Goal: Task Accomplishment & Management: Manage account settings

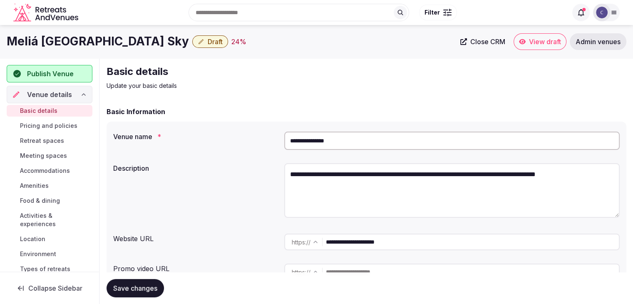
click at [51, 169] on span "Accommodations" at bounding box center [45, 170] width 50 height 8
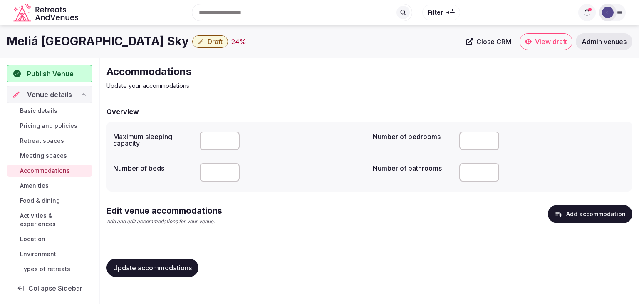
click at [599, 216] on button "Add accommodation" at bounding box center [590, 214] width 84 height 18
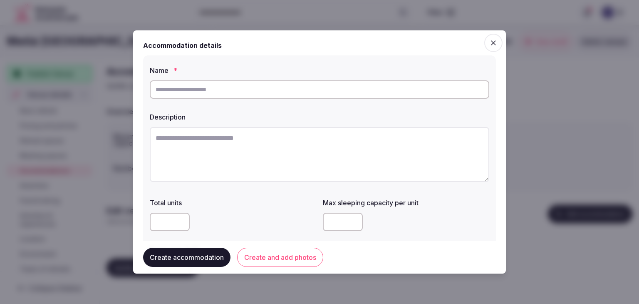
click at [230, 87] on input "text" at bounding box center [319, 89] width 339 height 18
type input "**********"
click at [238, 163] on textarea at bounding box center [319, 154] width 339 height 55
paste textarea "**********"
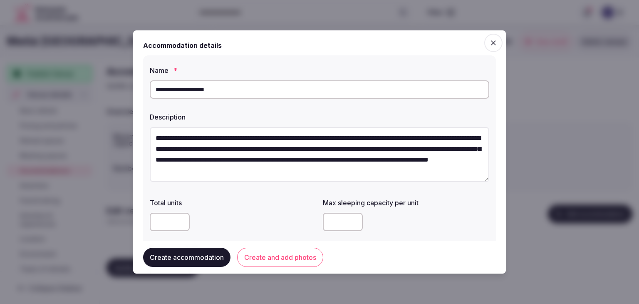
scroll to position [5, 0]
type textarea "**********"
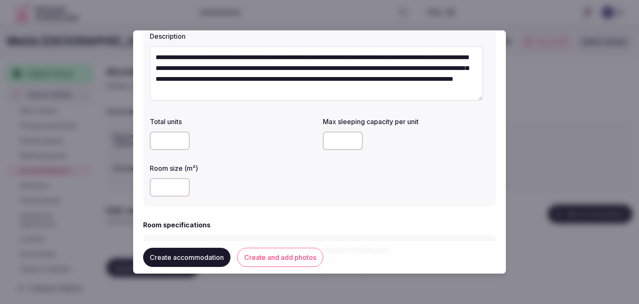
scroll to position [166, 0]
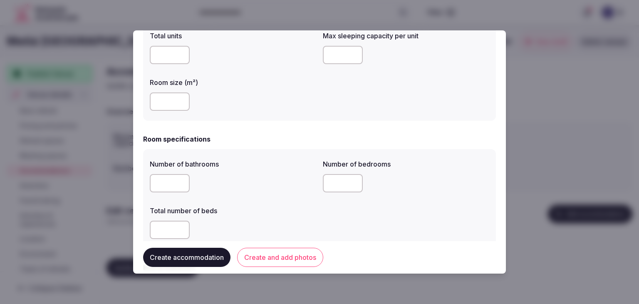
drag, startPoint x: 153, startPoint y: 89, endPoint x: 158, endPoint y: 106, distance: 17.7
click at [153, 94] on div at bounding box center [233, 101] width 166 height 25
click at [158, 107] on input "number" at bounding box center [170, 101] width 40 height 18
type input "**"
click at [343, 58] on input "number" at bounding box center [343, 55] width 40 height 18
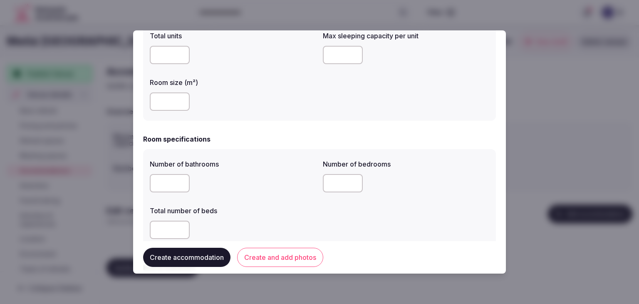
type input "*"
click at [307, 107] on div "**" at bounding box center [233, 101] width 166 height 18
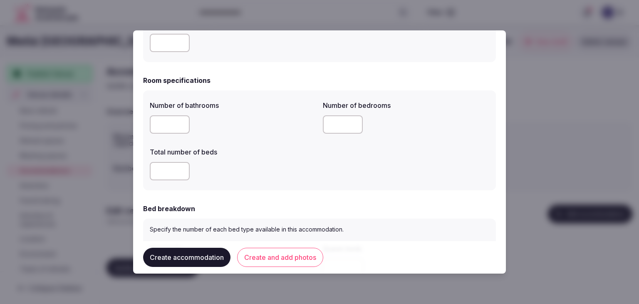
scroll to position [250, 0]
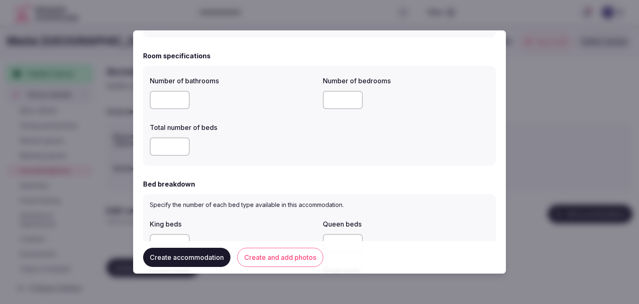
drag, startPoint x: 154, startPoint y: 98, endPoint x: 156, endPoint y: 104, distance: 6.6
click at [155, 100] on input "number" at bounding box center [170, 100] width 40 height 18
type input "*"
drag, startPoint x: 317, startPoint y: 95, endPoint x: 343, endPoint y: 107, distance: 28.5
click at [318, 95] on div "Number of bathrooms * Number of bedrooms Total number of beds" at bounding box center [319, 115] width 339 height 87
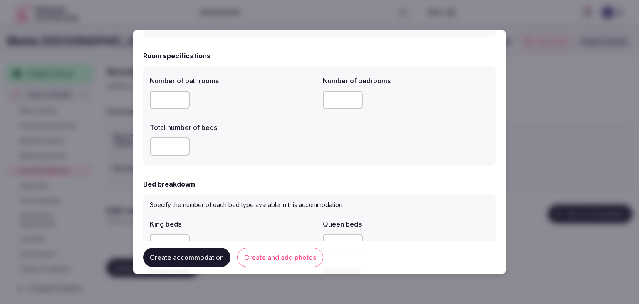
click at [343, 107] on input "number" at bounding box center [343, 100] width 40 height 18
type input "*"
drag, startPoint x: 230, startPoint y: 138, endPoint x: 186, endPoint y: 145, distance: 43.8
click at [228, 139] on div at bounding box center [233, 146] width 166 height 18
click at [163, 142] on input "number" at bounding box center [170, 146] width 40 height 18
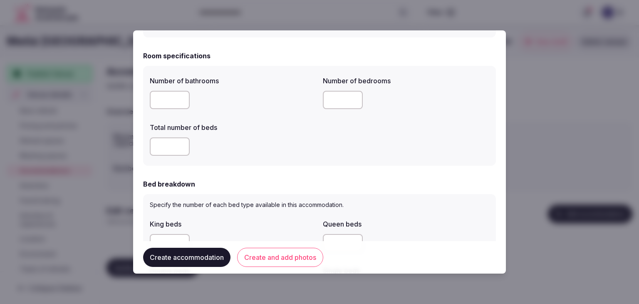
type input "*"
click at [241, 147] on div "*" at bounding box center [233, 146] width 166 height 18
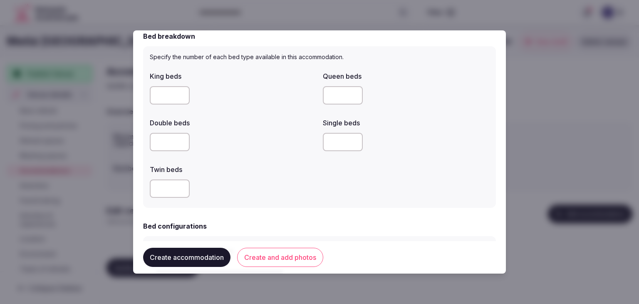
scroll to position [416, 0]
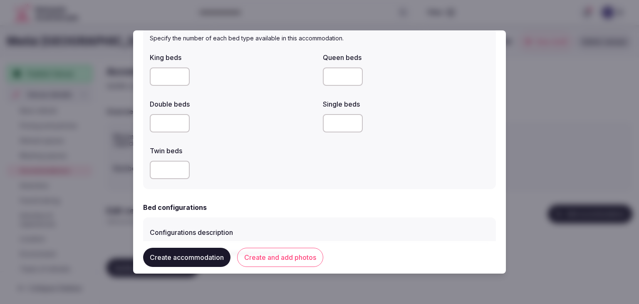
click at [163, 81] on input "number" at bounding box center [170, 76] width 40 height 18
click at [334, 76] on input "number" at bounding box center [343, 76] width 40 height 18
type input "*"
click at [309, 116] on div at bounding box center [233, 123] width 166 height 18
click at [358, 219] on div "Configurations description King beds (configured) Queen beds (configured) Doubl…" at bounding box center [319, 310] width 353 height 186
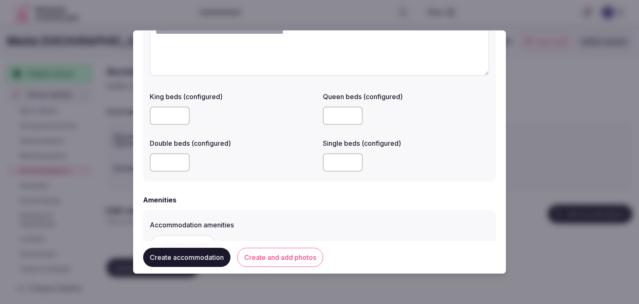
scroll to position [707, 0]
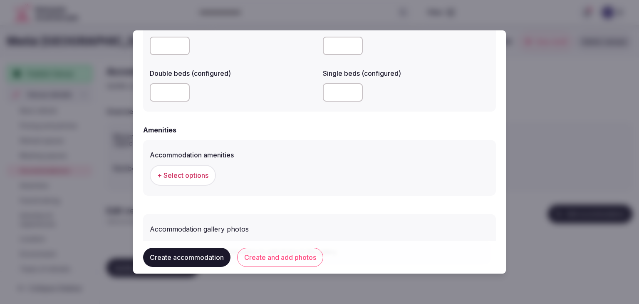
click at [332, 84] on input "number" at bounding box center [343, 92] width 40 height 18
type input "*"
click at [290, 159] on div "Accommodation amenities + Select options" at bounding box center [319, 167] width 339 height 42
click at [196, 174] on span "+ Select options" at bounding box center [182, 175] width 51 height 9
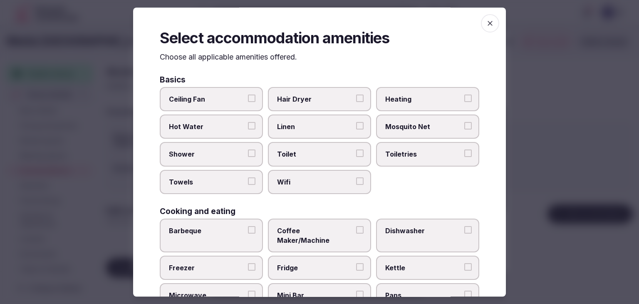
click at [318, 180] on span "Wifi" at bounding box center [315, 181] width 77 height 9
click at [356, 180] on button "Wifi" at bounding box center [359, 180] width 7 height 7
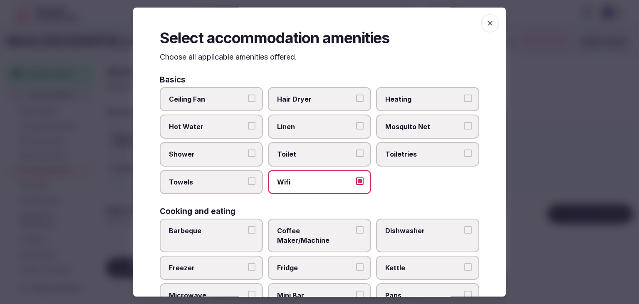
click at [407, 155] on span "Toiletries" at bounding box center [423, 154] width 77 height 9
click at [464, 155] on button "Toiletries" at bounding box center [467, 153] width 7 height 7
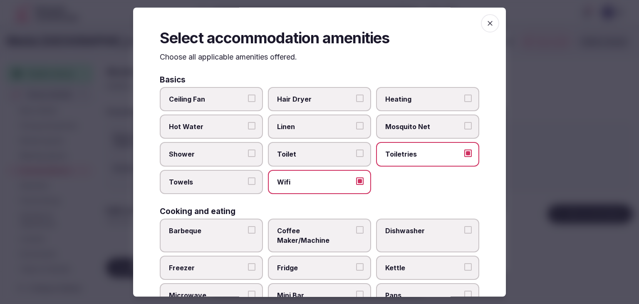
click at [319, 84] on div "Basics Ceiling Fan Hair Dryer Heating Hot Water Linen Mosquito Net Shower Toile…" at bounding box center [320, 135] width 320 height 119
click at [317, 89] on label "Hair Dryer" at bounding box center [319, 99] width 103 height 24
click at [356, 94] on button "Hair Dryer" at bounding box center [359, 97] width 7 height 7
click at [216, 152] on span "Shower" at bounding box center [207, 154] width 77 height 9
click at [248, 152] on button "Shower" at bounding box center [251, 153] width 7 height 7
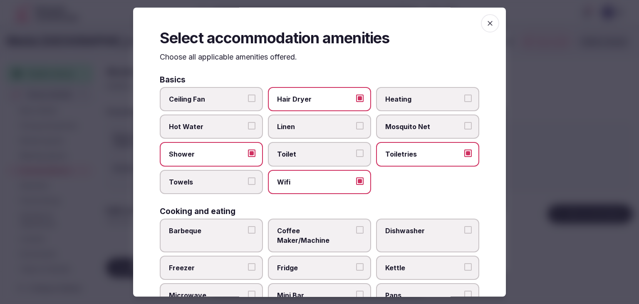
click at [215, 189] on label "Towels" at bounding box center [211, 182] width 103 height 24
click at [248, 185] on button "Towels" at bounding box center [251, 180] width 7 height 7
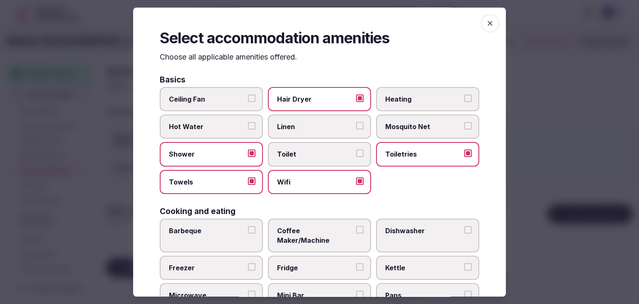
click at [303, 283] on label "Mini Bar" at bounding box center [319, 295] width 103 height 24
click at [356, 291] on button "Mini Bar" at bounding box center [359, 294] width 7 height 7
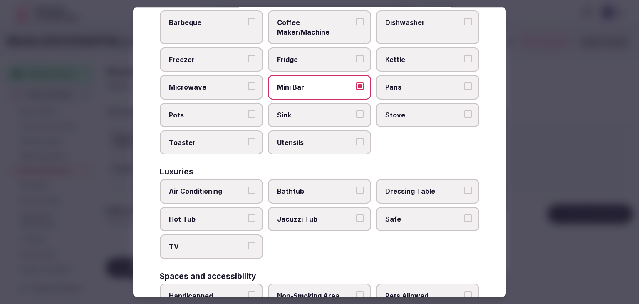
click at [214, 187] on span "Air Conditioning" at bounding box center [207, 191] width 77 height 9
click at [248, 187] on button "Air Conditioning" at bounding box center [251, 190] width 7 height 7
click at [211, 235] on label "TV" at bounding box center [211, 247] width 103 height 24
click at [248, 242] on button "TV" at bounding box center [251, 245] width 7 height 7
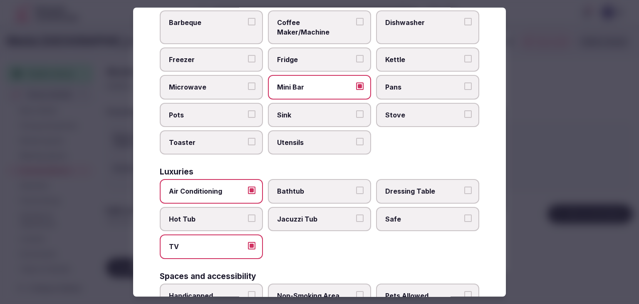
click at [406, 207] on label "Safe" at bounding box center [427, 219] width 103 height 24
click at [464, 214] on button "Safe" at bounding box center [467, 217] width 7 height 7
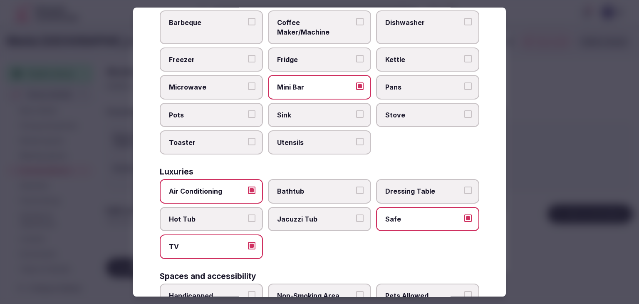
scroll to position [333, 0]
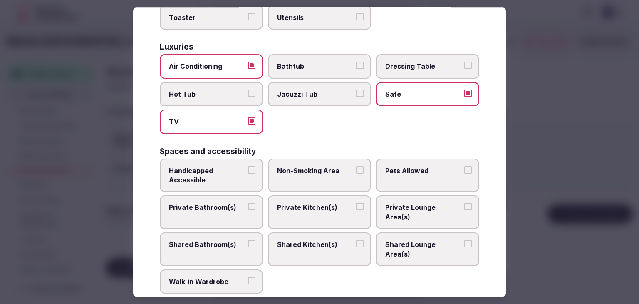
click at [245, 199] on label "Private Bathroom(s)" at bounding box center [211, 213] width 103 height 34
click at [248, 203] on button "Private Bathroom(s)" at bounding box center [251, 206] width 7 height 7
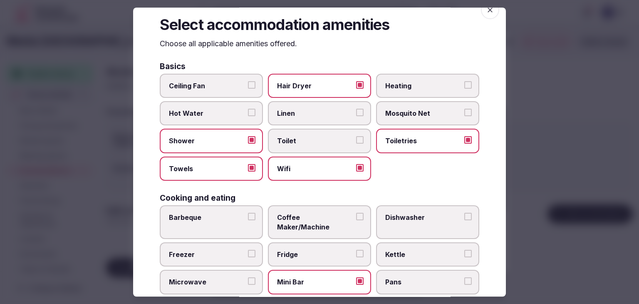
scroll to position [0, 0]
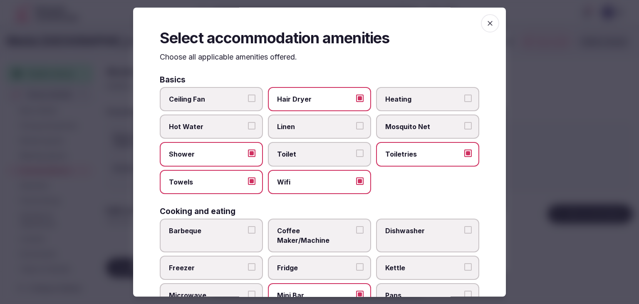
click at [488, 21] on icon "button" at bounding box center [490, 23] width 5 height 5
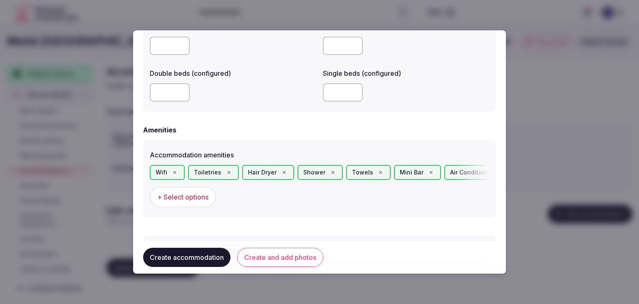
scroll to position [777, 0]
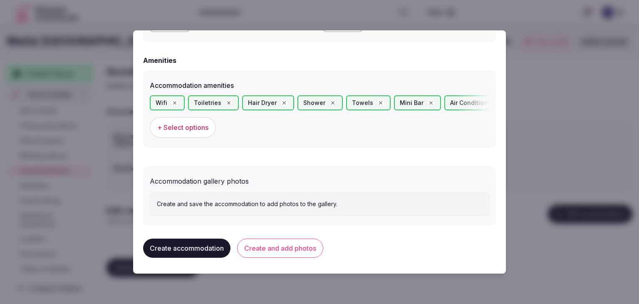
click at [303, 248] on button "Create and add photos" at bounding box center [280, 247] width 86 height 19
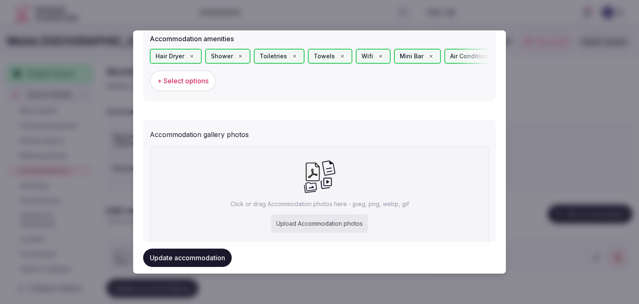
scroll to position [853, 0]
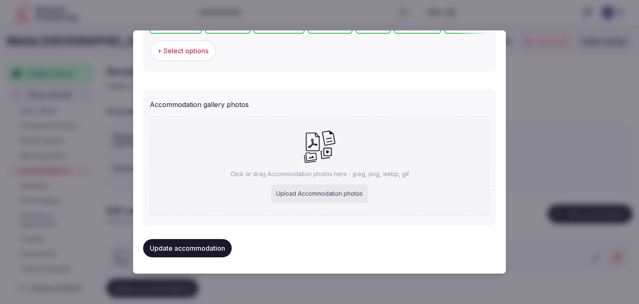
click at [305, 190] on div "Upload Accommodation photos" at bounding box center [319, 193] width 97 height 18
type input "**********"
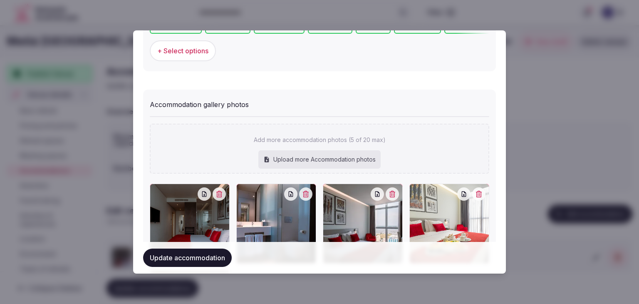
scroll to position [984, 0]
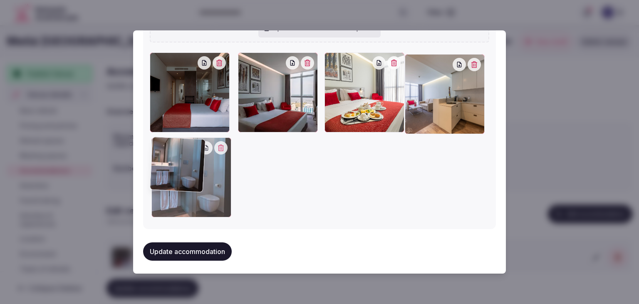
drag, startPoint x: 245, startPoint y: 57, endPoint x: 151, endPoint y: 164, distance: 141.5
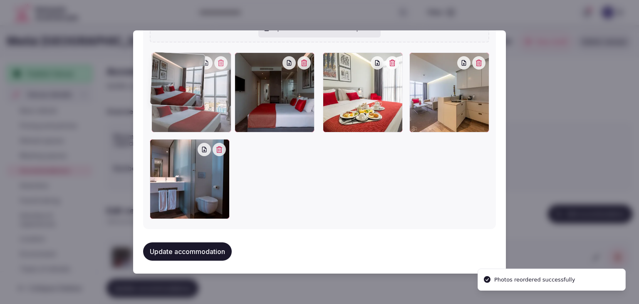
drag, startPoint x: 245, startPoint y: 65, endPoint x: 210, endPoint y: 101, distance: 49.7
click at [204, 65] on div at bounding box center [191, 92] width 80 height 80
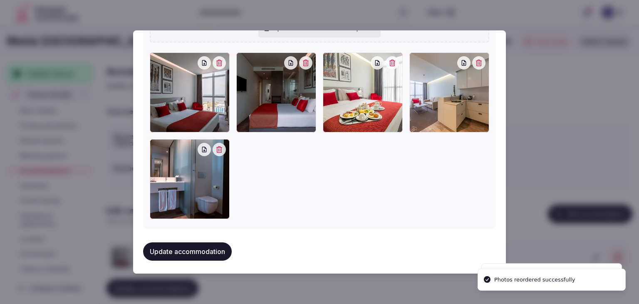
click at [213, 245] on button "Update accommodation" at bounding box center [187, 251] width 89 height 18
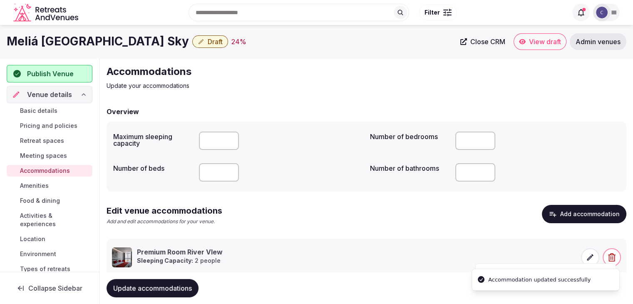
click at [187, 287] on span "Update accommodations" at bounding box center [152, 288] width 79 height 8
click at [50, 198] on span "Food & dining" at bounding box center [40, 200] width 40 height 8
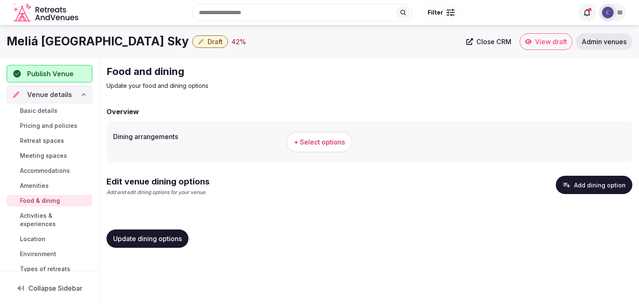
click at [610, 187] on button "Add dining option" at bounding box center [594, 185] width 77 height 18
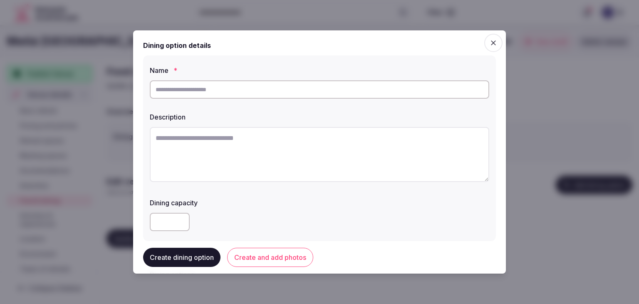
click at [313, 162] on textarea at bounding box center [319, 154] width 339 height 55
paste textarea "**********"
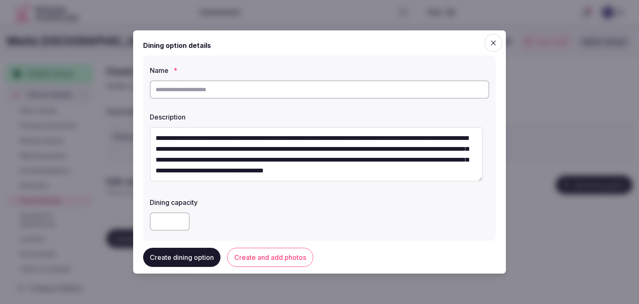
drag, startPoint x: 168, startPoint y: 137, endPoint x: 207, endPoint y: 137, distance: 38.7
click at [207, 137] on textarea "**********" at bounding box center [316, 154] width 333 height 55
click at [208, 137] on textarea "**********" at bounding box center [316, 154] width 333 height 55
drag, startPoint x: 170, startPoint y: 137, endPoint x: 262, endPoint y: 137, distance: 91.9
click at [262, 137] on textarea "**********" at bounding box center [316, 154] width 333 height 55
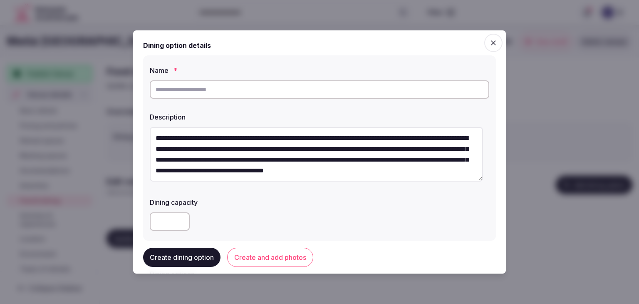
type textarea "**********"
click at [234, 94] on input "text" at bounding box center [319, 89] width 339 height 18
paste input "**********"
type input "**********"
click at [290, 215] on div at bounding box center [319, 221] width 339 height 18
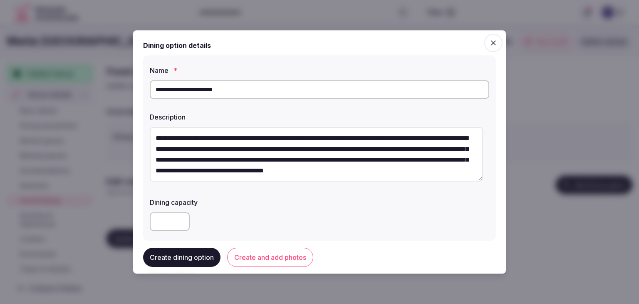
scroll to position [125, 0]
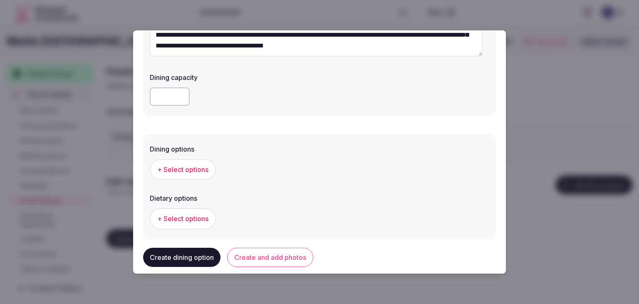
click at [188, 161] on button "+ Select options" at bounding box center [183, 169] width 66 height 21
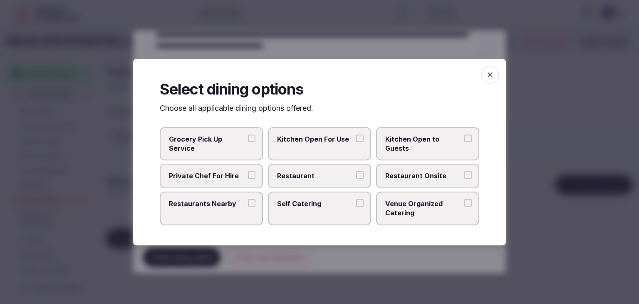
click at [414, 175] on span "Restaurant Onsite" at bounding box center [423, 175] width 77 height 9
click at [464, 175] on button "Restaurant Onsite" at bounding box center [467, 174] width 7 height 7
click at [489, 77] on icon "button" at bounding box center [490, 74] width 8 height 8
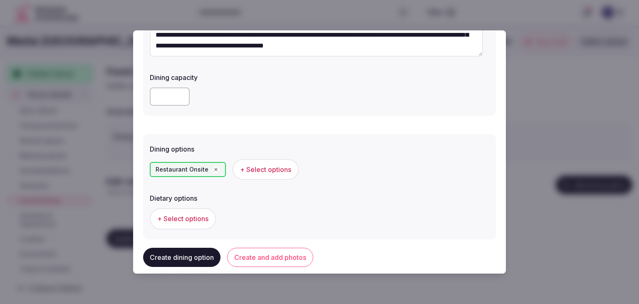
click at [285, 258] on button "Create and add photos" at bounding box center [270, 257] width 86 height 19
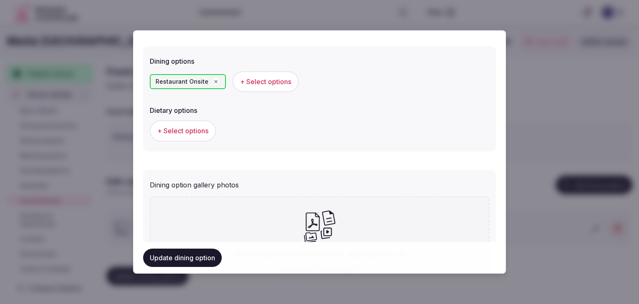
scroll to position [293, 0]
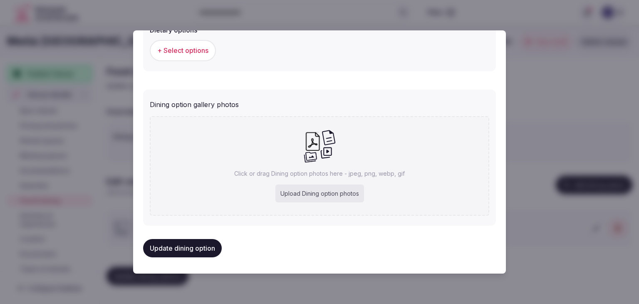
click at [349, 187] on div "Upload Dining option photos" at bounding box center [319, 193] width 89 height 18
type input "**********"
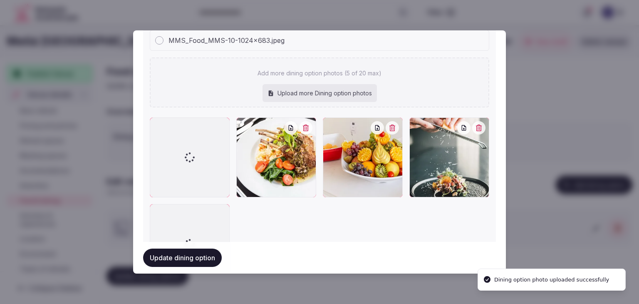
scroll to position [399, 0]
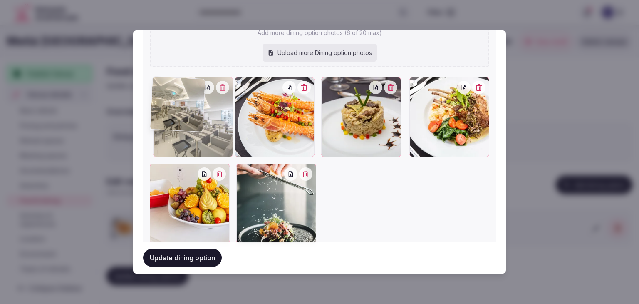
drag, startPoint x: 326, startPoint y: 84, endPoint x: 169, endPoint y: 103, distance: 158.5
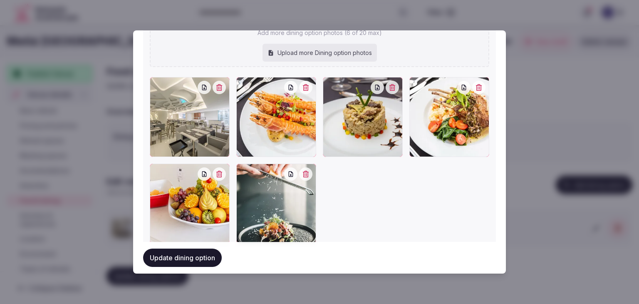
drag, startPoint x: 183, startPoint y: 259, endPoint x: 188, endPoint y: 268, distance: 9.7
click at [183, 259] on button "Update dining option" at bounding box center [182, 257] width 79 height 18
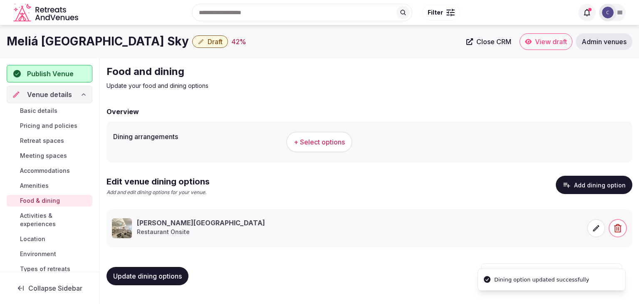
click at [173, 273] on span "Update dining options" at bounding box center [147, 276] width 69 height 8
click at [74, 38] on h1 "Meliá Maputo Sky" at bounding box center [98, 41] width 182 height 16
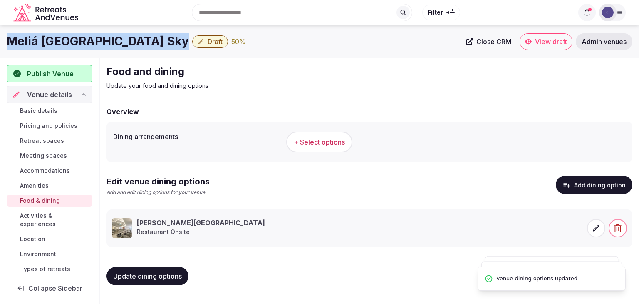
click at [74, 38] on h1 "Meliá Maputo Sky" at bounding box center [98, 41] width 182 height 16
copy div "Meliá Maputo Sky"
click at [333, 137] on button "+ Select options" at bounding box center [319, 141] width 66 height 21
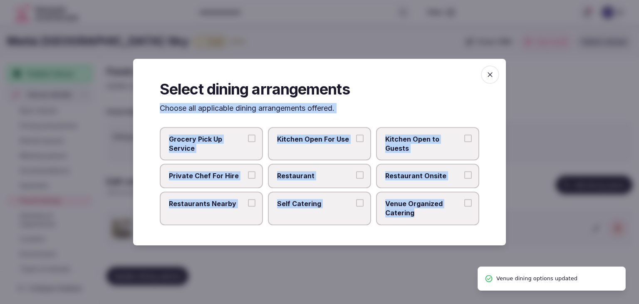
drag, startPoint x: 154, startPoint y: 107, endPoint x: 443, endPoint y: 213, distance: 308.0
click at [443, 213] on div "Select dining arrangements Choose all applicable dining arrangements offered. G…" at bounding box center [319, 152] width 373 height 186
copy div "Choose all applicable dining arrangements offered. Grocery Pick Up Service Kitc…"
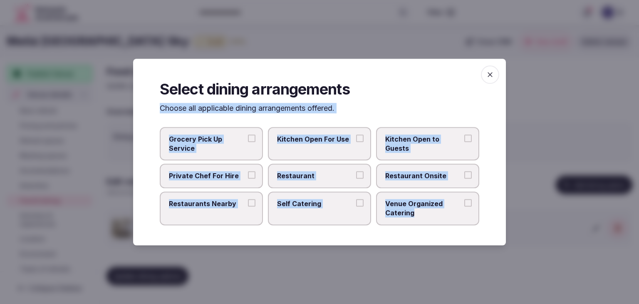
click at [421, 180] on span "Restaurant Onsite" at bounding box center [423, 175] width 77 height 9
click at [464, 179] on button "Restaurant Onsite" at bounding box center [467, 174] width 7 height 7
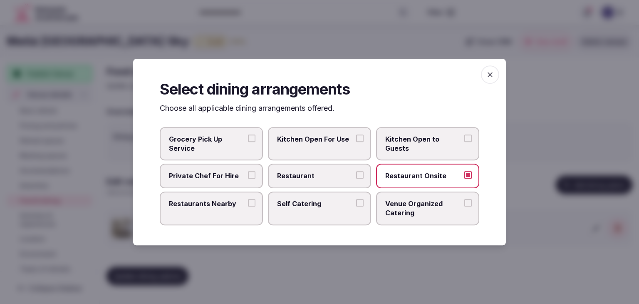
click at [219, 199] on span "Restaurants Nearby" at bounding box center [207, 203] width 77 height 9
click at [248, 199] on button "Restaurants Nearby" at bounding box center [251, 202] width 7 height 7
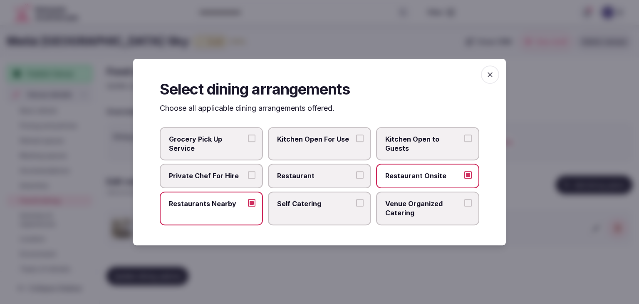
click at [425, 213] on span "Venue Organized Catering" at bounding box center [423, 208] width 77 height 19
click at [464, 206] on button "Venue Organized Catering" at bounding box center [467, 202] width 7 height 7
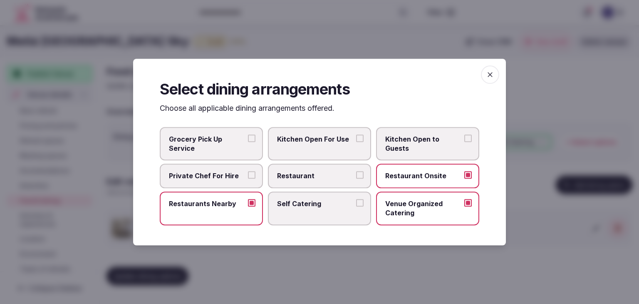
click at [489, 74] on icon "button" at bounding box center [490, 74] width 5 height 5
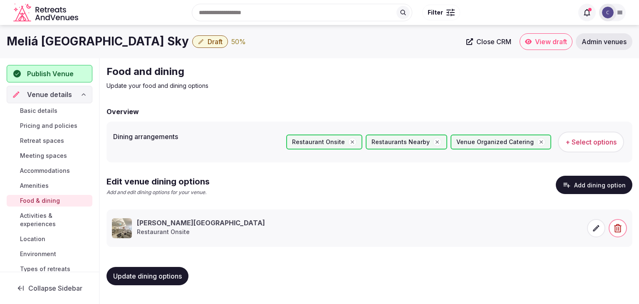
click at [171, 272] on span "Update dining options" at bounding box center [147, 276] width 69 height 8
click at [159, 270] on button "Update dining options" at bounding box center [148, 276] width 82 height 18
click at [42, 139] on span "Retreat spaces" at bounding box center [42, 140] width 44 height 8
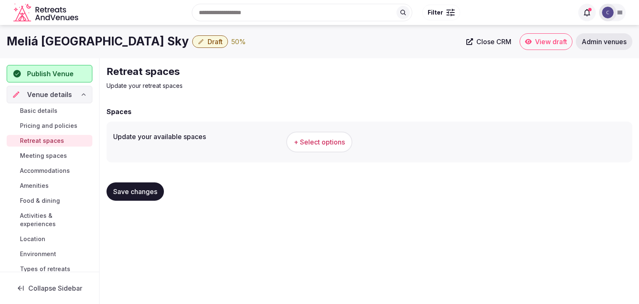
click at [45, 158] on span "Meeting spaces" at bounding box center [43, 155] width 47 height 8
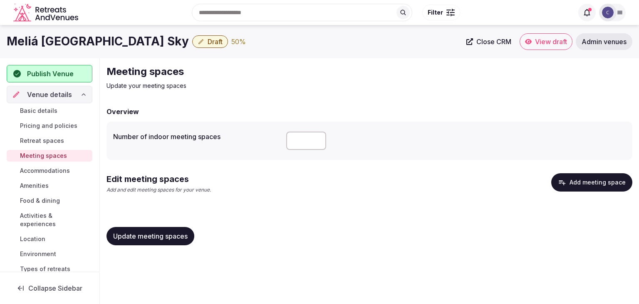
drag, startPoint x: 622, startPoint y: 179, endPoint x: 622, endPoint y: 185, distance: 5.8
click at [622, 185] on button "Add meeting space" at bounding box center [591, 182] width 81 height 18
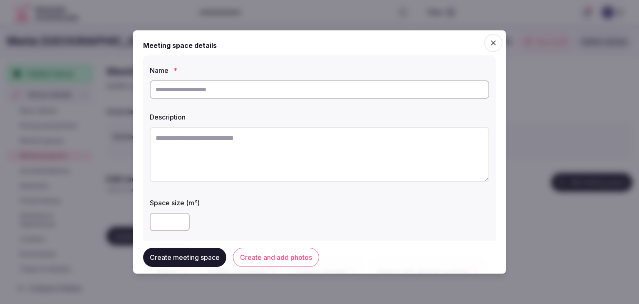
click at [258, 98] on input "text" at bounding box center [319, 89] width 339 height 18
type input "**********"
click at [241, 85] on input "**********" at bounding box center [319, 89] width 339 height 18
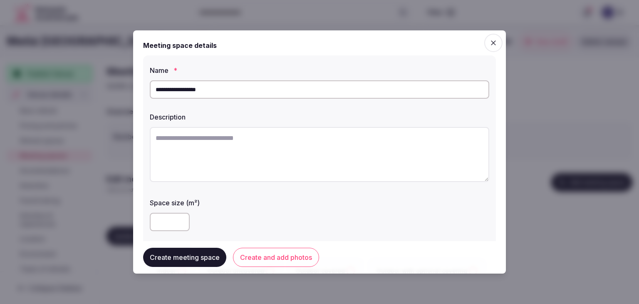
click at [313, 157] on textarea at bounding box center [319, 154] width 339 height 55
paste textarea "**********"
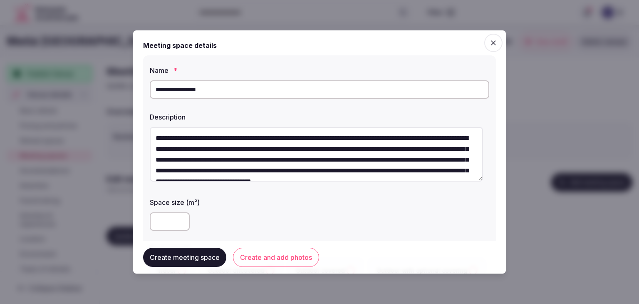
drag, startPoint x: 158, startPoint y: 137, endPoint x: 148, endPoint y: 135, distance: 10.2
click at [148, 135] on div "**********" at bounding box center [319, 173] width 353 height 237
type textarea "**********"
click at [161, 216] on input "number" at bounding box center [170, 221] width 40 height 18
type input "***"
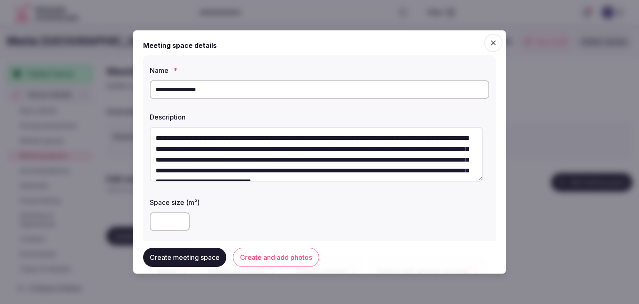
click at [229, 209] on div "***" at bounding box center [319, 221] width 339 height 25
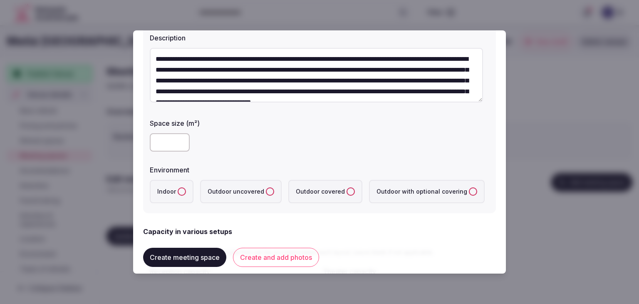
scroll to position [83, 0]
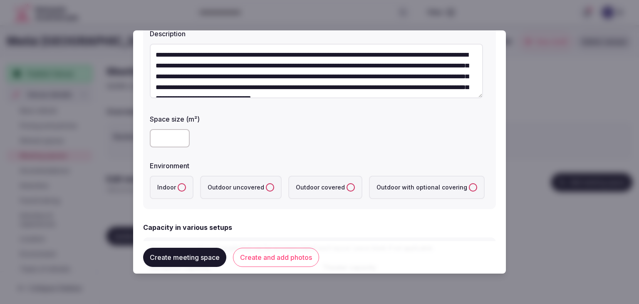
click at [180, 188] on button "Indoor" at bounding box center [182, 187] width 8 height 8
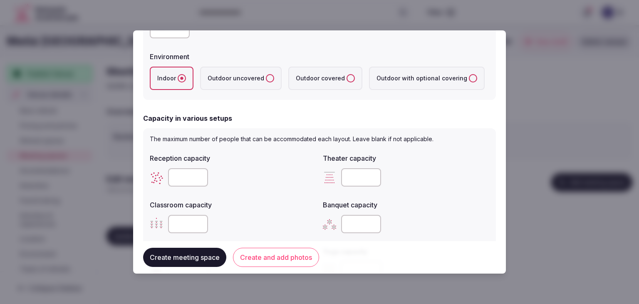
scroll to position [250, 0]
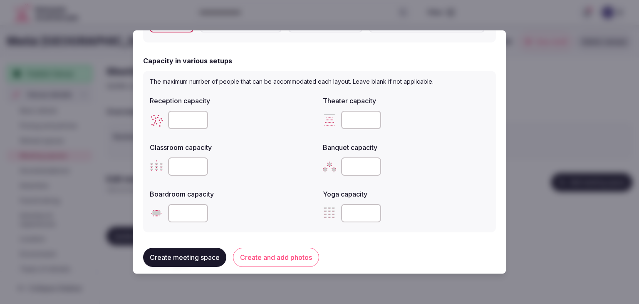
click at [343, 117] on input "number" at bounding box center [361, 120] width 40 height 18
type input "***"
click at [163, 113] on div at bounding box center [233, 120] width 166 height 18
click at [183, 119] on input "number" at bounding box center [188, 120] width 40 height 18
type input "***"
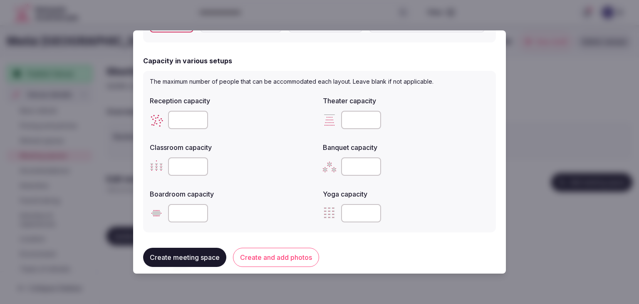
click at [174, 173] on input "number" at bounding box center [188, 166] width 40 height 18
click at [178, 171] on input "number" at bounding box center [188, 166] width 40 height 18
type input "***"
drag, startPoint x: 348, startPoint y: 154, endPoint x: 347, endPoint y: 165, distance: 10.5
click at [348, 155] on div at bounding box center [406, 166] width 166 height 25
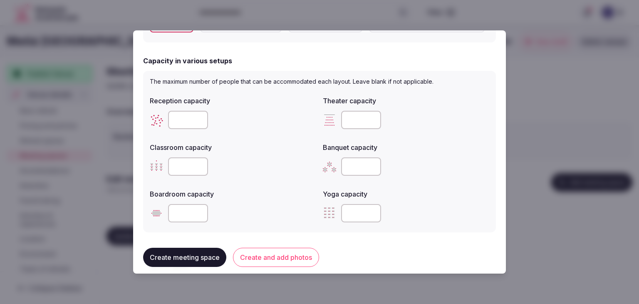
click at [347, 165] on input "number" at bounding box center [361, 166] width 40 height 18
type input "***"
click at [632, 76] on div at bounding box center [319, 152] width 639 height 304
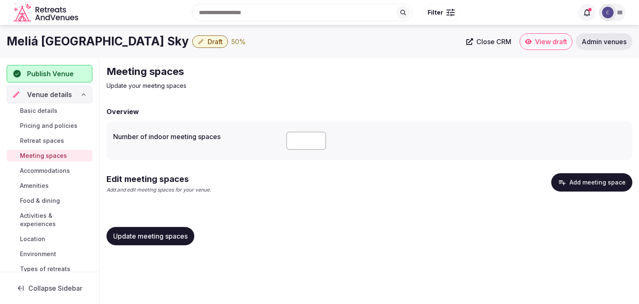
click at [587, 178] on button "Add meeting space" at bounding box center [591, 182] width 81 height 18
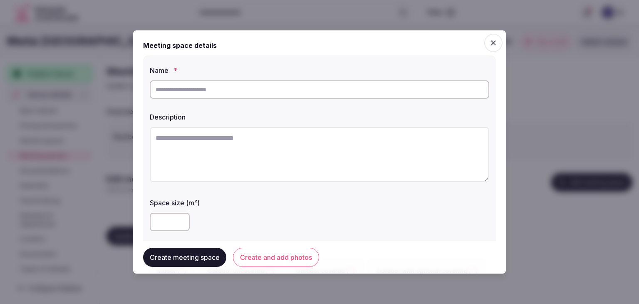
click at [232, 134] on textarea at bounding box center [319, 154] width 339 height 55
paste textarea "**********"
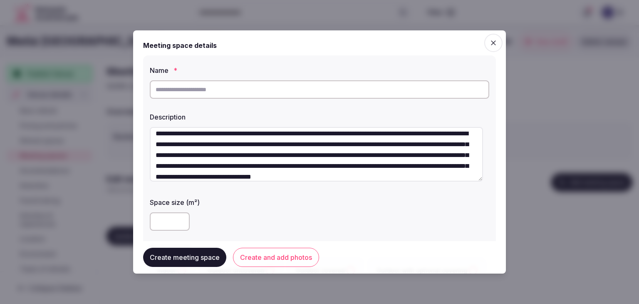
scroll to position [0, 0]
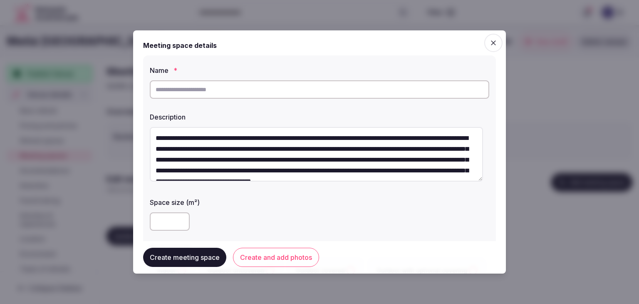
click at [144, 130] on div "**********" at bounding box center [319, 173] width 353 height 237
type textarea "**********"
click at [196, 90] on input "text" at bounding box center [319, 89] width 339 height 18
type input "**********"
drag, startPoint x: 161, startPoint y: 213, endPoint x: 205, endPoint y: 227, distance: 46.6
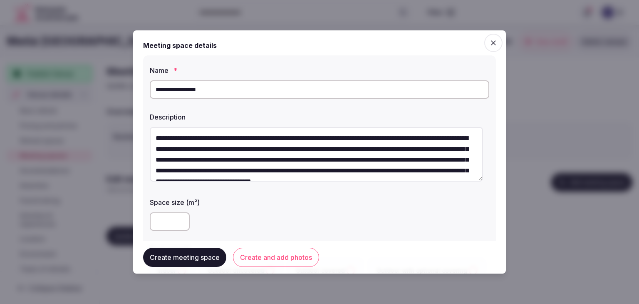
click at [162, 215] on input "number" at bounding box center [170, 221] width 40 height 18
type input "***"
click at [318, 209] on div "***" at bounding box center [319, 221] width 339 height 25
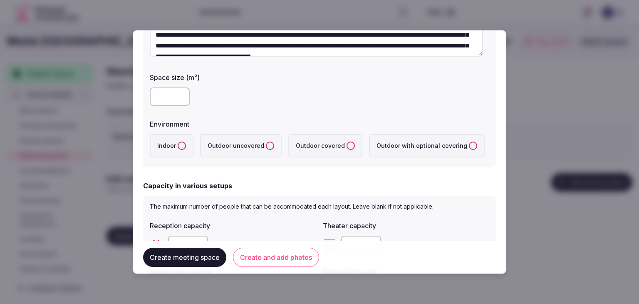
click at [180, 147] on button "Indoor" at bounding box center [182, 145] width 8 height 8
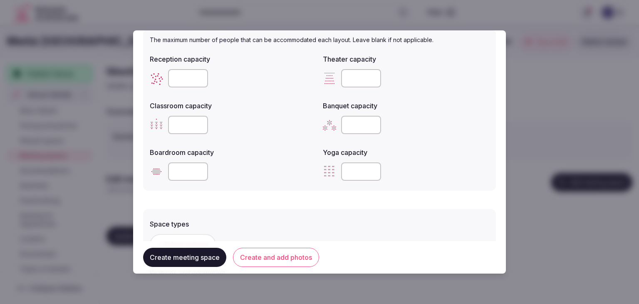
drag, startPoint x: 171, startPoint y: 74, endPoint x: 178, endPoint y: 80, distance: 9.7
click at [176, 78] on input "number" at bounding box center [188, 78] width 40 height 18
type input "***"
click at [356, 83] on input "number" at bounding box center [361, 78] width 40 height 18
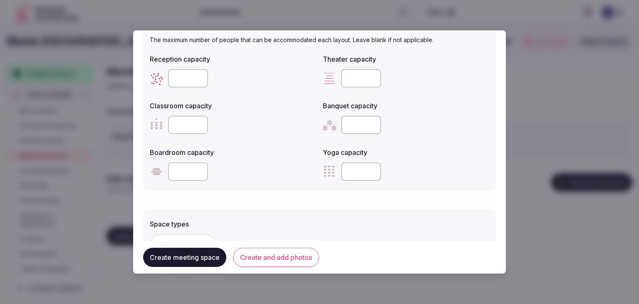
type input "***"
click at [183, 119] on input "number" at bounding box center [188, 125] width 40 height 18
type input "***"
click at [355, 123] on input "number" at bounding box center [361, 125] width 40 height 18
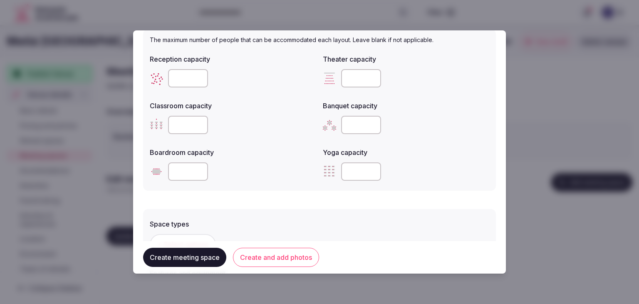
type input "***"
click at [308, 155] on label "Boardroom capacity" at bounding box center [233, 152] width 166 height 7
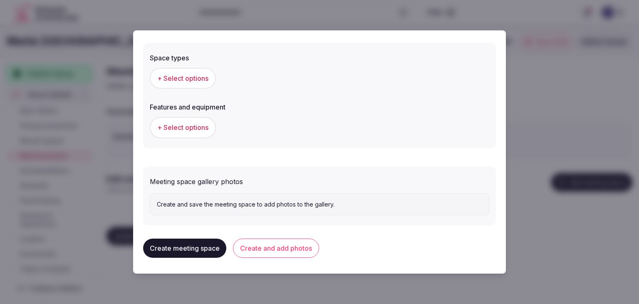
click at [180, 70] on button "+ Select options" at bounding box center [183, 78] width 66 height 21
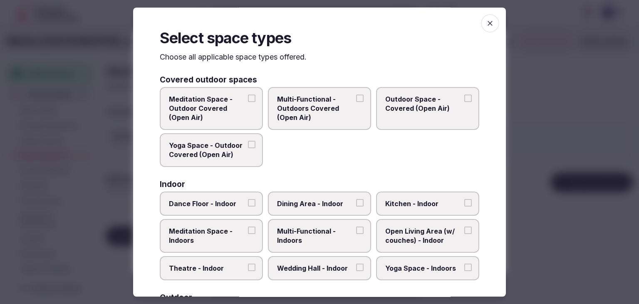
click at [319, 240] on span "Multi-Functional - Indoors" at bounding box center [315, 235] width 77 height 19
click at [356, 234] on button "Multi-Functional - Indoors" at bounding box center [359, 229] width 7 height 7
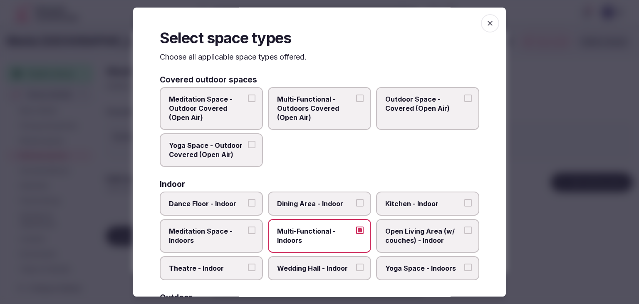
click at [323, 204] on span "Dining Area - Indoor" at bounding box center [315, 203] width 77 height 9
click at [356, 204] on button "Dining Area - Indoor" at bounding box center [359, 202] width 7 height 7
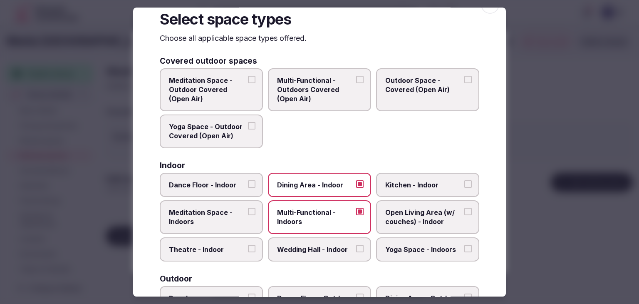
scroll to position [83, 0]
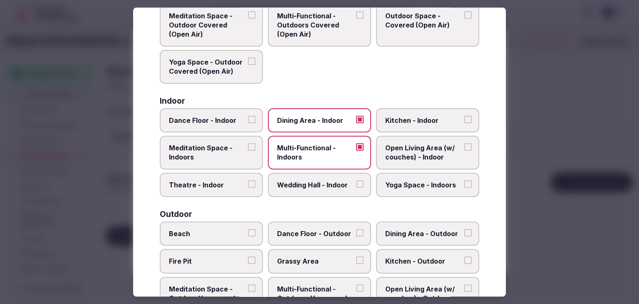
drag, startPoint x: 208, startPoint y: 186, endPoint x: 216, endPoint y: 195, distance: 12.2
click at [209, 187] on span "Theatre - Indoor" at bounding box center [207, 184] width 77 height 9
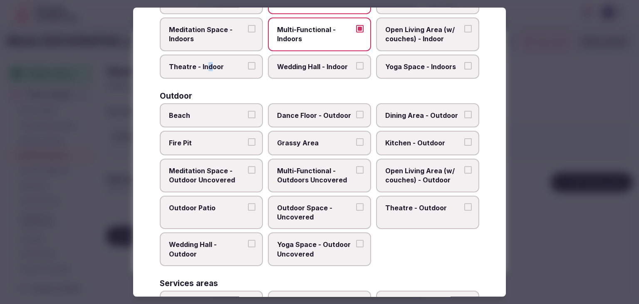
scroll to position [166, 0]
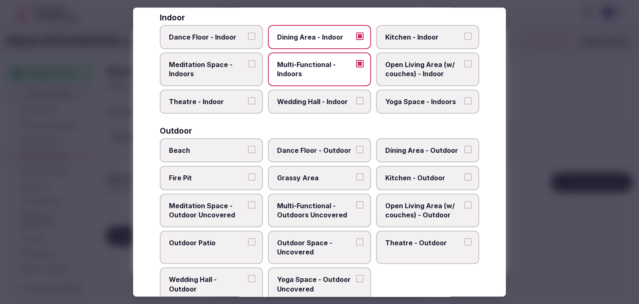
click at [226, 97] on span "Theatre - Indoor" at bounding box center [207, 101] width 77 height 9
click at [248, 97] on button "Theatre - Indoor" at bounding box center [251, 100] width 7 height 7
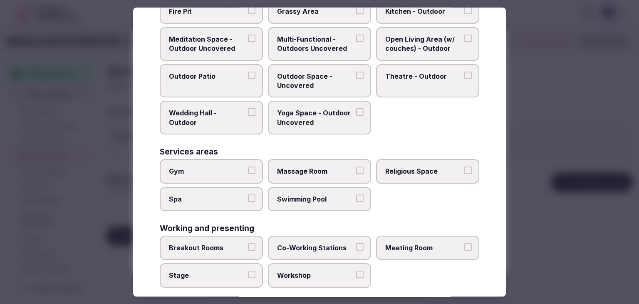
click at [413, 249] on label "Meeting Room" at bounding box center [427, 247] width 103 height 24
click at [464, 249] on button "Meeting Room" at bounding box center [467, 246] width 7 height 7
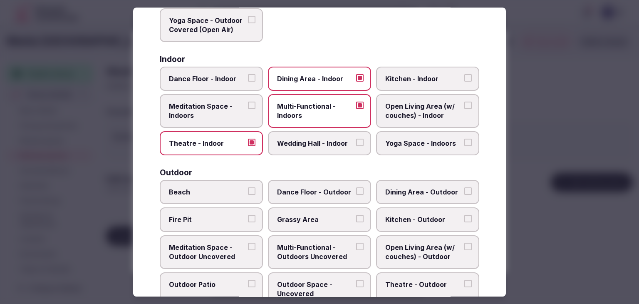
scroll to position [0, 0]
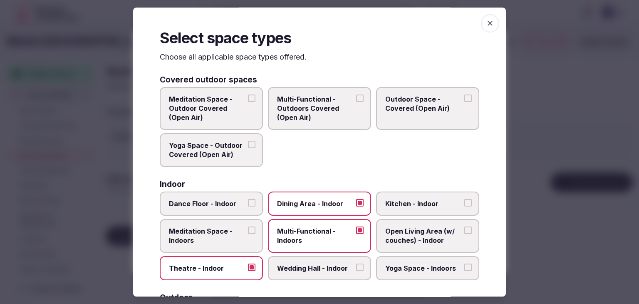
click at [488, 22] on icon "button" at bounding box center [490, 23] width 5 height 5
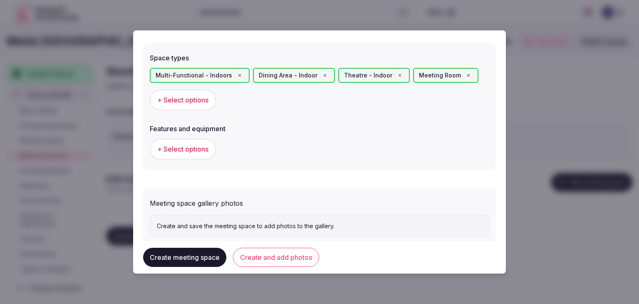
click at [198, 149] on span "+ Select options" at bounding box center [182, 148] width 51 height 9
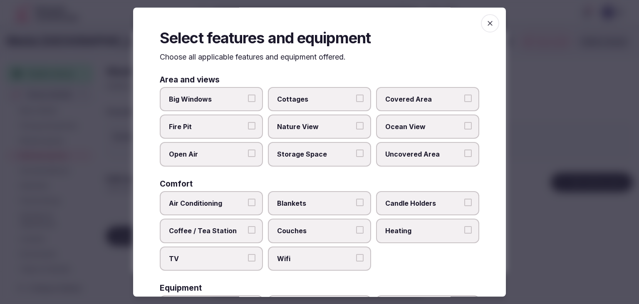
click at [308, 255] on span "Wifi" at bounding box center [315, 258] width 77 height 9
click at [356, 255] on button "Wifi" at bounding box center [359, 257] width 7 height 7
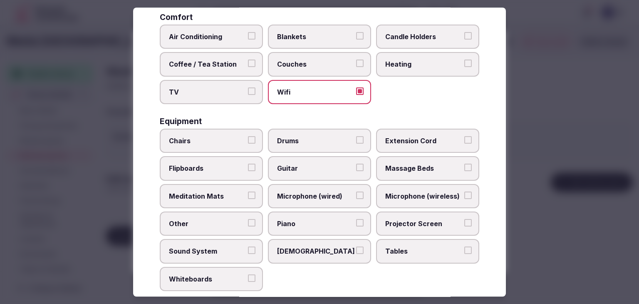
click at [402, 241] on label "Tables" at bounding box center [427, 251] width 103 height 24
click at [464, 247] on button "Tables" at bounding box center [467, 250] width 7 height 7
click at [408, 213] on label "Projector Screen" at bounding box center [427, 223] width 103 height 24
click at [464, 219] on button "Projector Screen" at bounding box center [467, 222] width 7 height 7
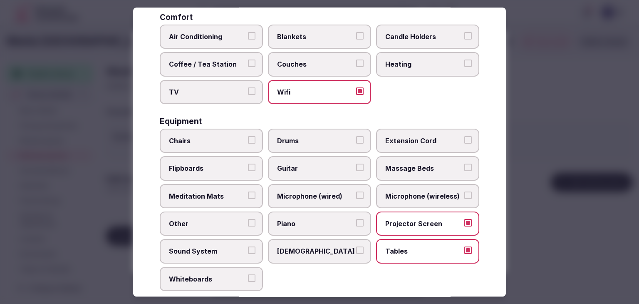
click at [410, 195] on span "Microphone (wireless)" at bounding box center [423, 195] width 77 height 9
click at [464, 195] on button "Microphone (wireless)" at bounding box center [467, 194] width 7 height 7
click at [337, 195] on span "Microphone (wired)" at bounding box center [315, 195] width 77 height 9
click at [356, 195] on button "Microphone (wired)" at bounding box center [359, 194] width 7 height 7
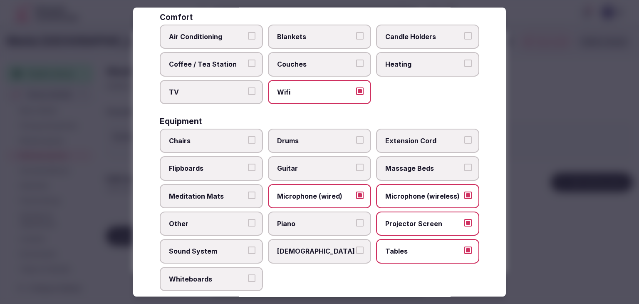
click at [216, 136] on span "Chairs" at bounding box center [207, 140] width 77 height 9
click at [248, 136] on button "Chairs" at bounding box center [251, 139] width 7 height 7
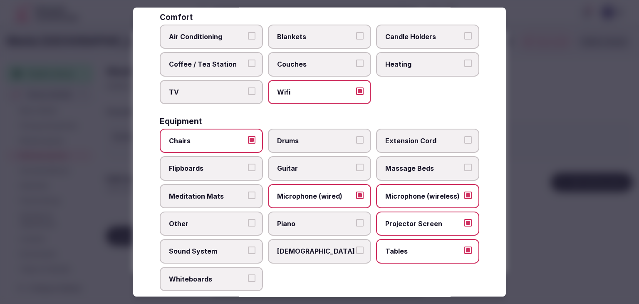
click at [217, 159] on label "Flipboards" at bounding box center [211, 168] width 103 height 24
click at [248, 164] on button "Flipboards" at bounding box center [251, 167] width 7 height 7
drag, startPoint x: 226, startPoint y: 241, endPoint x: 229, endPoint y: 266, distance: 25.6
click at [226, 241] on label "Sound System" at bounding box center [211, 251] width 103 height 24
click at [248, 247] on button "Sound System" at bounding box center [251, 250] width 7 height 7
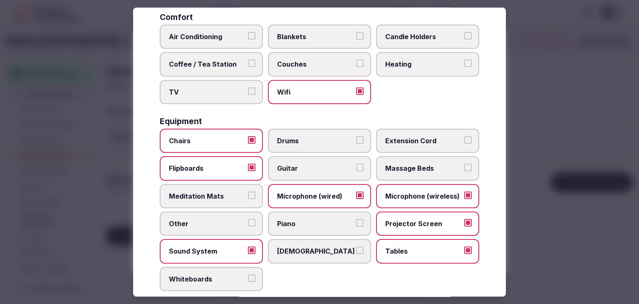
click at [229, 268] on label "Whiteboards" at bounding box center [211, 279] width 103 height 24
click at [248, 274] on button "Whiteboards" at bounding box center [251, 277] width 7 height 7
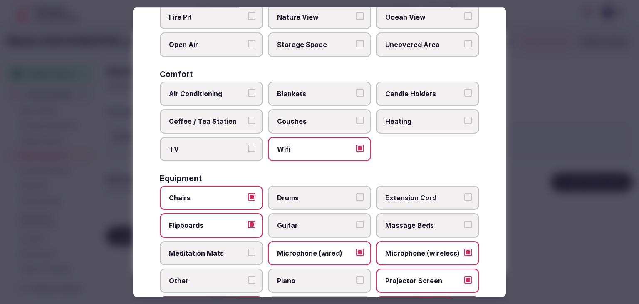
scroll to position [0, 0]
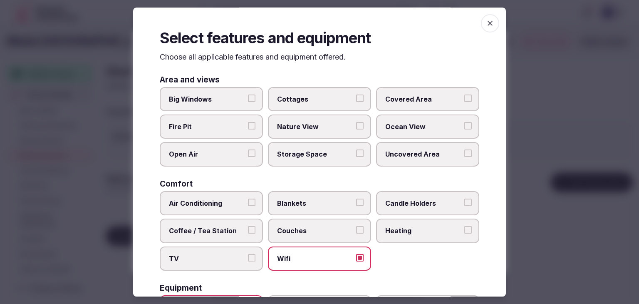
click at [488, 20] on span "button" at bounding box center [490, 23] width 18 height 18
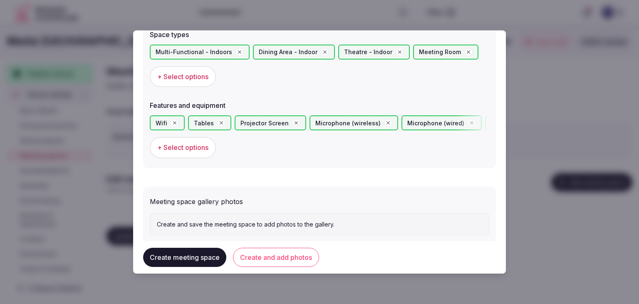
scroll to position [500, 0]
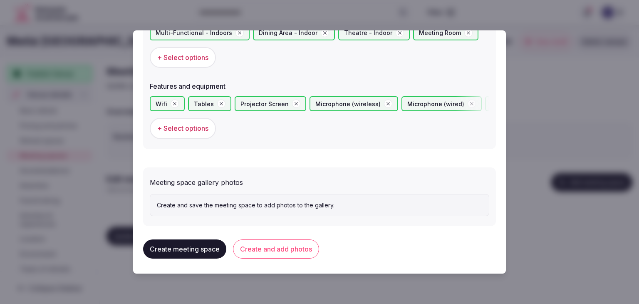
click at [296, 251] on button "Create and add photos" at bounding box center [276, 248] width 86 height 19
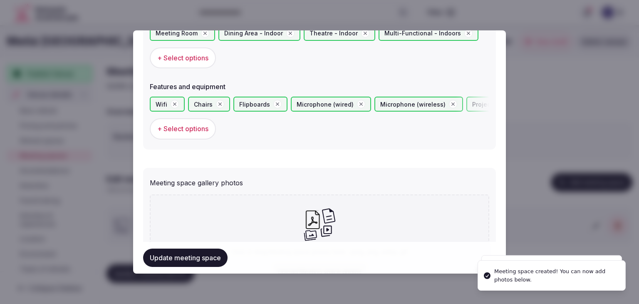
scroll to position [576, 0]
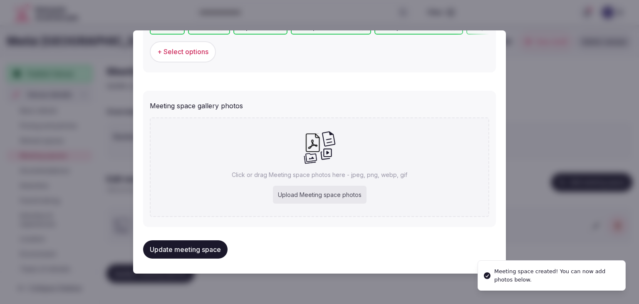
click at [335, 189] on div "Upload Meeting space photos" at bounding box center [320, 195] width 94 height 18
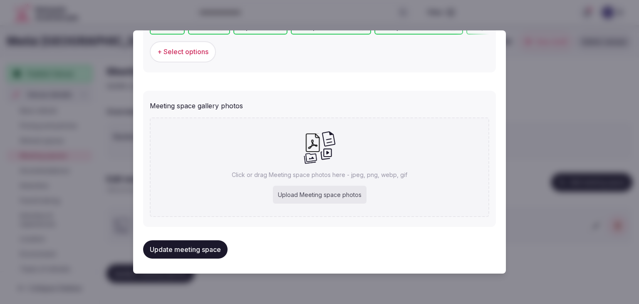
type input "**********"
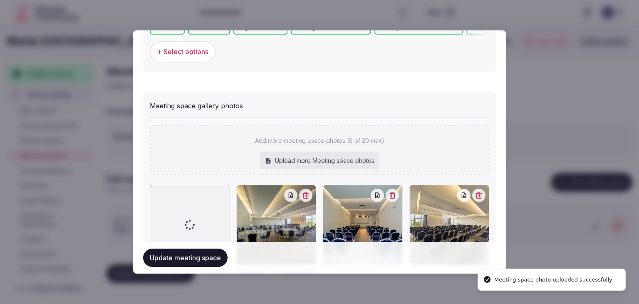
scroll to position [707, 0]
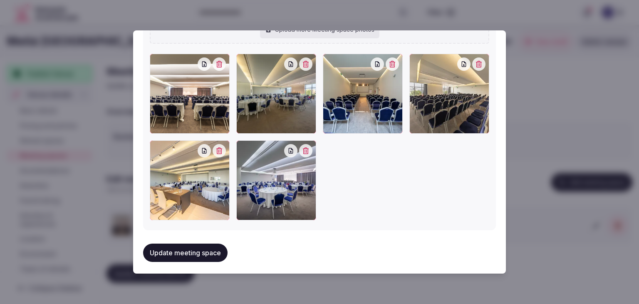
click at [201, 248] on button "Update meeting space" at bounding box center [185, 252] width 84 height 18
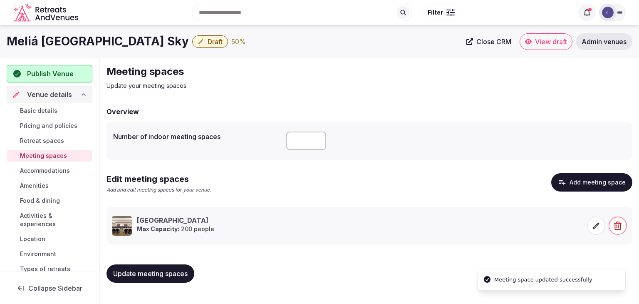
click at [186, 273] on span "Update meeting spaces" at bounding box center [150, 273] width 74 height 8
drag, startPoint x: 174, startPoint y: 260, endPoint x: 176, endPoint y: 275, distance: 15.9
click at [175, 263] on div "Update meeting spaces" at bounding box center [370, 274] width 526 height 32
click at [176, 278] on button "Update meeting spaces" at bounding box center [151, 273] width 88 height 18
click at [43, 225] on span "Activities & experiences" at bounding box center [54, 219] width 69 height 17
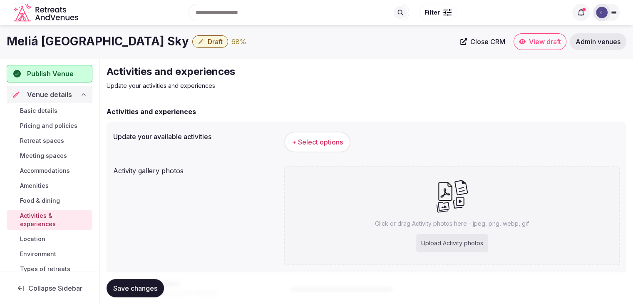
click at [67, 38] on h1 "Meliá Maputo Sky" at bounding box center [98, 41] width 182 height 16
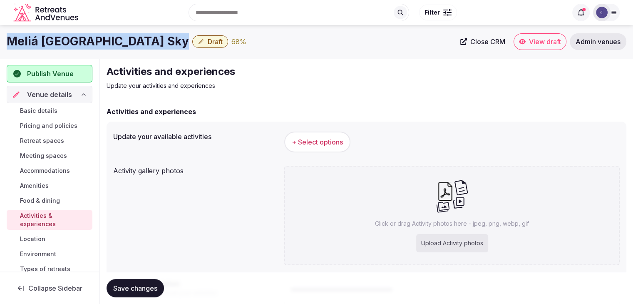
click at [67, 38] on h1 "Meliá Maputo Sky" at bounding box center [98, 41] width 182 height 16
copy div "Meliá Maputo Sky"
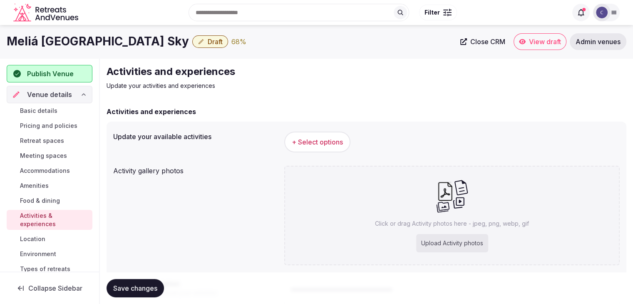
click at [443, 246] on div "Upload Activity photos" at bounding box center [452, 243] width 72 height 18
type input "**********"
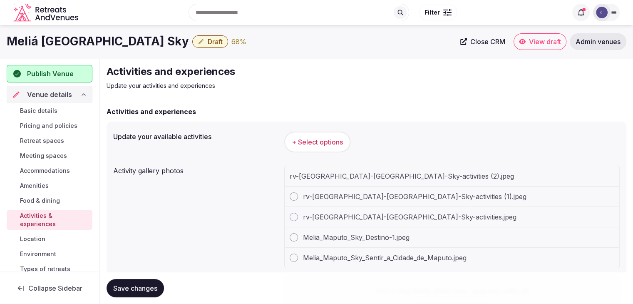
click at [322, 148] on button "+ Select options" at bounding box center [317, 141] width 66 height 21
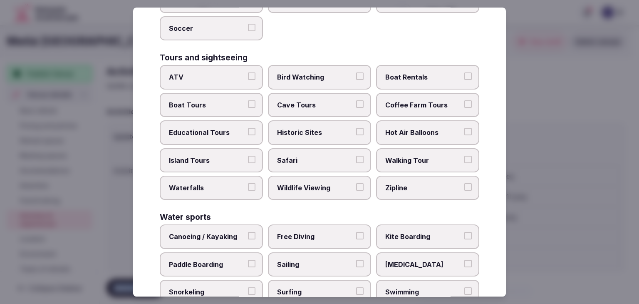
scroll to position [642, 0]
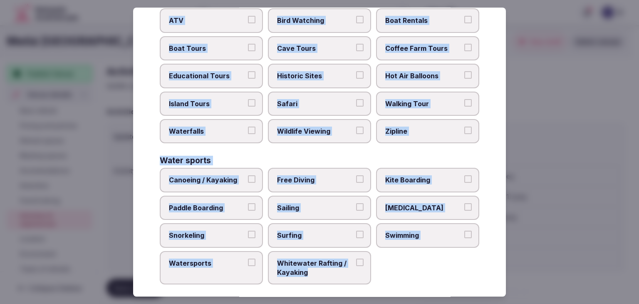
drag, startPoint x: 155, startPoint y: 59, endPoint x: 380, endPoint y: 265, distance: 305.7
click at [381, 270] on div "Select your activities Choose all applicable activities offered. Culture Dancin…" at bounding box center [319, 151] width 373 height 289
copy div "Choose all applicable activities offered. Culture Dancing Food and Culinary Cla…"
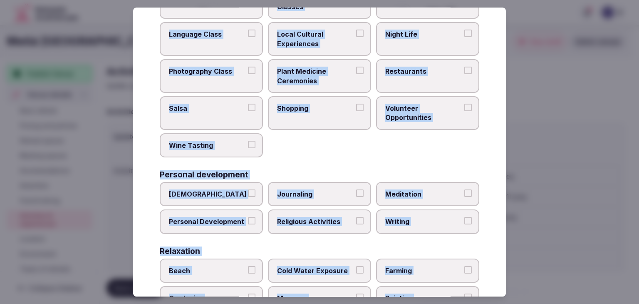
scroll to position [0, 0]
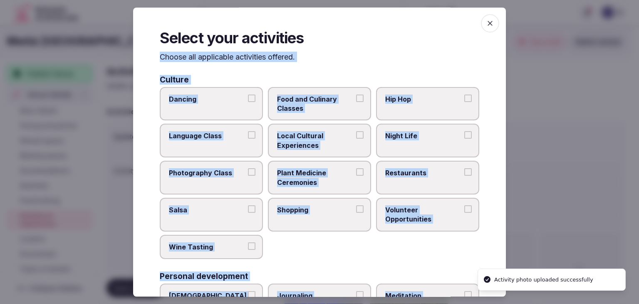
click at [337, 139] on span "Local Cultural Experiences" at bounding box center [315, 140] width 77 height 19
click at [356, 139] on button "Local Cultural Experiences" at bounding box center [359, 134] width 7 height 7
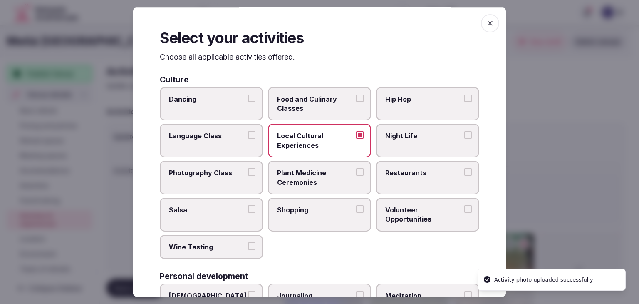
click at [419, 146] on label "Night Life" at bounding box center [427, 141] width 103 height 34
click at [464, 139] on button "Night Life" at bounding box center [467, 134] width 7 height 7
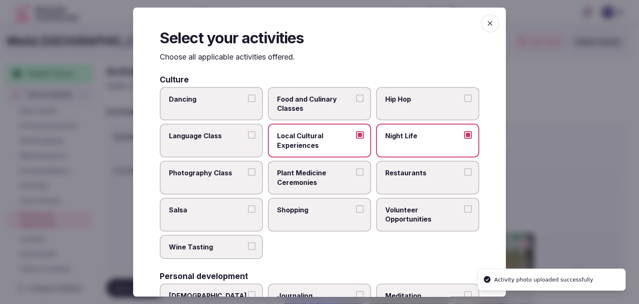
click at [415, 176] on span "Restaurants" at bounding box center [423, 172] width 77 height 9
click at [464, 176] on button "Restaurants" at bounding box center [467, 171] width 7 height 7
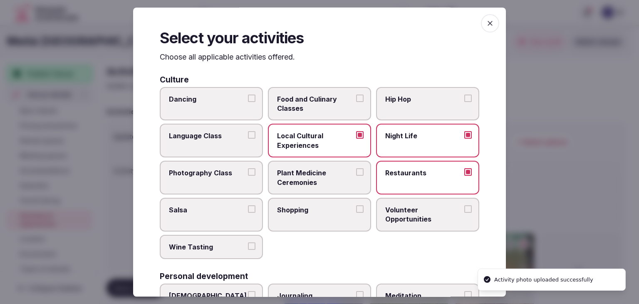
drag, startPoint x: 330, startPoint y: 215, endPoint x: 340, endPoint y: 203, distance: 16.2
click at [330, 216] on label "Shopping" at bounding box center [319, 215] width 103 height 34
click at [356, 213] on button "Shopping" at bounding box center [359, 208] width 7 height 7
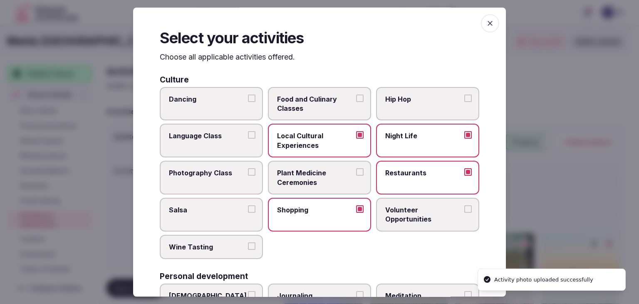
scroll to position [125, 0]
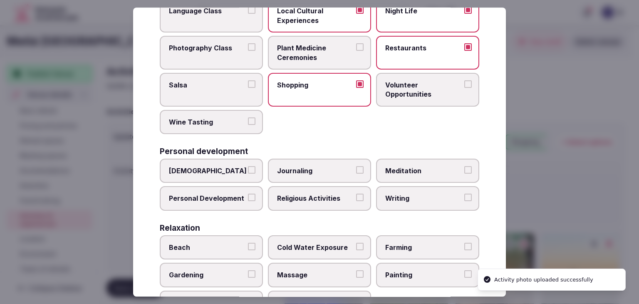
click at [221, 202] on label "Personal Development" at bounding box center [211, 198] width 103 height 24
click at [248, 201] on button "Personal Development" at bounding box center [251, 197] width 7 height 7
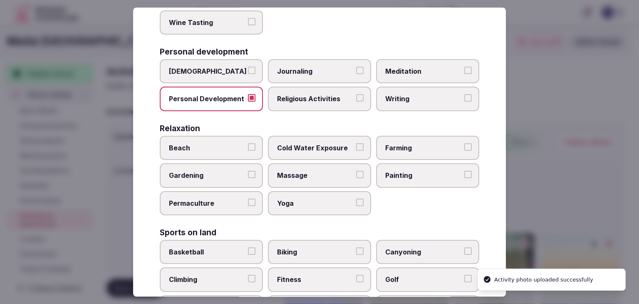
scroll to position [250, 0]
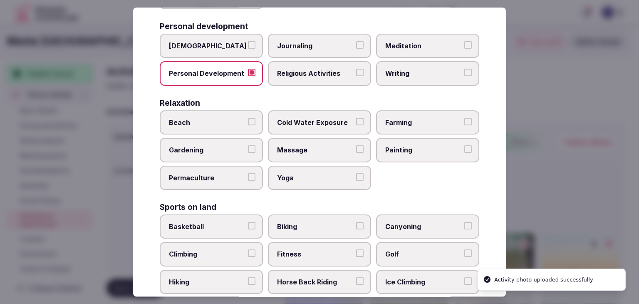
drag, startPoint x: 343, startPoint y: 140, endPoint x: 344, endPoint y: 156, distance: 16.2
click at [343, 141] on label "Massage" at bounding box center [319, 150] width 103 height 24
click at [356, 146] on button "Massage" at bounding box center [359, 149] width 7 height 7
click at [344, 167] on label "Yoga" at bounding box center [319, 178] width 103 height 24
click at [356, 173] on button "Yoga" at bounding box center [359, 176] width 7 height 7
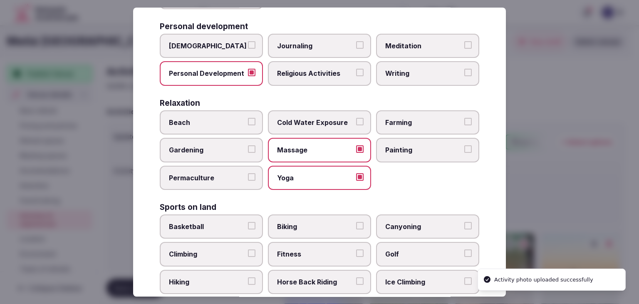
scroll to position [374, 0]
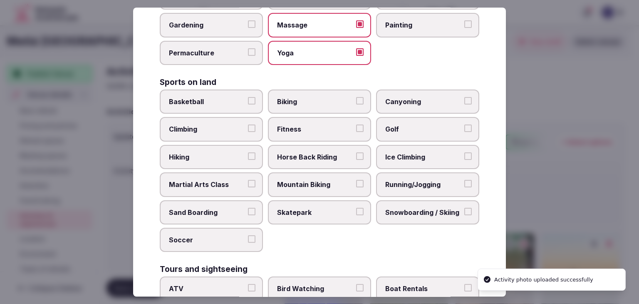
click at [320, 98] on span "Biking" at bounding box center [315, 101] width 77 height 9
click at [356, 98] on button "Biking" at bounding box center [359, 100] width 7 height 7
click at [318, 126] on span "Fitness" at bounding box center [315, 129] width 77 height 9
click at [356, 126] on button "Fitness" at bounding box center [359, 128] width 7 height 7
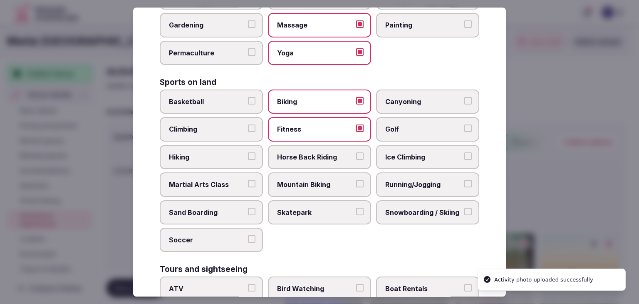
click at [399, 180] on span "Running/Jogging" at bounding box center [423, 184] width 77 height 9
click at [464, 180] on button "Running/Jogging" at bounding box center [467, 183] width 7 height 7
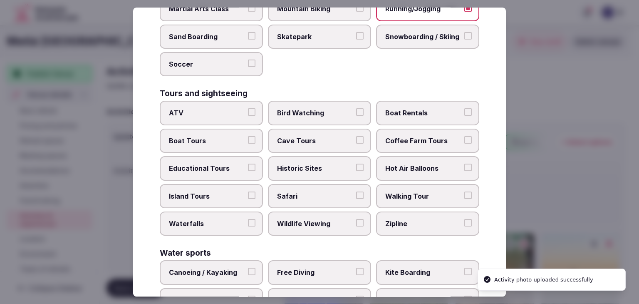
scroll to position [582, 0]
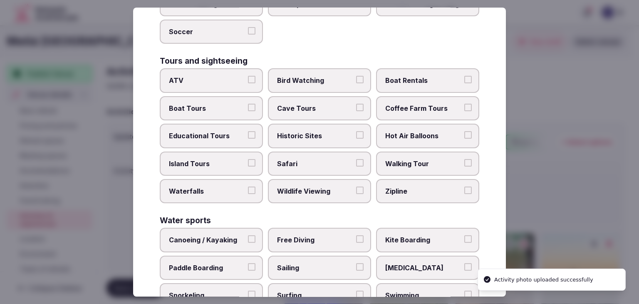
click at [333, 131] on span "Historic Sites" at bounding box center [315, 135] width 77 height 9
click at [356, 131] on button "Historic Sites" at bounding box center [359, 134] width 7 height 7
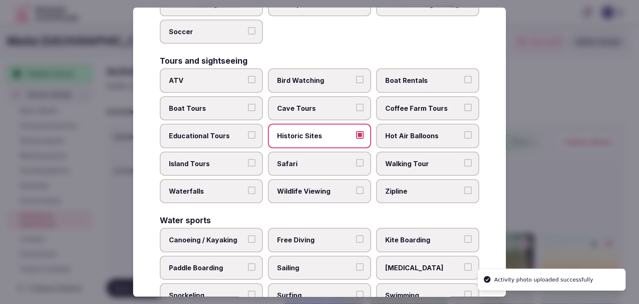
click at [419, 159] on span "Walking Tour" at bounding box center [423, 163] width 77 height 9
click at [464, 159] on button "Walking Tour" at bounding box center [467, 162] width 7 height 7
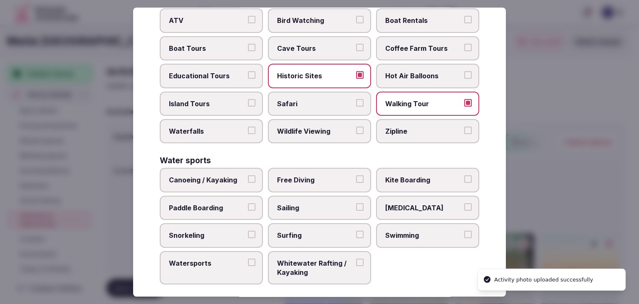
click at [425, 230] on span "Swimming" at bounding box center [423, 234] width 77 height 9
click at [464, 230] on button "Swimming" at bounding box center [467, 233] width 7 height 7
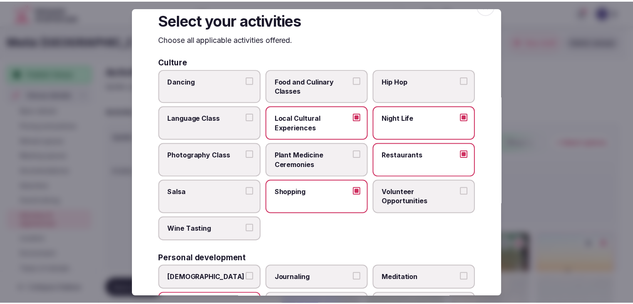
scroll to position [0, 0]
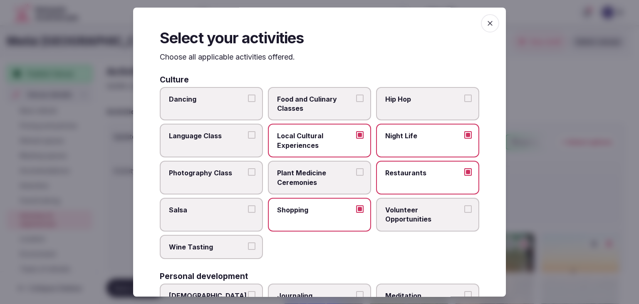
click at [481, 24] on span "button" at bounding box center [490, 23] width 18 height 18
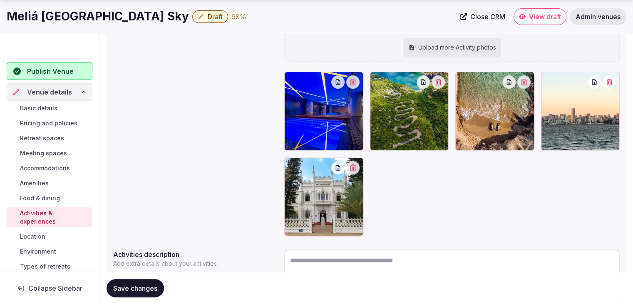
scroll to position [166, 0]
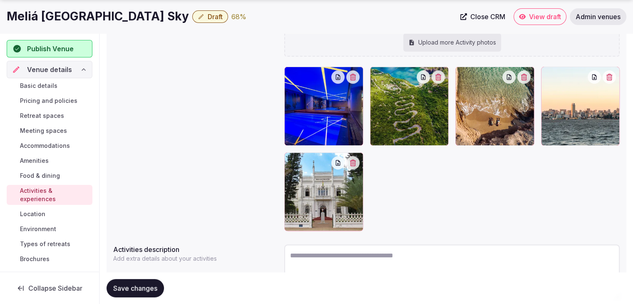
click at [128, 288] on span "Save changes" at bounding box center [135, 288] width 44 height 8
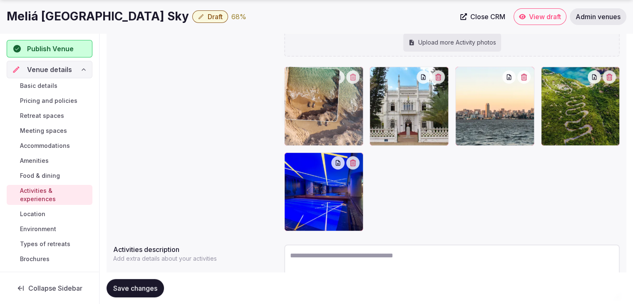
drag, startPoint x: 473, startPoint y: 79, endPoint x: 315, endPoint y: 87, distance: 158.3
click at [315, 87] on body "Search Popular Destinations Toscana, Italy Riviera Maya, Mexico Indonesia, Bali…" at bounding box center [316, 99] width 633 height 530
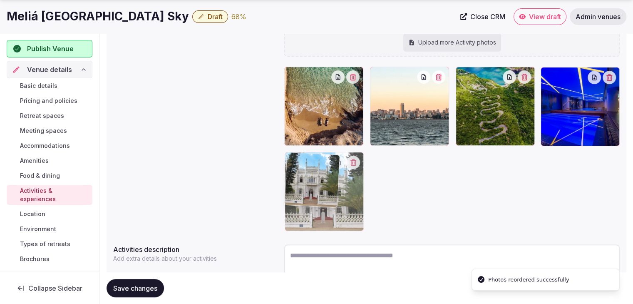
drag, startPoint x: 379, startPoint y: 75, endPoint x: 307, endPoint y: 173, distance: 122.3
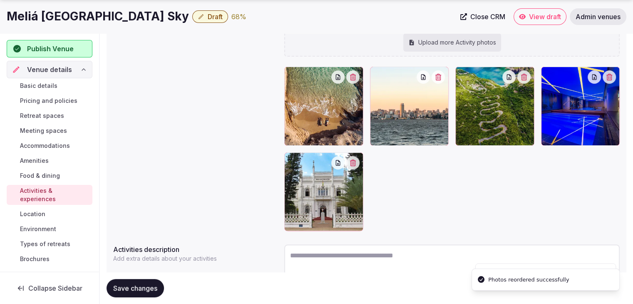
click at [143, 285] on span "Save changes" at bounding box center [135, 288] width 44 height 8
click at [61, 228] on link "Environment" at bounding box center [50, 229] width 86 height 12
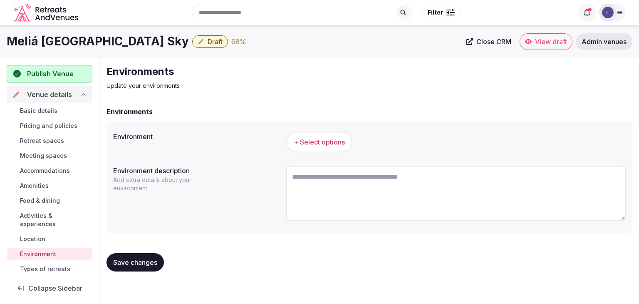
click at [337, 146] on button "+ Select options" at bounding box center [319, 141] width 66 height 21
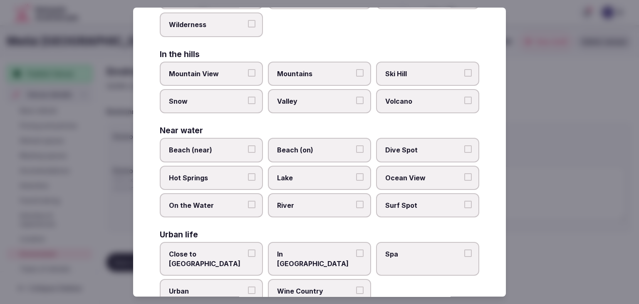
scroll to position [199, 0]
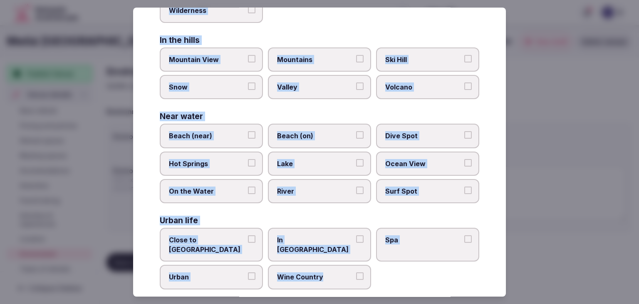
drag, startPoint x: 157, startPoint y: 57, endPoint x: 377, endPoint y: 273, distance: 308.3
click at [377, 273] on div "Select your environment Choose all applicable environments offered. In nature C…" at bounding box center [319, 151] width 373 height 289
copy div "Choose all applicable environments offered. In nature Close to Nature Countrysi…"
click at [229, 136] on span "Beach (near)" at bounding box center [207, 135] width 77 height 9
click at [248, 136] on button "Beach (near)" at bounding box center [251, 134] width 7 height 7
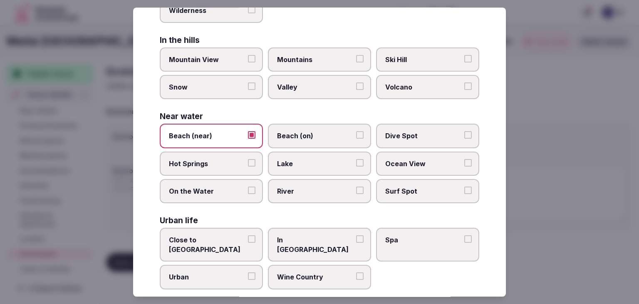
click at [221, 235] on span "Close to [GEOGRAPHIC_DATA]" at bounding box center [207, 244] width 77 height 19
click at [248, 235] on button "Close to [GEOGRAPHIC_DATA]" at bounding box center [251, 238] width 7 height 7
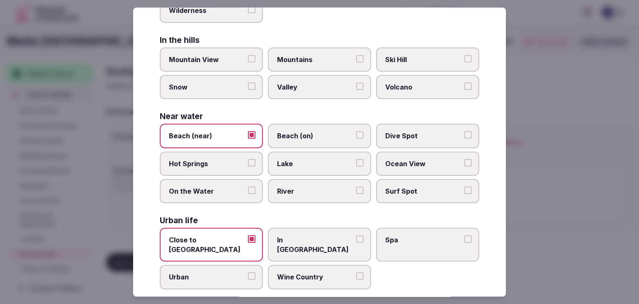
click at [216, 273] on span "Urban" at bounding box center [207, 277] width 77 height 9
click at [248, 273] on button "Urban" at bounding box center [251, 276] width 7 height 7
click at [286, 238] on span "In [GEOGRAPHIC_DATA]" at bounding box center [315, 244] width 77 height 19
click at [356, 238] on button "In [GEOGRAPHIC_DATA]" at bounding box center [359, 238] width 7 height 7
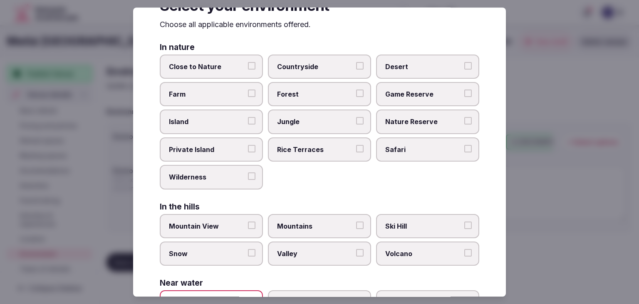
scroll to position [0, 0]
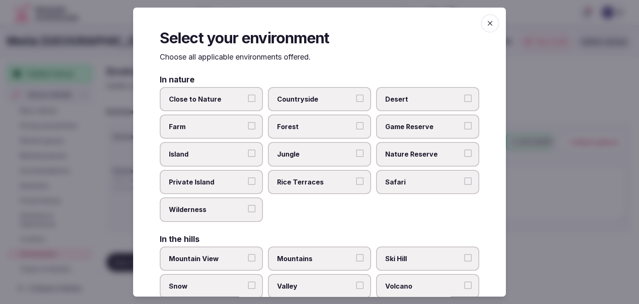
click at [486, 20] on icon "button" at bounding box center [490, 23] width 8 height 8
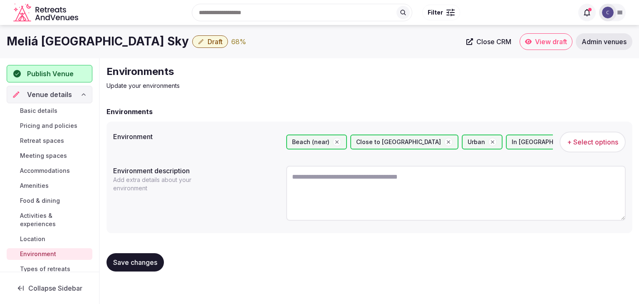
click at [145, 262] on span "Save changes" at bounding box center [135, 262] width 44 height 8
click at [55, 268] on span "Types of retreats" at bounding box center [45, 269] width 50 height 8
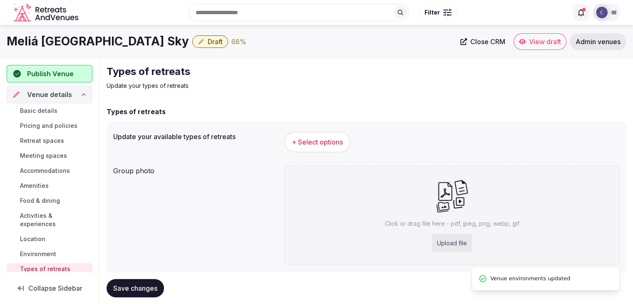
click at [322, 137] on span "+ Select options" at bounding box center [317, 141] width 51 height 9
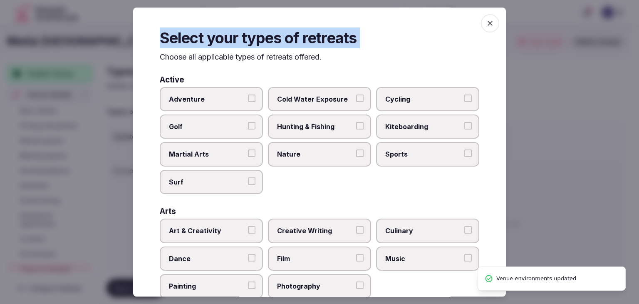
scroll to position [338, 0]
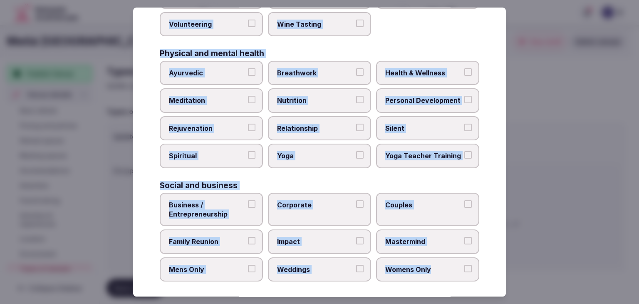
drag, startPoint x: 156, startPoint y: 59, endPoint x: 466, endPoint y: 273, distance: 376.9
click at [466, 273] on div "Select your types of retreats Choose all applicable types of retreats offered. …" at bounding box center [319, 151] width 373 height 289
copy div "Choose all applicable types of retreats offered. Active Adventure Cold Water Ex…"
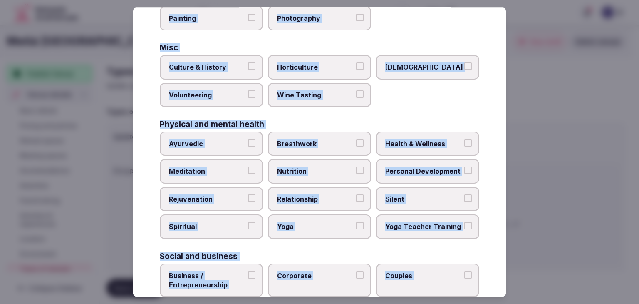
scroll to position [213, 0]
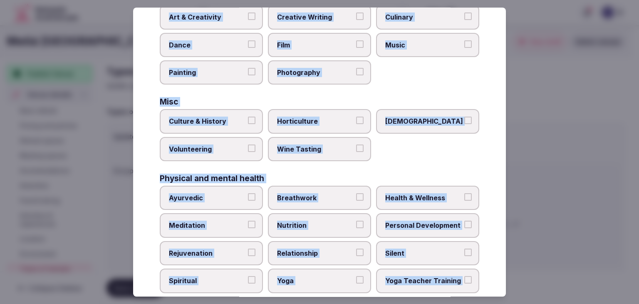
click at [202, 113] on label "Culture & History" at bounding box center [211, 121] width 103 height 24
click at [248, 117] on button "Culture & History" at bounding box center [251, 120] width 7 height 7
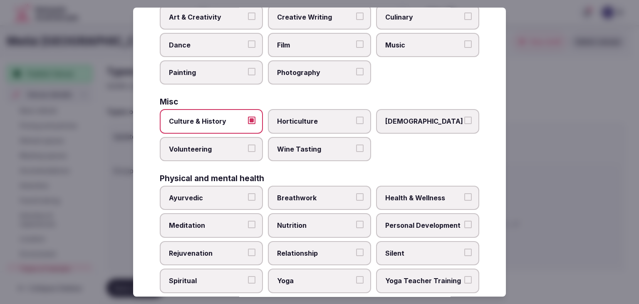
click at [434, 193] on span "Health & Wellness" at bounding box center [423, 197] width 77 height 9
click at [464, 193] on button "Health & Wellness" at bounding box center [467, 196] width 7 height 7
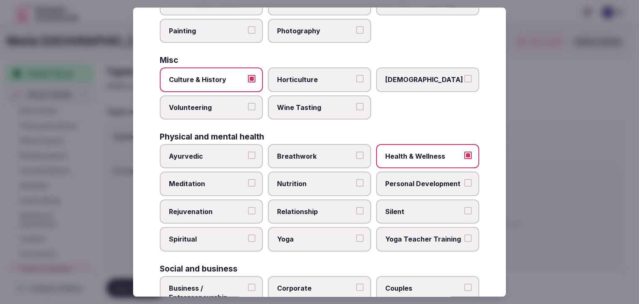
scroll to position [338, 0]
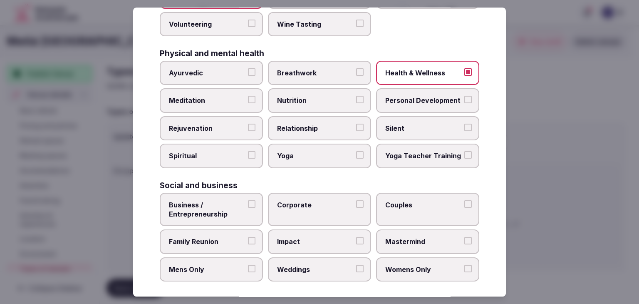
click at [238, 125] on span "Rejuvenation" at bounding box center [207, 128] width 77 height 9
click at [248, 125] on button "Rejuvenation" at bounding box center [251, 127] width 7 height 7
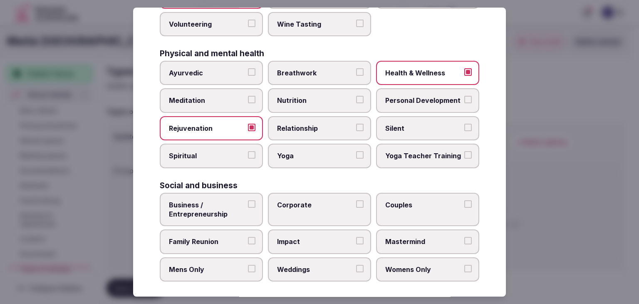
click at [302, 156] on label "Yoga" at bounding box center [319, 156] width 103 height 24
click at [356, 156] on button "Yoga" at bounding box center [359, 154] width 7 height 7
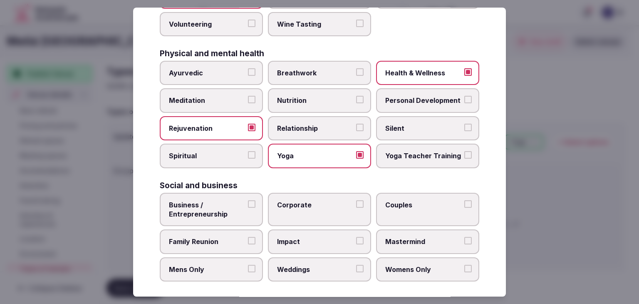
drag, startPoint x: 235, startPoint y: 209, endPoint x: 230, endPoint y: 237, distance: 28.3
click at [235, 211] on span "Business / Entrepreneurship" at bounding box center [207, 209] width 77 height 19
click at [248, 208] on button "Business / Entrepreneurship" at bounding box center [251, 203] width 7 height 7
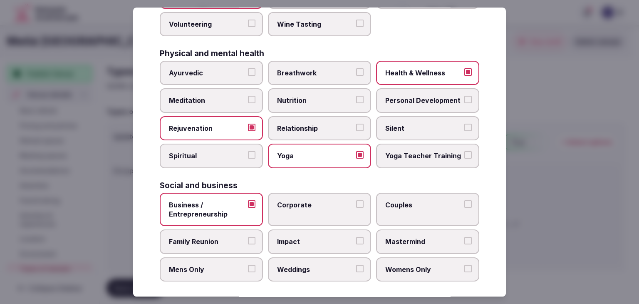
drag, startPoint x: 230, startPoint y: 237, endPoint x: 233, endPoint y: 241, distance: 5.1
click at [230, 238] on span "Family Reunion" at bounding box center [207, 241] width 77 height 9
click at [248, 238] on button "Family Reunion" at bounding box center [251, 240] width 7 height 7
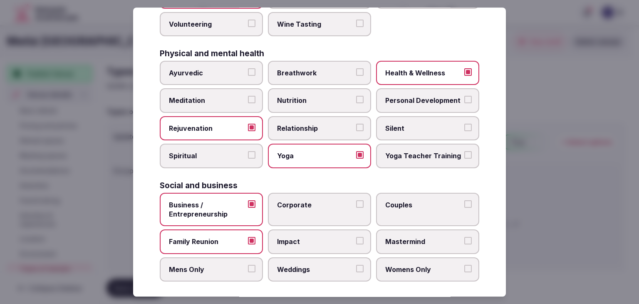
click at [307, 268] on span "Weddings" at bounding box center [315, 269] width 77 height 9
click at [356, 268] on button "Weddings" at bounding box center [359, 268] width 7 height 7
click at [315, 208] on label "Corporate" at bounding box center [319, 210] width 103 height 34
click at [356, 208] on button "Corporate" at bounding box center [359, 203] width 7 height 7
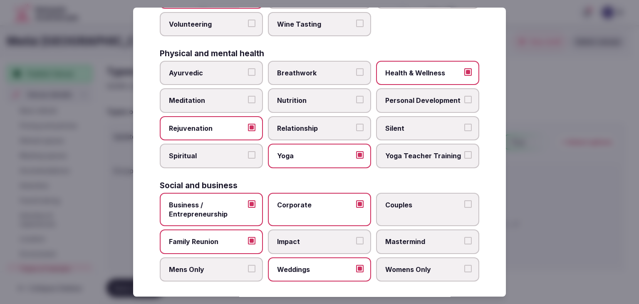
click at [421, 200] on span "Couples" at bounding box center [423, 204] width 77 height 9
click at [464, 200] on button "Couples" at bounding box center [467, 203] width 7 height 7
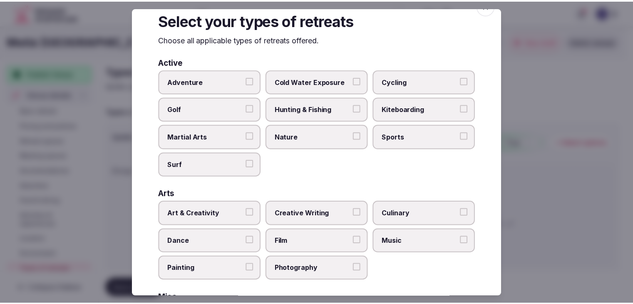
scroll to position [0, 0]
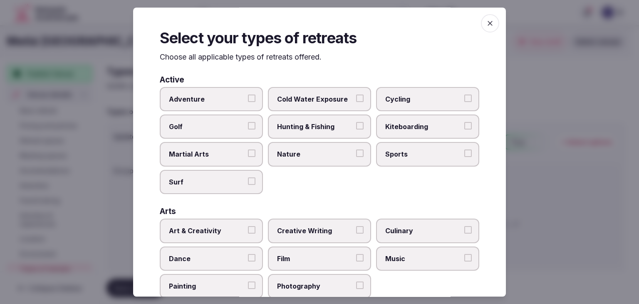
click at [486, 20] on icon "button" at bounding box center [490, 23] width 8 height 8
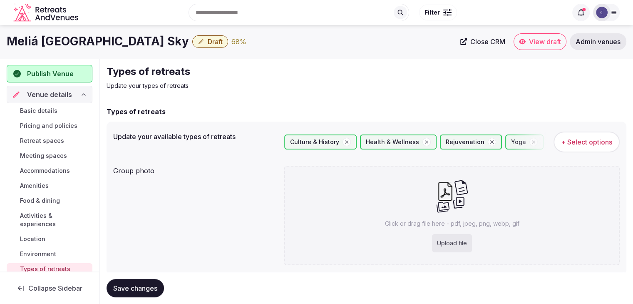
click at [436, 238] on div "Upload file" at bounding box center [452, 243] width 40 height 18
type input "**********"
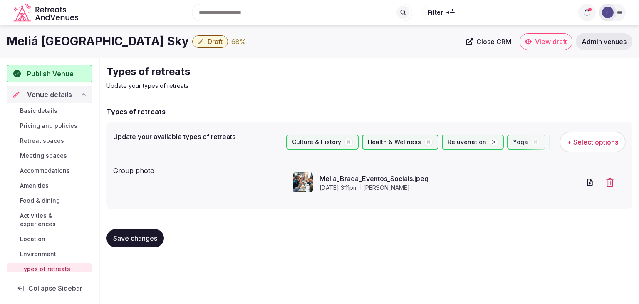
click at [150, 234] on span "Save changes" at bounding box center [135, 238] width 44 height 8
drag, startPoint x: 42, startPoint y: 110, endPoint x: 58, endPoint y: 134, distance: 29.3
click at [42, 110] on span "Basic details" at bounding box center [38, 111] width 37 height 8
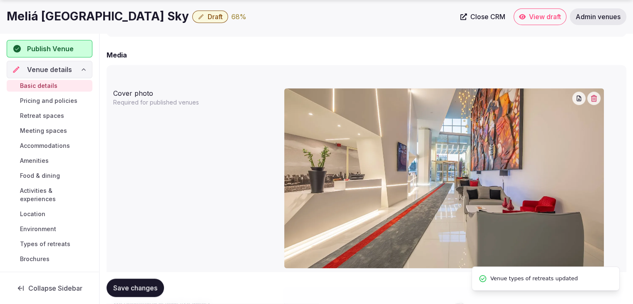
scroll to position [790, 0]
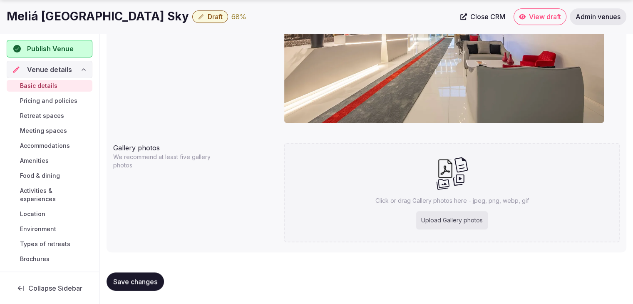
click at [45, 20] on h1 "Meliá Maputo Sky" at bounding box center [98, 16] width 182 height 16
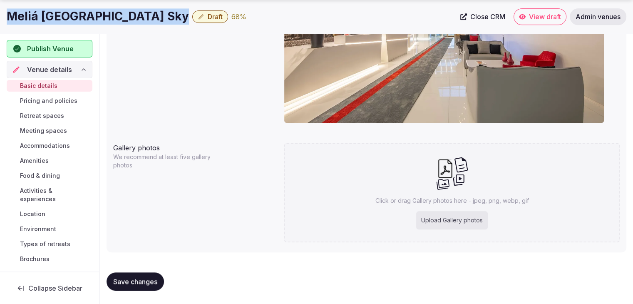
click at [45, 20] on h1 "Meliá Maputo Sky" at bounding box center [98, 16] width 182 height 16
copy div "Meliá Maputo Sky"
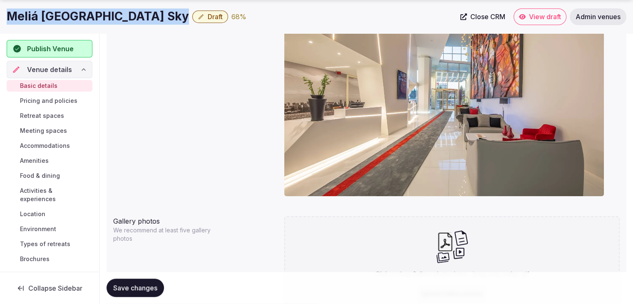
scroll to position [624, 0]
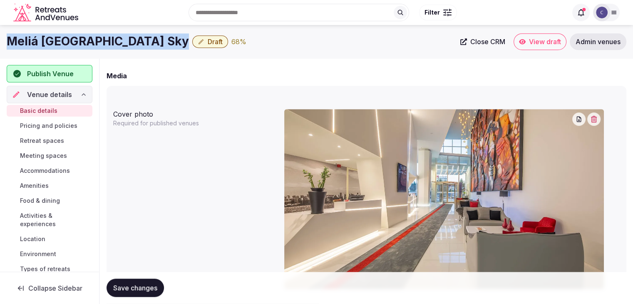
click at [594, 117] on icon "button" at bounding box center [594, 119] width 6 height 7
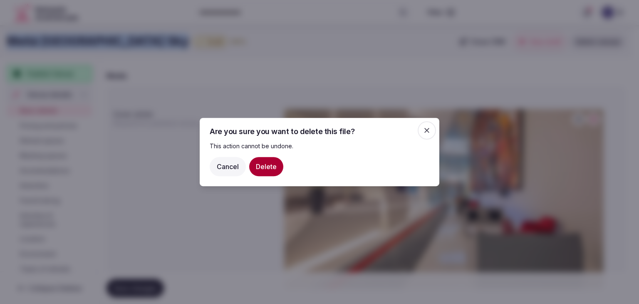
click at [270, 166] on button "Delete" at bounding box center [266, 166] width 34 height 19
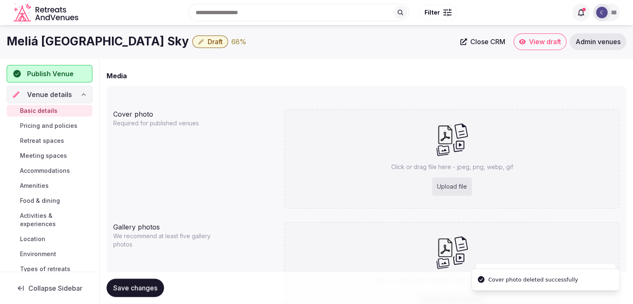
click at [456, 181] on div "Upload file" at bounding box center [452, 186] width 40 height 18
type input "**********"
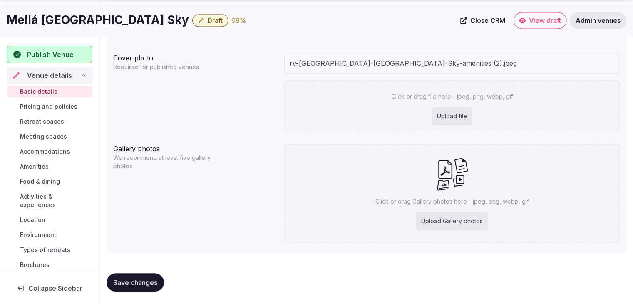
scroll to position [681, 0]
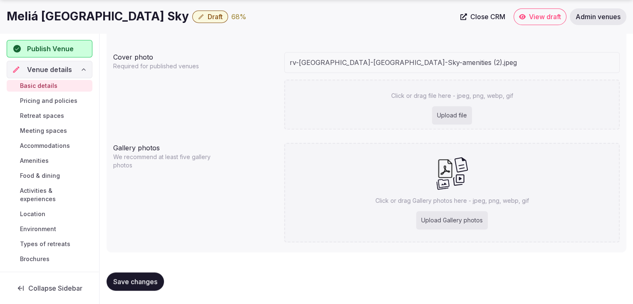
click at [446, 213] on div "Upload Gallery photos" at bounding box center [452, 220] width 72 height 18
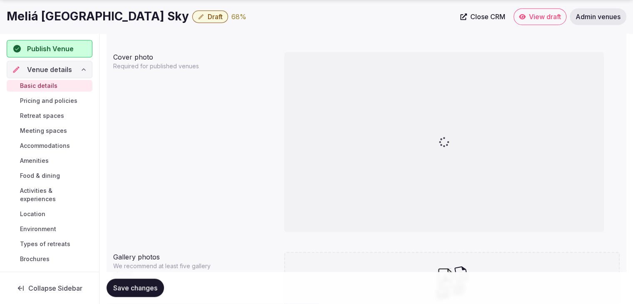
type input "**********"
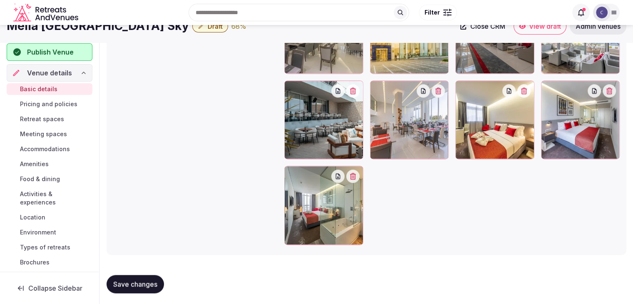
scroll to position [1135, 0]
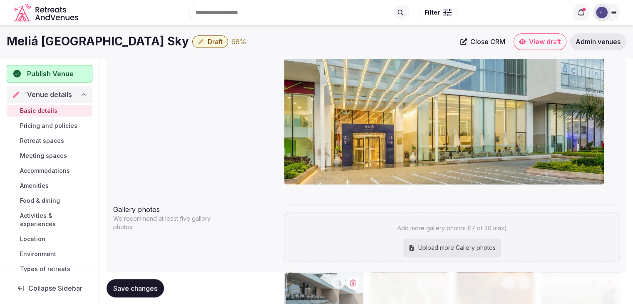
drag, startPoint x: 295, startPoint y: 125, endPoint x: 318, endPoint y: 238, distance: 115.9
click at [318, 238] on body "**********" at bounding box center [316, 13] width 633 height 1482
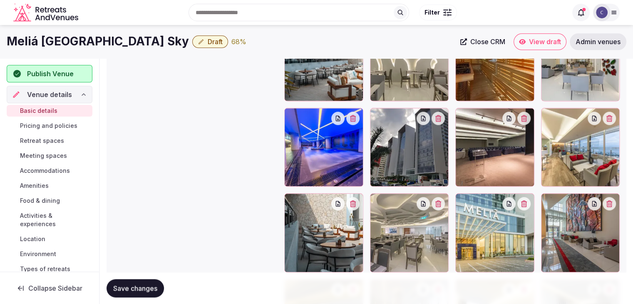
scroll to position [936, 0]
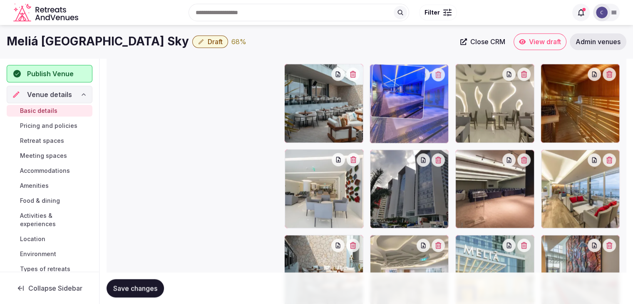
drag, startPoint x: 293, startPoint y: 154, endPoint x: 414, endPoint y: 138, distance: 122.5
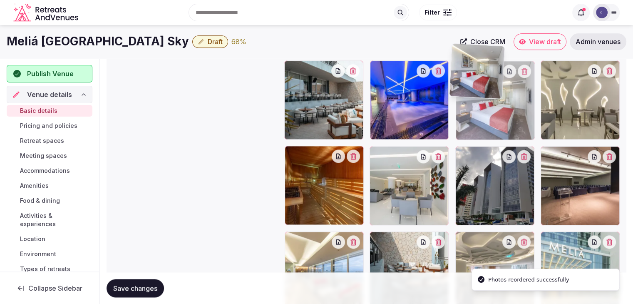
scroll to position [922, 0]
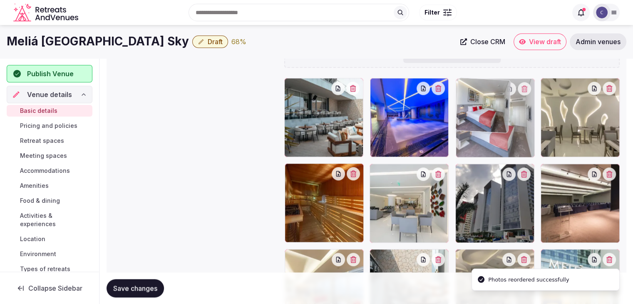
drag, startPoint x: 550, startPoint y: 201, endPoint x: 471, endPoint y: 77, distance: 147.4
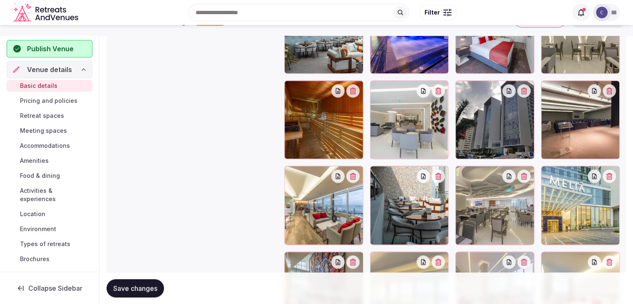
scroll to position [964, 0]
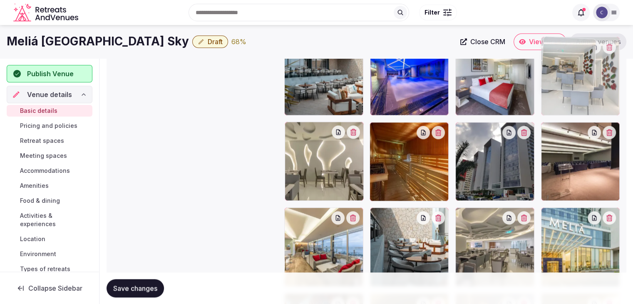
drag, startPoint x: 379, startPoint y: 127, endPoint x: 556, endPoint y: 71, distance: 185.9
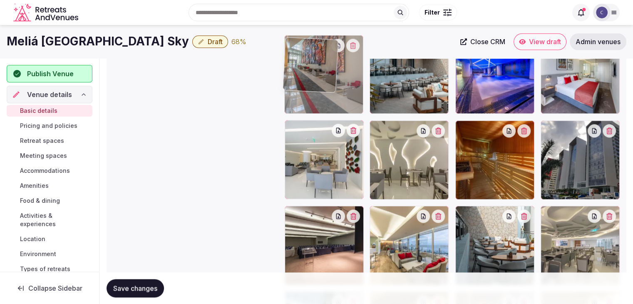
scroll to position [958, 0]
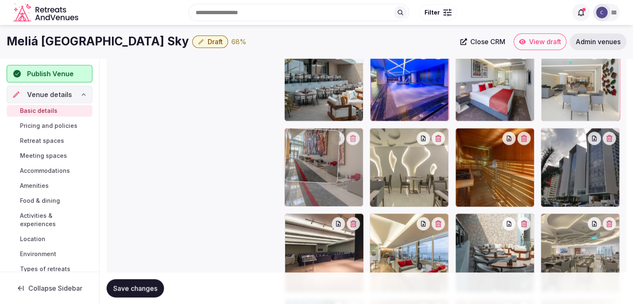
drag, startPoint x: 300, startPoint y: 158, endPoint x: 312, endPoint y: 124, distance: 36.1
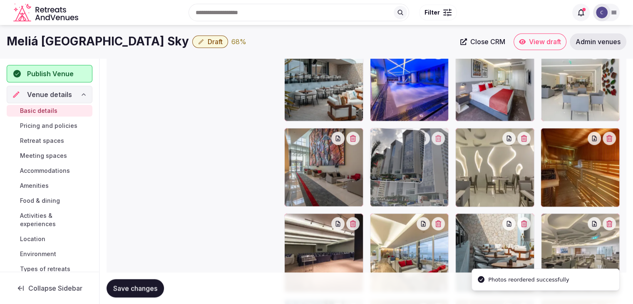
drag, startPoint x: 552, startPoint y: 135, endPoint x: 389, endPoint y: 147, distance: 163.1
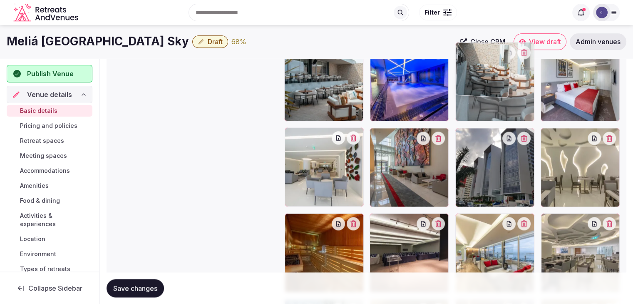
drag, startPoint x: 463, startPoint y: 220, endPoint x: 463, endPoint y: 99, distance: 121.5
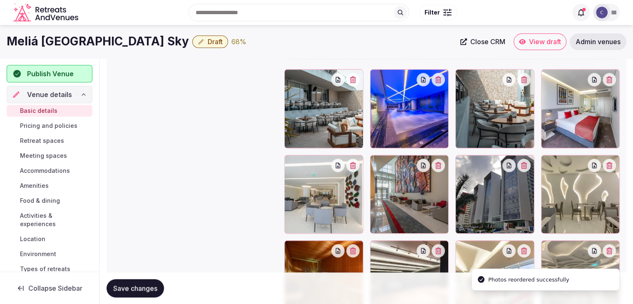
scroll to position [916, 0]
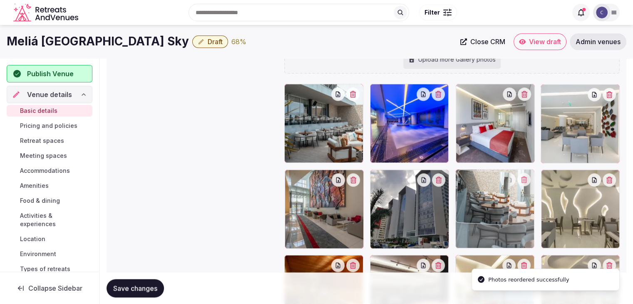
drag, startPoint x: 460, startPoint y: 102, endPoint x: 465, endPoint y: 178, distance: 76.7
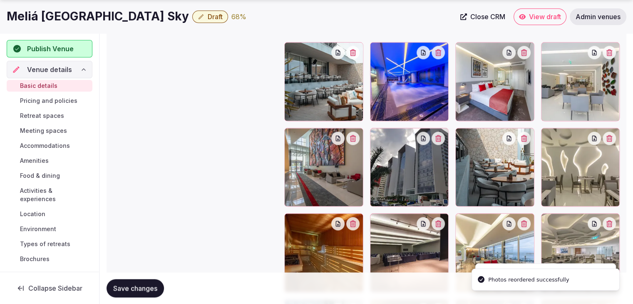
scroll to position [999, 0]
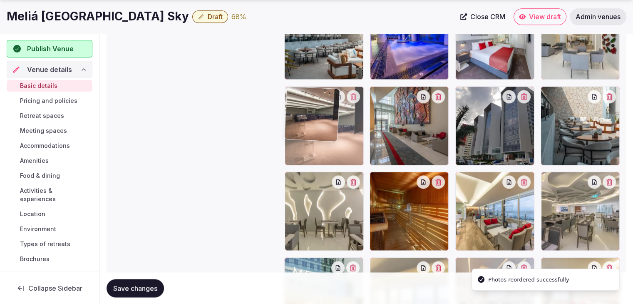
drag, startPoint x: 374, startPoint y: 178, endPoint x: 329, endPoint y: 112, distance: 79.4
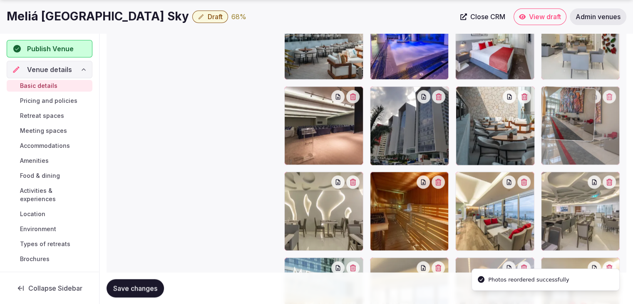
drag, startPoint x: 384, startPoint y: 93, endPoint x: 562, endPoint y: 94, distance: 178.5
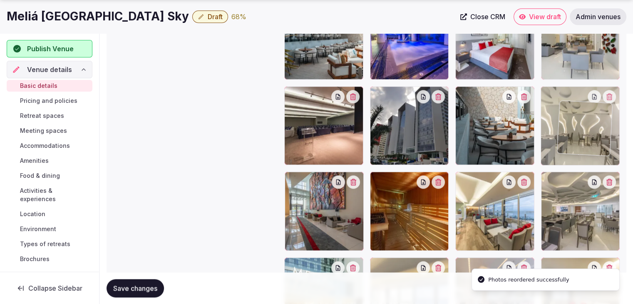
drag, startPoint x: 290, startPoint y: 180, endPoint x: 563, endPoint y: 116, distance: 280.7
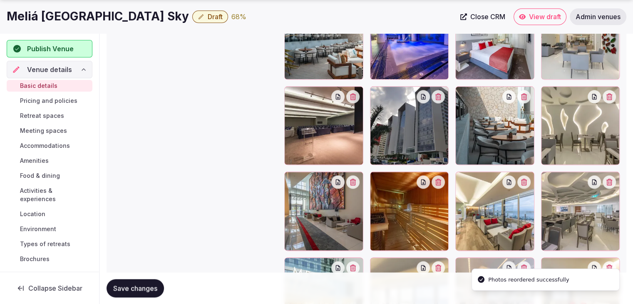
click at [144, 287] on span "Save changes" at bounding box center [135, 288] width 44 height 8
click at [147, 285] on span "Save changes" at bounding box center [135, 288] width 44 height 8
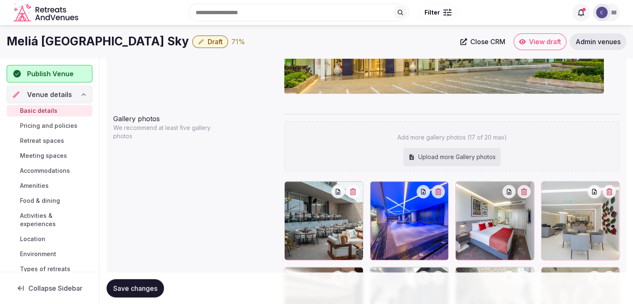
scroll to position [708, 0]
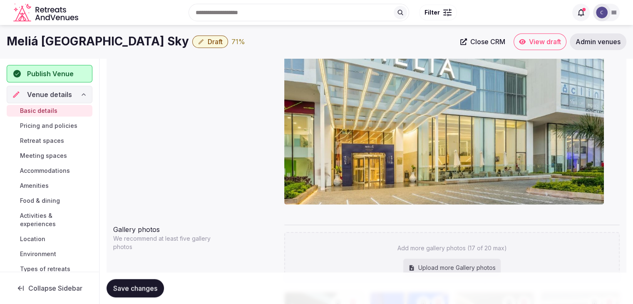
click at [467, 268] on div "Upload more Gallery photos" at bounding box center [451, 267] width 97 height 18
click at [151, 284] on span "Save changes" at bounding box center [135, 288] width 44 height 8
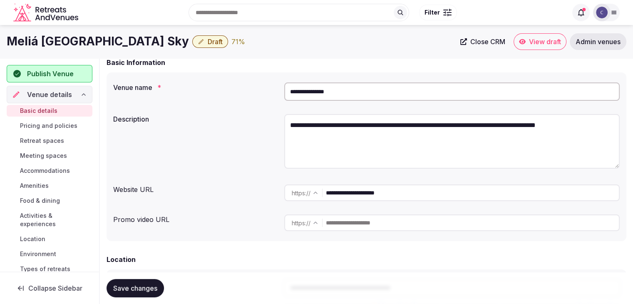
scroll to position [1, 0]
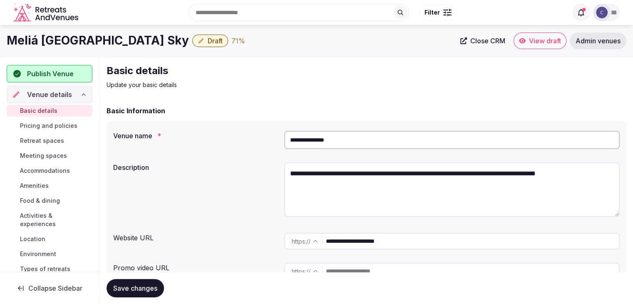
click at [50, 120] on link "Pricing and policies" at bounding box center [50, 126] width 86 height 12
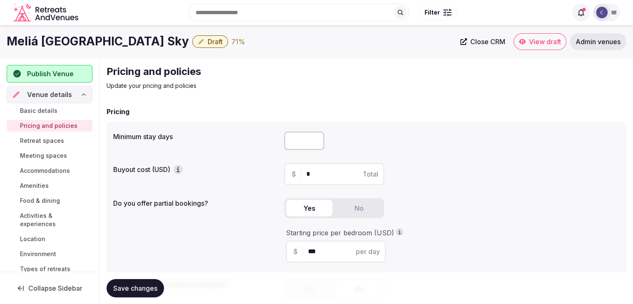
drag, startPoint x: 298, startPoint y: 139, endPoint x: 300, endPoint y: 145, distance: 7.1
click at [298, 139] on input "number" at bounding box center [304, 140] width 40 height 18
type input "*"
click at [134, 286] on span "Save changes" at bounding box center [135, 288] width 44 height 8
click at [79, 47] on h1 "Meliá Maputo Sky" at bounding box center [98, 41] width 182 height 16
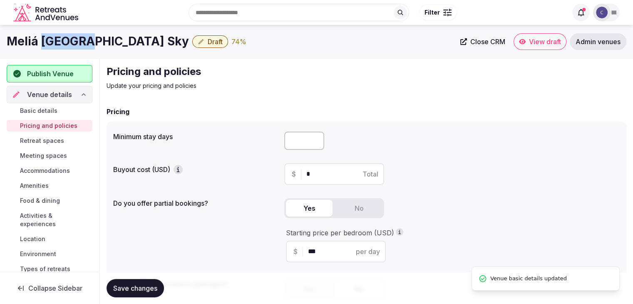
click at [79, 47] on h1 "Meliá Maputo Sky" at bounding box center [98, 41] width 182 height 16
copy div "Meliá Maputo Sky"
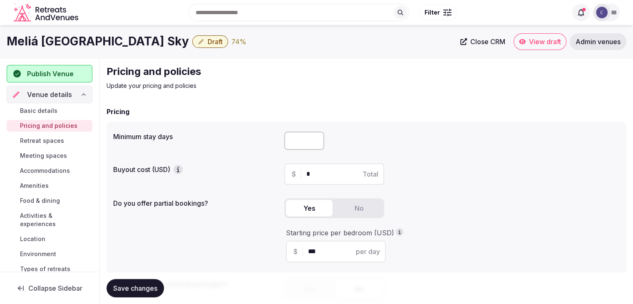
click at [124, 134] on label "Minimum stay days" at bounding box center [195, 136] width 164 height 7
drag, startPoint x: 110, startPoint y: 134, endPoint x: 198, endPoint y: 134, distance: 88.2
click at [194, 134] on div "Minimum stay days * Buyout cost (USD) $ * Total Do you offer partial bookings? …" at bounding box center [367, 218] width 520 height 194
copy label "Minimum stay days"
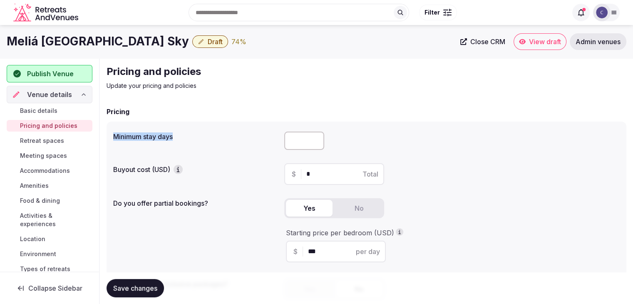
click at [145, 289] on span "Save changes" at bounding box center [135, 288] width 44 height 8
click at [43, 139] on span "Retreat spaces" at bounding box center [42, 140] width 44 height 8
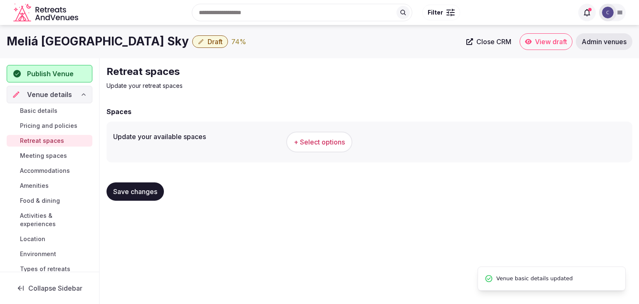
click at [60, 45] on h1 "Meliá Maputo Sky" at bounding box center [98, 41] width 182 height 16
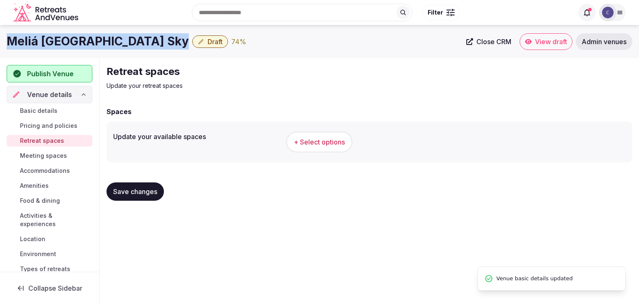
click at [60, 45] on h1 "Meliá Maputo Sky" at bounding box center [98, 41] width 182 height 16
click at [323, 144] on span "+ Select options" at bounding box center [319, 141] width 51 height 9
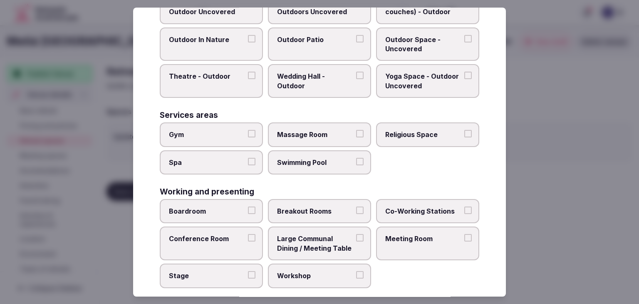
scroll to position [376, 0]
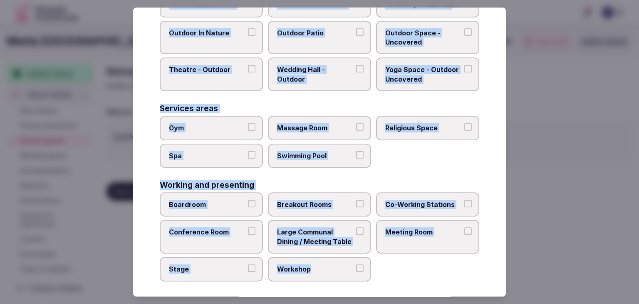
drag, startPoint x: 156, startPoint y: 56, endPoint x: 373, endPoint y: 275, distance: 307.7
click at [373, 275] on div "Select your retreat spaces Choose all applicable retreat spaces offered. Covere…" at bounding box center [319, 151] width 373 height 289
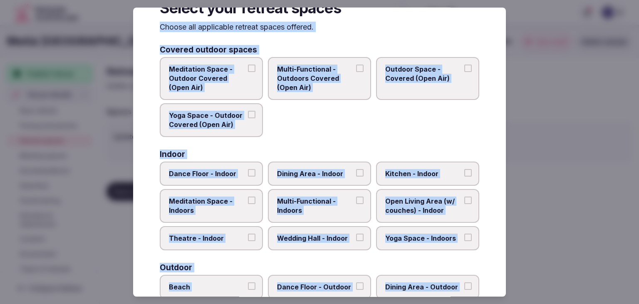
scroll to position [0, 0]
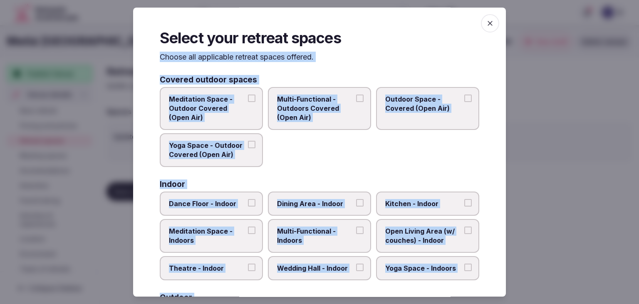
click at [292, 88] on label "Multi-Functional - Outdoors Covered (Open Air)" at bounding box center [319, 108] width 103 height 43
click at [356, 94] on button "Multi-Functional - Outdoors Covered (Open Air)" at bounding box center [359, 97] width 7 height 7
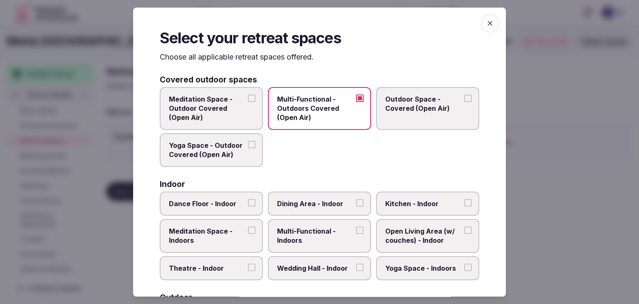
click at [402, 112] on span "Outdoor Space - Covered (Open Air)" at bounding box center [423, 103] width 77 height 19
click at [464, 102] on button "Outdoor Space - Covered (Open Air)" at bounding box center [467, 97] width 7 height 7
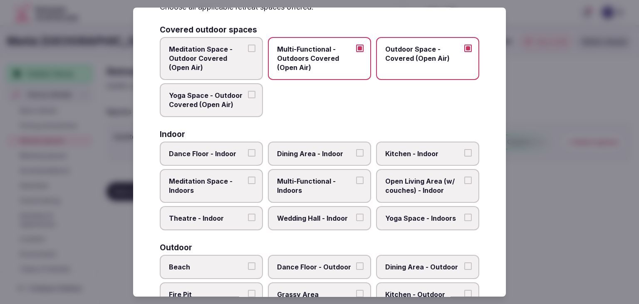
scroll to position [83, 0]
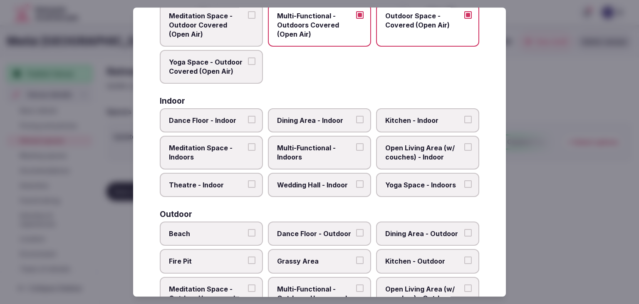
click at [300, 149] on span "Multi-Functional - Indoors" at bounding box center [315, 152] width 77 height 19
click at [356, 149] on button "Multi-Functional - Indoors" at bounding box center [359, 146] width 7 height 7
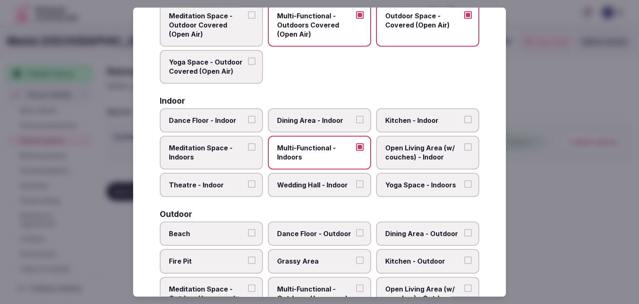
drag, startPoint x: 312, startPoint y: 122, endPoint x: 347, endPoint y: 79, distance: 55.9
click at [312, 124] on span "Dining Area - Indoor" at bounding box center [315, 120] width 77 height 9
click at [356, 123] on button "Dining Area - Indoor" at bounding box center [359, 119] width 7 height 7
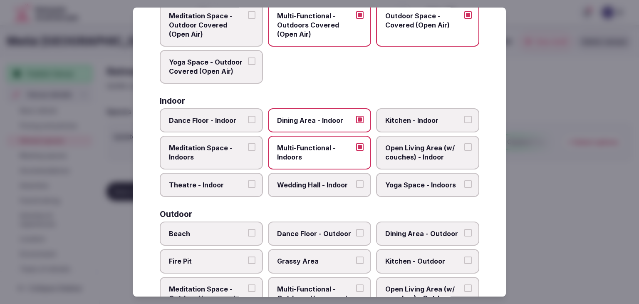
click at [398, 146] on span "Open Living Area (w/ couches) - Indoor" at bounding box center [423, 152] width 77 height 19
click at [464, 146] on button "Open Living Area (w/ couches) - Indoor" at bounding box center [467, 146] width 7 height 7
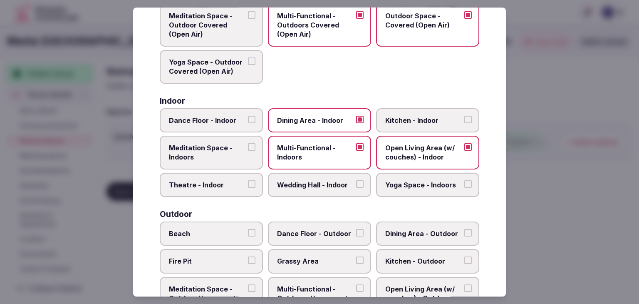
click at [305, 189] on label "Wedding Hall - Indoor" at bounding box center [319, 185] width 103 height 24
click at [356, 188] on button "Wedding Hall - Indoor" at bounding box center [359, 183] width 7 height 7
click at [222, 186] on span "Theatre - Indoor" at bounding box center [207, 184] width 77 height 9
click at [248, 186] on button "Theatre - Indoor" at bounding box center [251, 183] width 7 height 7
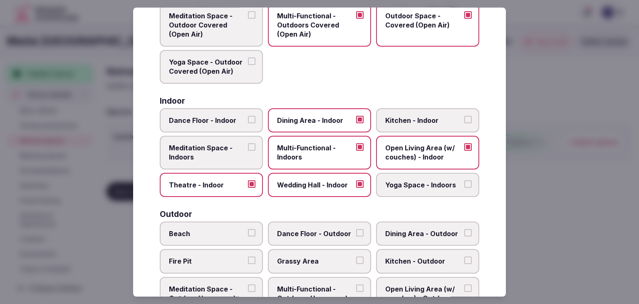
click at [412, 183] on span "Yoga Space - Indoors" at bounding box center [423, 184] width 77 height 9
click at [464, 183] on button "Yoga Space - Indoors" at bounding box center [467, 183] width 7 height 7
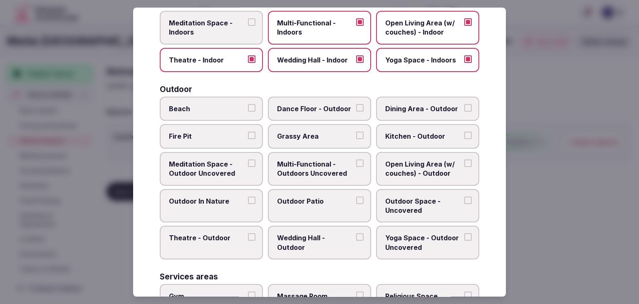
click at [310, 165] on span "Multi-Functional - Outdoors Uncovered" at bounding box center [315, 168] width 77 height 19
click at [356, 165] on button "Multi-Functional - Outdoors Uncovered" at bounding box center [359, 162] width 7 height 7
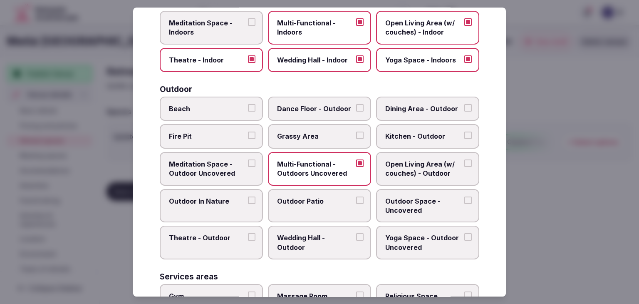
click at [312, 206] on label "Outdoor Patio" at bounding box center [319, 206] width 103 height 34
click at [356, 204] on button "Outdoor Patio" at bounding box center [359, 199] width 7 height 7
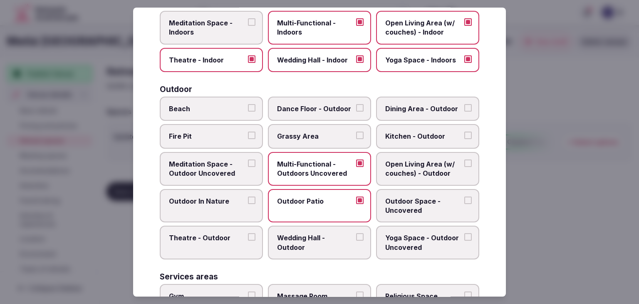
click at [396, 203] on span "Outdoor Space - Uncovered" at bounding box center [423, 205] width 77 height 19
click at [464, 203] on button "Outdoor Space - Uncovered" at bounding box center [467, 199] width 7 height 7
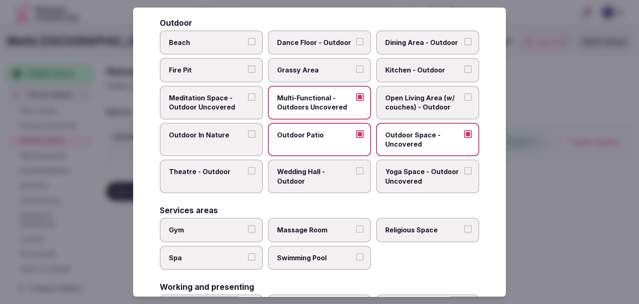
scroll to position [333, 0]
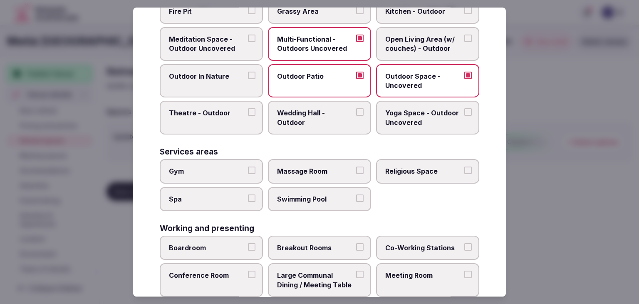
drag, startPoint x: 235, startPoint y: 174, endPoint x: 233, endPoint y: 188, distance: 13.4
click at [235, 175] on label "Gym" at bounding box center [211, 171] width 103 height 24
click at [248, 174] on button "Gym" at bounding box center [251, 169] width 7 height 7
click at [231, 194] on span "Spa" at bounding box center [207, 198] width 77 height 9
click at [248, 194] on button "Spa" at bounding box center [251, 197] width 7 height 7
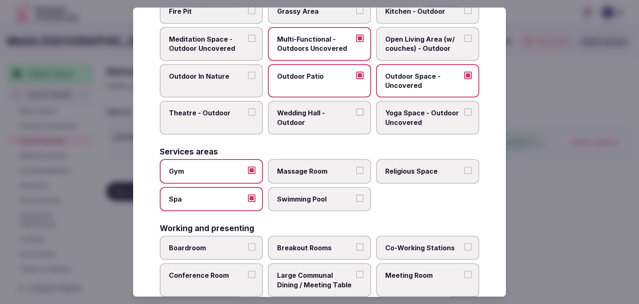
click at [299, 195] on span "Swimming Pool" at bounding box center [315, 198] width 77 height 9
click at [356, 195] on button "Swimming Pool" at bounding box center [359, 197] width 7 height 7
click at [308, 169] on span "Massage Room" at bounding box center [315, 170] width 77 height 9
click at [356, 169] on button "Massage Room" at bounding box center [359, 169] width 7 height 7
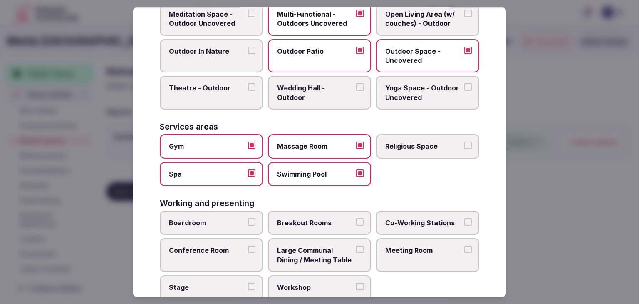
scroll to position [376, 0]
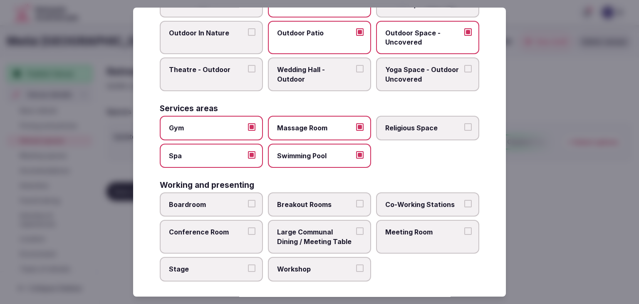
click at [413, 228] on span "Meeting Room" at bounding box center [423, 232] width 77 height 9
click at [464, 228] on button "Meeting Room" at bounding box center [467, 231] width 7 height 7
drag, startPoint x: 318, startPoint y: 202, endPoint x: 253, endPoint y: 213, distance: 65.9
click at [317, 202] on span "Breakout Rooms" at bounding box center [315, 204] width 77 height 9
click at [356, 202] on button "Breakout Rooms" at bounding box center [359, 203] width 7 height 7
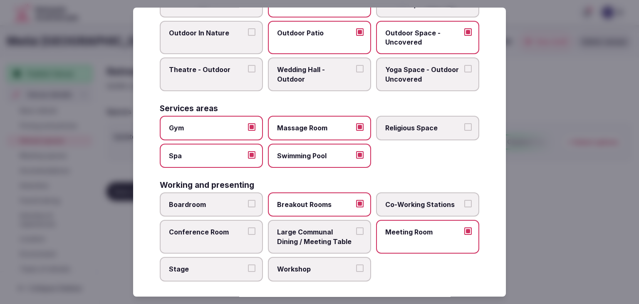
click at [233, 208] on label "Boardroom" at bounding box center [211, 204] width 103 height 24
click at [248, 207] on button "Boardroom" at bounding box center [251, 203] width 7 height 7
click at [226, 233] on label "Conference Room" at bounding box center [211, 237] width 103 height 34
click at [248, 233] on button "Conference Room" at bounding box center [251, 231] width 7 height 7
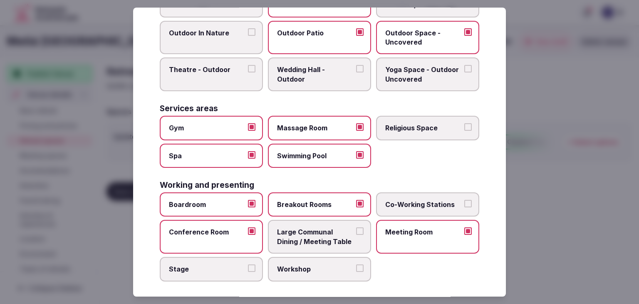
click at [280, 264] on span "Workshop" at bounding box center [315, 268] width 77 height 9
click at [356, 264] on button "Workshop" at bounding box center [359, 267] width 7 height 7
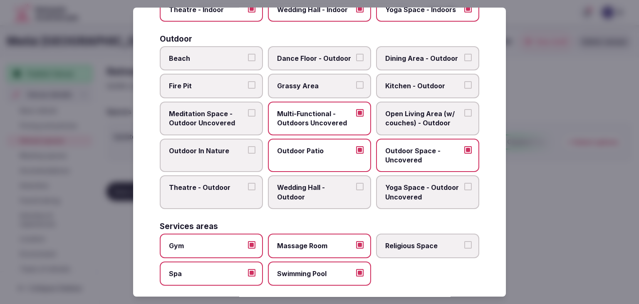
scroll to position [210, 0]
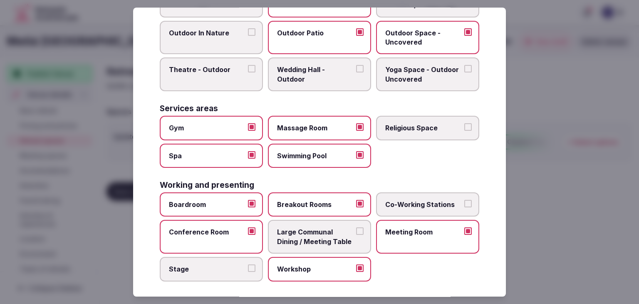
click at [218, 267] on span "Stage" at bounding box center [207, 268] width 77 height 9
click at [248, 267] on button "Stage" at bounding box center [251, 267] width 7 height 7
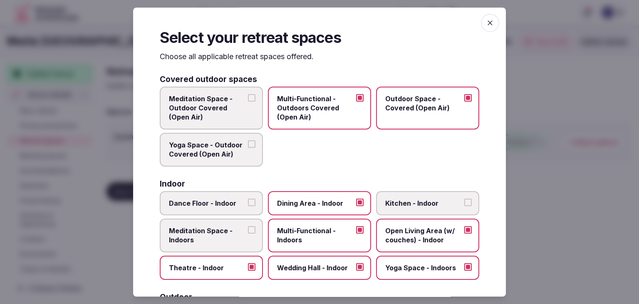
scroll to position [0, 0]
click at [486, 22] on icon "button" at bounding box center [490, 23] width 8 height 8
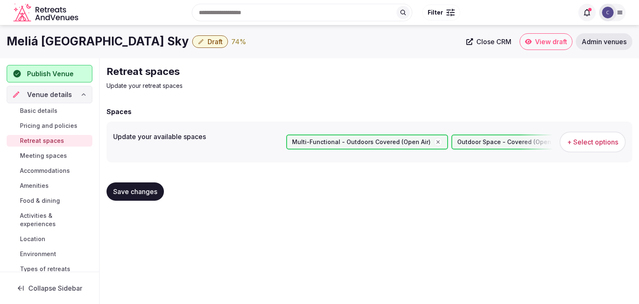
drag, startPoint x: 155, startPoint y: 186, endPoint x: 158, endPoint y: 189, distance: 4.4
click at [155, 186] on button "Save changes" at bounding box center [135, 191] width 57 height 18
click at [135, 183] on button "Save changes" at bounding box center [135, 191] width 57 height 18
click at [52, 150] on link "Meeting spaces" at bounding box center [50, 156] width 86 height 12
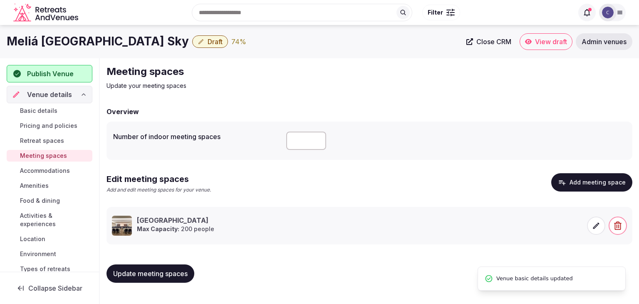
click at [55, 170] on span "Accommodations" at bounding box center [45, 170] width 50 height 8
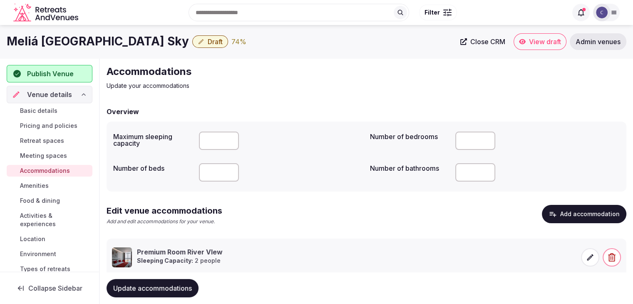
click at [47, 185] on span "Amenities" at bounding box center [34, 185] width 29 height 8
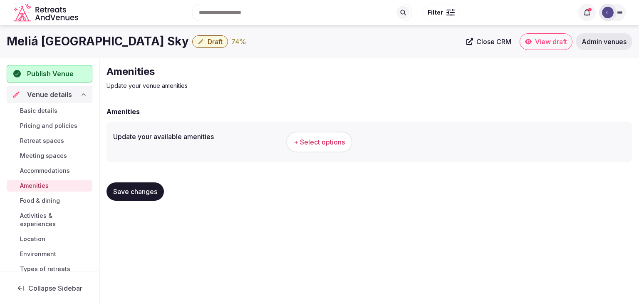
click at [304, 147] on button "+ Select options" at bounding box center [319, 141] width 66 height 21
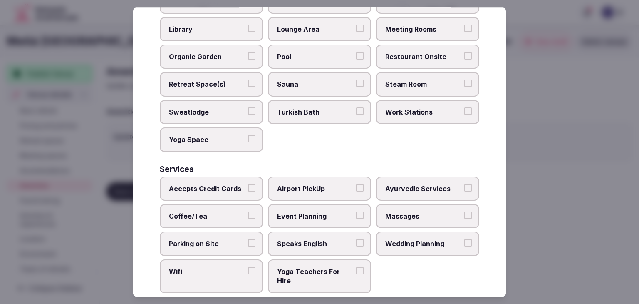
scroll to position [448, 0]
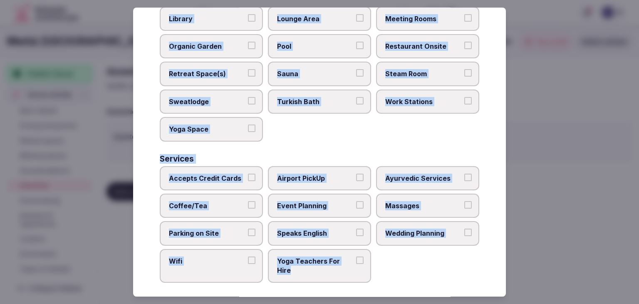
drag, startPoint x: 156, startPoint y: 52, endPoint x: 376, endPoint y: 291, distance: 325.0
click at [375, 291] on div "Select your venue amenities Choose all applicable amenities offered. Activities…" at bounding box center [319, 151] width 373 height 289
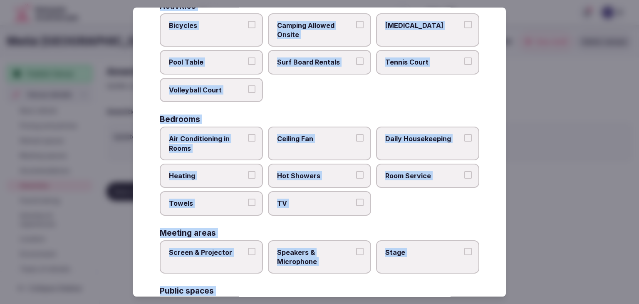
scroll to position [0, 0]
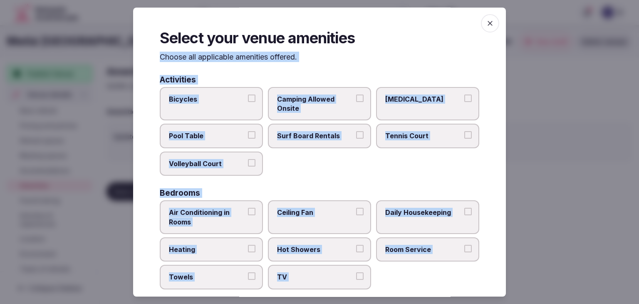
click at [221, 100] on span "Bicycles" at bounding box center [207, 98] width 77 height 9
click at [248, 100] on button "Bicycles" at bounding box center [251, 97] width 7 height 7
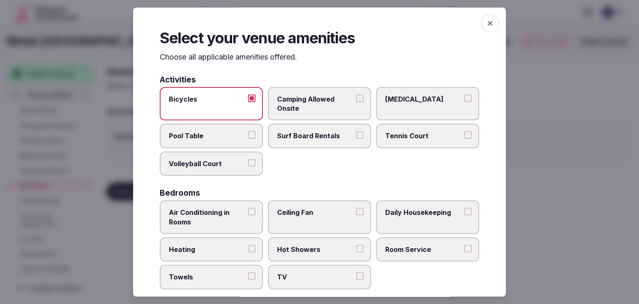
scroll to position [83, 0]
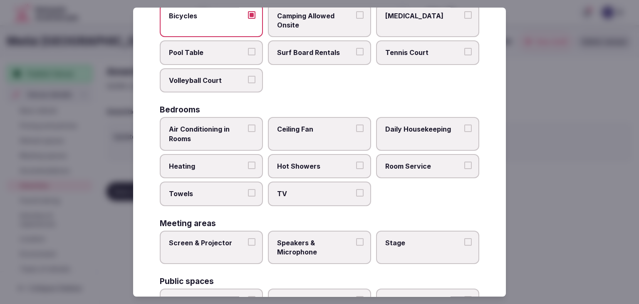
click at [230, 144] on label "Air Conditioning in Rooms" at bounding box center [211, 134] width 103 height 34
click at [248, 132] on button "Air Conditioning in Rooms" at bounding box center [251, 127] width 7 height 7
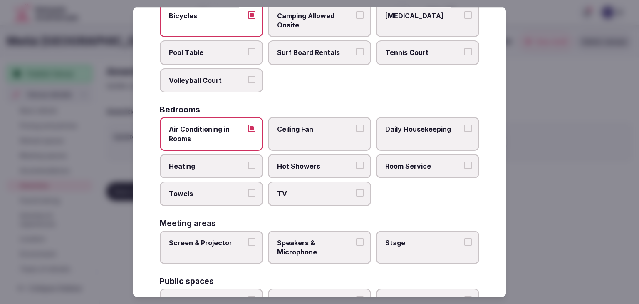
click at [230, 166] on span "Heating" at bounding box center [207, 165] width 77 height 9
click at [248, 166] on button "Heating" at bounding box center [251, 164] width 7 height 7
click at [223, 193] on span "Towels" at bounding box center [207, 193] width 77 height 9
click at [248, 193] on button "Towels" at bounding box center [251, 192] width 7 height 7
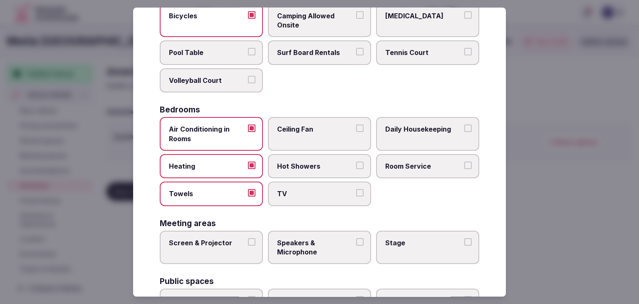
click at [293, 193] on span "TV" at bounding box center [315, 193] width 77 height 9
click at [356, 193] on button "TV" at bounding box center [359, 192] width 7 height 7
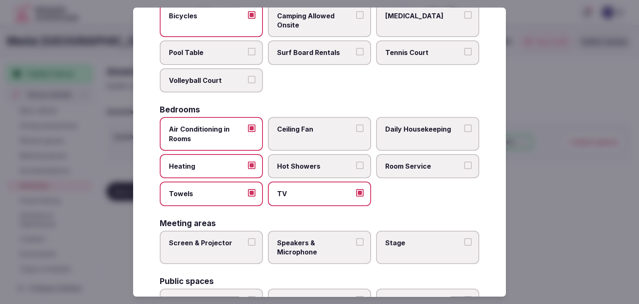
drag, startPoint x: 295, startPoint y: 164, endPoint x: 317, endPoint y: 164, distance: 21.6
click at [296, 164] on span "Hot Showers" at bounding box center [315, 165] width 77 height 9
click at [356, 164] on button "Hot Showers" at bounding box center [359, 164] width 7 height 7
click at [388, 167] on span "Room Service" at bounding box center [423, 165] width 77 height 9
click at [464, 167] on button "Room Service" at bounding box center [467, 164] width 7 height 7
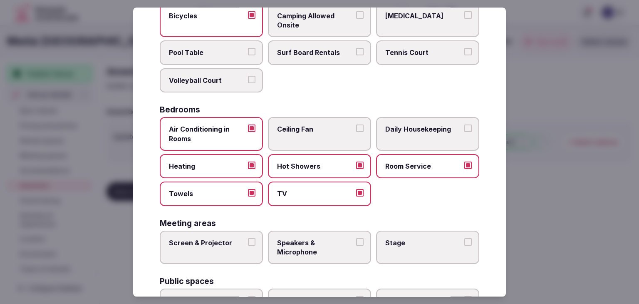
click at [397, 135] on label "Daily Housekeeping" at bounding box center [427, 134] width 103 height 34
click at [464, 132] on button "Daily Housekeeping" at bounding box center [467, 127] width 7 height 7
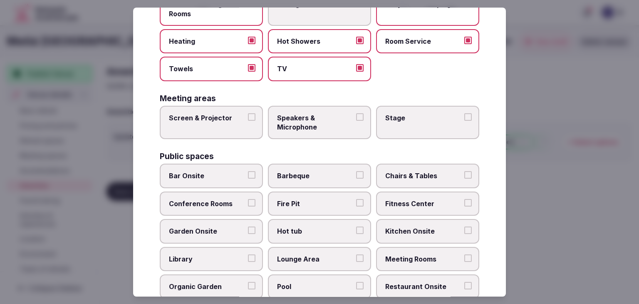
drag, startPoint x: 220, startPoint y: 123, endPoint x: 225, endPoint y: 122, distance: 5.1
click at [220, 122] on label "Screen & Projector" at bounding box center [211, 123] width 103 height 34
click at [248, 121] on button "Screen & Projector" at bounding box center [251, 116] width 7 height 7
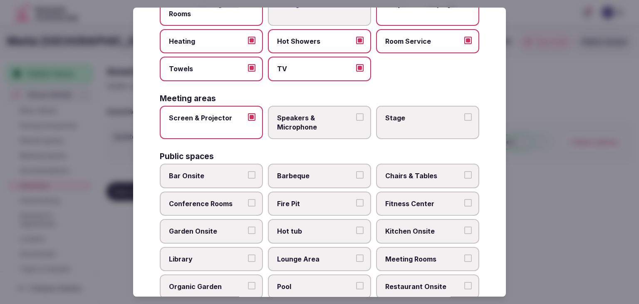
click at [301, 124] on span "Speakers & Microphone" at bounding box center [315, 122] width 77 height 19
click at [356, 121] on button "Speakers & Microphone" at bounding box center [359, 116] width 7 height 7
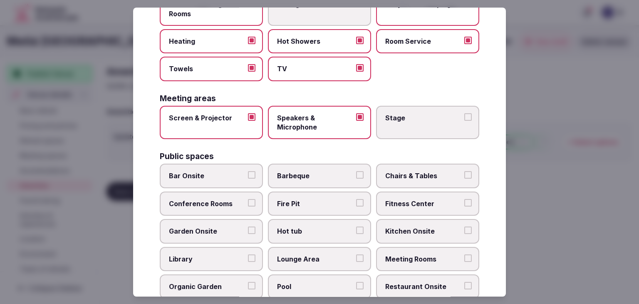
click at [413, 123] on label "Stage" at bounding box center [427, 123] width 103 height 34
click at [464, 121] on button "Stage" at bounding box center [467, 116] width 7 height 7
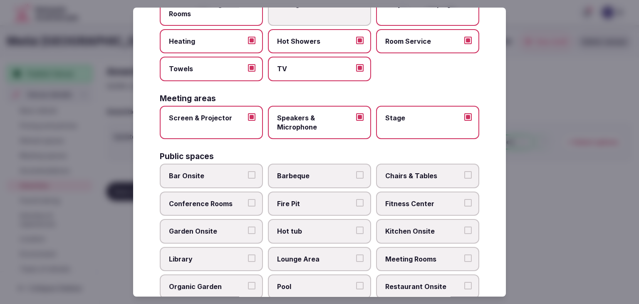
click at [222, 176] on span "Bar Onsite" at bounding box center [207, 175] width 77 height 9
click at [248, 176] on button "Bar Onsite" at bounding box center [251, 174] width 7 height 7
click at [419, 178] on span "Chairs & Tables" at bounding box center [423, 175] width 77 height 9
click at [464, 178] on button "Chairs & Tables" at bounding box center [467, 174] width 7 height 7
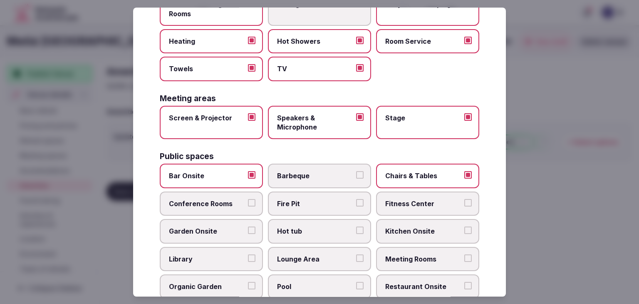
click at [414, 202] on span "Fitness Center" at bounding box center [423, 203] width 77 height 9
click at [464, 202] on button "Fitness Center" at bounding box center [467, 202] width 7 height 7
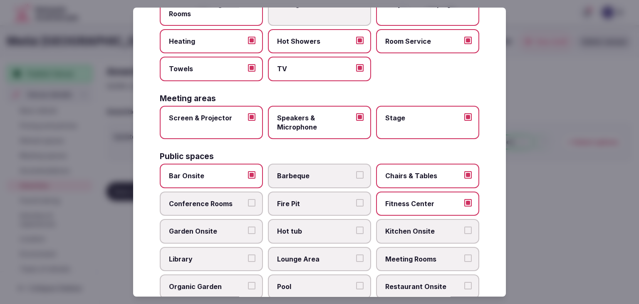
click at [195, 205] on span "Conference Rooms" at bounding box center [207, 203] width 77 height 9
click at [248, 205] on button "Conference Rooms" at bounding box center [251, 202] width 7 height 7
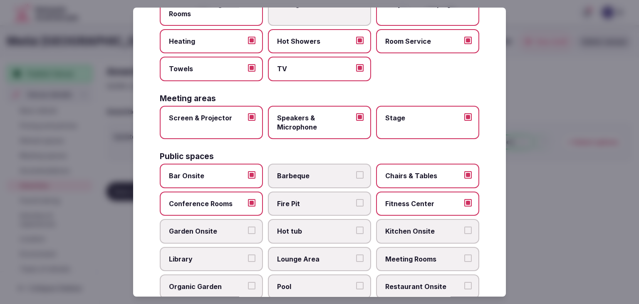
drag, startPoint x: 439, startPoint y: 265, endPoint x: 433, endPoint y: 277, distance: 12.9
click at [439, 265] on label "Meeting Rooms" at bounding box center [427, 259] width 103 height 24
click at [464, 262] on button "Meeting Rooms" at bounding box center [467, 257] width 7 height 7
click at [430, 282] on span "Restaurant Onsite" at bounding box center [423, 286] width 77 height 9
click at [464, 282] on button "Restaurant Onsite" at bounding box center [467, 285] width 7 height 7
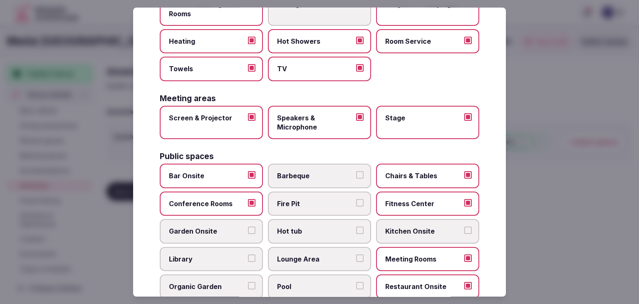
drag, startPoint x: 325, startPoint y: 265, endPoint x: 321, endPoint y: 275, distance: 11.2
click at [325, 265] on label "Lounge Area" at bounding box center [319, 259] width 103 height 24
click at [356, 262] on button "Lounge Area" at bounding box center [359, 257] width 7 height 7
drag, startPoint x: 318, startPoint y: 282, endPoint x: 323, endPoint y: 269, distance: 14.4
click at [318, 283] on span "Pool" at bounding box center [315, 286] width 77 height 9
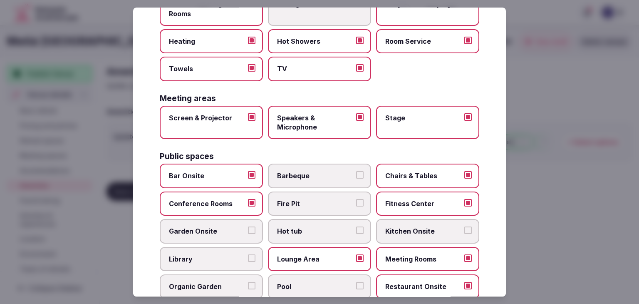
click at [356, 283] on button "Pool" at bounding box center [359, 285] width 7 height 7
click at [327, 231] on span "Hot tub" at bounding box center [315, 231] width 77 height 9
click at [356, 231] on button "Hot tub" at bounding box center [359, 230] width 7 height 7
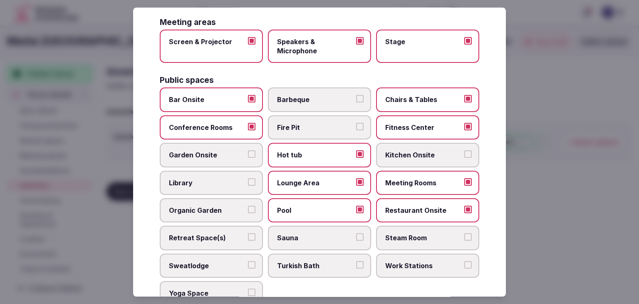
scroll to position [374, 0]
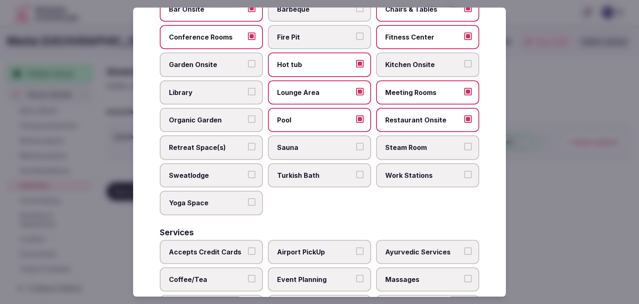
click at [240, 150] on label "Retreat Space(s)" at bounding box center [211, 148] width 103 height 24
click at [248, 150] on button "Retreat Space(s)" at bounding box center [251, 146] width 7 height 7
click at [281, 145] on span "Sauna" at bounding box center [315, 147] width 77 height 9
click at [356, 145] on button "Sauna" at bounding box center [359, 146] width 7 height 7
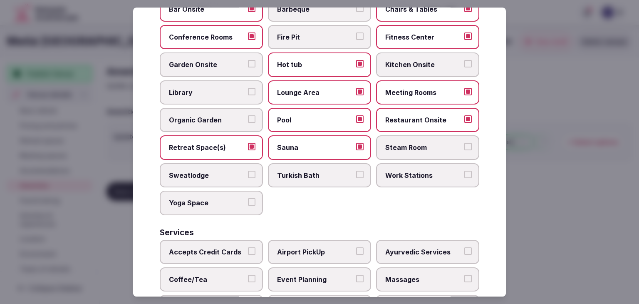
click at [434, 145] on span "Steam Room" at bounding box center [423, 147] width 77 height 9
click at [464, 145] on button "Steam Room" at bounding box center [467, 146] width 7 height 7
click at [405, 171] on span "Work Stations" at bounding box center [423, 175] width 77 height 9
click at [464, 171] on button "Work Stations" at bounding box center [467, 174] width 7 height 7
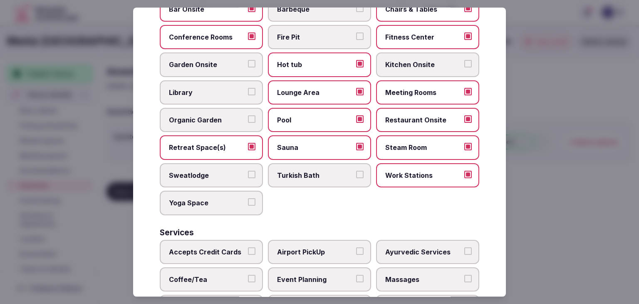
click at [222, 192] on label "Yoga Space" at bounding box center [211, 203] width 103 height 24
click at [248, 198] on button "Yoga Space" at bounding box center [251, 201] width 7 height 7
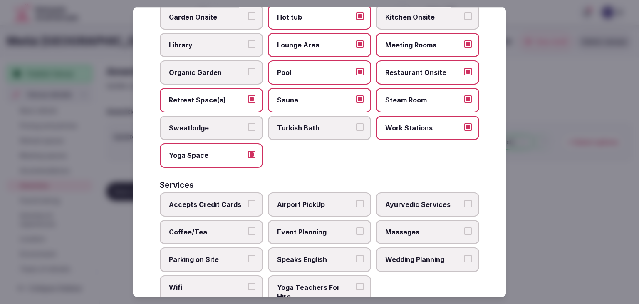
scroll to position [448, 0]
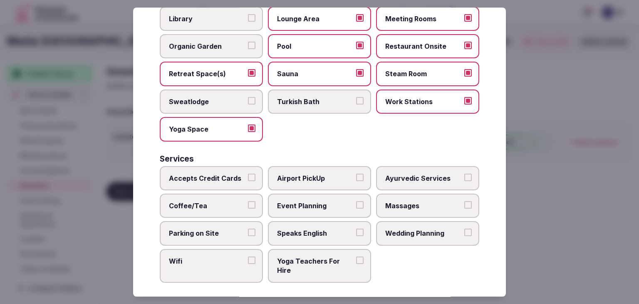
click at [223, 175] on span "Accepts Credit Cards" at bounding box center [207, 177] width 77 height 9
click at [248, 175] on button "Accepts Credit Cards" at bounding box center [251, 176] width 7 height 7
click at [226, 201] on span "Coffee/Tea" at bounding box center [207, 205] width 77 height 9
click at [248, 201] on button "Coffee/Tea" at bounding box center [251, 204] width 7 height 7
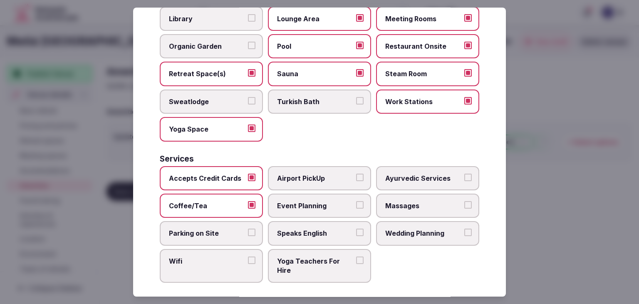
drag, startPoint x: 225, startPoint y: 225, endPoint x: 223, endPoint y: 258, distance: 33.3
click at [225, 229] on span "Parking on Site" at bounding box center [207, 233] width 77 height 9
click at [248, 229] on button "Parking on Site" at bounding box center [251, 232] width 7 height 7
click at [222, 260] on label "Wifi" at bounding box center [211, 266] width 103 height 34
click at [248, 260] on button "Wifi" at bounding box center [251, 259] width 7 height 7
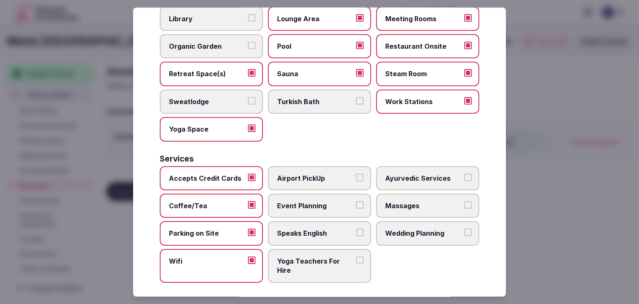
drag, startPoint x: 298, startPoint y: 230, endPoint x: 306, endPoint y: 202, distance: 29.0
click at [299, 229] on span "Speaks English" at bounding box center [315, 233] width 77 height 9
click at [356, 229] on button "Speaks English" at bounding box center [359, 232] width 7 height 7
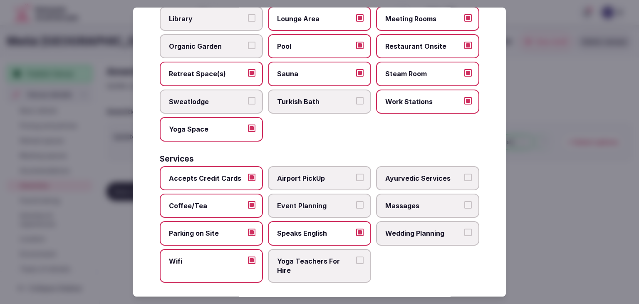
click at [306, 202] on span "Event Planning" at bounding box center [315, 205] width 77 height 9
click at [356, 202] on button "Event Planning" at bounding box center [359, 204] width 7 height 7
click at [444, 203] on span "Massages" at bounding box center [423, 205] width 77 height 9
click at [464, 203] on button "Massages" at bounding box center [467, 204] width 7 height 7
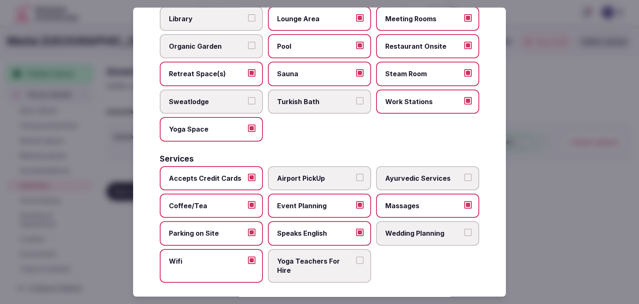
click at [424, 229] on span "Wedding Planning" at bounding box center [423, 233] width 77 height 9
click at [464, 229] on button "Wedding Planning" at bounding box center [467, 232] width 7 height 7
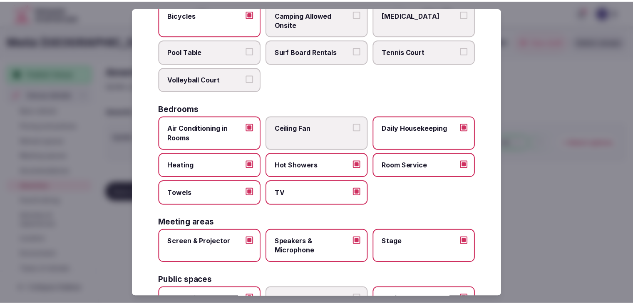
scroll to position [0, 0]
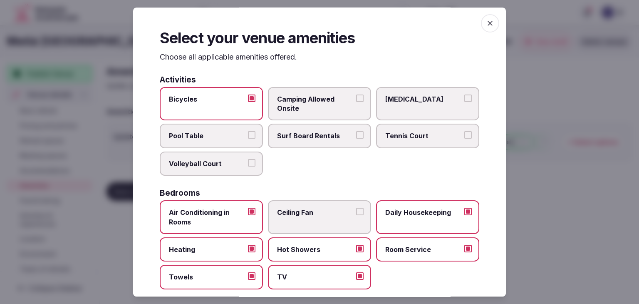
click at [486, 20] on icon "button" at bounding box center [490, 23] width 8 height 8
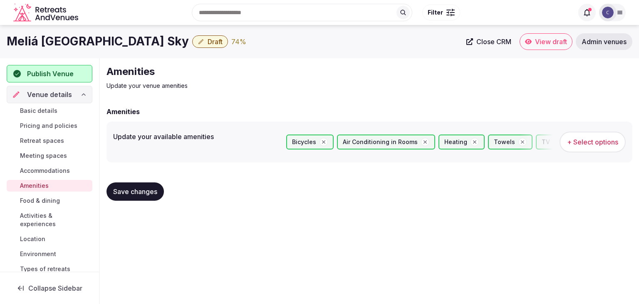
click at [143, 187] on span "Save changes" at bounding box center [135, 191] width 44 height 8
click at [52, 195] on link "Food & dining" at bounding box center [50, 201] width 86 height 12
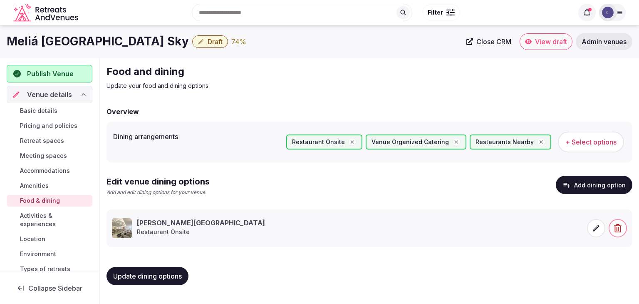
click at [49, 220] on span "Activities & experiences" at bounding box center [54, 219] width 69 height 17
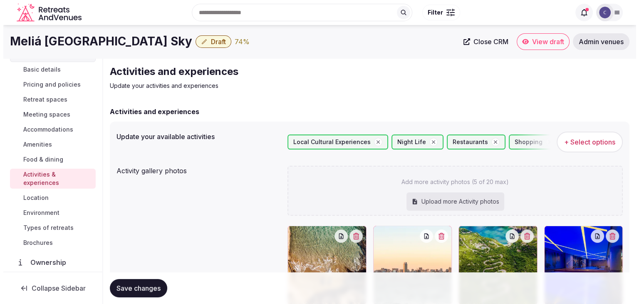
scroll to position [83, 0]
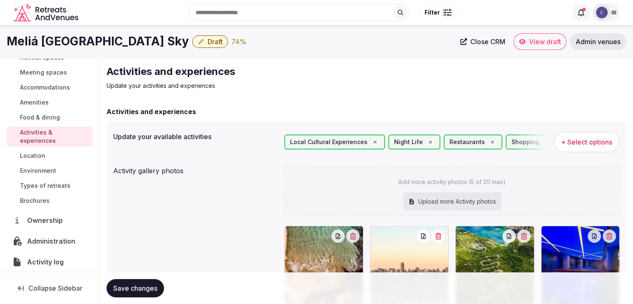
click at [50, 169] on span "Environment" at bounding box center [38, 170] width 36 height 8
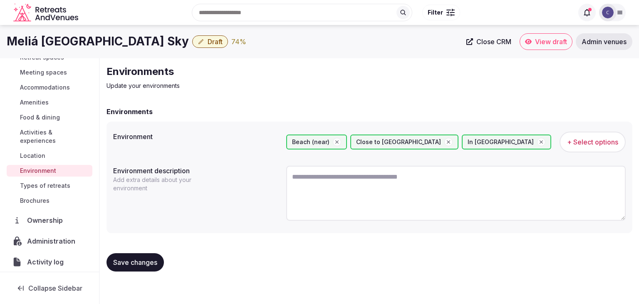
click at [56, 183] on span "Types of retreats" at bounding box center [45, 185] width 50 height 8
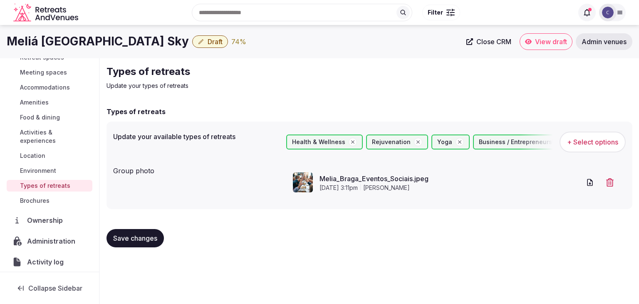
click at [208, 43] on span "Draft" at bounding box center [215, 41] width 15 height 8
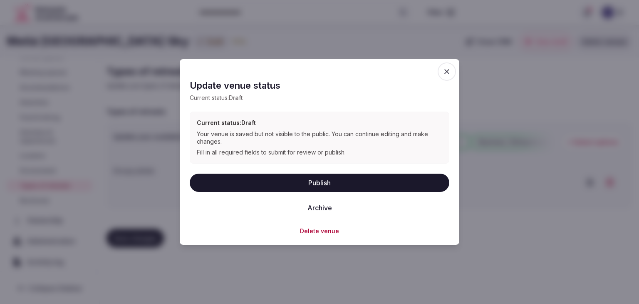
click at [312, 181] on button "Publish" at bounding box center [320, 182] width 260 height 18
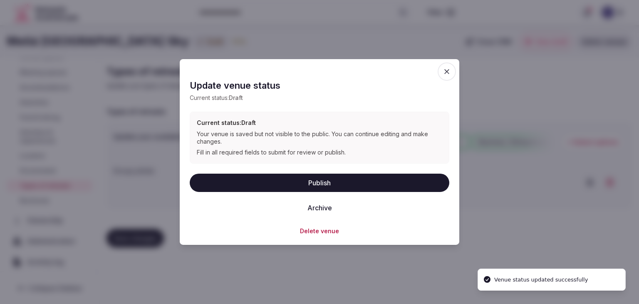
scroll to position [129, 0]
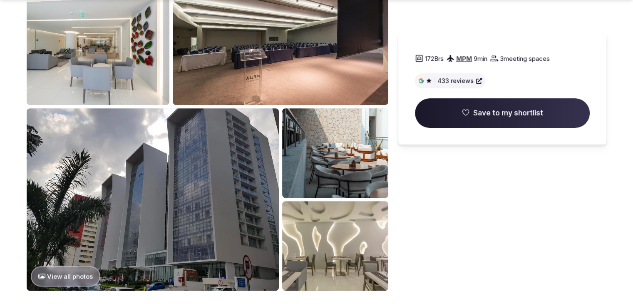
scroll to position [541, 0]
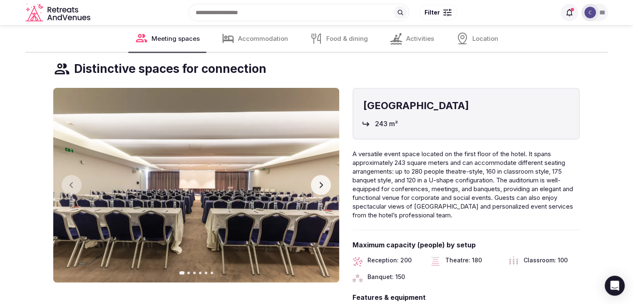
scroll to position [874, 0]
click at [320, 181] on button "Next slide" at bounding box center [321, 185] width 20 height 20
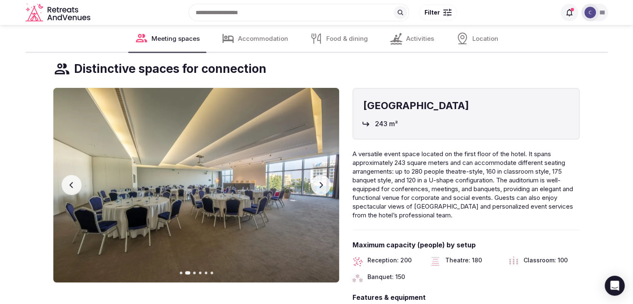
click at [323, 185] on icon "button" at bounding box center [320, 184] width 7 height 7
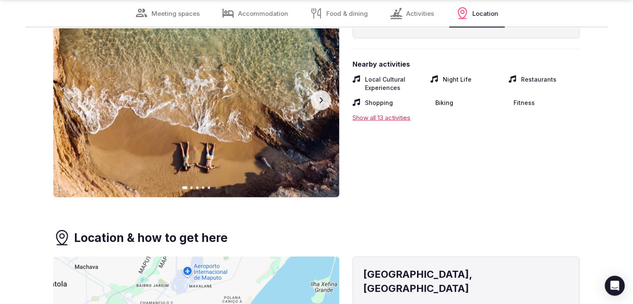
scroll to position [2179, 0]
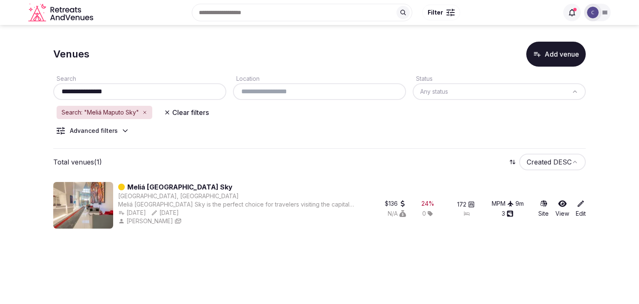
click at [165, 92] on input "**********" at bounding box center [140, 92] width 166 height 10
paste input "**********"
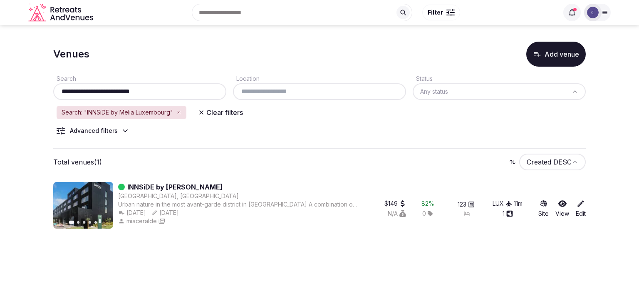
click at [170, 87] on input "**********" at bounding box center [140, 92] width 166 height 10
paste input "*"
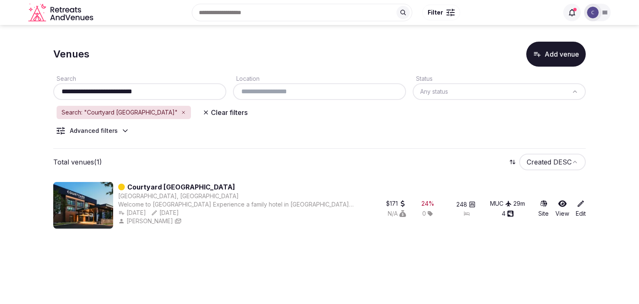
click at [186, 94] on input "**********" at bounding box center [140, 92] width 166 height 10
paste input "**********"
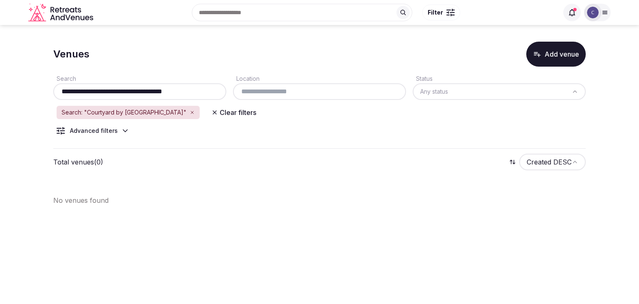
type input "**********"
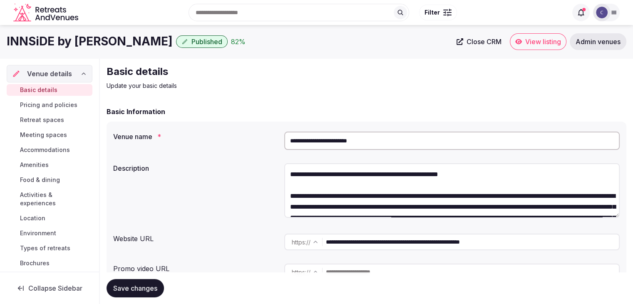
click at [539, 40] on span "View listing" at bounding box center [543, 41] width 36 height 8
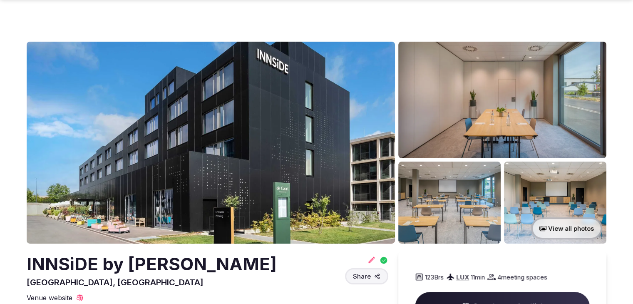
scroll to position [208, 0]
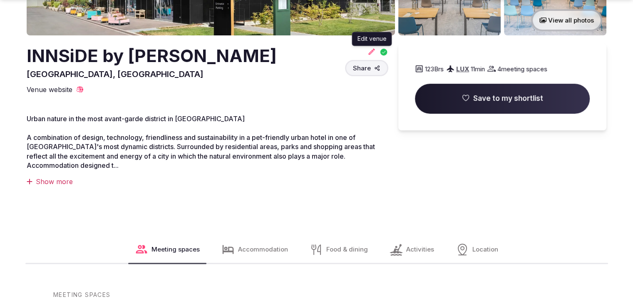
click at [369, 52] on icon at bounding box center [371, 51] width 8 height 8
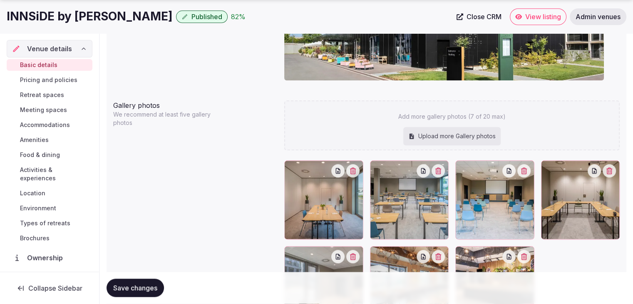
scroll to position [914, 0]
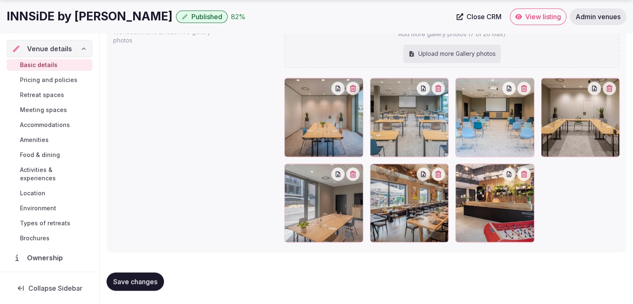
click at [101, 15] on h1 "INNSiDE by Melia Luxembourg" at bounding box center [90, 16] width 166 height 16
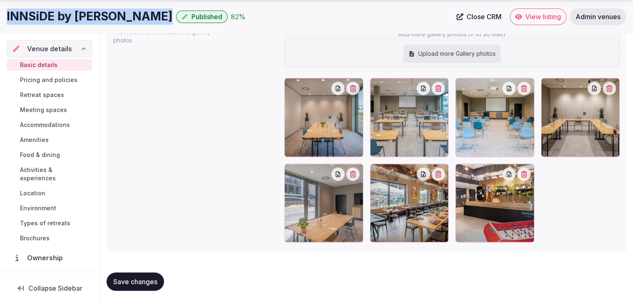
click at [101, 15] on h1 "INNSiDE by Melia Luxembourg" at bounding box center [90, 16] width 166 height 16
copy div "INNSiDE by Melia Luxembourg"
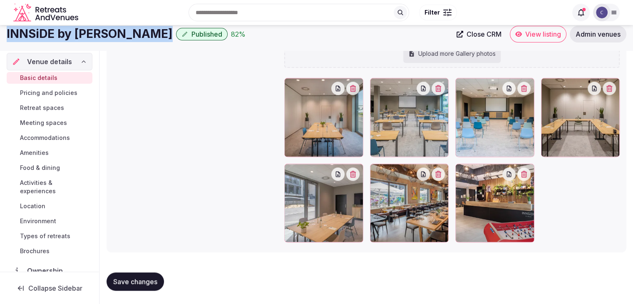
scroll to position [831, 0]
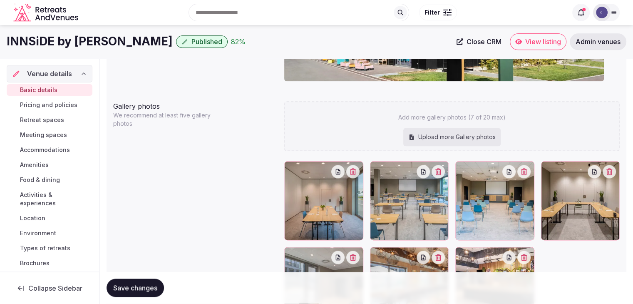
click at [459, 134] on div "Upload more Gallery photos" at bounding box center [451, 137] width 97 height 18
type input "**********"
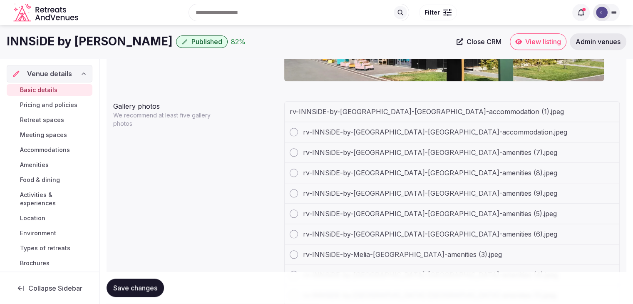
click at [116, 48] on h1 "INNSiDE by Melia Luxembourg" at bounding box center [90, 41] width 166 height 16
click at [115, 47] on h1 "INNSiDE by Melia Luxembourg" at bounding box center [90, 41] width 166 height 16
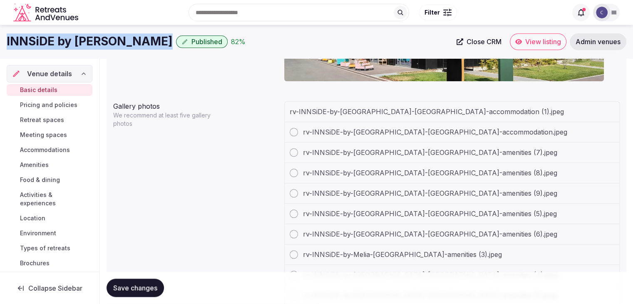
click at [115, 47] on h1 "INNSiDE by Melia Luxembourg" at bounding box center [90, 41] width 166 height 16
copy div "INNSiDE by Melia Luxembourg"
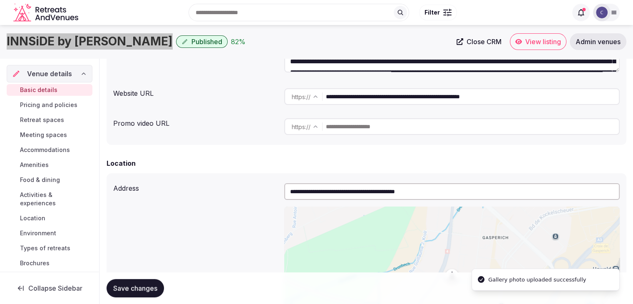
scroll to position [41, 0]
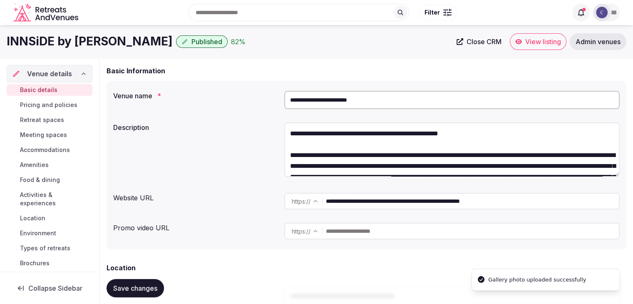
click at [387, 203] on input "**********" at bounding box center [472, 201] width 293 height 17
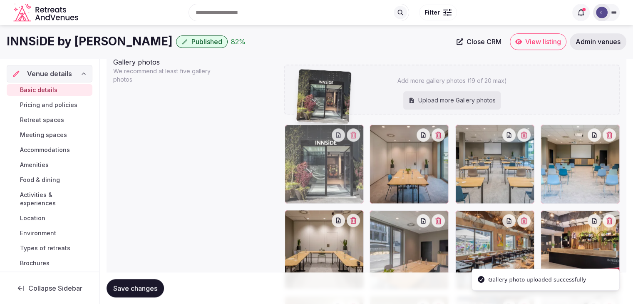
scroll to position [875, 0]
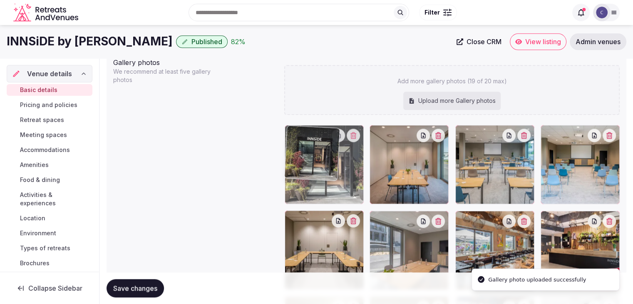
drag, startPoint x: 379, startPoint y: 199, endPoint x: 311, endPoint y: 141, distance: 88.9
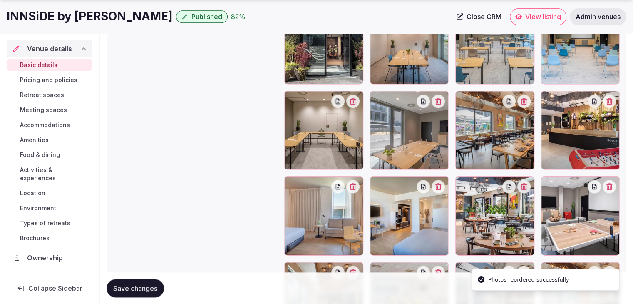
scroll to position [917, 0]
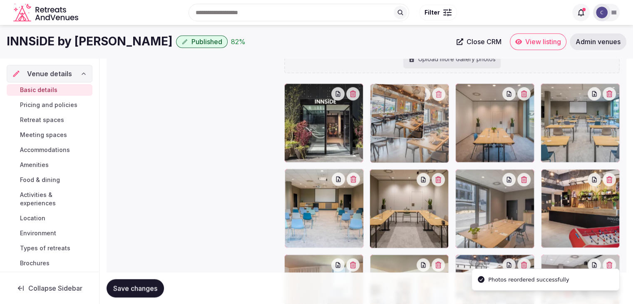
drag, startPoint x: 459, startPoint y: 178, endPoint x: 404, endPoint y: 125, distance: 77.1
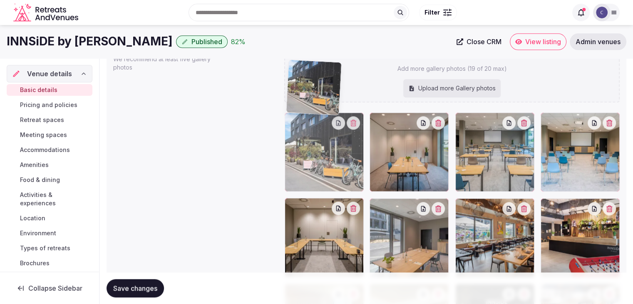
scroll to position [885, 0]
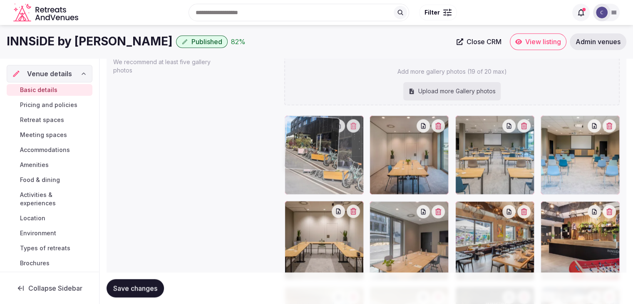
drag, startPoint x: 381, startPoint y: 169, endPoint x: 300, endPoint y: 114, distance: 98.8
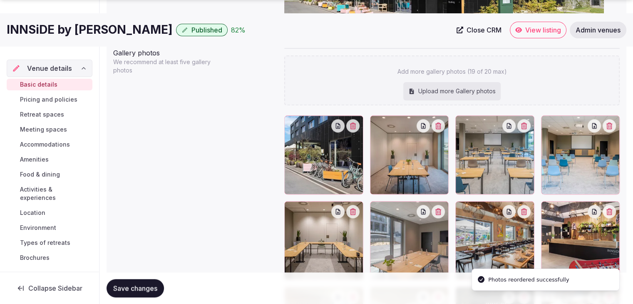
scroll to position [926, 0]
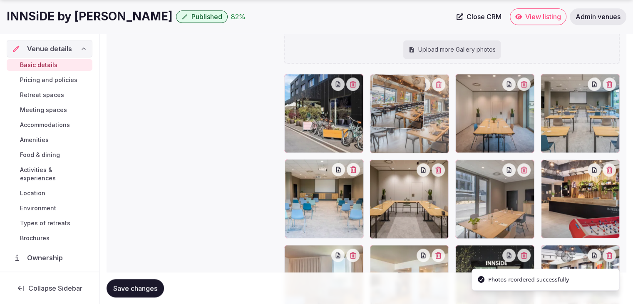
drag, startPoint x: 462, startPoint y: 164, endPoint x: 398, endPoint y: 104, distance: 86.8
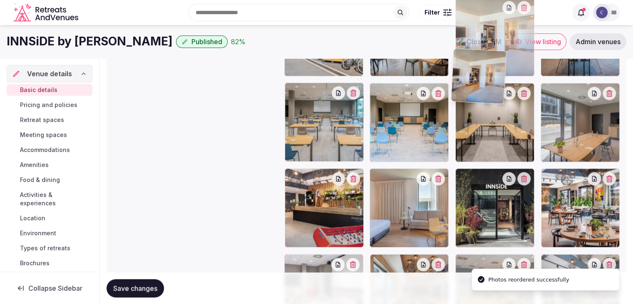
scroll to position [977, 0]
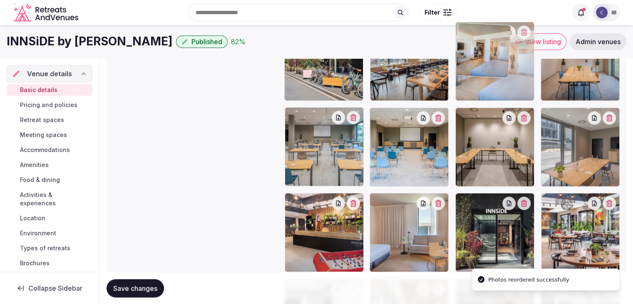
drag, startPoint x: 412, startPoint y: 113, endPoint x: 457, endPoint y: 56, distance: 72.3
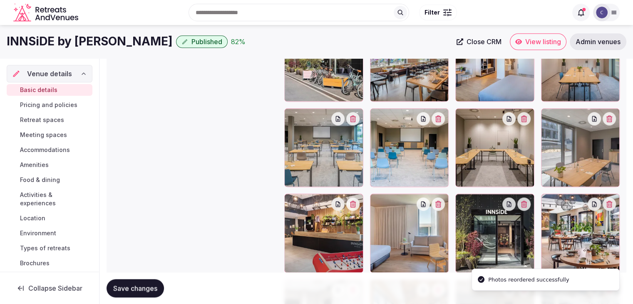
click at [378, 112] on icon at bounding box center [377, 115] width 10 height 10
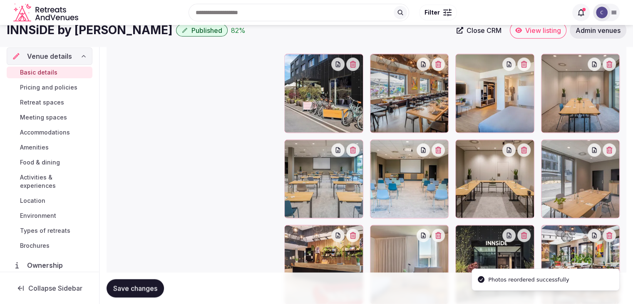
scroll to position [936, 0]
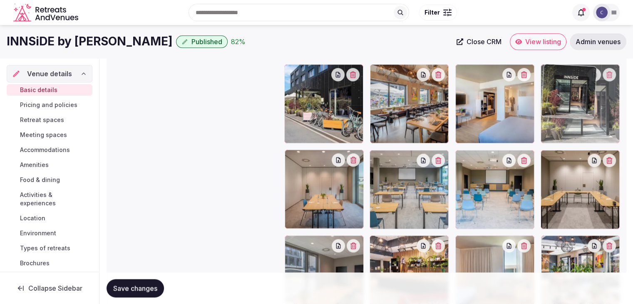
drag, startPoint x: 459, startPoint y: 241, endPoint x: 551, endPoint y: 103, distance: 165.7
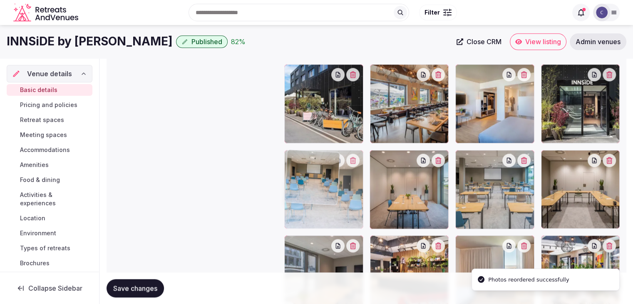
drag, startPoint x: 466, startPoint y: 159, endPoint x: 330, endPoint y: 165, distance: 136.6
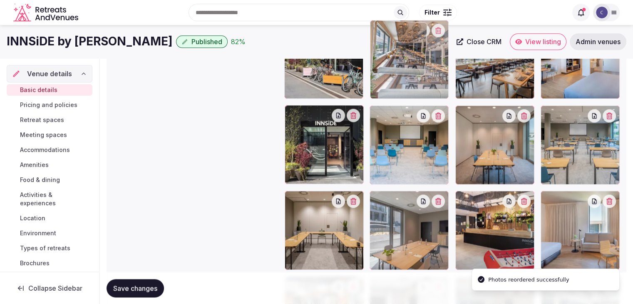
scroll to position [974, 0]
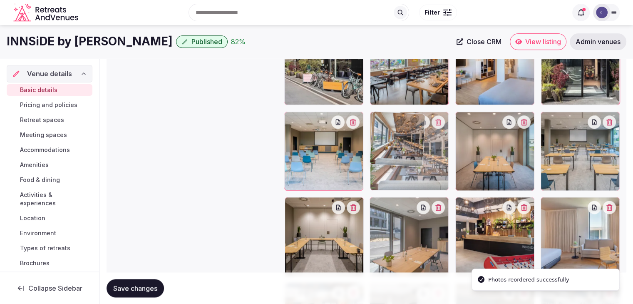
drag, startPoint x: 379, startPoint y: 119, endPoint x: 398, endPoint y: 124, distance: 19.1
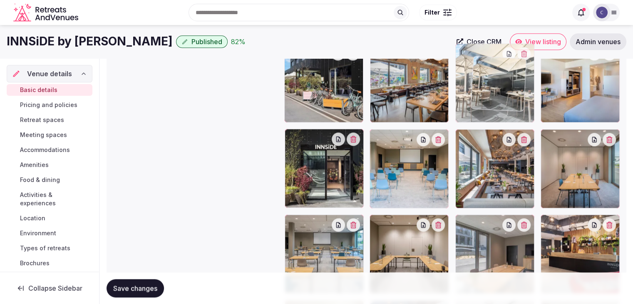
scroll to position [956, 0]
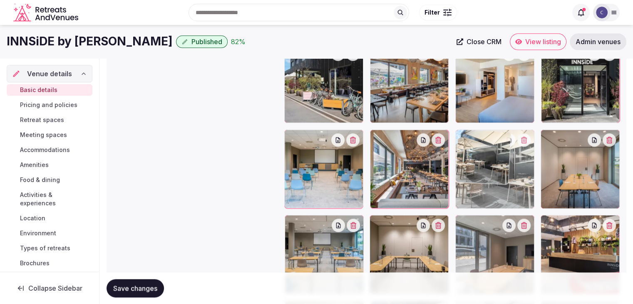
drag, startPoint x: 467, startPoint y: 211, endPoint x: 482, endPoint y: 154, distance: 58.5
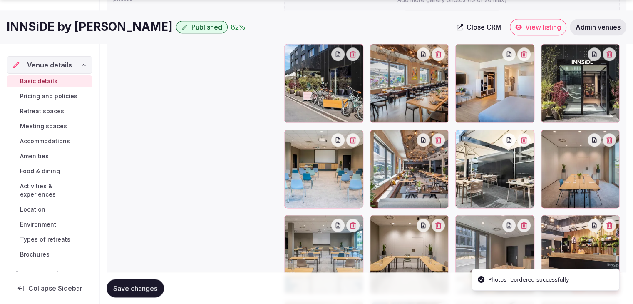
scroll to position [998, 0]
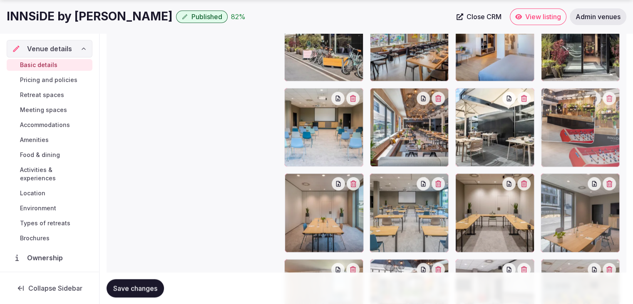
drag, startPoint x: 549, startPoint y: 179, endPoint x: 547, endPoint y: 130, distance: 49.1
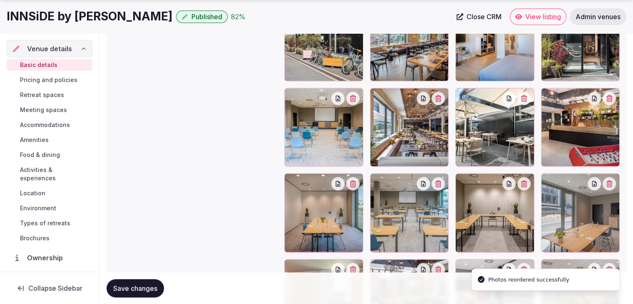
click at [144, 282] on button "Save changes" at bounding box center [135, 288] width 57 height 18
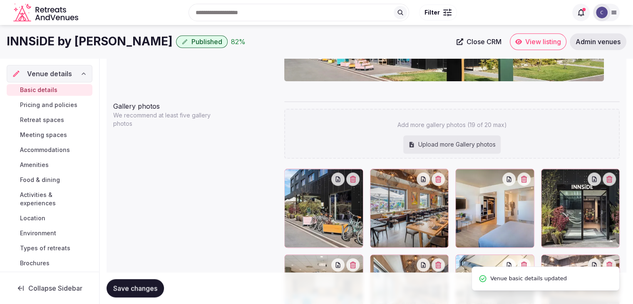
scroll to position [665, 0]
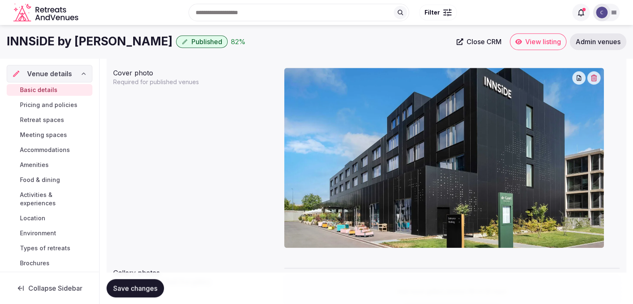
drag, startPoint x: 58, startPoint y: 101, endPoint x: 58, endPoint y: 105, distance: 4.2
click at [58, 101] on span "Pricing and policies" at bounding box center [48, 105] width 57 height 8
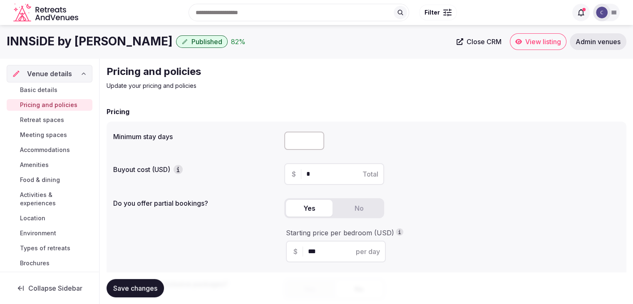
click at [55, 120] on span "Retreat spaces" at bounding box center [42, 120] width 44 height 8
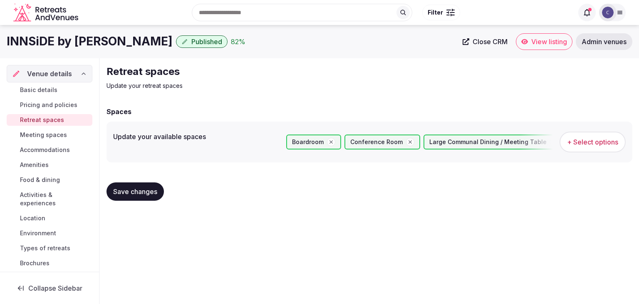
click at [55, 132] on span "Meeting spaces" at bounding box center [43, 135] width 47 height 8
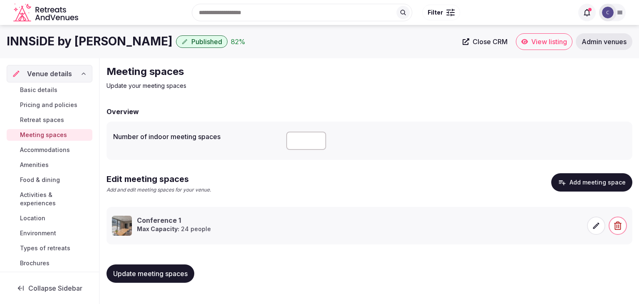
click at [53, 151] on span "Accommodations" at bounding box center [45, 150] width 50 height 8
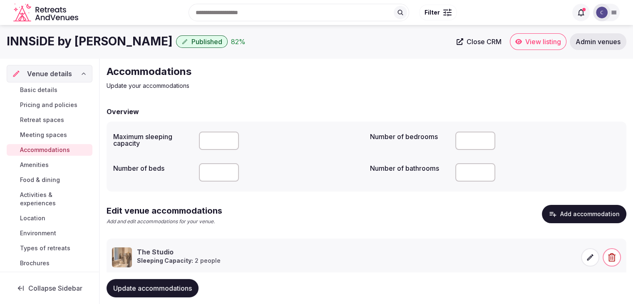
click at [592, 259] on icon at bounding box center [590, 257] width 8 height 8
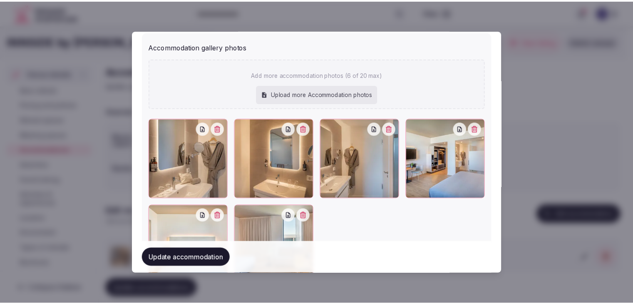
scroll to position [957, 0]
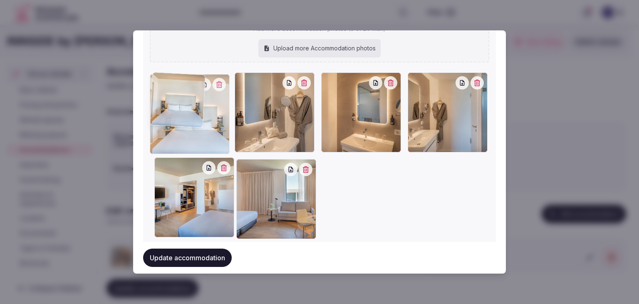
drag, startPoint x: 160, startPoint y: 161, endPoint x: 170, endPoint y: 112, distance: 50.5
click at [170, 112] on div at bounding box center [190, 114] width 80 height 80
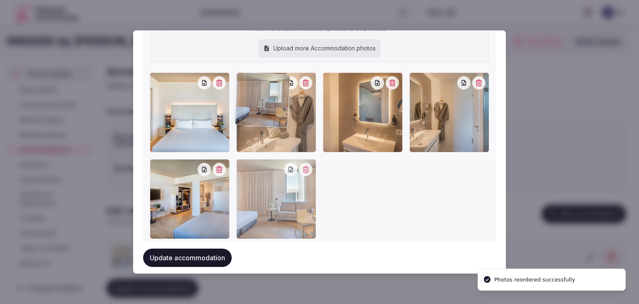
drag, startPoint x: 239, startPoint y: 165, endPoint x: 238, endPoint y: 125, distance: 39.5
click at [238, 159] on div at bounding box center [276, 199] width 80 height 80
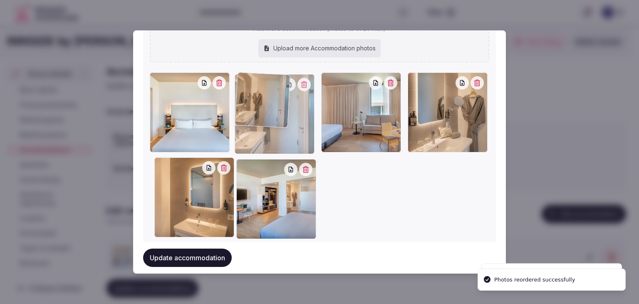
drag, startPoint x: 161, startPoint y: 165, endPoint x: 259, endPoint y: 119, distance: 108.3
click at [259, 119] on div at bounding box center [275, 114] width 80 height 80
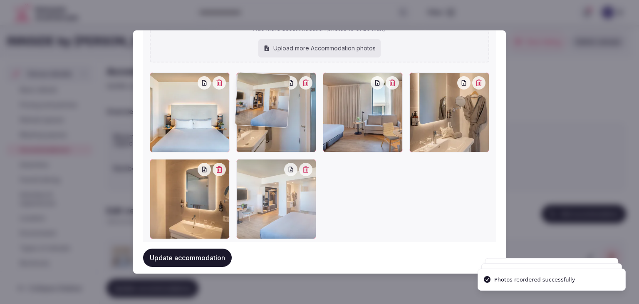
drag, startPoint x: 246, startPoint y: 143, endPoint x: 243, endPoint y: 112, distance: 30.9
click at [243, 159] on div at bounding box center [276, 199] width 80 height 80
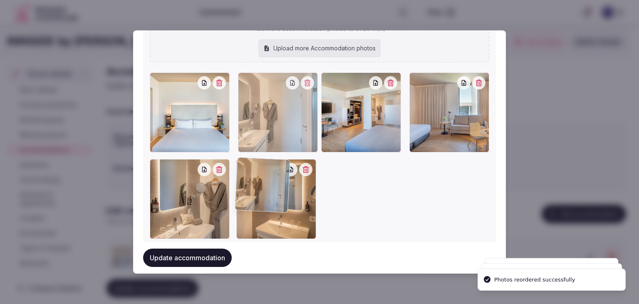
drag, startPoint x: 330, startPoint y: 82, endPoint x: 270, endPoint y: 156, distance: 94.9
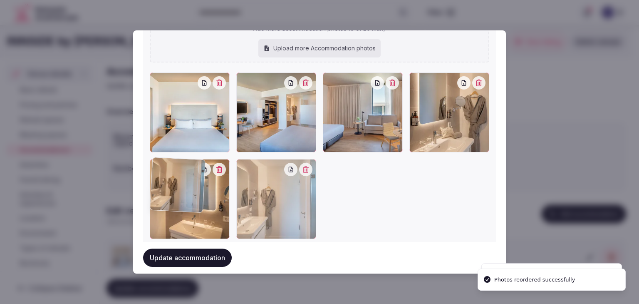
drag, startPoint x: 243, startPoint y: 171, endPoint x: 181, endPoint y: 171, distance: 61.2
click at [236, 171] on div at bounding box center [276, 199] width 80 height 80
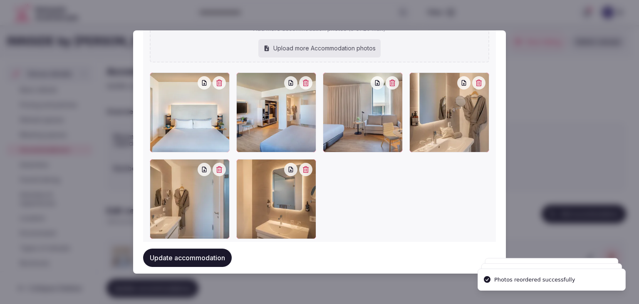
click at [195, 262] on button "Update accommodation" at bounding box center [187, 257] width 89 height 18
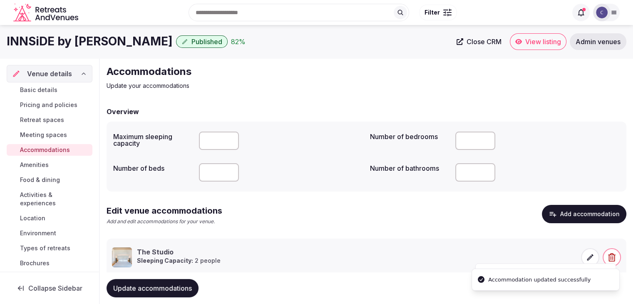
click at [183, 289] on span "Update accommodations" at bounding box center [152, 288] width 79 height 8
click at [40, 164] on span "Amenities" at bounding box center [34, 165] width 29 height 8
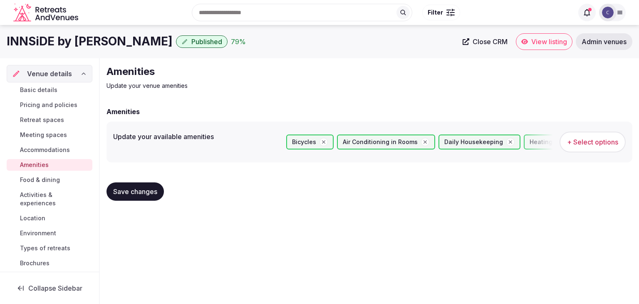
click at [46, 178] on span "Food & dining" at bounding box center [40, 180] width 40 height 8
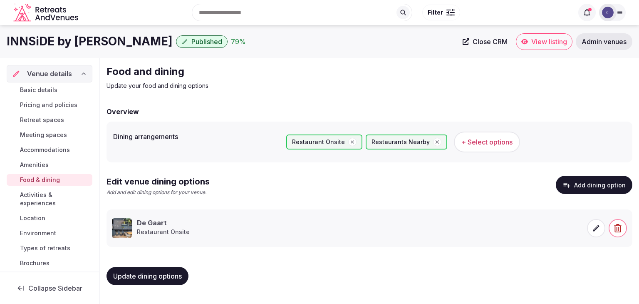
click at [45, 195] on span "Activities & experiences" at bounding box center [54, 199] width 69 height 17
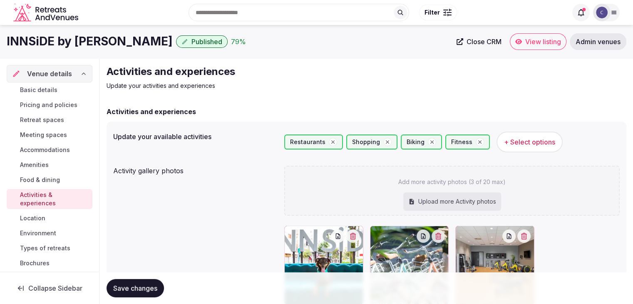
click at [40, 216] on span "Location" at bounding box center [32, 218] width 25 height 8
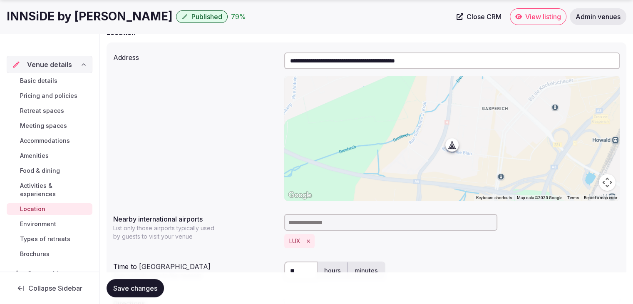
scroll to position [192, 0]
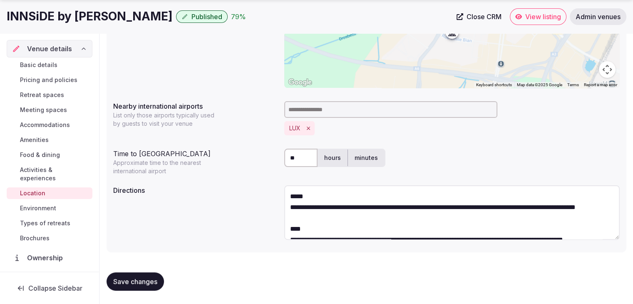
click at [47, 208] on span "Environment" at bounding box center [38, 208] width 36 height 8
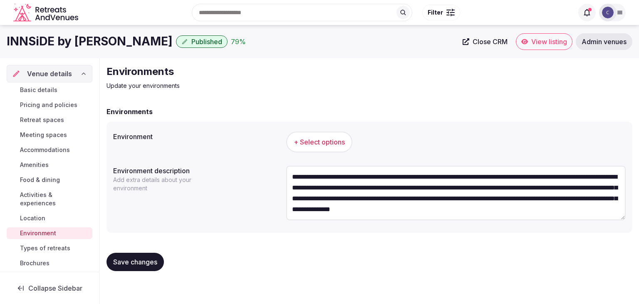
click at [151, 45] on h1 "INNSiDE by Melia Luxembourg" at bounding box center [90, 41] width 166 height 16
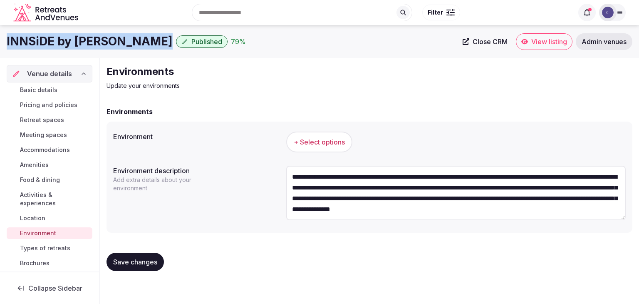
click at [151, 45] on h1 "INNSiDE by Melia Luxembourg" at bounding box center [90, 41] width 166 height 16
copy div "INNSiDE by Melia Luxembourg"
click at [318, 145] on span "+ Select options" at bounding box center [319, 141] width 51 height 9
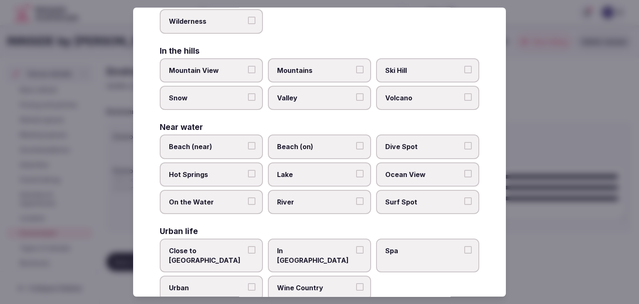
scroll to position [199, 0]
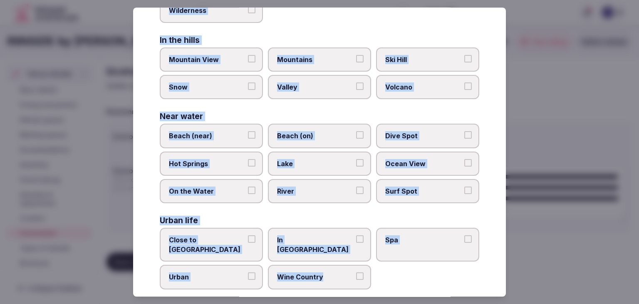
drag, startPoint x: 158, startPoint y: 53, endPoint x: 367, endPoint y: 289, distance: 315.0
click at [367, 289] on div "Select your environment Choose all applicable environments offered. In nature C…" at bounding box center [319, 151] width 373 height 289
copy div "Choose all applicable environments offered. In nature Close to Nature Countrysi…"
click at [221, 240] on span "Close to [GEOGRAPHIC_DATA]" at bounding box center [207, 244] width 77 height 19
click at [248, 240] on button "Close to [GEOGRAPHIC_DATA]" at bounding box center [251, 238] width 7 height 7
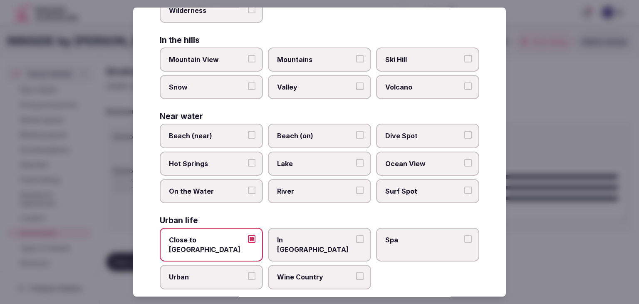
click at [218, 265] on label "Urban" at bounding box center [211, 277] width 103 height 24
click at [248, 273] on button "Urban" at bounding box center [251, 276] width 7 height 7
click at [273, 238] on label "In [GEOGRAPHIC_DATA]" at bounding box center [319, 245] width 103 height 34
click at [356, 238] on button "In [GEOGRAPHIC_DATA]" at bounding box center [359, 238] width 7 height 7
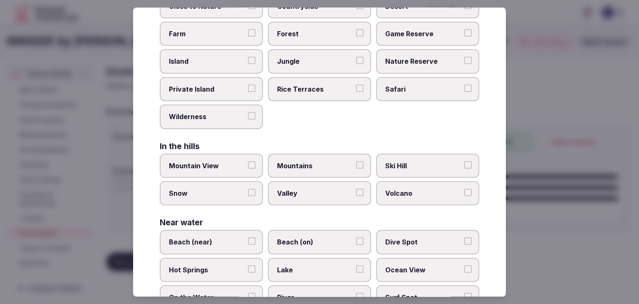
scroll to position [0, 0]
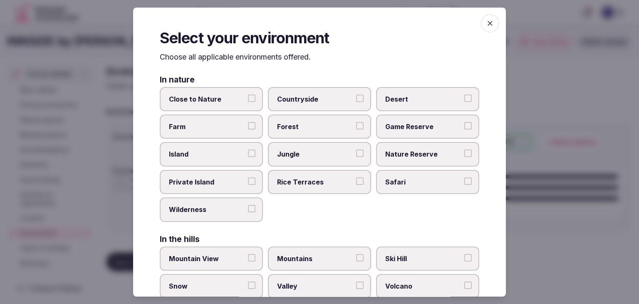
click at [486, 23] on icon "button" at bounding box center [490, 23] width 8 height 8
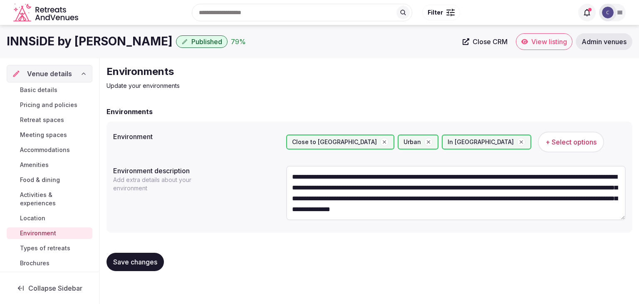
click at [142, 261] on span "Save changes" at bounding box center [135, 262] width 44 height 8
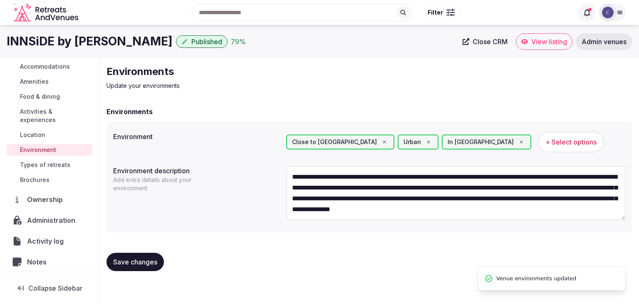
click at [56, 166] on span "Types of retreats" at bounding box center [45, 165] width 50 height 8
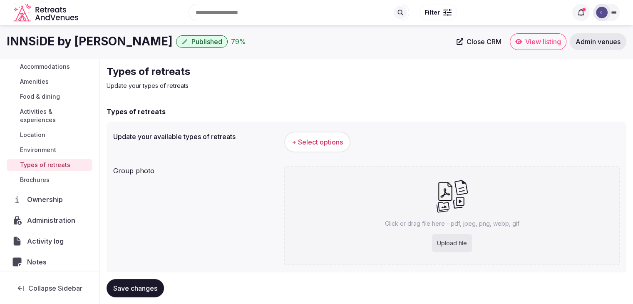
click at [325, 143] on span "+ Select options" at bounding box center [317, 141] width 51 height 9
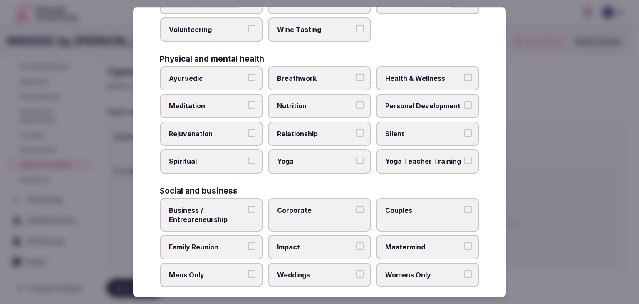
scroll to position [338, 0]
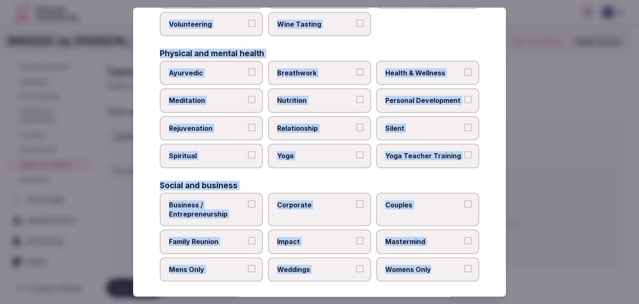
drag, startPoint x: 158, startPoint y: 60, endPoint x: 482, endPoint y: 274, distance: 387.7
click at [482, 274] on div "Select your types of retreats Choose all applicable types of retreats offered. …" at bounding box center [319, 151] width 373 height 289
copy div "Choose all applicable types of retreats offered. Active Adventure Cold Water Ex…"
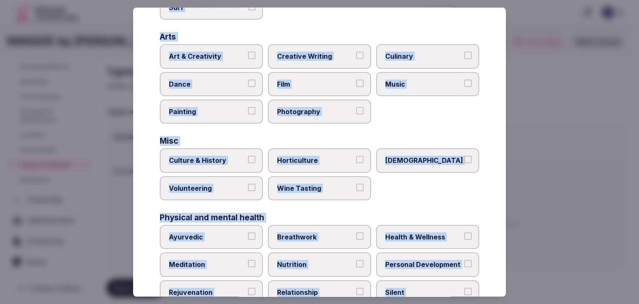
scroll to position [172, 0]
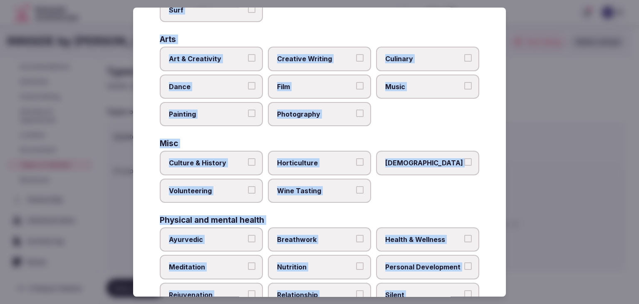
click at [216, 166] on label "Culture & History" at bounding box center [211, 163] width 103 height 24
click at [248, 166] on button "Culture & History" at bounding box center [251, 162] width 7 height 7
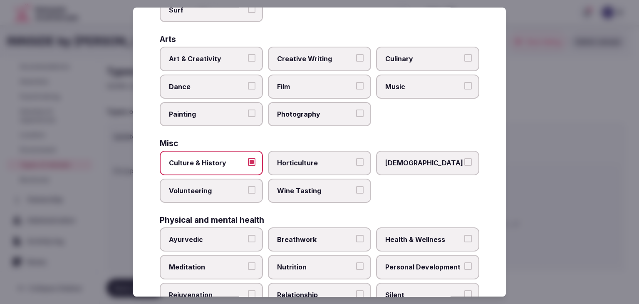
click at [434, 235] on span "Health & Wellness" at bounding box center [423, 239] width 77 height 9
click at [464, 235] on button "Health & Wellness" at bounding box center [467, 238] width 7 height 7
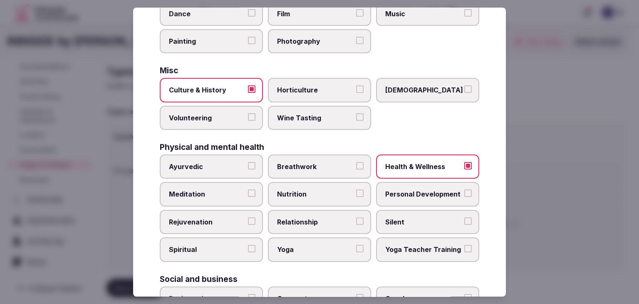
scroll to position [255, 0]
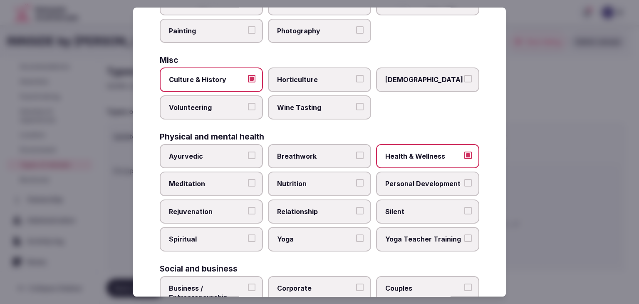
click at [237, 183] on span "Meditation" at bounding box center [207, 183] width 77 height 9
click at [248, 183] on button "Meditation" at bounding box center [251, 182] width 7 height 7
click at [417, 185] on label "Personal Development" at bounding box center [427, 184] width 103 height 24
click at [464, 185] on button "Personal Development" at bounding box center [467, 182] width 7 height 7
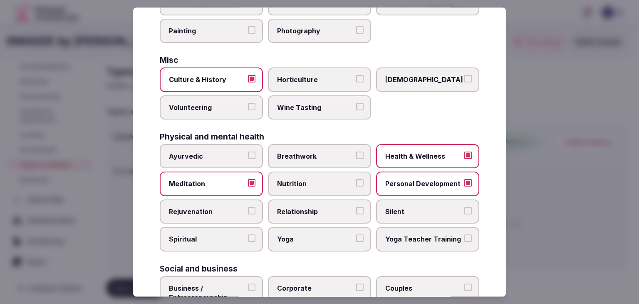
click at [235, 209] on span "Rejuvenation" at bounding box center [207, 211] width 77 height 9
click at [248, 209] on button "Rejuvenation" at bounding box center [251, 210] width 7 height 7
drag, startPoint x: 318, startPoint y: 237, endPoint x: 326, endPoint y: 224, distance: 15.1
click at [319, 238] on span "Yoga" at bounding box center [315, 239] width 77 height 9
click at [356, 238] on button "Yoga" at bounding box center [359, 238] width 7 height 7
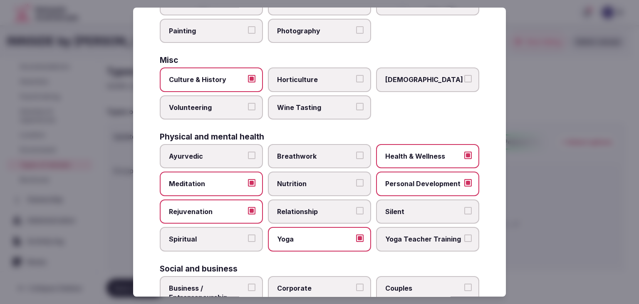
scroll to position [338, 0]
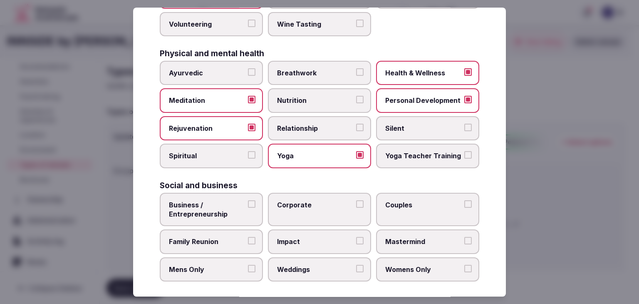
click at [222, 239] on span "Family Reunion" at bounding box center [207, 241] width 77 height 9
click at [248, 239] on button "Family Reunion" at bounding box center [251, 240] width 7 height 7
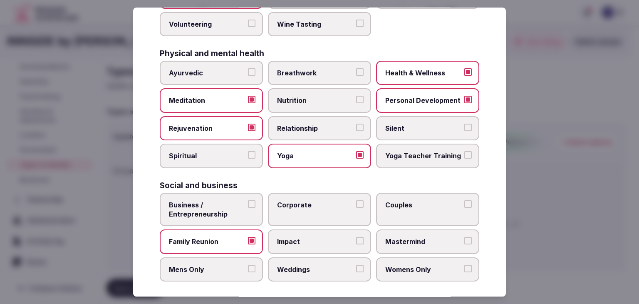
click at [225, 203] on span "Business / Entrepreneurship" at bounding box center [207, 209] width 77 height 19
click at [248, 203] on button "Business / Entrepreneurship" at bounding box center [251, 203] width 7 height 7
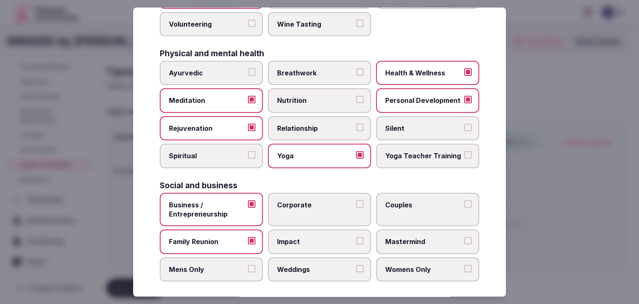
click at [307, 200] on span "Corporate" at bounding box center [315, 204] width 77 height 9
click at [356, 200] on button "Corporate" at bounding box center [359, 203] width 7 height 7
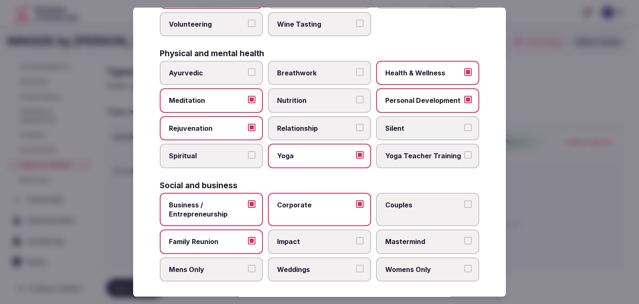
drag, startPoint x: 297, startPoint y: 264, endPoint x: 302, endPoint y: 263, distance: 5.0
click at [301, 265] on span "Weddings" at bounding box center [315, 269] width 77 height 9
click at [427, 186] on div "Social and business Business / Entrepreneurship Corporate Couples Family Reunio…" at bounding box center [320, 231] width 320 height 100
click at [426, 202] on span "Couples" at bounding box center [423, 204] width 77 height 9
click at [464, 202] on button "Couples" at bounding box center [467, 203] width 7 height 7
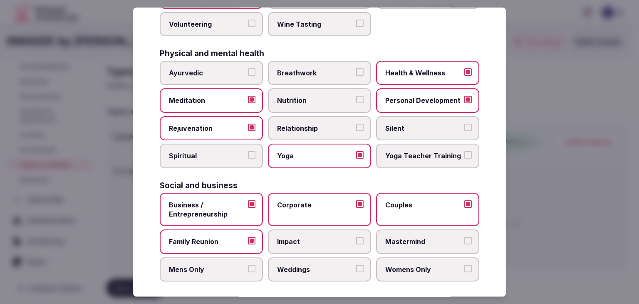
click at [321, 267] on span "Weddings" at bounding box center [315, 269] width 77 height 9
click at [356, 267] on button "Weddings" at bounding box center [359, 268] width 7 height 7
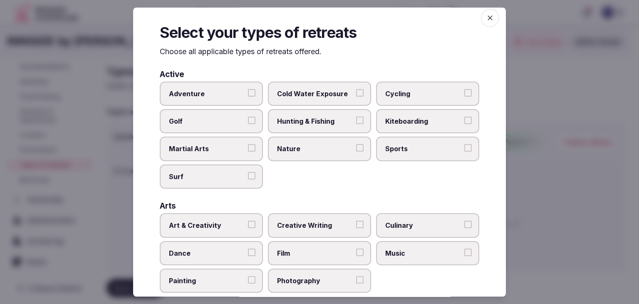
scroll to position [0, 0]
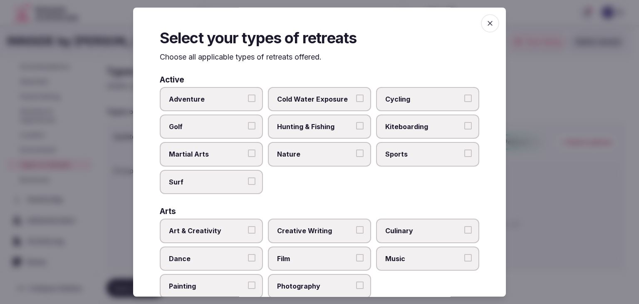
click at [486, 25] on icon "button" at bounding box center [490, 23] width 8 height 8
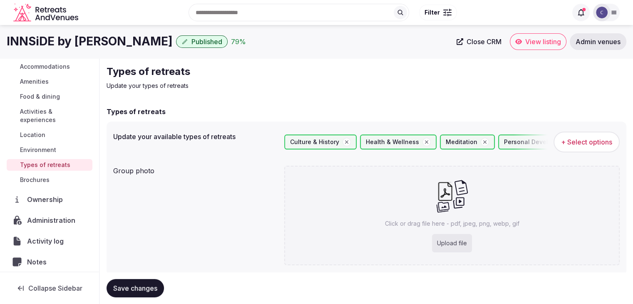
click at [457, 245] on div "Upload file" at bounding box center [452, 243] width 40 height 18
type input "**********"
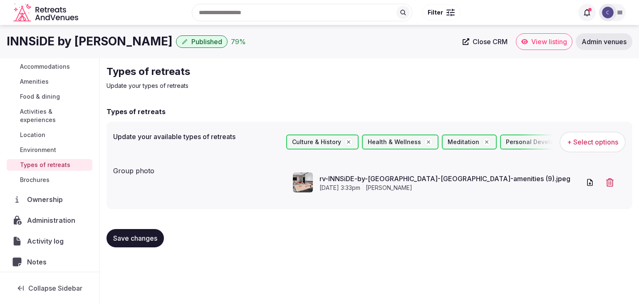
click at [145, 236] on span "Save changes" at bounding box center [135, 238] width 44 height 8
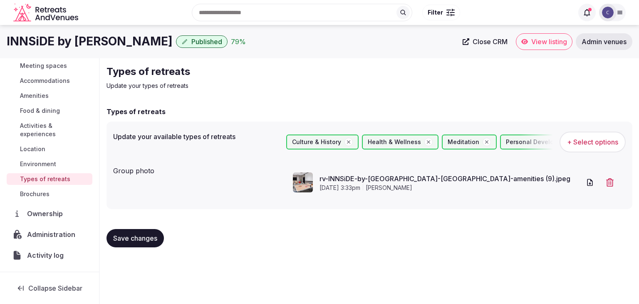
scroll to position [129, 0]
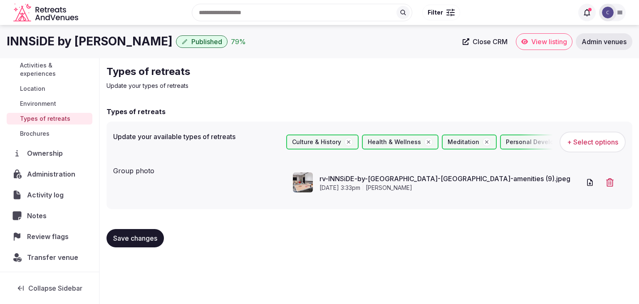
click at [59, 196] on span "Activity log" at bounding box center [47, 195] width 40 height 10
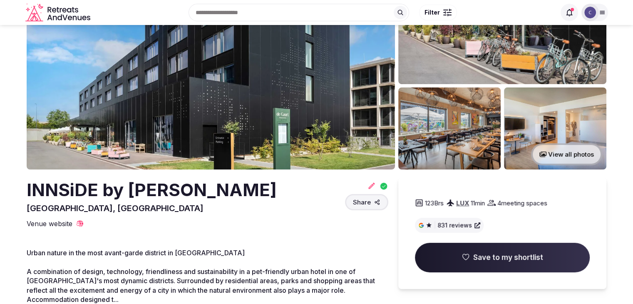
scroll to position [208, 0]
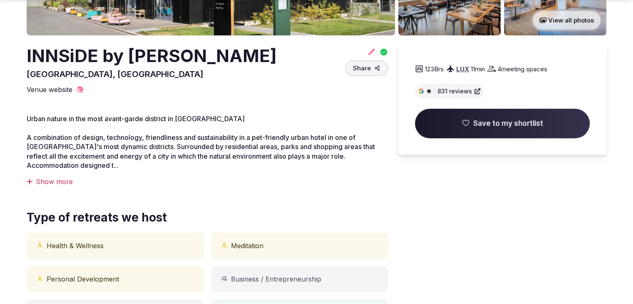
click at [65, 182] on div "Show more" at bounding box center [208, 181] width 362 height 9
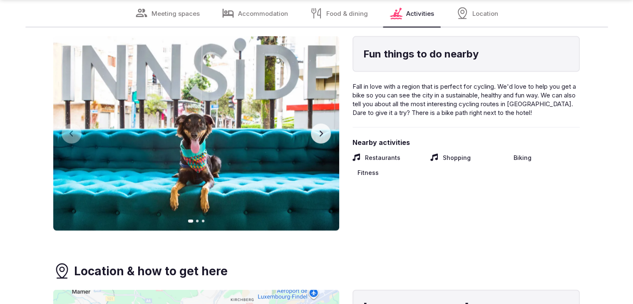
scroll to position [1872, 0]
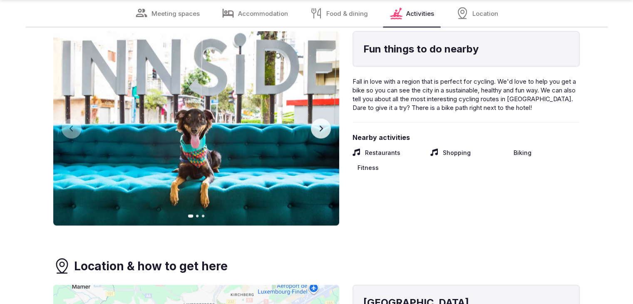
drag, startPoint x: 322, startPoint y: 126, endPoint x: 326, endPoint y: 131, distance: 6.4
click at [323, 127] on icon "button" at bounding box center [320, 128] width 7 height 7
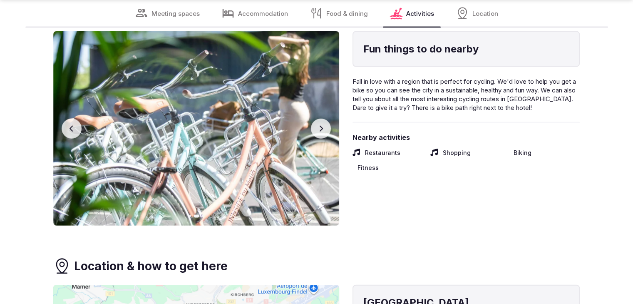
click at [326, 132] on button "Next slide" at bounding box center [321, 129] width 20 height 20
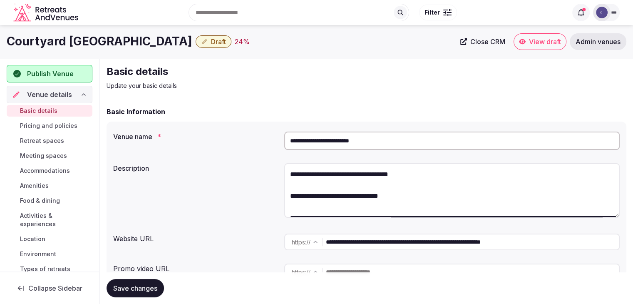
click at [368, 145] on input "**********" at bounding box center [451, 140] width 335 height 18
paste input "**********"
type input "**********"
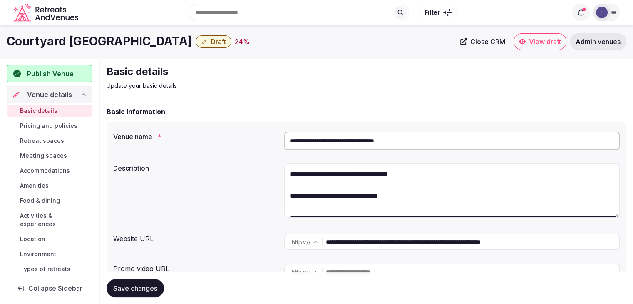
click at [146, 297] on button "Save changes" at bounding box center [135, 288] width 57 height 18
click at [148, 287] on div "Save changes" at bounding box center [367, 288] width 520 height 18
click at [424, 240] on input "**********" at bounding box center [472, 241] width 293 height 17
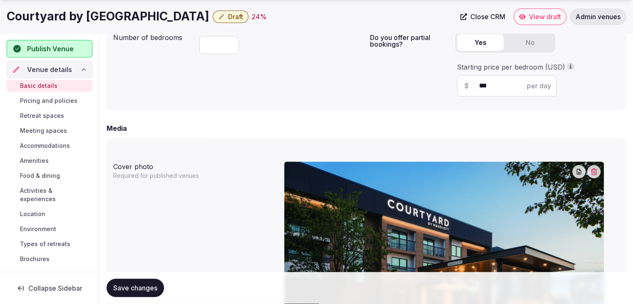
scroll to position [707, 0]
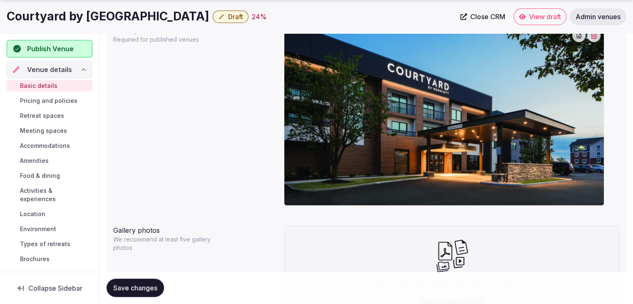
click at [171, 15] on h1 "Courtyard by [GEOGRAPHIC_DATA]" at bounding box center [108, 16] width 203 height 16
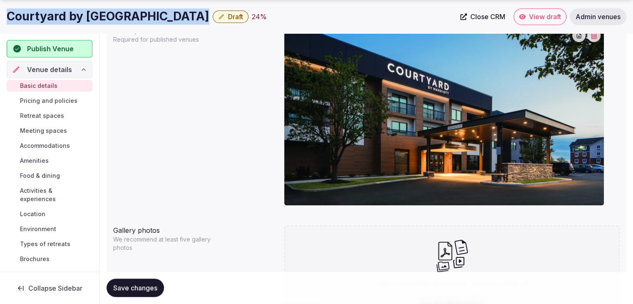
click at [171, 15] on h1 "Courtyard by [GEOGRAPHIC_DATA]" at bounding box center [108, 16] width 203 height 16
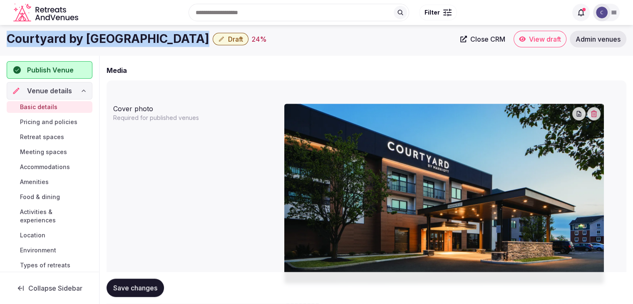
scroll to position [624, 0]
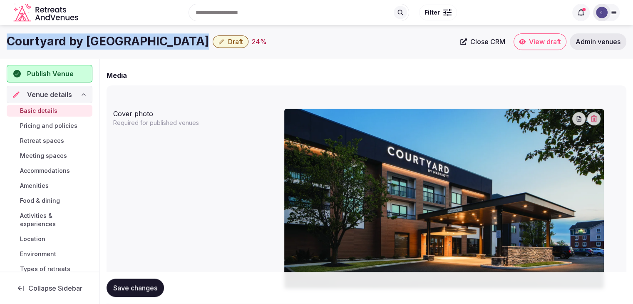
click at [594, 117] on icon "button" at bounding box center [594, 118] width 6 height 7
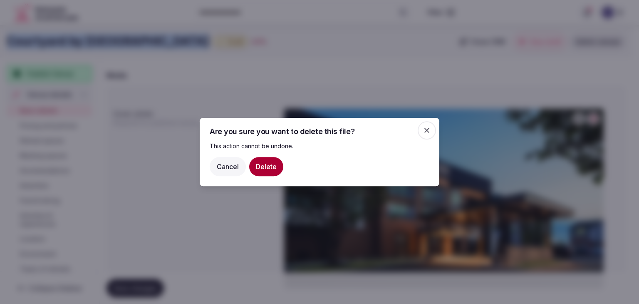
click at [268, 165] on button "Delete" at bounding box center [266, 166] width 34 height 19
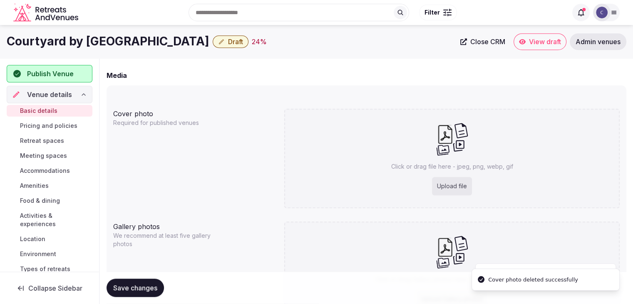
click at [446, 178] on div "Upload file" at bounding box center [452, 186] width 40 height 18
type input "**********"
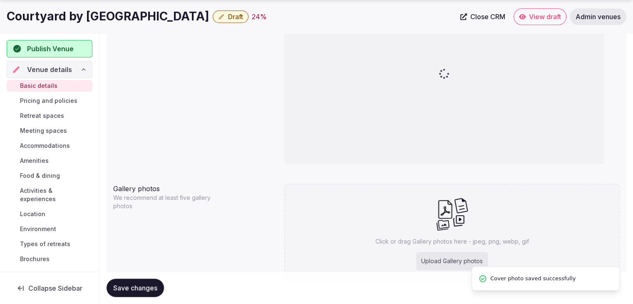
scroll to position [790, 0]
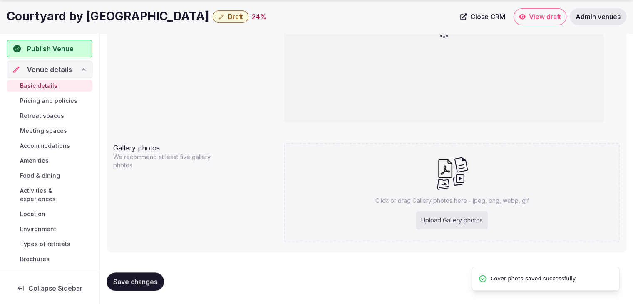
click at [465, 221] on div "Upload Gallery photos" at bounding box center [452, 220] width 72 height 18
type input "**********"
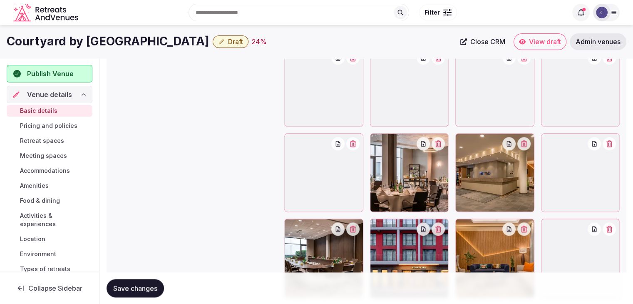
scroll to position [908, 0]
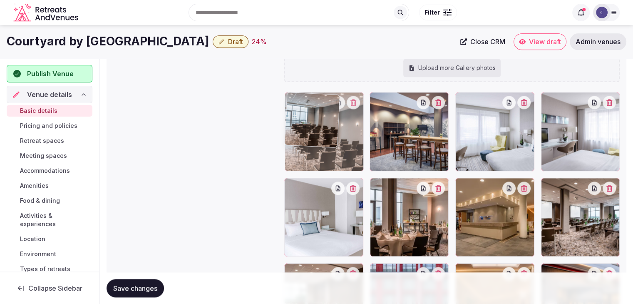
drag, startPoint x: 377, startPoint y: 95, endPoint x: 321, endPoint y: 112, distance: 57.8
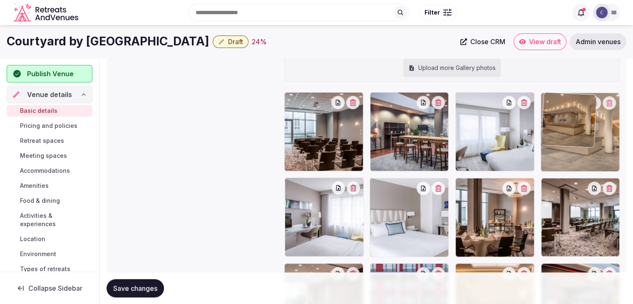
drag, startPoint x: 464, startPoint y: 185, endPoint x: 545, endPoint y: 156, distance: 85.7
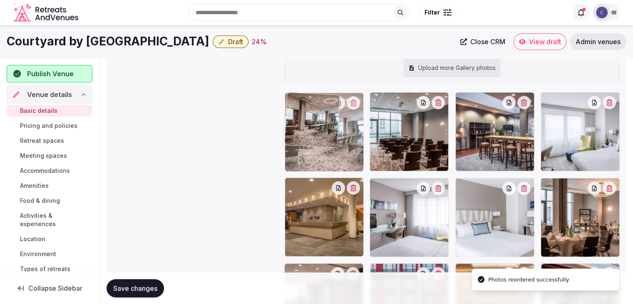
drag, startPoint x: 550, startPoint y: 183, endPoint x: 413, endPoint y: 114, distance: 152.9
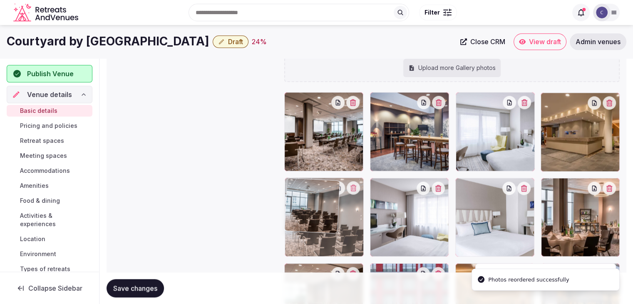
drag, startPoint x: 384, startPoint y: 97, endPoint x: 383, endPoint y: 195, distance: 98.2
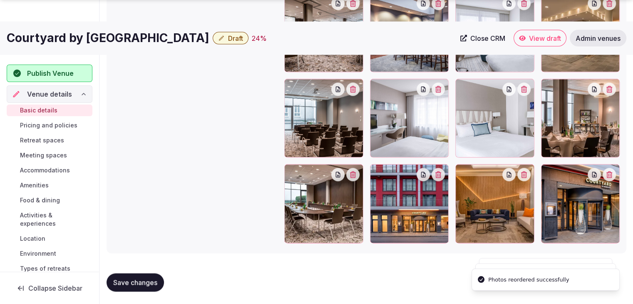
scroll to position [1007, 0]
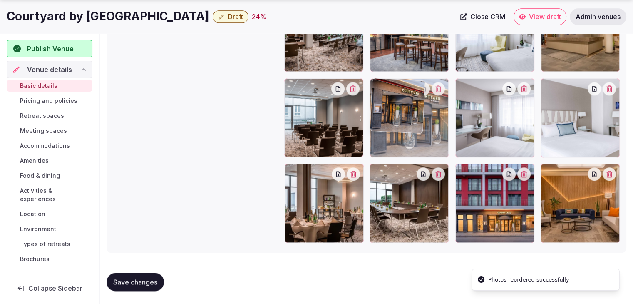
drag, startPoint x: 553, startPoint y: 175, endPoint x: 396, endPoint y: 109, distance: 169.5
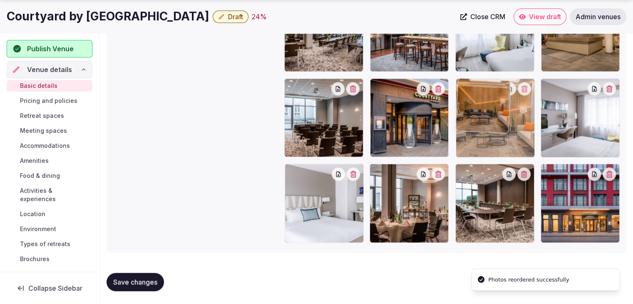
drag, startPoint x: 548, startPoint y: 169, endPoint x: 416, endPoint y: 166, distance: 131.9
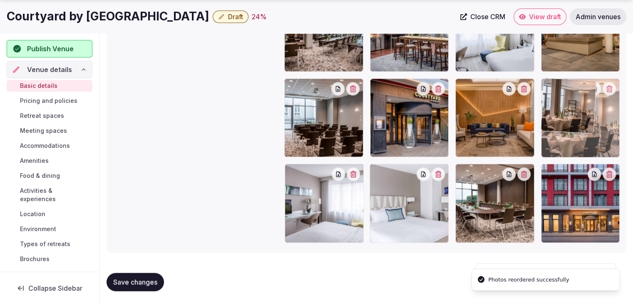
drag, startPoint x: 384, startPoint y: 172, endPoint x: 582, endPoint y: 119, distance: 205.1
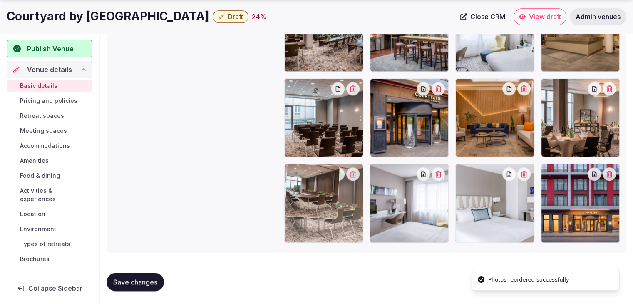
drag, startPoint x: 469, startPoint y: 174, endPoint x: 186, endPoint y: 243, distance: 291.1
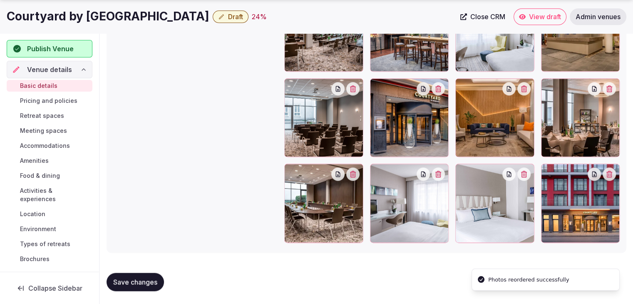
click at [147, 282] on span "Save changes" at bounding box center [135, 282] width 44 height 8
click at [55, 103] on span "Pricing and policies" at bounding box center [48, 101] width 57 height 8
click at [137, 14] on h1 "Courtyard by Marriott Munich City Center" at bounding box center [108, 16] width 203 height 16
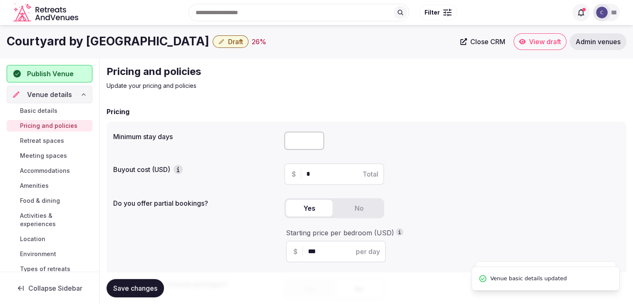
click at [138, 43] on h1 "Courtyard by Marriott Munich City Center" at bounding box center [108, 41] width 203 height 16
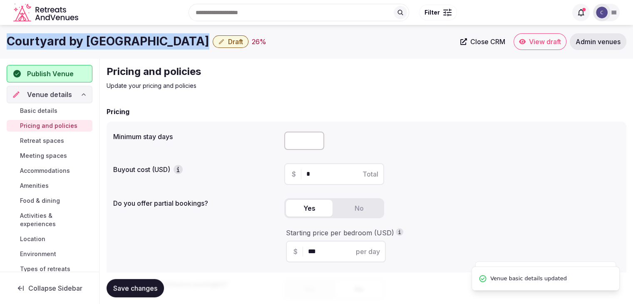
click at [138, 43] on h1 "Courtyard by Marriott Munich City Center" at bounding box center [108, 41] width 203 height 16
copy div "Courtyard by Marriott Munich City Center"
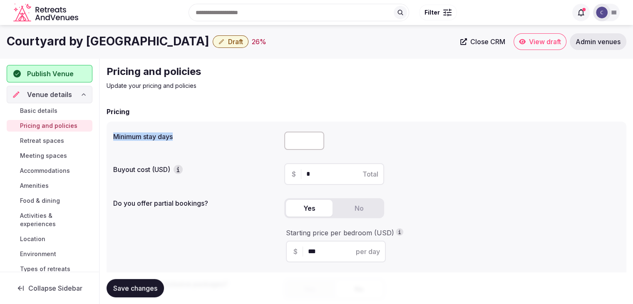
drag, startPoint x: 113, startPoint y: 137, endPoint x: 183, endPoint y: 139, distance: 70.3
click at [182, 139] on div "Minimum stay days Buyout cost (USD) $ * Total Do you offer partial bookings? Ye…" at bounding box center [367, 218] width 520 height 194
copy label "Minimum stay days"
drag, startPoint x: 292, startPoint y: 143, endPoint x: 295, endPoint y: 150, distance: 7.4
click at [293, 145] on input "number" at bounding box center [304, 140] width 40 height 18
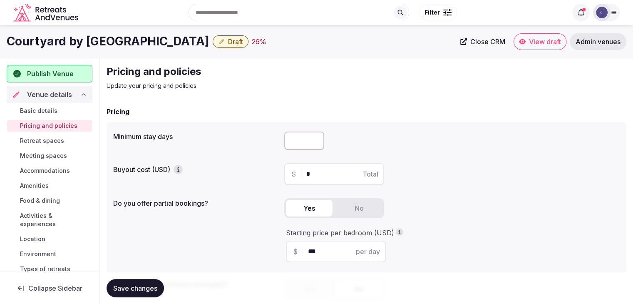
type input "*"
click at [146, 279] on button "Save changes" at bounding box center [135, 288] width 57 height 18
click at [88, 41] on h1 "Courtyard by Marriott Munich City Center" at bounding box center [108, 41] width 203 height 16
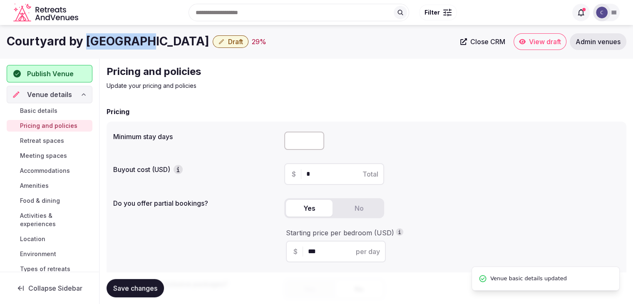
click at [88, 41] on h1 "Courtyard by Marriott Munich City Center" at bounding box center [108, 41] width 203 height 16
copy div "Courtyard by Marriott Munich City Center"
click at [53, 144] on link "Retreat spaces" at bounding box center [50, 141] width 86 height 12
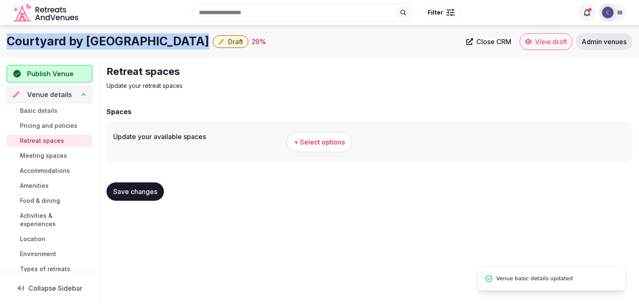
click at [308, 139] on span "+ Select options" at bounding box center [319, 141] width 51 height 9
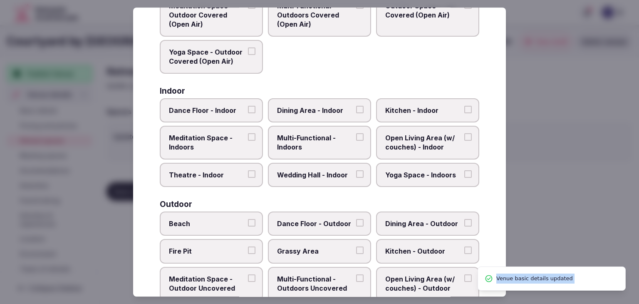
scroll to position [376, 0]
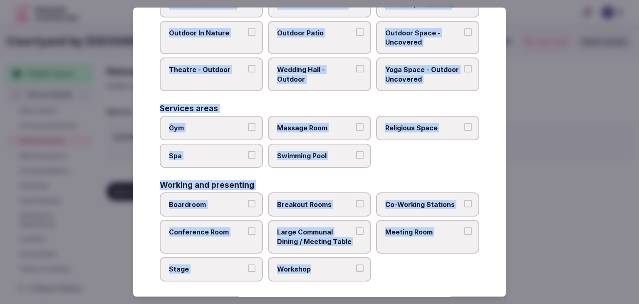
drag, startPoint x: 159, startPoint y: 52, endPoint x: 369, endPoint y: 280, distance: 310.0
click at [369, 280] on div "Select your retreat spaces Choose all applicable retreat spaces offered. Covere…" at bounding box center [319, 151] width 373 height 289
copy div "Choose all applicable retreat spaces offered. Covered outdoor spaces Meditation…"
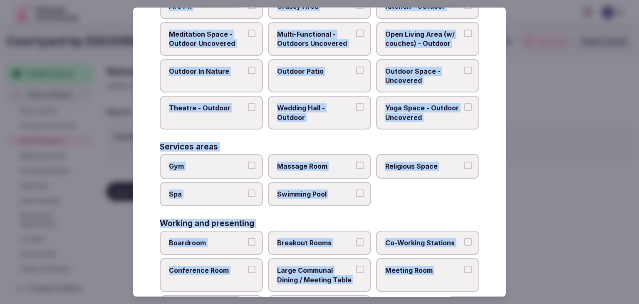
scroll to position [293, 0]
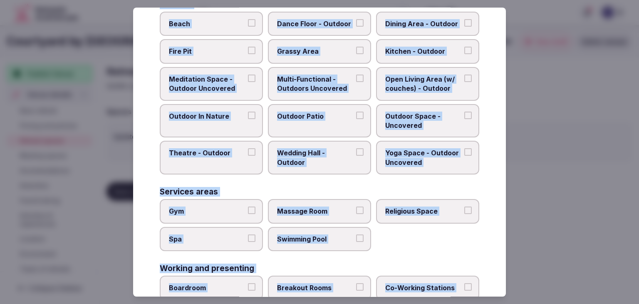
click at [306, 119] on label "Outdoor Patio" at bounding box center [319, 121] width 103 height 34
click at [356, 119] on button "Outdoor Patio" at bounding box center [359, 115] width 7 height 7
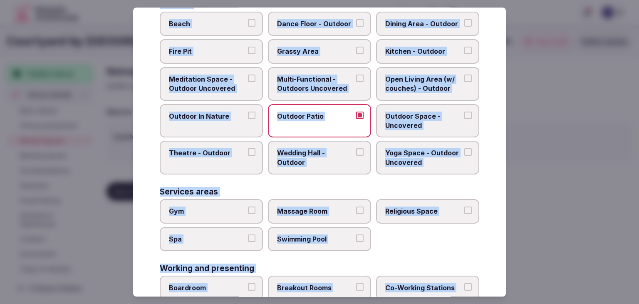
scroll to position [126, 0]
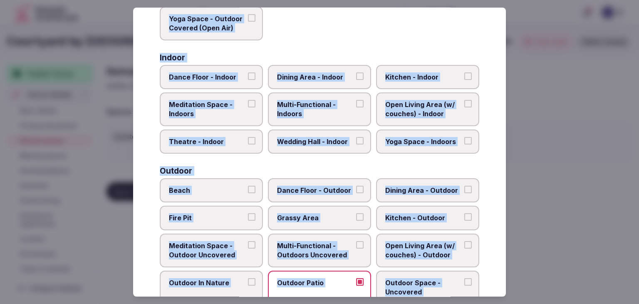
click at [299, 116] on span "Multi-Functional - Indoors" at bounding box center [315, 109] width 77 height 19
click at [356, 107] on button "Multi-Functional - Indoors" at bounding box center [359, 103] width 7 height 7
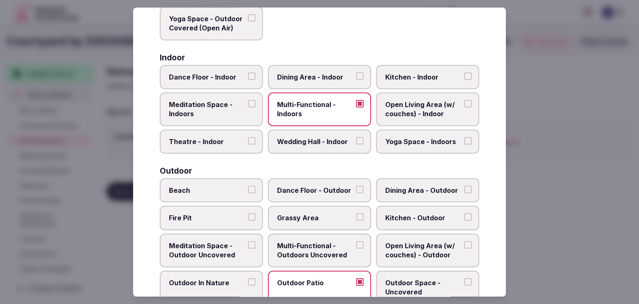
click at [315, 84] on label "Dining Area - Indoor" at bounding box center [319, 77] width 103 height 24
click at [356, 80] on button "Dining Area - Indoor" at bounding box center [359, 75] width 7 height 7
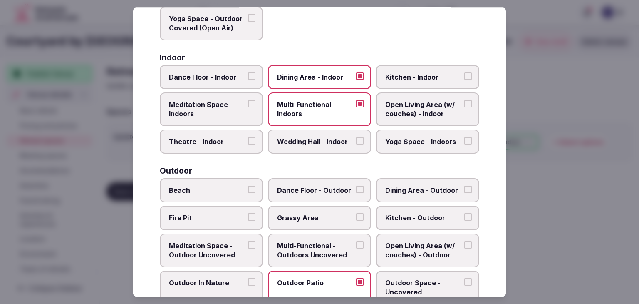
click at [407, 109] on span "Open Living Area (w/ couches) - Indoor" at bounding box center [423, 109] width 77 height 19
click at [464, 107] on button "Open Living Area (w/ couches) - Indoor" at bounding box center [467, 103] width 7 height 7
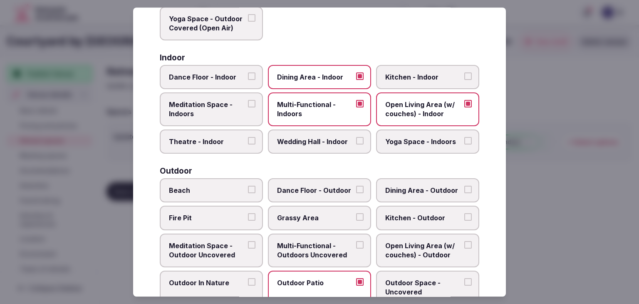
click at [317, 143] on span "Wedding Hall - Indoor" at bounding box center [315, 141] width 77 height 9
click at [356, 143] on button "Wedding Hall - Indoor" at bounding box center [359, 140] width 7 height 7
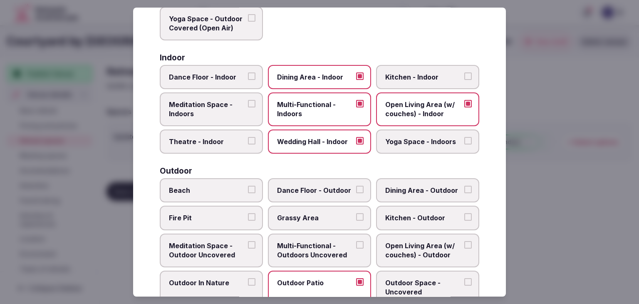
click at [218, 144] on span "Theatre - Indoor" at bounding box center [207, 141] width 77 height 9
click at [248, 144] on button "Theatre - Indoor" at bounding box center [251, 140] width 7 height 7
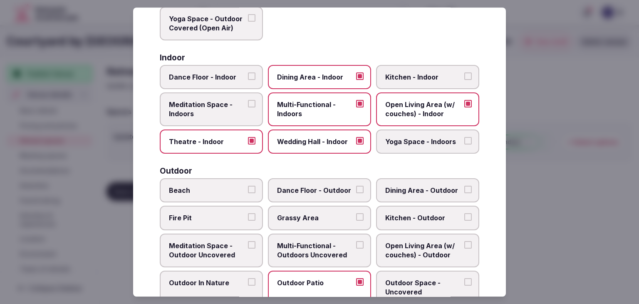
click at [416, 141] on span "Yoga Space - Indoors" at bounding box center [423, 141] width 77 height 9
click at [464, 141] on button "Yoga Space - Indoors" at bounding box center [467, 140] width 7 height 7
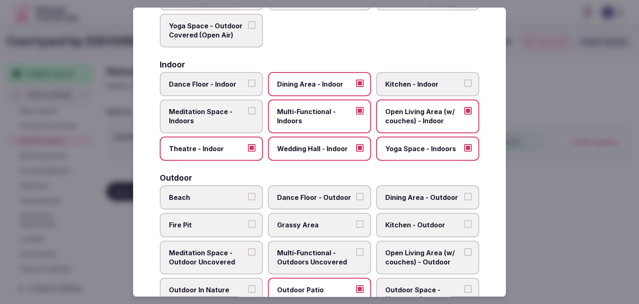
scroll to position [208, 0]
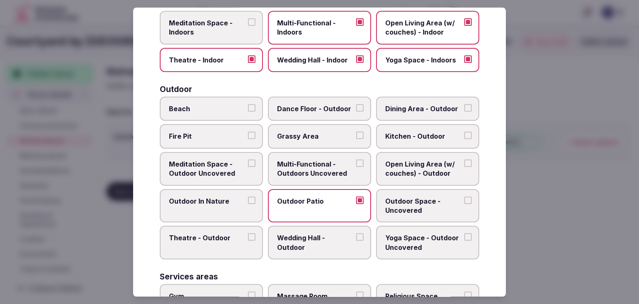
click at [309, 175] on span "Multi-Functional - Outdoors Uncovered" at bounding box center [315, 168] width 77 height 19
click at [356, 167] on button "Multi-Functional - Outdoors Uncovered" at bounding box center [359, 162] width 7 height 7
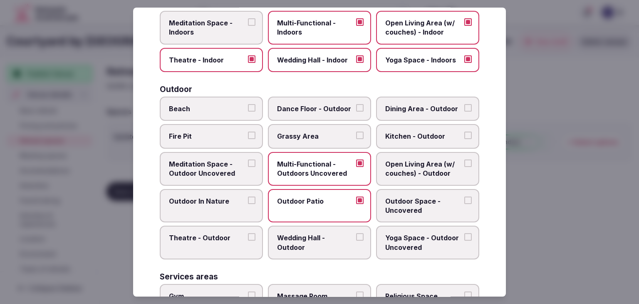
click at [424, 213] on label "Outdoor Space - Uncovered" at bounding box center [427, 206] width 103 height 34
click at [464, 204] on button "Outdoor Space - Uncovered" at bounding box center [467, 199] width 7 height 7
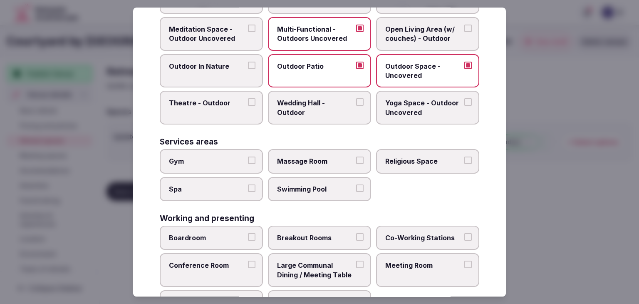
scroll to position [374, 0]
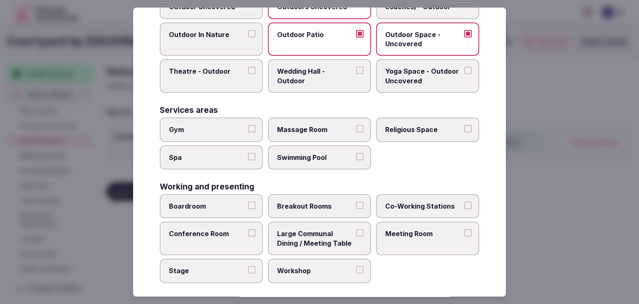
click at [239, 125] on span "Gym" at bounding box center [207, 129] width 77 height 9
click at [248, 125] on button "Gym" at bounding box center [251, 128] width 7 height 7
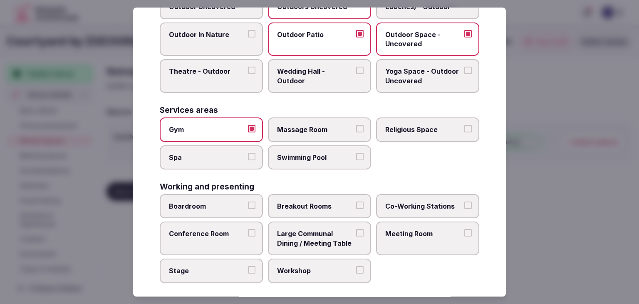
click at [239, 147] on label "Spa" at bounding box center [211, 157] width 103 height 24
click at [248, 153] on button "Spa" at bounding box center [251, 156] width 7 height 7
click at [298, 153] on span "Swimming Pool" at bounding box center [315, 157] width 77 height 9
click at [356, 153] on button "Swimming Pool" at bounding box center [359, 156] width 7 height 7
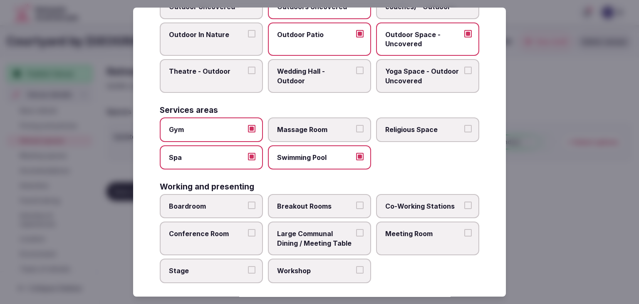
click at [298, 130] on span "Massage Room" at bounding box center [315, 129] width 77 height 9
click at [356, 130] on button "Massage Room" at bounding box center [359, 128] width 7 height 7
click at [248, 202] on button "Boardroom" at bounding box center [251, 204] width 7 height 7
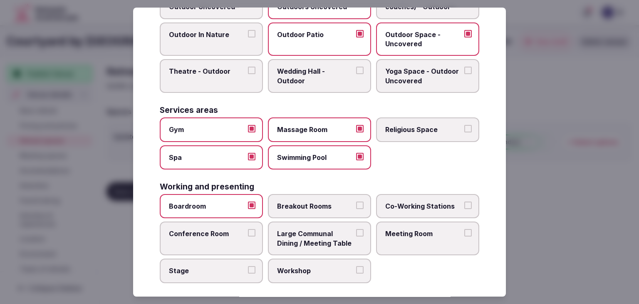
drag, startPoint x: 246, startPoint y: 224, endPoint x: 242, endPoint y: 257, distance: 32.8
click at [248, 229] on button "Conference Room" at bounding box center [251, 232] width 7 height 7
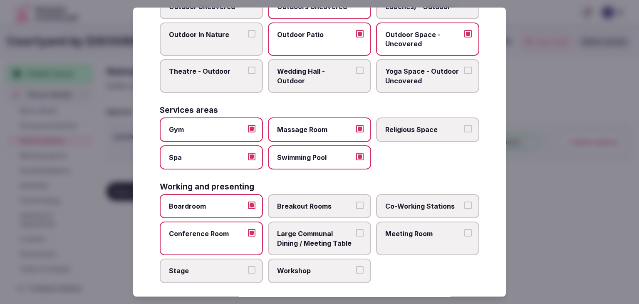
click at [242, 258] on label "Stage" at bounding box center [211, 270] width 103 height 24
click at [248, 266] on button "Stage" at bounding box center [251, 269] width 7 height 7
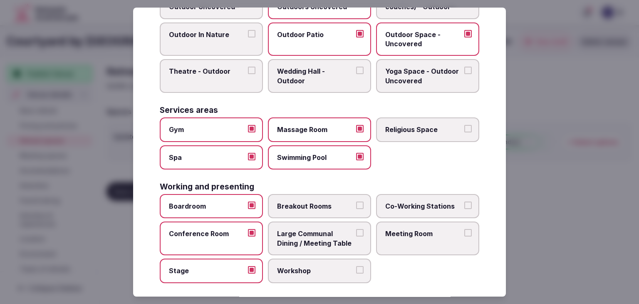
click at [293, 266] on span "Workshop" at bounding box center [315, 270] width 77 height 9
click at [356, 266] on button "Workshop" at bounding box center [359, 269] width 7 height 7
drag, startPoint x: 304, startPoint y: 239, endPoint x: 300, endPoint y: 203, distance: 36.4
click at [305, 235] on span "Large Communal Dining / Meeting Table" at bounding box center [315, 238] width 77 height 19
click at [300, 203] on span "Breakout Rooms" at bounding box center [315, 205] width 77 height 9
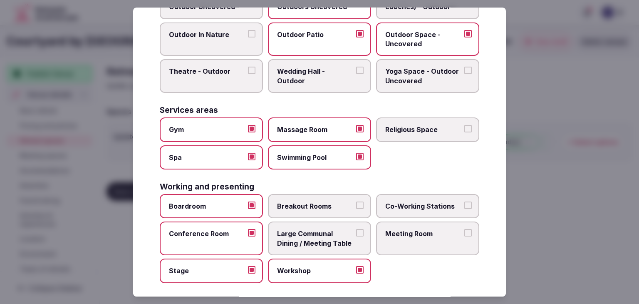
click at [356, 203] on button "Breakout Rooms" at bounding box center [359, 204] width 7 height 7
click at [408, 224] on label "Meeting Room" at bounding box center [427, 239] width 103 height 34
click at [464, 229] on button "Meeting Room" at bounding box center [467, 232] width 7 height 7
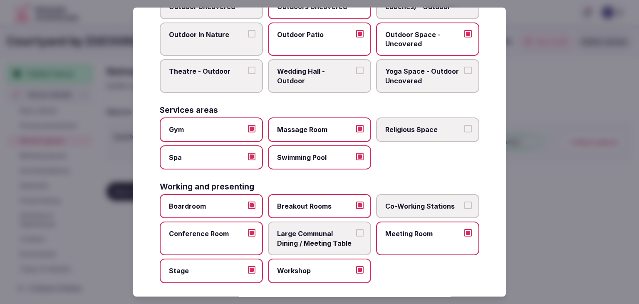
click at [302, 243] on span "Large Communal Dining / Meeting Table" at bounding box center [315, 238] width 77 height 19
click at [356, 237] on button "Large Communal Dining / Meeting Table" at bounding box center [359, 232] width 7 height 7
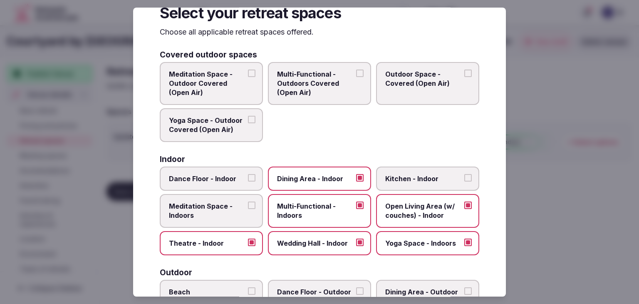
scroll to position [0, 0]
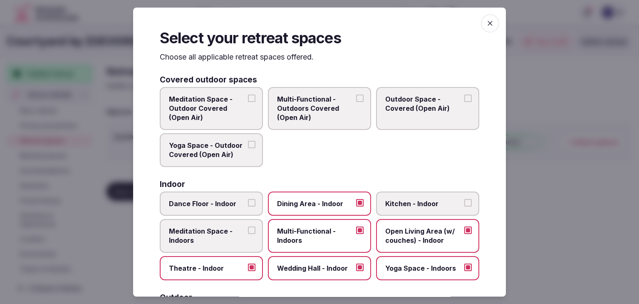
click at [491, 20] on span "button" at bounding box center [490, 23] width 18 height 18
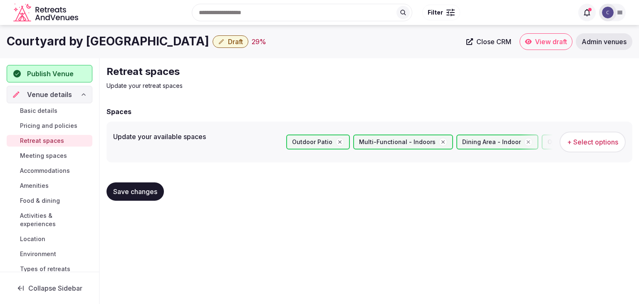
click at [144, 191] on span "Save changes" at bounding box center [135, 191] width 44 height 8
drag, startPoint x: 67, startPoint y: 156, endPoint x: 71, endPoint y: 161, distance: 6.8
click at [67, 156] on link "Meeting spaces" at bounding box center [50, 156] width 86 height 12
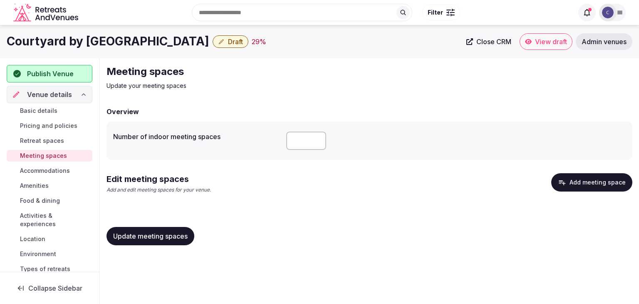
click at [579, 180] on button "Add meeting space" at bounding box center [591, 182] width 81 height 18
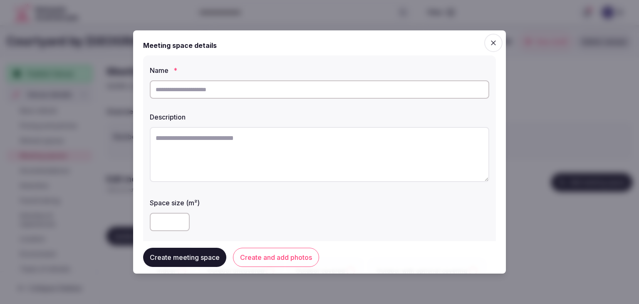
click at [318, 93] on input "text" at bounding box center [319, 89] width 339 height 18
paste input "**********"
type input "**********"
click at [281, 154] on textarea at bounding box center [319, 154] width 339 height 55
paste textarea "**********"
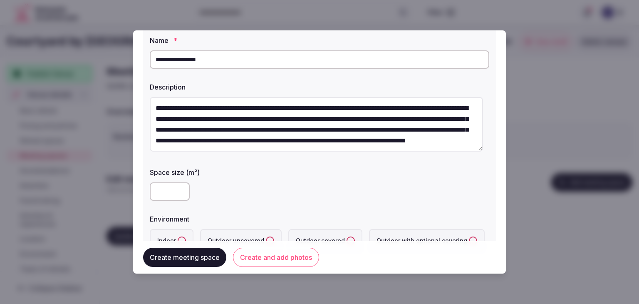
scroll to position [42, 0]
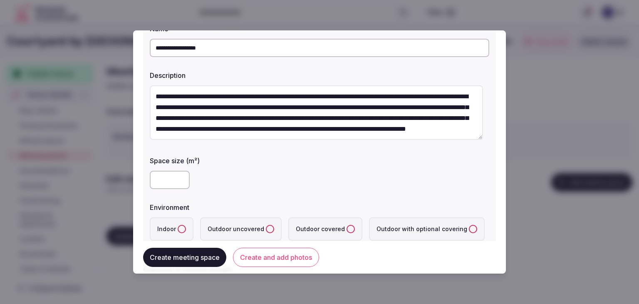
type textarea "**********"
click at [178, 176] on input "***" at bounding box center [170, 180] width 40 height 18
paste input "***"
drag, startPoint x: 170, startPoint y: 178, endPoint x: 142, endPoint y: 173, distance: 28.0
click at [142, 173] on div "**********" at bounding box center [319, 151] width 373 height 243
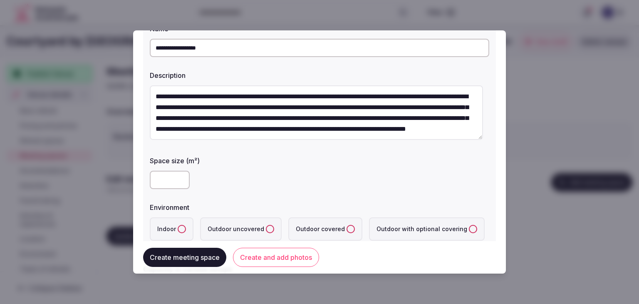
click at [164, 175] on input "******" at bounding box center [170, 180] width 40 height 18
click at [164, 179] on input "******" at bounding box center [170, 180] width 40 height 18
paste input "number"
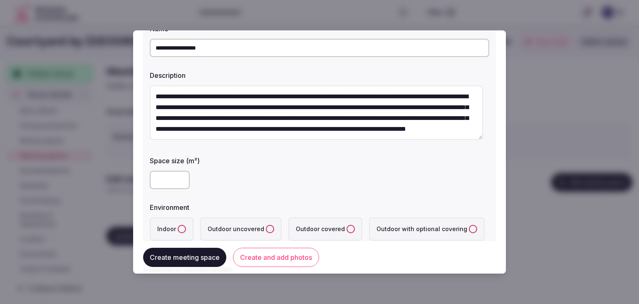
type input "***"
click at [181, 232] on button "Indoor" at bounding box center [182, 229] width 8 height 8
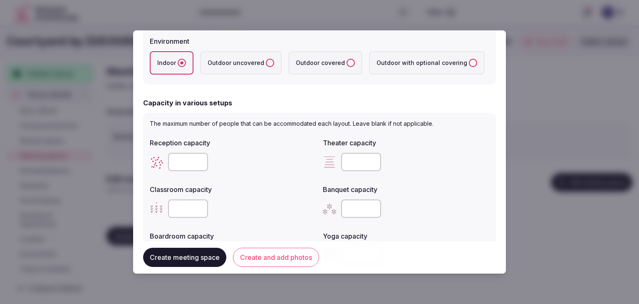
scroll to position [208, 0]
click at [351, 167] on input "number" at bounding box center [361, 161] width 40 height 18
paste input "***"
type input "***"
click at [188, 157] on input "number" at bounding box center [188, 161] width 40 height 18
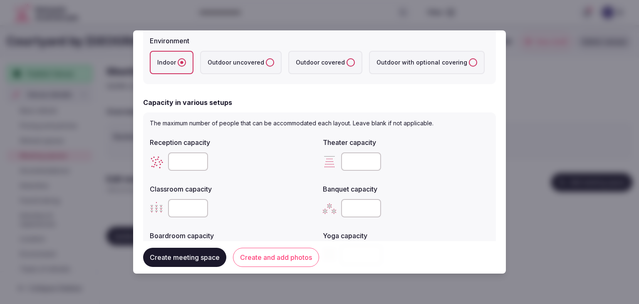
click at [188, 157] on input "number" at bounding box center [188, 161] width 40 height 18
type input "***"
click at [275, 160] on div "***" at bounding box center [233, 161] width 166 height 18
click at [353, 203] on input "number" at bounding box center [361, 208] width 40 height 18
paste input "***"
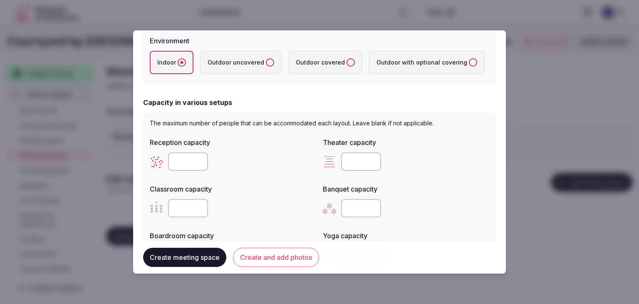
type input "***"
click at [193, 205] on input "number" at bounding box center [188, 208] width 40 height 18
type input "**"
click at [254, 188] on label "Classroom capacity" at bounding box center [233, 189] width 166 height 7
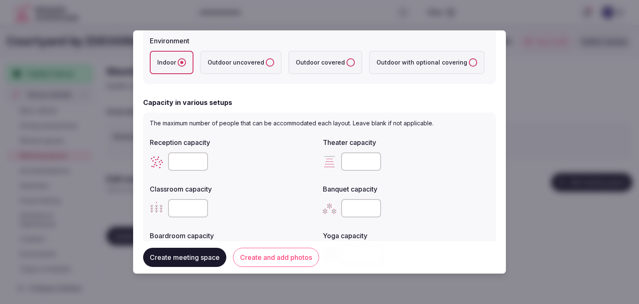
click at [247, 198] on div "**" at bounding box center [233, 208] width 166 height 25
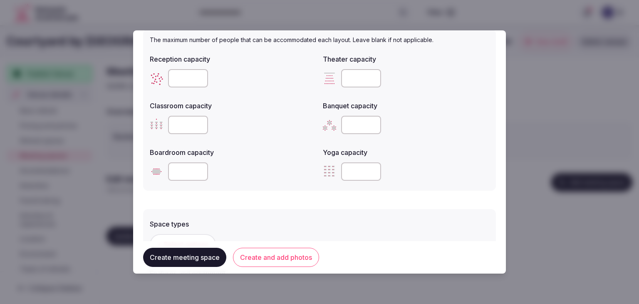
click at [183, 174] on input "number" at bounding box center [188, 171] width 40 height 18
type input "**"
click at [265, 189] on div "The maximum number of people that can be accommodated each layout. Leave blank …" at bounding box center [319, 109] width 353 height 161
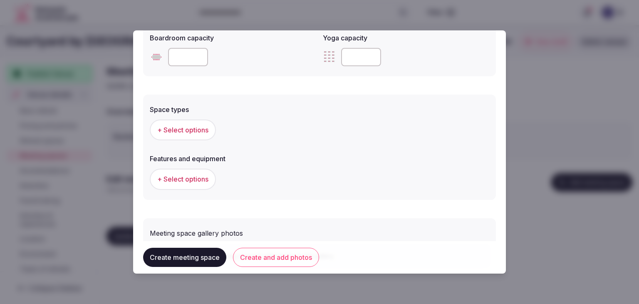
scroll to position [374, 0]
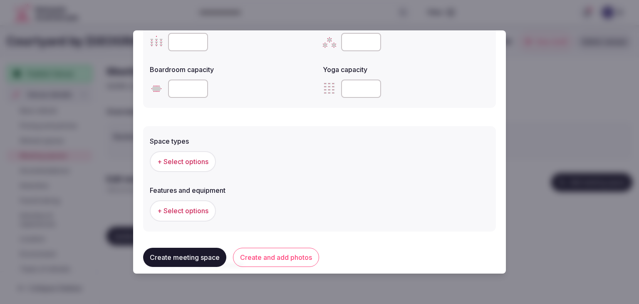
click at [191, 158] on span "+ Select options" at bounding box center [182, 161] width 51 height 9
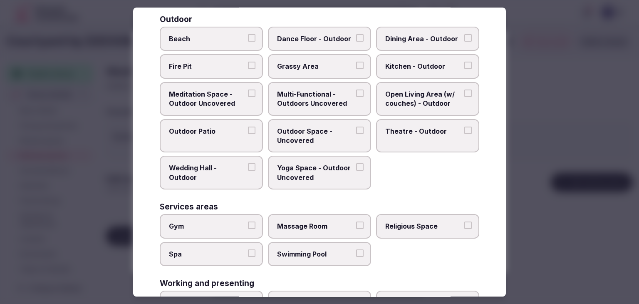
scroll to position [339, 0]
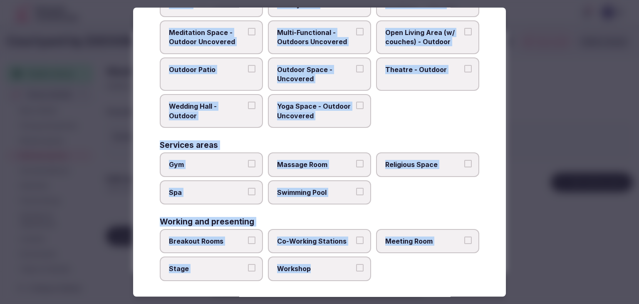
drag, startPoint x: 152, startPoint y: 55, endPoint x: 374, endPoint y: 281, distance: 316.9
click at [374, 281] on div "Select space types Choose all applicable space types offered. Covered outdoor s…" at bounding box center [319, 151] width 373 height 289
copy div "Choose all applicable space types offered. Covered outdoor spaces Meditation Sp…"
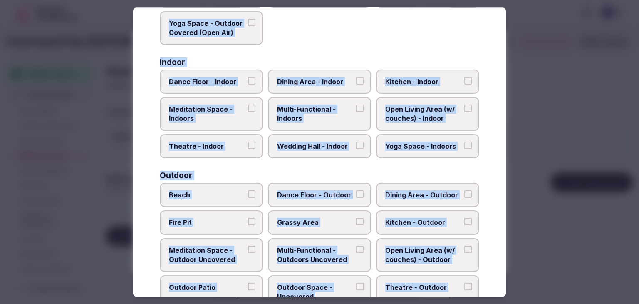
scroll to position [90, 0]
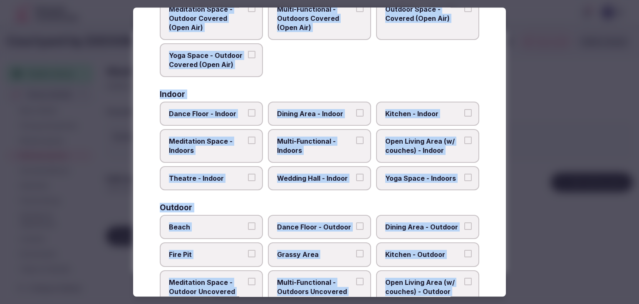
click at [322, 152] on span "Multi-Functional - Indoors" at bounding box center [315, 145] width 77 height 19
click at [356, 144] on button "Multi-Functional - Indoors" at bounding box center [359, 139] width 7 height 7
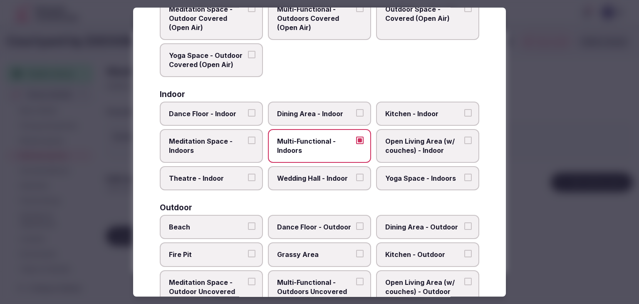
click at [325, 111] on span "Dining Area - Indoor" at bounding box center [315, 113] width 77 height 9
click at [356, 111] on button "Dining Area - Indoor" at bounding box center [359, 112] width 7 height 7
click at [332, 174] on span "Wedding Hall - Indoor" at bounding box center [315, 177] width 77 height 9
click at [356, 174] on button "Wedding Hall - Indoor" at bounding box center [359, 176] width 7 height 7
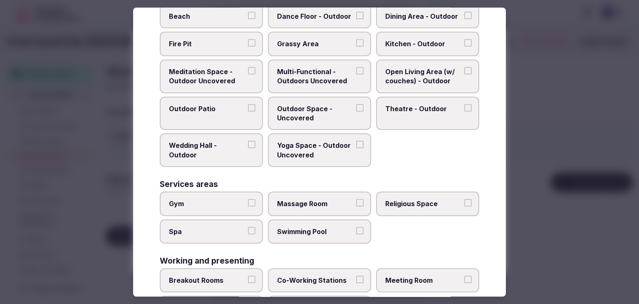
scroll to position [339, 0]
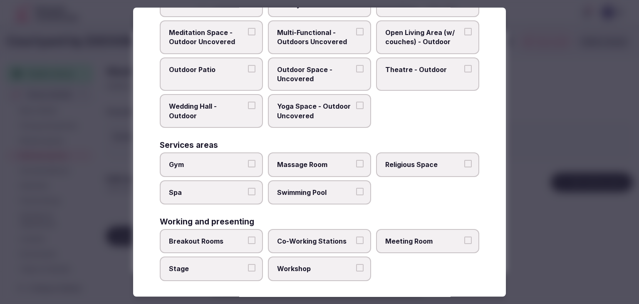
click at [405, 238] on span "Meeting Room" at bounding box center [423, 240] width 77 height 9
click at [464, 238] on button "Meeting Room" at bounding box center [467, 239] width 7 height 7
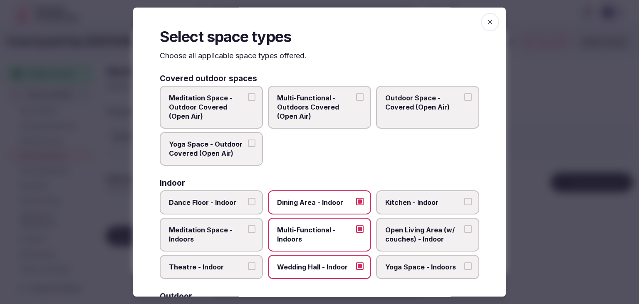
scroll to position [0, 0]
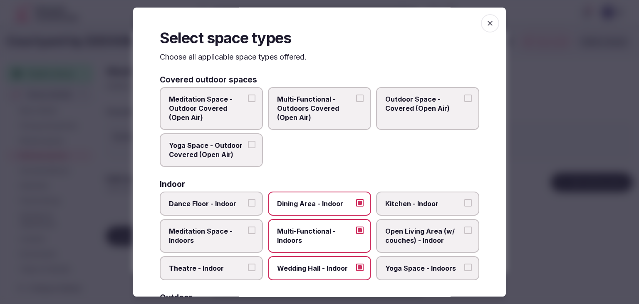
click at [486, 25] on icon "button" at bounding box center [490, 23] width 8 height 8
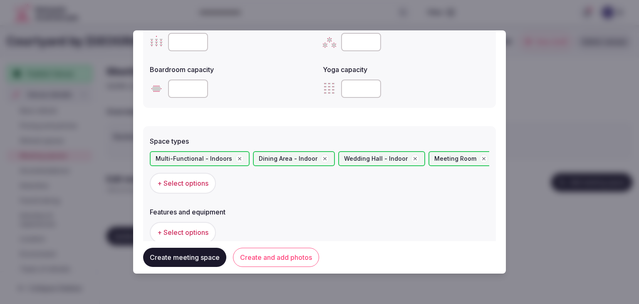
click at [204, 235] on span "+ Select options" at bounding box center [182, 232] width 51 height 9
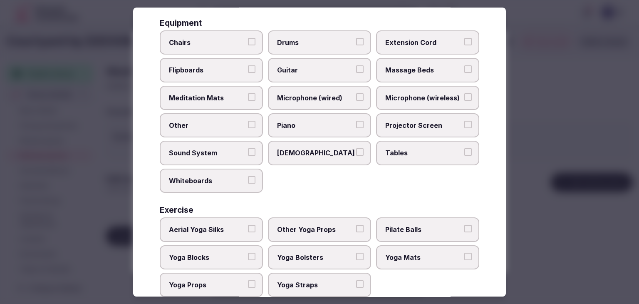
scroll to position [281, 0]
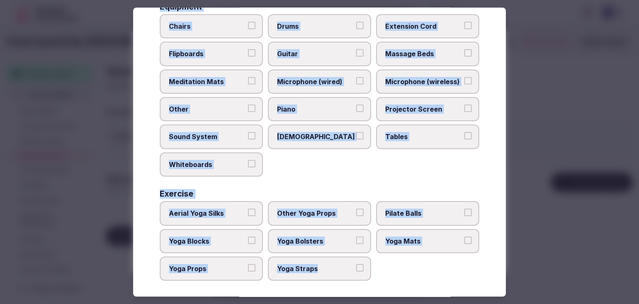
drag, startPoint x: 161, startPoint y: 57, endPoint x: 364, endPoint y: 278, distance: 300.6
click at [341, 273] on div "Select features and equipment Choose all applicable features and equipment offe…" at bounding box center [319, 151] width 373 height 289
copy div "Choose all applicable features and equipment offered. Area and views Big Window…"
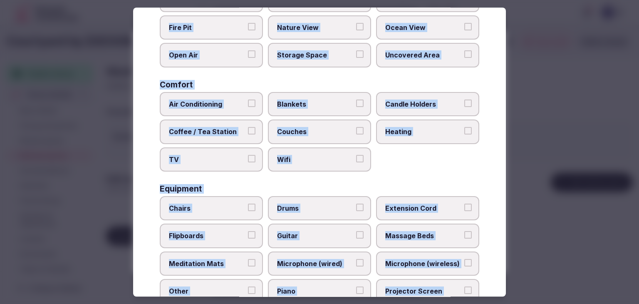
scroll to position [0, 0]
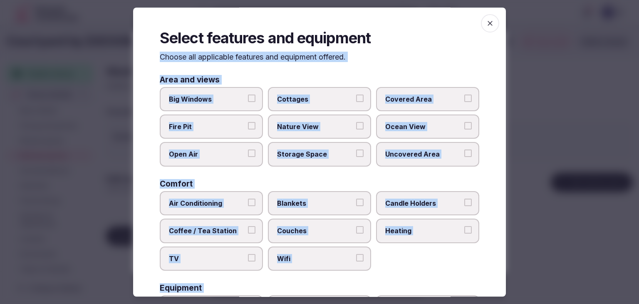
click at [210, 89] on label "Big Windows" at bounding box center [211, 99] width 103 height 24
click at [248, 94] on button "Big Windows" at bounding box center [251, 97] width 7 height 7
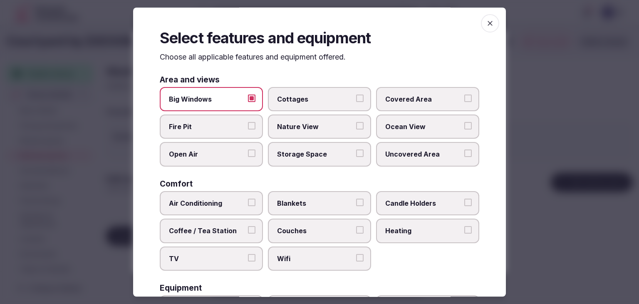
click at [424, 104] on label "Covered Area" at bounding box center [427, 99] width 103 height 24
click at [464, 102] on button "Covered Area" at bounding box center [467, 97] width 7 height 7
click at [225, 161] on label "Open Air" at bounding box center [211, 154] width 103 height 24
click at [248, 157] on button "Open Air" at bounding box center [251, 153] width 7 height 7
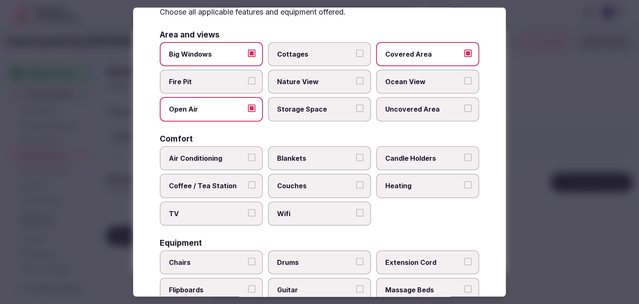
scroll to position [83, 0]
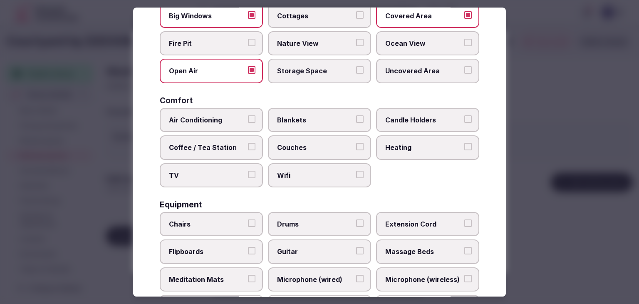
click at [221, 122] on span "Air Conditioning" at bounding box center [207, 119] width 77 height 9
click at [248, 122] on button "Air Conditioning" at bounding box center [251, 118] width 7 height 7
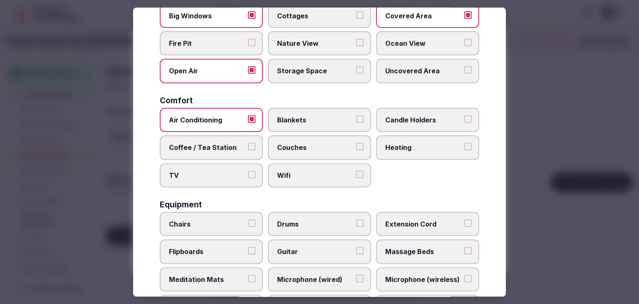
drag, startPoint x: 215, startPoint y: 149, endPoint x: 213, endPoint y: 168, distance: 18.8
click at [215, 149] on span "Coffee / Tea Station" at bounding box center [207, 147] width 77 height 9
click at [248, 149] on button "Coffee / Tea Station" at bounding box center [251, 146] width 7 height 7
click at [213, 171] on span "TV" at bounding box center [207, 175] width 77 height 9
click at [248, 171] on button "TV" at bounding box center [251, 174] width 7 height 7
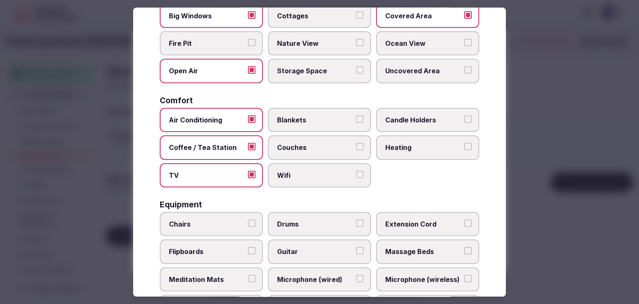
drag, startPoint x: 286, startPoint y: 173, endPoint x: 401, endPoint y: 170, distance: 114.5
click at [287, 173] on span "Wifi" at bounding box center [315, 175] width 77 height 9
click at [356, 173] on button "Wifi" at bounding box center [359, 174] width 7 height 7
click at [411, 150] on span "Heating" at bounding box center [423, 147] width 77 height 9
click at [464, 150] on button "Heating" at bounding box center [467, 146] width 7 height 7
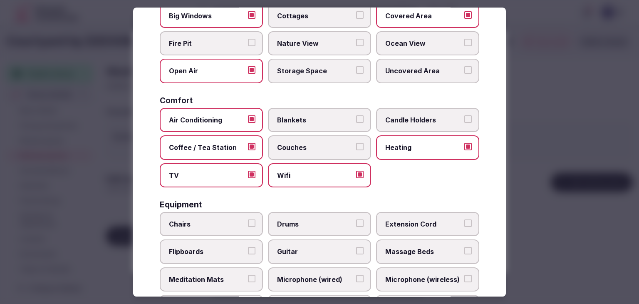
scroll to position [208, 0]
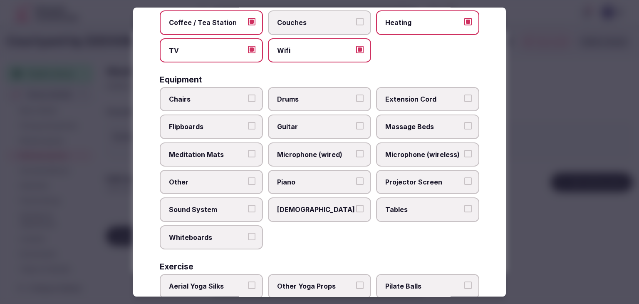
click at [214, 94] on span "Chairs" at bounding box center [207, 98] width 77 height 9
click at [248, 94] on button "Chairs" at bounding box center [251, 97] width 7 height 7
click at [409, 97] on span "Extension Cord" at bounding box center [423, 98] width 77 height 9
click at [218, 123] on span "Flipboards" at bounding box center [207, 126] width 77 height 9
click at [248, 123] on button "Flipboards" at bounding box center [251, 125] width 7 height 7
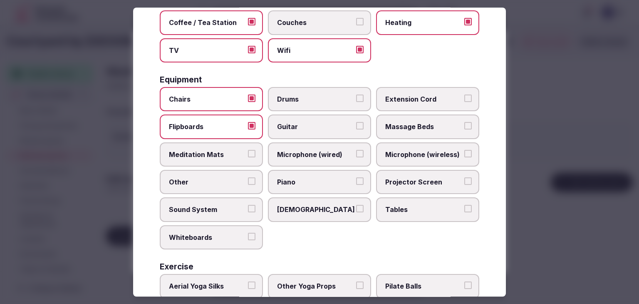
click at [421, 150] on span "Microphone (wireless)" at bounding box center [423, 154] width 77 height 9
click at [464, 150] on button "Microphone (wireless)" at bounding box center [467, 153] width 7 height 7
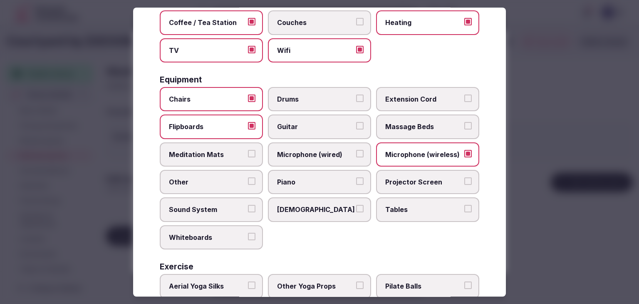
click at [411, 177] on span "Projector Screen" at bounding box center [423, 181] width 77 height 9
click at [464, 177] on button "Projector Screen" at bounding box center [467, 180] width 7 height 7
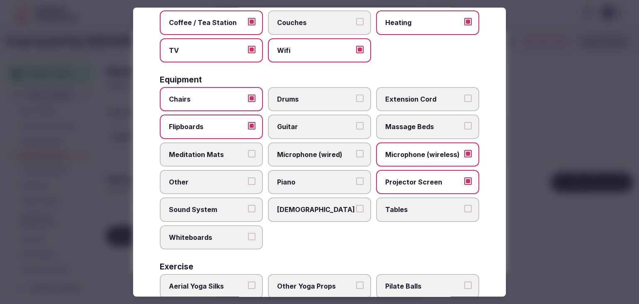
click at [298, 150] on span "Microphone (wired)" at bounding box center [315, 154] width 77 height 9
click at [356, 150] on button "Microphone (wired)" at bounding box center [359, 153] width 7 height 7
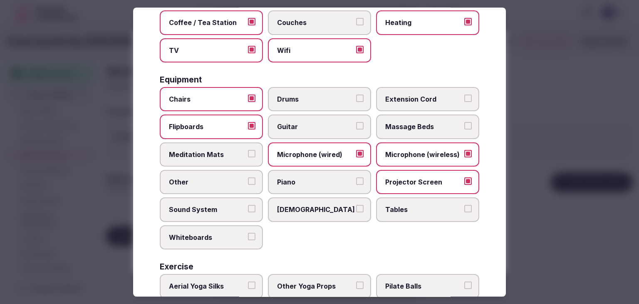
click at [406, 205] on span "Tables" at bounding box center [423, 209] width 77 height 9
click at [464, 205] on button "Tables" at bounding box center [467, 208] width 7 height 7
click at [233, 206] on span "Sound System" at bounding box center [207, 209] width 77 height 9
click at [248, 206] on button "Sound System" at bounding box center [251, 208] width 7 height 7
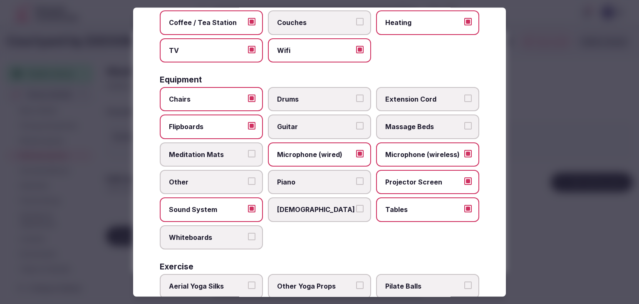
click at [234, 227] on label "Whiteboards" at bounding box center [211, 237] width 103 height 24
click at [248, 233] on button "Whiteboards" at bounding box center [251, 236] width 7 height 7
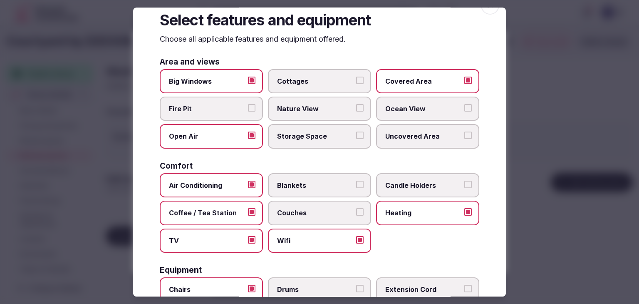
scroll to position [0, 0]
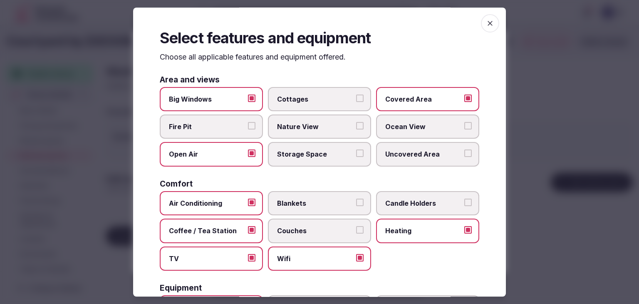
click at [487, 20] on icon "button" at bounding box center [490, 23] width 8 height 8
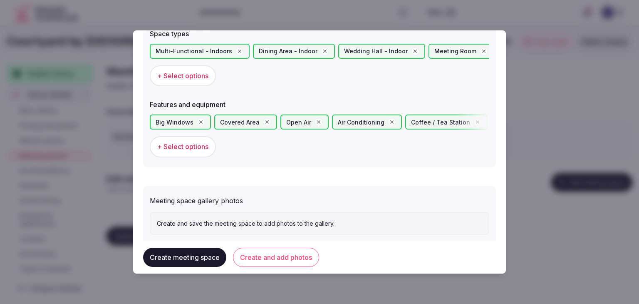
scroll to position [500, 0]
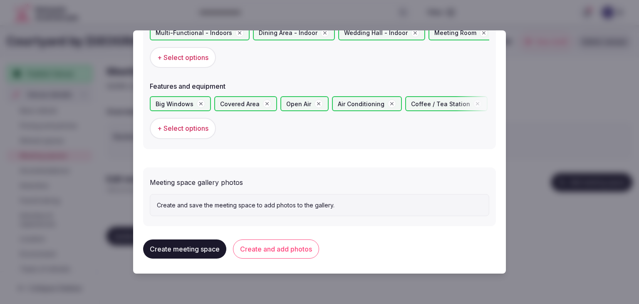
click at [292, 254] on button "Create and add photos" at bounding box center [276, 248] width 86 height 19
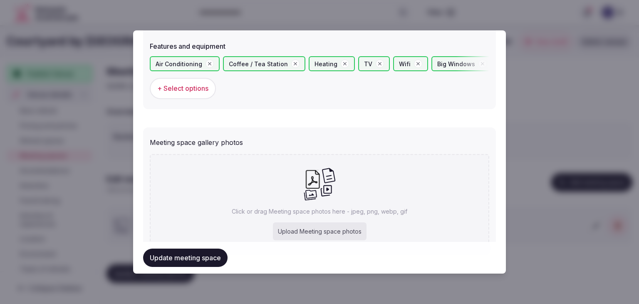
scroll to position [576, 0]
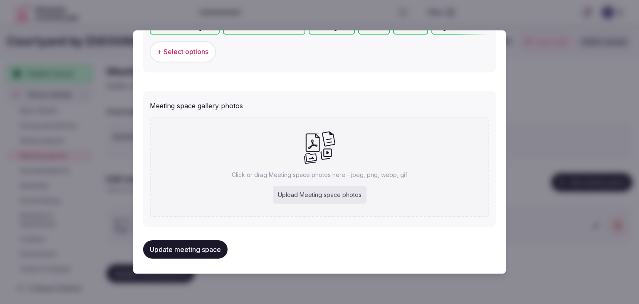
click at [345, 198] on div "Upload Meeting space photos" at bounding box center [320, 195] width 94 height 18
type input "**********"
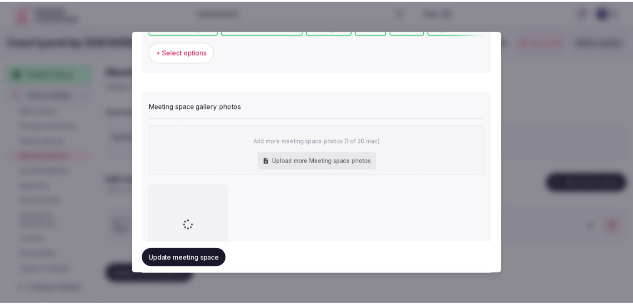
scroll to position [622, 0]
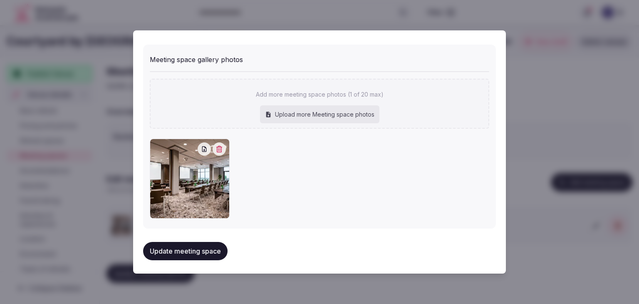
click at [205, 248] on button "Update meeting space" at bounding box center [185, 251] width 84 height 18
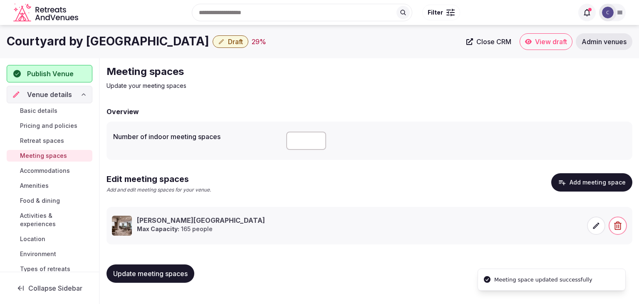
click at [160, 273] on span "Update meeting spaces" at bounding box center [150, 273] width 74 height 8
click at [54, 110] on span "Basic details" at bounding box center [38, 111] width 37 height 8
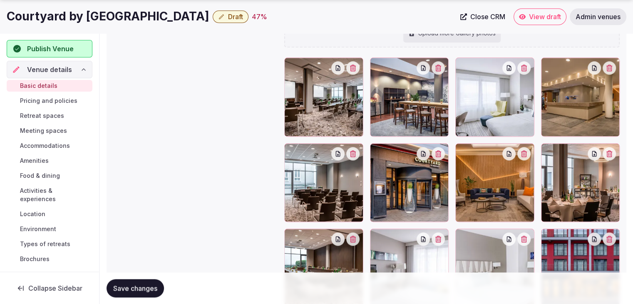
scroll to position [957, 0]
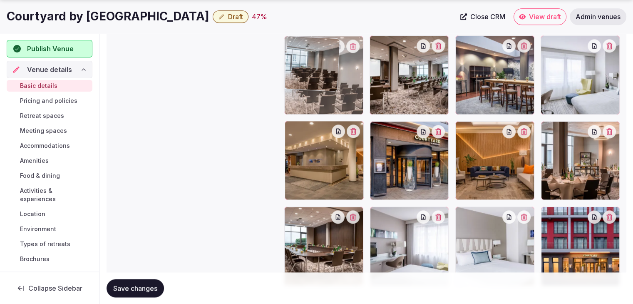
drag, startPoint x: 299, startPoint y: 126, endPoint x: 303, endPoint y: 85, distance: 40.5
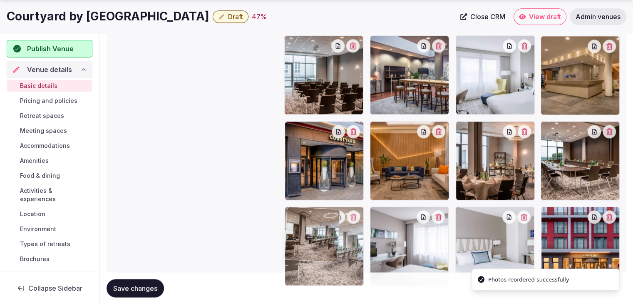
drag, startPoint x: 374, startPoint y: 51, endPoint x: 335, endPoint y: 201, distance: 155.0
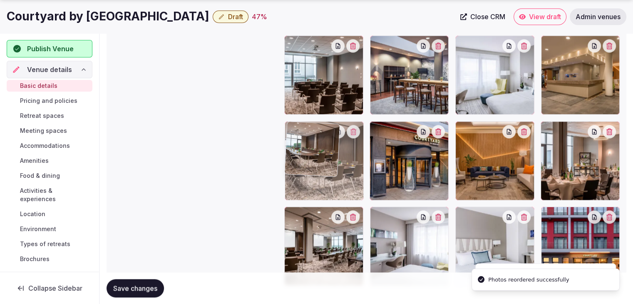
drag, startPoint x: 549, startPoint y: 126, endPoint x: 302, endPoint y: 152, distance: 248.5
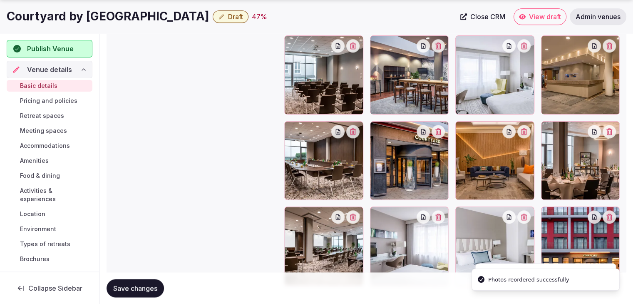
click at [156, 285] on span "Save changes" at bounding box center [135, 288] width 44 height 8
click at [52, 147] on span "Accommodations" at bounding box center [45, 145] width 50 height 8
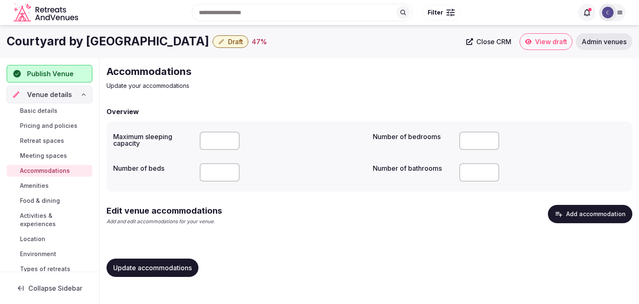
click at [592, 208] on button "Add accommodation" at bounding box center [590, 214] width 84 height 18
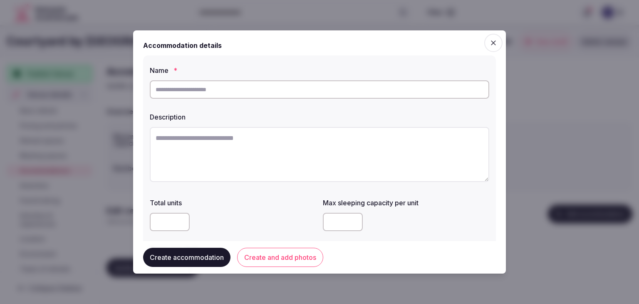
click at [273, 89] on input "text" at bounding box center [319, 89] width 339 height 18
type input "**********"
drag, startPoint x: 374, startPoint y: 161, endPoint x: 346, endPoint y: 269, distance: 111.6
click at [374, 161] on textarea at bounding box center [319, 154] width 339 height 55
click at [292, 148] on textarea at bounding box center [319, 154] width 339 height 55
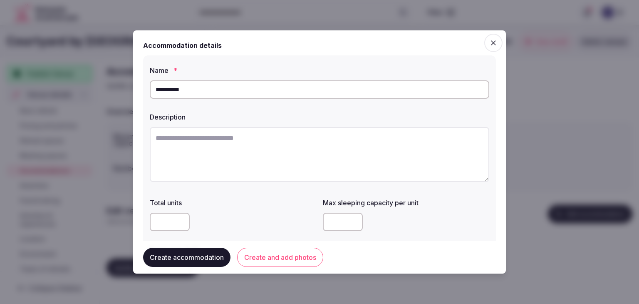
paste textarea "**********"
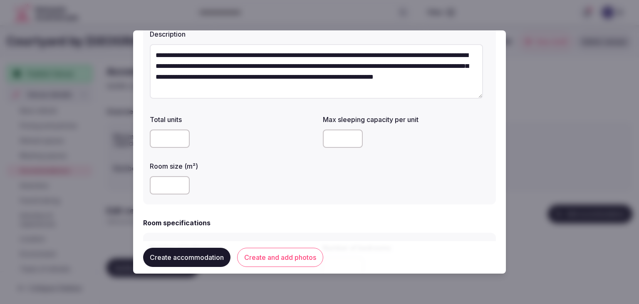
scroll to position [166, 0]
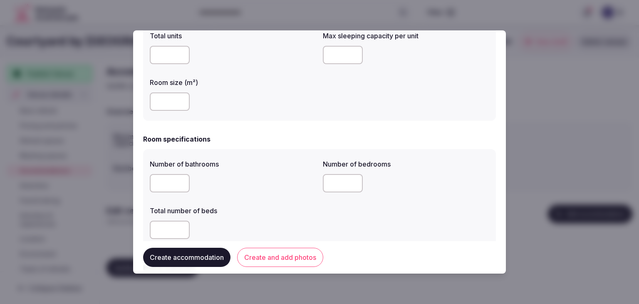
type textarea "**********"
click at [168, 101] on input "number" at bounding box center [170, 101] width 40 height 18
type input "**"
click at [278, 140] on div "Room specifications" at bounding box center [319, 139] width 353 height 10
drag, startPoint x: 339, startPoint y: 56, endPoint x: 341, endPoint y: 60, distance: 4.7
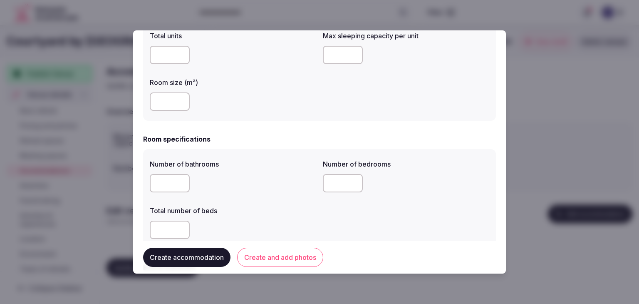
click at [339, 56] on input "number" at bounding box center [343, 55] width 40 height 18
type input "*"
click at [246, 154] on div "Number of bathrooms Number of bedrooms Total number of beds" at bounding box center [319, 199] width 353 height 100
click at [168, 182] on input "number" at bounding box center [170, 183] width 40 height 18
type input "*"
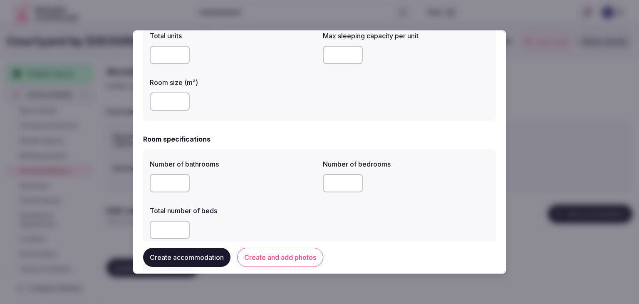
click at [161, 230] on input "number" at bounding box center [170, 230] width 40 height 18
type input "*"
click at [335, 173] on div at bounding box center [406, 183] width 166 height 25
click at [334, 178] on input "number" at bounding box center [343, 183] width 40 height 18
type input "*"
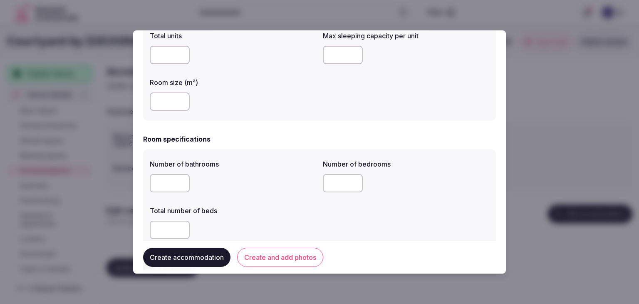
click at [284, 211] on label "Total number of beds" at bounding box center [233, 210] width 166 height 7
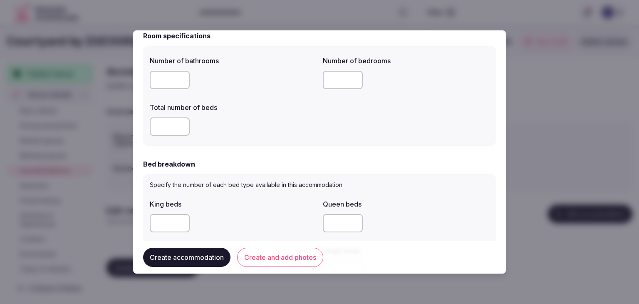
scroll to position [291, 0]
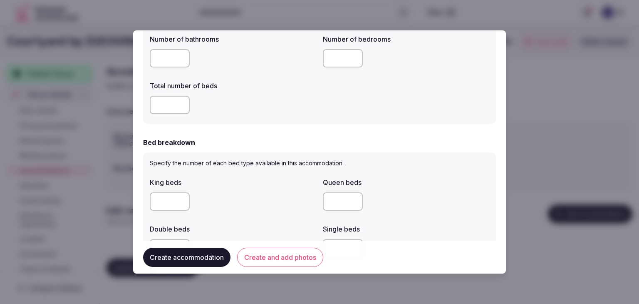
click at [163, 206] on input "number" at bounding box center [170, 201] width 40 height 18
type input "*"
click at [238, 208] on div "*" at bounding box center [233, 201] width 166 height 18
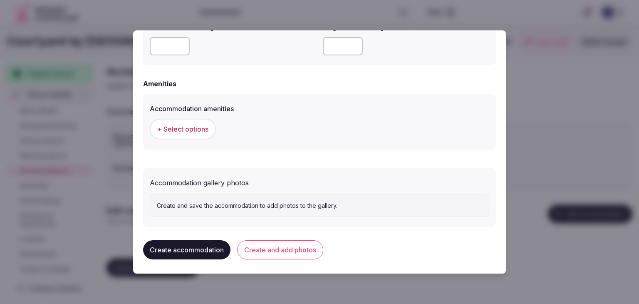
scroll to position [756, 0]
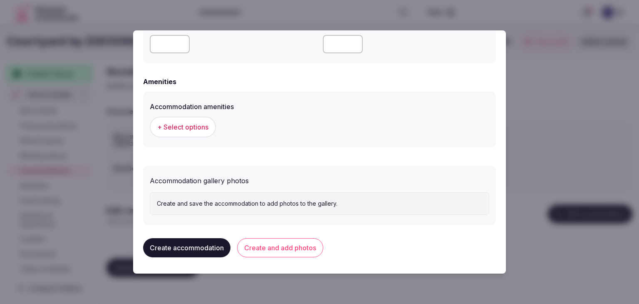
click at [189, 129] on span "+ Select options" at bounding box center [182, 126] width 51 height 9
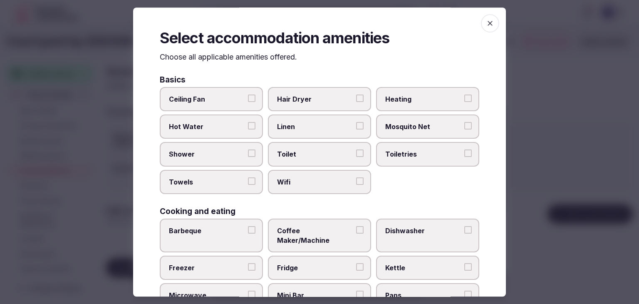
click at [308, 182] on span "Wifi" at bounding box center [315, 181] width 77 height 9
click at [356, 182] on button "Wifi" at bounding box center [359, 180] width 7 height 7
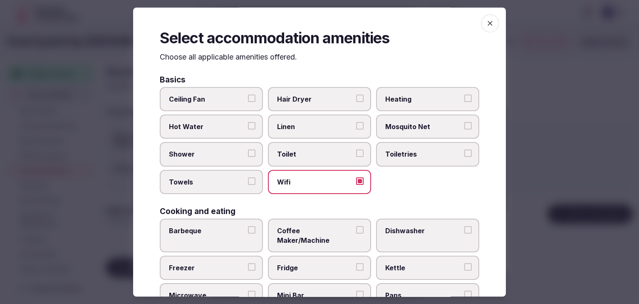
click at [389, 154] on span "Toiletries" at bounding box center [423, 154] width 77 height 9
click at [464, 154] on button "Toiletries" at bounding box center [467, 153] width 7 height 7
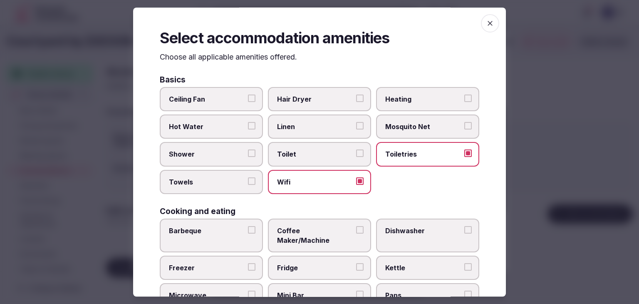
drag, startPoint x: 328, startPoint y: 103, endPoint x: 233, endPoint y: 162, distance: 112.0
click at [327, 103] on span "Hair Dryer" at bounding box center [315, 98] width 77 height 9
click at [356, 102] on button "Hair Dryer" at bounding box center [359, 97] width 7 height 7
drag, startPoint x: 233, startPoint y: 162, endPoint x: 232, endPoint y: 177, distance: 14.6
click at [233, 162] on label "Shower" at bounding box center [211, 154] width 103 height 24
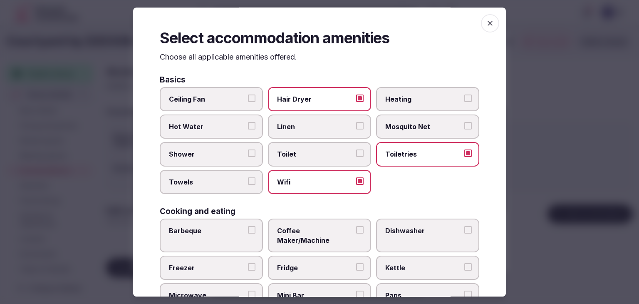
click at [248, 157] on button "Shower" at bounding box center [251, 153] width 7 height 7
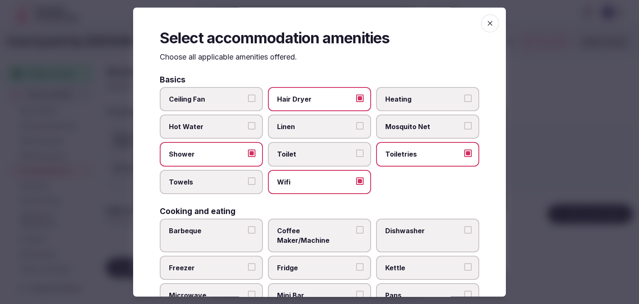
click at [232, 177] on span "Towels" at bounding box center [207, 181] width 77 height 9
click at [248, 177] on button "Towels" at bounding box center [251, 180] width 7 height 7
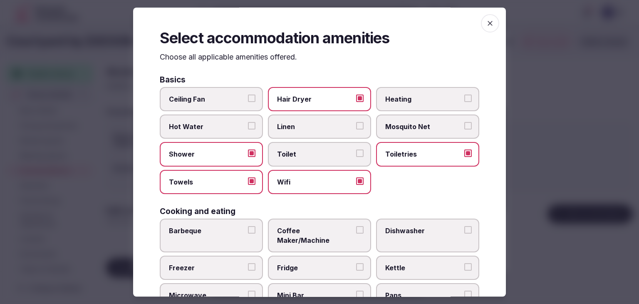
scroll to position [83, 0]
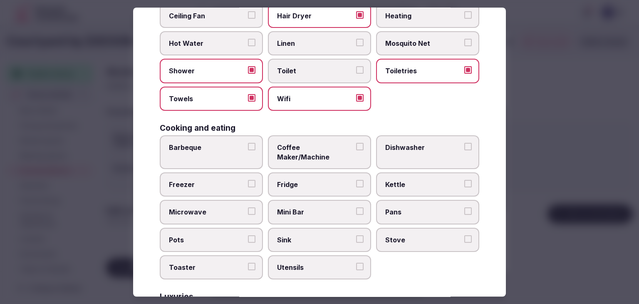
click at [316, 144] on span "Coffee Maker/Machine" at bounding box center [315, 152] width 77 height 19
click at [356, 144] on button "Coffee Maker/Machine" at bounding box center [359, 146] width 7 height 7
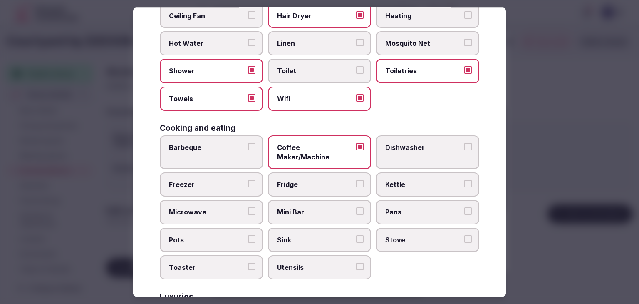
click at [308, 180] on span "Fridge" at bounding box center [315, 184] width 77 height 9
click at [356, 180] on button "Fridge" at bounding box center [359, 183] width 7 height 7
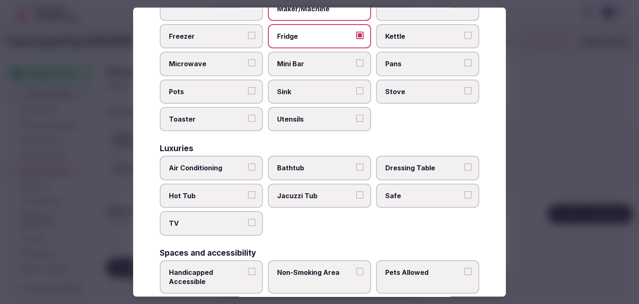
scroll to position [250, 0]
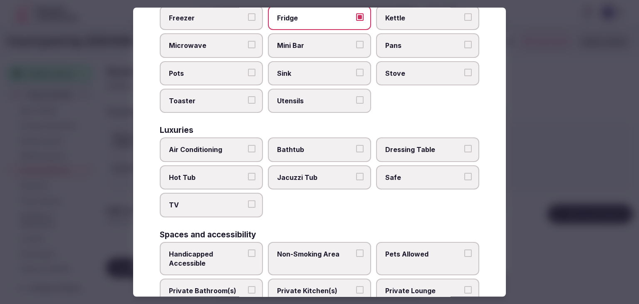
click at [230, 201] on span "TV" at bounding box center [207, 205] width 77 height 9
click at [248, 201] on button "TV" at bounding box center [251, 204] width 7 height 7
click at [227, 145] on span "Air Conditioning" at bounding box center [207, 149] width 77 height 9
click at [248, 145] on button "Air Conditioning" at bounding box center [251, 148] width 7 height 7
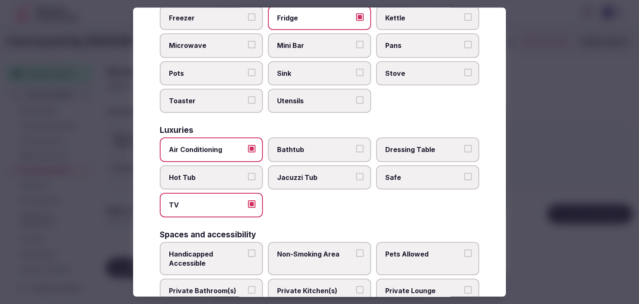
click at [399, 170] on label "Safe" at bounding box center [427, 177] width 103 height 24
click at [464, 173] on button "Safe" at bounding box center [467, 176] width 7 height 7
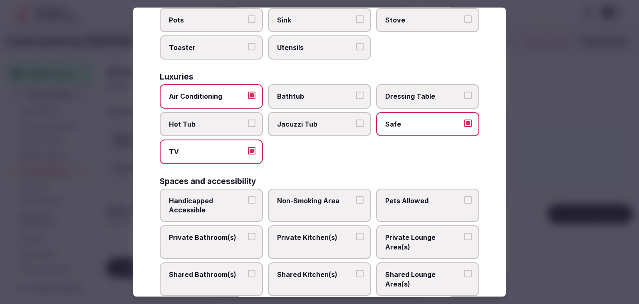
scroll to position [333, 0]
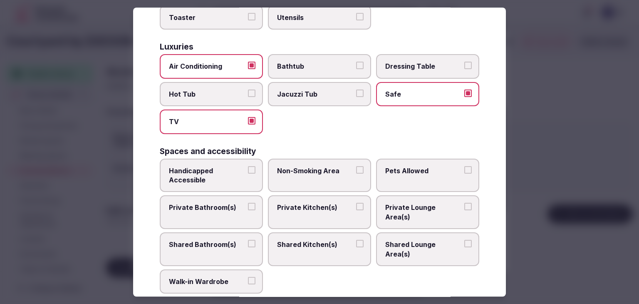
click at [230, 203] on span "Private Bathroom(s)" at bounding box center [207, 207] width 77 height 9
click at [248, 203] on button "Private Bathroom(s)" at bounding box center [251, 206] width 7 height 7
click at [297, 62] on span "Bathtub" at bounding box center [315, 66] width 77 height 9
click at [356, 62] on button "Bathtub" at bounding box center [359, 65] width 7 height 7
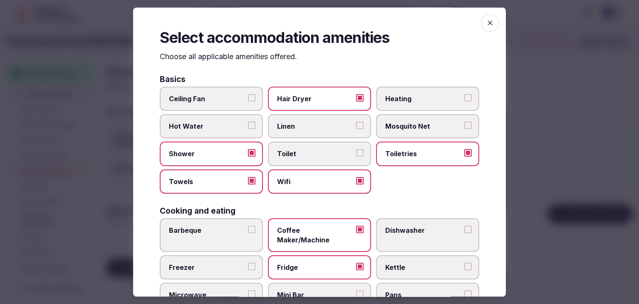
scroll to position [0, 0]
click at [486, 22] on icon "button" at bounding box center [490, 23] width 8 height 8
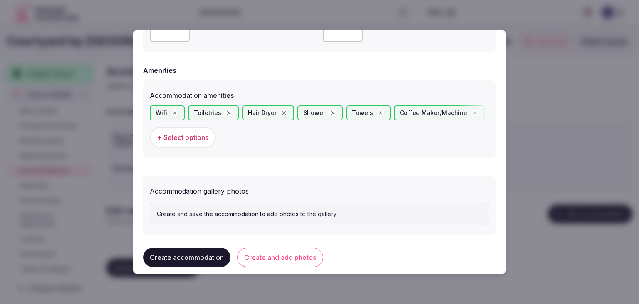
scroll to position [777, 0]
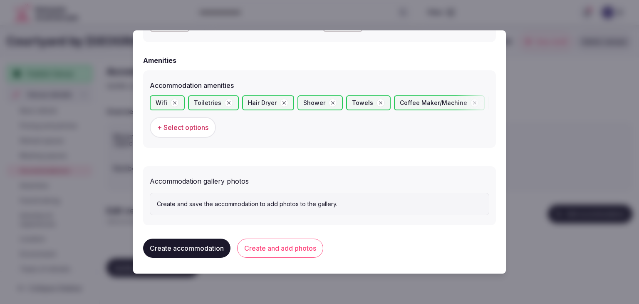
click at [285, 239] on button "Create and add photos" at bounding box center [280, 247] width 86 height 19
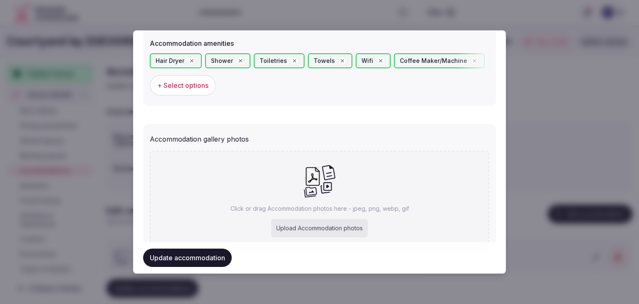
scroll to position [853, 0]
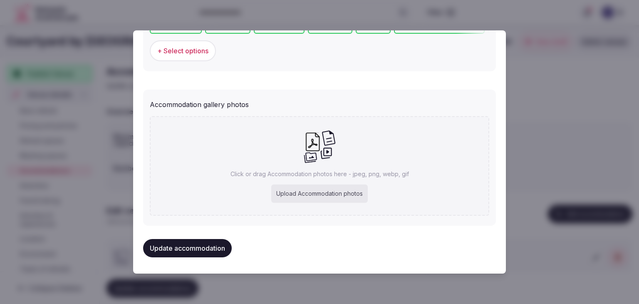
click at [335, 178] on div "Click or drag Accommodation photos here - jpeg, png, webp, gif Upload Accommoda…" at bounding box center [319, 165] width 339 height 99
type input "**********"
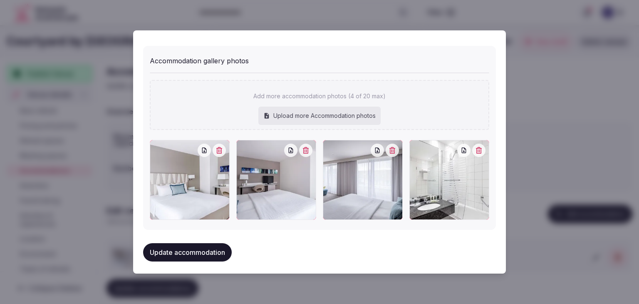
scroll to position [899, 0]
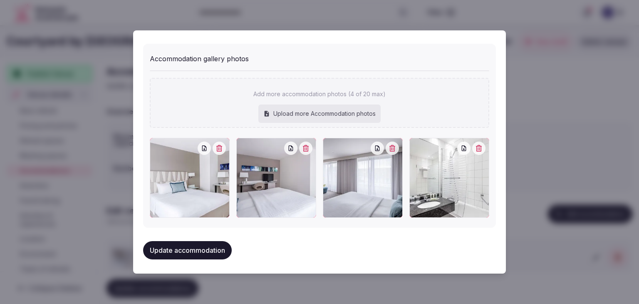
click at [206, 247] on button "Update accommodation" at bounding box center [187, 250] width 89 height 18
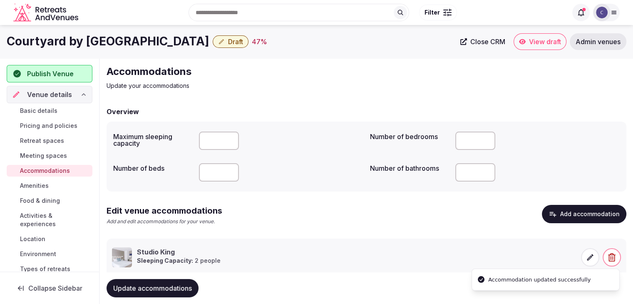
click at [181, 286] on span "Update accommodations" at bounding box center [152, 288] width 79 height 8
click at [46, 187] on span "Amenities" at bounding box center [34, 185] width 29 height 8
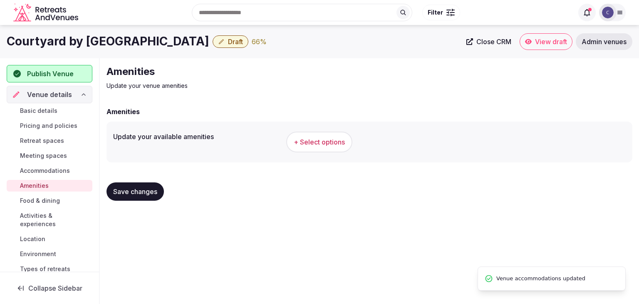
click at [310, 134] on button "+ Select options" at bounding box center [319, 141] width 66 height 21
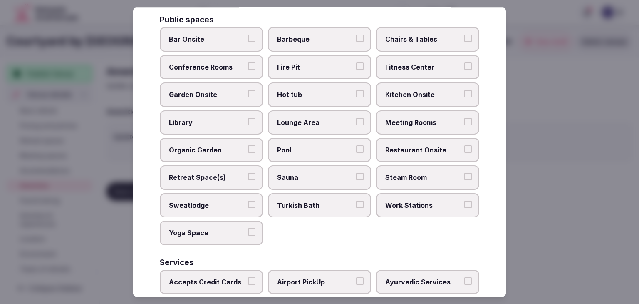
scroll to position [448, 0]
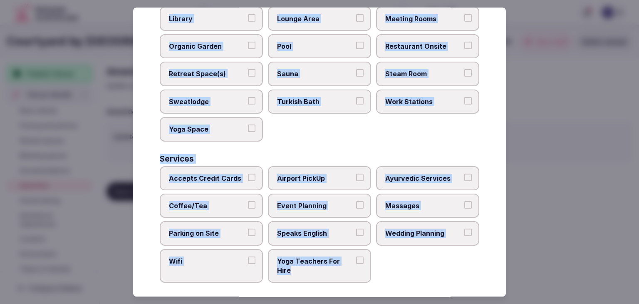
drag, startPoint x: 160, startPoint y: 54, endPoint x: 407, endPoint y: 288, distance: 339.9
click at [407, 288] on div "Select your venue amenities Choose all applicable amenities offered. Activities…" at bounding box center [319, 151] width 373 height 289
copy div "Choose all applicable amenities offered. Activities Bicycles Camping Allowed On…"
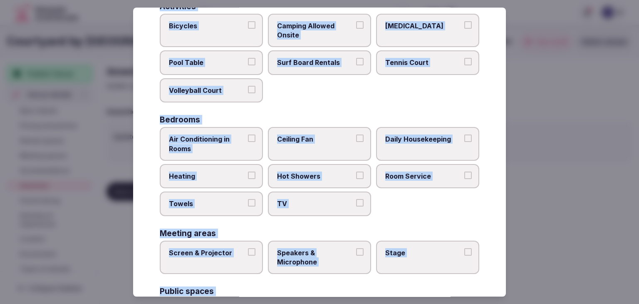
scroll to position [0, 0]
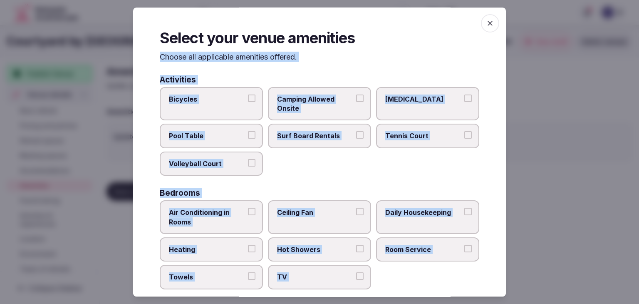
click at [236, 215] on span "Air Conditioning in Rooms" at bounding box center [207, 217] width 77 height 19
click at [248, 215] on button "Air Conditioning in Rooms" at bounding box center [251, 211] width 7 height 7
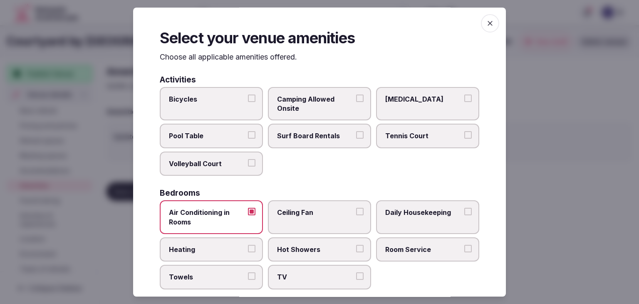
click at [222, 255] on label "Heating" at bounding box center [211, 249] width 103 height 24
click at [248, 252] on button "Heating" at bounding box center [251, 248] width 7 height 7
click at [221, 277] on span "Towels" at bounding box center [207, 277] width 77 height 9
click at [248, 277] on button "Towels" at bounding box center [251, 276] width 7 height 7
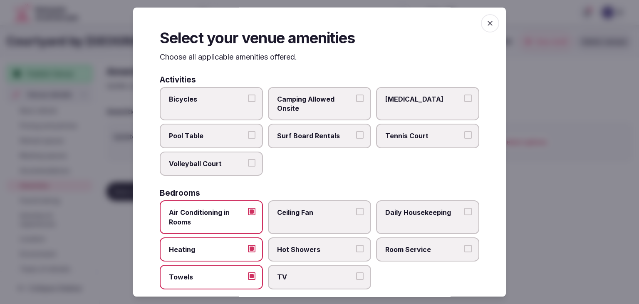
click at [308, 273] on span "TV" at bounding box center [315, 277] width 77 height 9
click at [356, 273] on button "TV" at bounding box center [359, 276] width 7 height 7
drag, startPoint x: 316, startPoint y: 248, endPoint x: 372, endPoint y: 245, distance: 56.3
click at [317, 248] on span "Hot Showers" at bounding box center [315, 249] width 77 height 9
click at [356, 248] on button "Hot Showers" at bounding box center [359, 248] width 7 height 7
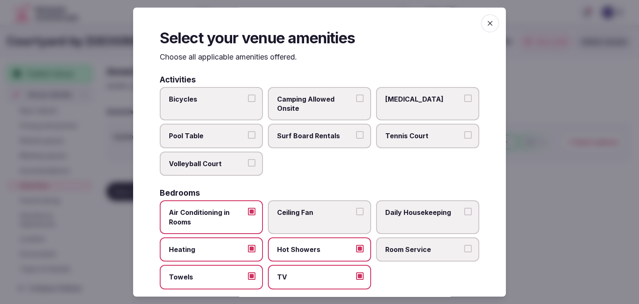
drag, startPoint x: 404, startPoint y: 245, endPoint x: 421, endPoint y: 223, distance: 27.6
click at [404, 245] on span "Room Service" at bounding box center [423, 249] width 77 height 9
click at [464, 245] on button "Room Service" at bounding box center [467, 248] width 7 height 7
click at [421, 223] on label "Daily Housekeeping" at bounding box center [427, 217] width 103 height 34
click at [464, 215] on button "Daily Housekeeping" at bounding box center [467, 211] width 7 height 7
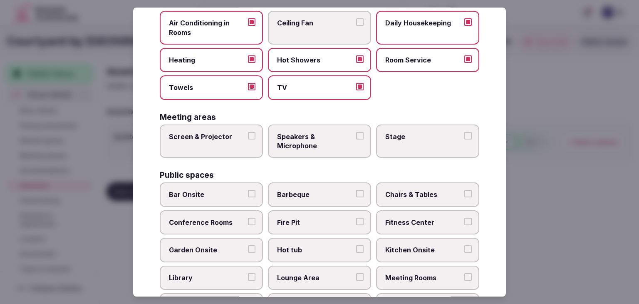
scroll to position [208, 0]
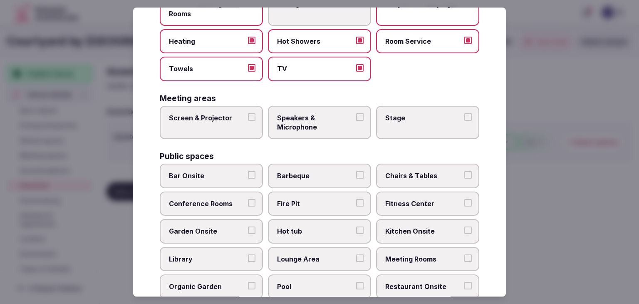
click at [221, 124] on label "Screen & Projector" at bounding box center [211, 123] width 103 height 34
click at [248, 121] on button "Screen & Projector" at bounding box center [251, 116] width 7 height 7
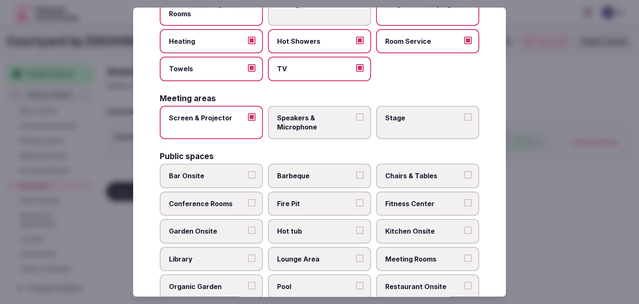
click at [314, 126] on span "Speakers & Microphone" at bounding box center [315, 122] width 77 height 19
click at [356, 121] on button "Speakers & Microphone" at bounding box center [359, 116] width 7 height 7
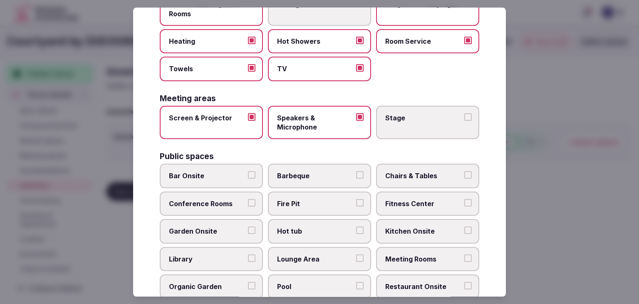
click at [405, 124] on label "Stage" at bounding box center [427, 123] width 103 height 34
click at [464, 121] on button "Stage" at bounding box center [467, 116] width 7 height 7
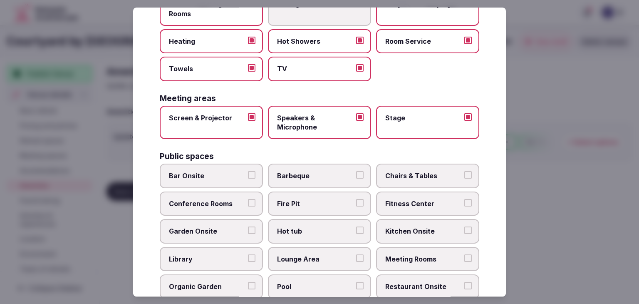
scroll to position [291, 0]
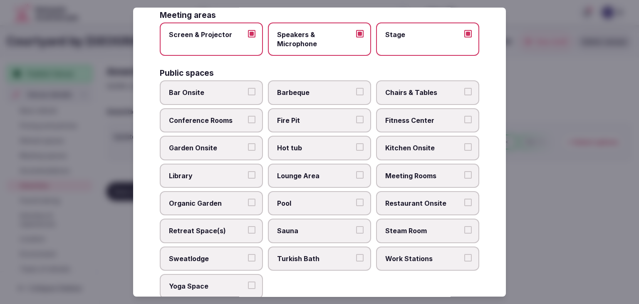
click at [220, 92] on span "Bar Onsite" at bounding box center [207, 92] width 77 height 9
click at [248, 92] on button "Bar Onsite" at bounding box center [251, 91] width 7 height 7
click at [222, 116] on span "Conference Rooms" at bounding box center [207, 120] width 77 height 9
click at [248, 116] on button "Conference Rooms" at bounding box center [251, 119] width 7 height 7
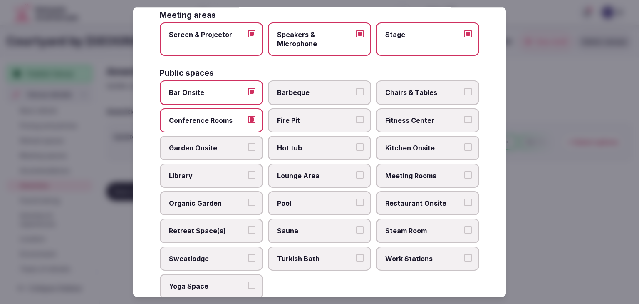
drag, startPoint x: 431, startPoint y: 84, endPoint x: 429, endPoint y: 95, distance: 11.0
click at [431, 85] on label "Chairs & Tables" at bounding box center [427, 93] width 103 height 24
click at [464, 88] on button "Chairs & Tables" at bounding box center [467, 91] width 7 height 7
drag, startPoint x: 426, startPoint y: 109, endPoint x: 426, endPoint y: 121, distance: 11.6
click at [426, 110] on label "Fitness Center" at bounding box center [427, 120] width 103 height 24
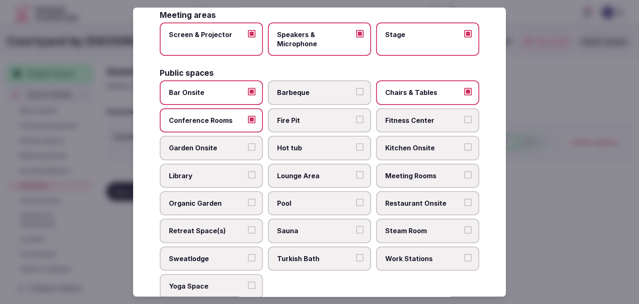
click at [464, 116] on button "Fitness Center" at bounding box center [467, 119] width 7 height 7
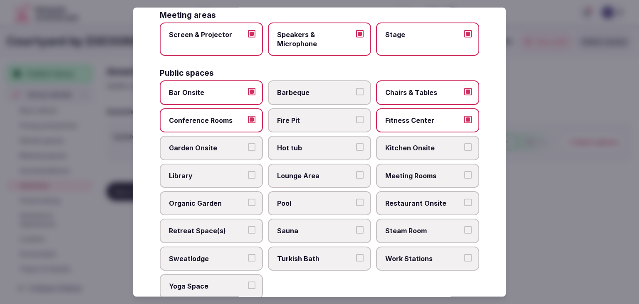
click at [426, 176] on span "Meeting Rooms" at bounding box center [423, 175] width 77 height 9
click at [464, 176] on button "Meeting Rooms" at bounding box center [467, 174] width 7 height 7
click at [421, 198] on span "Restaurant Onsite" at bounding box center [423, 202] width 77 height 9
click at [464, 198] on button "Restaurant Onsite" at bounding box center [467, 201] width 7 height 7
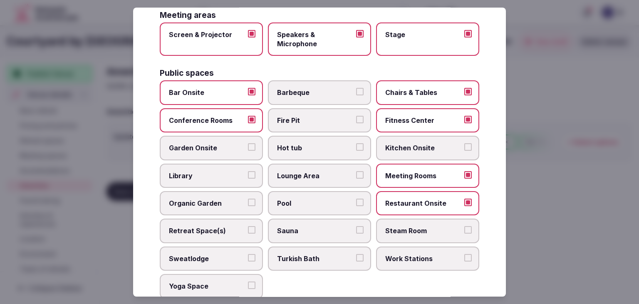
click at [356, 173] on button "Lounge Area" at bounding box center [359, 174] width 7 height 7
click at [312, 205] on label "Pool" at bounding box center [319, 203] width 103 height 24
click at [356, 205] on button "Pool" at bounding box center [359, 201] width 7 height 7
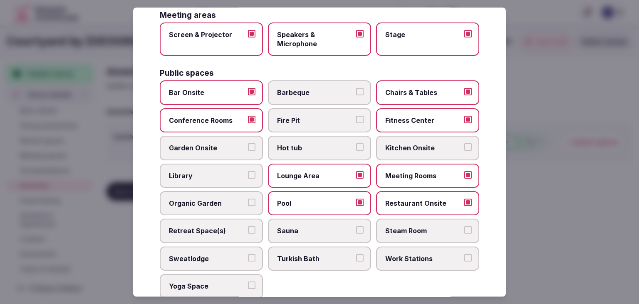
click at [342, 203] on span "Pool" at bounding box center [315, 202] width 77 height 9
click at [356, 203] on button "Pool" at bounding box center [359, 201] width 7 height 7
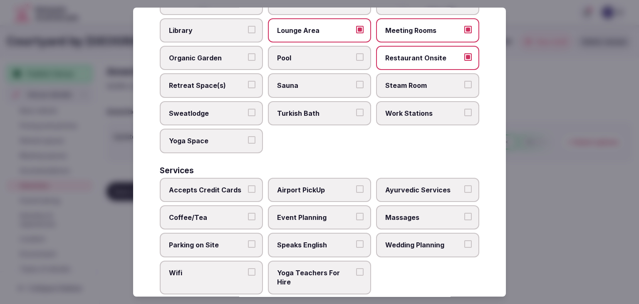
scroll to position [448, 0]
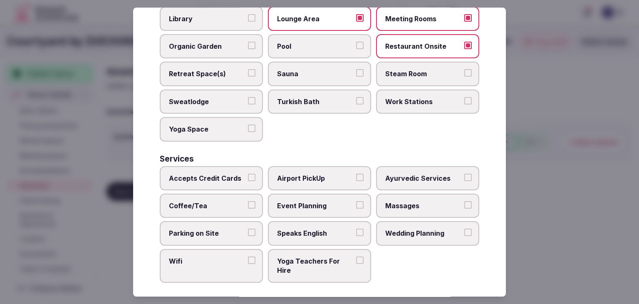
drag, startPoint x: 220, startPoint y: 168, endPoint x: 223, endPoint y: 194, distance: 26.0
click at [220, 173] on span "Accepts Credit Cards" at bounding box center [207, 177] width 77 height 9
click at [248, 173] on button "Accepts Credit Cards" at bounding box center [251, 176] width 7 height 7
click at [226, 202] on span "Coffee/Tea" at bounding box center [207, 205] width 77 height 9
click at [248, 202] on button "Coffee/Tea" at bounding box center [251, 204] width 7 height 7
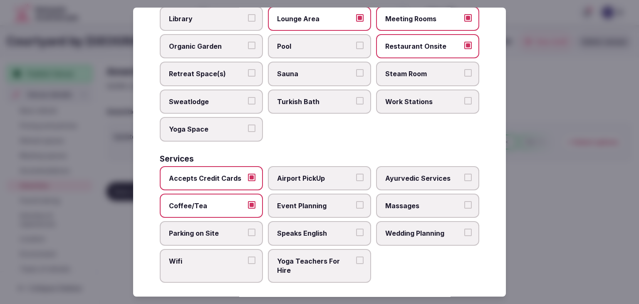
click at [227, 232] on span "Parking on Site" at bounding box center [207, 233] width 77 height 9
click at [248, 232] on button "Parking on Site" at bounding box center [251, 232] width 7 height 7
click at [223, 260] on label "Wifi" at bounding box center [211, 266] width 103 height 34
click at [248, 260] on button "Wifi" at bounding box center [251, 259] width 7 height 7
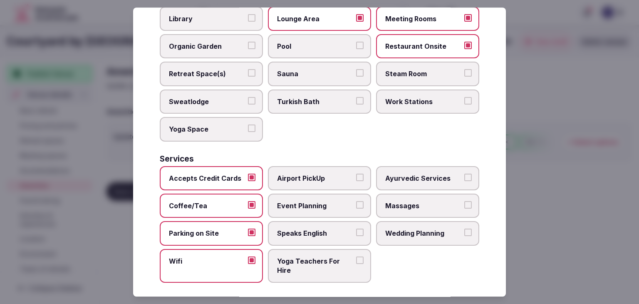
drag, startPoint x: 292, startPoint y: 227, endPoint x: 304, endPoint y: 198, distance: 30.8
click at [293, 229] on span "Speaks English" at bounding box center [315, 233] width 77 height 9
click at [303, 194] on label "Event Planning" at bounding box center [319, 205] width 103 height 24
click at [356, 201] on button "Event Planning" at bounding box center [359, 204] width 7 height 7
click at [311, 229] on span "Speaks English" at bounding box center [315, 233] width 77 height 9
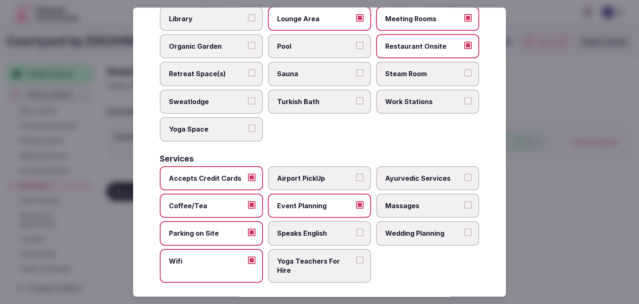
click at [356, 229] on button "Speaks English" at bounding box center [359, 232] width 7 height 7
click at [436, 229] on span "Wedding Planning" at bounding box center [423, 233] width 77 height 9
click at [464, 229] on button "Wedding Planning" at bounding box center [467, 232] width 7 height 7
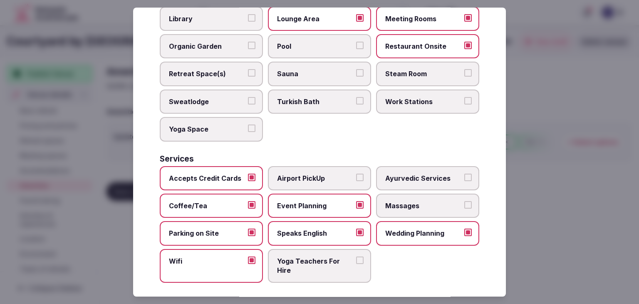
click at [424, 203] on span "Massages" at bounding box center [423, 205] width 77 height 9
click at [464, 203] on button "Massages" at bounding box center [467, 204] width 7 height 7
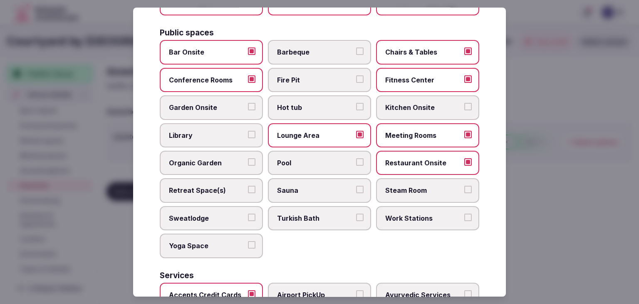
scroll to position [416, 0]
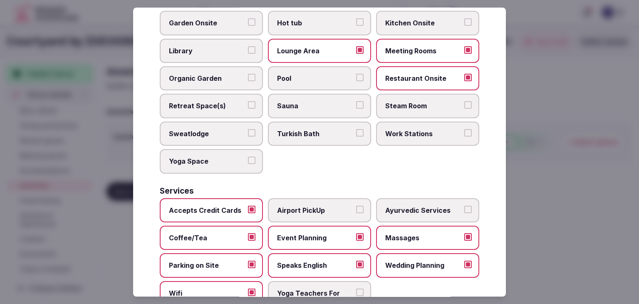
click at [441, 233] on span "Massages" at bounding box center [423, 237] width 77 height 9
click at [464, 233] on button "Massages" at bounding box center [467, 236] width 7 height 7
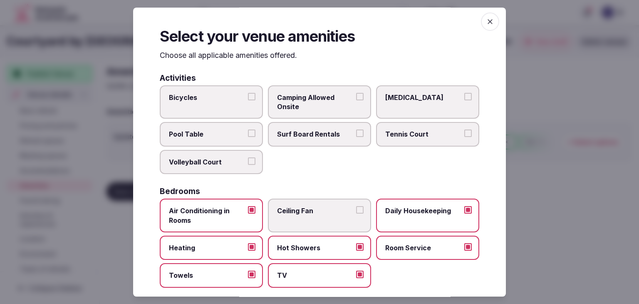
scroll to position [0, 0]
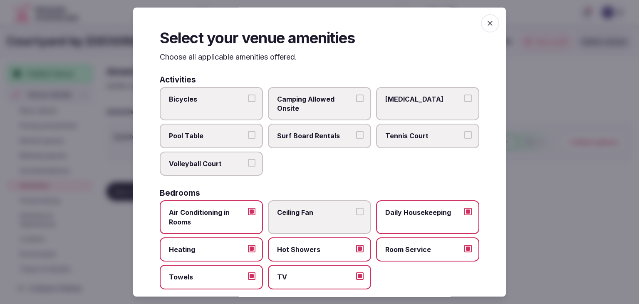
click at [486, 26] on icon "button" at bounding box center [490, 23] width 8 height 8
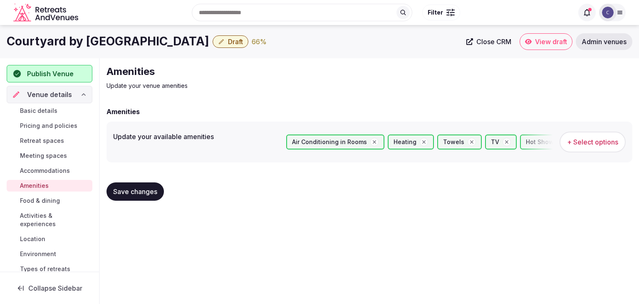
click at [148, 189] on span "Save changes" at bounding box center [135, 191] width 44 height 8
drag, startPoint x: 52, startPoint y: 198, endPoint x: 63, endPoint y: 213, distance: 19.0
click at [52, 198] on span "Food & dining" at bounding box center [40, 200] width 40 height 8
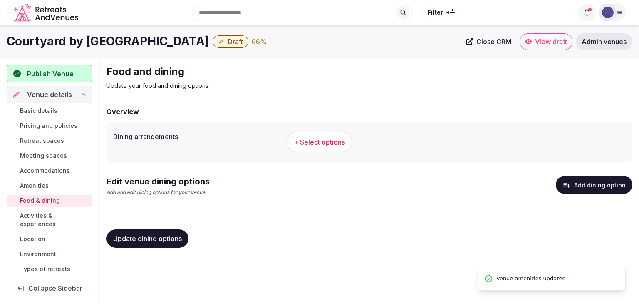
click at [329, 143] on span "+ Select options" at bounding box center [319, 141] width 51 height 9
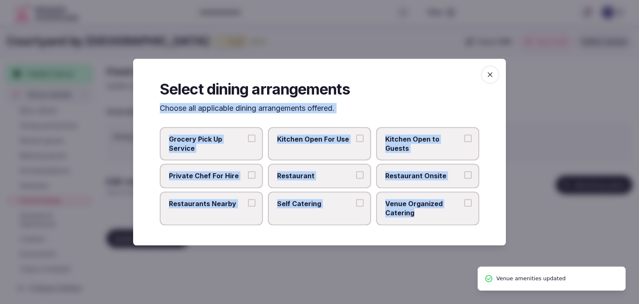
drag, startPoint x: 206, startPoint y: 128, endPoint x: 441, endPoint y: 219, distance: 251.7
click at [441, 218] on div "Select dining arrangements Choose all applicable dining arrangements offered. G…" at bounding box center [319, 152] width 373 height 186
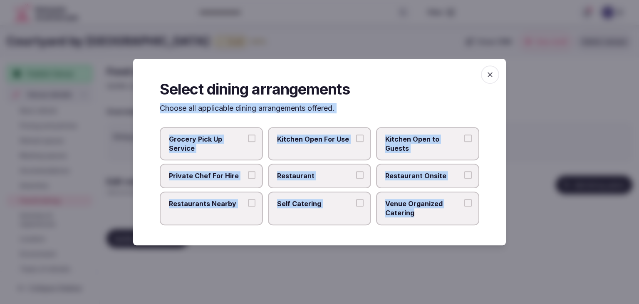
copy div "Choose all applicable dining arrangements offered. Grocery Pick Up Service Kitc…"
click at [423, 181] on label "Restaurant Onsite" at bounding box center [427, 176] width 103 height 24
click at [464, 179] on button "Restaurant Onsite" at bounding box center [467, 174] width 7 height 7
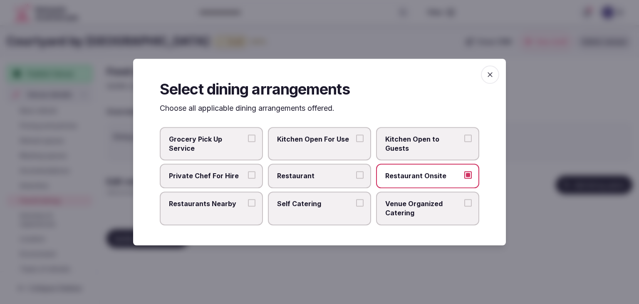
click at [411, 208] on span "Venue Organized Catering" at bounding box center [423, 208] width 77 height 19
click at [464, 206] on button "Venue Organized Catering" at bounding box center [467, 202] width 7 height 7
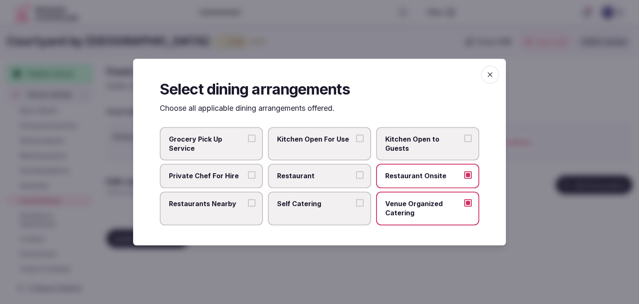
click at [227, 213] on label "Restaurants Nearby" at bounding box center [211, 208] width 103 height 34
click at [248, 206] on button "Restaurants Nearby" at bounding box center [251, 202] width 7 height 7
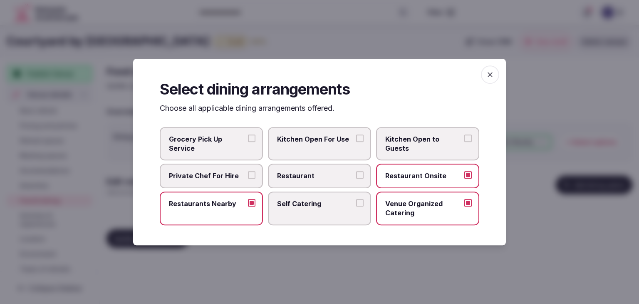
click at [488, 80] on span "button" at bounding box center [490, 74] width 18 height 18
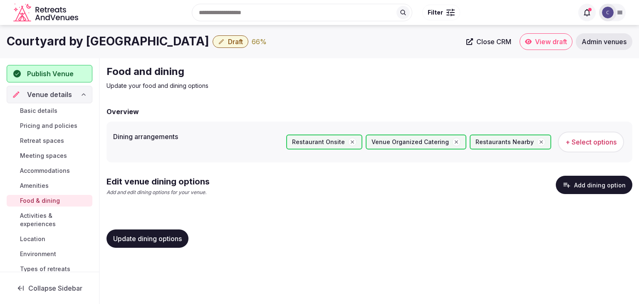
click at [162, 238] on span "Update dining options" at bounding box center [147, 238] width 69 height 8
click at [576, 185] on button "Add dining option" at bounding box center [594, 185] width 77 height 18
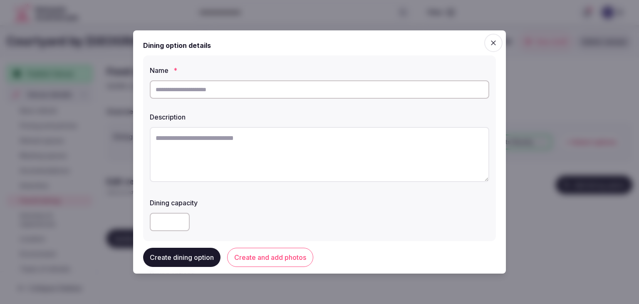
click at [302, 92] on input "text" at bounding box center [319, 89] width 339 height 18
paste input "**********"
type input "**********"
click at [345, 173] on textarea at bounding box center [319, 154] width 339 height 55
paste textarea "**********"
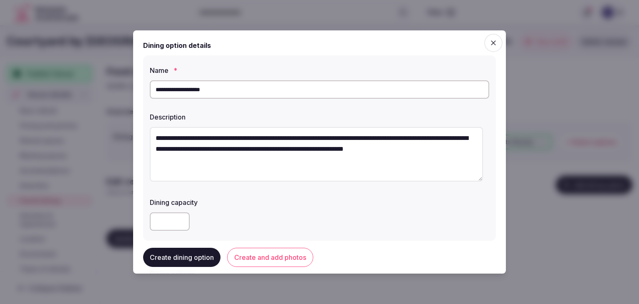
type textarea "**********"
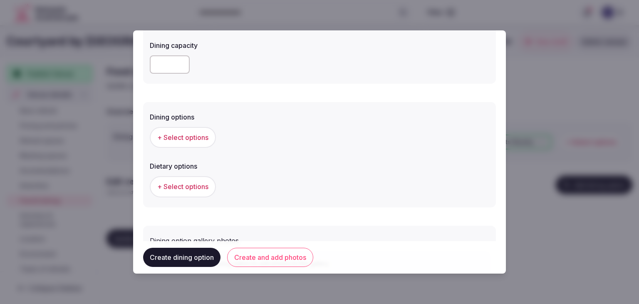
scroll to position [208, 0]
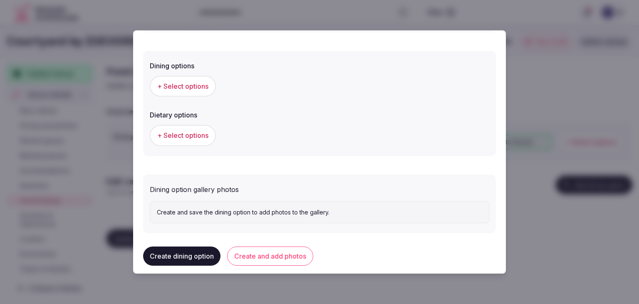
click at [177, 92] on button "+ Select options" at bounding box center [183, 86] width 66 height 21
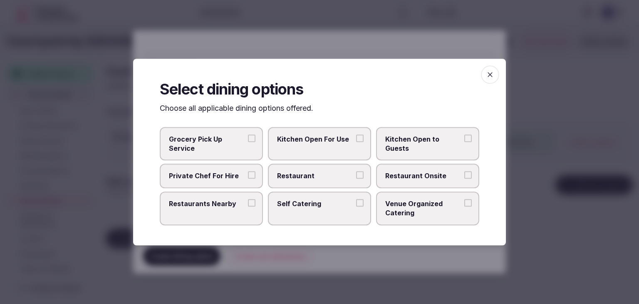
drag, startPoint x: 422, startPoint y: 178, endPoint x: 441, endPoint y: 172, distance: 19.6
click at [423, 178] on span "Restaurant Onsite" at bounding box center [423, 175] width 77 height 9
click at [464, 178] on button "Restaurant Onsite" at bounding box center [467, 174] width 7 height 7
click at [486, 81] on span "button" at bounding box center [490, 74] width 18 height 18
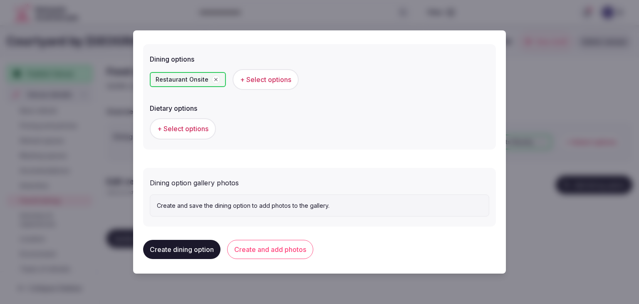
scroll to position [216, 0]
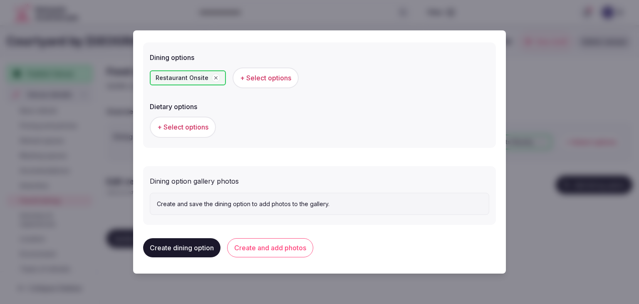
click at [287, 257] on div "Create dining option Create and add photos" at bounding box center [319, 247] width 353 height 32
click at [295, 245] on button "Create and add photos" at bounding box center [270, 247] width 86 height 19
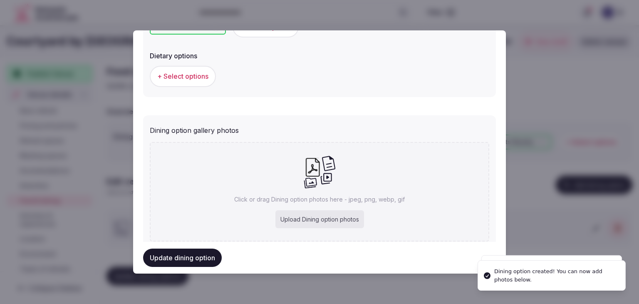
scroll to position [293, 0]
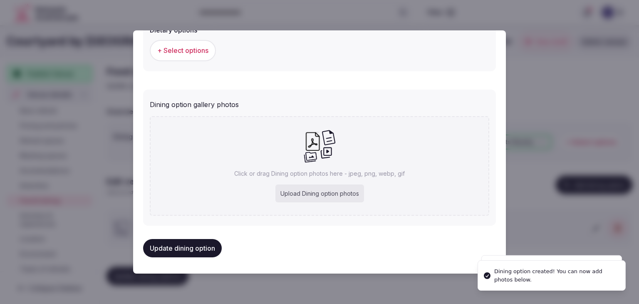
click at [335, 190] on div "Upload Dining option photos" at bounding box center [319, 193] width 89 height 18
type input "**********"
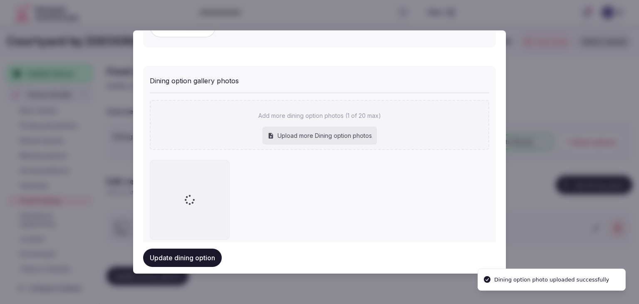
scroll to position [339, 0]
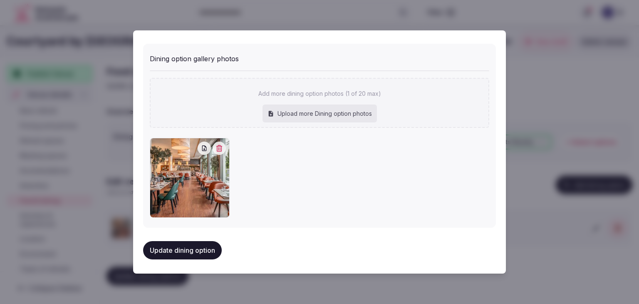
click at [183, 252] on button "Update dining option" at bounding box center [182, 250] width 79 height 18
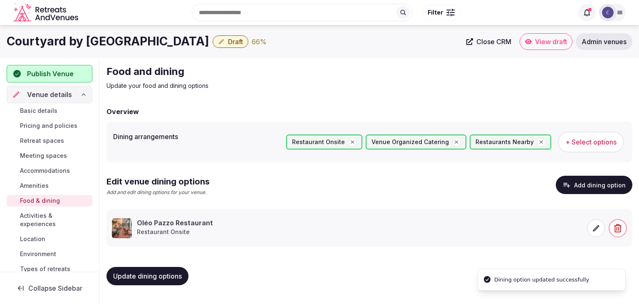
click at [173, 279] on span "Update dining options" at bounding box center [147, 276] width 69 height 8
click at [51, 223] on span "Activities & experiences" at bounding box center [54, 219] width 69 height 17
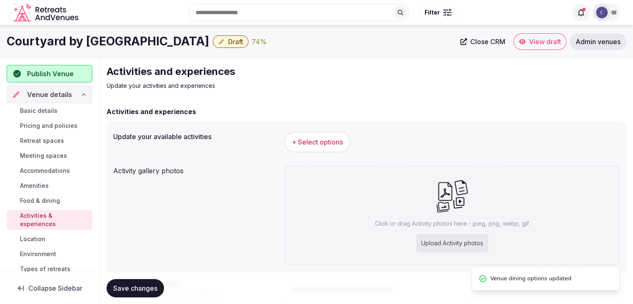
click at [346, 145] on button "+ Select options" at bounding box center [317, 141] width 66 height 21
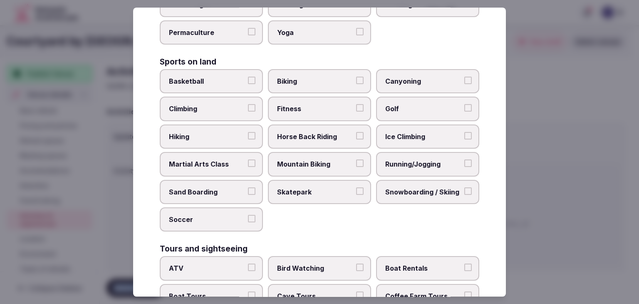
scroll to position [642, 0]
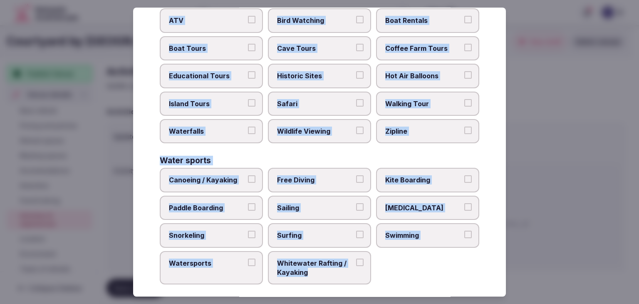
drag, startPoint x: 161, startPoint y: 56, endPoint x: 376, endPoint y: 288, distance: 315.6
click at [376, 288] on div "Select your activities Choose all applicable activities offered. Culture Dancin…" at bounding box center [319, 151] width 373 height 289
copy div "Choose all applicable activities offered. Culture Dancing Food and Culinary Cla…"
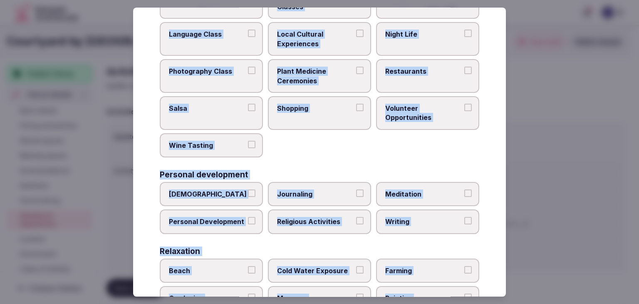
scroll to position [0, 0]
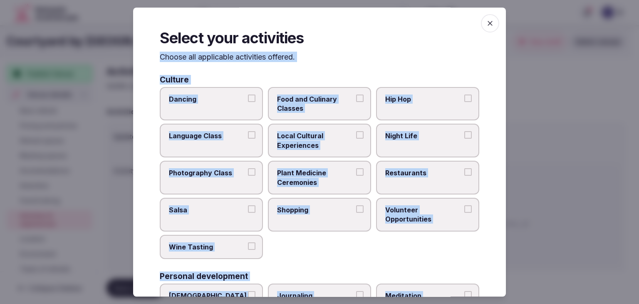
click at [396, 141] on label "Night Life" at bounding box center [427, 141] width 103 height 34
click at [464, 139] on button "Night Life" at bounding box center [467, 134] width 7 height 7
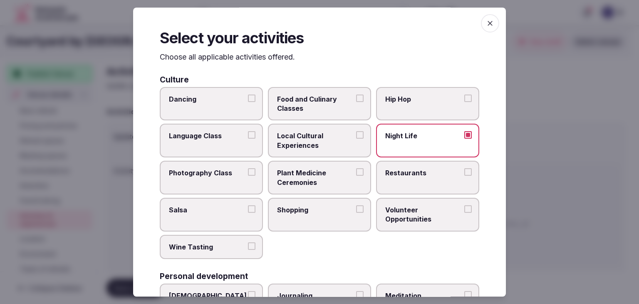
drag, startPoint x: 387, startPoint y: 175, endPoint x: 321, endPoint y: 139, distance: 75.2
click at [385, 173] on span "Restaurants" at bounding box center [423, 172] width 77 height 9
click at [464, 173] on button "Restaurants" at bounding box center [467, 171] width 7 height 7
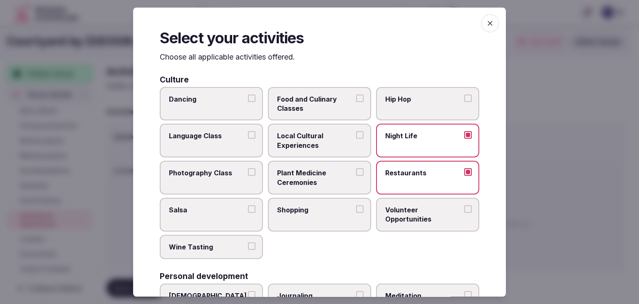
drag, startPoint x: 317, startPoint y: 137, endPoint x: 320, endPoint y: 170, distance: 33.0
click at [317, 138] on span "Local Cultural Experiences" at bounding box center [315, 140] width 77 height 19
click at [356, 138] on button "Local Cultural Experiences" at bounding box center [359, 134] width 7 height 7
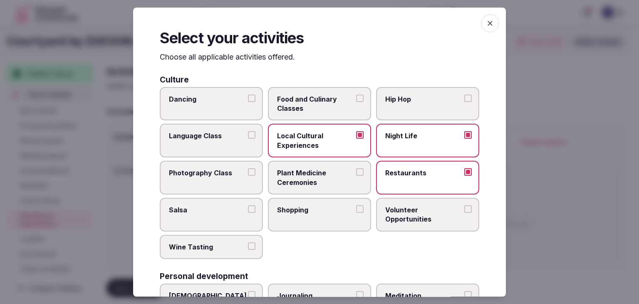
click at [322, 213] on span "Shopping" at bounding box center [315, 209] width 77 height 9
click at [356, 213] on button "Shopping" at bounding box center [359, 208] width 7 height 7
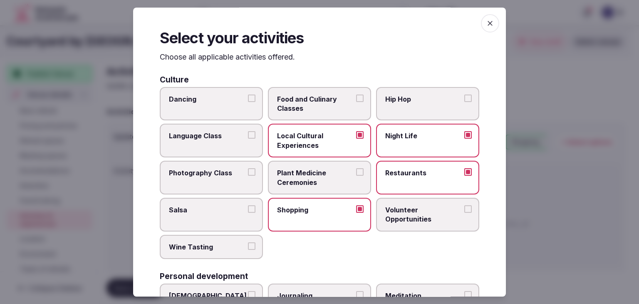
scroll to position [166, 0]
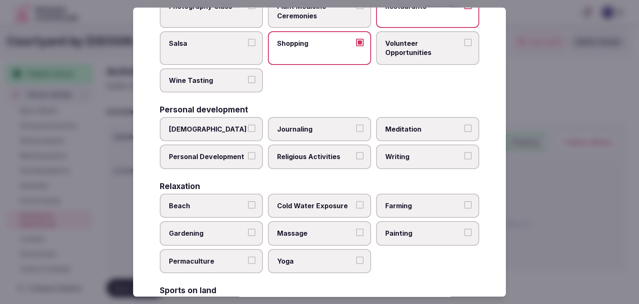
drag, startPoint x: 218, startPoint y: 159, endPoint x: 337, endPoint y: 137, distance: 120.1
click at [220, 159] on span "Personal Development" at bounding box center [207, 156] width 77 height 9
click at [385, 124] on span "Meditation" at bounding box center [423, 128] width 77 height 9
click at [464, 124] on button "Meditation" at bounding box center [467, 127] width 7 height 7
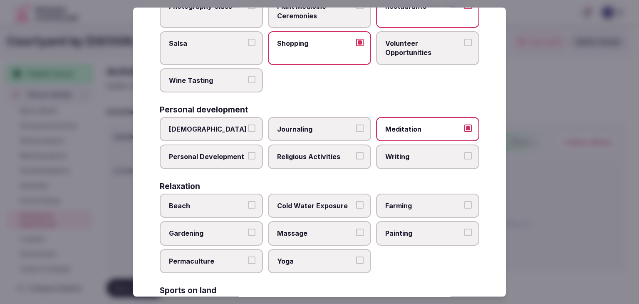
click at [242, 152] on span "Personal Development" at bounding box center [207, 156] width 77 height 9
click at [248, 152] on button "Personal Development" at bounding box center [251, 155] width 7 height 7
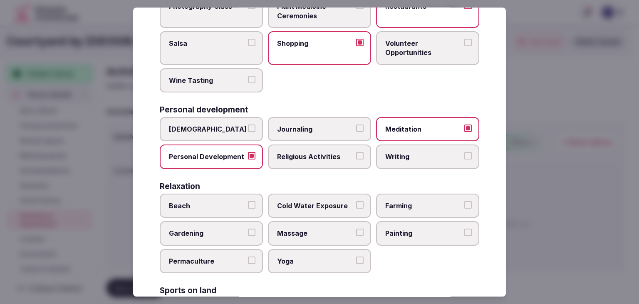
scroll to position [291, 0]
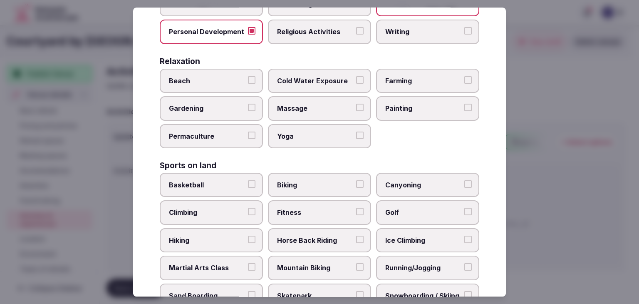
click at [297, 135] on span "Yoga" at bounding box center [315, 135] width 77 height 9
click at [356, 135] on button "Yoga" at bounding box center [359, 134] width 7 height 7
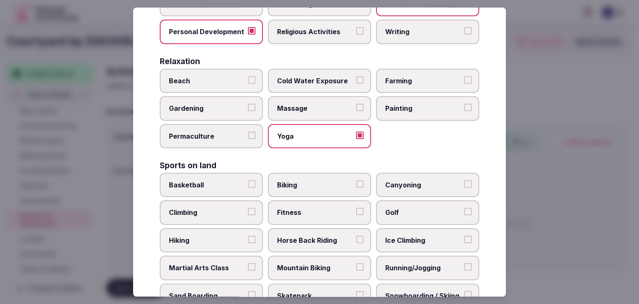
scroll to position [333, 0]
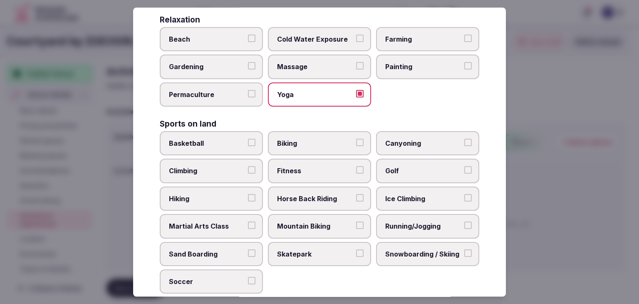
click at [313, 144] on span "Biking" at bounding box center [315, 143] width 77 height 9
click at [356, 144] on button "Biking" at bounding box center [359, 142] width 7 height 7
click at [310, 171] on span "Fitness" at bounding box center [315, 170] width 77 height 9
click at [356, 171] on button "Fitness" at bounding box center [359, 169] width 7 height 7
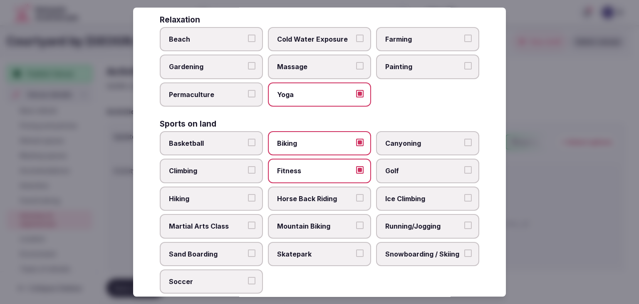
click at [430, 215] on label "Running/Jogging" at bounding box center [427, 226] width 103 height 24
click at [464, 221] on button "Running/Jogging" at bounding box center [467, 224] width 7 height 7
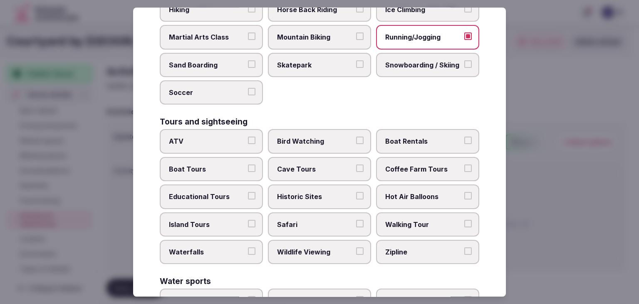
scroll to position [518, 0]
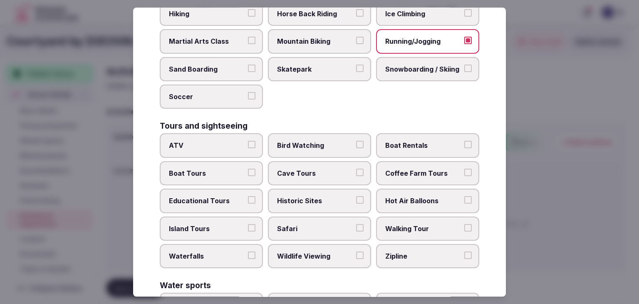
click at [305, 198] on span "Historic Sites" at bounding box center [315, 200] width 77 height 9
click at [356, 198] on button "Historic Sites" at bounding box center [359, 199] width 7 height 7
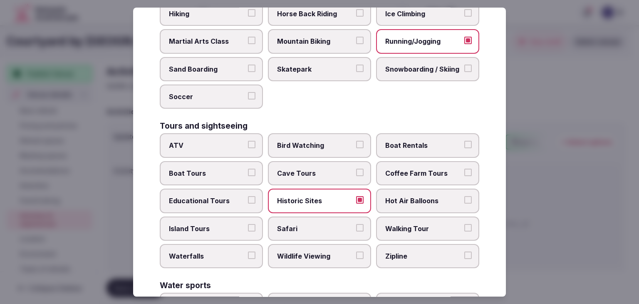
click at [413, 224] on span "Walking Tour" at bounding box center [423, 228] width 77 height 9
click at [464, 224] on button "Walking Tour" at bounding box center [467, 227] width 7 height 7
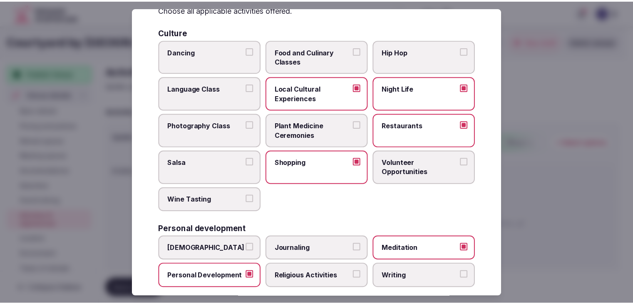
scroll to position [0, 0]
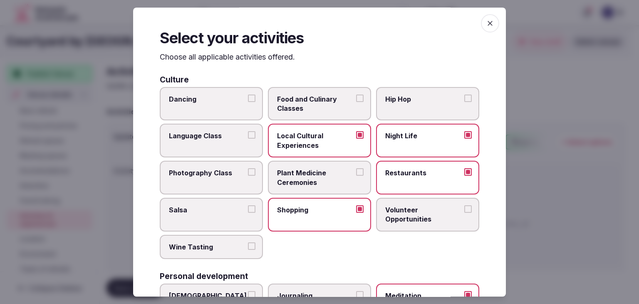
click at [488, 22] on icon "button" at bounding box center [490, 23] width 5 height 5
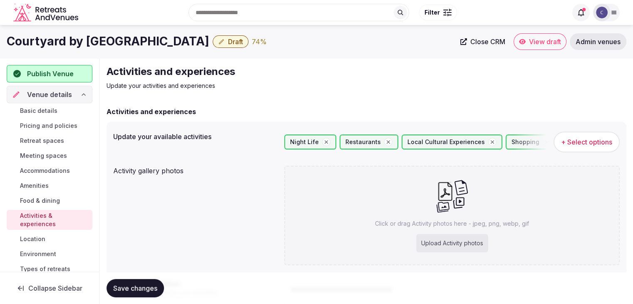
click at [125, 283] on button "Save changes" at bounding box center [135, 288] width 57 height 18
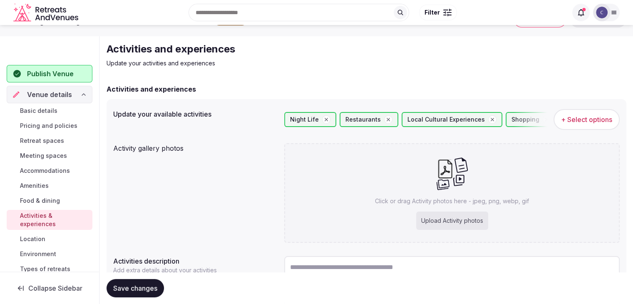
scroll to position [42, 0]
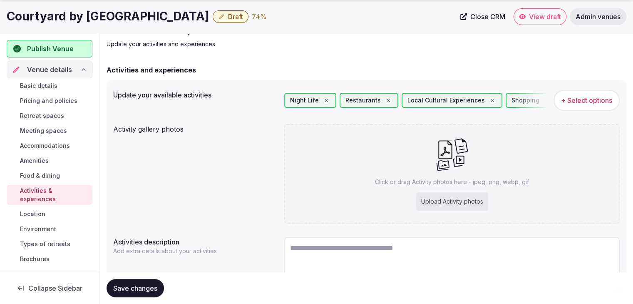
click at [441, 189] on div "Click or drag Activity photos here - jpeg, png, webp, gif Upload Activity photos" at bounding box center [451, 173] width 335 height 99
type input "**********"
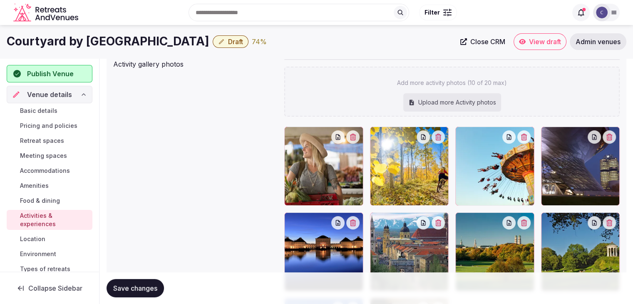
scroll to position [103, 0]
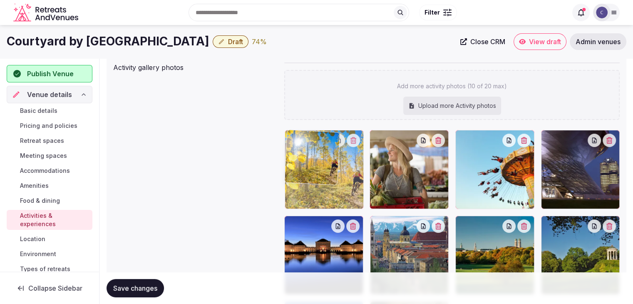
drag, startPoint x: 377, startPoint y: 142, endPoint x: 307, endPoint y: 151, distance: 70.5
click at [307, 151] on body "Search Popular Destinations Toscana, Italy Riviera Maya, Mexico Indonesia, Bali…" at bounding box center [316, 204] width 633 height 615
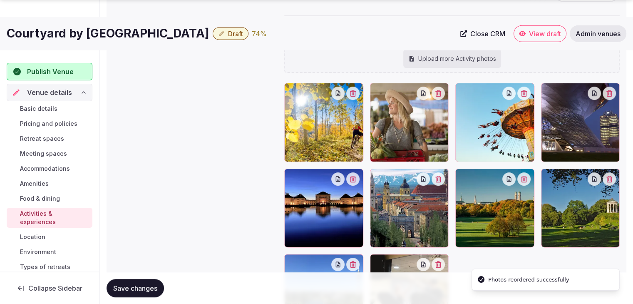
scroll to position [186, 0]
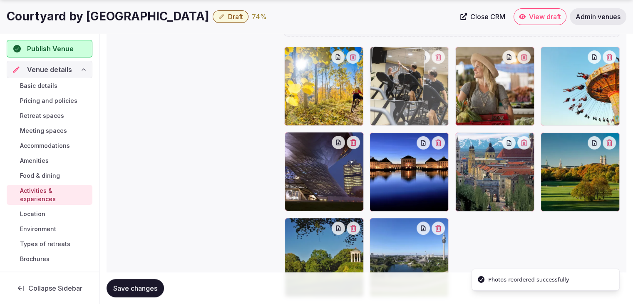
drag, startPoint x: 380, startPoint y: 223, endPoint x: 368, endPoint y: 100, distance: 123.4
click at [368, 79] on body "Search Popular Destinations Toscana, Italy Riviera Maya, Mexico Indonesia, Bali…" at bounding box center [316, 121] width 633 height 615
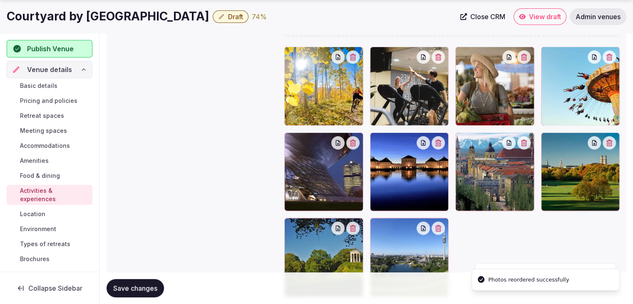
click at [157, 284] on span "Save changes" at bounding box center [135, 288] width 44 height 8
click at [64, 224] on link "Environment" at bounding box center [50, 229] width 86 height 12
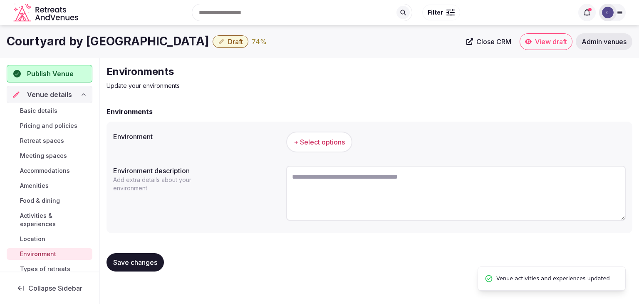
click at [327, 136] on button "+ Select options" at bounding box center [319, 141] width 66 height 21
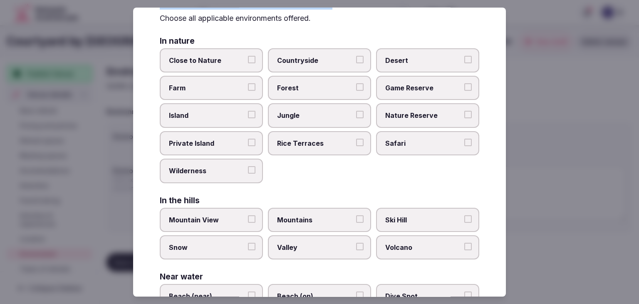
scroll to position [199, 0]
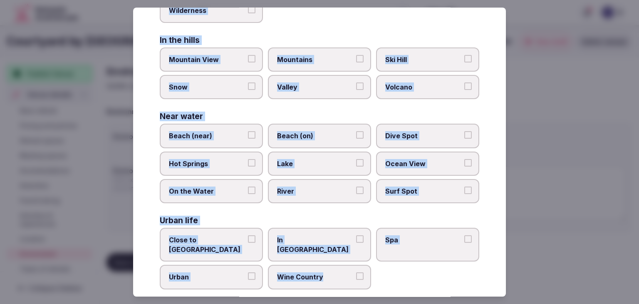
drag, startPoint x: 161, startPoint y: 57, endPoint x: 396, endPoint y: 284, distance: 327.2
click at [396, 284] on div "Select your environment Choose all applicable environments offered. In nature C…" at bounding box center [319, 151] width 373 height 289
copy div "Choose all applicable environments offered. In nature Close to Nature Countrysi…"
click at [225, 237] on span "Close to City Center" at bounding box center [207, 244] width 77 height 19
click at [248, 237] on button "Close to City Center" at bounding box center [251, 238] width 7 height 7
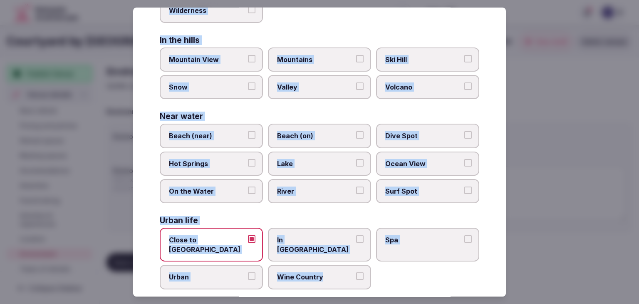
click at [225, 273] on span "Urban" at bounding box center [207, 277] width 77 height 9
click at [248, 273] on button "Urban" at bounding box center [251, 276] width 7 height 7
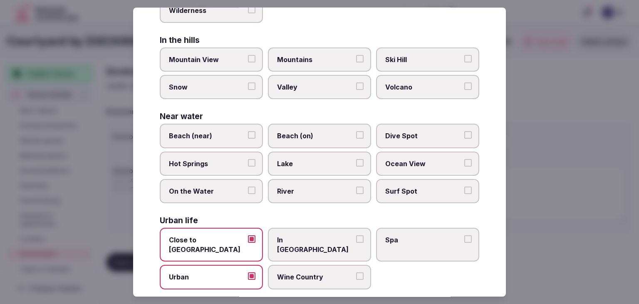
drag, startPoint x: 291, startPoint y: 228, endPoint x: 297, endPoint y: 227, distance: 5.7
click at [292, 228] on label "In City Center" at bounding box center [319, 245] width 103 height 34
click at [356, 235] on button "In City Center" at bounding box center [359, 238] width 7 height 7
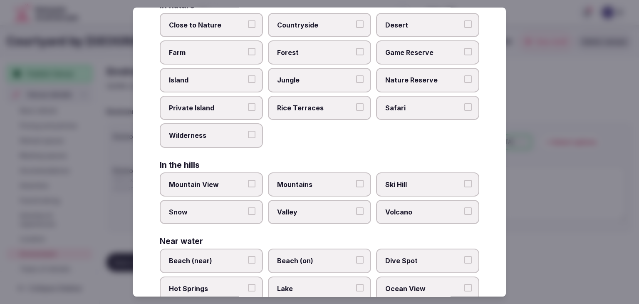
scroll to position [0, 0]
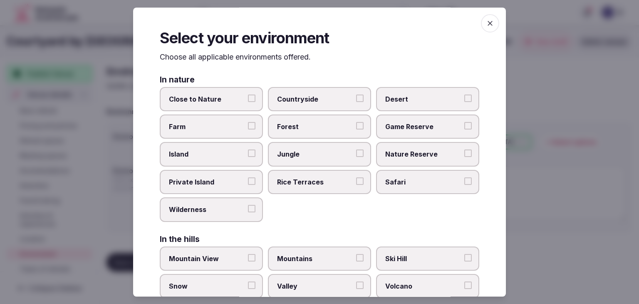
click at [486, 20] on icon "button" at bounding box center [490, 23] width 8 height 8
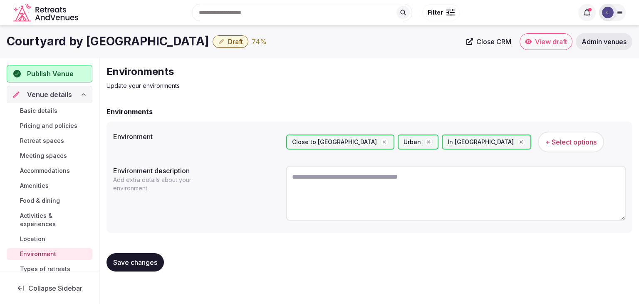
click at [137, 260] on span "Save changes" at bounding box center [135, 262] width 44 height 8
click at [128, 44] on h1 "Courtyard by Marriott Munich City Center" at bounding box center [108, 41] width 203 height 16
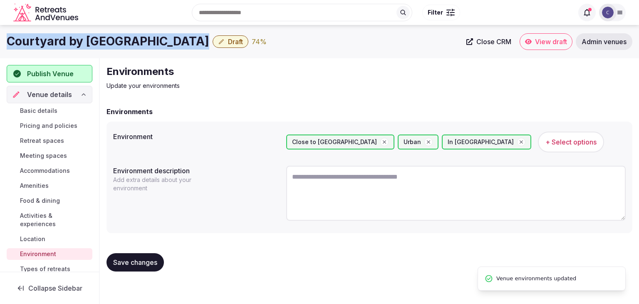
click at [128, 44] on h1 "Courtyard by Marriott Munich City Center" at bounding box center [108, 41] width 203 height 16
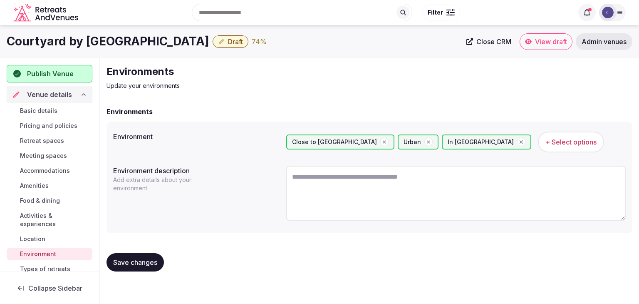
click at [368, 193] on textarea at bounding box center [455, 193] width 339 height 55
paste textarea "**********"
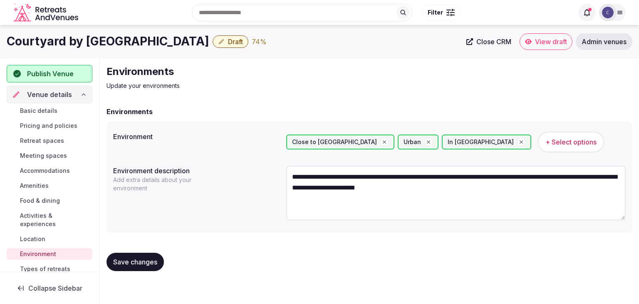
type textarea "**********"
click at [139, 263] on span "Save changes" at bounding box center [135, 262] width 44 height 8
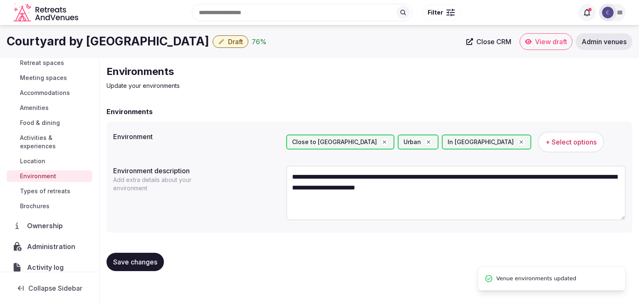
scroll to position [83, 0]
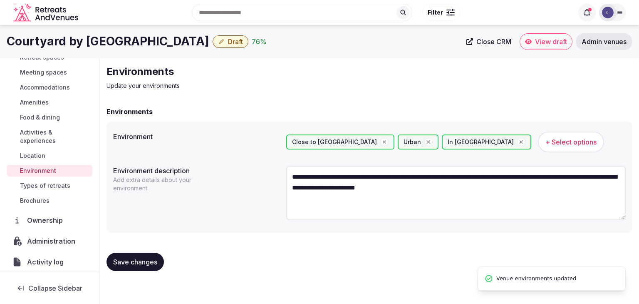
click at [39, 185] on span "Types of retreats" at bounding box center [45, 185] width 50 height 8
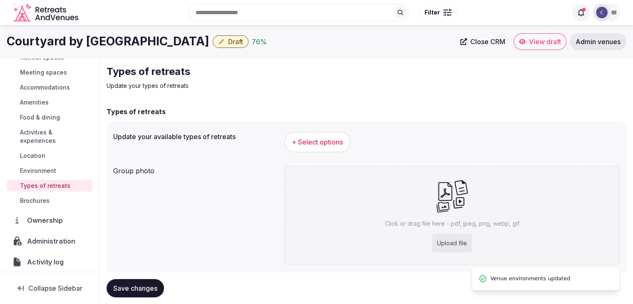
click at [330, 141] on span "+ Select options" at bounding box center [317, 141] width 51 height 9
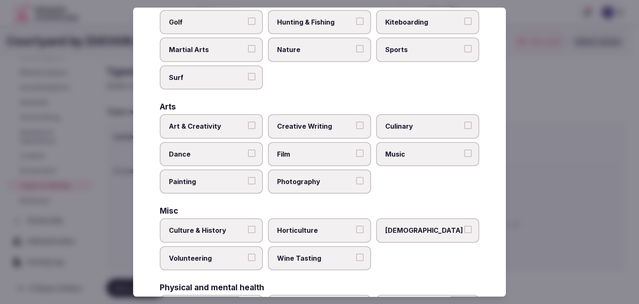
scroll to position [338, 0]
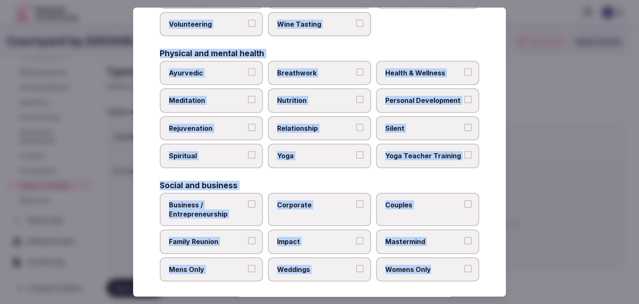
drag, startPoint x: 159, startPoint y: 58, endPoint x: 491, endPoint y: 263, distance: 389.6
click at [491, 263] on div "Select your types of retreats Choose all applicable types of retreats offered. …" at bounding box center [319, 151] width 373 height 289
click at [416, 68] on span "Health & Wellness" at bounding box center [423, 72] width 77 height 9
click at [464, 68] on button "Health & Wellness" at bounding box center [467, 71] width 7 height 7
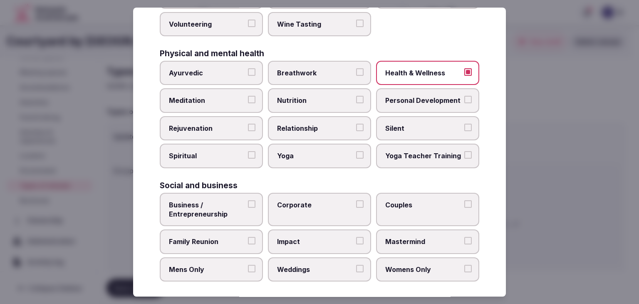
click at [399, 98] on span "Personal Development" at bounding box center [423, 100] width 77 height 9
click at [464, 98] on button "Personal Development" at bounding box center [467, 99] width 7 height 7
click at [210, 96] on span "Meditation" at bounding box center [207, 100] width 77 height 9
click at [248, 96] on button "Meditation" at bounding box center [251, 99] width 7 height 7
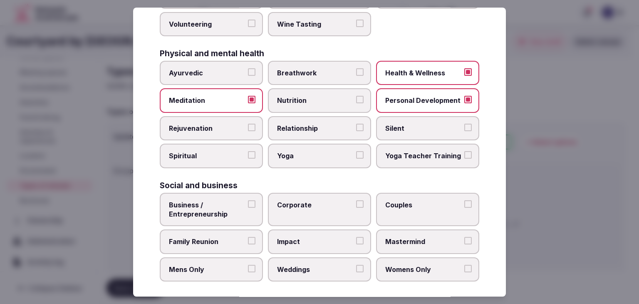
click at [226, 127] on span "Rejuvenation" at bounding box center [207, 128] width 77 height 9
click at [248, 127] on button "Rejuvenation" at bounding box center [251, 127] width 7 height 7
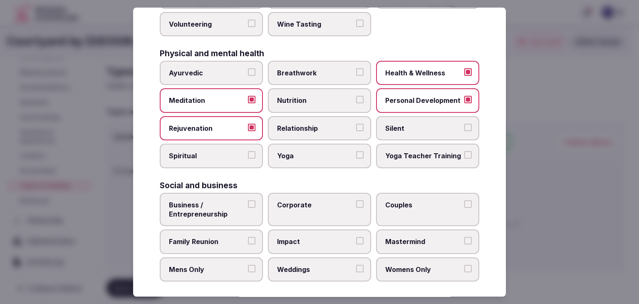
click at [292, 152] on span "Yoga" at bounding box center [315, 155] width 77 height 9
click at [356, 152] on button "Yoga" at bounding box center [359, 154] width 7 height 7
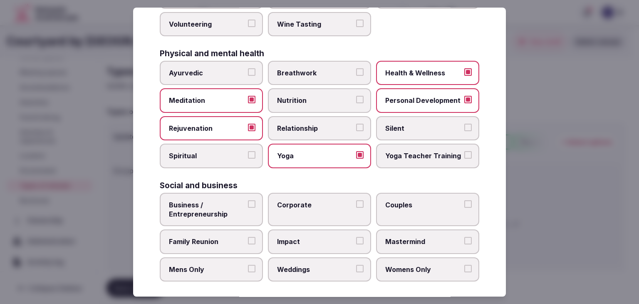
click at [222, 193] on label "Business / Entrepreneurship" at bounding box center [211, 210] width 103 height 34
click at [248, 200] on button "Business / Entrepreneurship" at bounding box center [251, 203] width 7 height 7
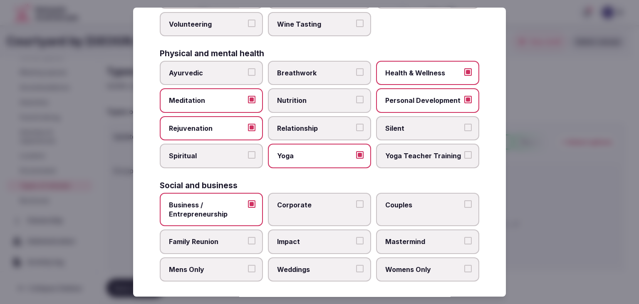
click at [216, 243] on label "Family Reunion" at bounding box center [211, 242] width 103 height 24
click at [248, 243] on button "Family Reunion" at bounding box center [251, 240] width 7 height 7
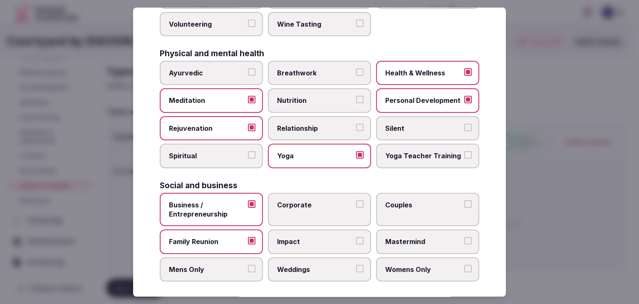
click at [298, 266] on span "Weddings" at bounding box center [315, 269] width 77 height 9
click at [356, 266] on button "Weddings" at bounding box center [359, 268] width 7 height 7
click at [306, 213] on label "Corporate" at bounding box center [319, 210] width 103 height 34
click at [356, 208] on button "Corporate" at bounding box center [359, 203] width 7 height 7
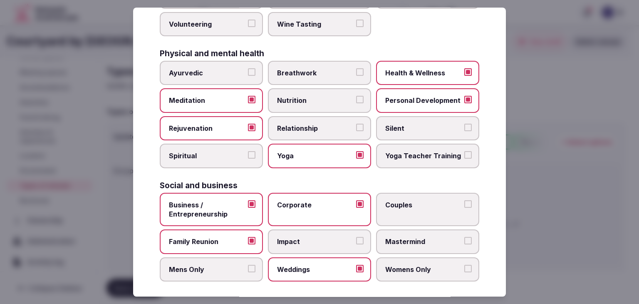
drag, startPoint x: 408, startPoint y: 213, endPoint x: 413, endPoint y: 212, distance: 5.0
click at [409, 213] on label "Couples" at bounding box center [427, 210] width 103 height 34
click at [464, 208] on button "Couples" at bounding box center [467, 203] width 7 height 7
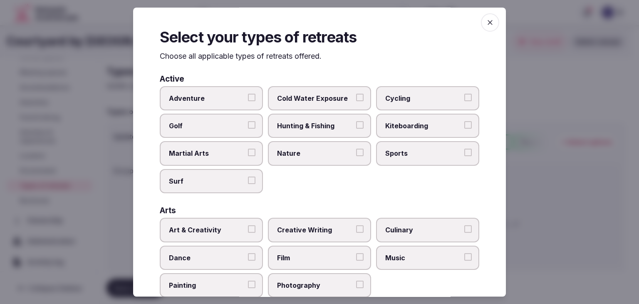
scroll to position [0, 0]
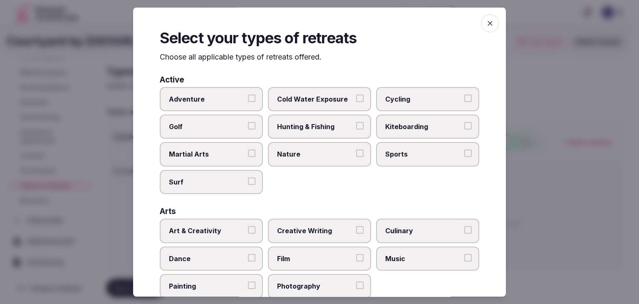
drag, startPoint x: 486, startPoint y: 25, endPoint x: 474, endPoint y: 33, distance: 13.5
click at [486, 25] on icon "button" at bounding box center [490, 23] width 8 height 8
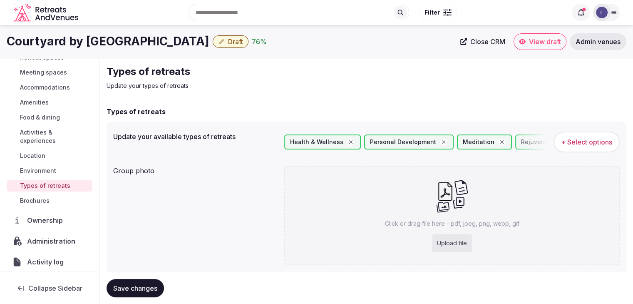
click at [459, 243] on div "Upload file" at bounding box center [452, 243] width 40 height 18
click at [115, 43] on h1 "Courtyard by Marriott Munich City Center" at bounding box center [108, 41] width 203 height 16
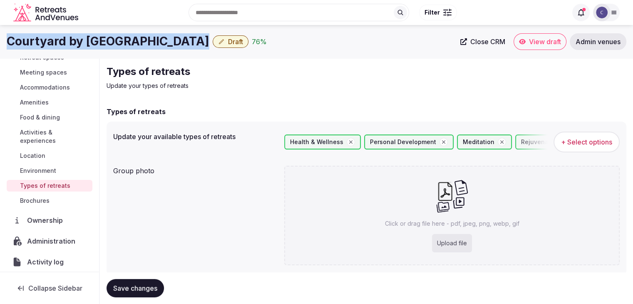
click at [115, 43] on h1 "Courtyard by Marriott Munich City Center" at bounding box center [108, 41] width 203 height 16
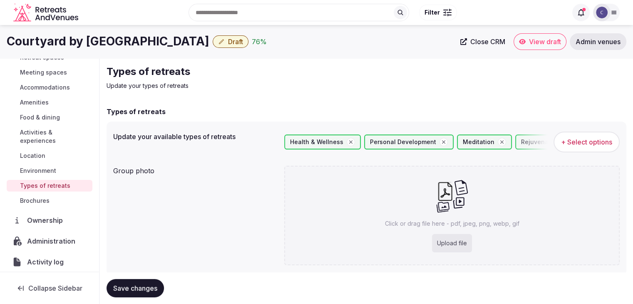
click at [449, 243] on div "Upload file" at bounding box center [452, 243] width 40 height 18
type input "**********"
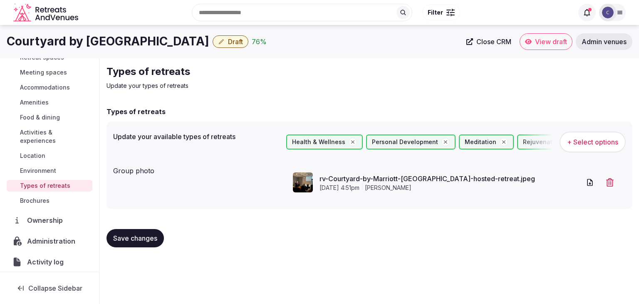
click at [145, 240] on span "Save changes" at bounding box center [135, 238] width 44 height 8
click at [242, 40] on span "Draft" at bounding box center [235, 41] width 15 height 8
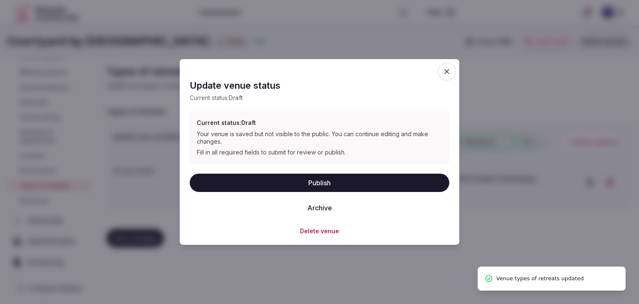
drag, startPoint x: 308, startPoint y: 182, endPoint x: 313, endPoint y: 177, distance: 7.4
click at [308, 183] on button "Publish" at bounding box center [320, 182] width 260 height 18
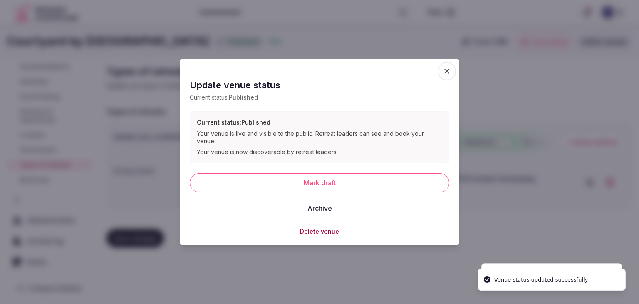
scroll to position [129, 0]
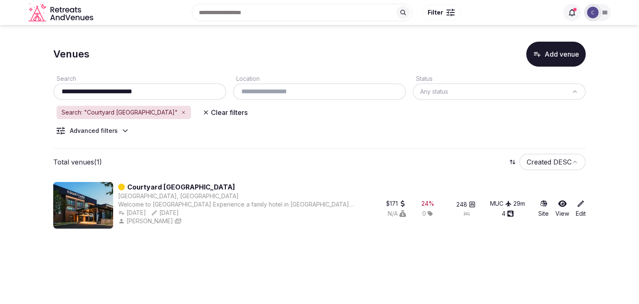
click at [162, 96] on input "**********" at bounding box center [140, 92] width 166 height 10
paste input "*"
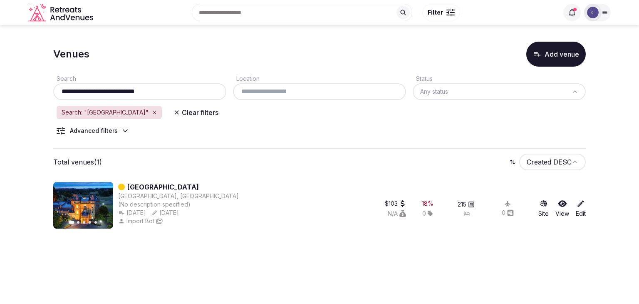
type input "**********"
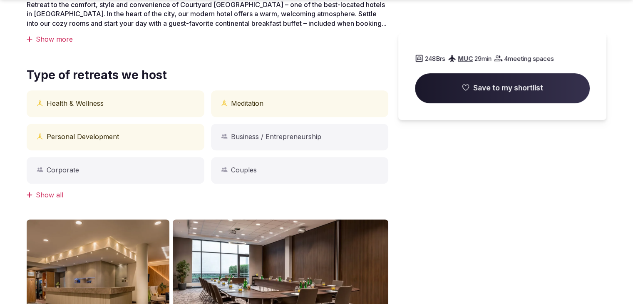
scroll to position [374, 0]
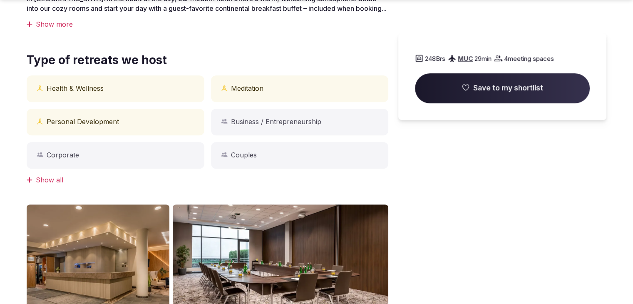
drag, startPoint x: 64, startPoint y: 42, endPoint x: 64, endPoint y: 49, distance: 6.7
click at [65, 29] on div "Show more" at bounding box center [208, 24] width 362 height 9
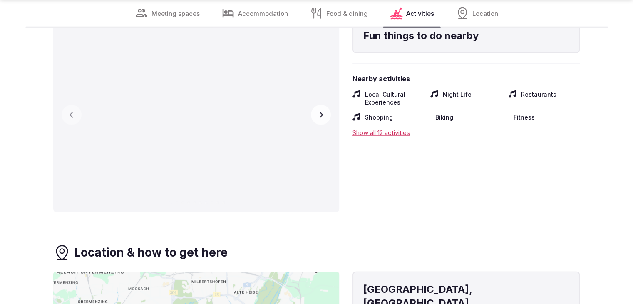
scroll to position [2039, 0]
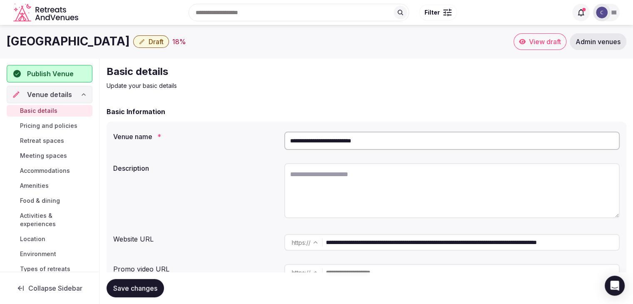
click at [130, 42] on h1 "[GEOGRAPHIC_DATA]" at bounding box center [68, 41] width 123 height 16
copy div "[GEOGRAPHIC_DATA]"
drag, startPoint x: 443, startPoint y: 244, endPoint x: 288, endPoint y: 248, distance: 154.8
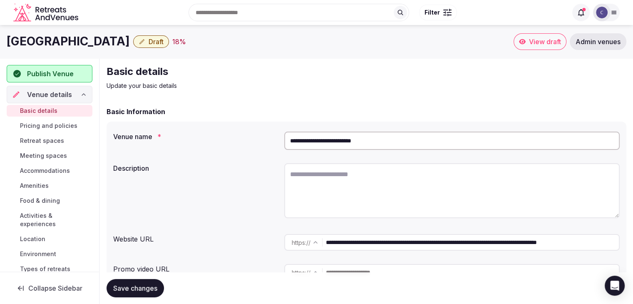
click at [290, 247] on div "**********" at bounding box center [451, 242] width 335 height 17
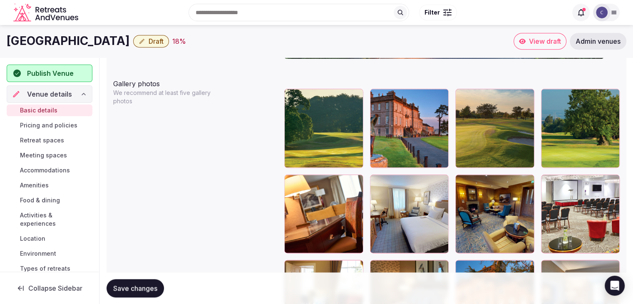
scroll to position [874, 0]
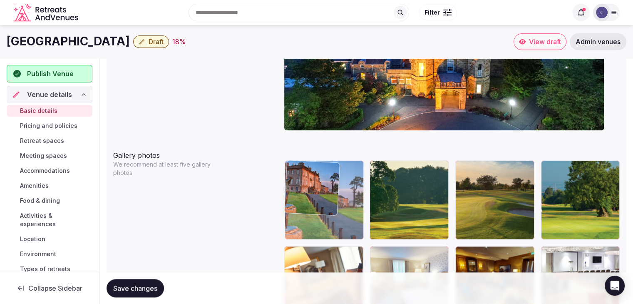
drag, startPoint x: 379, startPoint y: 170, endPoint x: 321, endPoint y: 170, distance: 58.2
click at [321, 170] on body "**********" at bounding box center [316, 141] width 633 height 2030
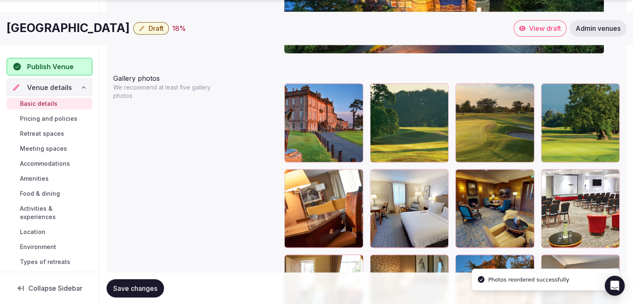
scroll to position [999, 0]
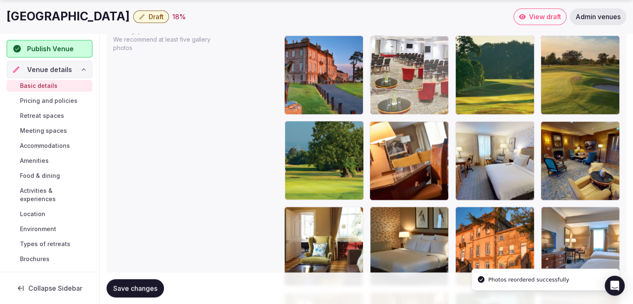
drag, startPoint x: 551, startPoint y: 129, endPoint x: 424, endPoint y: 69, distance: 139.8
click at [424, 69] on body "**********" at bounding box center [316, 16] width 633 height 2030
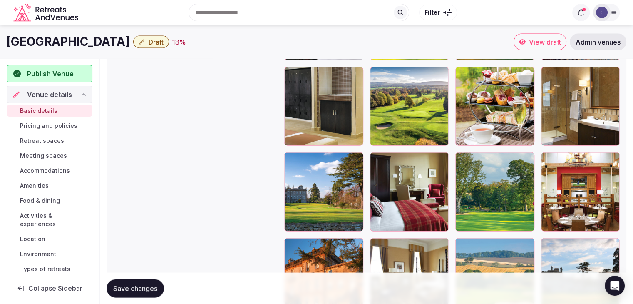
scroll to position [1539, 0]
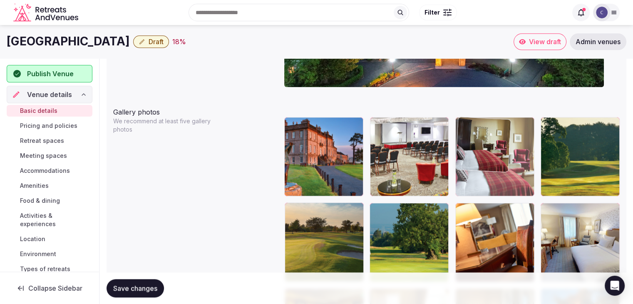
drag, startPoint x: 464, startPoint y: 59, endPoint x: 498, endPoint y: 126, distance: 75.4
click at [498, 126] on body "**********" at bounding box center [316, 98] width 633 height 2030
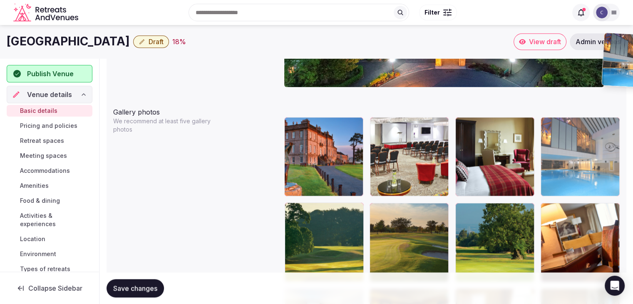
scroll to position [912, 0]
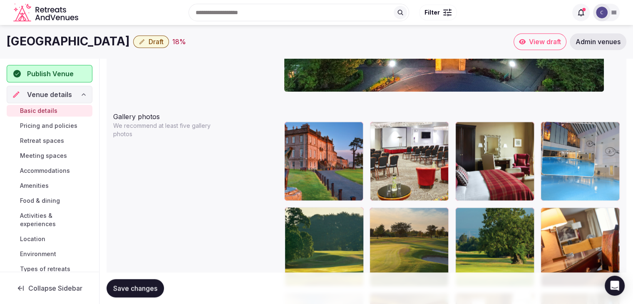
drag, startPoint x: 288, startPoint y: 141, endPoint x: 563, endPoint y: 127, distance: 275.4
click at [563, 127] on body "**********" at bounding box center [316, 103] width 633 height 2030
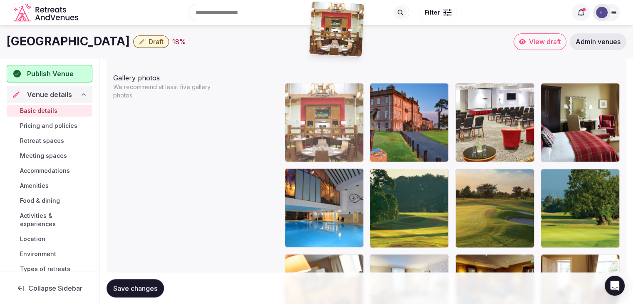
scroll to position [942, 0]
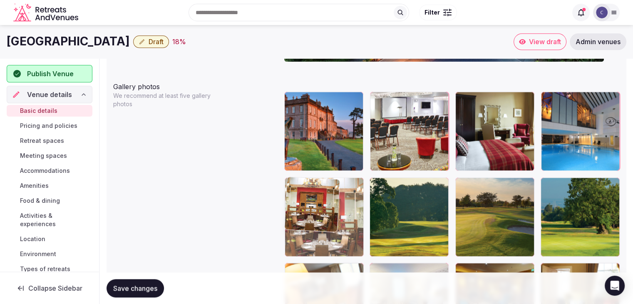
drag, startPoint x: 550, startPoint y: 110, endPoint x: 321, endPoint y: 182, distance: 239.8
click at [321, 182] on body "**********" at bounding box center [316, 73] width 633 height 2030
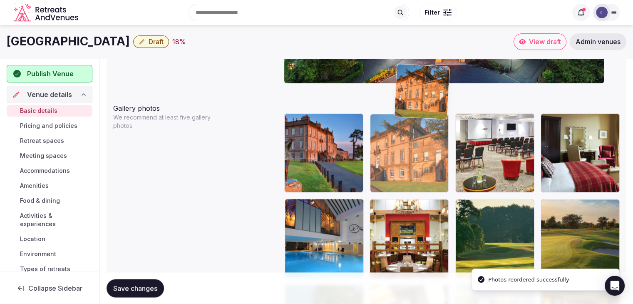
scroll to position [920, 0]
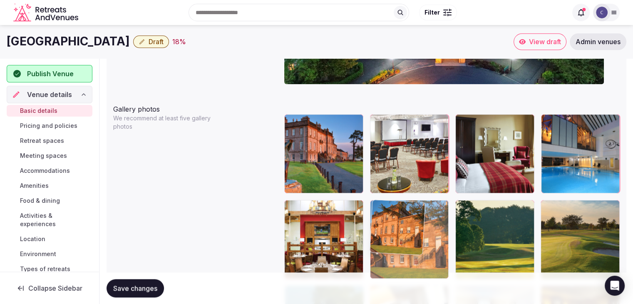
drag, startPoint x: 372, startPoint y: 140, endPoint x: 398, endPoint y: 186, distance: 52.4
click at [398, 186] on body "**********" at bounding box center [316, 95] width 633 height 2030
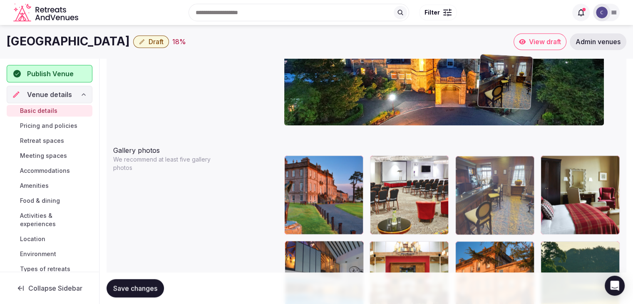
scroll to position [874, 0]
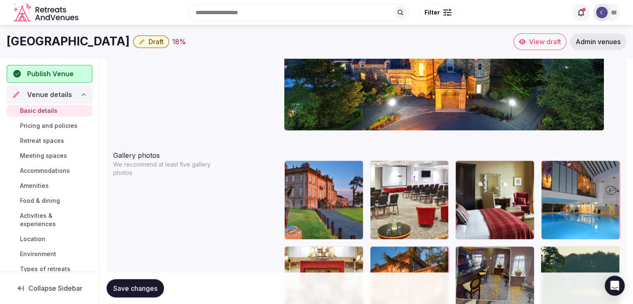
drag, startPoint x: 378, startPoint y: 178, endPoint x: 487, endPoint y: 240, distance: 125.8
click at [482, 243] on body "**********" at bounding box center [316, 141] width 633 height 2030
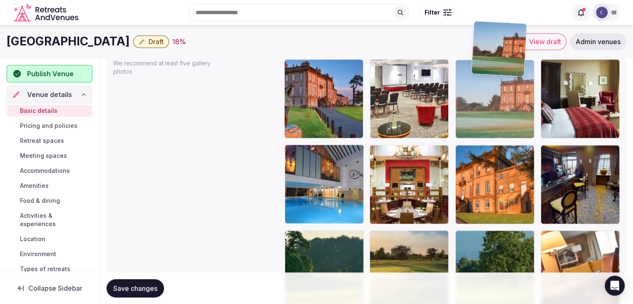
scroll to position [969, 0]
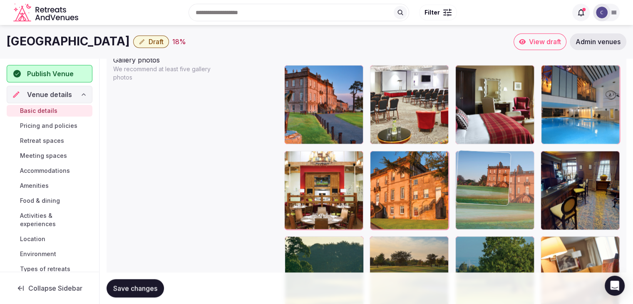
drag, startPoint x: 290, startPoint y: 177, endPoint x: 479, endPoint y: 172, distance: 189.8
click at [479, 172] on body "**********" at bounding box center [316, 46] width 633 height 2030
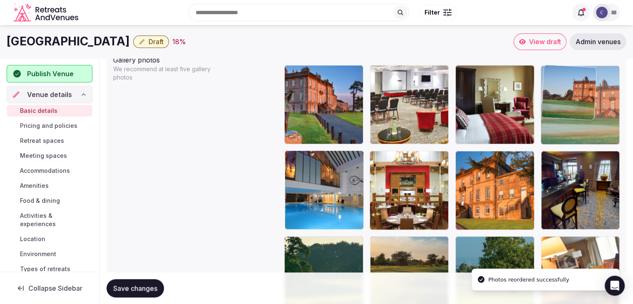
drag, startPoint x: 460, startPoint y: 153, endPoint x: 533, endPoint y: 82, distance: 101.8
click at [533, 82] on body "**********" at bounding box center [316, 46] width 633 height 2030
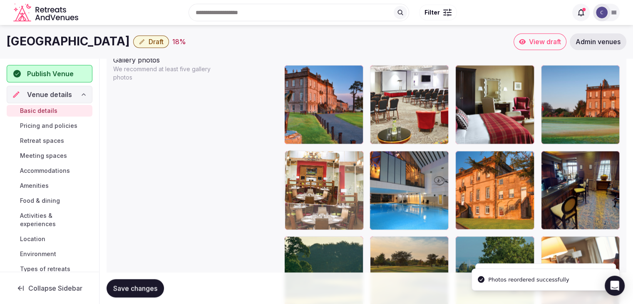
drag, startPoint x: 377, startPoint y: 156, endPoint x: 318, endPoint y: 158, distance: 58.3
click at [318, 158] on body "**********" at bounding box center [316, 46] width 633 height 2030
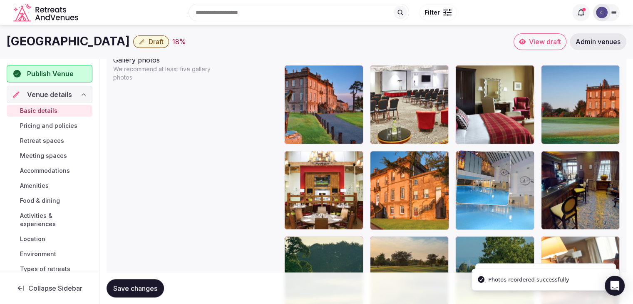
drag, startPoint x: 372, startPoint y: 155, endPoint x: 462, endPoint y: 175, distance: 92.0
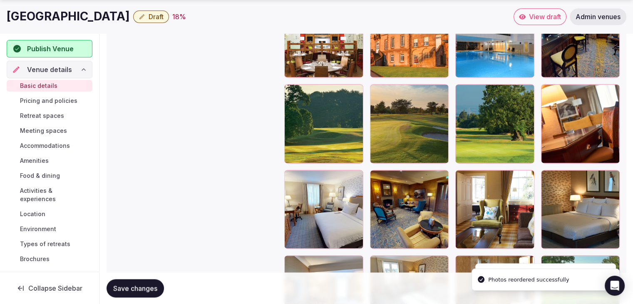
scroll to position [1135, 0]
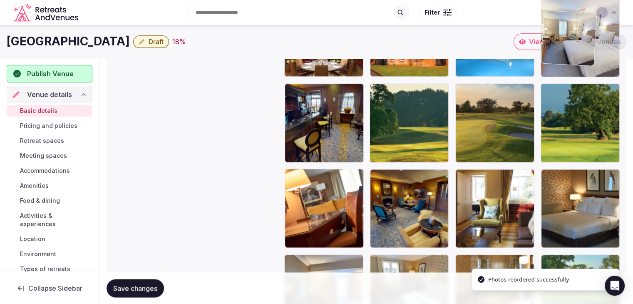
drag, startPoint x: 292, startPoint y: 157, endPoint x: 570, endPoint y: 47, distance: 298.8
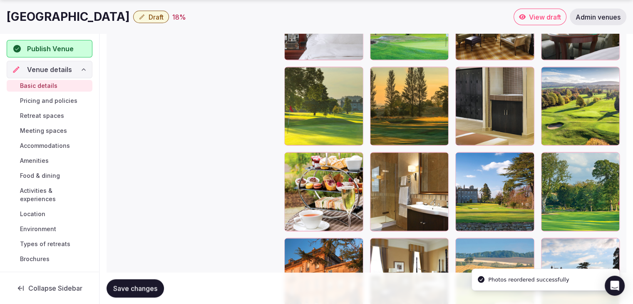
scroll to position [1725, 0]
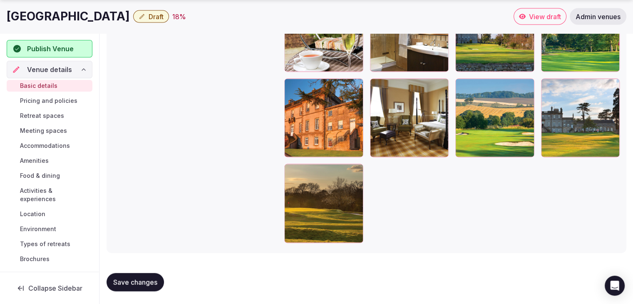
click at [134, 283] on span "Save changes" at bounding box center [135, 282] width 44 height 8
click at [119, 15] on h1 "[GEOGRAPHIC_DATA]" at bounding box center [68, 16] width 123 height 16
copy div "[GEOGRAPHIC_DATA]"
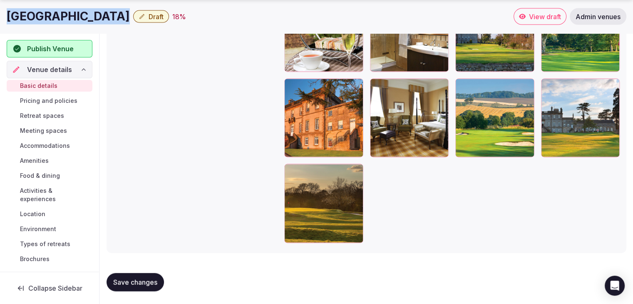
scroll to position [125, 0]
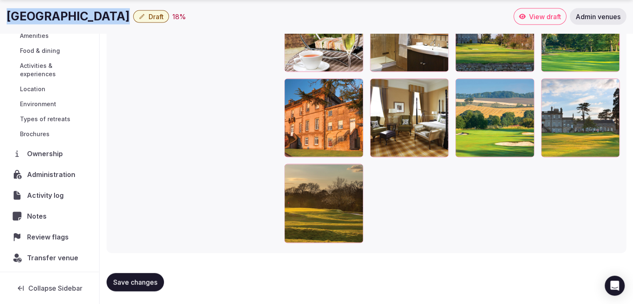
drag, startPoint x: 60, startPoint y: 172, endPoint x: 67, endPoint y: 177, distance: 8.1
click at [61, 172] on span "Administration" at bounding box center [53, 174] width 52 height 10
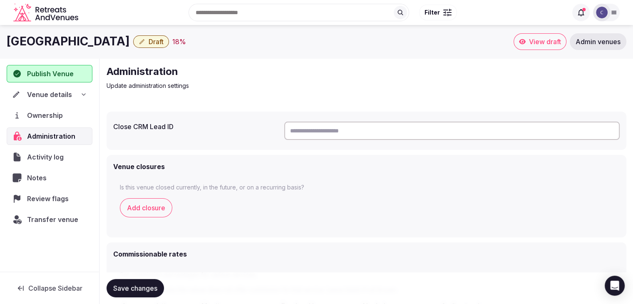
click at [345, 128] on input "text" at bounding box center [451, 130] width 335 height 18
paste input "**********"
type input "**********"
click at [146, 287] on span "Save changes" at bounding box center [135, 288] width 44 height 8
click at [141, 281] on button "Save changes" at bounding box center [135, 288] width 57 height 18
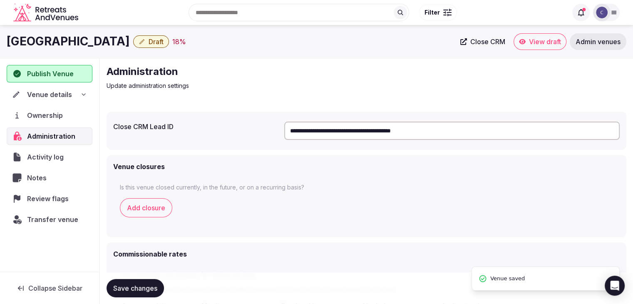
click at [61, 94] on span "Venue details" at bounding box center [49, 94] width 45 height 10
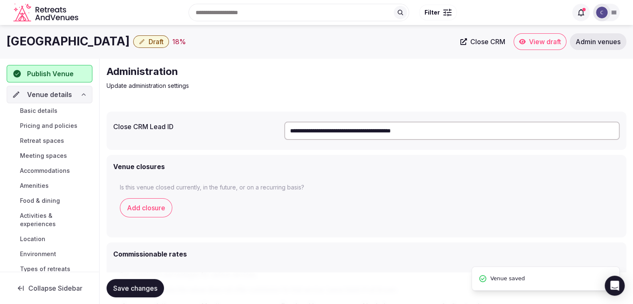
click at [62, 109] on link "Basic details" at bounding box center [50, 111] width 86 height 12
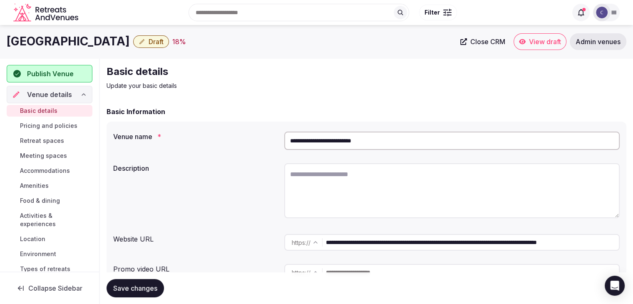
click at [121, 42] on h1 "[GEOGRAPHIC_DATA]" at bounding box center [68, 41] width 123 height 16
copy div "[GEOGRAPHIC_DATA]"
click at [312, 195] on textarea at bounding box center [451, 190] width 335 height 55
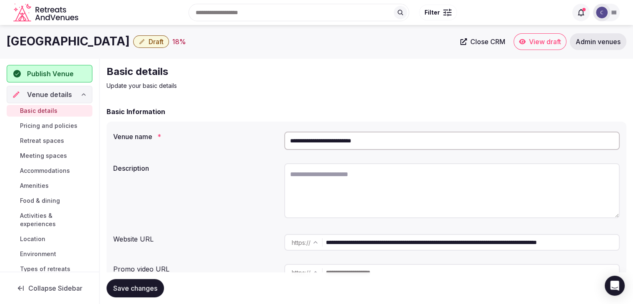
paste textarea "**********"
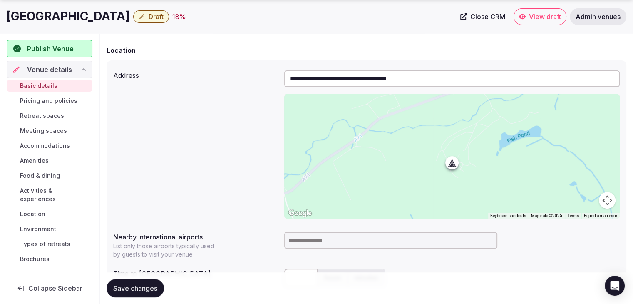
scroll to position [291, 0]
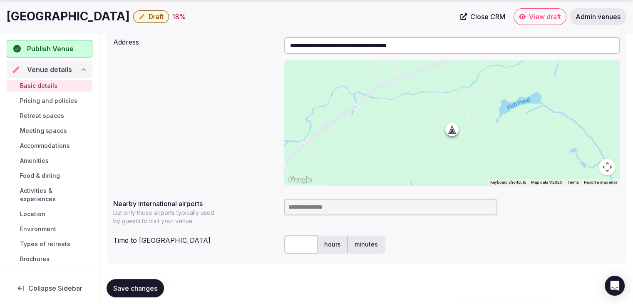
type textarea "**********"
click at [90, 14] on h1 "[GEOGRAPHIC_DATA]" at bounding box center [68, 16] width 123 height 16
copy div "[GEOGRAPHIC_DATA]"
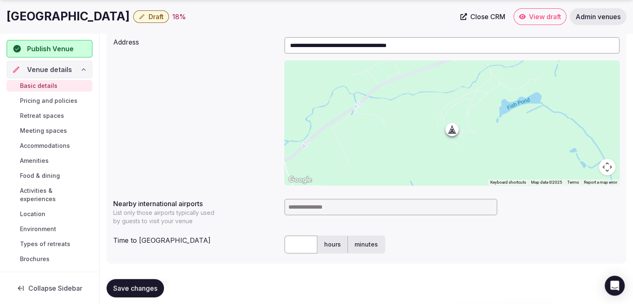
click at [308, 207] on input at bounding box center [390, 206] width 213 height 17
type input "***"
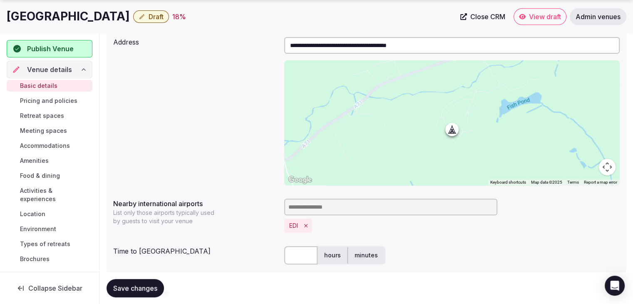
click at [298, 256] on input "text" at bounding box center [300, 255] width 33 height 18
type input "*"
click at [266, 229] on div "Nearby international airports List only those airports typically used by guests…" at bounding box center [366, 215] width 506 height 41
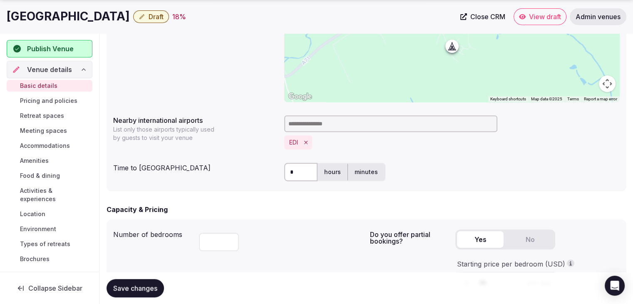
scroll to position [458, 0]
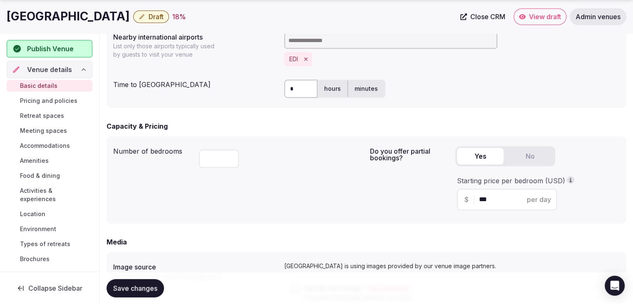
click at [125, 291] on span "Save changes" at bounding box center [135, 288] width 44 height 8
click at [56, 102] on span "Pricing and policies" at bounding box center [48, 101] width 57 height 8
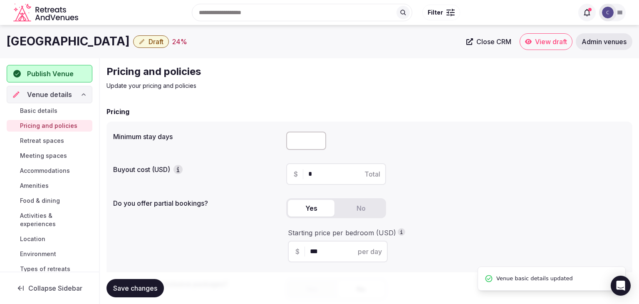
click at [118, 12] on div "Search Popular Destinations [GEOGRAPHIC_DATA], [GEOGRAPHIC_DATA] [GEOGRAPHIC_DA…" at bounding box center [328, 13] width 492 height 36
click at [119, 34] on h1 "[GEOGRAPHIC_DATA]" at bounding box center [68, 41] width 123 height 16
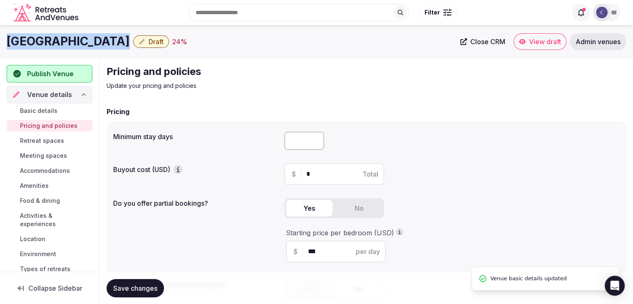
click at [119, 34] on h1 "[GEOGRAPHIC_DATA]" at bounding box center [68, 41] width 123 height 16
copy div "[GEOGRAPHIC_DATA]"
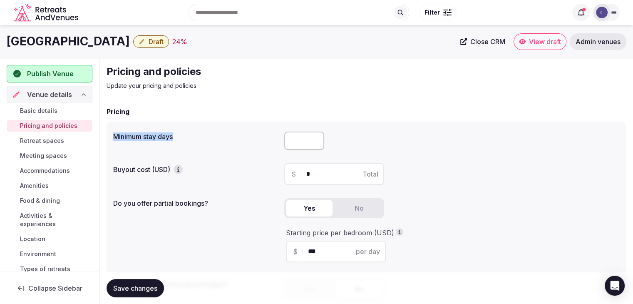
drag, startPoint x: 113, startPoint y: 137, endPoint x: 191, endPoint y: 139, distance: 77.4
click at [188, 139] on label "Minimum stay days" at bounding box center [195, 136] width 164 height 7
copy label "Minimum stay days"
click at [297, 142] on input "number" at bounding box center [304, 140] width 40 height 18
type input "*"
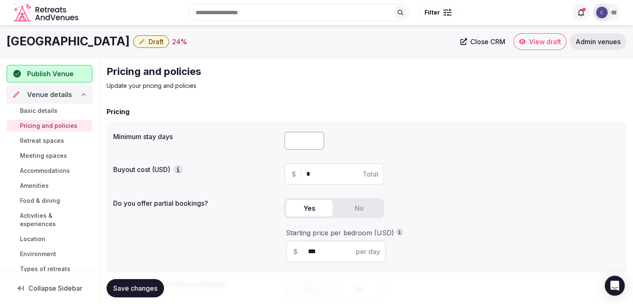
drag, startPoint x: 153, startPoint y: 284, endPoint x: 153, endPoint y: 288, distance: 4.6
click at [153, 284] on span "Save changes" at bounding box center [135, 288] width 44 height 8
click at [31, 140] on span "Retreat spaces" at bounding box center [42, 140] width 44 height 8
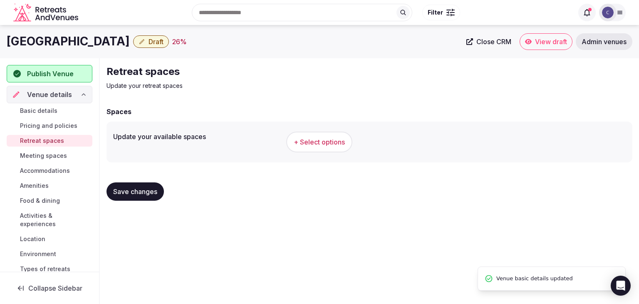
click at [319, 144] on span "+ Select options" at bounding box center [319, 141] width 51 height 9
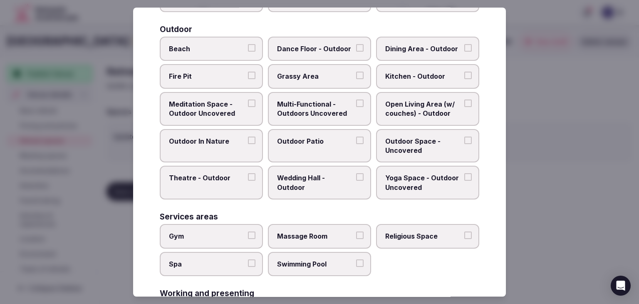
scroll to position [376, 0]
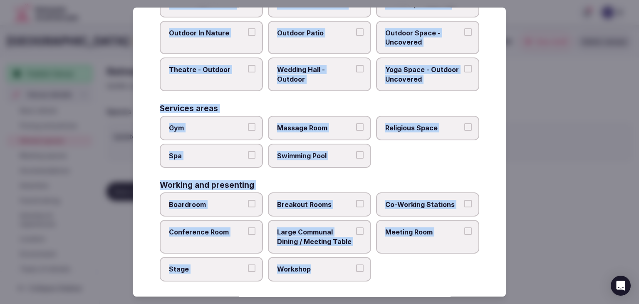
drag, startPoint x: 157, startPoint y: 59, endPoint x: 380, endPoint y: 280, distance: 314.2
click at [380, 280] on div "Select your retreat spaces Choose all applicable retreat spaces offered. Covere…" at bounding box center [319, 151] width 373 height 289
copy div "Choose all applicable retreat spaces offered. Covered outdoor spaces Meditation…"
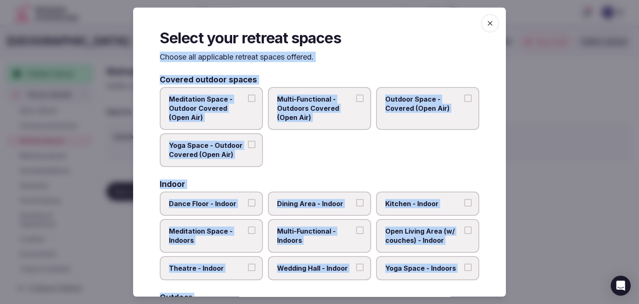
scroll to position [0, 0]
click at [315, 119] on span "Multi-Functional - Outdoors Covered (Open Air)" at bounding box center [315, 108] width 77 height 28
click at [356, 102] on button "Multi-Functional - Outdoors Covered (Open Air)" at bounding box center [359, 97] width 7 height 7
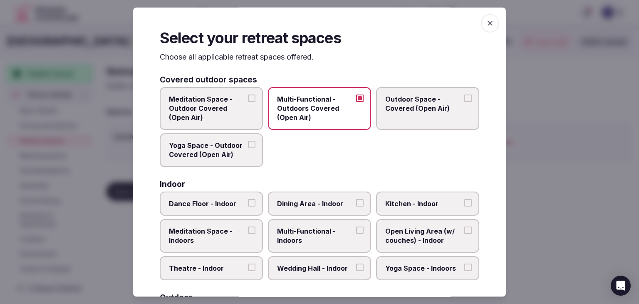
click at [344, 114] on span "Multi-Functional - Outdoors Covered (Open Air)" at bounding box center [315, 108] width 77 height 28
click at [356, 102] on button "Multi-Functional - Outdoors Covered (Open Air)" at bounding box center [359, 97] width 7 height 7
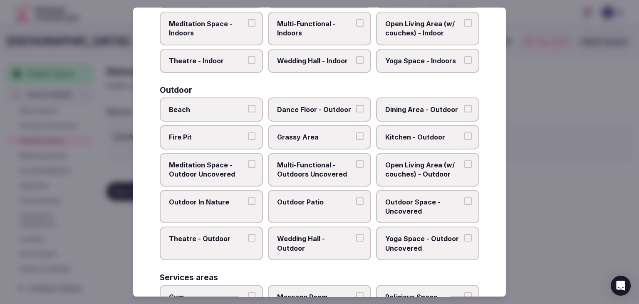
scroll to position [208, 0]
click at [334, 180] on label "Multi-Functional - Outdoors Uncovered" at bounding box center [319, 169] width 103 height 34
click at [356, 167] on button "Multi-Functional - Outdoors Uncovered" at bounding box center [359, 162] width 7 height 7
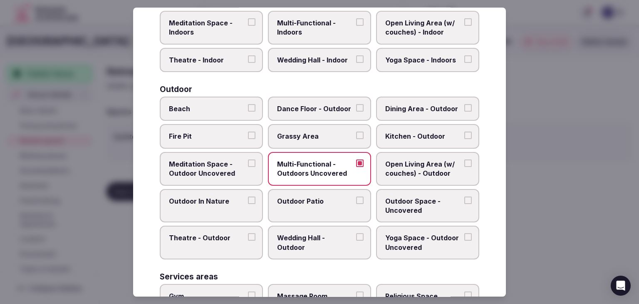
click at [332, 198] on span "Outdoor Patio" at bounding box center [315, 200] width 77 height 9
click at [356, 198] on button "Outdoor Patio" at bounding box center [359, 199] width 7 height 7
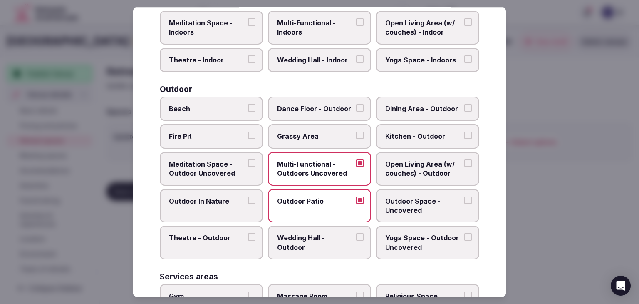
click at [389, 114] on label "Dining Area - Outdoor" at bounding box center [427, 109] width 103 height 24
click at [464, 112] on button "Dining Area - Outdoor" at bounding box center [467, 107] width 7 height 7
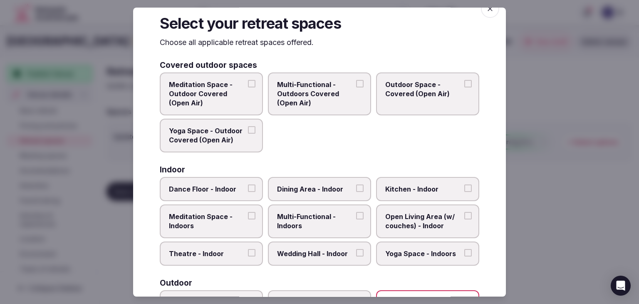
scroll to position [0, 0]
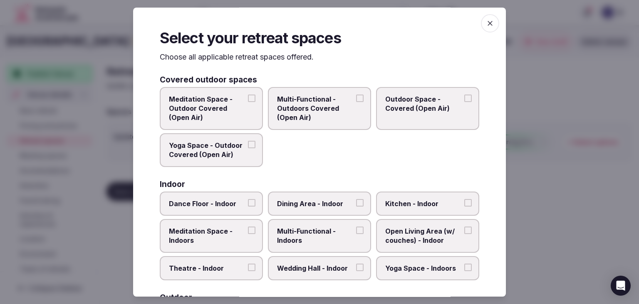
click at [317, 123] on label "Multi-Functional - Outdoors Covered (Open Air)" at bounding box center [319, 108] width 103 height 43
click at [356, 102] on button "Multi-Functional - Outdoors Covered (Open Air)" at bounding box center [359, 97] width 7 height 7
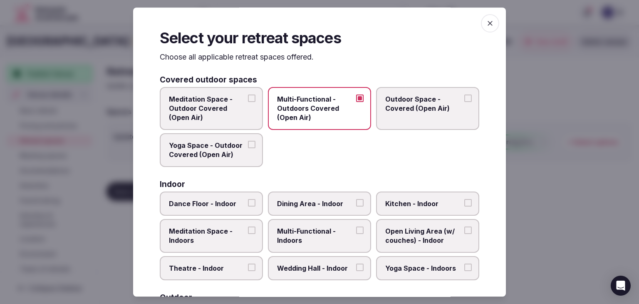
click at [423, 119] on label "Outdoor Space - Covered (Open Air)" at bounding box center [427, 108] width 103 height 43
click at [442, 117] on label "Outdoor Space - Covered (Open Air)" at bounding box center [427, 108] width 103 height 43
click at [464, 102] on button "Outdoor Space - Covered (Open Air)" at bounding box center [467, 97] width 7 height 7
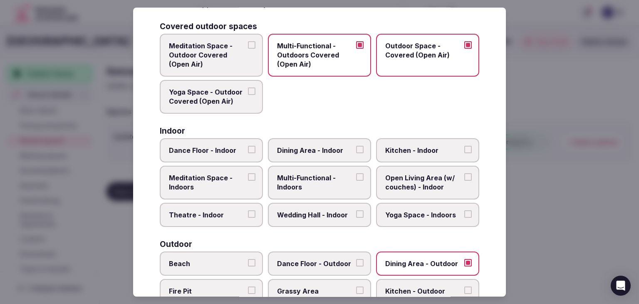
scroll to position [125, 0]
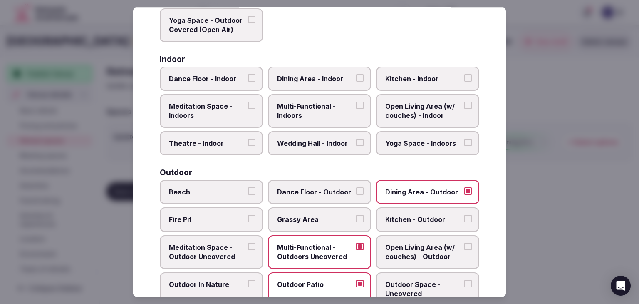
click at [298, 111] on span "Multi-Functional - Indoors" at bounding box center [315, 111] width 77 height 19
click at [356, 109] on button "Multi-Functional - Indoors" at bounding box center [359, 105] width 7 height 7
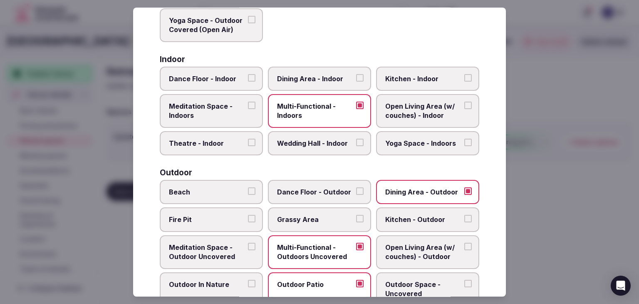
click at [307, 79] on span "Dining Area - Indoor" at bounding box center [315, 78] width 77 height 9
click at [356, 79] on button "Dining Area - Indoor" at bounding box center [359, 77] width 7 height 7
click at [219, 85] on label "Dance Floor - Indoor" at bounding box center [211, 79] width 103 height 24
click at [248, 82] on button "Dance Floor - Indoor" at bounding box center [251, 77] width 7 height 7
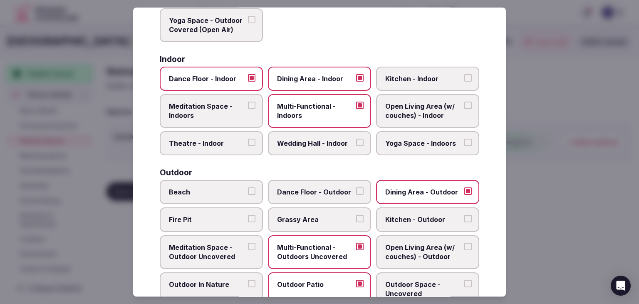
click at [226, 113] on span "Meditation Space - Indoors" at bounding box center [207, 111] width 77 height 19
click at [248, 109] on button "Meditation Space - Indoors" at bounding box center [251, 105] width 7 height 7
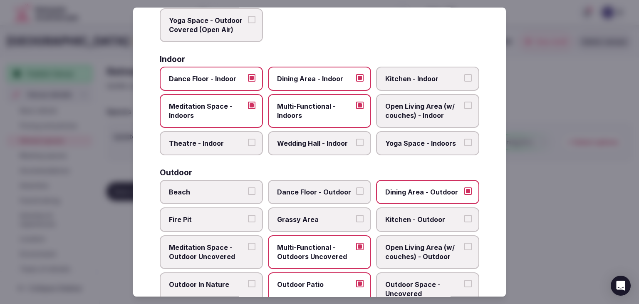
click at [411, 112] on span "Open Living Area (w/ couches) - Indoor" at bounding box center [423, 111] width 77 height 19
click at [464, 109] on button "Open Living Area (w/ couches) - Indoor" at bounding box center [467, 105] width 7 height 7
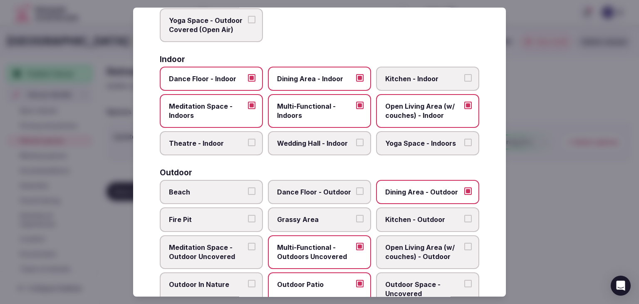
drag, startPoint x: 325, startPoint y: 143, endPoint x: 389, endPoint y: 142, distance: 64.1
click at [326, 143] on span "Wedding Hall - Indoor" at bounding box center [315, 143] width 77 height 9
click at [356, 143] on button "Wedding Hall - Indoor" at bounding box center [359, 142] width 7 height 7
click at [401, 144] on span "Yoga Space - Indoors" at bounding box center [423, 143] width 77 height 9
click at [464, 144] on button "Yoga Space - Indoors" at bounding box center [467, 142] width 7 height 7
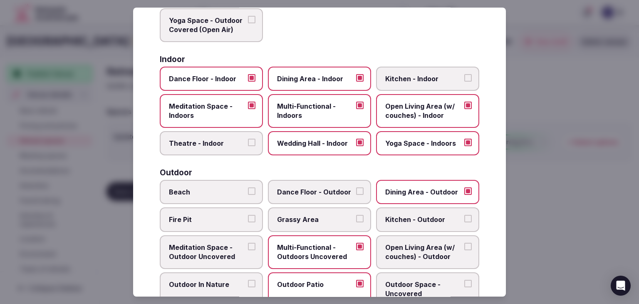
click at [236, 143] on span "Theatre - Indoor" at bounding box center [207, 143] width 77 height 9
click at [248, 143] on button "Theatre - Indoor" at bounding box center [251, 142] width 7 height 7
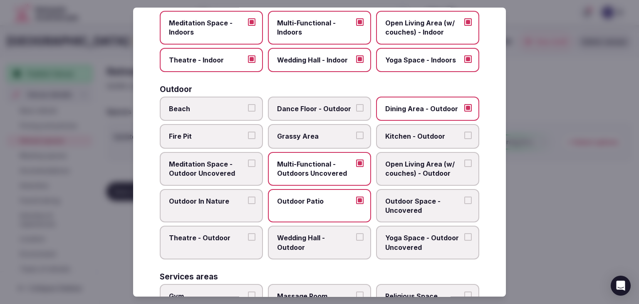
click at [393, 203] on span "Outdoor Space - Uncovered" at bounding box center [423, 205] width 77 height 19
click at [464, 203] on button "Outdoor Space - Uncovered" at bounding box center [467, 199] width 7 height 7
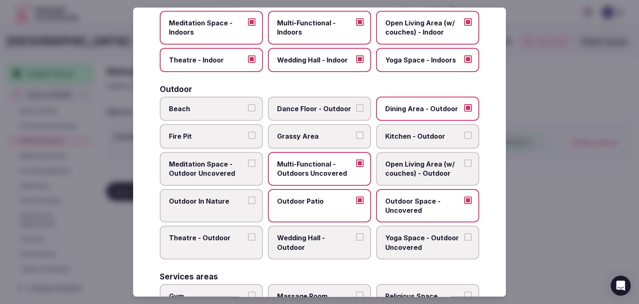
drag, startPoint x: 303, startPoint y: 133, endPoint x: 244, endPoint y: 181, distance: 76.3
click at [302, 133] on span "Grassy Area" at bounding box center [315, 136] width 77 height 9
click at [356, 133] on button "Grassy Area" at bounding box center [359, 135] width 7 height 7
click at [210, 207] on label "Outdoor In Nature" at bounding box center [211, 206] width 103 height 34
click at [248, 204] on button "Outdoor In Nature" at bounding box center [251, 199] width 7 height 7
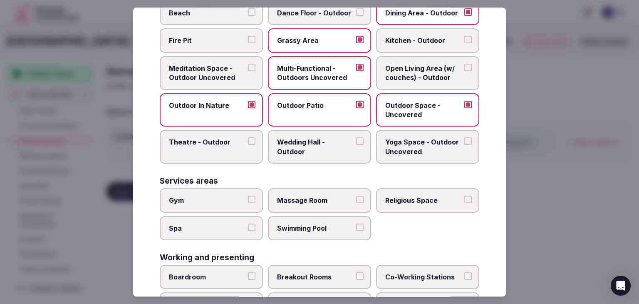
scroll to position [333, 0]
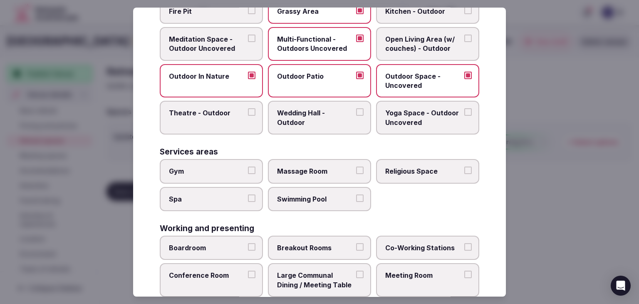
click at [218, 171] on span "Gym" at bounding box center [207, 170] width 77 height 9
click at [248, 171] on button "Gym" at bounding box center [251, 169] width 7 height 7
drag, startPoint x: 219, startPoint y: 191, endPoint x: 269, endPoint y: 192, distance: 49.5
click at [219, 194] on span "Spa" at bounding box center [207, 198] width 77 height 9
click at [248, 194] on button "Spa" at bounding box center [251, 197] width 7 height 7
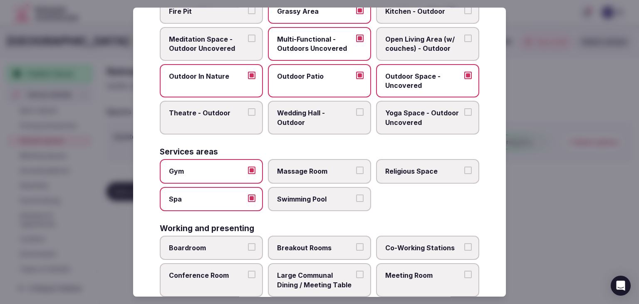
drag, startPoint x: 295, startPoint y: 192, endPoint x: 302, endPoint y: 167, distance: 25.7
click at [296, 194] on span "Swimming Pool" at bounding box center [315, 198] width 77 height 9
click at [302, 167] on span "Massage Room" at bounding box center [315, 170] width 77 height 9
click at [356, 167] on button "Massage Room" at bounding box center [359, 169] width 7 height 7
click at [320, 195] on span "Swimming Pool" at bounding box center [315, 198] width 77 height 9
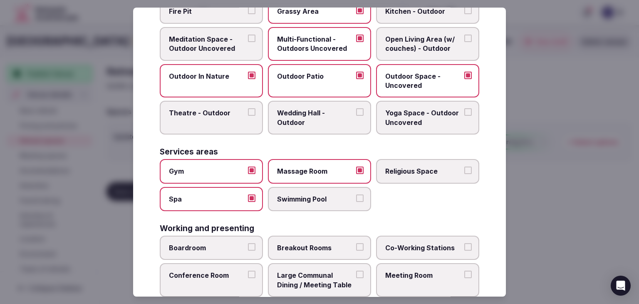
click at [356, 195] on button "Swimming Pool" at bounding box center [359, 197] width 7 height 7
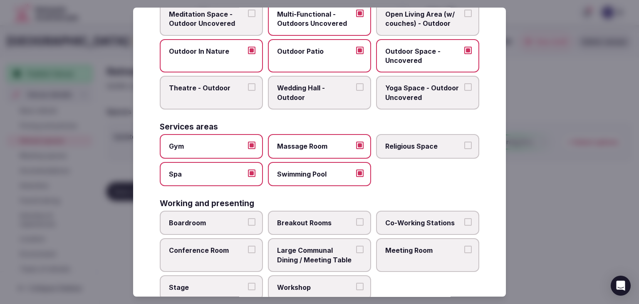
scroll to position [376, 0]
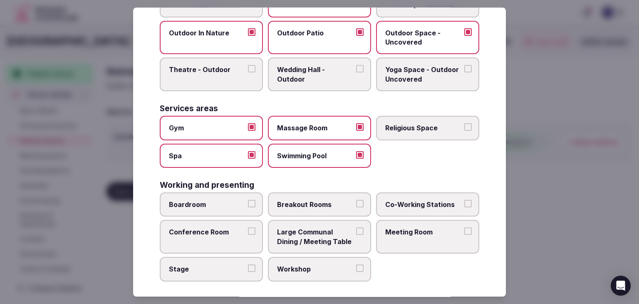
click at [325, 201] on span "Breakout Rooms" at bounding box center [315, 204] width 77 height 9
click at [356, 201] on button "Breakout Rooms" at bounding box center [359, 203] width 7 height 7
click at [328, 230] on span "Large Communal Dining / Meeting Table" at bounding box center [315, 237] width 77 height 19
click at [356, 230] on button "Large Communal Dining / Meeting Table" at bounding box center [359, 231] width 7 height 7
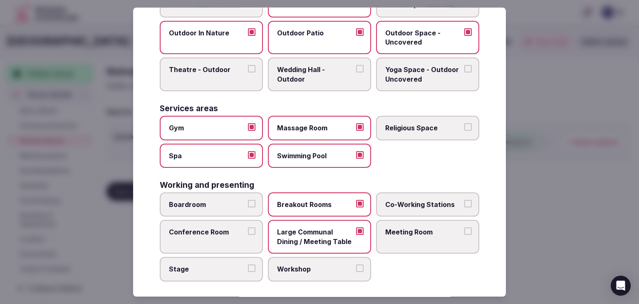
click at [403, 229] on span "Meeting Room" at bounding box center [423, 232] width 77 height 9
click at [464, 229] on button "Meeting Room" at bounding box center [467, 231] width 7 height 7
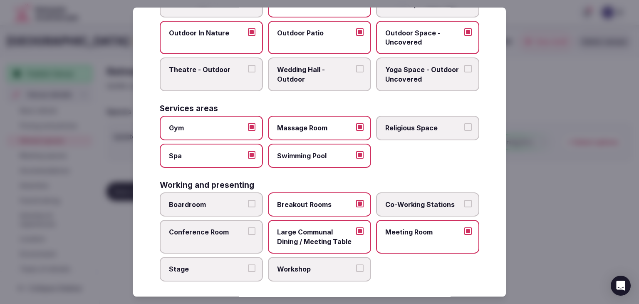
click at [398, 205] on label "Co-Working Stations" at bounding box center [427, 204] width 103 height 24
click at [464, 205] on button "Co-Working Stations" at bounding box center [467, 203] width 7 height 7
drag, startPoint x: 228, startPoint y: 205, endPoint x: 229, endPoint y: 227, distance: 21.7
click at [228, 206] on label "Boardroom" at bounding box center [211, 204] width 103 height 24
click at [248, 206] on button "Boardroom" at bounding box center [251, 203] width 7 height 7
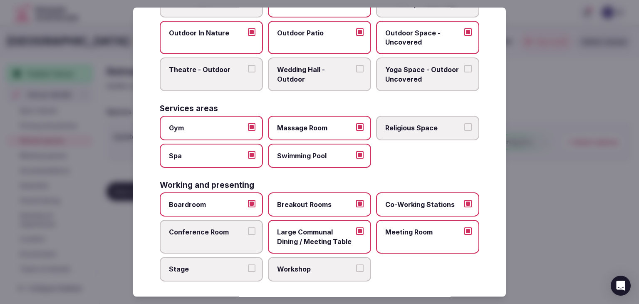
click at [228, 228] on span "Conference Room" at bounding box center [207, 232] width 77 height 9
click at [248, 228] on button "Conference Room" at bounding box center [251, 231] width 7 height 7
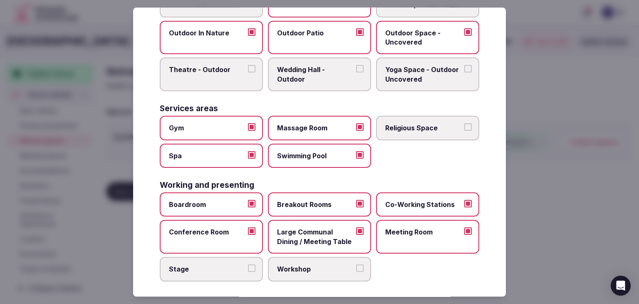
click at [223, 264] on span "Stage" at bounding box center [207, 268] width 77 height 9
click at [248, 264] on button "Stage" at bounding box center [251, 267] width 7 height 7
click at [298, 270] on label "Workshop" at bounding box center [319, 269] width 103 height 24
click at [345, 272] on label "Workshop" at bounding box center [319, 269] width 103 height 24
click at [356, 272] on button "Workshop" at bounding box center [359, 267] width 7 height 7
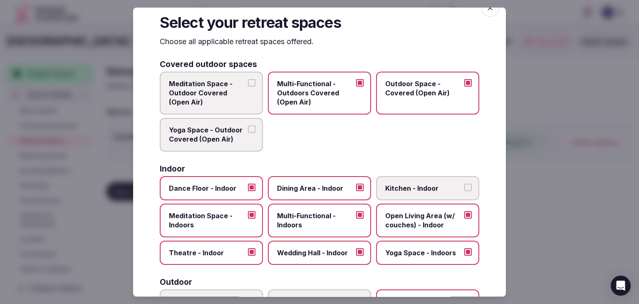
scroll to position [0, 0]
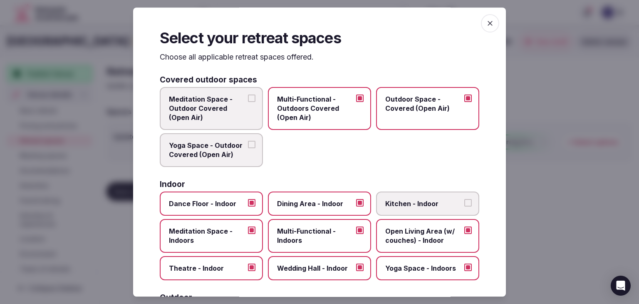
click at [488, 22] on icon "button" at bounding box center [490, 23] width 5 height 5
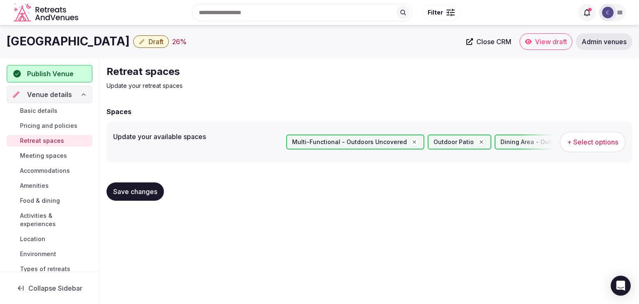
click at [142, 192] on span "Save changes" at bounding box center [135, 191] width 44 height 8
click at [50, 152] on span "Meeting spaces" at bounding box center [43, 155] width 47 height 8
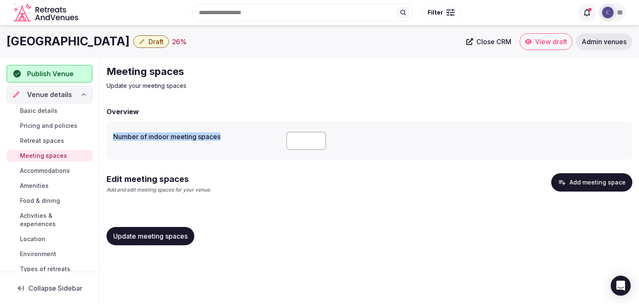
drag, startPoint x: 107, startPoint y: 135, endPoint x: 244, endPoint y: 137, distance: 137.3
click at [244, 137] on div "Number of indoor meeting spaces" at bounding box center [370, 140] width 526 height 38
copy label "Number of indoor meeting spaces"
click at [305, 135] on input "number" at bounding box center [306, 140] width 40 height 18
type input "*"
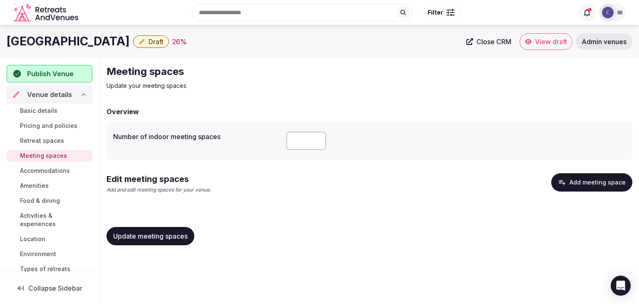
click at [170, 240] on span "Update meeting spaces" at bounding box center [150, 236] width 74 height 8
click at [584, 178] on button "Add meeting space" at bounding box center [591, 182] width 81 height 18
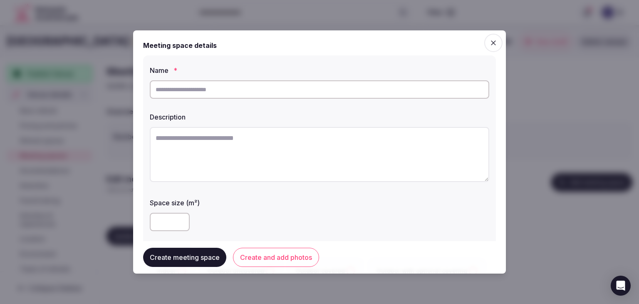
click at [286, 87] on input "text" at bounding box center [319, 89] width 339 height 18
paste input "**********"
type input "**********"
click at [280, 159] on textarea at bounding box center [319, 154] width 339 height 55
paste textarea "**********"
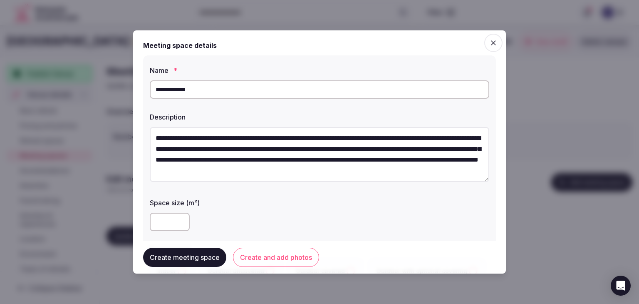
scroll to position [15, 0]
type textarea "**********"
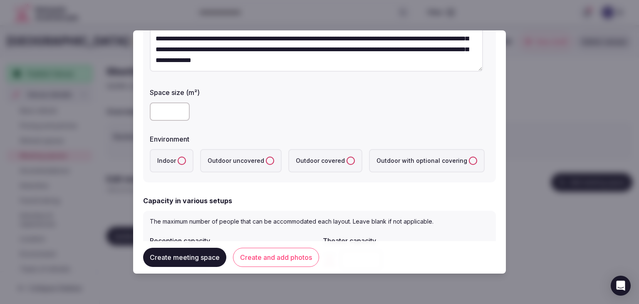
scroll to position [125, 0]
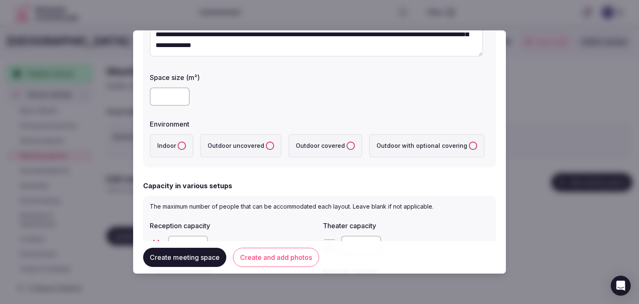
click at [176, 147] on label "Indoor" at bounding box center [172, 145] width 44 height 23
click at [178, 147] on button "Indoor" at bounding box center [182, 145] width 8 height 8
click at [357, 238] on input "number" at bounding box center [361, 244] width 40 height 18
paste input "***"
type input "***"
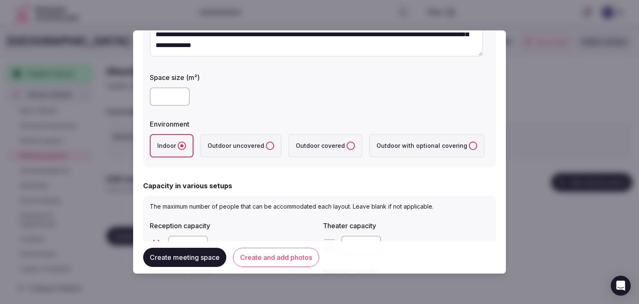
click at [406, 220] on div "Theater capacity" at bounding box center [406, 223] width 166 height 12
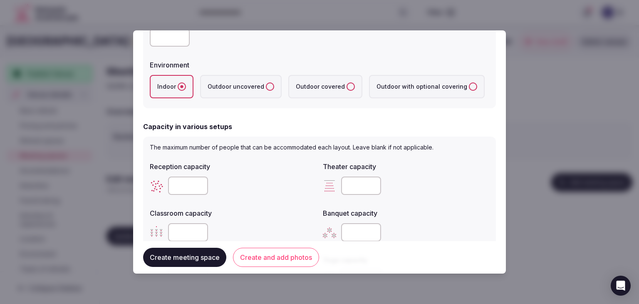
scroll to position [208, 0]
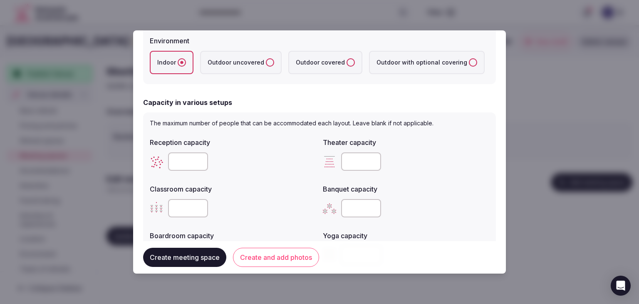
click at [176, 163] on input "number" at bounding box center [188, 161] width 40 height 18
type input "***"
click at [348, 198] on div at bounding box center [406, 208] width 166 height 25
click at [356, 207] on input "number" at bounding box center [361, 208] width 40 height 18
type input "***"
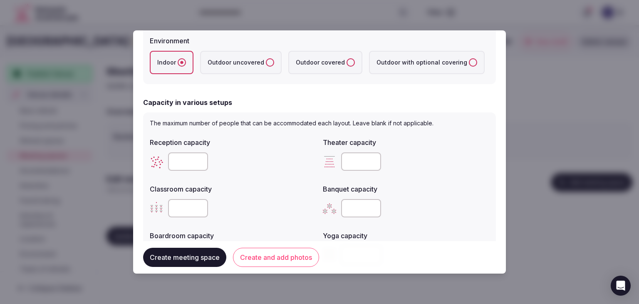
click at [190, 193] on div "Classroom capacity" at bounding box center [233, 201] width 166 height 40
click at [186, 211] on input "number" at bounding box center [188, 208] width 40 height 18
type input "***"
click at [266, 188] on label "Classroom capacity" at bounding box center [233, 189] width 166 height 7
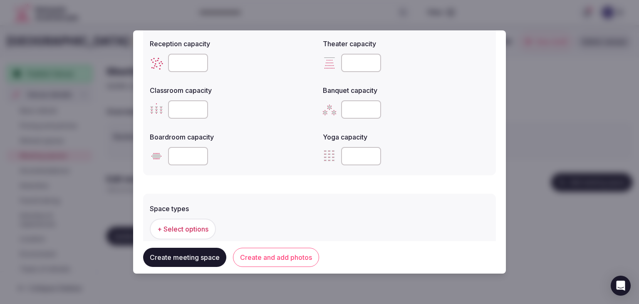
scroll to position [374, 0]
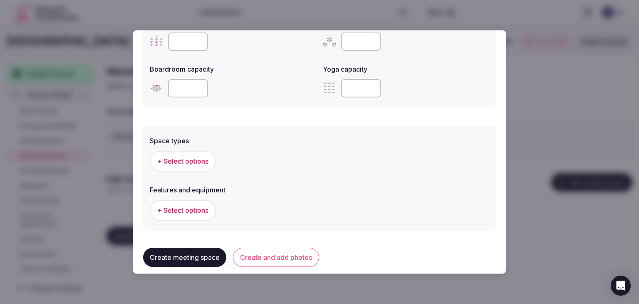
click at [205, 158] on span "+ Select options" at bounding box center [182, 160] width 51 height 9
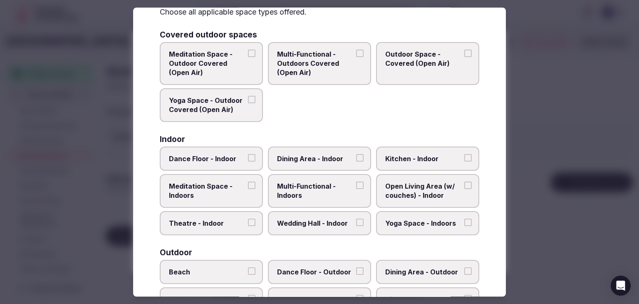
scroll to position [83, 0]
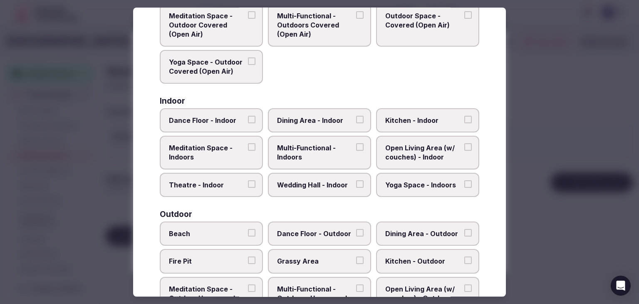
click at [314, 159] on span "Multi-Functional - Indoors" at bounding box center [315, 152] width 77 height 19
click at [356, 151] on button "Multi-Functional - Indoors" at bounding box center [359, 146] width 7 height 7
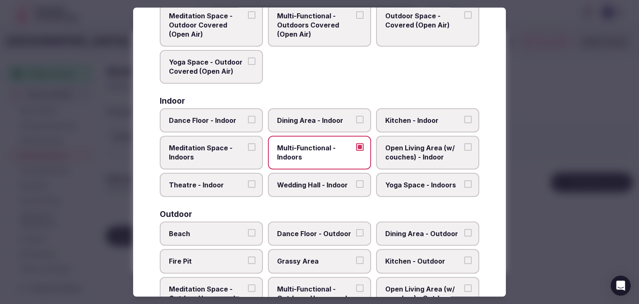
click at [327, 121] on span "Dining Area - Indoor" at bounding box center [315, 120] width 77 height 9
click at [356, 121] on button "Dining Area - Indoor" at bounding box center [359, 119] width 7 height 7
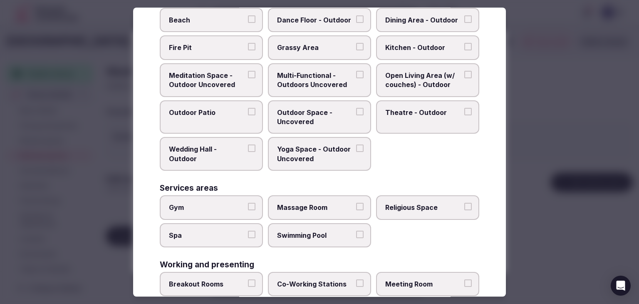
scroll to position [333, 0]
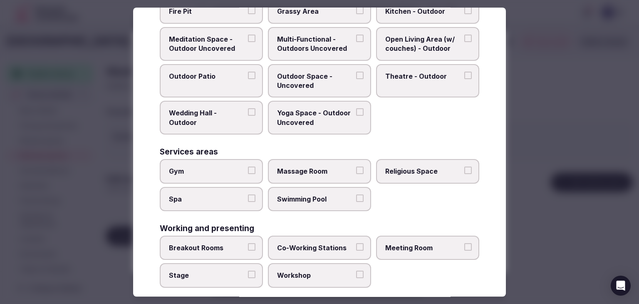
click at [414, 250] on label "Meeting Room" at bounding box center [427, 247] width 103 height 24
click at [464, 250] on button "Meeting Room" at bounding box center [467, 246] width 7 height 7
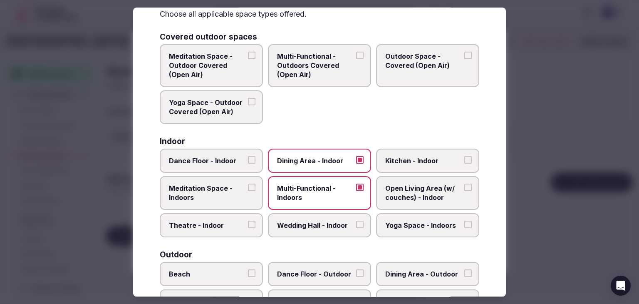
scroll to position [0, 0]
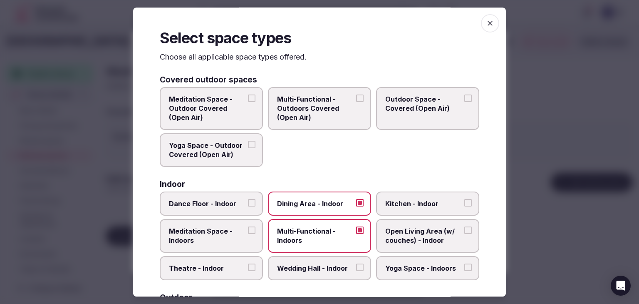
click at [486, 25] on icon "button" at bounding box center [490, 23] width 8 height 8
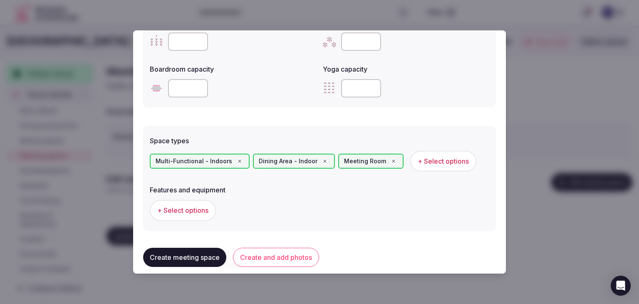
click at [191, 211] on span "+ Select options" at bounding box center [182, 210] width 51 height 9
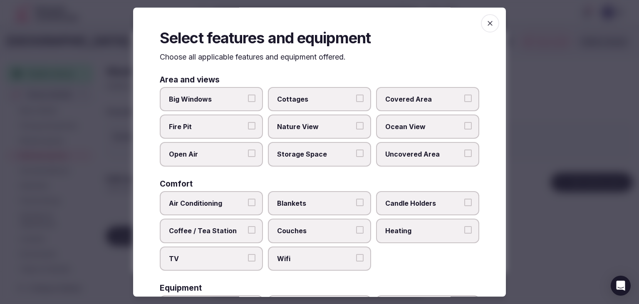
click at [296, 254] on span "Wifi" at bounding box center [315, 258] width 77 height 9
click at [356, 254] on button "Wifi" at bounding box center [359, 257] width 7 height 7
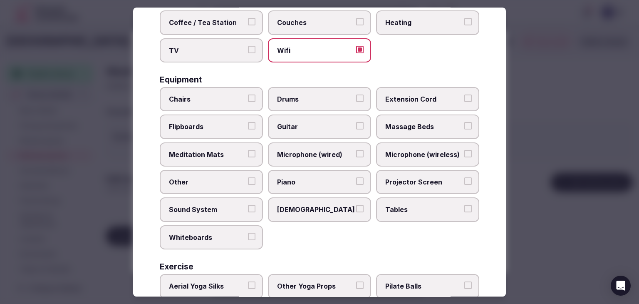
scroll to position [125, 0]
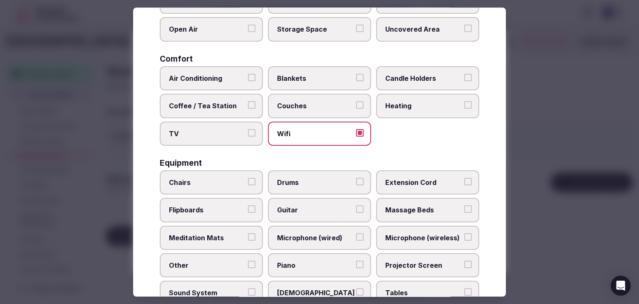
click at [213, 126] on label "TV" at bounding box center [211, 133] width 103 height 24
click at [248, 129] on button "TV" at bounding box center [251, 132] width 7 height 7
click at [209, 105] on span "Coffee / Tea Station" at bounding box center [207, 105] width 77 height 9
click at [248, 105] on button "Coffee / Tea Station" at bounding box center [251, 104] width 7 height 7
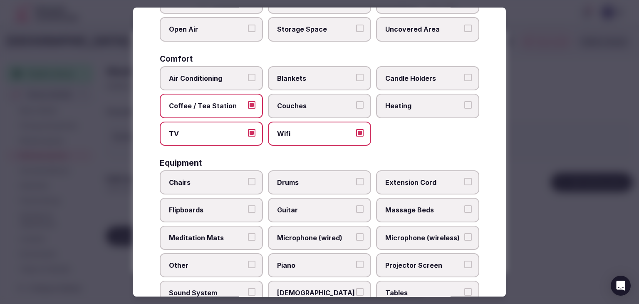
click at [208, 82] on label "Air Conditioning" at bounding box center [211, 78] width 103 height 24
click at [248, 81] on button "Air Conditioning" at bounding box center [251, 77] width 7 height 7
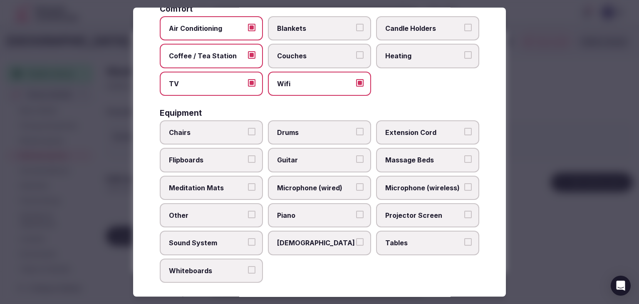
scroll to position [208, 0]
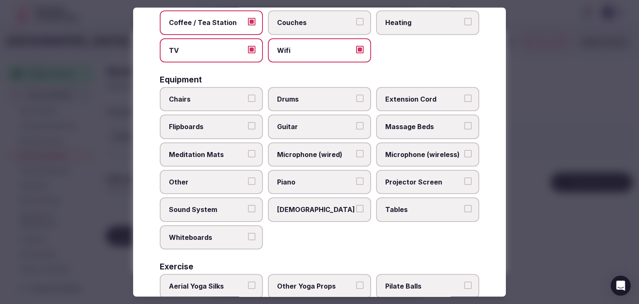
click at [437, 198] on label "Tables" at bounding box center [427, 210] width 103 height 24
click at [464, 205] on button "Tables" at bounding box center [467, 208] width 7 height 7
drag, startPoint x: 424, startPoint y: 171, endPoint x: 421, endPoint y: 148, distance: 22.8
click at [424, 170] on label "Projector Screen" at bounding box center [427, 182] width 103 height 24
click at [464, 177] on button "Projector Screen" at bounding box center [467, 180] width 7 height 7
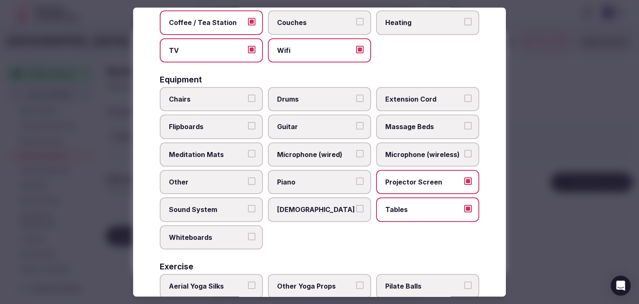
drag, startPoint x: 420, startPoint y: 149, endPoint x: 414, endPoint y: 148, distance: 5.4
click at [419, 150] on span "Microphone (wireless)" at bounding box center [423, 154] width 77 height 9
click at [464, 150] on button "Microphone (wireless)" at bounding box center [467, 153] width 7 height 7
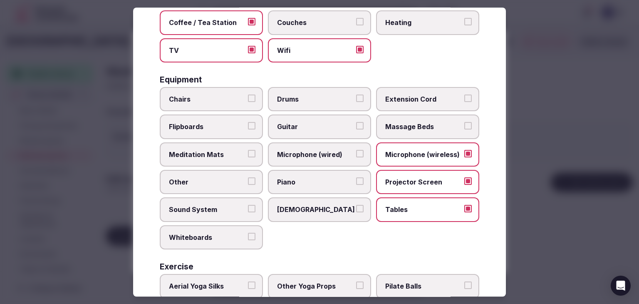
click at [327, 154] on span "Microphone (wired)" at bounding box center [315, 154] width 77 height 9
click at [356, 154] on button "Microphone (wired)" at bounding box center [359, 153] width 7 height 7
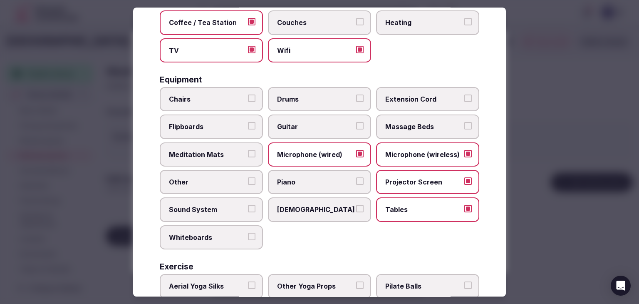
drag, startPoint x: 226, startPoint y: 98, endPoint x: 222, endPoint y: 110, distance: 13.3
click at [226, 99] on span "Chairs" at bounding box center [207, 98] width 77 height 9
click at [248, 99] on button "Chairs" at bounding box center [251, 97] width 7 height 7
drag, startPoint x: 220, startPoint y: 124, endPoint x: 230, endPoint y: 187, distance: 63.3
click at [220, 125] on span "Flipboards" at bounding box center [207, 126] width 77 height 9
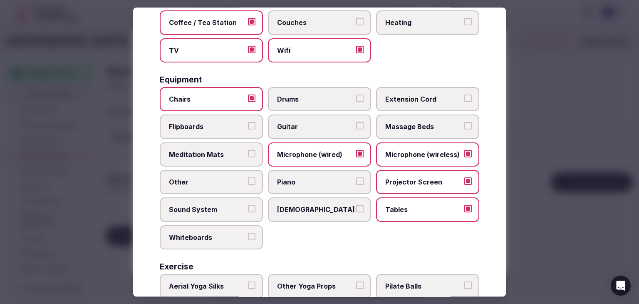
click at [248, 125] on button "Flipboards" at bounding box center [251, 125] width 7 height 7
drag, startPoint x: 231, startPoint y: 203, endPoint x: 230, endPoint y: 228, distance: 25.8
click at [231, 208] on span "Sound System" at bounding box center [207, 209] width 77 height 9
click at [248, 208] on button "Sound System" at bounding box center [251, 208] width 7 height 7
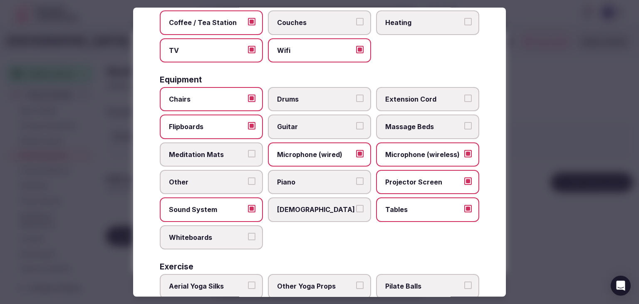
click at [230, 233] on span "Whiteboards" at bounding box center [207, 237] width 77 height 9
click at [248, 233] on button "Whiteboards" at bounding box center [251, 236] width 7 height 7
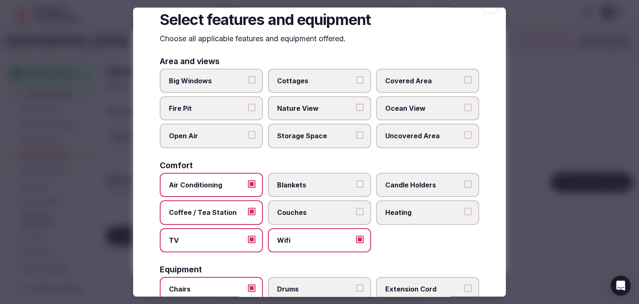
scroll to position [0, 0]
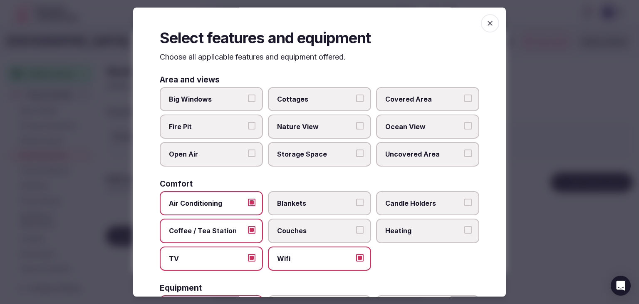
click at [488, 23] on icon "button" at bounding box center [490, 23] width 5 height 5
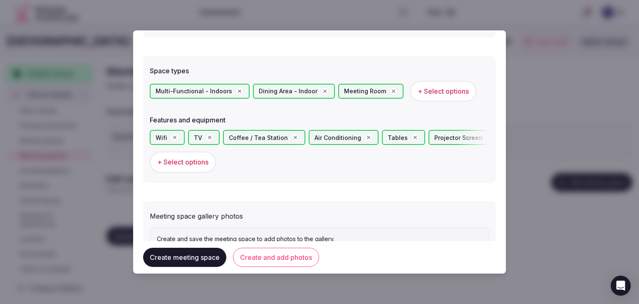
scroll to position [458, 0]
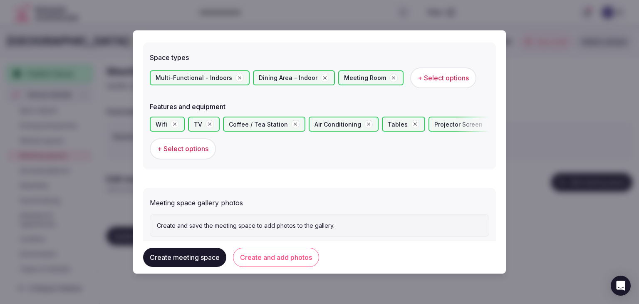
click at [286, 265] on button "Create and add photos" at bounding box center [276, 257] width 86 height 19
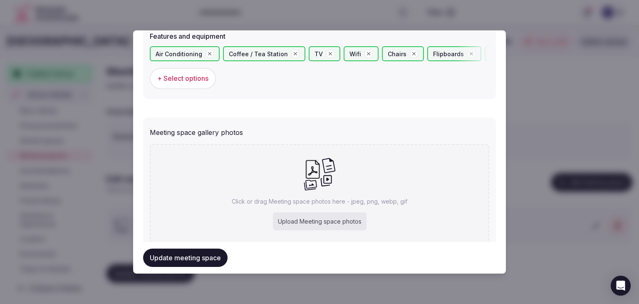
scroll to position [555, 0]
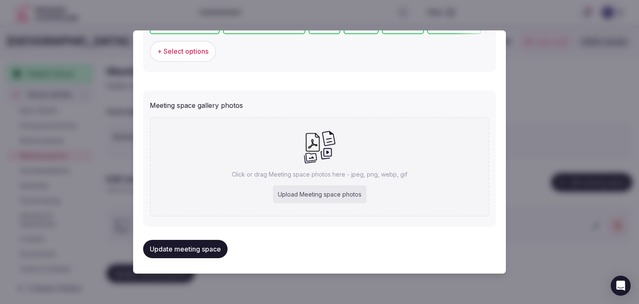
click at [306, 193] on div "Upload Meeting space photos" at bounding box center [320, 194] width 94 height 18
type input "**********"
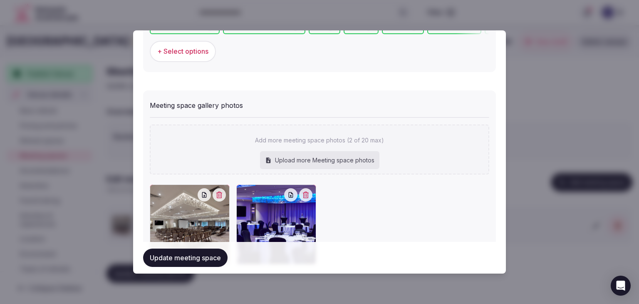
click at [216, 255] on button "Update meeting space" at bounding box center [185, 257] width 84 height 18
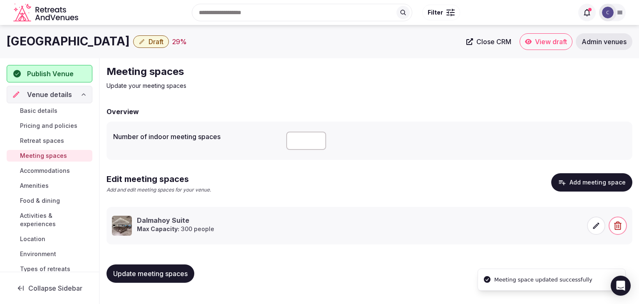
click at [157, 274] on span "Update meeting spaces" at bounding box center [150, 273] width 74 height 8
click at [65, 170] on span "Accommodations" at bounding box center [45, 170] width 50 height 8
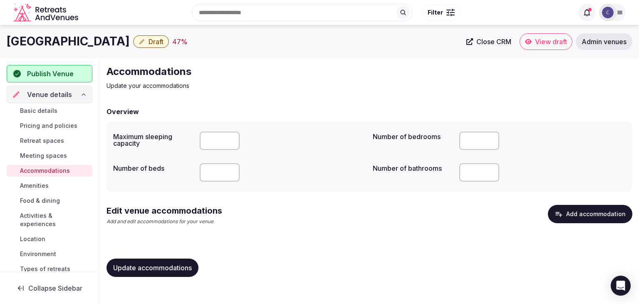
click at [587, 213] on button "Add accommodation" at bounding box center [590, 214] width 84 height 18
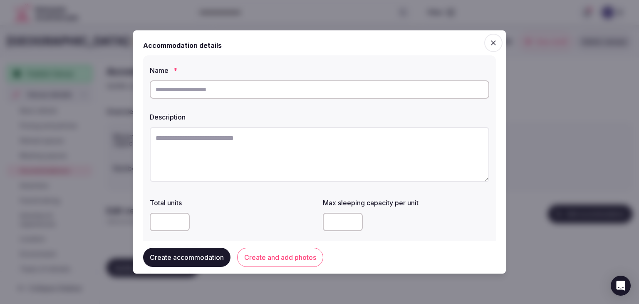
click at [266, 97] on input "text" at bounding box center [319, 89] width 339 height 18
paste input "********"
type input "********"
click at [316, 164] on textarea at bounding box center [319, 154] width 339 height 55
click at [278, 155] on textarea at bounding box center [319, 154] width 339 height 55
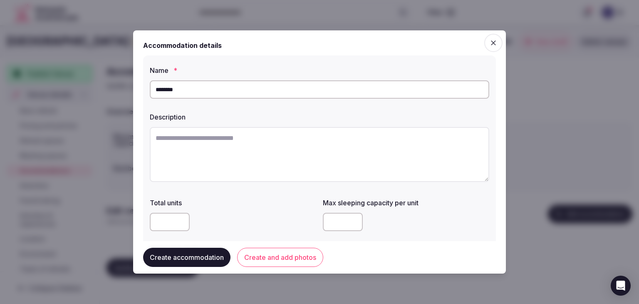
paste textarea "**********"
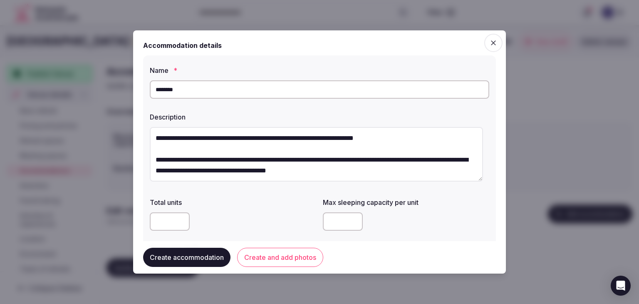
scroll to position [26, 0]
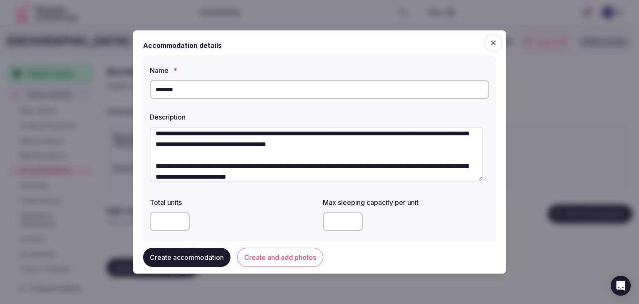
type textarea "**********"
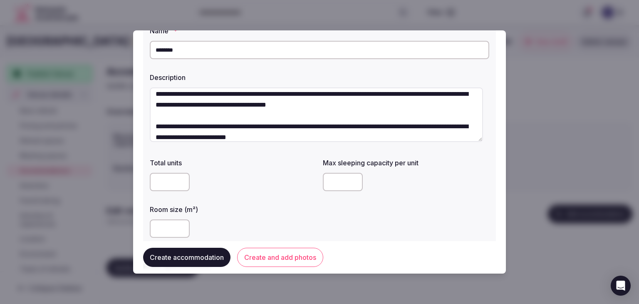
scroll to position [83, 0]
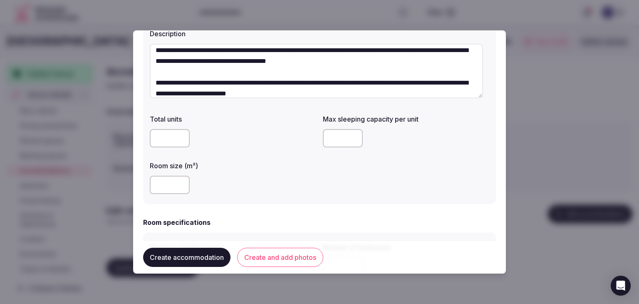
click at [345, 136] on input "number" at bounding box center [343, 138] width 40 height 18
type input "*"
click at [300, 192] on div at bounding box center [233, 185] width 166 height 18
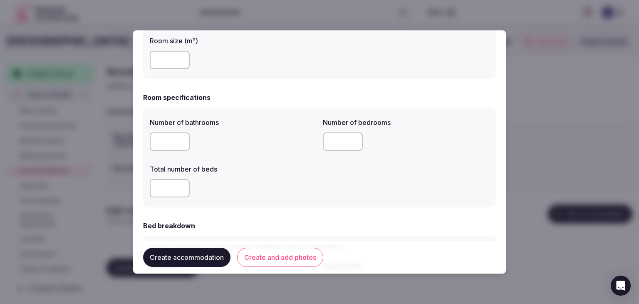
click at [165, 141] on input "number" at bounding box center [170, 141] width 40 height 18
type input "*"
click at [335, 142] on input "number" at bounding box center [343, 141] width 40 height 18
type input "*"
drag, startPoint x: 153, startPoint y: 190, endPoint x: 161, endPoint y: 190, distance: 7.5
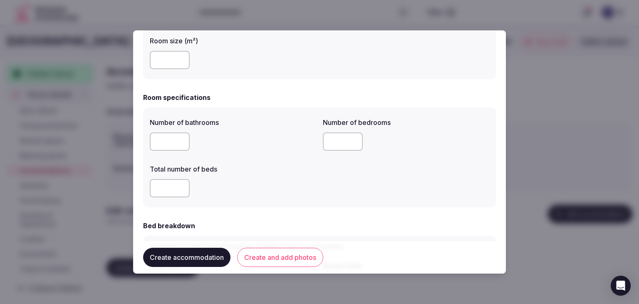
click at [154, 190] on input "number" at bounding box center [170, 188] width 40 height 18
type input "*"
click at [264, 194] on div "*" at bounding box center [233, 188] width 166 height 18
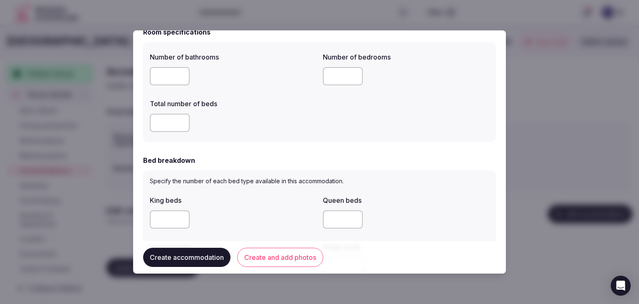
scroll to position [333, 0]
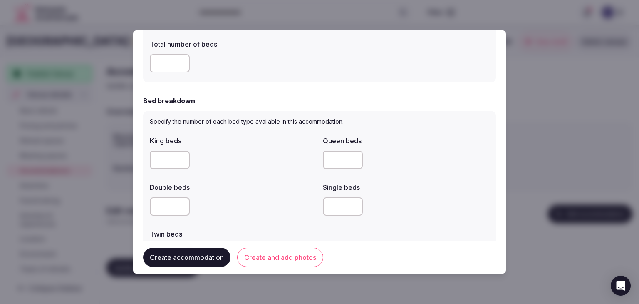
click at [338, 160] on input "number" at bounding box center [343, 160] width 40 height 18
type input "*"
click at [295, 193] on div "Double beds" at bounding box center [233, 199] width 166 height 40
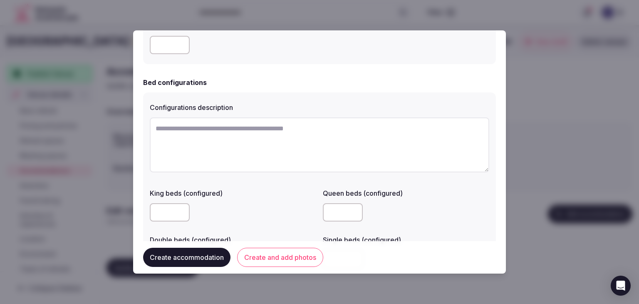
scroll to position [624, 0]
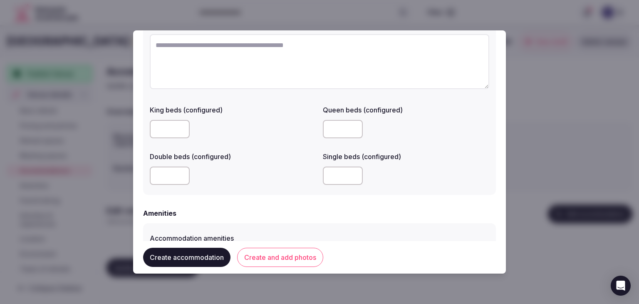
click at [172, 177] on input "number" at bounding box center [170, 175] width 40 height 18
type input "*"
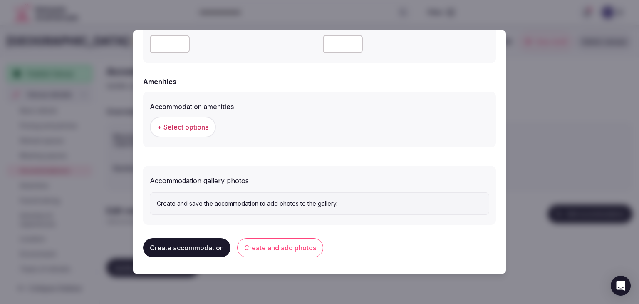
click at [187, 120] on button "+ Select options" at bounding box center [183, 126] width 66 height 21
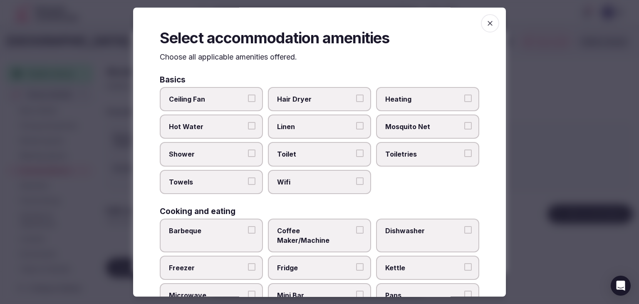
click at [301, 179] on span "Wifi" at bounding box center [315, 181] width 77 height 9
click at [356, 179] on button "Wifi" at bounding box center [359, 180] width 7 height 7
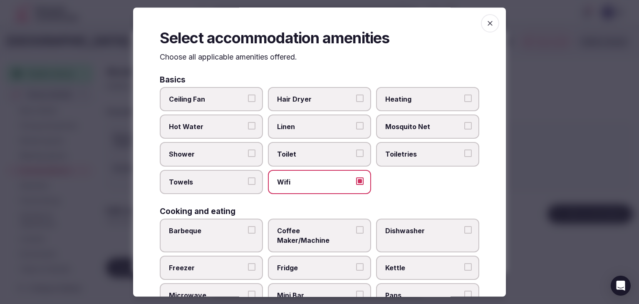
click at [414, 151] on span "Toiletries" at bounding box center [423, 154] width 77 height 9
click at [464, 151] on button "Toiletries" at bounding box center [467, 153] width 7 height 7
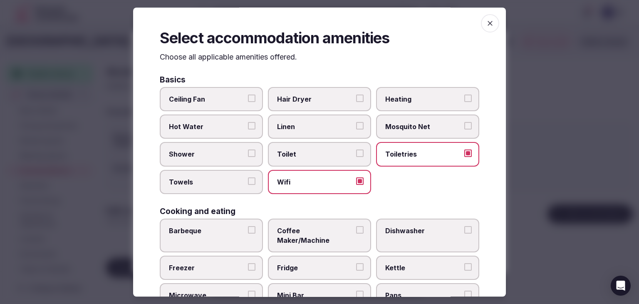
click at [323, 92] on label "Hair Dryer" at bounding box center [319, 99] width 103 height 24
click at [356, 94] on button "Hair Dryer" at bounding box center [359, 97] width 7 height 7
click at [211, 156] on span "Shower" at bounding box center [207, 154] width 77 height 9
click at [248, 156] on button "Shower" at bounding box center [251, 153] width 7 height 7
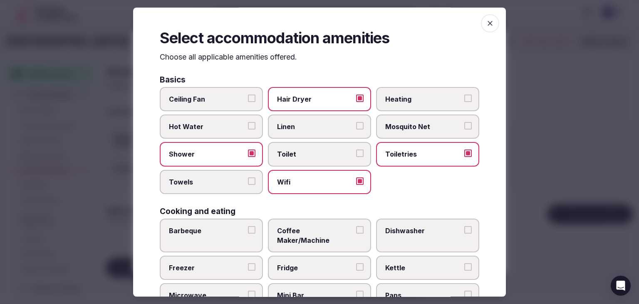
click at [210, 178] on span "Towels" at bounding box center [207, 181] width 77 height 9
click at [248, 178] on button "Towels" at bounding box center [251, 180] width 7 height 7
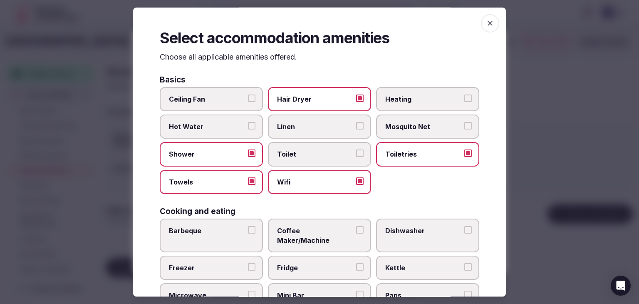
click at [293, 227] on span "Coffee Maker/Machine" at bounding box center [315, 235] width 77 height 19
click at [356, 227] on button "Coffee Maker/Machine" at bounding box center [359, 229] width 7 height 7
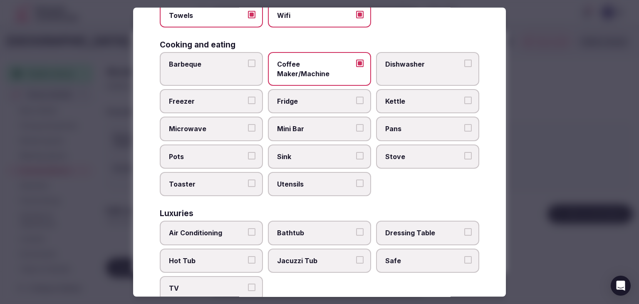
scroll to position [208, 0]
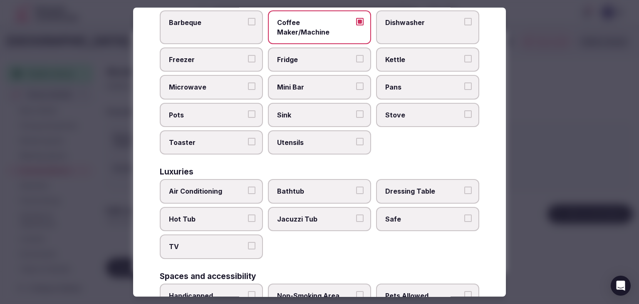
click at [235, 189] on label "Air Conditioning" at bounding box center [211, 191] width 103 height 24
click at [248, 189] on button "Air Conditioning" at bounding box center [251, 190] width 7 height 7
click at [221, 242] on span "TV" at bounding box center [207, 246] width 77 height 9
click at [248, 242] on button "TV" at bounding box center [251, 245] width 7 height 7
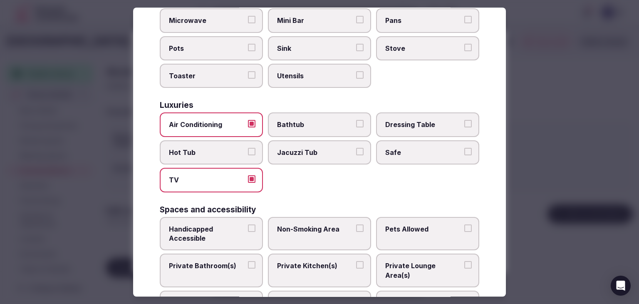
scroll to position [333, 0]
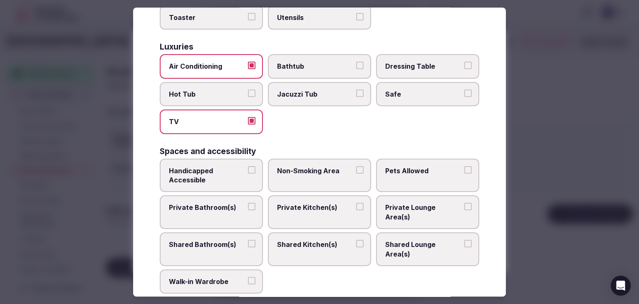
click at [225, 232] on label "Shared Bathroom(s)" at bounding box center [211, 249] width 103 height 34
click at [248, 240] on button "Shared Bathroom(s)" at bounding box center [251, 243] width 7 height 7
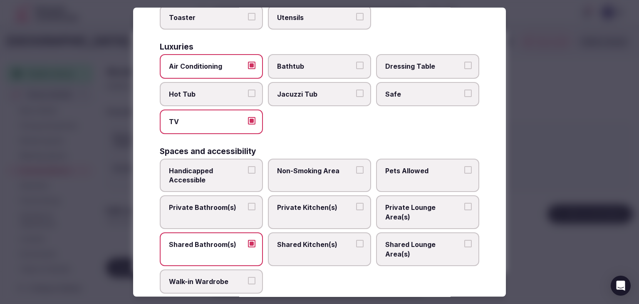
click at [227, 203] on span "Private Bathroom(s)" at bounding box center [207, 207] width 77 height 9
click at [248, 203] on button "Private Bathroom(s)" at bounding box center [251, 206] width 7 height 7
click at [227, 240] on span "Shared Bathroom(s)" at bounding box center [207, 244] width 77 height 9
click at [248, 240] on button "Shared Bathroom(s)" at bounding box center [251, 243] width 7 height 7
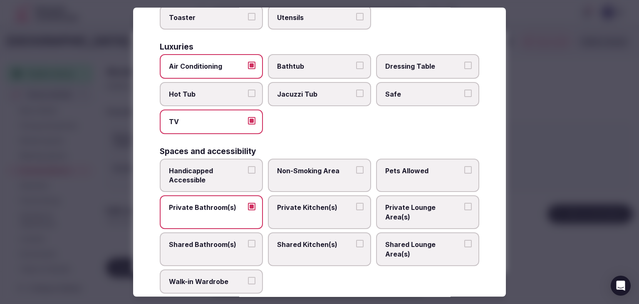
click at [409, 90] on label "Safe" at bounding box center [427, 94] width 103 height 24
click at [464, 90] on button "Safe" at bounding box center [467, 92] width 7 height 7
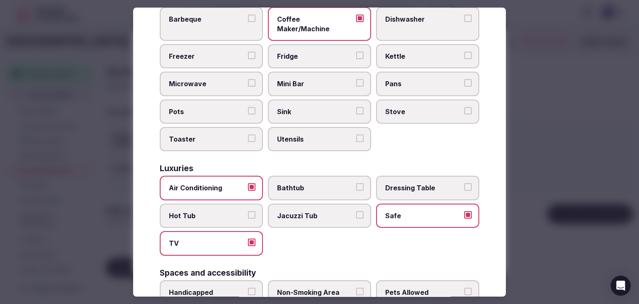
scroll to position [166, 0]
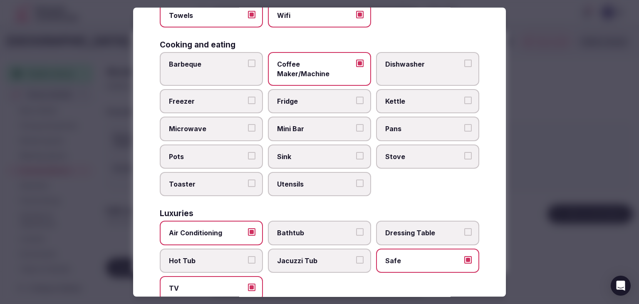
click at [293, 89] on label "Fridge" at bounding box center [319, 101] width 103 height 24
click at [356, 97] on button "Fridge" at bounding box center [359, 100] width 7 height 7
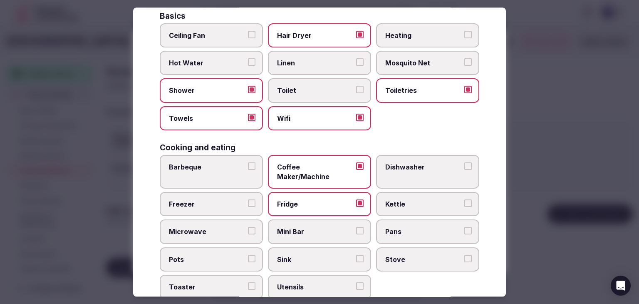
scroll to position [0, 0]
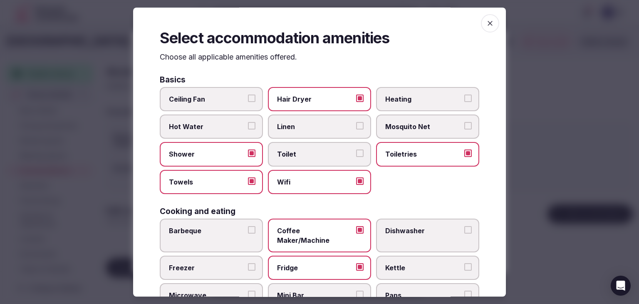
click at [488, 22] on icon "button" at bounding box center [490, 23] width 5 height 5
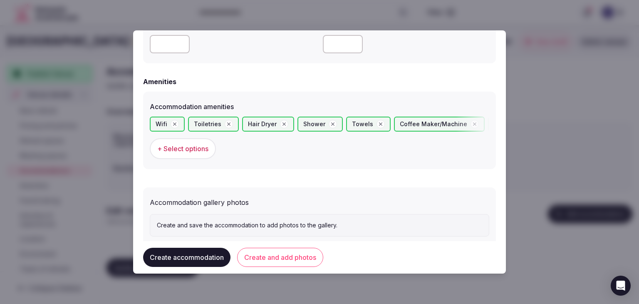
click at [276, 257] on button "Create and add photos" at bounding box center [280, 257] width 86 height 19
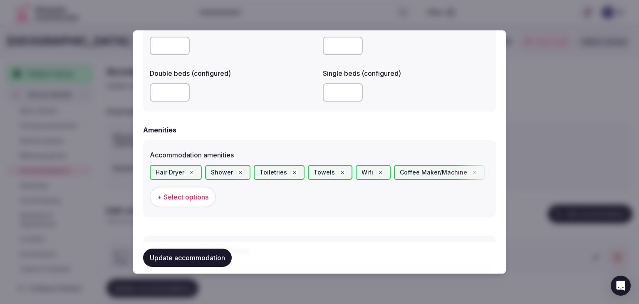
scroll to position [853, 0]
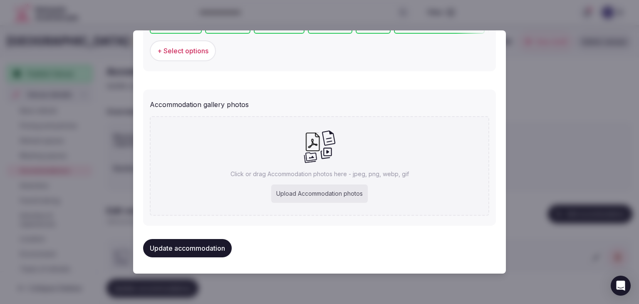
click at [316, 184] on div "Upload Accommodation photos" at bounding box center [319, 193] width 97 height 18
type input "**********"
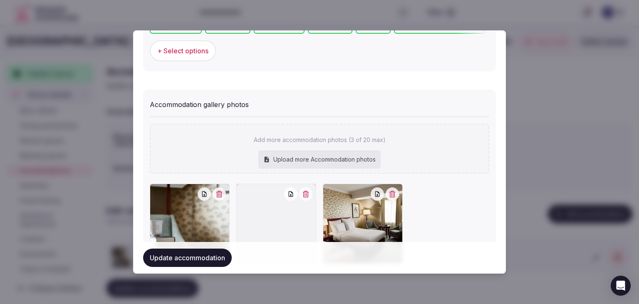
scroll to position [899, 0]
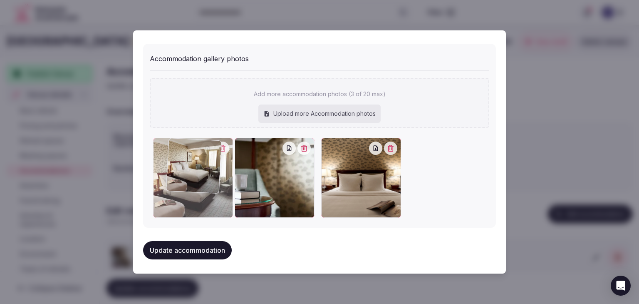
drag, startPoint x: 326, startPoint y: 144, endPoint x: 173, endPoint y: 146, distance: 152.7
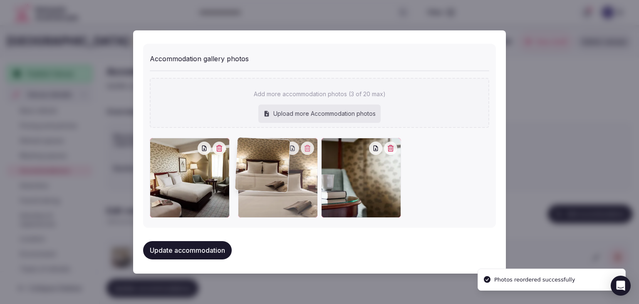
drag, startPoint x: 323, startPoint y: 143, endPoint x: 281, endPoint y: 146, distance: 42.2
click at [282, 146] on div at bounding box center [278, 178] width 80 height 80
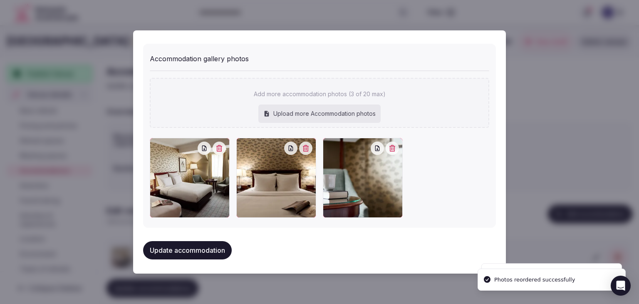
click at [208, 241] on button "Update accommodation" at bounding box center [187, 250] width 89 height 18
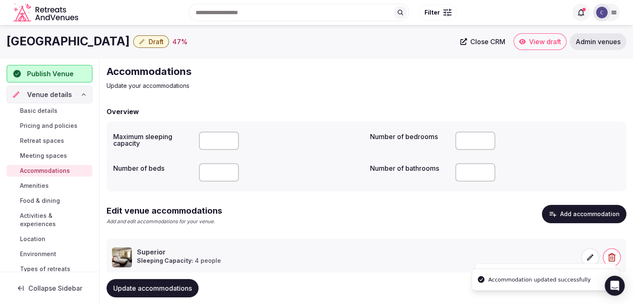
click at [188, 285] on span "Update accommodations" at bounding box center [152, 288] width 79 height 8
click at [33, 183] on span "Amenities" at bounding box center [34, 185] width 29 height 8
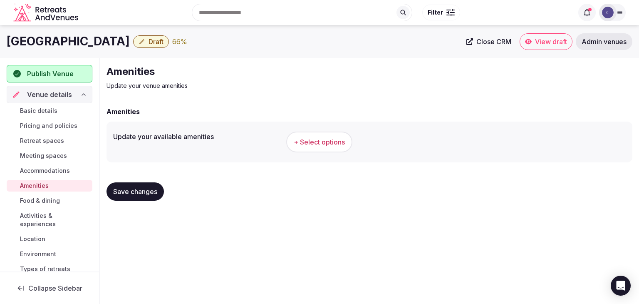
click at [338, 145] on span "+ Select options" at bounding box center [319, 141] width 51 height 9
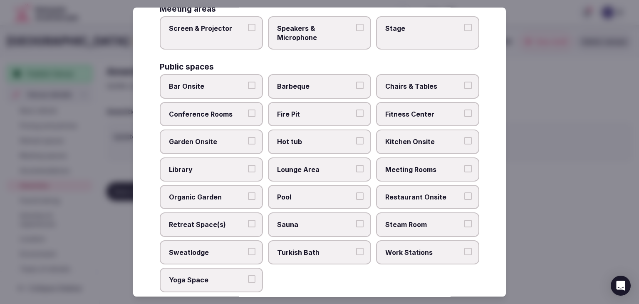
scroll to position [448, 0]
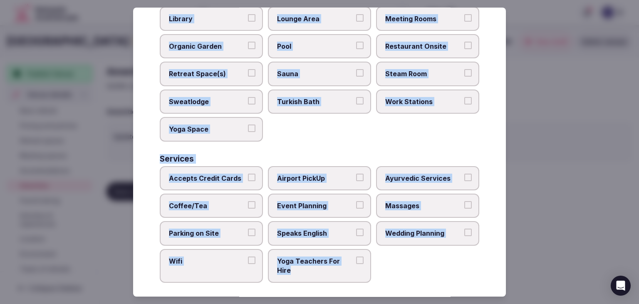
drag, startPoint x: 157, startPoint y: 59, endPoint x: 381, endPoint y: 287, distance: 319.8
click at [381, 287] on div "Select your venue amenities Choose all applicable amenities offered. Activities…" at bounding box center [319, 151] width 373 height 289
copy div "Choose all applicable amenities offered. Activities Bicycles Camping Allowed On…"
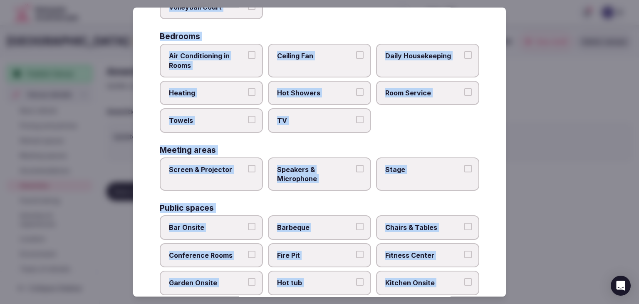
scroll to position [0, 0]
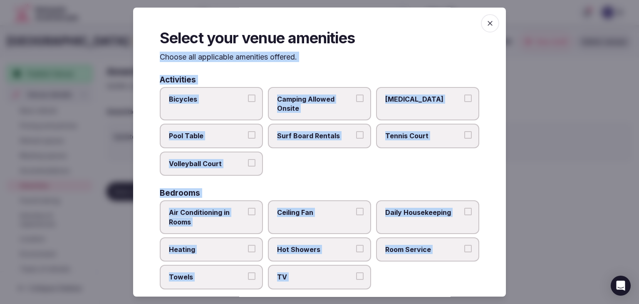
click at [230, 103] on span "Bicycles" at bounding box center [207, 98] width 77 height 9
click at [248, 102] on button "Bicycles" at bounding box center [251, 97] width 7 height 7
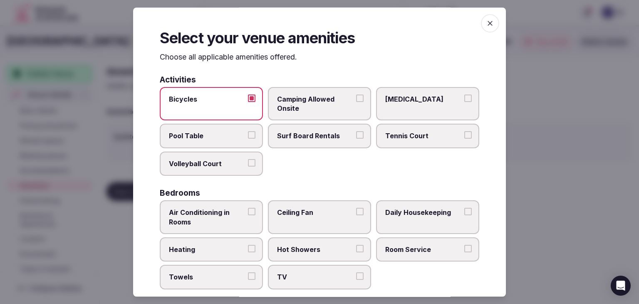
click at [231, 134] on span "Pool Table" at bounding box center [207, 135] width 77 height 9
click at [248, 134] on button "Pool Table" at bounding box center [251, 134] width 7 height 7
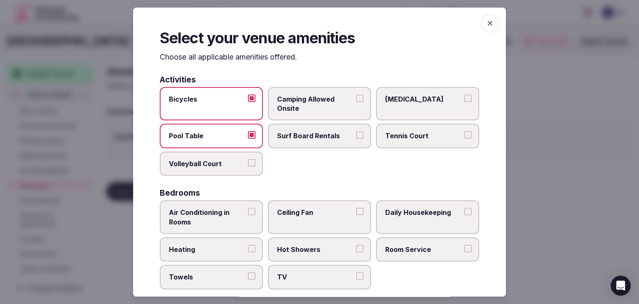
click at [396, 129] on label "Tennis Court" at bounding box center [427, 136] width 103 height 24
click at [464, 131] on button "Tennis Court" at bounding box center [467, 134] width 7 height 7
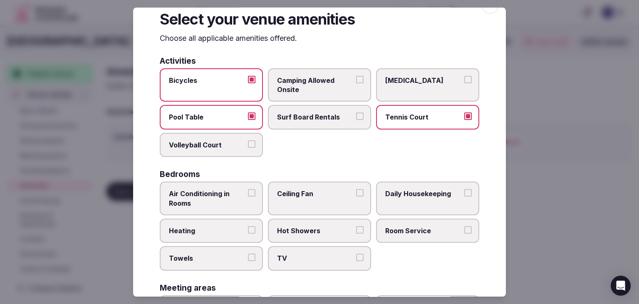
scroll to position [83, 0]
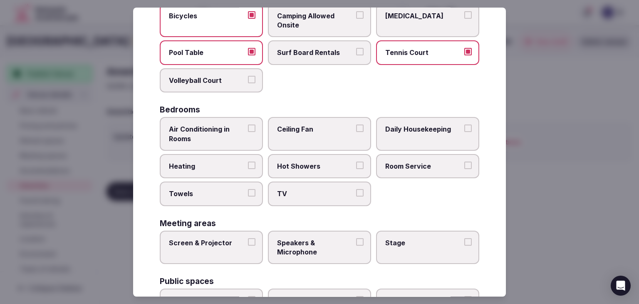
drag, startPoint x: 226, startPoint y: 135, endPoint x: 229, endPoint y: 172, distance: 36.7
click at [226, 136] on span "Air Conditioning in Rooms" at bounding box center [207, 133] width 77 height 19
click at [248, 132] on button "Air Conditioning in Rooms" at bounding box center [251, 127] width 7 height 7
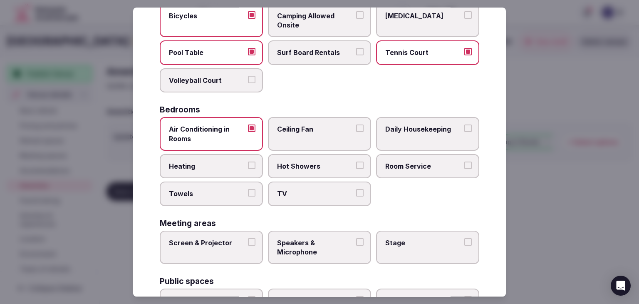
drag, startPoint x: 228, startPoint y: 172, endPoint x: 229, endPoint y: 181, distance: 9.2
click at [228, 172] on label "Heating" at bounding box center [211, 166] width 103 height 24
click at [248, 169] on button "Heating" at bounding box center [251, 164] width 7 height 7
drag, startPoint x: 225, startPoint y: 194, endPoint x: 229, endPoint y: 193, distance: 4.7
click at [226, 194] on span "Towels" at bounding box center [207, 193] width 77 height 9
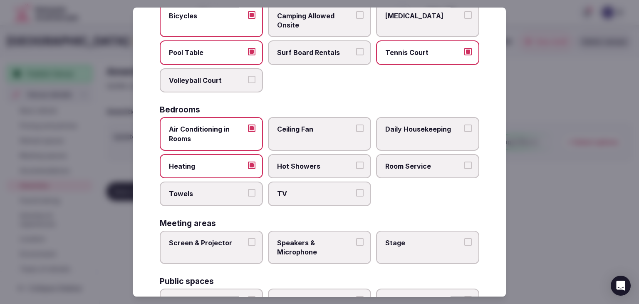
click at [248, 194] on button "Towels" at bounding box center [251, 192] width 7 height 7
click at [295, 193] on span "TV" at bounding box center [315, 193] width 77 height 9
click at [356, 193] on button "TV" at bounding box center [359, 192] width 7 height 7
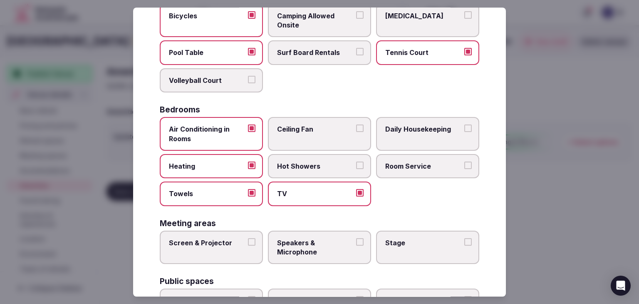
click at [295, 169] on label "Hot Showers" at bounding box center [319, 166] width 103 height 24
click at [356, 169] on button "Hot Showers" at bounding box center [359, 164] width 7 height 7
click at [396, 169] on span "Room Service" at bounding box center [423, 165] width 77 height 9
click at [464, 169] on button "Room Service" at bounding box center [467, 164] width 7 height 7
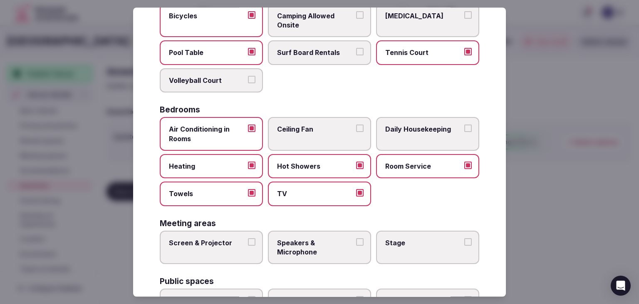
click at [405, 135] on label "Daily Housekeeping" at bounding box center [427, 134] width 103 height 34
click at [464, 132] on button "Daily Housekeeping" at bounding box center [467, 127] width 7 height 7
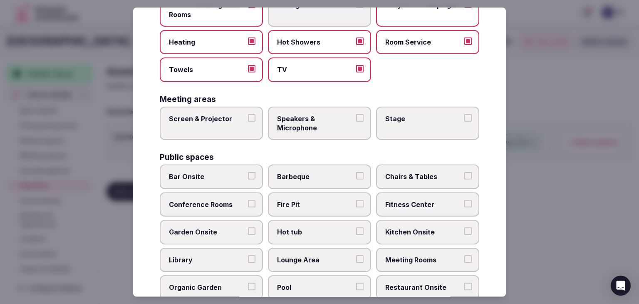
scroll to position [208, 0]
click at [219, 125] on label "Screen & Projector" at bounding box center [211, 123] width 103 height 34
click at [248, 121] on button "Screen & Projector" at bounding box center [251, 116] width 7 height 7
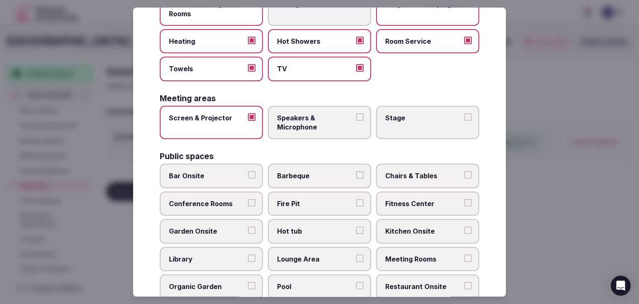
click at [302, 124] on span "Speakers & Microphone" at bounding box center [315, 122] width 77 height 19
click at [356, 121] on button "Speakers & Microphone" at bounding box center [359, 116] width 7 height 7
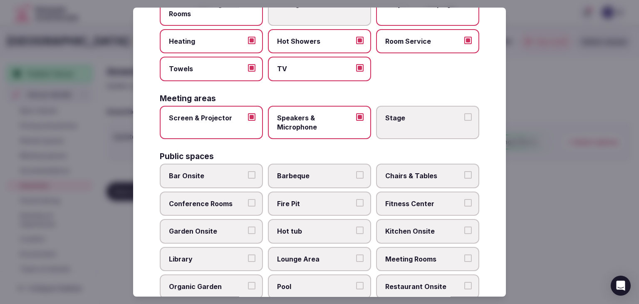
click at [395, 127] on label "Stage" at bounding box center [427, 123] width 103 height 34
click at [464, 121] on button "Stage" at bounding box center [467, 116] width 7 height 7
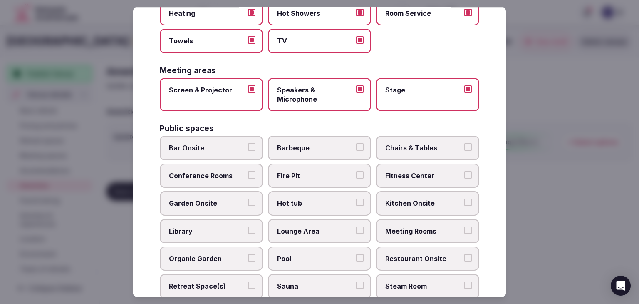
scroll to position [250, 0]
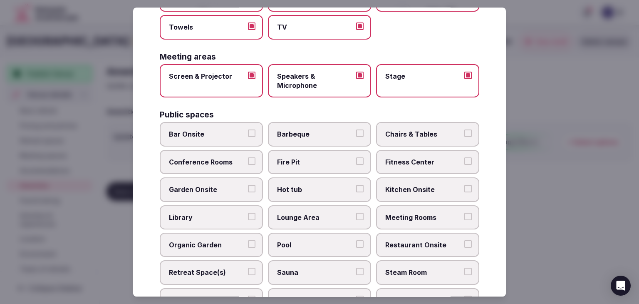
click at [216, 141] on label "Bar Onsite" at bounding box center [211, 134] width 103 height 24
click at [248, 137] on button "Bar Onsite" at bounding box center [251, 133] width 7 height 7
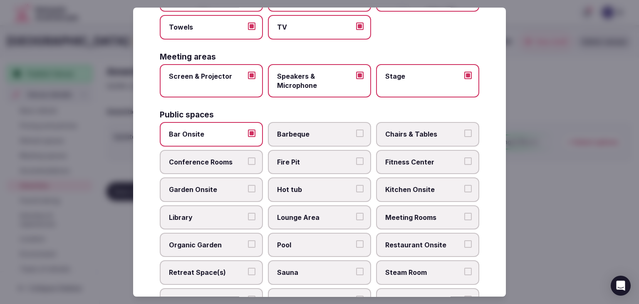
click at [217, 163] on span "Conference Rooms" at bounding box center [207, 161] width 77 height 9
click at [248, 163] on button "Conference Rooms" at bounding box center [251, 160] width 7 height 7
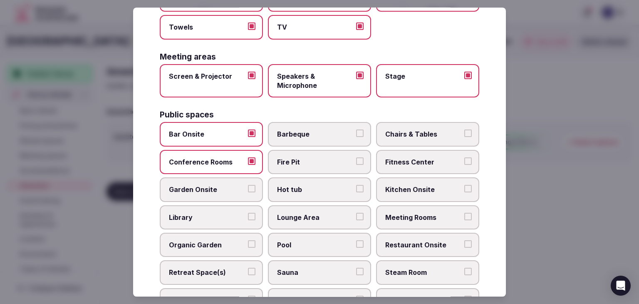
click at [414, 139] on label "Chairs & Tables" at bounding box center [427, 134] width 103 height 24
click at [464, 137] on button "Chairs & Tables" at bounding box center [467, 133] width 7 height 7
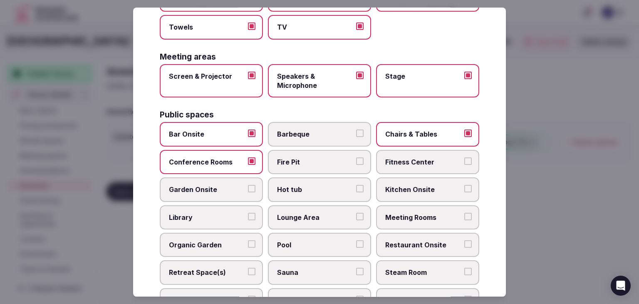
click at [411, 158] on span "Fitness Center" at bounding box center [423, 161] width 77 height 9
click at [464, 158] on button "Fitness Center" at bounding box center [467, 160] width 7 height 7
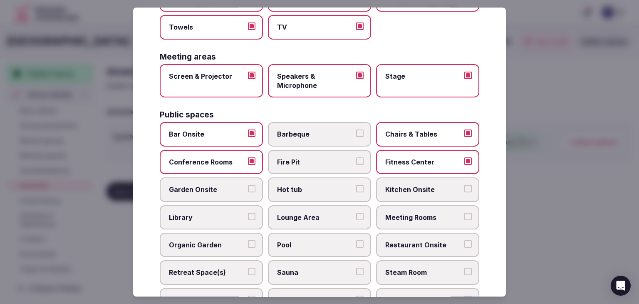
drag, startPoint x: 411, startPoint y: 216, endPoint x: 407, endPoint y: 232, distance: 16.6
click at [410, 216] on span "Meeting Rooms" at bounding box center [423, 217] width 77 height 9
click at [464, 216] on button "Meeting Rooms" at bounding box center [467, 216] width 7 height 7
click at [408, 242] on span "Restaurant Onsite" at bounding box center [423, 244] width 77 height 9
drag, startPoint x: 338, startPoint y: 203, endPoint x: 333, endPoint y: 223, distance: 21.0
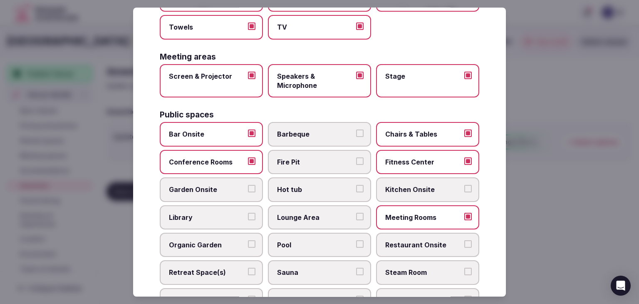
click at [338, 205] on label "Lounge Area" at bounding box center [319, 217] width 103 height 24
click at [356, 213] on button "Lounge Area" at bounding box center [359, 216] width 7 height 7
click at [330, 233] on label "Pool" at bounding box center [319, 245] width 103 height 24
click at [356, 240] on button "Pool" at bounding box center [359, 243] width 7 height 7
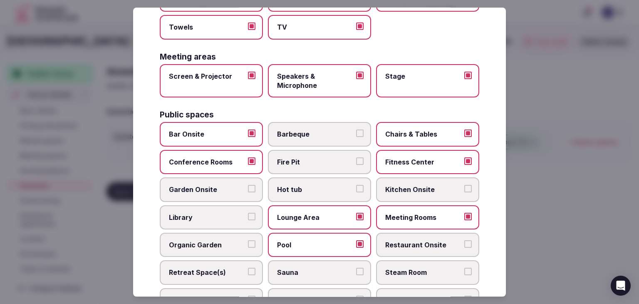
click at [324, 185] on span "Hot tub" at bounding box center [315, 189] width 77 height 9
click at [356, 185] on button "Hot tub" at bounding box center [359, 188] width 7 height 7
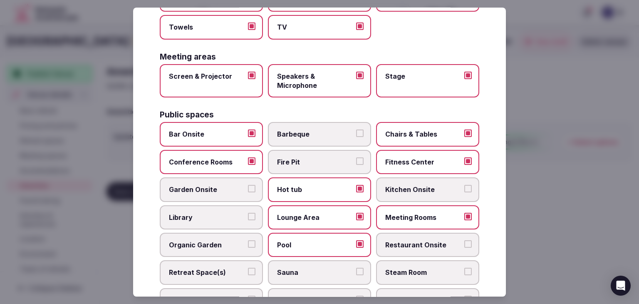
drag, startPoint x: 215, startPoint y: 181, endPoint x: 215, endPoint y: 191, distance: 10.0
click at [215, 183] on label "Garden Onsite" at bounding box center [211, 190] width 103 height 24
click at [248, 185] on button "Garden Onsite" at bounding box center [251, 188] width 7 height 7
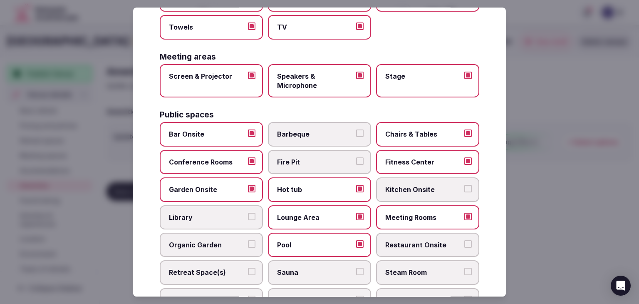
click at [210, 213] on span "Library" at bounding box center [207, 217] width 77 height 9
click at [248, 213] on button "Library" at bounding box center [251, 216] width 7 height 7
click at [229, 242] on span "Organic Garden" at bounding box center [207, 244] width 77 height 9
click at [248, 242] on button "Organic Garden" at bounding box center [251, 243] width 7 height 7
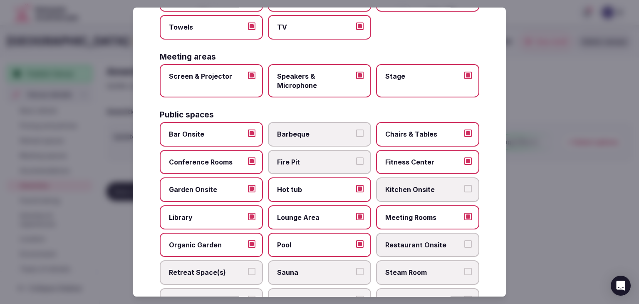
drag, startPoint x: 416, startPoint y: 214, endPoint x: 416, endPoint y: 227, distance: 12.9
click at [416, 215] on span "Meeting Rooms" at bounding box center [423, 217] width 77 height 9
click at [464, 215] on button "Meeting Rooms" at bounding box center [467, 216] width 7 height 7
drag, startPoint x: 411, startPoint y: 243, endPoint x: 411, endPoint y: 217, distance: 26.2
click at [411, 243] on span "Restaurant Onsite" at bounding box center [423, 244] width 77 height 9
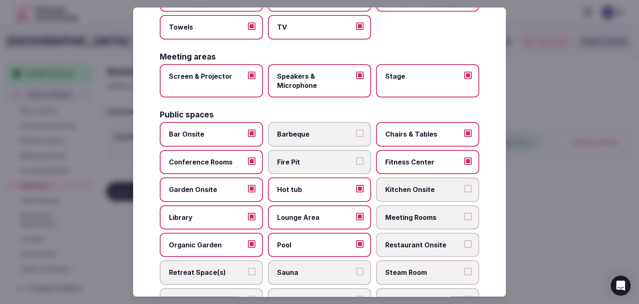
click at [464, 243] on button "Restaurant Onsite" at bounding box center [467, 243] width 7 height 7
click at [411, 216] on span "Meeting Rooms" at bounding box center [423, 217] width 77 height 9
click at [414, 216] on span "Meeting Rooms" at bounding box center [423, 217] width 77 height 9
click at [464, 216] on button "Meeting Rooms" at bounding box center [467, 216] width 7 height 7
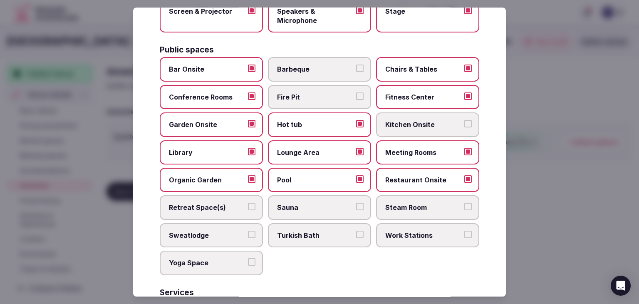
scroll to position [374, 0]
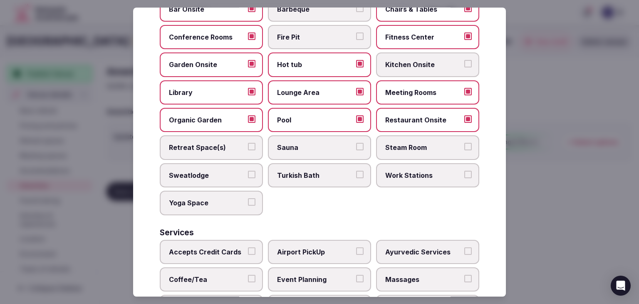
click at [225, 145] on span "Retreat Space(s)" at bounding box center [207, 147] width 77 height 9
click at [248, 145] on button "Retreat Space(s)" at bounding box center [251, 146] width 7 height 7
click at [315, 152] on label "Sauna" at bounding box center [319, 148] width 103 height 24
click at [356, 151] on button "Sauna" at bounding box center [359, 146] width 7 height 7
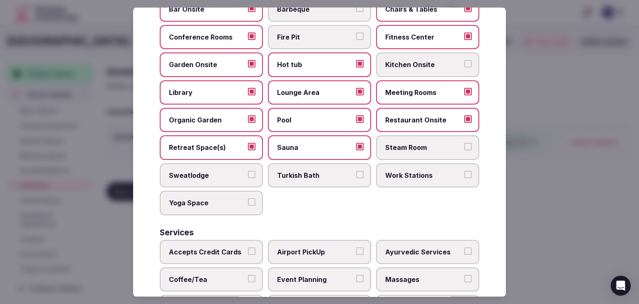
click at [409, 143] on span "Steam Room" at bounding box center [423, 147] width 77 height 9
click at [464, 143] on button "Steam Room" at bounding box center [467, 146] width 7 height 7
click at [326, 175] on span "Turkish Bath" at bounding box center [315, 175] width 77 height 9
click at [356, 175] on button "Turkish Bath" at bounding box center [359, 174] width 7 height 7
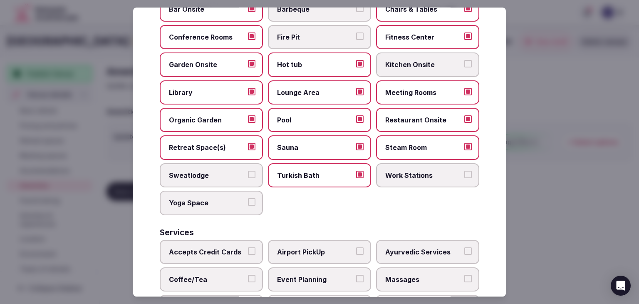
click at [406, 171] on span "Work Stations" at bounding box center [423, 175] width 77 height 9
click at [464, 171] on button "Work Stations" at bounding box center [467, 174] width 7 height 7
click at [208, 211] on div "Activities Bicycles Camping Allowed Onsite Ice Bath Pool Table Surf Board Renta…" at bounding box center [320, 28] width 320 height 655
click at [226, 193] on label "Yoga Space" at bounding box center [211, 203] width 103 height 24
click at [248, 198] on button "Yoga Space" at bounding box center [251, 201] width 7 height 7
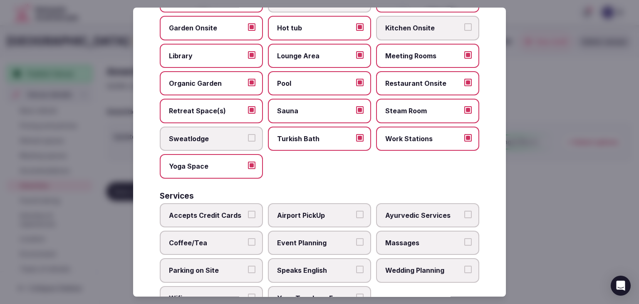
scroll to position [448, 0]
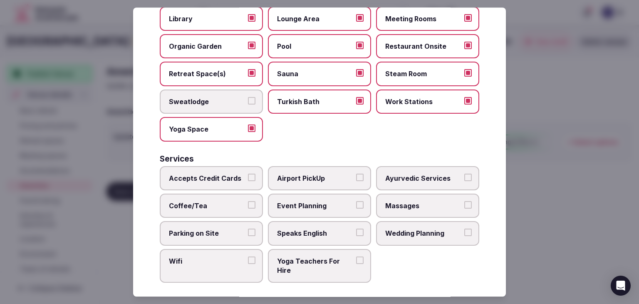
click at [224, 178] on label "Accepts Credit Cards" at bounding box center [211, 178] width 103 height 24
click at [248, 178] on button "Accepts Credit Cards" at bounding box center [251, 176] width 7 height 7
click at [223, 201] on span "Coffee/Tea" at bounding box center [207, 205] width 77 height 9
click at [248, 201] on button "Coffee/Tea" at bounding box center [251, 204] width 7 height 7
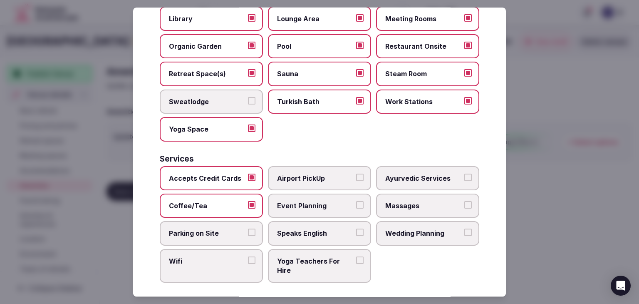
click at [223, 229] on span "Parking on Site" at bounding box center [207, 233] width 77 height 9
click at [248, 229] on button "Parking on Site" at bounding box center [251, 232] width 7 height 7
click at [223, 256] on span "Wifi" at bounding box center [207, 260] width 77 height 9
click at [248, 256] on button "Wifi" at bounding box center [251, 259] width 7 height 7
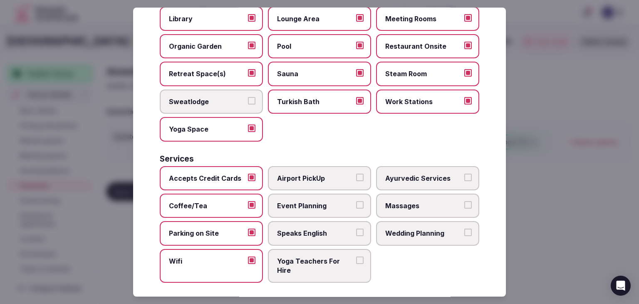
click at [288, 229] on span "Speaks English" at bounding box center [315, 233] width 77 height 9
click at [356, 229] on button "Speaks English" at bounding box center [359, 232] width 7 height 7
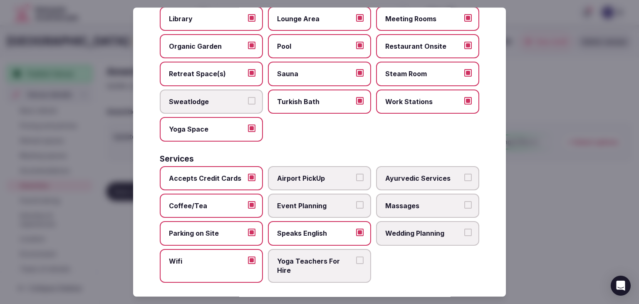
click at [305, 201] on span "Event Planning" at bounding box center [315, 205] width 77 height 9
click at [356, 201] on button "Event Planning" at bounding box center [359, 204] width 7 height 7
click at [335, 173] on span "Airport PickUp" at bounding box center [315, 177] width 77 height 9
click at [356, 173] on button "Airport PickUp" at bounding box center [359, 176] width 7 height 7
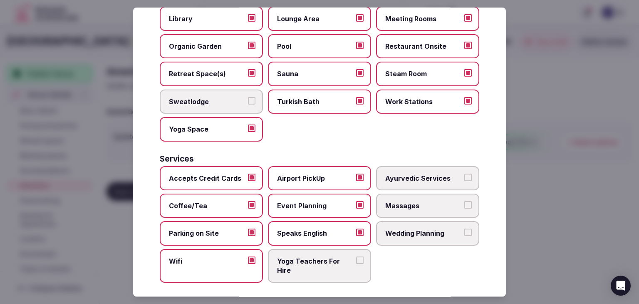
click at [393, 229] on span "Wedding Planning" at bounding box center [423, 233] width 77 height 9
click at [464, 229] on button "Wedding Planning" at bounding box center [467, 232] width 7 height 7
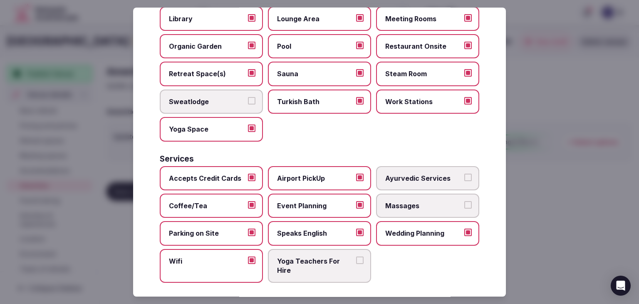
click at [397, 203] on span "Massages" at bounding box center [423, 205] width 77 height 9
click at [464, 203] on button "Massages" at bounding box center [467, 204] width 7 height 7
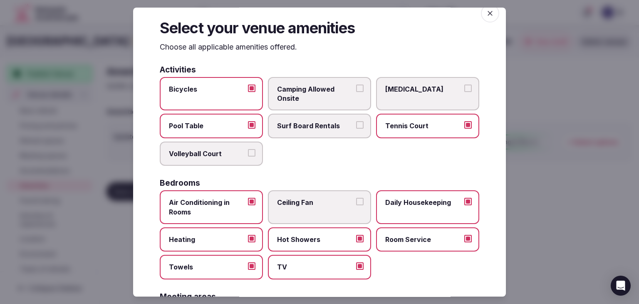
scroll to position [0, 0]
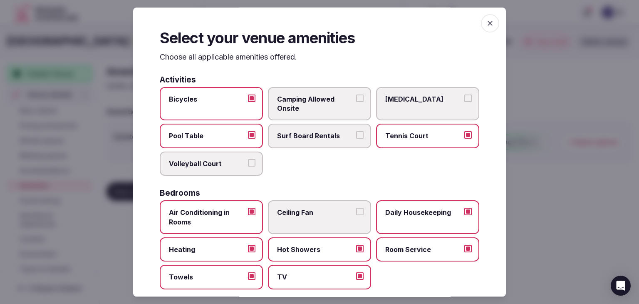
click at [486, 25] on icon "button" at bounding box center [490, 23] width 8 height 8
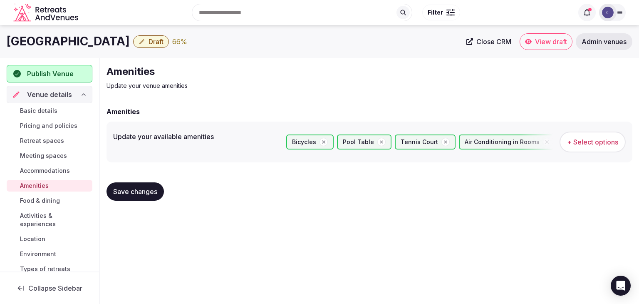
click at [144, 186] on button "Save changes" at bounding box center [135, 191] width 57 height 18
click at [144, 188] on span "Save changes" at bounding box center [135, 191] width 44 height 8
click at [114, 193] on span "Save changes" at bounding box center [135, 191] width 44 height 8
click at [39, 201] on span "Food & dining" at bounding box center [40, 200] width 40 height 8
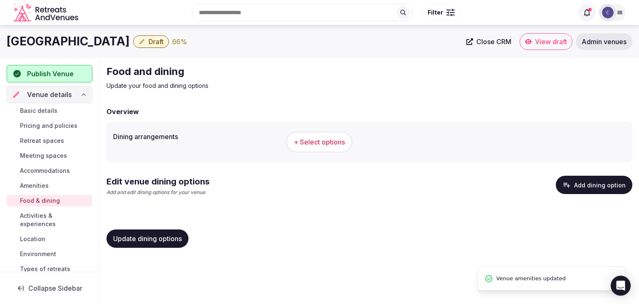
click at [334, 142] on span "+ Select options" at bounding box center [319, 141] width 51 height 9
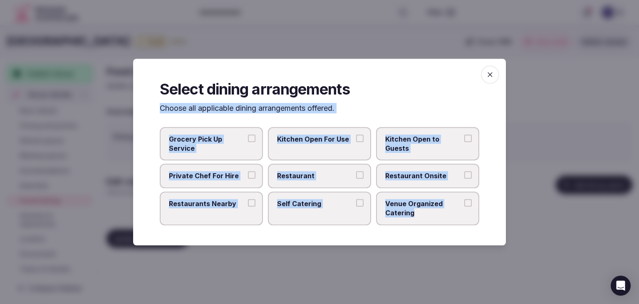
drag, startPoint x: 158, startPoint y: 110, endPoint x: 435, endPoint y: 225, distance: 299.9
click at [430, 225] on div "Select dining arrangements Choose all applicable dining arrangements offered. G…" at bounding box center [319, 152] width 373 height 186
copy div "Choose all applicable dining arrangements offered. Grocery Pick Up Service Kitc…"
click at [401, 178] on span "Restaurant Onsite" at bounding box center [423, 175] width 77 height 9
click at [464, 178] on button "Restaurant Onsite" at bounding box center [467, 174] width 7 height 7
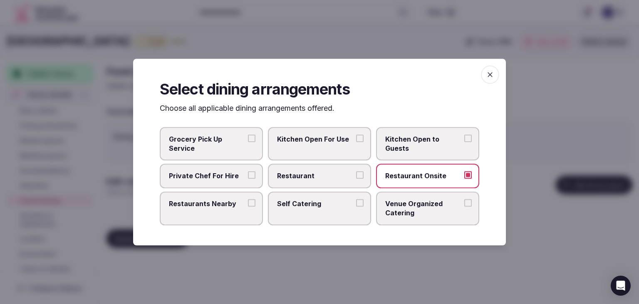
click at [409, 206] on span "Venue Organized Catering" at bounding box center [423, 208] width 77 height 19
click at [464, 206] on button "Venue Organized Catering" at bounding box center [467, 202] width 7 height 7
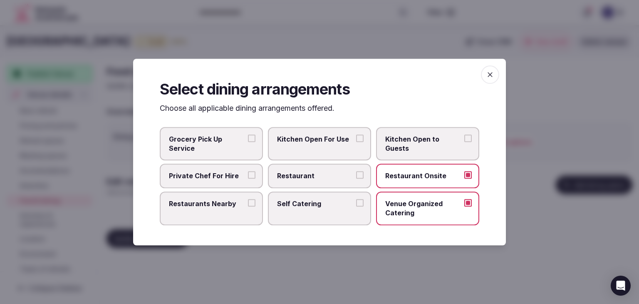
click at [200, 212] on label "Restaurants Nearby" at bounding box center [211, 208] width 103 height 34
click at [248, 206] on button "Restaurants Nearby" at bounding box center [251, 202] width 7 height 7
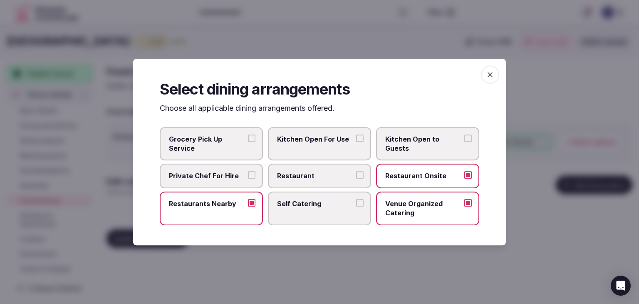
click at [488, 75] on icon "button" at bounding box center [490, 74] width 8 height 8
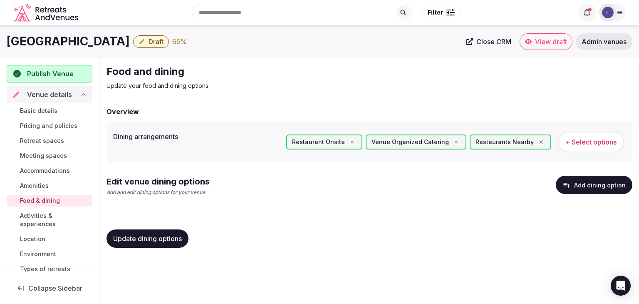
click at [173, 241] on span "Update dining options" at bounding box center [147, 238] width 69 height 8
click at [590, 184] on button "Add dining option" at bounding box center [594, 185] width 77 height 18
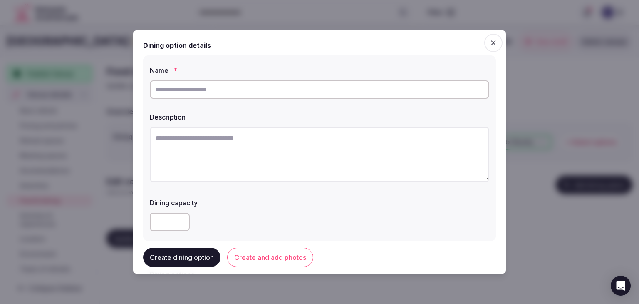
click at [248, 94] on input "text" at bounding box center [319, 89] width 339 height 18
paste input "**********"
type input "**********"
click at [268, 159] on textarea at bounding box center [319, 154] width 339 height 55
paste textarea "**********"
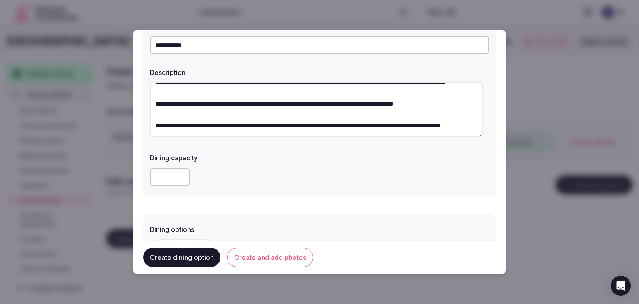
scroll to position [83, 0]
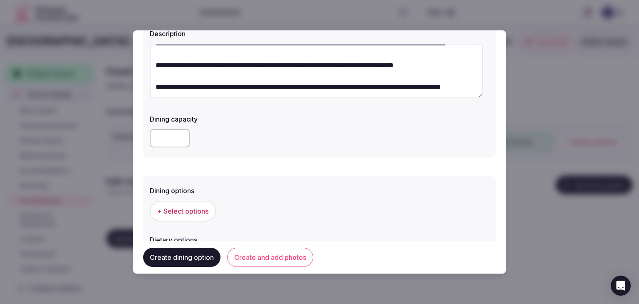
type textarea "**********"
click at [204, 208] on span "+ Select options" at bounding box center [182, 210] width 51 height 9
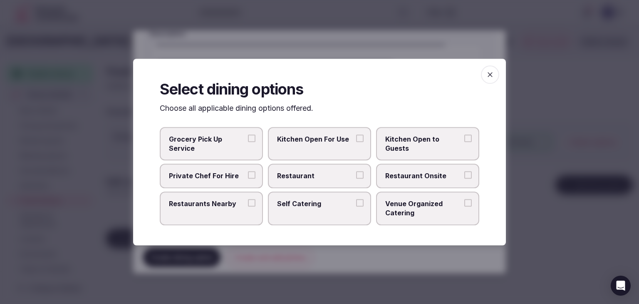
click at [411, 173] on span "Restaurant Onsite" at bounding box center [423, 175] width 77 height 9
click at [464, 173] on button "Restaurant Onsite" at bounding box center [467, 174] width 7 height 7
click at [491, 74] on icon "button" at bounding box center [490, 74] width 8 height 8
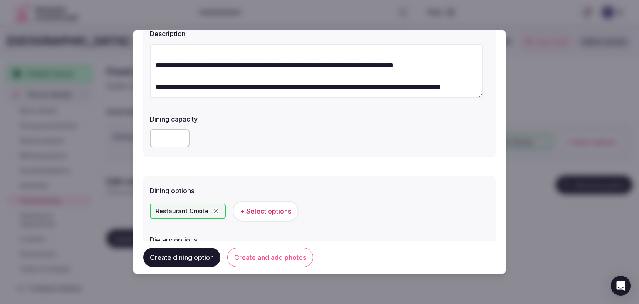
click at [277, 263] on button "Create and add photos" at bounding box center [270, 257] width 86 height 19
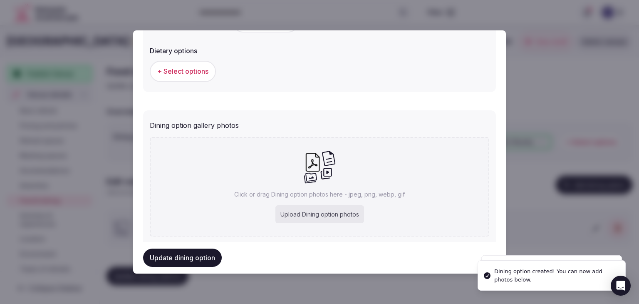
scroll to position [293, 0]
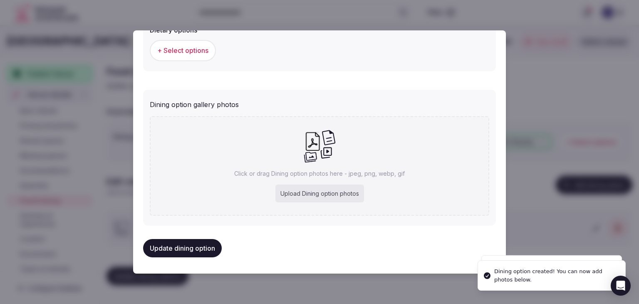
click at [329, 196] on div "Upload Dining option photos" at bounding box center [319, 193] width 89 height 18
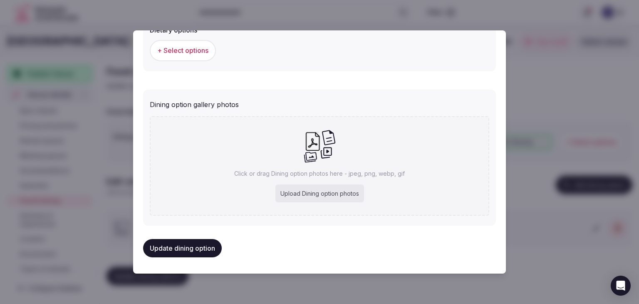
type input "**********"
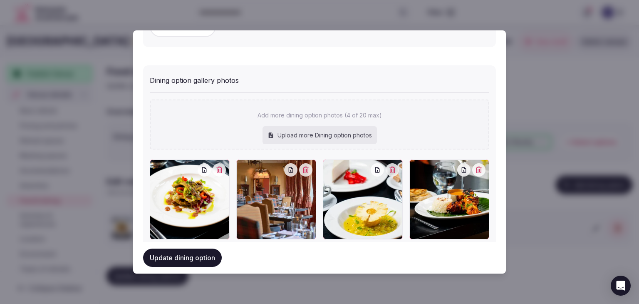
scroll to position [339, 0]
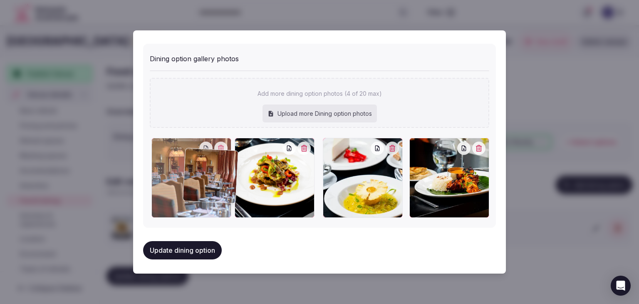
drag, startPoint x: 248, startPoint y: 147, endPoint x: 196, endPoint y: 184, distance: 63.9
click at [196, 159] on div at bounding box center [191, 178] width 80 height 80
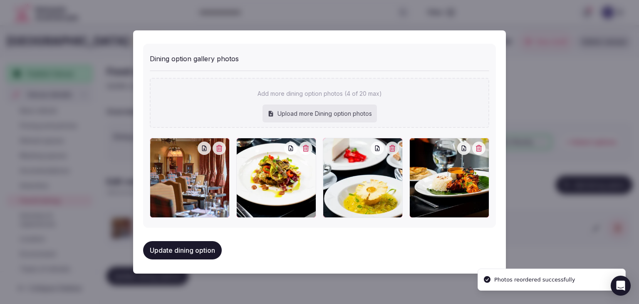
click at [201, 249] on button "Update dining option" at bounding box center [182, 250] width 79 height 18
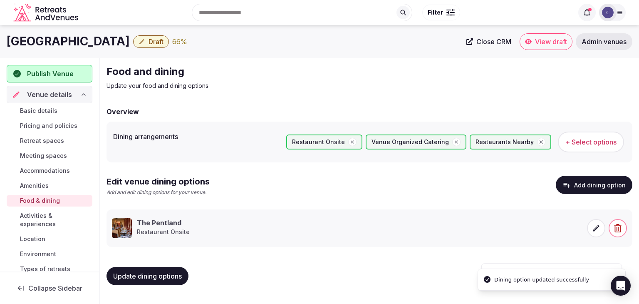
click at [166, 280] on button "Update dining options" at bounding box center [148, 276] width 82 height 18
click at [147, 285] on div "Update dining options" at bounding box center [370, 276] width 526 height 32
click at [149, 280] on button "Update dining options" at bounding box center [148, 276] width 82 height 18
click at [51, 218] on span "Activities & experiences" at bounding box center [54, 219] width 69 height 17
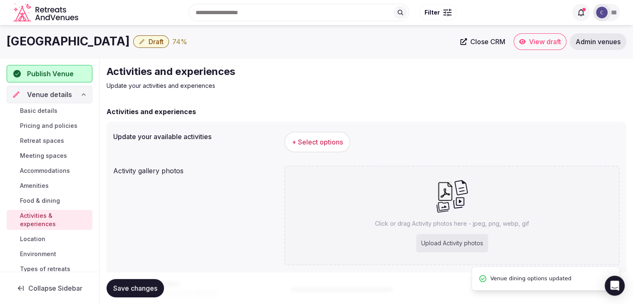
click at [334, 140] on span "+ Select options" at bounding box center [317, 141] width 51 height 9
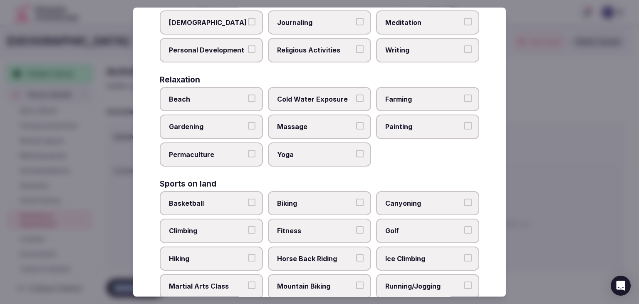
scroll to position [642, 0]
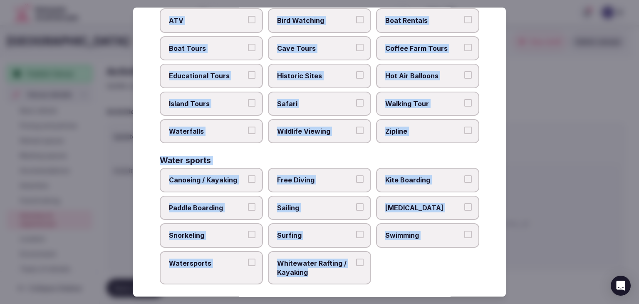
drag, startPoint x: 156, startPoint y: 55, endPoint x: 378, endPoint y: 282, distance: 317.7
click at [378, 282] on div "Select your activities Choose all applicable activities offered. Culture Dancin…" at bounding box center [319, 151] width 373 height 289
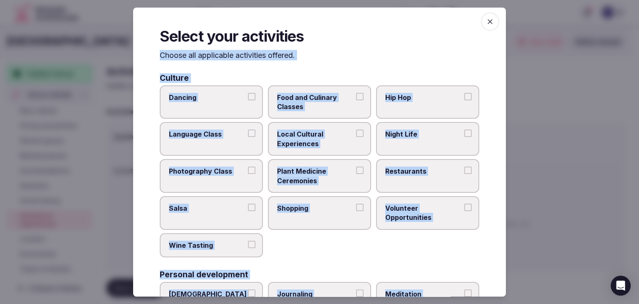
scroll to position [0, 0]
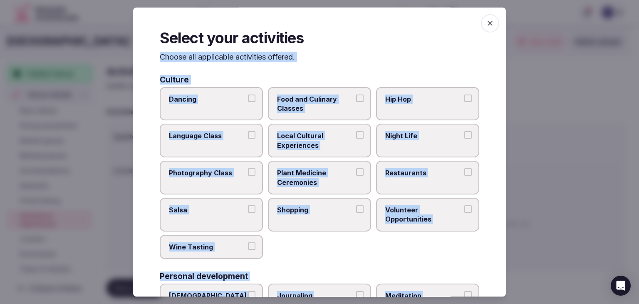
click at [325, 149] on label "Local Cultural Experiences" at bounding box center [319, 141] width 103 height 34
click at [356, 139] on button "Local Cultural Experiences" at bounding box center [359, 134] width 7 height 7
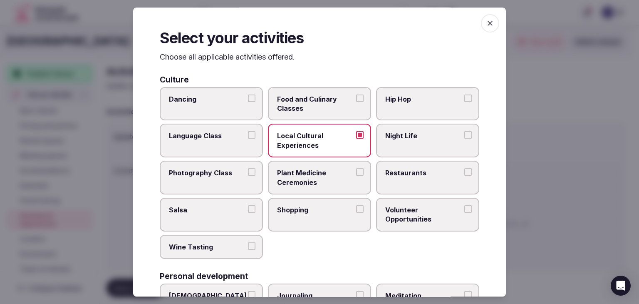
click at [401, 174] on span "Restaurants" at bounding box center [423, 172] width 77 height 9
click at [464, 174] on button "Restaurants" at bounding box center [467, 171] width 7 height 7
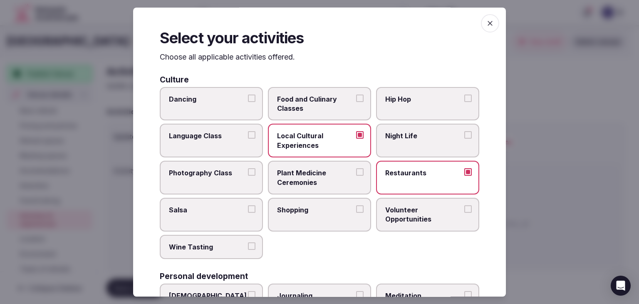
click at [416, 144] on label "Night Life" at bounding box center [427, 141] width 103 height 34
click at [464, 139] on button "Night Life" at bounding box center [467, 134] width 7 height 7
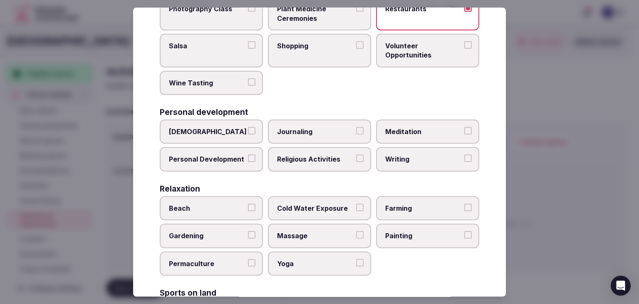
scroll to position [208, 0]
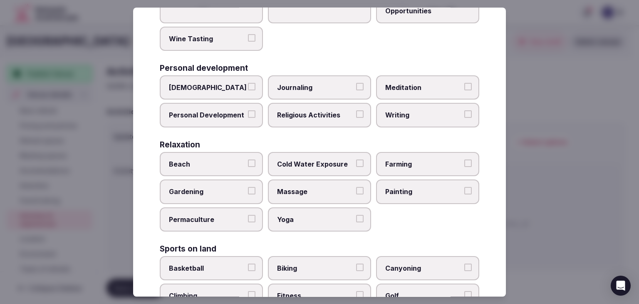
click at [232, 116] on span "Personal Development" at bounding box center [207, 115] width 77 height 9
click at [248, 116] on button "Personal Development" at bounding box center [251, 114] width 7 height 7
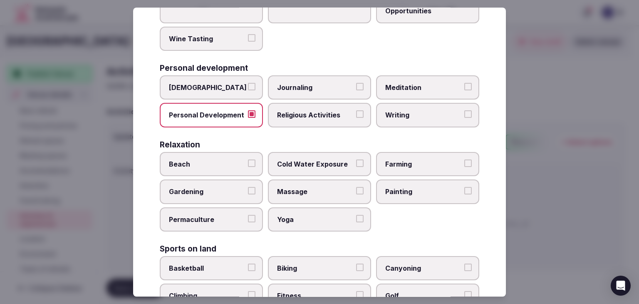
click at [408, 93] on label "Meditation" at bounding box center [427, 87] width 103 height 24
click at [464, 90] on button "Meditation" at bounding box center [467, 86] width 7 height 7
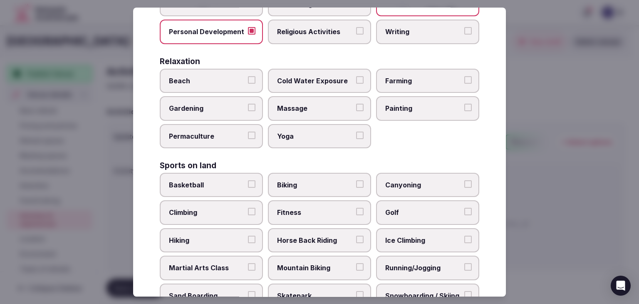
click at [313, 104] on span "Massage" at bounding box center [315, 108] width 77 height 9
click at [356, 104] on button "Massage" at bounding box center [359, 107] width 7 height 7
click at [313, 131] on span "Yoga" at bounding box center [315, 135] width 77 height 9
click at [356, 131] on button "Yoga" at bounding box center [359, 134] width 7 height 7
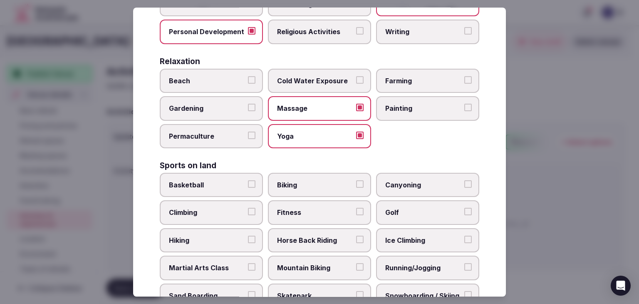
scroll to position [374, 0]
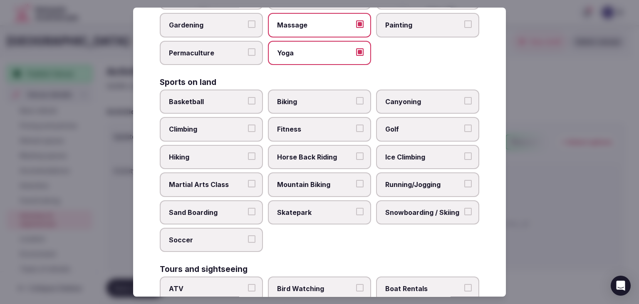
click at [324, 128] on span "Fitness" at bounding box center [315, 129] width 77 height 9
click at [356, 128] on button "Fitness" at bounding box center [359, 128] width 7 height 7
click at [398, 127] on span "Golf" at bounding box center [423, 129] width 77 height 9
click at [464, 127] on button "Golf" at bounding box center [467, 128] width 7 height 7
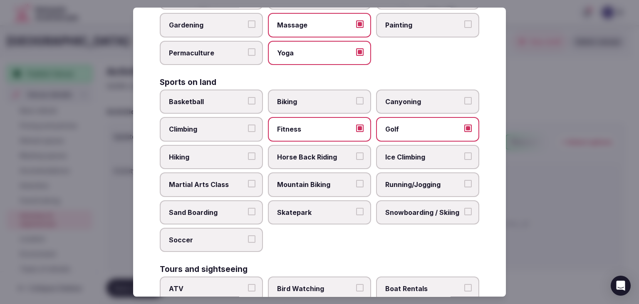
click at [306, 97] on span "Biking" at bounding box center [315, 101] width 77 height 9
click at [356, 97] on button "Biking" at bounding box center [359, 100] width 7 height 7
click at [400, 180] on span "Running/Jogging" at bounding box center [423, 184] width 77 height 9
click at [464, 180] on button "Running/Jogging" at bounding box center [467, 183] width 7 height 7
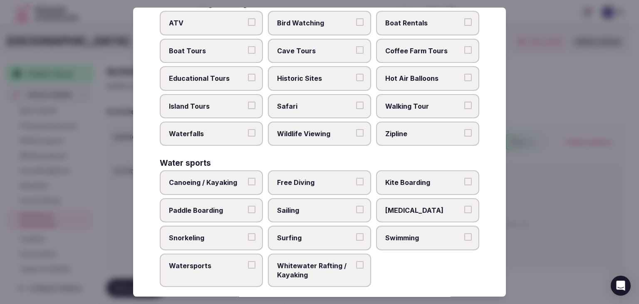
scroll to position [642, 0]
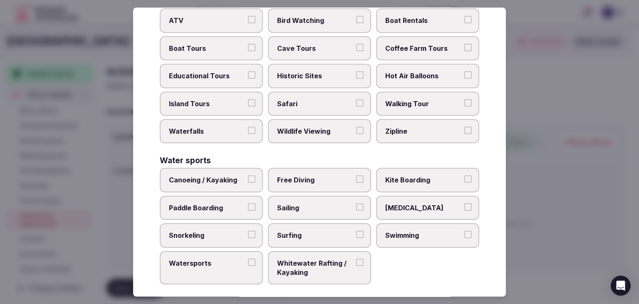
click at [404, 230] on span "Swimming" at bounding box center [423, 234] width 77 height 9
click at [464, 230] on button "Swimming" at bounding box center [467, 233] width 7 height 7
click at [313, 72] on span "Historic Sites" at bounding box center [315, 75] width 77 height 9
click at [356, 72] on button "Historic Sites" at bounding box center [359, 74] width 7 height 7
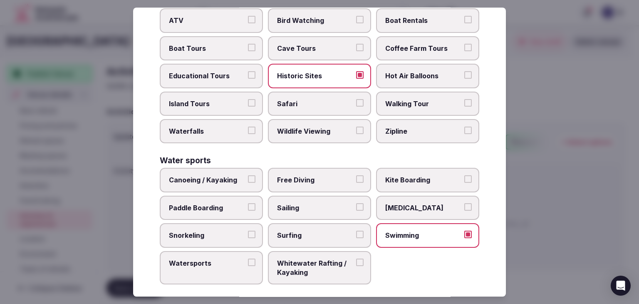
click at [404, 99] on span "Walking Tour" at bounding box center [423, 103] width 77 height 9
click at [464, 99] on button "Walking Tour" at bounding box center [467, 102] width 7 height 7
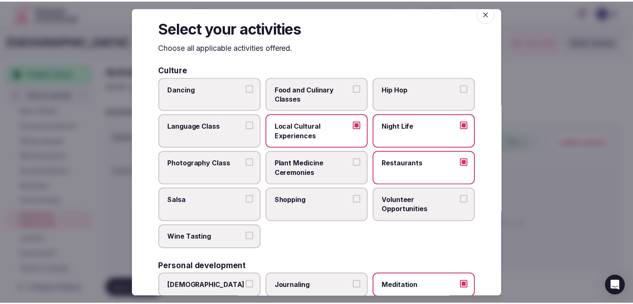
scroll to position [0, 0]
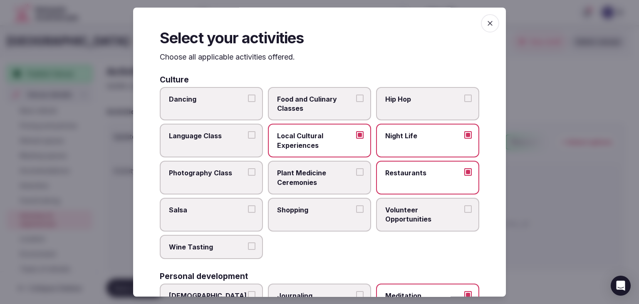
click at [486, 20] on icon "button" at bounding box center [490, 23] width 8 height 8
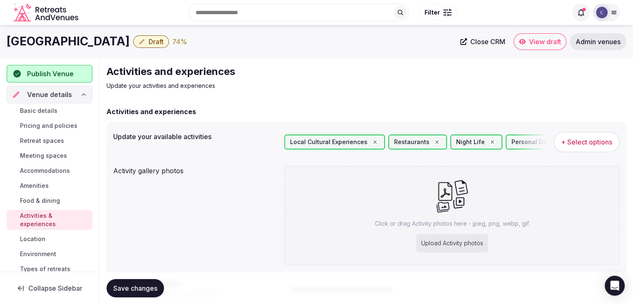
click at [143, 285] on span "Save changes" at bounding box center [135, 288] width 44 height 8
click at [56, 37] on h1 "Dalmahoy Hotel & Country Club" at bounding box center [68, 41] width 123 height 16
click at [446, 242] on div "Upload Activity photos" at bounding box center [452, 243] width 72 height 18
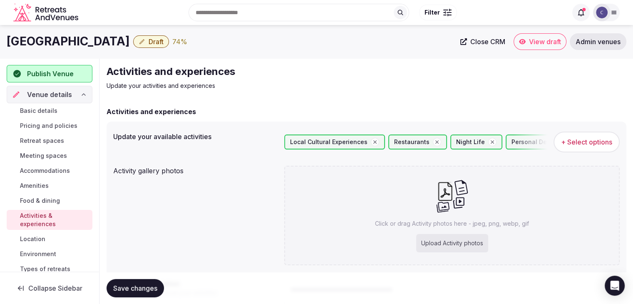
click at [457, 250] on div "Upload Activity photos" at bounding box center [452, 243] width 72 height 18
type input "**********"
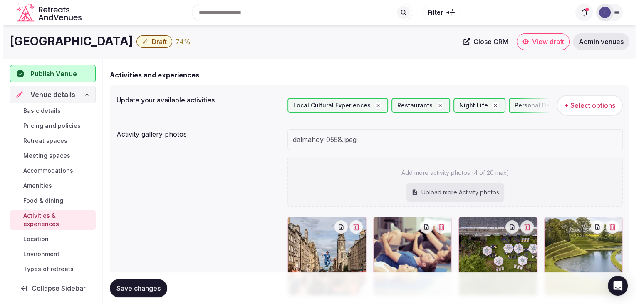
scroll to position [35, 0]
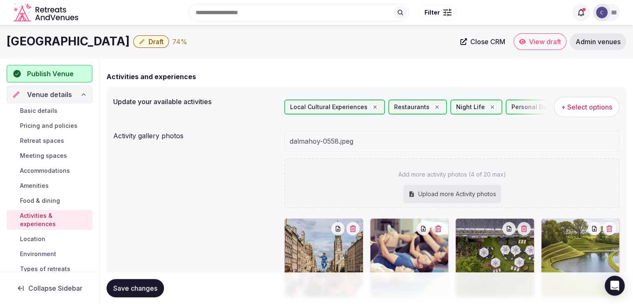
click at [570, 104] on span "+ Select options" at bounding box center [586, 106] width 51 height 9
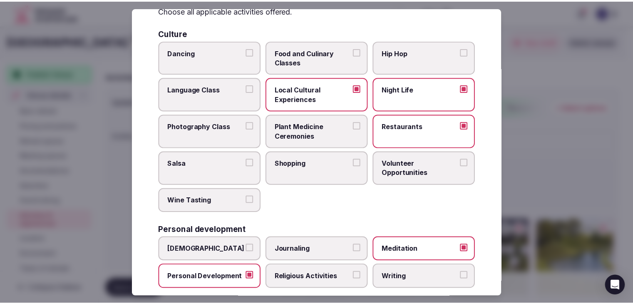
scroll to position [0, 0]
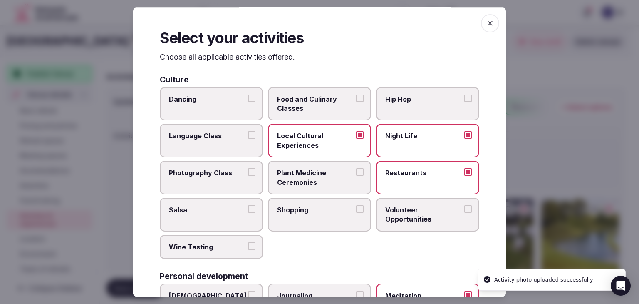
click at [486, 24] on icon "button" at bounding box center [490, 23] width 8 height 8
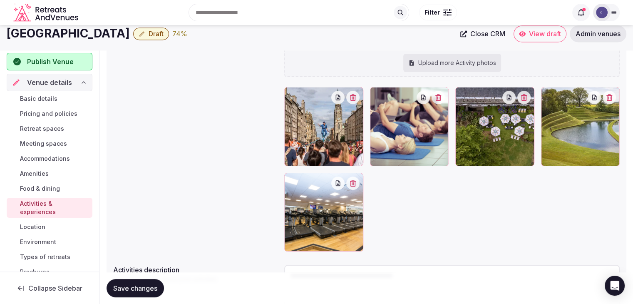
scroll to position [142, 0]
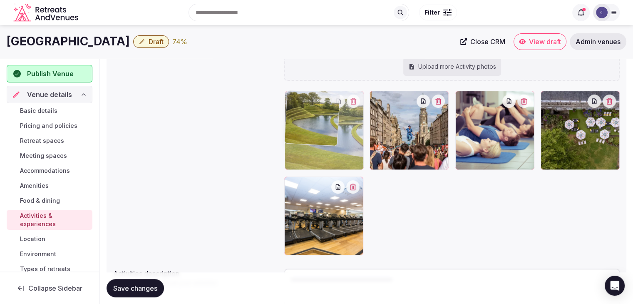
drag, startPoint x: 547, startPoint y: 100, endPoint x: 334, endPoint y: 109, distance: 213.2
click at [334, 109] on body "Search Popular Destinations Toscana, Italy Riviera Maya, Mexico Indonesia, Bali…" at bounding box center [316, 123] width 633 height 530
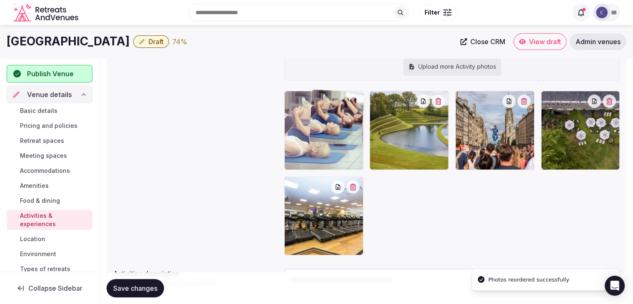
drag, startPoint x: 466, startPoint y: 97, endPoint x: 317, endPoint y: 97, distance: 148.5
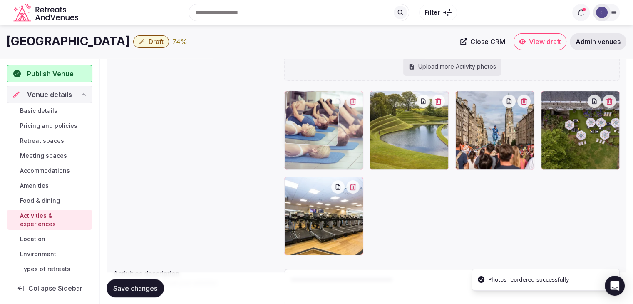
click at [319, 97] on body "Search Popular Destinations Toscana, Italy Riviera Maya, Mexico Indonesia, Bali…" at bounding box center [316, 123] width 633 height 530
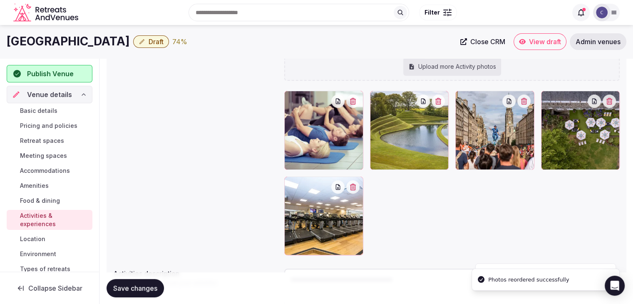
click at [150, 283] on button "Save changes" at bounding box center [135, 288] width 57 height 18
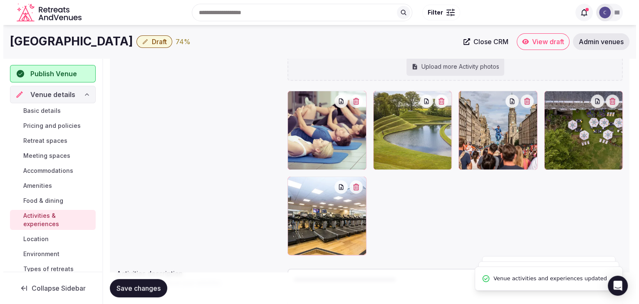
scroll to position [0, 0]
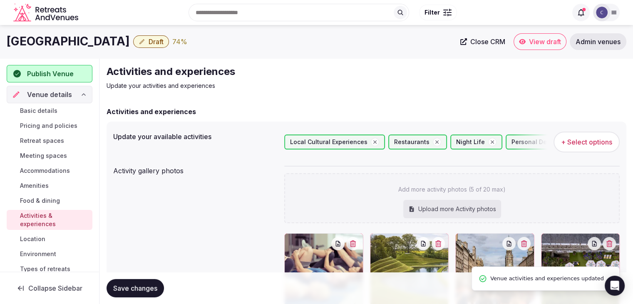
click at [50, 252] on span "Environment" at bounding box center [38, 254] width 36 height 8
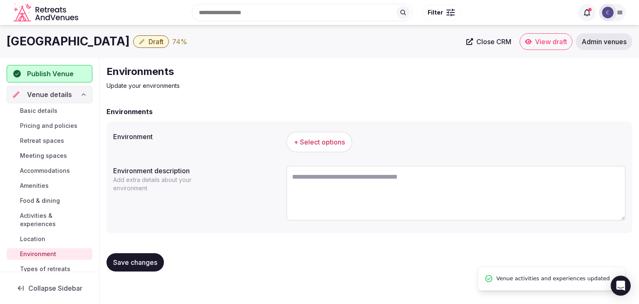
click at [331, 144] on span "+ Select options" at bounding box center [319, 141] width 51 height 9
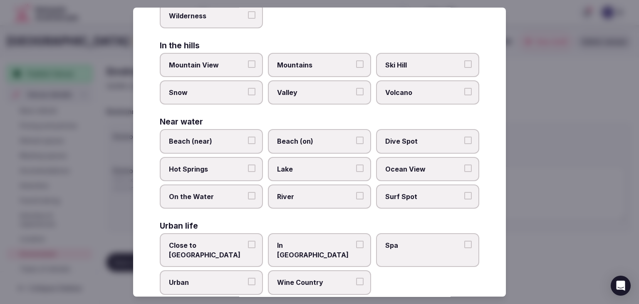
scroll to position [199, 0]
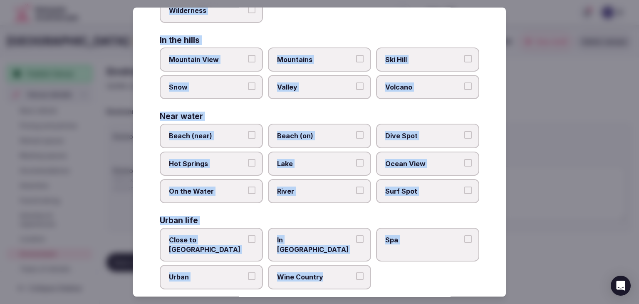
drag, startPoint x: 155, startPoint y: 55, endPoint x: 370, endPoint y: 275, distance: 307.4
click at [367, 277] on div "Select your environment Choose all applicable environments offered. In nature C…" at bounding box center [319, 151] width 373 height 289
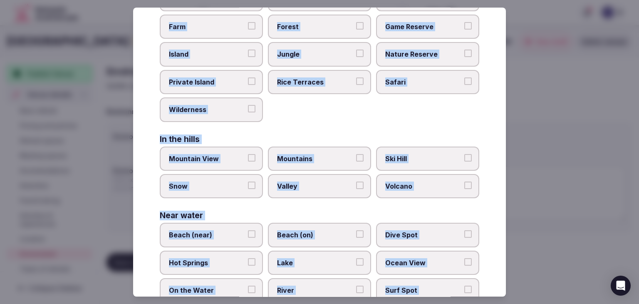
scroll to position [0, 0]
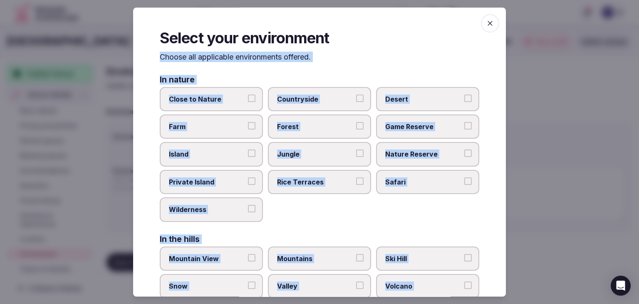
click at [241, 99] on span "Close to Nature" at bounding box center [207, 98] width 77 height 9
click at [248, 99] on button "Close to Nature" at bounding box center [251, 97] width 7 height 7
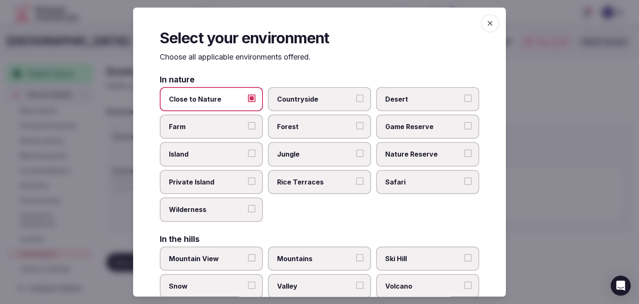
click at [295, 98] on span "Countryside" at bounding box center [315, 98] width 77 height 9
click at [356, 98] on button "Countryside" at bounding box center [359, 97] width 7 height 7
click at [304, 124] on span "Forest" at bounding box center [315, 126] width 77 height 9
click at [356, 124] on button "Forest" at bounding box center [359, 125] width 7 height 7
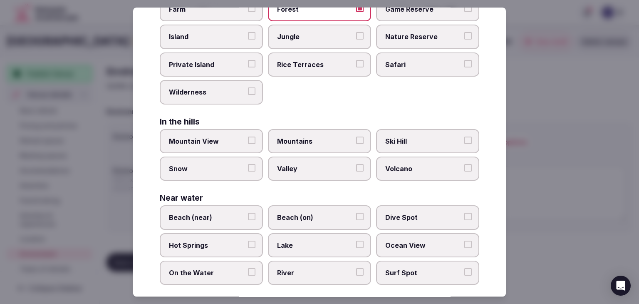
scroll to position [199, 0]
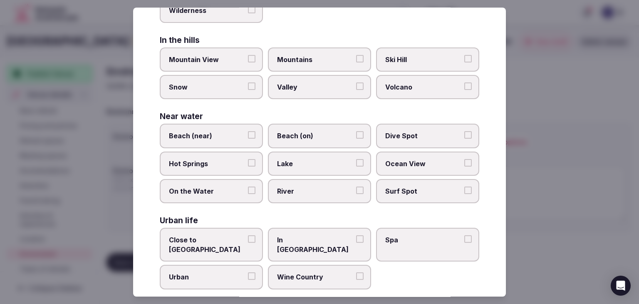
click at [215, 235] on span "Close to City Center" at bounding box center [207, 244] width 77 height 19
click at [248, 235] on button "Close to City Center" at bounding box center [251, 238] width 7 height 7
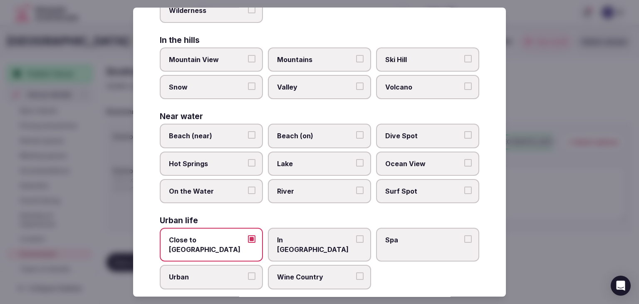
click at [216, 273] on span "Urban" at bounding box center [207, 277] width 77 height 9
click at [248, 273] on button "Urban" at bounding box center [251, 276] width 7 height 7
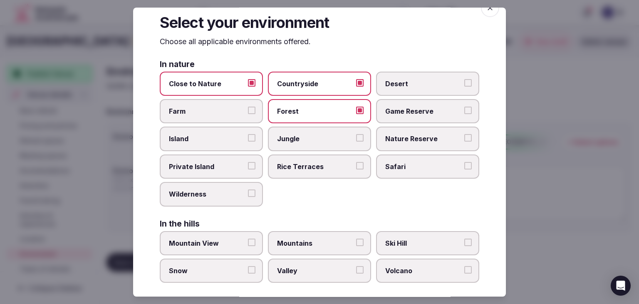
scroll to position [0, 0]
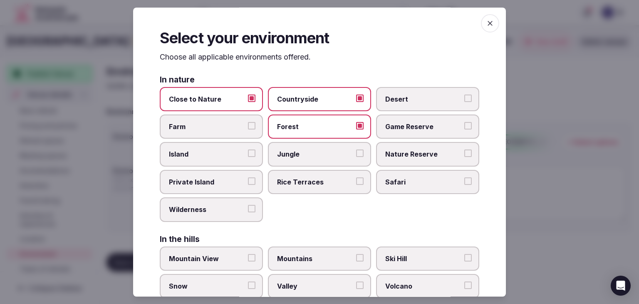
click at [488, 23] on icon "button" at bounding box center [490, 23] width 5 height 5
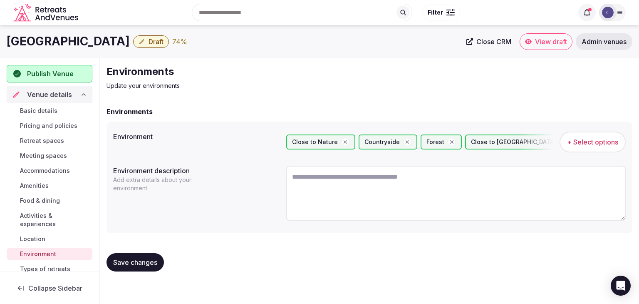
click at [138, 258] on span "Save changes" at bounding box center [135, 262] width 44 height 8
click at [374, 195] on textarea at bounding box center [455, 193] width 339 height 55
paste textarea "**********"
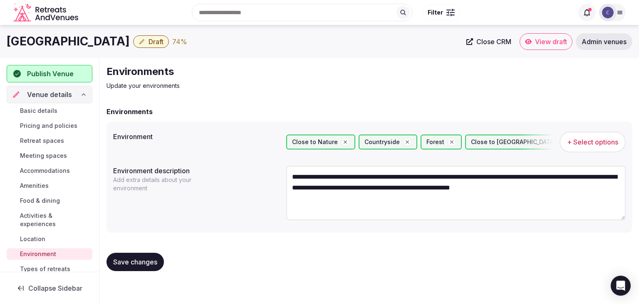
type textarea "**********"
click at [157, 261] on span "Save changes" at bounding box center [135, 262] width 44 height 8
click at [22, 267] on span "Types of retreats" at bounding box center [45, 269] width 50 height 8
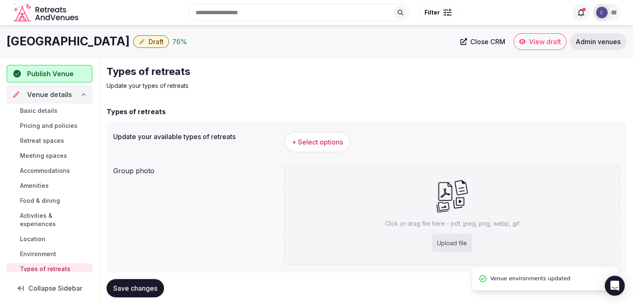
click at [316, 143] on span "+ Select options" at bounding box center [317, 141] width 51 height 9
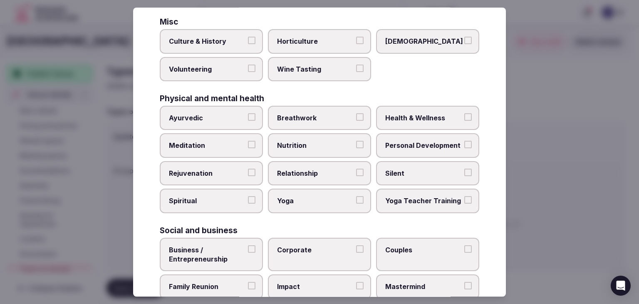
scroll to position [338, 0]
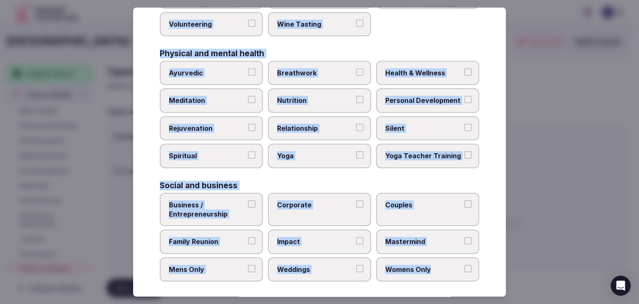
drag, startPoint x: 155, startPoint y: 52, endPoint x: 493, endPoint y: 263, distance: 398.5
click at [491, 266] on div "Select your types of retreats Choose all applicable types of retreats offered. …" at bounding box center [319, 151] width 373 height 289
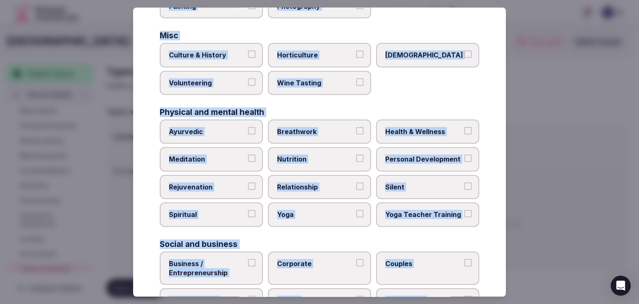
scroll to position [213, 0]
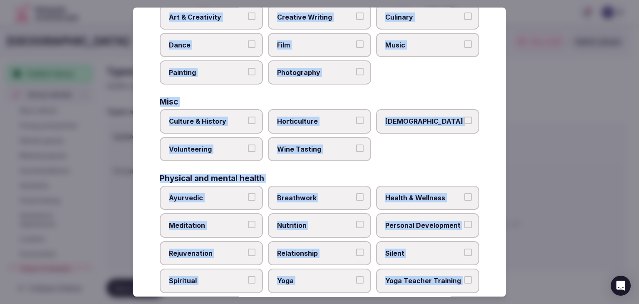
click at [404, 193] on span "Health & Wellness" at bounding box center [423, 197] width 77 height 9
click at [464, 193] on button "Health & Wellness" at bounding box center [467, 196] width 7 height 7
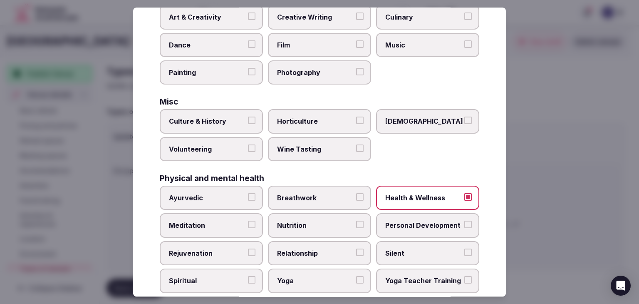
drag, startPoint x: 231, startPoint y: 222, endPoint x: 245, endPoint y: 217, distance: 14.8
click at [232, 223] on span "Meditation" at bounding box center [207, 225] width 77 height 9
click at [248, 223] on button "Meditation" at bounding box center [251, 224] width 7 height 7
click at [409, 221] on span "Personal Development" at bounding box center [423, 225] width 77 height 9
click at [464, 221] on button "Personal Development" at bounding box center [467, 224] width 7 height 7
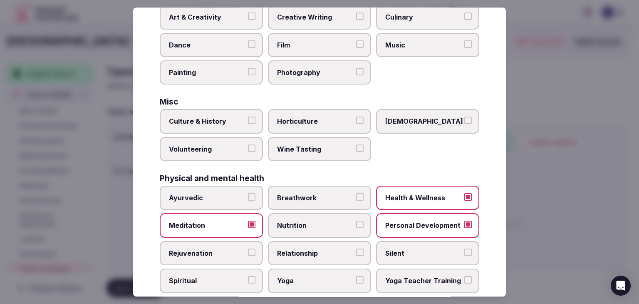
click at [215, 248] on span "Rejuvenation" at bounding box center [207, 252] width 77 height 9
click at [248, 248] on button "Rejuvenation" at bounding box center [251, 251] width 7 height 7
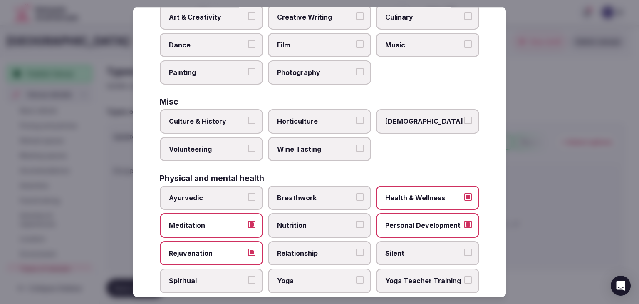
scroll to position [338, 0]
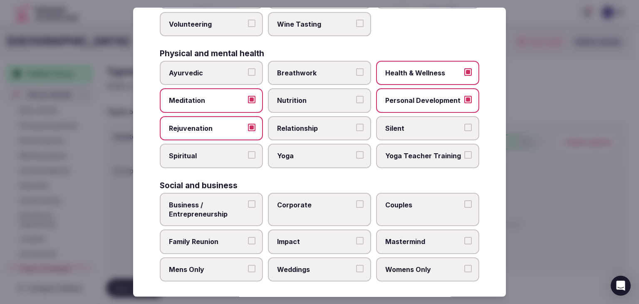
click at [315, 155] on span "Yoga" at bounding box center [315, 155] width 77 height 9
click at [356, 155] on button "Yoga" at bounding box center [359, 154] width 7 height 7
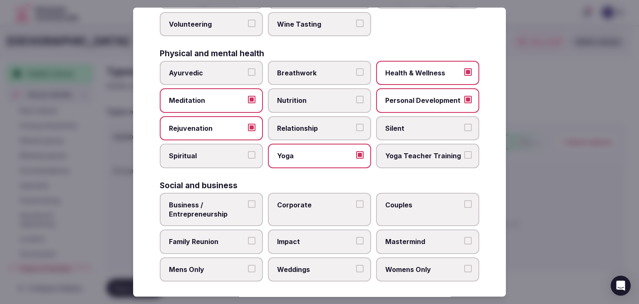
click at [211, 213] on span "Business / Entrepreneurship" at bounding box center [207, 209] width 77 height 19
click at [248, 208] on button "Business / Entrepreneurship" at bounding box center [251, 203] width 7 height 7
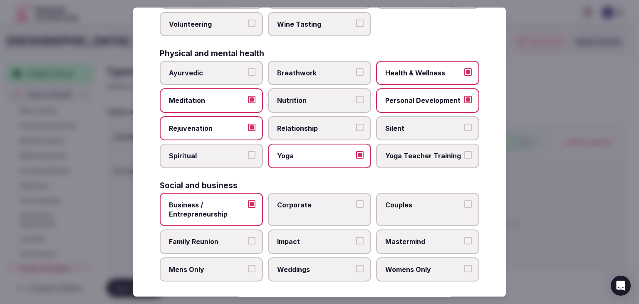
drag, startPoint x: 209, startPoint y: 221, endPoint x: 213, endPoint y: 233, distance: 13.2
click at [209, 223] on div "Business / Entrepreneurship Corporate Couples Family Reunion Impact Mastermind …" at bounding box center [320, 237] width 320 height 89
click at [215, 237] on span "Family Reunion" at bounding box center [207, 241] width 77 height 9
click at [248, 237] on button "Family Reunion" at bounding box center [251, 240] width 7 height 7
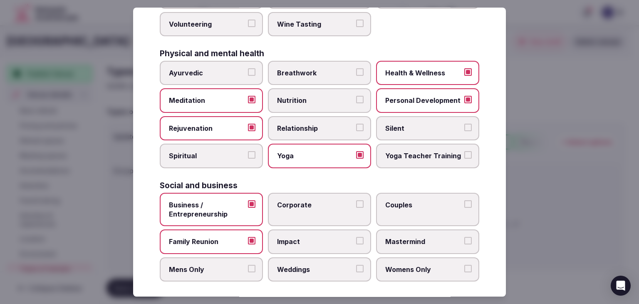
click at [311, 272] on label "Weddings" at bounding box center [319, 269] width 103 height 24
click at [356, 272] on button "Weddings" at bounding box center [359, 268] width 7 height 7
click at [317, 211] on label "Corporate" at bounding box center [319, 210] width 103 height 34
click at [356, 208] on button "Corporate" at bounding box center [359, 203] width 7 height 7
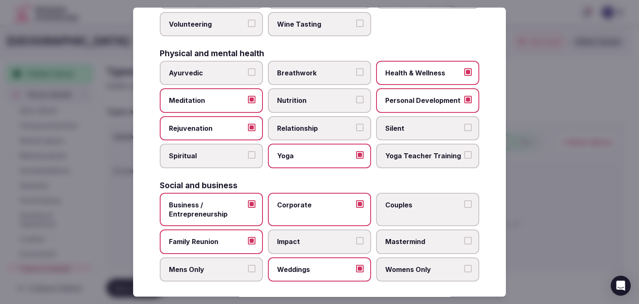
click at [403, 211] on label "Couples" at bounding box center [427, 210] width 103 height 34
click at [464, 208] on button "Couples" at bounding box center [467, 203] width 7 height 7
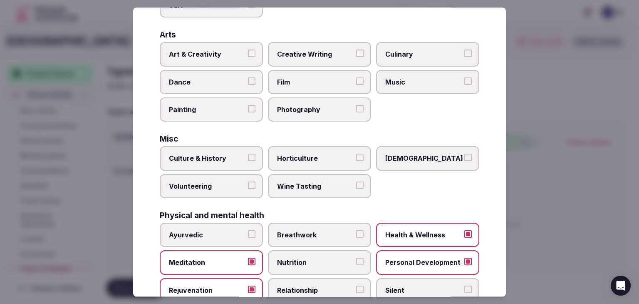
scroll to position [172, 0]
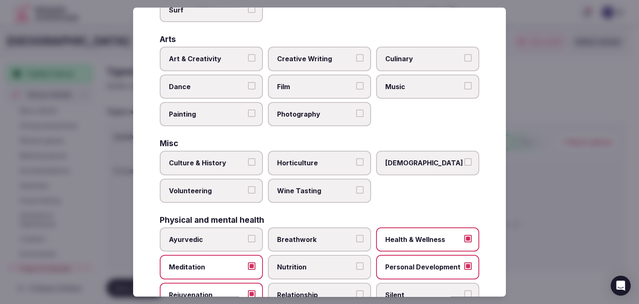
click at [206, 151] on label "Culture & History" at bounding box center [211, 163] width 103 height 24
click at [248, 159] on button "Culture & History" at bounding box center [251, 162] width 7 height 7
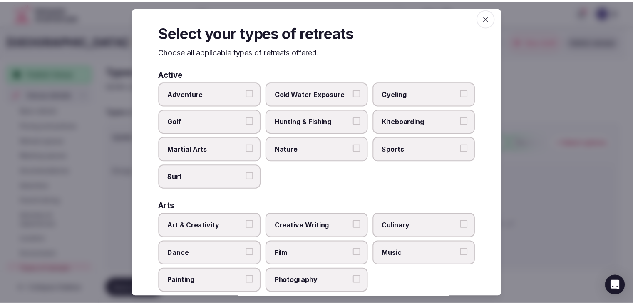
scroll to position [0, 0]
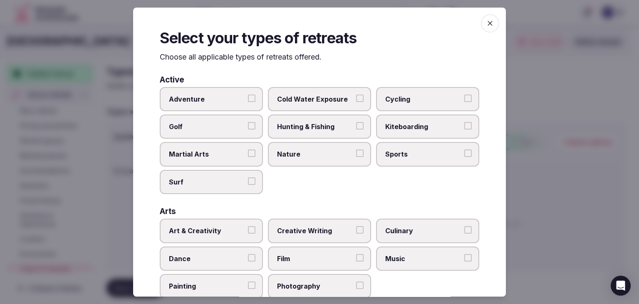
click at [486, 24] on icon "button" at bounding box center [490, 23] width 8 height 8
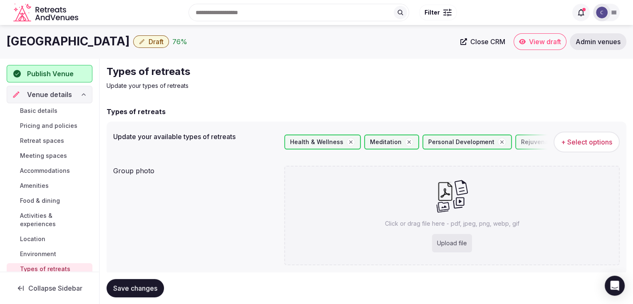
click at [449, 240] on div "Upload file" at bounding box center [452, 243] width 40 height 18
type input "**********"
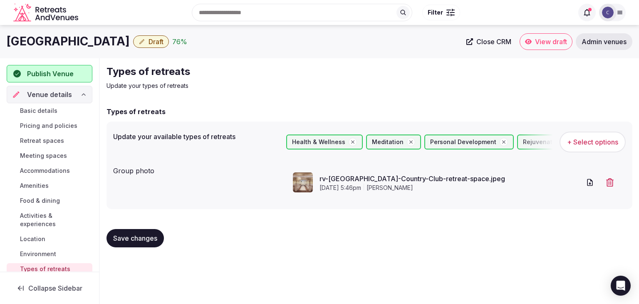
click at [139, 233] on button "Save changes" at bounding box center [135, 238] width 57 height 18
click at [164, 38] on span "Draft" at bounding box center [156, 41] width 15 height 8
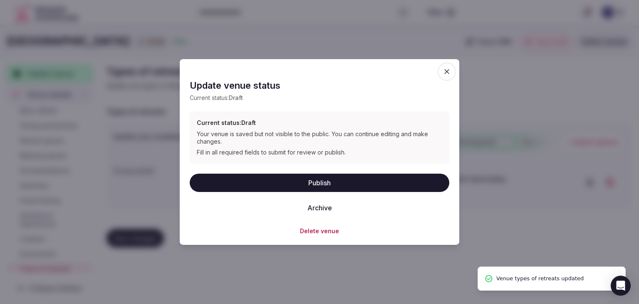
click at [316, 183] on button "Publish" at bounding box center [320, 182] width 260 height 18
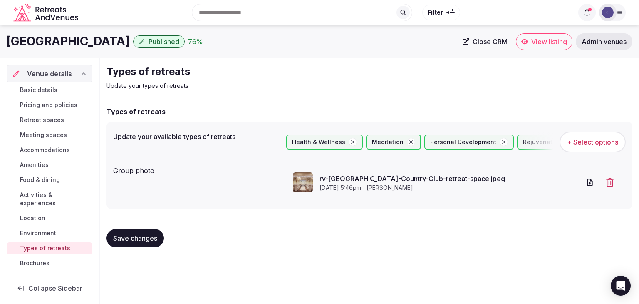
click at [48, 102] on span "Pricing and policies" at bounding box center [48, 105] width 57 height 8
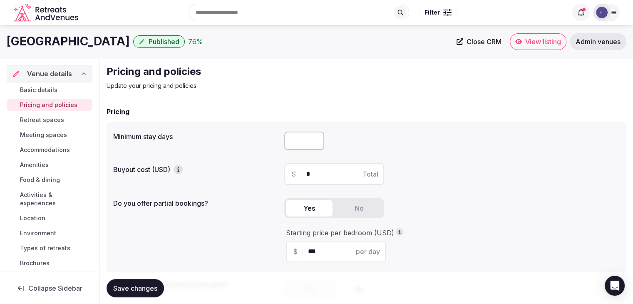
click at [533, 41] on span "View listing" at bounding box center [543, 41] width 36 height 8
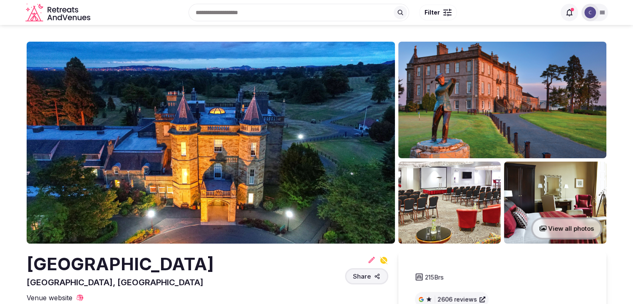
click at [210, 263] on h2 "[GEOGRAPHIC_DATA]" at bounding box center [120, 264] width 187 height 25
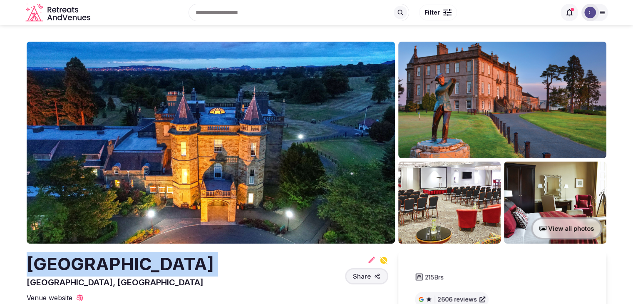
click at [210, 263] on h2 "[GEOGRAPHIC_DATA]" at bounding box center [120, 264] width 187 height 25
copy h2 "[GEOGRAPHIC_DATA]"
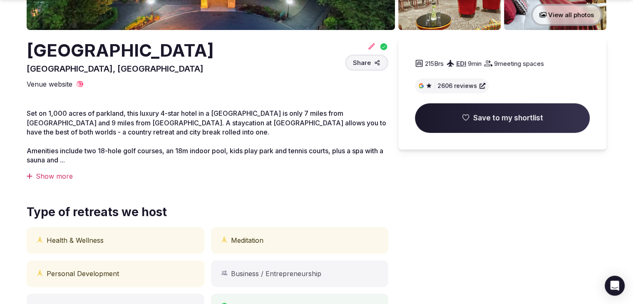
scroll to position [250, 0]
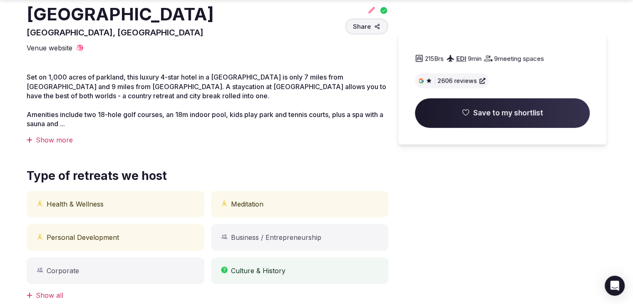
click at [37, 142] on div "Show more" at bounding box center [208, 139] width 362 height 9
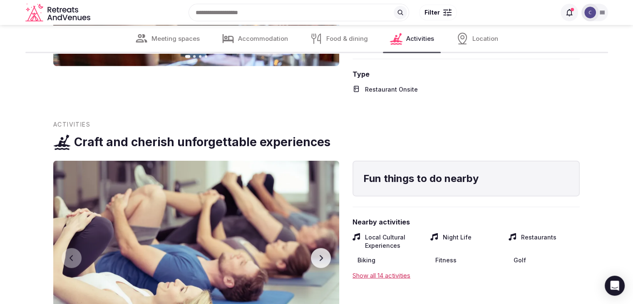
scroll to position [1831, 0]
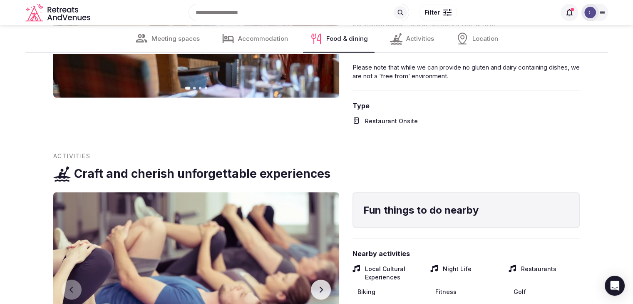
click at [599, 12] on icon at bounding box center [602, 12] width 7 height 7
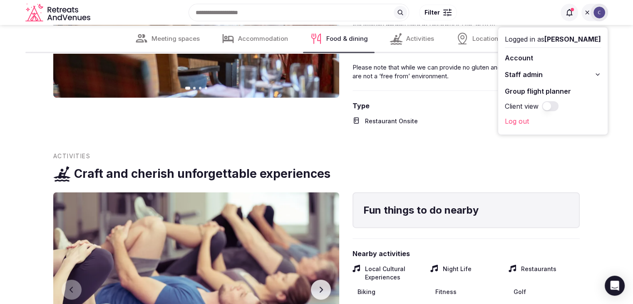
click at [595, 75] on button "Staff admin" at bounding box center [553, 74] width 96 height 13
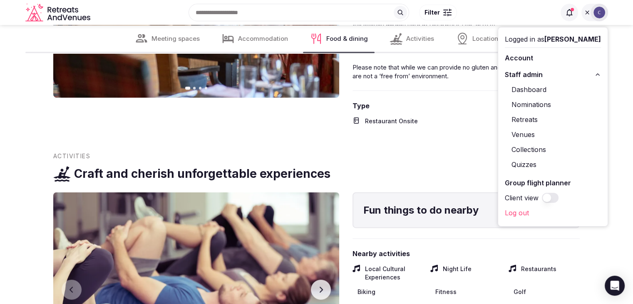
click at [523, 119] on link "Retreats" at bounding box center [553, 119] width 96 height 13
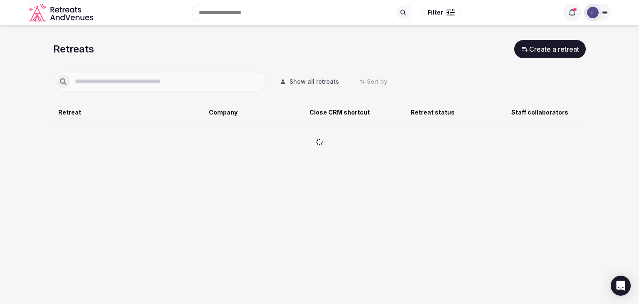
click at [169, 82] on input "text" at bounding box center [166, 82] width 193 height 10
type input "****"
click at [305, 82] on span "Show all retreats" at bounding box center [315, 81] width 50 height 8
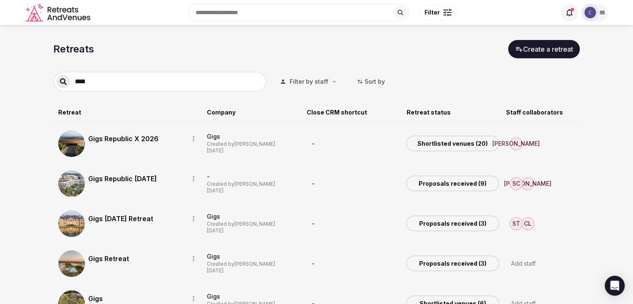
click at [115, 134] on link "Gigs Republic X 2026" at bounding box center [135, 139] width 94 height 10
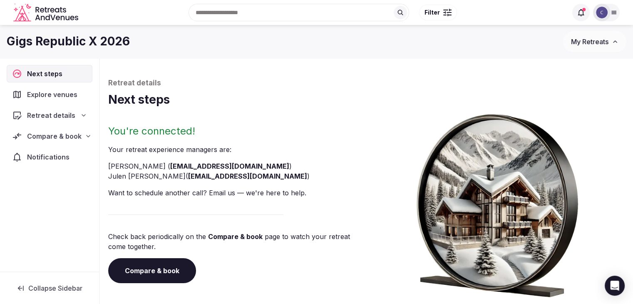
click at [174, 269] on link "Compare & book" at bounding box center [152, 270] width 88 height 25
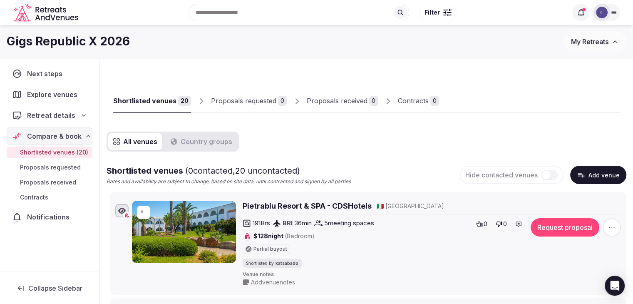
click at [72, 45] on h1 "Gigs Republic X 2026" at bounding box center [68, 41] width 123 height 16
copy div "Gigs Republic X 2026"
click at [590, 173] on button "Add venue" at bounding box center [598, 175] width 56 height 18
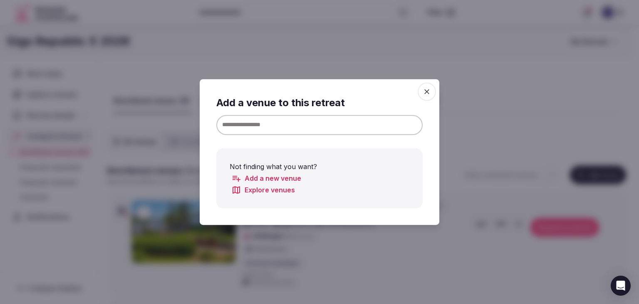
click at [333, 127] on input at bounding box center [319, 125] width 206 height 20
paste input "**********"
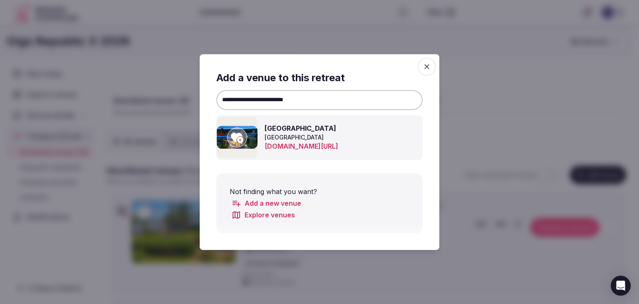
type input "**********"
click at [235, 136] on icon at bounding box center [237, 138] width 12 height 10
click at [232, 136] on icon at bounding box center [237, 138] width 12 height 10
click at [233, 140] on icon at bounding box center [237, 137] width 12 height 17
click at [241, 141] on icon at bounding box center [237, 138] width 12 height 10
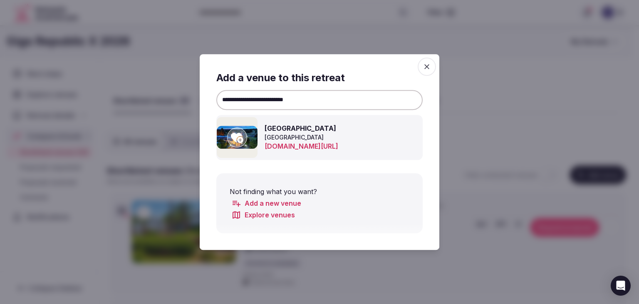
drag, startPoint x: 433, startPoint y: 65, endPoint x: 427, endPoint y: 71, distance: 7.9
click at [433, 65] on span "button" at bounding box center [427, 66] width 18 height 18
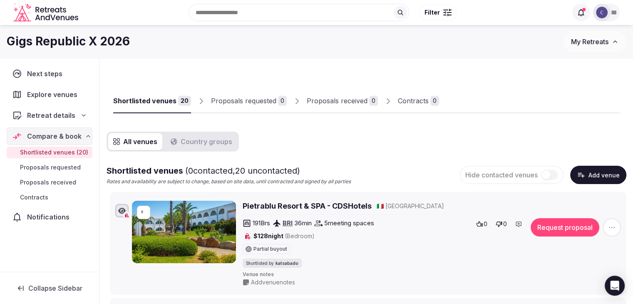
click at [606, 173] on button "Add venue" at bounding box center [598, 175] width 56 height 18
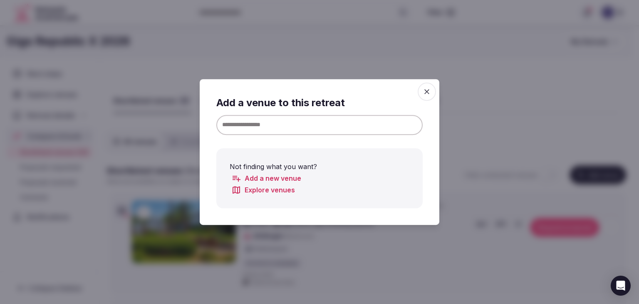
click at [307, 126] on input at bounding box center [319, 125] width 206 height 20
paste input "**********"
type input "**********"
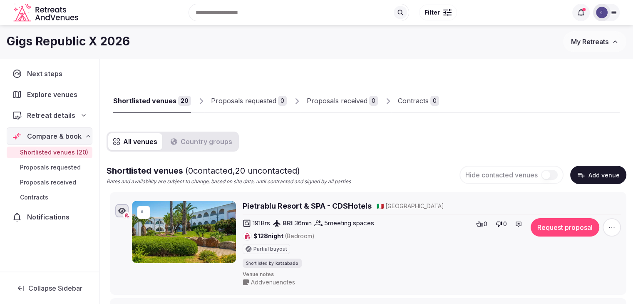
click at [593, 171] on button "Add venue" at bounding box center [598, 175] width 56 height 18
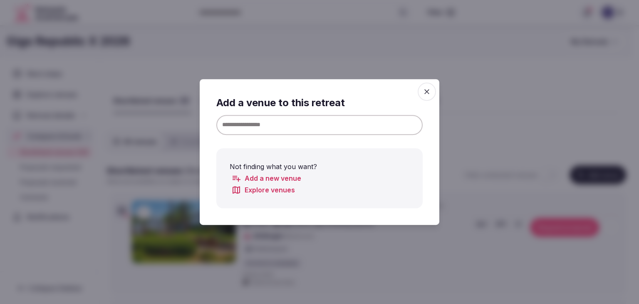
click at [373, 129] on input at bounding box center [319, 125] width 206 height 20
paste input "**********"
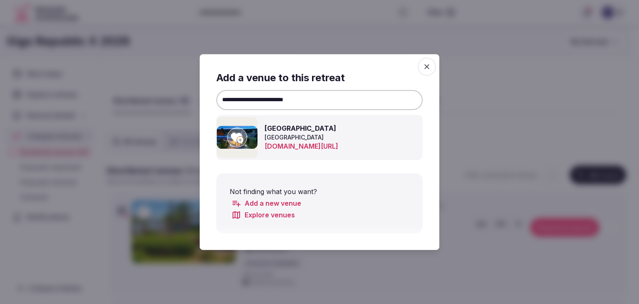
type input "**********"
click at [233, 133] on icon at bounding box center [237, 138] width 12 height 10
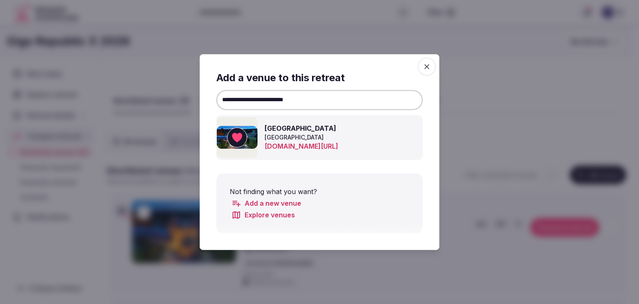
click at [430, 66] on icon "button" at bounding box center [427, 66] width 8 height 8
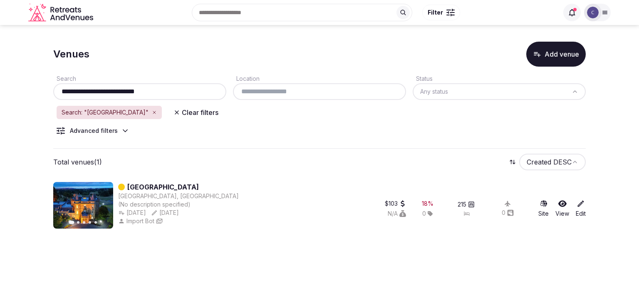
click at [175, 85] on div "**********" at bounding box center [139, 91] width 173 height 17
click at [176, 90] on input "**********" at bounding box center [140, 92] width 166 height 10
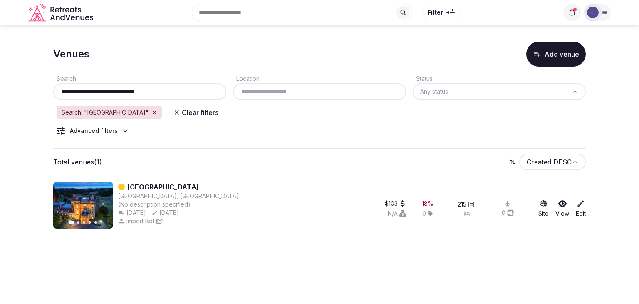
click at [176, 90] on input "**********" at bounding box center [140, 92] width 166 height 10
paste input "text"
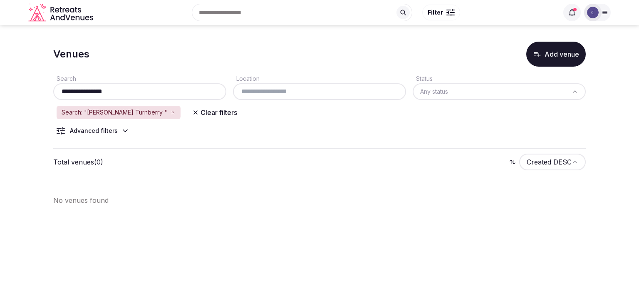
type input "**********"
click at [592, 6] on div at bounding box center [592, 12] width 17 height 17
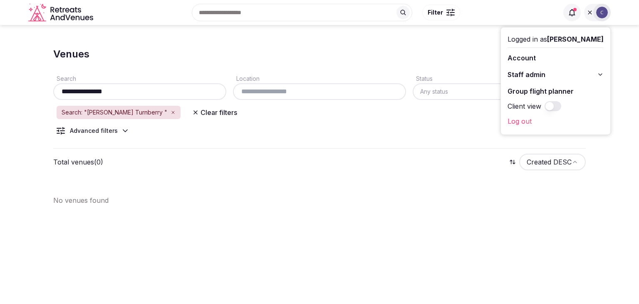
click at [598, 75] on button "Staff admin" at bounding box center [556, 74] width 96 height 13
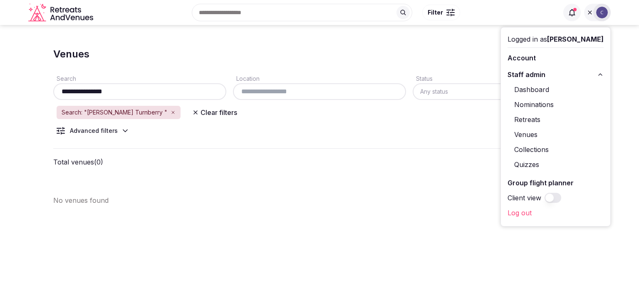
click at [535, 102] on link "Nominations" at bounding box center [556, 104] width 96 height 13
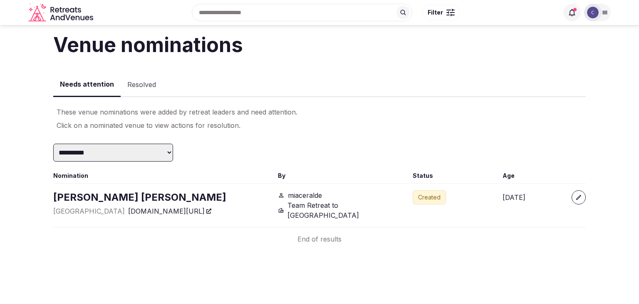
click at [129, 156] on select "**********" at bounding box center [113, 153] width 120 height 18
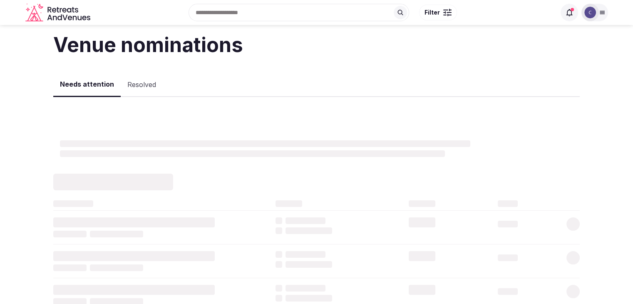
select select "**********"
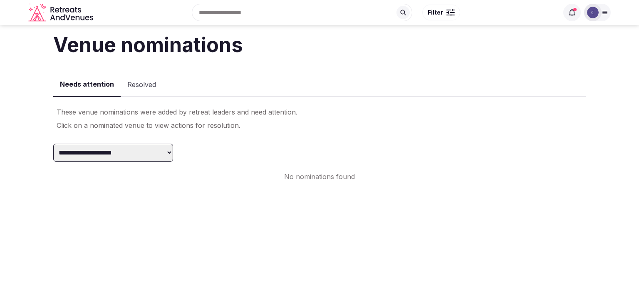
click at [153, 152] on select "**********" at bounding box center [113, 153] width 120 height 18
click at [134, 87] on button "Resolved" at bounding box center [142, 85] width 42 height 24
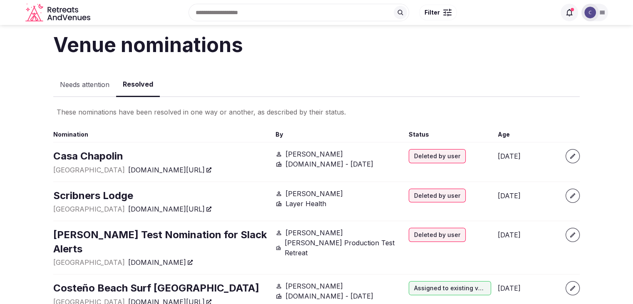
click at [83, 83] on button "Needs attention" at bounding box center [84, 85] width 63 height 24
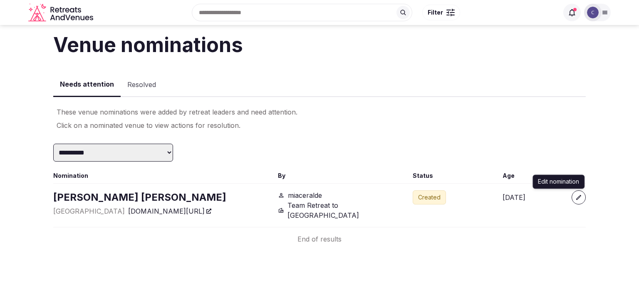
click at [579, 198] on icon "button" at bounding box center [578, 197] width 7 height 7
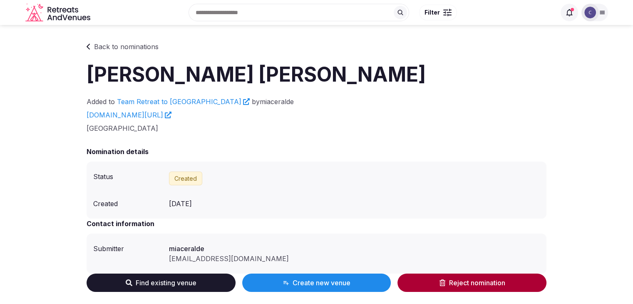
click at [332, 286] on button "Create new venue" at bounding box center [316, 282] width 149 height 18
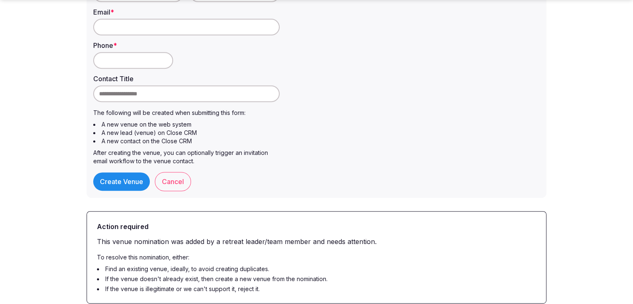
scroll to position [367, 0]
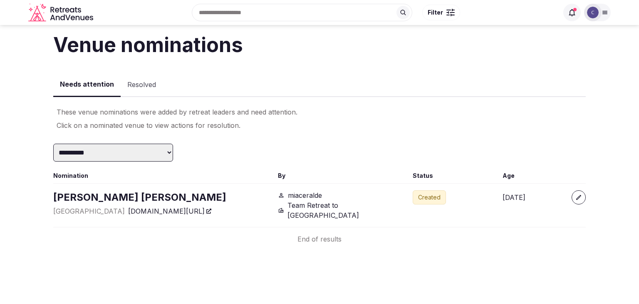
click at [604, 14] on icon at bounding box center [605, 12] width 7 height 7
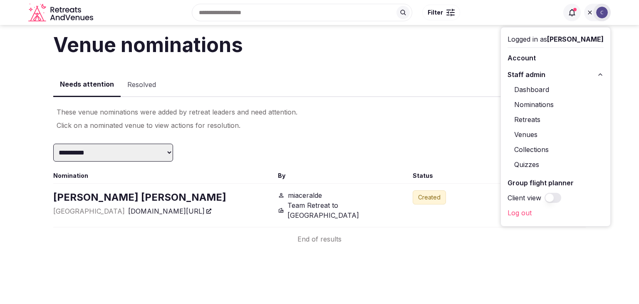
click at [529, 86] on link "Dashboard" at bounding box center [556, 89] width 96 height 13
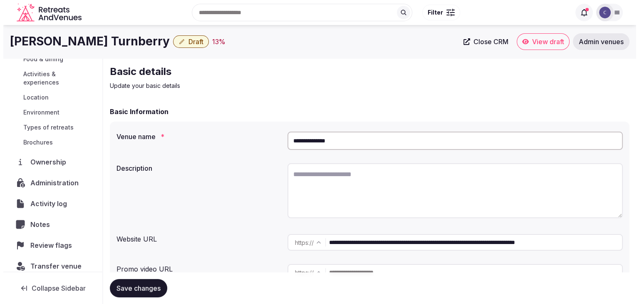
scroll to position [150, 0]
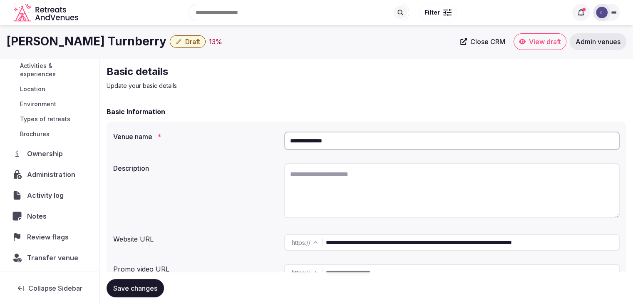
click at [55, 172] on span "Administration" at bounding box center [53, 174] width 52 height 10
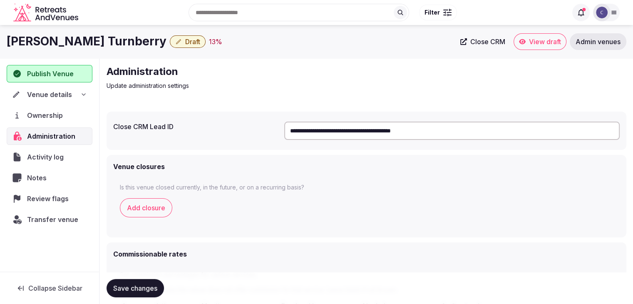
click at [615, 12] on icon at bounding box center [613, 12] width 7 height 7
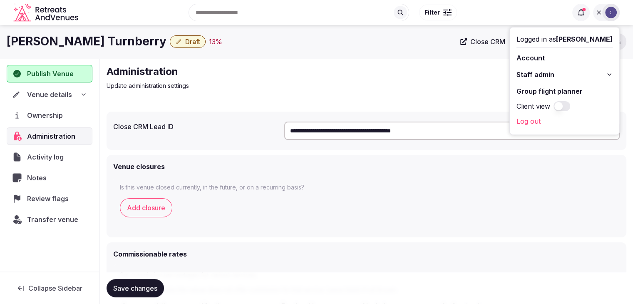
click at [610, 74] on icon at bounding box center [609, 74] width 7 height 7
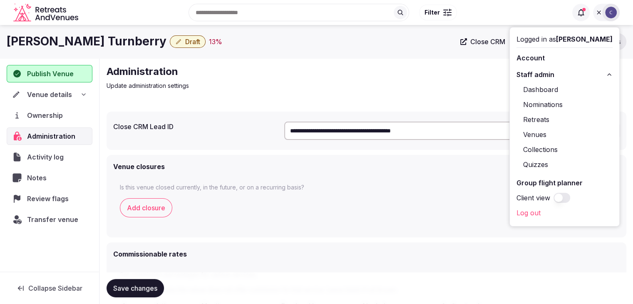
click at [87, 92] on div "Venue details" at bounding box center [50, 94] width 86 height 17
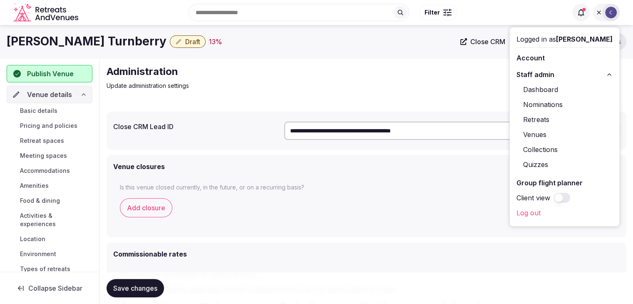
click at [64, 109] on link "Basic details" at bounding box center [50, 111] width 86 height 12
click at [83, 38] on h1 "[PERSON_NAME] Turnberry" at bounding box center [87, 41] width 160 height 16
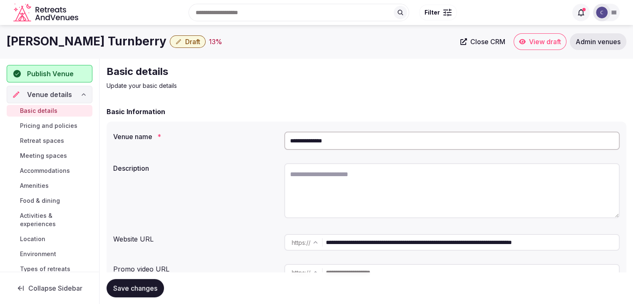
click at [83, 38] on h1 "[PERSON_NAME] Turnberry" at bounding box center [87, 41] width 160 height 16
drag, startPoint x: 418, startPoint y: 243, endPoint x: 297, endPoint y: 244, distance: 120.3
click at [301, 243] on div "**********" at bounding box center [451, 242] width 335 height 17
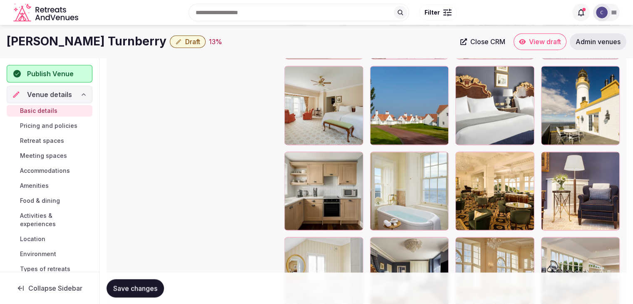
scroll to position [1207, 0]
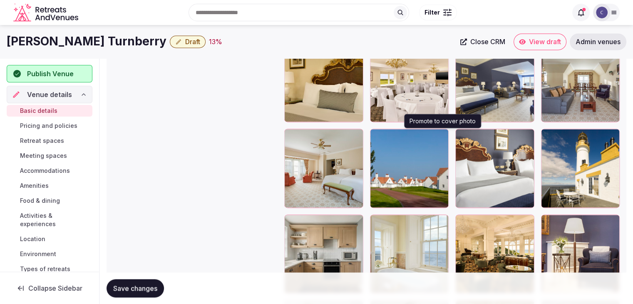
click at [441, 134] on icon "button" at bounding box center [440, 137] width 7 height 7
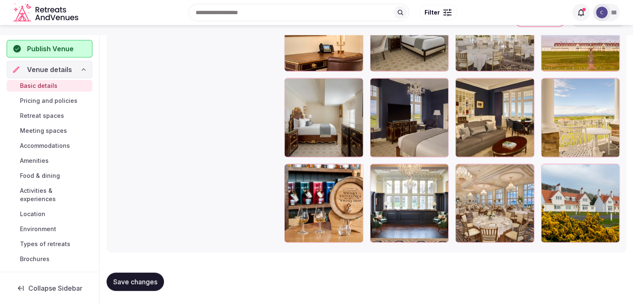
scroll to position [1645, 0]
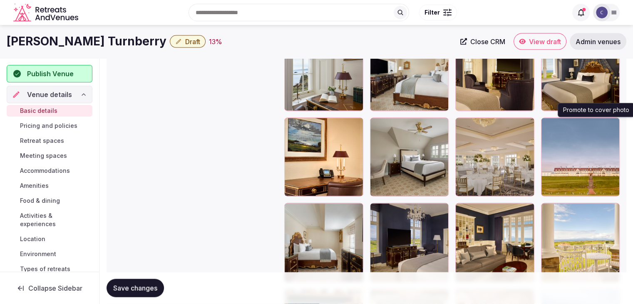
click at [615, 125] on icon "button" at bounding box center [611, 126] width 7 height 7
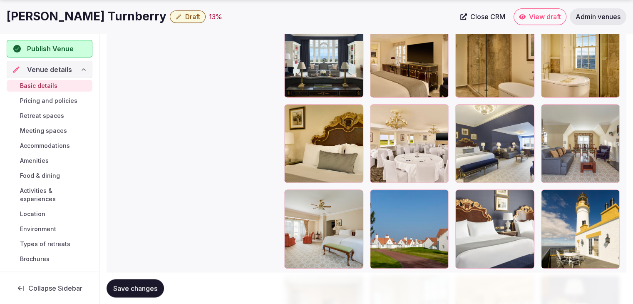
scroll to position [1354, 0]
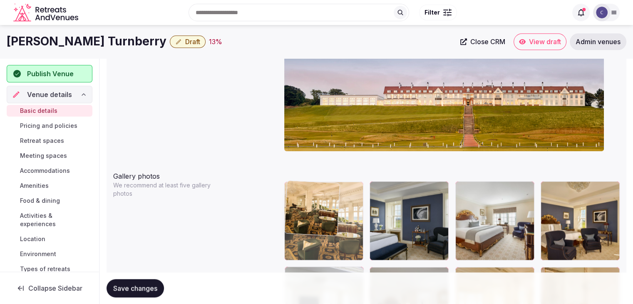
drag, startPoint x: 468, startPoint y: 75, endPoint x: 295, endPoint y: 199, distance: 213.2
click at [295, 199] on body "**********" at bounding box center [316, 225] width 633 height 2074
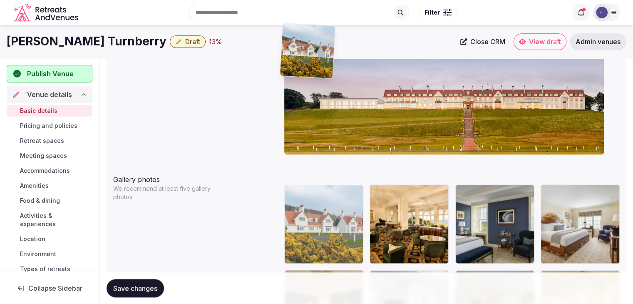
scroll to position [806, 0]
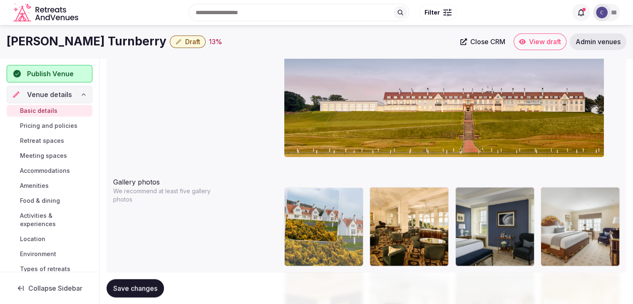
drag, startPoint x: 469, startPoint y: 169, endPoint x: 315, endPoint y: 181, distance: 154.1
click at [315, 181] on body "**********" at bounding box center [316, 231] width 633 height 2074
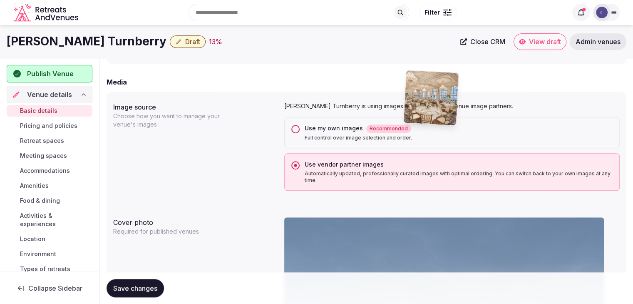
scroll to position [561, 0]
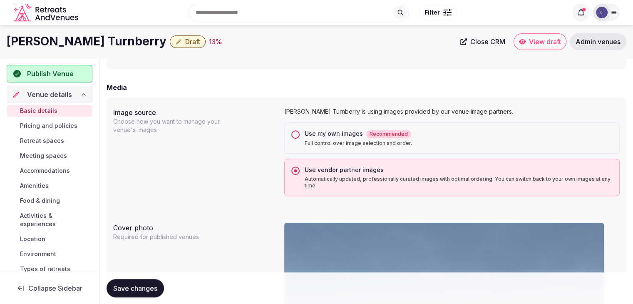
drag, startPoint x: 463, startPoint y: 165, endPoint x: 401, endPoint y: 185, distance: 64.7
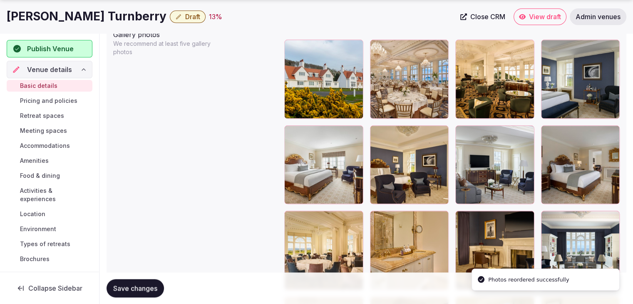
scroll to position [957, 0]
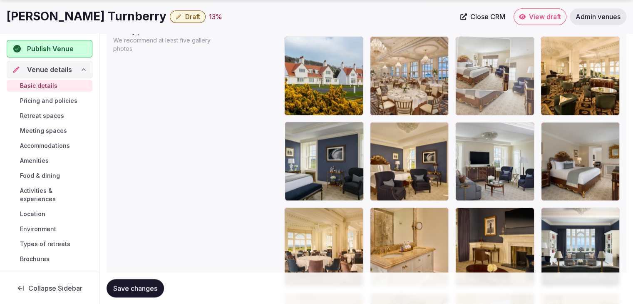
drag, startPoint x: 291, startPoint y: 125, endPoint x: 464, endPoint y: 74, distance: 180.5
click at [464, 74] on body "**********" at bounding box center [316, 80] width 633 height 2074
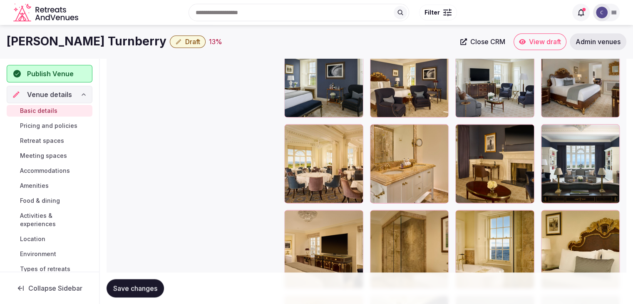
scroll to position [1040, 0]
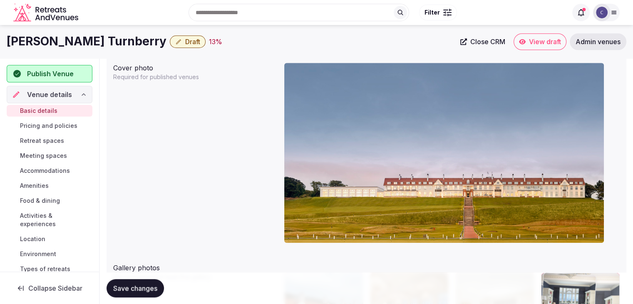
drag, startPoint x: 549, startPoint y: 131, endPoint x: 584, endPoint y: 202, distance: 79.6
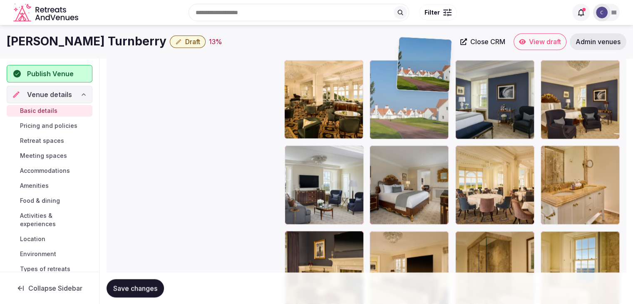
scroll to position [1014, 0]
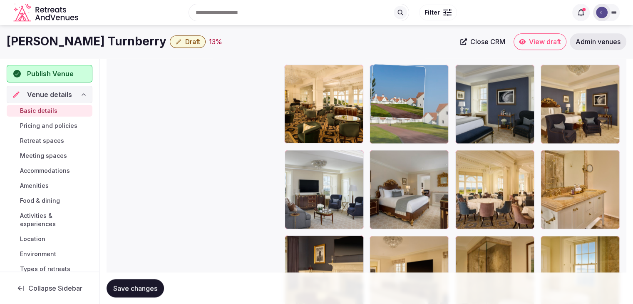
drag, startPoint x: 294, startPoint y: 124, endPoint x: 397, endPoint y: 105, distance: 105.3
click at [397, 105] on body "**********" at bounding box center [316, 23] width 633 height 2074
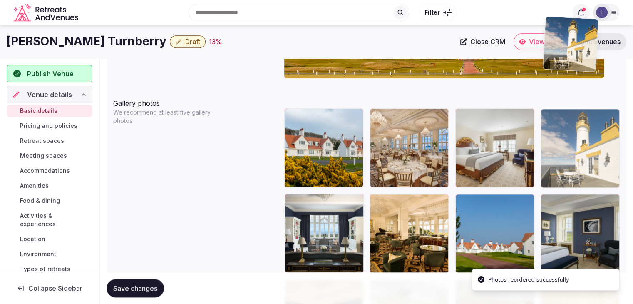
scroll to position [883, 0]
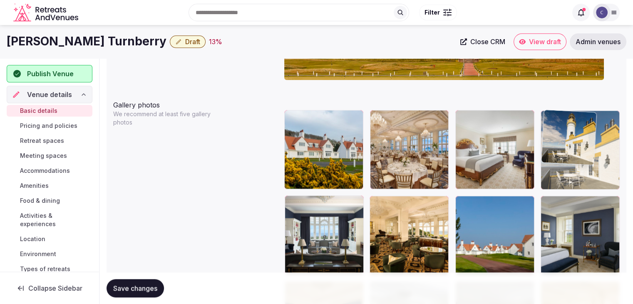
drag, startPoint x: 464, startPoint y: 164, endPoint x: 562, endPoint y: 126, distance: 105.1
click at [562, 122] on body "**********" at bounding box center [316, 154] width 633 height 2074
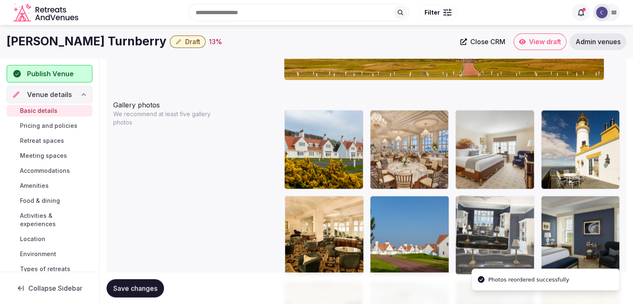
drag, startPoint x: 295, startPoint y: 204, endPoint x: 488, endPoint y: 208, distance: 192.7
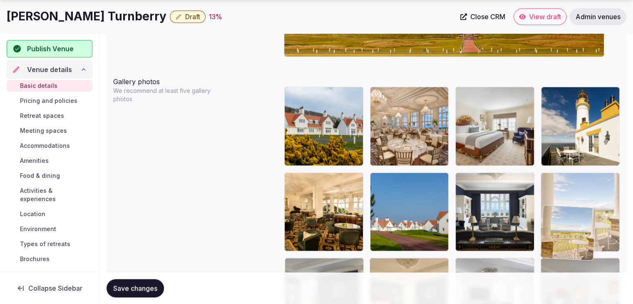
scroll to position [908, 0]
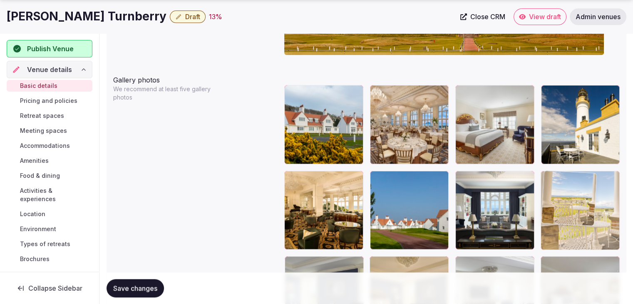
drag, startPoint x: 289, startPoint y: 167, endPoint x: 546, endPoint y: 205, distance: 259.9
click at [546, 205] on body "**********" at bounding box center [316, 129] width 633 height 2074
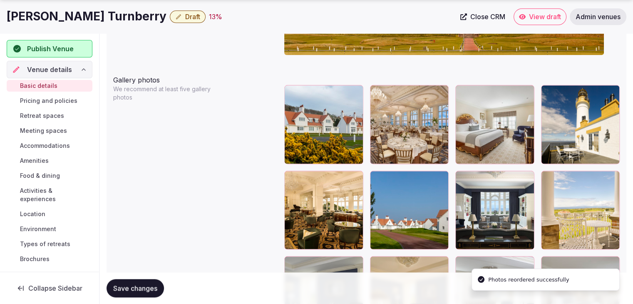
drag, startPoint x: 149, startPoint y: 284, endPoint x: 151, endPoint y: 292, distance: 7.9
click at [149, 284] on span "Save changes" at bounding box center [135, 288] width 44 height 8
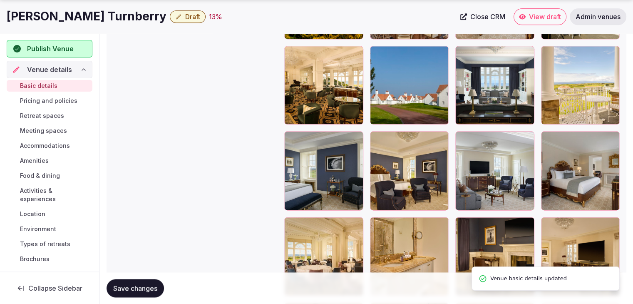
click at [138, 287] on span "Save changes" at bounding box center [135, 288] width 44 height 8
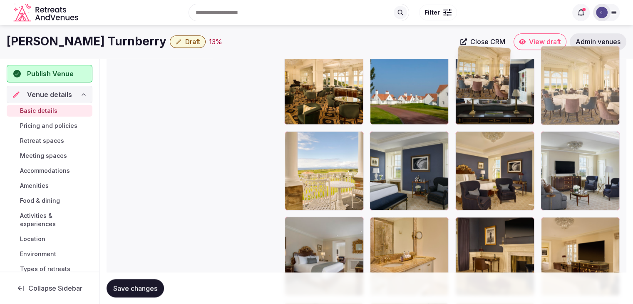
drag, startPoint x: 291, startPoint y: 230, endPoint x: 513, endPoint y: 85, distance: 264.8
click at [518, 85] on body "**********" at bounding box center [316, 4] width 633 height 2074
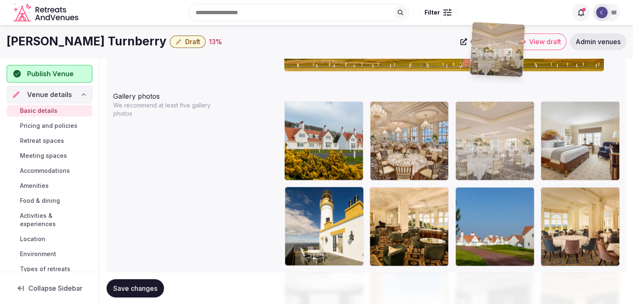
scroll to position [890, 0]
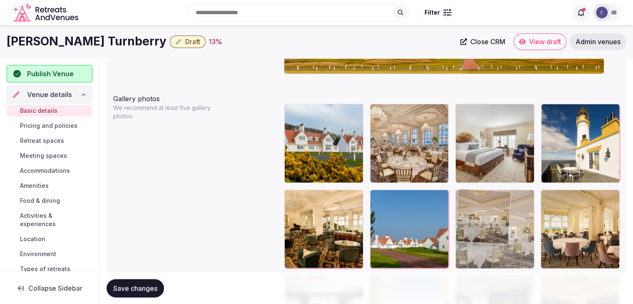
drag, startPoint x: 377, startPoint y: 88, endPoint x: 476, endPoint y: 189, distance: 141.8
click at [476, 189] on body "**********" at bounding box center [316, 147] width 633 height 2074
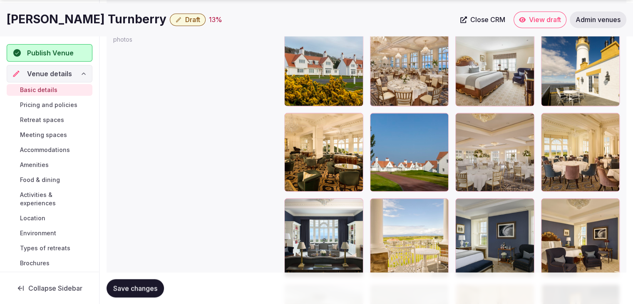
scroll to position [1014, 0]
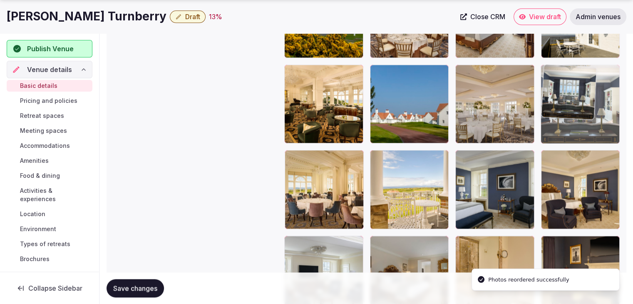
drag, startPoint x: 295, startPoint y: 160, endPoint x: 558, endPoint y: 99, distance: 270.0
click at [563, 90] on body "**********" at bounding box center [316, 23] width 633 height 2074
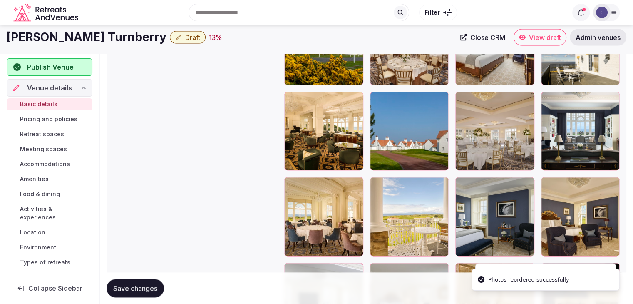
scroll to position [973, 0]
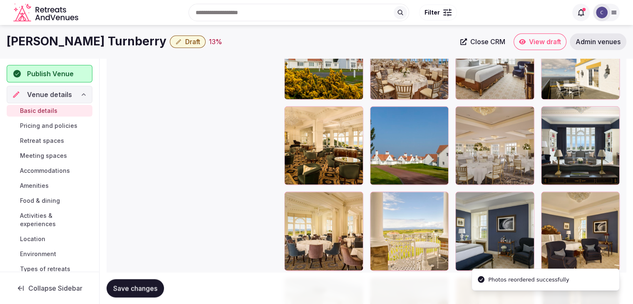
click at [151, 284] on span "Save changes" at bounding box center [135, 288] width 44 height 8
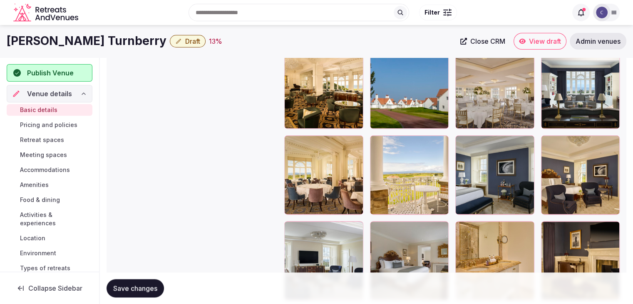
scroll to position [1014, 0]
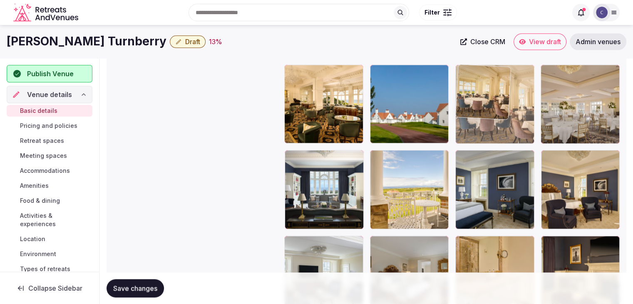
drag, startPoint x: 295, startPoint y: 152, endPoint x: 488, endPoint y: 84, distance: 205.3
click at [488, 84] on body "**********" at bounding box center [316, 23] width 633 height 2074
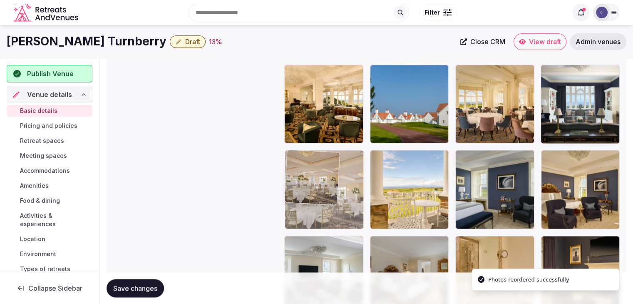
drag, startPoint x: 550, startPoint y: 66, endPoint x: 310, endPoint y: 179, distance: 265.8
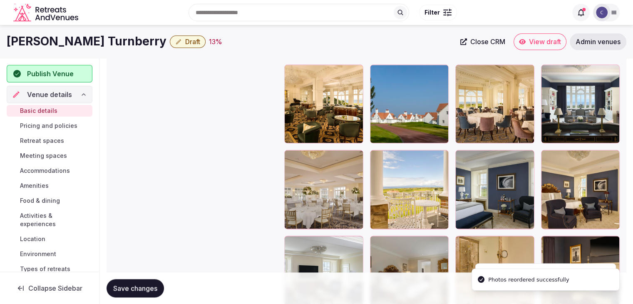
click at [150, 290] on span "Save changes" at bounding box center [135, 288] width 44 height 8
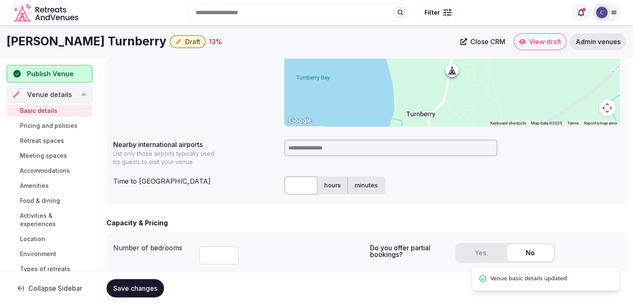
scroll to position [349, 0]
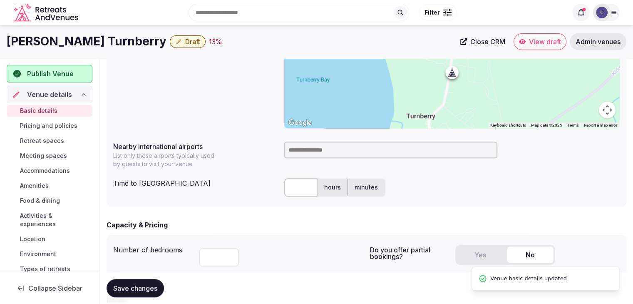
click at [78, 40] on h1 "[PERSON_NAME] Turnberry" at bounding box center [87, 41] width 160 height 16
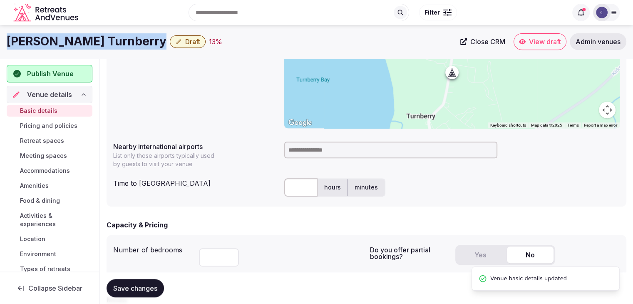
click at [78, 40] on h1 "[PERSON_NAME] Turnberry" at bounding box center [87, 41] width 160 height 16
copy div "[PERSON_NAME] Turnberry"
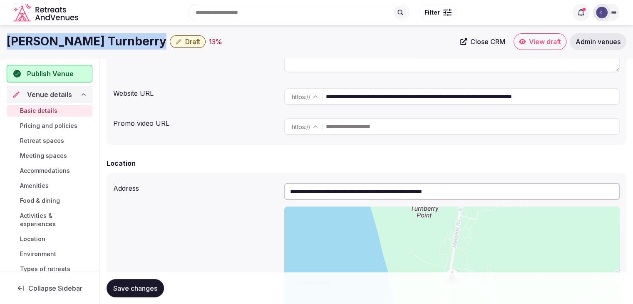
scroll to position [141, 0]
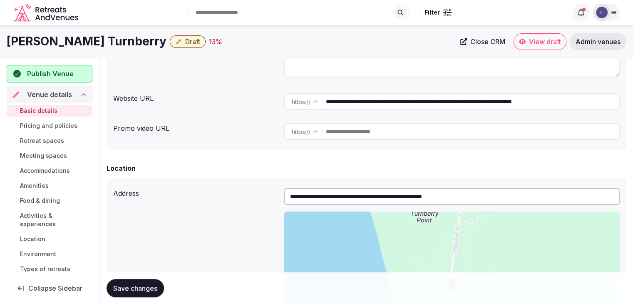
click at [367, 201] on input "**********" at bounding box center [451, 196] width 335 height 17
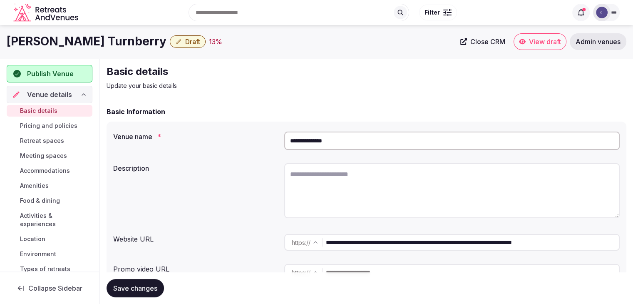
click at [74, 46] on h1 "[PERSON_NAME] Turnberry" at bounding box center [87, 41] width 160 height 16
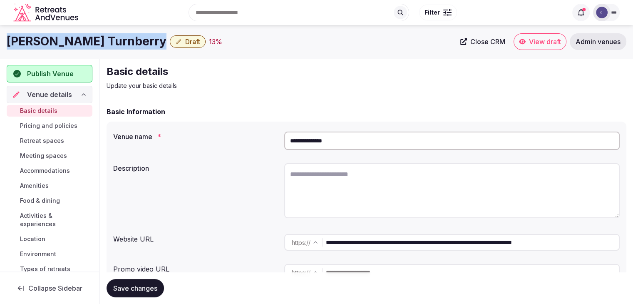
click at [74, 46] on h1 "[PERSON_NAME] Turnberry" at bounding box center [87, 41] width 160 height 16
copy div "[PERSON_NAME] Turnberry"
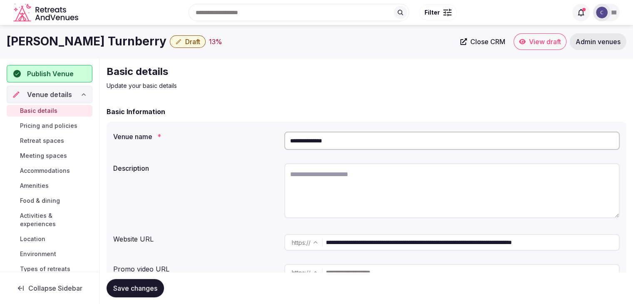
click at [325, 202] on textarea at bounding box center [451, 190] width 335 height 55
paste textarea "**********"
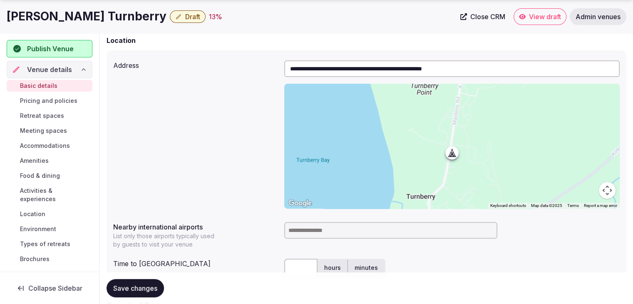
scroll to position [333, 0]
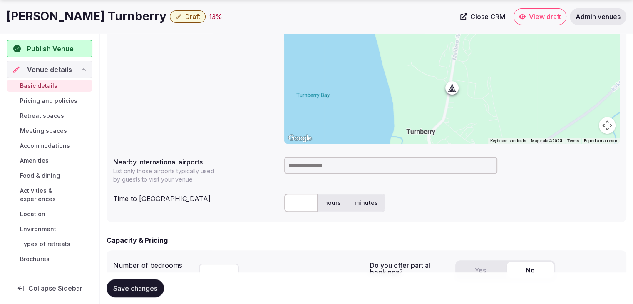
type textarea "**********"
click at [75, 13] on h1 "[PERSON_NAME] Turnberry" at bounding box center [87, 16] width 160 height 16
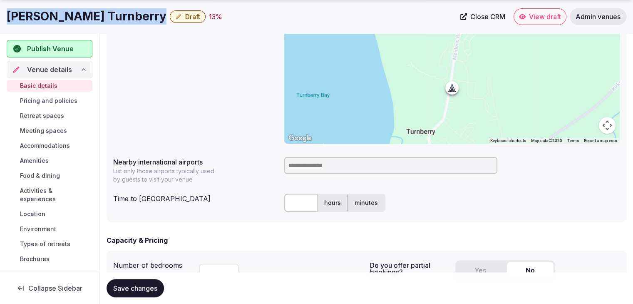
click at [75, 13] on h1 "[PERSON_NAME] Turnberry" at bounding box center [87, 16] width 160 height 16
copy div "[PERSON_NAME] Turnberry"
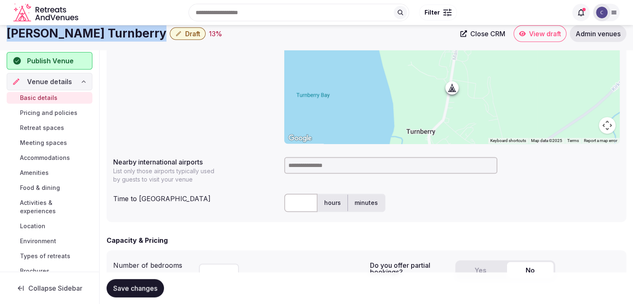
scroll to position [166, 0]
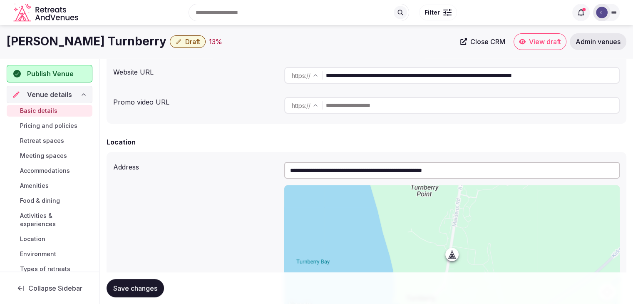
click at [327, 170] on input "**********" at bounding box center [451, 170] width 335 height 17
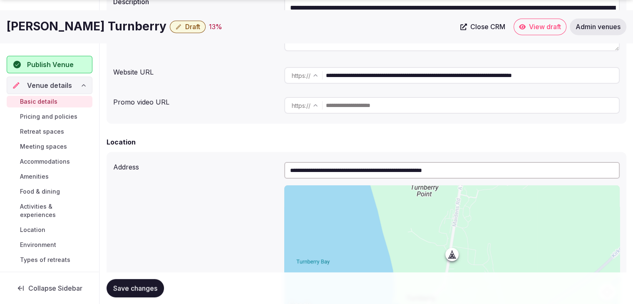
scroll to position [333, 0]
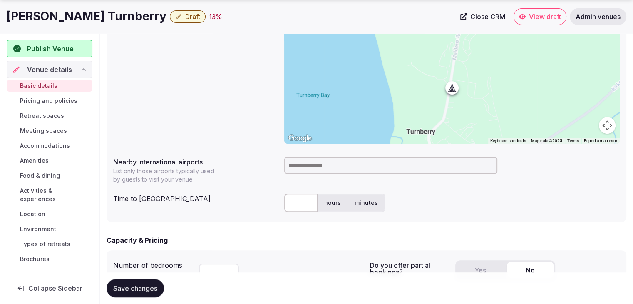
click at [298, 173] on input at bounding box center [390, 165] width 213 height 17
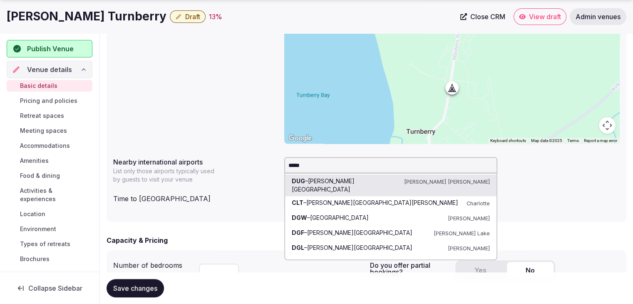
type input "******"
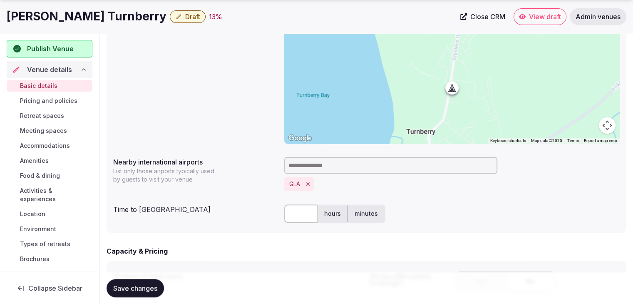
click at [301, 214] on input "text" at bounding box center [300, 213] width 33 height 18
type input "**"
click at [270, 253] on div "Capacity & Pricing" at bounding box center [367, 251] width 520 height 10
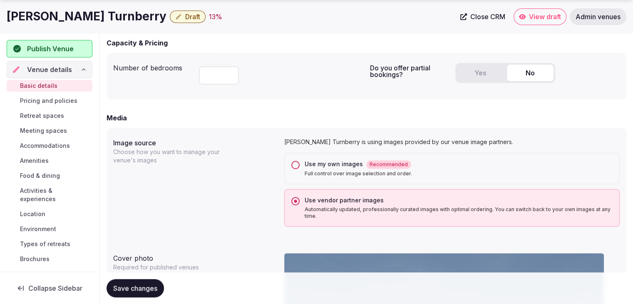
click at [46, 19] on h1 "[PERSON_NAME] Turnberry" at bounding box center [87, 16] width 160 height 16
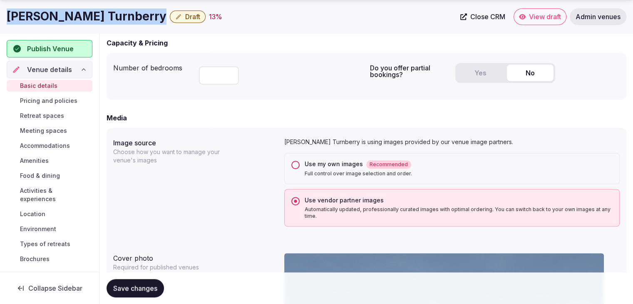
click at [46, 19] on h1 "[PERSON_NAME] Turnberry" at bounding box center [87, 16] width 160 height 16
copy div "[PERSON_NAME] Turnberry"
click at [155, 290] on span "Save changes" at bounding box center [135, 288] width 44 height 8
click at [474, 69] on button "Yes" at bounding box center [480, 72] width 47 height 17
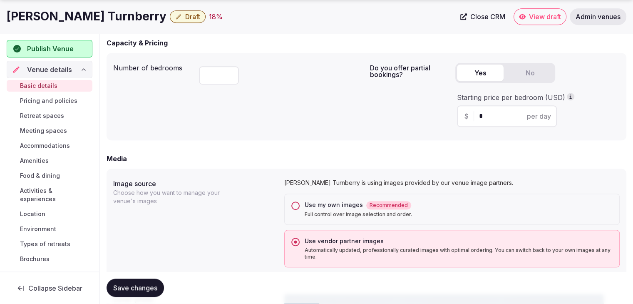
drag, startPoint x: 490, startPoint y: 116, endPoint x: 463, endPoint y: 115, distance: 26.7
click at [463, 115] on div "$ * per day" at bounding box center [507, 116] width 100 height 22
type input "***"
click at [325, 163] on div "Media" at bounding box center [367, 159] width 520 height 10
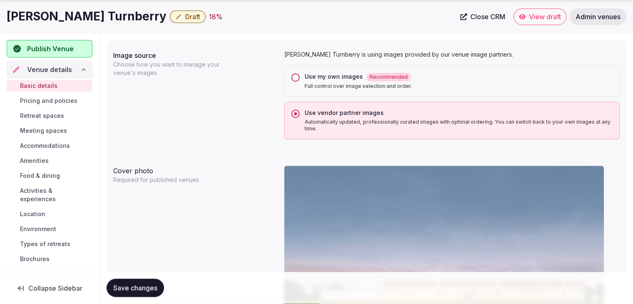
scroll to position [749, 0]
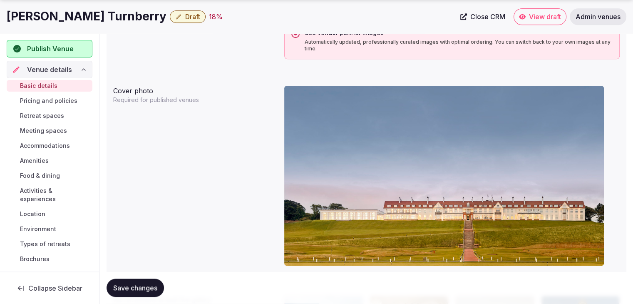
click at [143, 288] on span "Save changes" at bounding box center [135, 288] width 44 height 8
click at [67, 100] on span "Pricing and policies" at bounding box center [48, 101] width 57 height 8
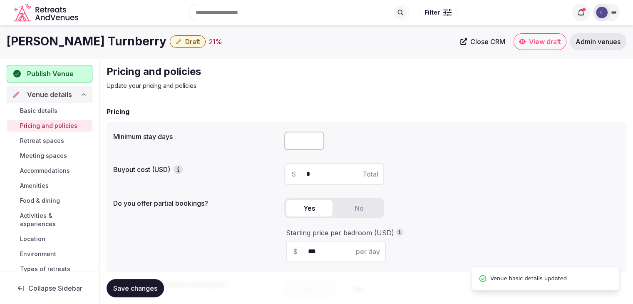
click at [68, 44] on h1 "[PERSON_NAME] Turnberry" at bounding box center [87, 41] width 160 height 16
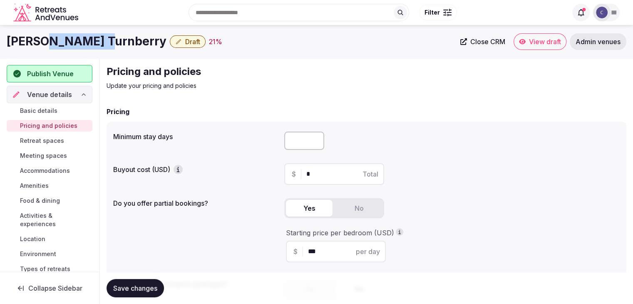
click at [68, 44] on h1 "[PERSON_NAME] Turnberry" at bounding box center [87, 41] width 160 height 16
copy div "[PERSON_NAME] Turnberry"
drag, startPoint x: 113, startPoint y: 139, endPoint x: 193, endPoint y: 139, distance: 80.3
click at [193, 139] on div "Minimum stay days Buyout cost (USD) $ * Total Do you offer partial bookings? Ye…" at bounding box center [367, 218] width 520 height 194
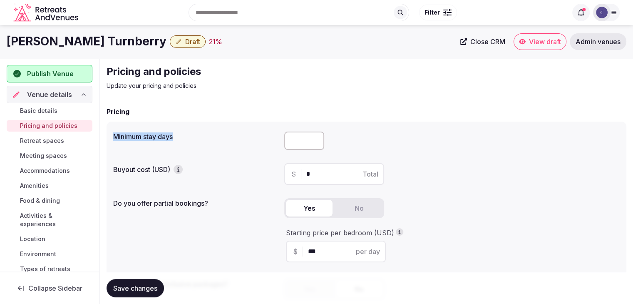
copy label "Minimum stay days"
click at [311, 144] on input "number" at bounding box center [304, 140] width 40 height 18
type input "*"
click at [141, 289] on span "Save changes" at bounding box center [135, 288] width 44 height 8
click at [35, 139] on span "Retreat spaces" at bounding box center [42, 140] width 44 height 8
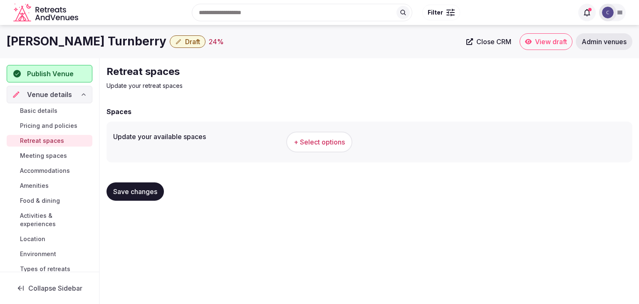
click at [324, 147] on button "+ Select options" at bounding box center [319, 141] width 66 height 21
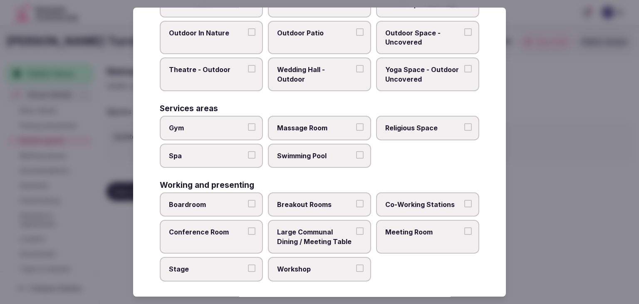
scroll to position [376, 0]
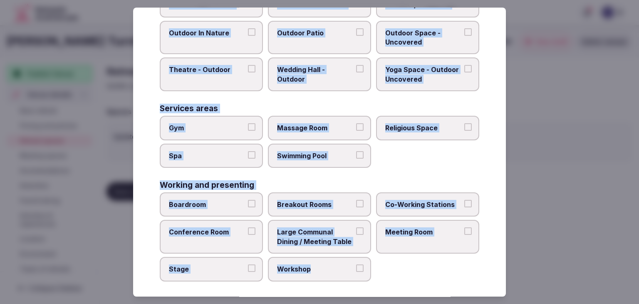
drag, startPoint x: 153, startPoint y: 55, endPoint x: 363, endPoint y: 283, distance: 309.5
click at [363, 283] on div "Select your retreat spaces Choose all applicable retreat spaces offered. Covere…" at bounding box center [319, 151] width 373 height 289
copy div "Choose all applicable retreat spaces offered. Covered outdoor spaces Meditation…"
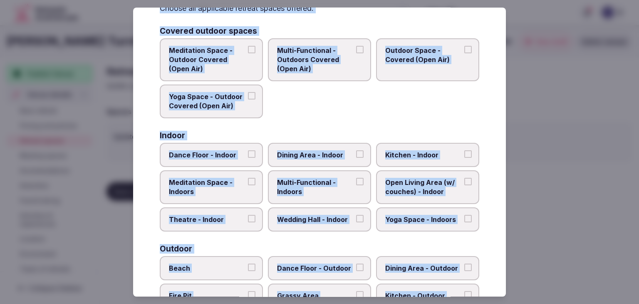
scroll to position [43, 0]
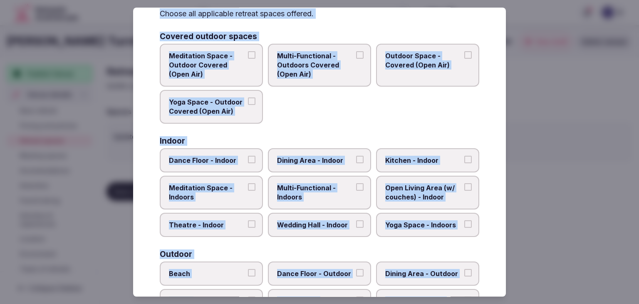
click at [306, 196] on span "Multi-Functional - Indoors" at bounding box center [315, 192] width 77 height 19
click at [356, 191] on button "Multi-Functional - Indoors" at bounding box center [359, 186] width 7 height 7
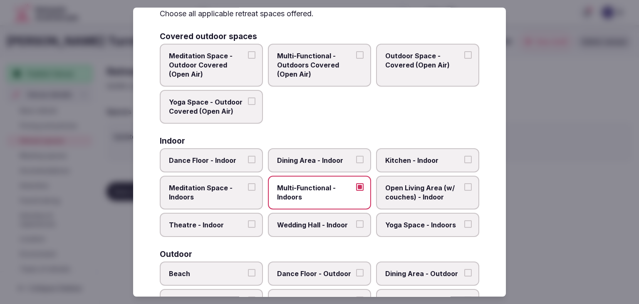
click at [317, 160] on span "Dining Area - Indoor" at bounding box center [315, 160] width 77 height 9
click at [356, 160] on button "Dining Area - Indoor" at bounding box center [359, 159] width 7 height 7
click at [224, 161] on span "Dance Floor - Indoor" at bounding box center [207, 160] width 77 height 9
click at [248, 161] on button "Dance Floor - Indoor" at bounding box center [251, 159] width 7 height 7
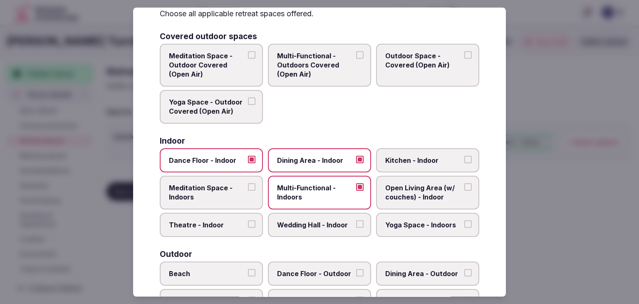
click at [215, 193] on span "Meditation Space - Indoors" at bounding box center [207, 192] width 77 height 19
click at [248, 191] on button "Meditation Space - Indoors" at bounding box center [251, 186] width 7 height 7
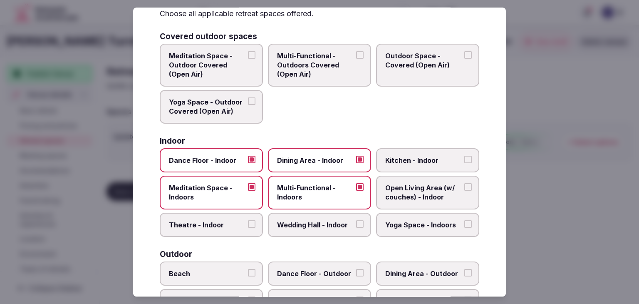
click at [312, 228] on label "Wedding Hall - Indoor" at bounding box center [319, 225] width 103 height 24
click at [356, 228] on button "Wedding Hall - Indoor" at bounding box center [359, 223] width 7 height 7
drag, startPoint x: 385, startPoint y: 186, endPoint x: 401, endPoint y: 216, distance: 33.3
click at [385, 187] on span "Open Living Area (w/ couches) - Indoor" at bounding box center [423, 192] width 77 height 19
click at [464, 187] on button "Open Living Area (w/ couches) - Indoor" at bounding box center [467, 186] width 7 height 7
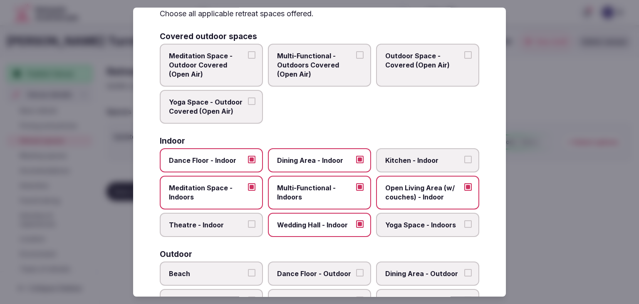
click at [401, 220] on span "Yoga Space - Indoors" at bounding box center [423, 224] width 77 height 9
click at [464, 220] on button "Yoga Space - Indoors" at bounding box center [467, 223] width 7 height 7
click at [238, 221] on span "Theatre - Indoor" at bounding box center [207, 224] width 77 height 9
click at [248, 221] on button "Theatre - Indoor" at bounding box center [251, 223] width 7 height 7
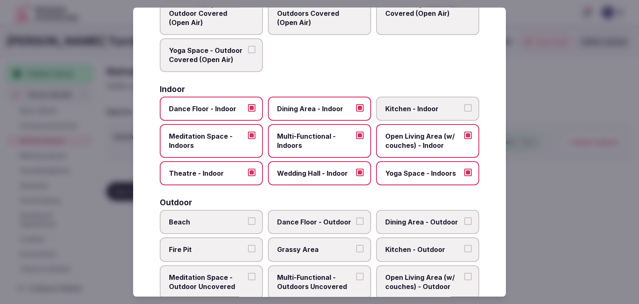
scroll to position [126, 0]
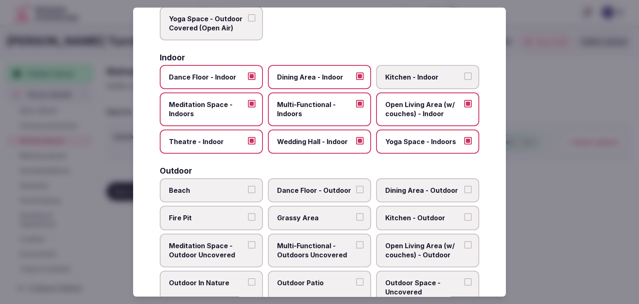
click at [313, 247] on span "Multi-Functional - Outdoors Uncovered" at bounding box center [315, 250] width 77 height 19
click at [356, 247] on button "Multi-Functional - Outdoors Uncovered" at bounding box center [359, 244] width 7 height 7
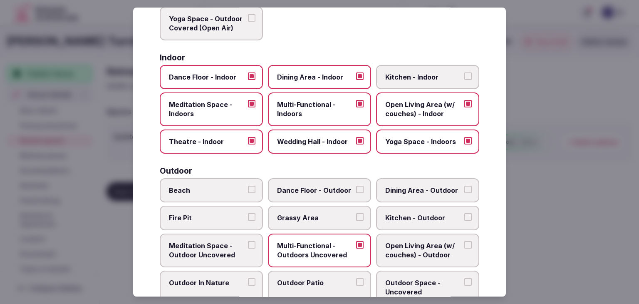
click at [320, 282] on span "Outdoor Patio" at bounding box center [315, 282] width 77 height 9
click at [356, 282] on button "Outdoor Patio" at bounding box center [359, 281] width 7 height 7
drag, startPoint x: 414, startPoint y: 279, endPoint x: 406, endPoint y: 273, distance: 10.3
click at [414, 278] on span "Outdoor Space - Uncovered" at bounding box center [423, 287] width 77 height 19
click at [464, 278] on button "Outdoor Space - Uncovered" at bounding box center [467, 281] width 7 height 7
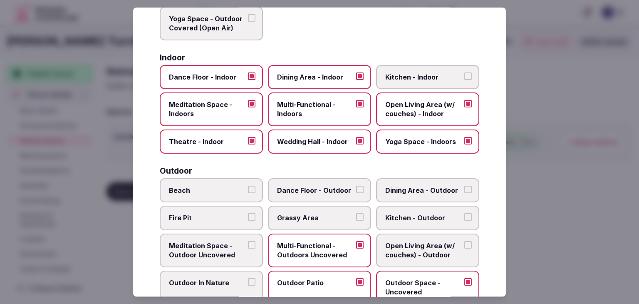
click at [311, 202] on div "Beach Dance Floor - Outdoor Dining Area - Outdoor Fire Pit Grassy Area Kitchen …" at bounding box center [320, 259] width 320 height 163
click at [311, 218] on span "Grassy Area" at bounding box center [315, 217] width 77 height 9
click at [356, 218] on button "Grassy Area" at bounding box center [359, 216] width 7 height 7
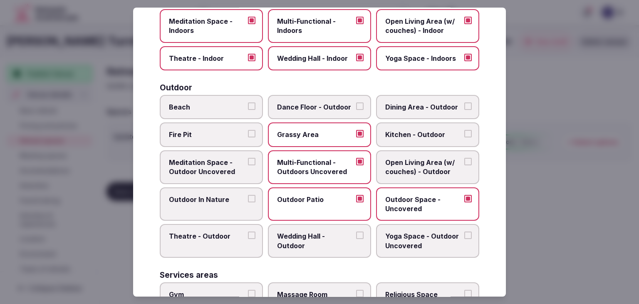
click at [238, 199] on span "Outdoor In Nature" at bounding box center [207, 199] width 77 height 9
click at [248, 199] on button "Outdoor In Nature" at bounding box center [251, 198] width 7 height 7
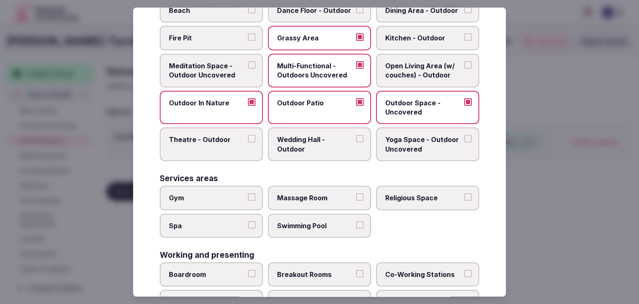
scroll to position [376, 0]
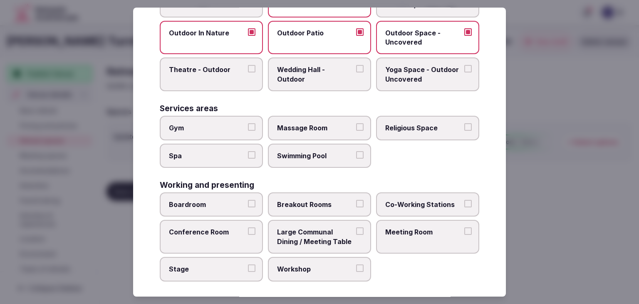
click at [210, 163] on label "Spa" at bounding box center [211, 156] width 103 height 24
click at [248, 159] on button "Spa" at bounding box center [251, 154] width 7 height 7
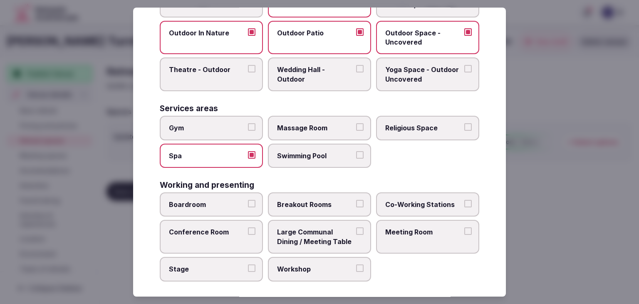
click at [211, 134] on label "Gym" at bounding box center [211, 128] width 103 height 24
click at [248, 131] on button "Gym" at bounding box center [251, 126] width 7 height 7
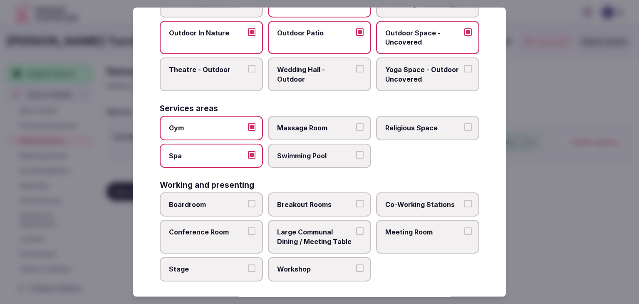
click at [317, 130] on label "Massage Room" at bounding box center [319, 128] width 103 height 24
click at [356, 130] on button "Massage Room" at bounding box center [359, 126] width 7 height 7
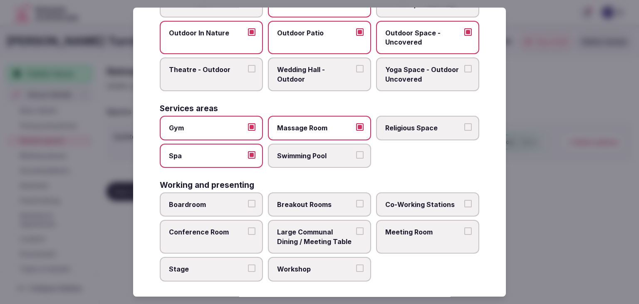
drag, startPoint x: 315, startPoint y: 153, endPoint x: 313, endPoint y: 163, distance: 10.2
click at [316, 154] on span "Swimming Pool" at bounding box center [315, 155] width 77 height 9
click at [356, 154] on button "Swimming Pool" at bounding box center [359, 154] width 7 height 7
click at [221, 200] on span "Boardroom" at bounding box center [207, 204] width 77 height 9
click at [248, 200] on button "Boardroom" at bounding box center [251, 203] width 7 height 7
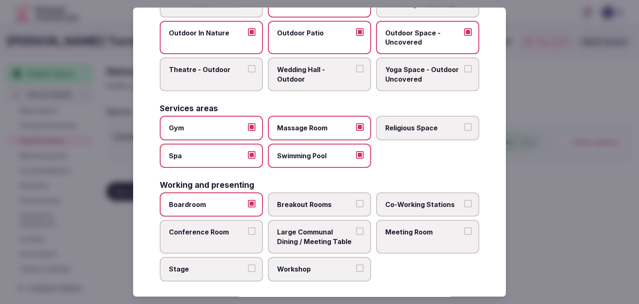
click at [292, 200] on span "Breakout Rooms" at bounding box center [315, 204] width 77 height 9
click at [356, 200] on button "Breakout Rooms" at bounding box center [359, 203] width 7 height 7
click at [416, 228] on span "Meeting Room" at bounding box center [423, 232] width 77 height 9
click at [321, 228] on span "Large Communal Dining / Meeting Table" at bounding box center [315, 237] width 77 height 19
click at [356, 228] on button "Large Communal Dining / Meeting Table" at bounding box center [359, 231] width 7 height 7
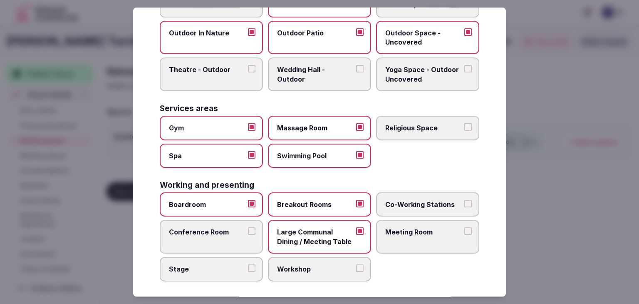
drag, startPoint x: 215, startPoint y: 228, endPoint x: 219, endPoint y: 246, distance: 18.1
click at [215, 228] on span "Conference Room" at bounding box center [207, 232] width 77 height 9
click at [219, 267] on span "Stage" at bounding box center [207, 268] width 77 height 9
click at [248, 267] on button "Stage" at bounding box center [251, 267] width 7 height 7
click at [293, 267] on span "Workshop" at bounding box center [315, 268] width 77 height 9
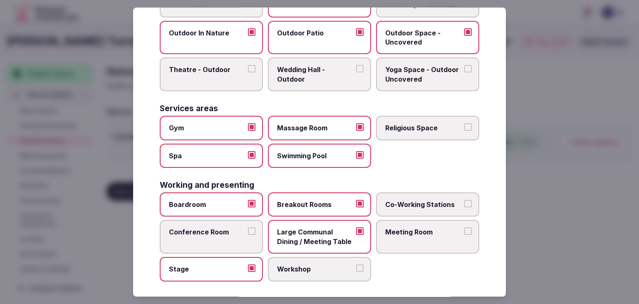
click at [356, 267] on button "Workshop" at bounding box center [359, 267] width 7 height 7
click at [228, 243] on label "Conference Room" at bounding box center [211, 237] width 103 height 34
click at [248, 235] on button "Conference Room" at bounding box center [251, 231] width 7 height 7
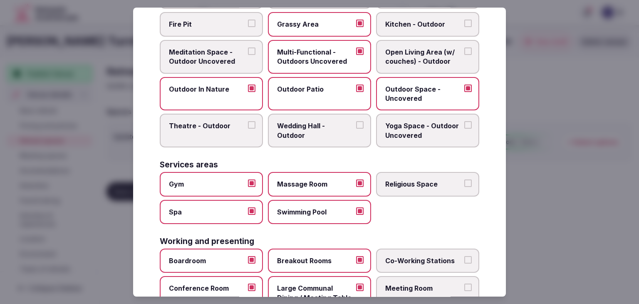
scroll to position [335, 0]
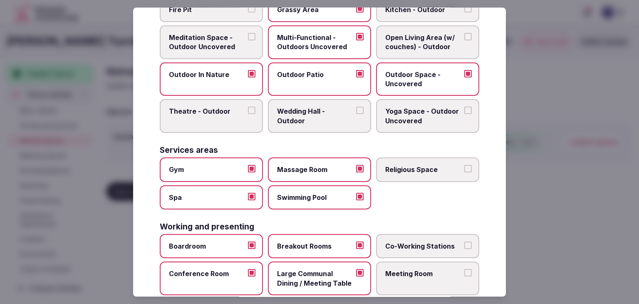
click at [423, 276] on label "Meeting Room" at bounding box center [427, 279] width 103 height 34
click at [464, 276] on button "Meeting Room" at bounding box center [467, 272] width 7 height 7
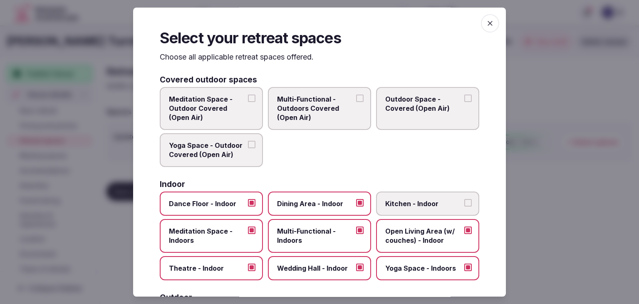
scroll to position [0, 0]
click at [486, 24] on icon "button" at bounding box center [490, 23] width 8 height 8
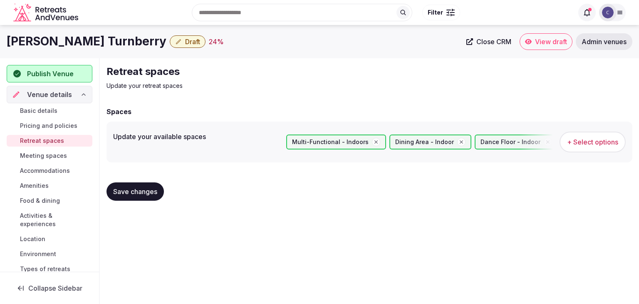
click at [151, 189] on span "Save changes" at bounding box center [135, 191] width 44 height 8
drag, startPoint x: 41, startPoint y: 152, endPoint x: 73, endPoint y: 170, distance: 36.3
click at [41, 152] on span "Meeting spaces" at bounding box center [43, 155] width 47 height 8
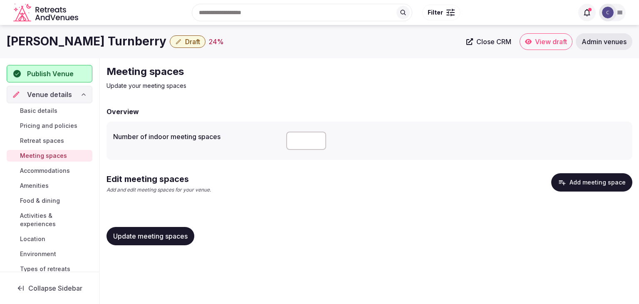
click at [68, 45] on h1 "[PERSON_NAME] Turnberry" at bounding box center [87, 41] width 160 height 16
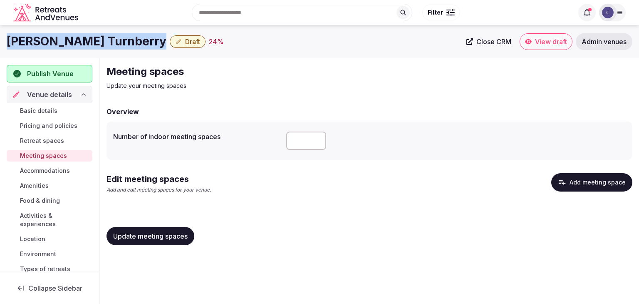
click at [68, 45] on h1 "[PERSON_NAME] Turnberry" at bounding box center [87, 41] width 160 height 16
copy div "[PERSON_NAME] Turnberry"
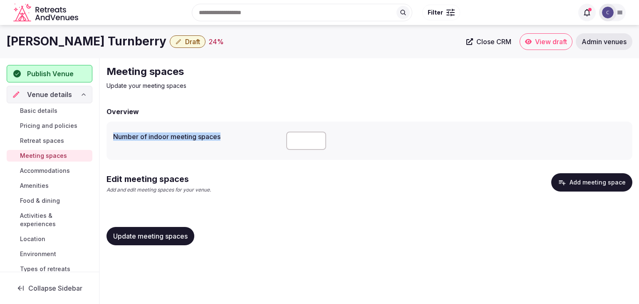
drag, startPoint x: 111, startPoint y: 136, endPoint x: 230, endPoint y: 137, distance: 119.0
click at [230, 137] on div "Number of indoor meeting spaces" at bounding box center [370, 140] width 526 height 38
copy label "Number of indoor meeting spaces"
click at [294, 143] on input "number" at bounding box center [306, 140] width 40 height 18
type input "**"
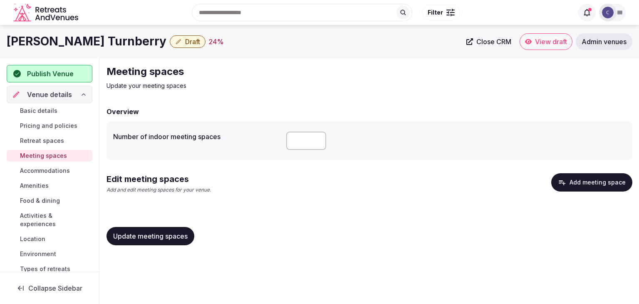
drag, startPoint x: 287, startPoint y: 201, endPoint x: 278, endPoint y: 212, distance: 13.6
click at [286, 201] on div "Edit meeting spaces Add and edit meeting spaces for your venue. Add meeting spa…" at bounding box center [370, 190] width 526 height 34
click at [169, 238] on span "Update meeting spaces" at bounding box center [150, 236] width 74 height 8
click at [582, 175] on button "Add meeting space" at bounding box center [591, 182] width 81 height 18
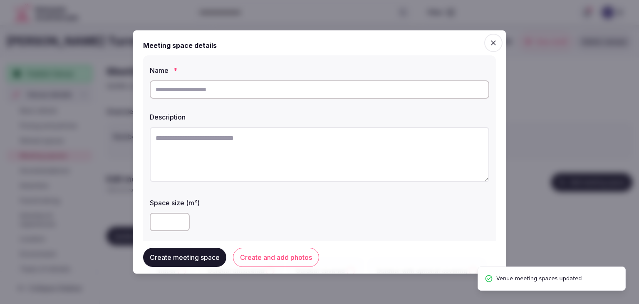
click at [262, 86] on input "text" at bounding box center [319, 89] width 339 height 18
paste input "**********"
type input "**********"
click at [260, 161] on textarea at bounding box center [319, 154] width 339 height 55
paste textarea "**********"
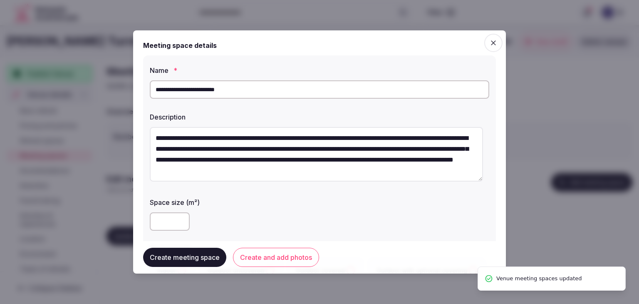
scroll to position [5, 0]
type textarea "**********"
drag, startPoint x: 158, startPoint y: 90, endPoint x: 171, endPoint y: 113, distance: 26.1
click at [159, 90] on input "**********" at bounding box center [319, 89] width 339 height 18
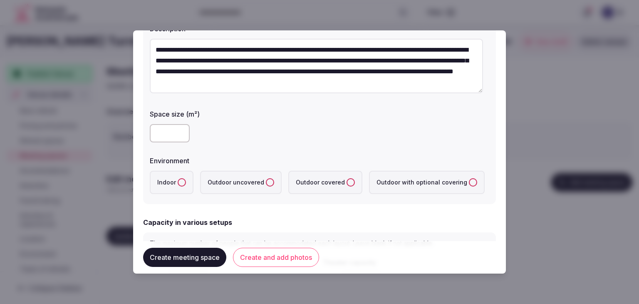
scroll to position [125, 0]
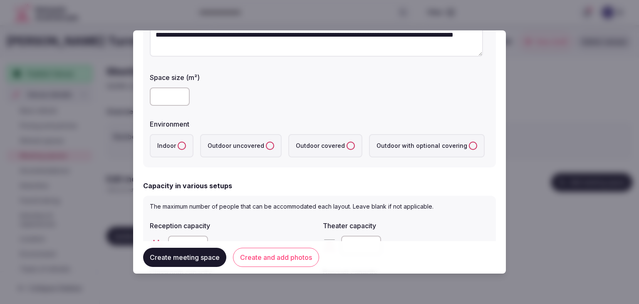
type input "**********"
click at [181, 145] on button "Indoor" at bounding box center [182, 145] width 8 height 8
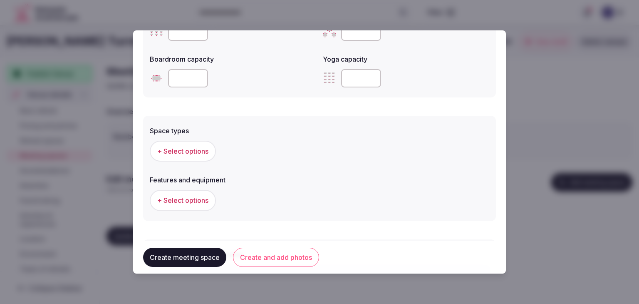
scroll to position [457, 0]
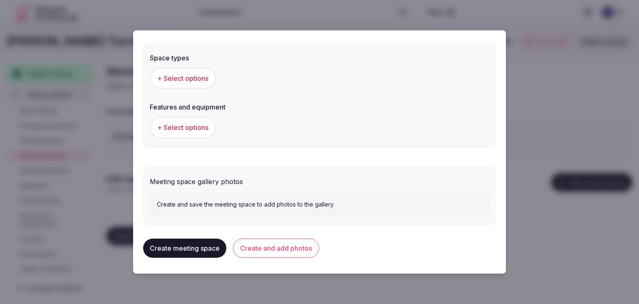
click at [195, 79] on span "+ Select options" at bounding box center [182, 78] width 51 height 9
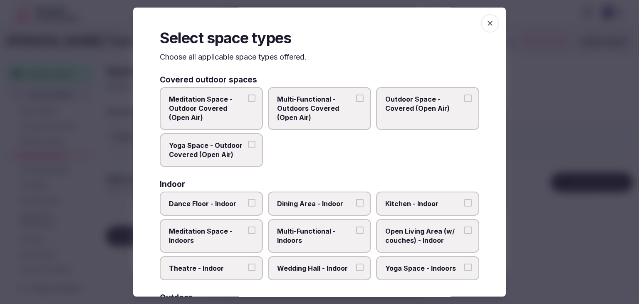
click at [333, 233] on span "Multi-Functional - Indoors" at bounding box center [315, 235] width 77 height 19
click at [356, 233] on button "Multi-Functional - Indoors" at bounding box center [359, 229] width 7 height 7
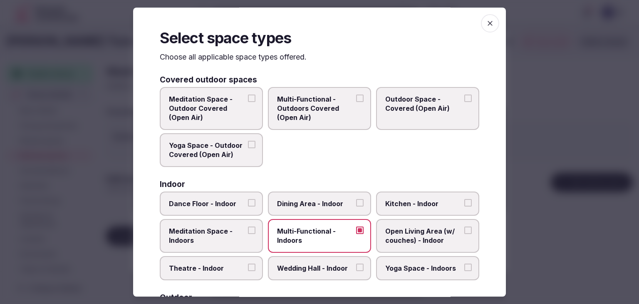
click at [326, 206] on span "Dining Area - Indoor" at bounding box center [315, 203] width 77 height 9
click at [356, 206] on button "Dining Area - Indoor" at bounding box center [359, 202] width 7 height 7
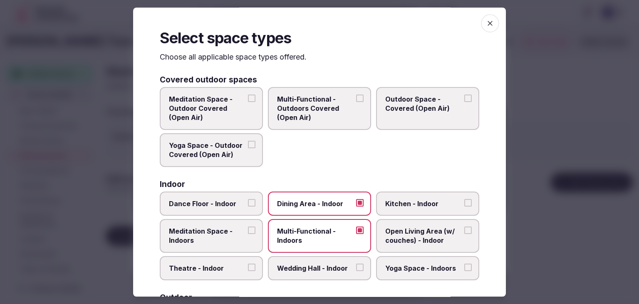
click at [323, 270] on span "Wedding Hall - Indoor" at bounding box center [315, 267] width 77 height 9
click at [356, 270] on button "Wedding Hall - Indoor" at bounding box center [359, 266] width 7 height 7
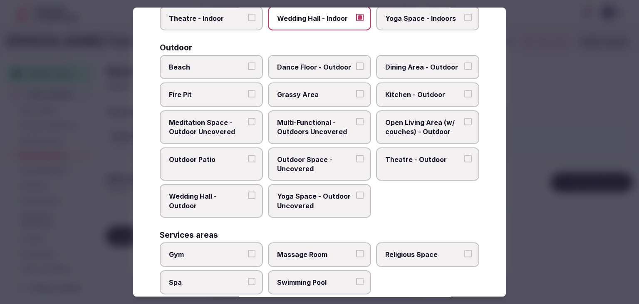
scroll to position [339, 0]
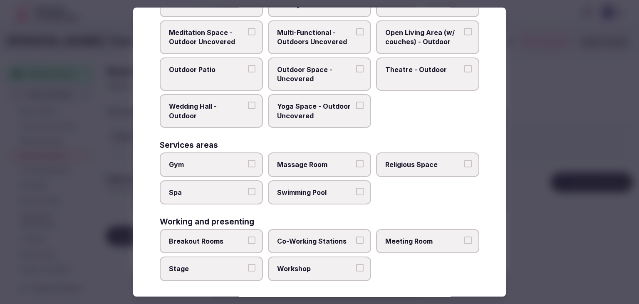
click at [439, 238] on span "Meeting Room" at bounding box center [423, 240] width 77 height 9
click at [464, 238] on button "Meeting Room" at bounding box center [467, 239] width 7 height 7
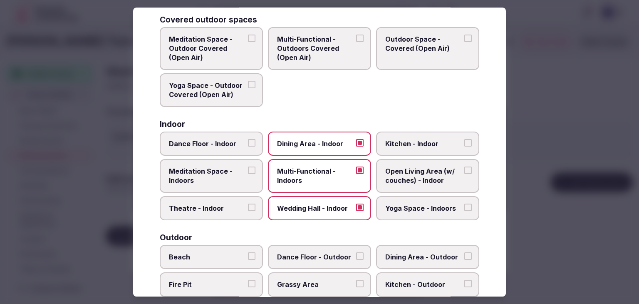
scroll to position [0, 0]
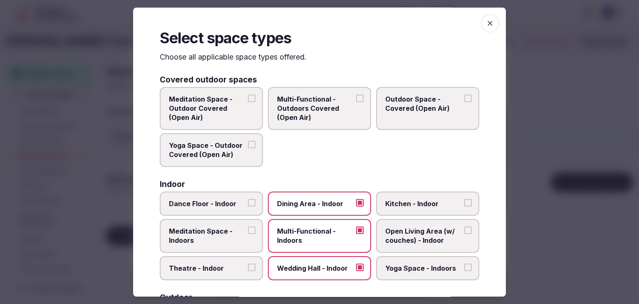
click at [489, 20] on span "button" at bounding box center [490, 23] width 18 height 18
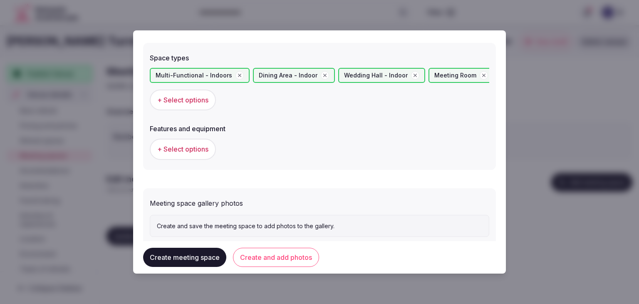
click at [196, 144] on span "+ Select options" at bounding box center [182, 148] width 51 height 9
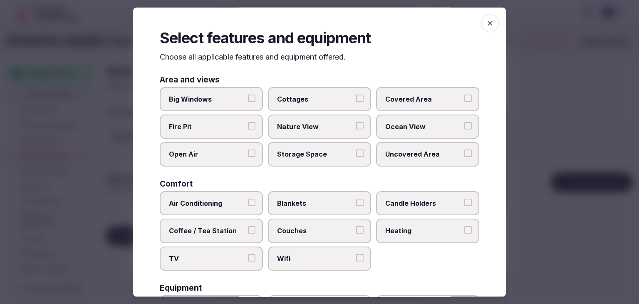
scroll to position [42, 0]
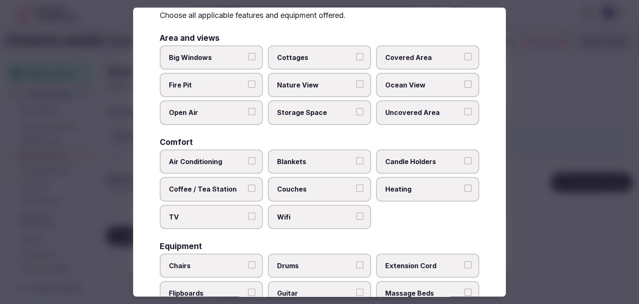
click at [326, 230] on div "Area and views Big Windows Cottages Covered Area Fire Pit Nature View Ocean Vie…" at bounding box center [320, 277] width 320 height 486
click at [213, 67] on label "Big Windows" at bounding box center [211, 57] width 103 height 24
click at [248, 60] on button "Big Windows" at bounding box center [251, 56] width 7 height 7
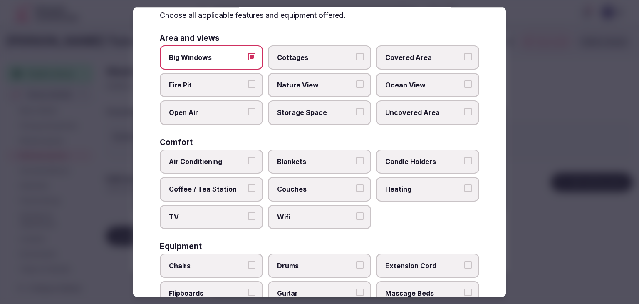
click at [419, 53] on span "Covered Area" at bounding box center [423, 57] width 77 height 9
click at [464, 53] on button "Covered Area" at bounding box center [467, 56] width 7 height 7
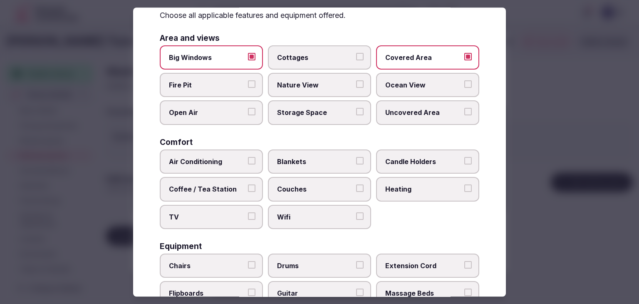
click at [303, 225] on label "Wifi" at bounding box center [319, 217] width 103 height 24
click at [356, 220] on button "Wifi" at bounding box center [359, 215] width 7 height 7
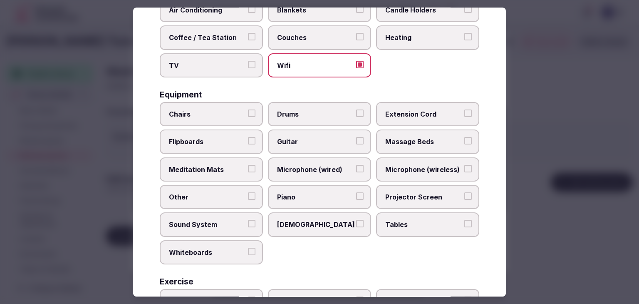
scroll to position [208, 0]
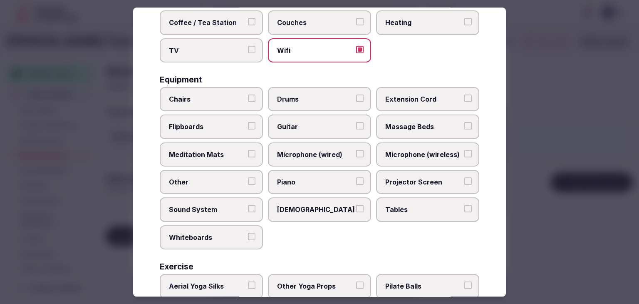
click at [411, 195] on div "Chairs Drums Extension Cord Flipboards Guitar Massage Beds Meditation Mats Micr…" at bounding box center [320, 168] width 320 height 162
click at [411, 200] on label "Tables" at bounding box center [427, 210] width 103 height 24
click at [464, 205] on button "Tables" at bounding box center [467, 208] width 7 height 7
click at [410, 178] on span "Projector Screen" at bounding box center [423, 181] width 77 height 9
click at [464, 178] on button "Projector Screen" at bounding box center [467, 180] width 7 height 7
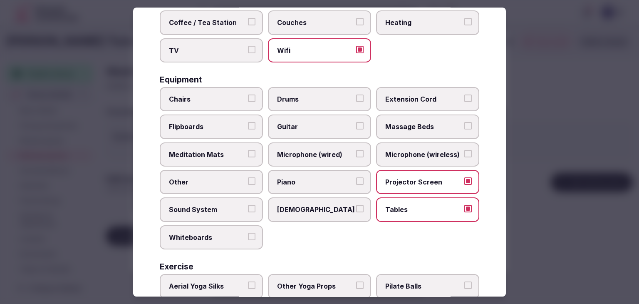
click at [409, 154] on span "Microphone (wireless)" at bounding box center [423, 154] width 77 height 9
click at [464, 154] on button "Microphone (wireless)" at bounding box center [467, 153] width 7 height 7
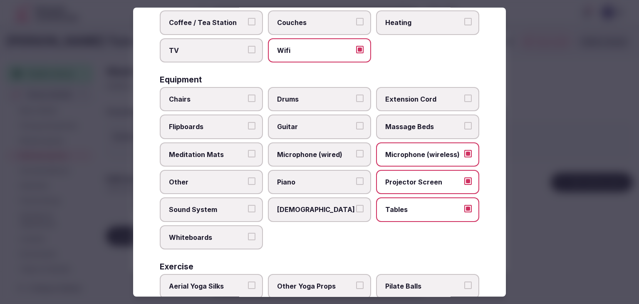
click at [337, 156] on span "Microphone (wired)" at bounding box center [315, 154] width 77 height 9
click at [356, 156] on button "Microphone (wired)" at bounding box center [359, 153] width 7 height 7
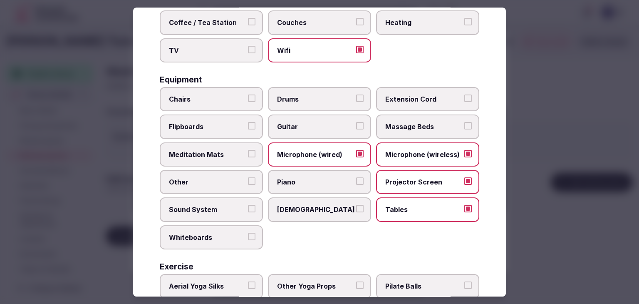
click at [203, 101] on span "Chairs" at bounding box center [207, 98] width 77 height 9
click at [248, 101] on button "Chairs" at bounding box center [251, 97] width 7 height 7
click at [205, 125] on span "Flipboards" at bounding box center [207, 126] width 77 height 9
click at [248, 125] on button "Flipboards" at bounding box center [251, 125] width 7 height 7
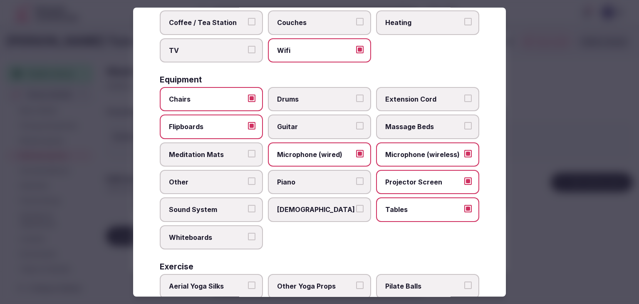
drag, startPoint x: 227, startPoint y: 206, endPoint x: 225, endPoint y: 226, distance: 20.5
click at [227, 206] on span "Sound System" at bounding box center [207, 209] width 77 height 9
click at [248, 206] on button "Sound System" at bounding box center [251, 208] width 7 height 7
click at [224, 228] on label "Whiteboards" at bounding box center [211, 237] width 103 height 24
click at [248, 233] on button "Whiteboards" at bounding box center [251, 236] width 7 height 7
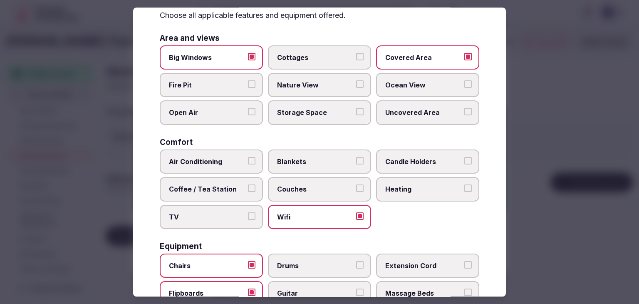
scroll to position [0, 0]
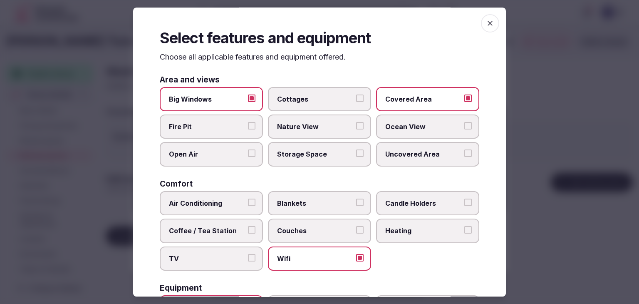
click at [488, 25] on icon "button" at bounding box center [490, 23] width 5 height 5
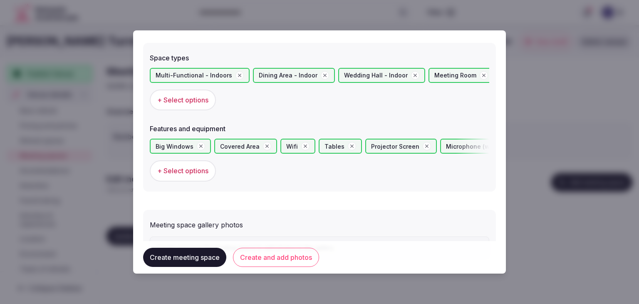
click at [300, 253] on button "Create and add photos" at bounding box center [276, 257] width 86 height 19
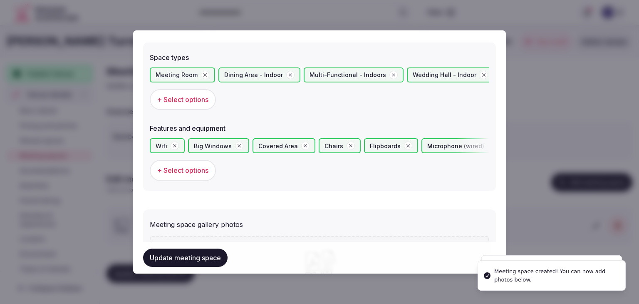
scroll to position [576, 0]
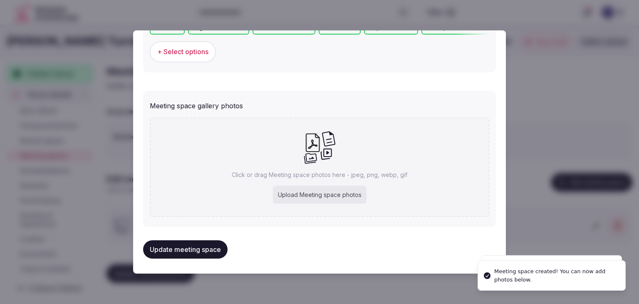
click at [327, 190] on div "Upload Meeting space photos" at bounding box center [320, 195] width 94 height 18
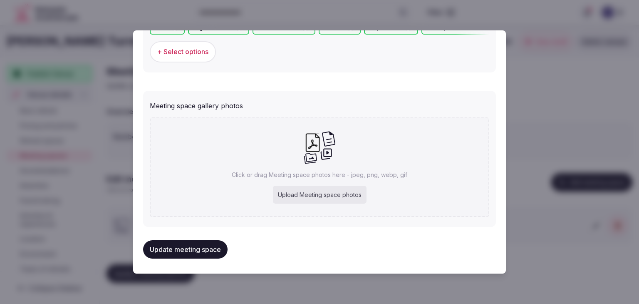
type input "**********"
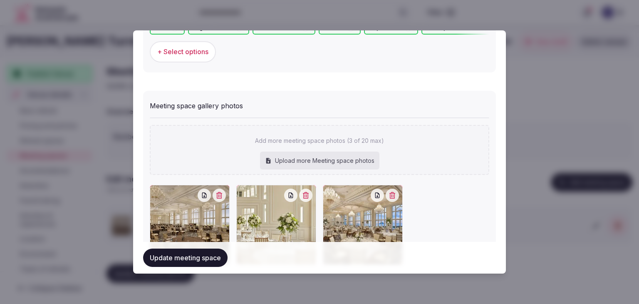
scroll to position [622, 0]
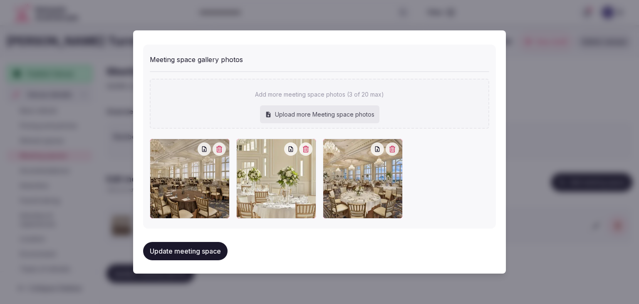
click at [209, 249] on button "Update meeting space" at bounding box center [185, 251] width 84 height 18
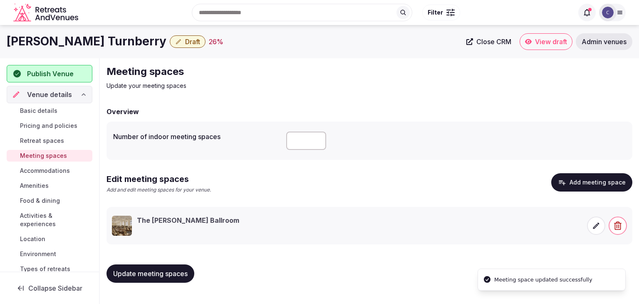
click at [182, 277] on span "Update meeting spaces" at bounding box center [150, 273] width 74 height 8
click at [60, 42] on h1 "[PERSON_NAME] Turnberry" at bounding box center [87, 41] width 160 height 16
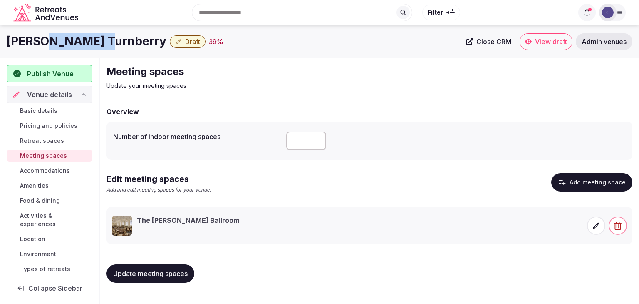
click at [60, 42] on h1 "[PERSON_NAME] Turnberry" at bounding box center [87, 41] width 160 height 16
copy div "[PERSON_NAME] Turnberry"
click at [601, 226] on span at bounding box center [596, 225] width 18 height 18
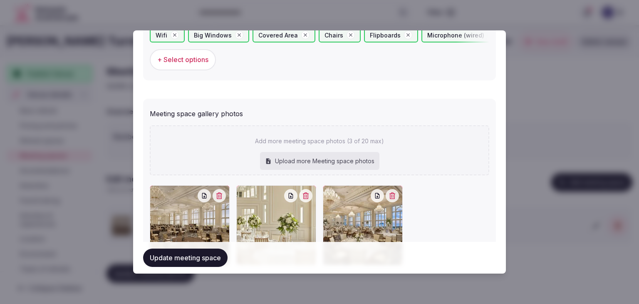
scroll to position [582, 0]
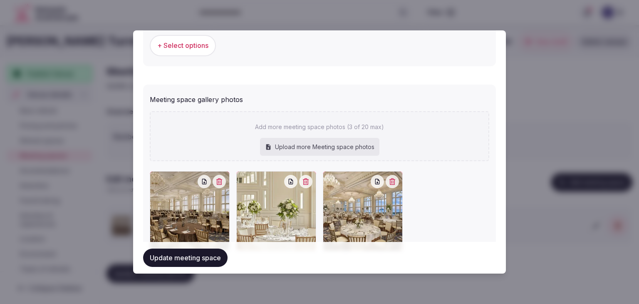
click at [336, 148] on div "Upload more Meeting space photos" at bounding box center [319, 147] width 119 height 18
type input "**********"
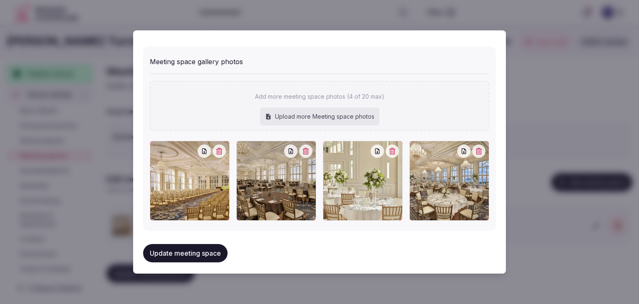
scroll to position [622, 0]
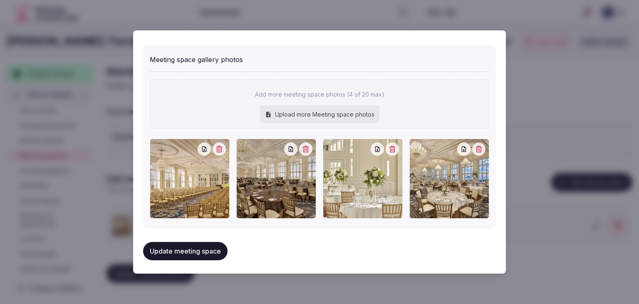
drag, startPoint x: 213, startPoint y: 245, endPoint x: 231, endPoint y: 268, distance: 30.0
click at [214, 245] on button "Update meeting space" at bounding box center [185, 251] width 84 height 18
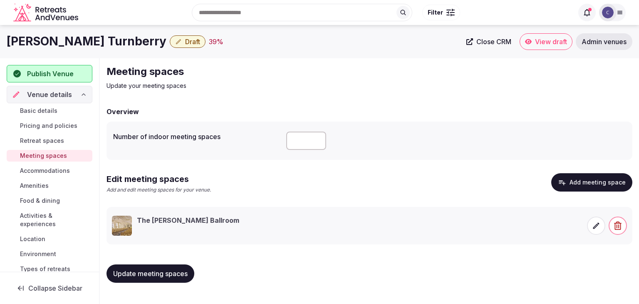
click at [596, 222] on icon at bounding box center [596, 225] width 8 height 8
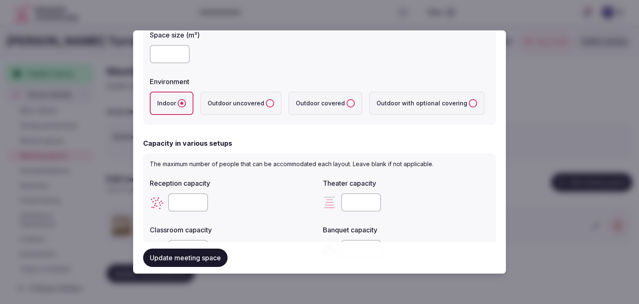
scroll to position [166, 0]
click at [165, 57] on input "number" at bounding box center [170, 55] width 40 height 18
type input "***"
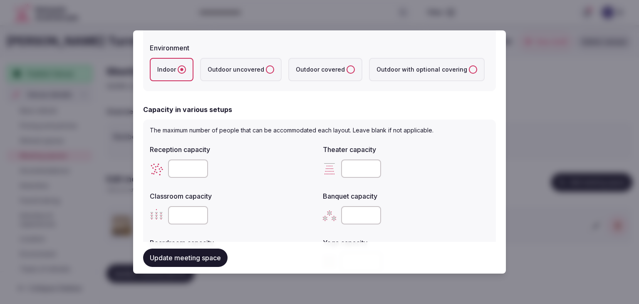
scroll to position [250, 0]
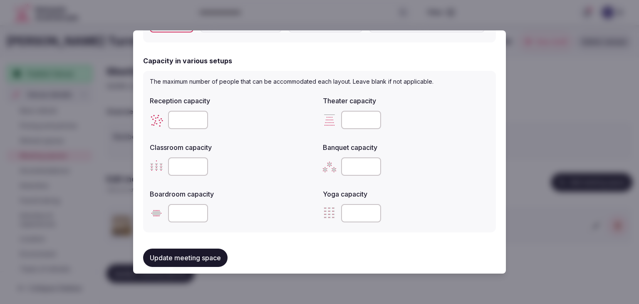
click at [346, 171] on input "number" at bounding box center [361, 166] width 40 height 18
type input "***"
click at [433, 208] on div at bounding box center [406, 213] width 166 height 18
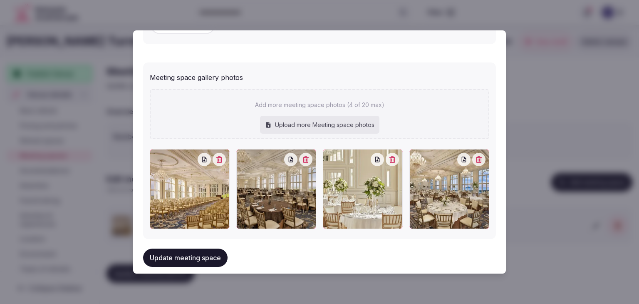
scroll to position [615, 0]
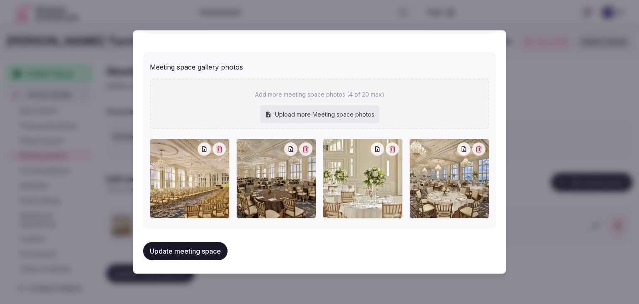
click at [198, 252] on button "Update meeting space" at bounding box center [185, 251] width 84 height 18
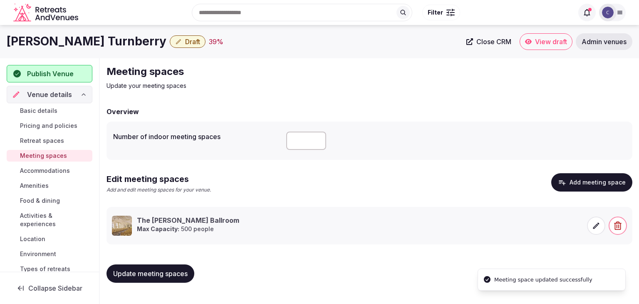
click at [166, 274] on span "Update meeting spaces" at bounding box center [150, 273] width 74 height 8
drag, startPoint x: 53, startPoint y: 171, endPoint x: 99, endPoint y: 205, distance: 57.7
click at [53, 171] on span "Accommodations" at bounding box center [45, 170] width 50 height 8
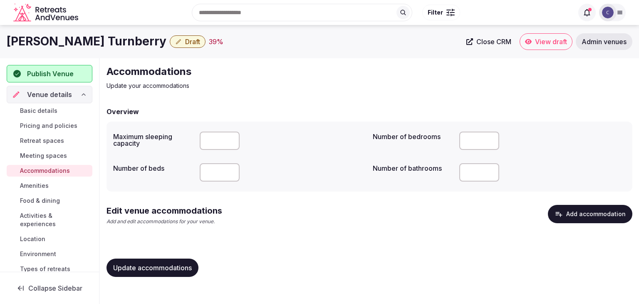
click at [575, 216] on button "Add accommodation" at bounding box center [590, 214] width 84 height 18
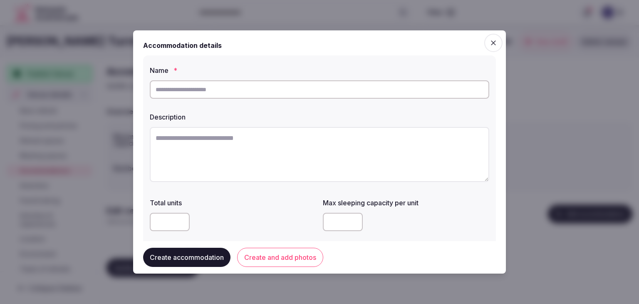
click at [247, 89] on input "text" at bounding box center [319, 89] width 339 height 18
paste input "**********"
click at [161, 85] on input "**********" at bounding box center [319, 89] width 339 height 18
type input "**********"
click at [271, 153] on textarea at bounding box center [319, 154] width 339 height 55
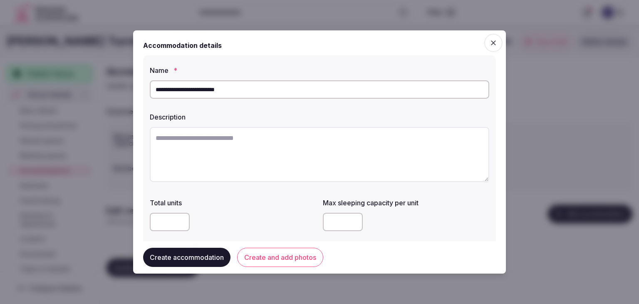
paste textarea "**********"
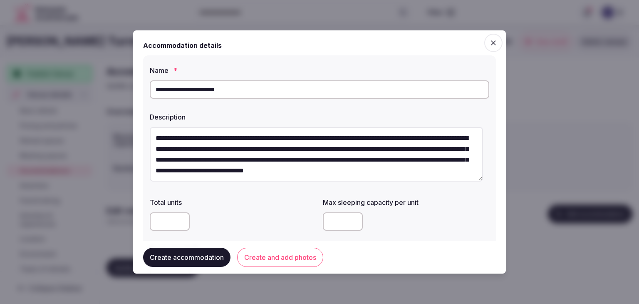
type textarea "**********"
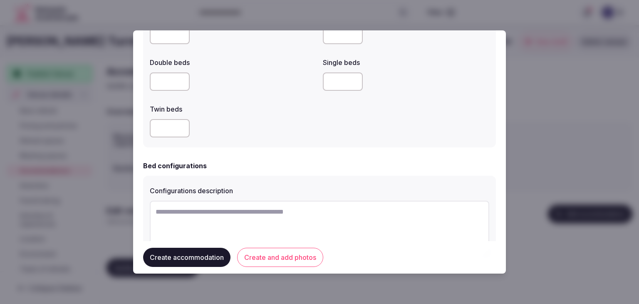
scroll to position [707, 0]
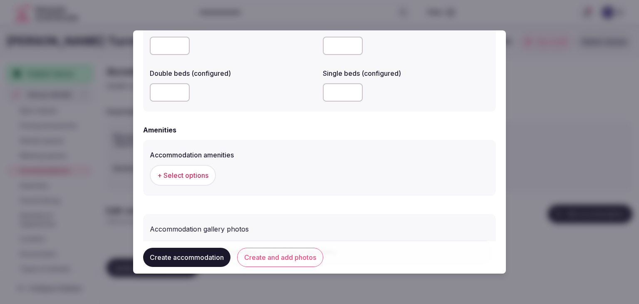
click at [297, 258] on button "Create and add photos" at bounding box center [280, 257] width 86 height 19
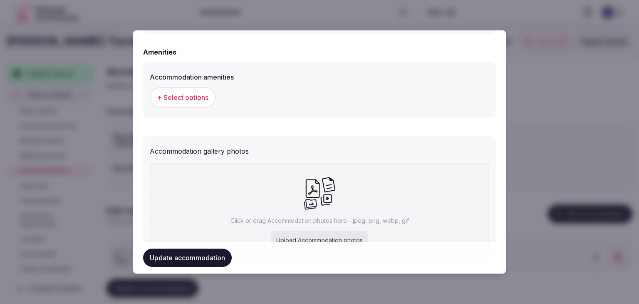
scroll to position [832, 0]
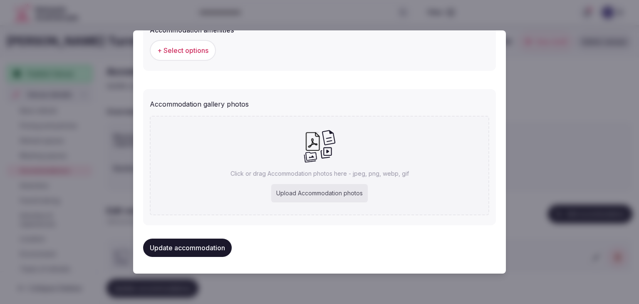
click at [320, 190] on div "Upload Accommodation photos" at bounding box center [319, 193] width 97 height 18
type input "**********"
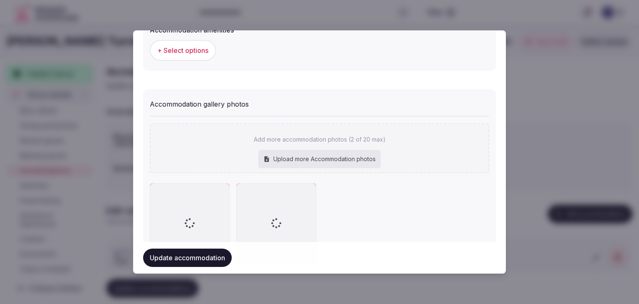
click at [334, 155] on div "Upload more Accommodation photos" at bounding box center [319, 159] width 122 height 18
type input "**********"
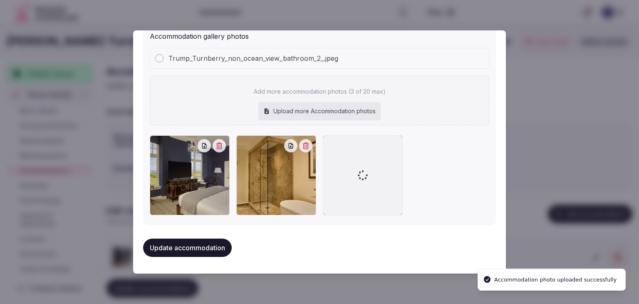
scroll to position [898, 0]
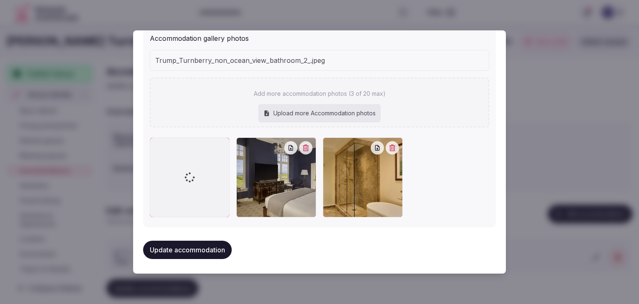
click at [305, 147] on icon "button" at bounding box center [306, 147] width 6 height 7
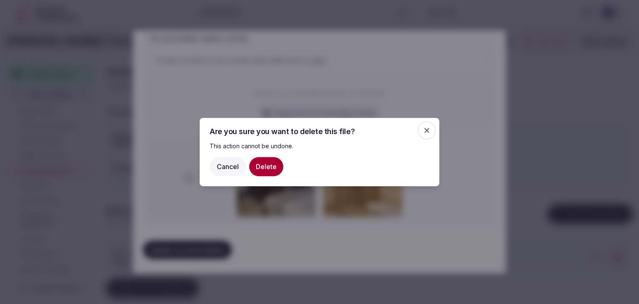
click at [263, 171] on button "Delete" at bounding box center [266, 166] width 34 height 19
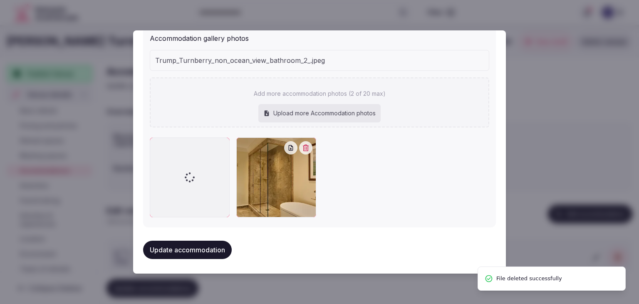
click at [302, 148] on icon "button" at bounding box center [305, 147] width 7 height 7
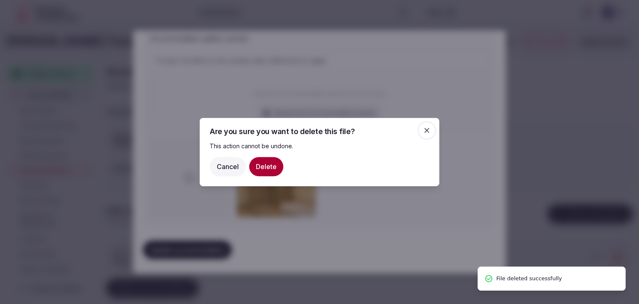
drag, startPoint x: 270, startPoint y: 165, endPoint x: 274, endPoint y: 176, distance: 12.1
click at [269, 165] on button "Delete" at bounding box center [266, 166] width 34 height 19
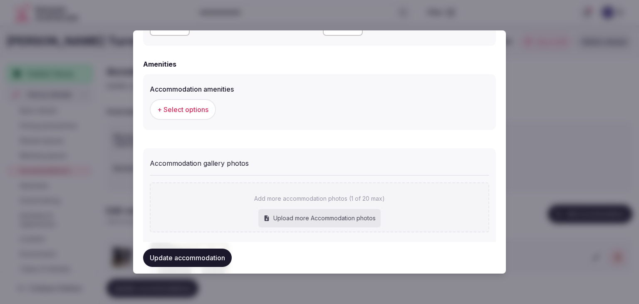
scroll to position [856, 0]
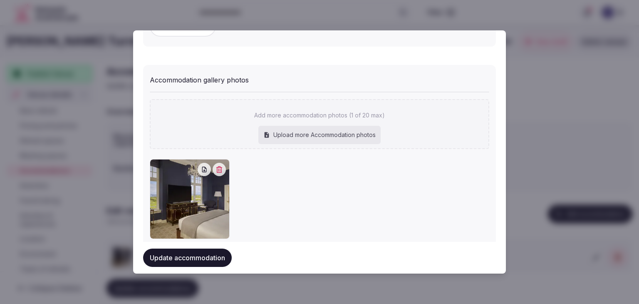
click at [310, 137] on div "Upload more Accommodation photos" at bounding box center [319, 135] width 122 height 18
type input "**********"
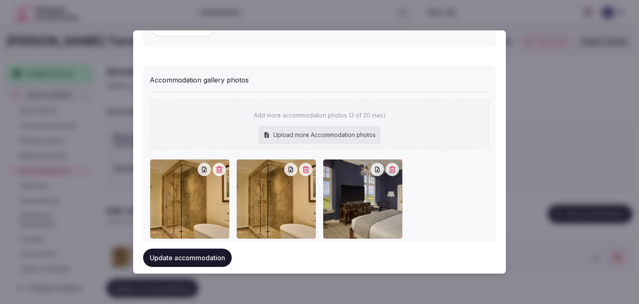
click at [220, 170] on icon "button" at bounding box center [219, 169] width 7 height 7
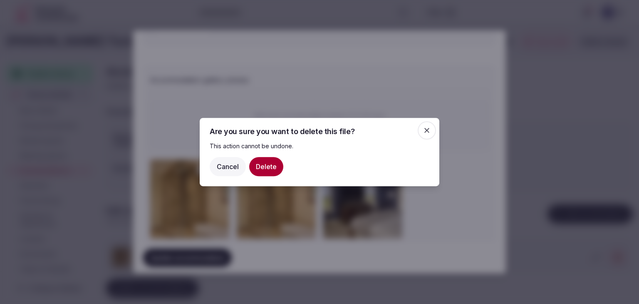
click at [268, 163] on button "Delete" at bounding box center [266, 166] width 34 height 19
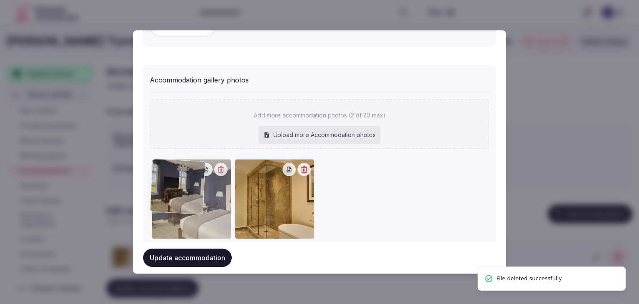
drag, startPoint x: 242, startPoint y: 167, endPoint x: 181, endPoint y: 167, distance: 61.2
click at [181, 167] on div at bounding box center [191, 199] width 80 height 80
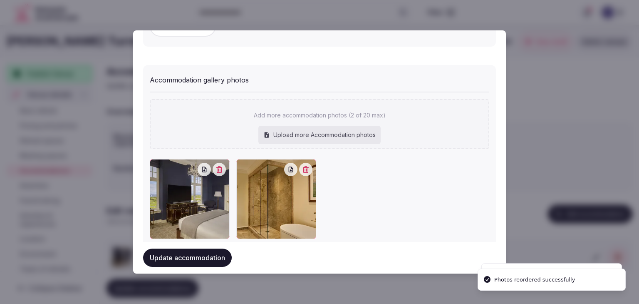
click at [206, 258] on button "Update accommodation" at bounding box center [187, 257] width 89 height 18
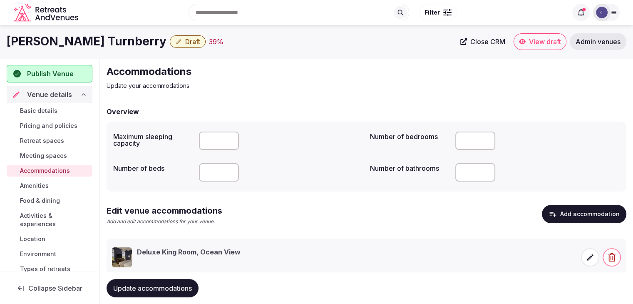
click at [584, 258] on span at bounding box center [590, 257] width 18 height 18
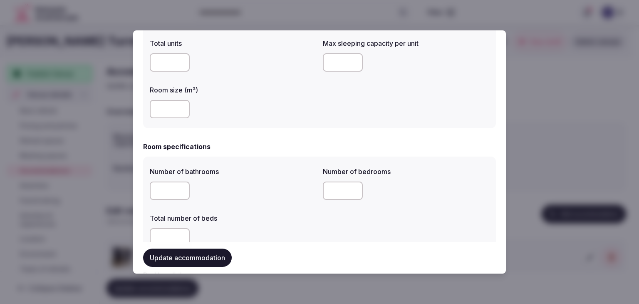
scroll to position [125, 0]
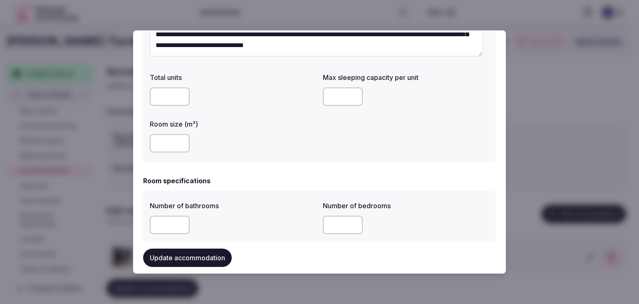
click at [344, 87] on div at bounding box center [406, 96] width 166 height 25
click at [341, 95] on input "number" at bounding box center [343, 96] width 40 height 18
type input "*"
click at [383, 154] on div "Total units Max sleeping capacity per unit * Room size (m²)" at bounding box center [319, 112] width 339 height 87
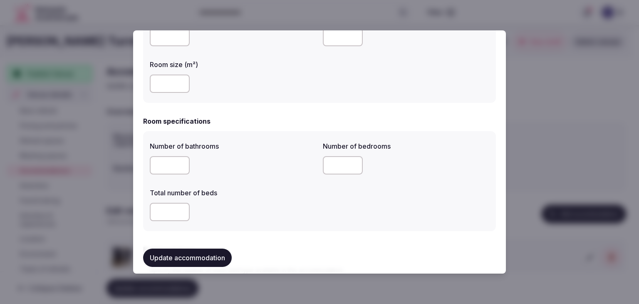
scroll to position [250, 0]
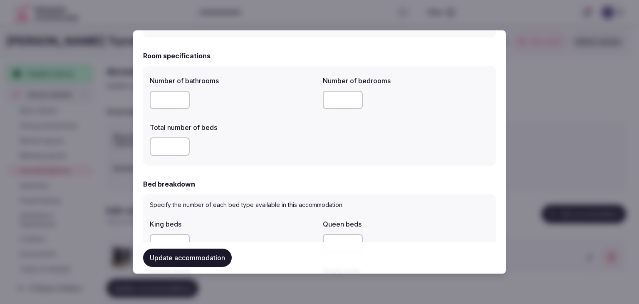
click at [168, 99] on input "number" at bounding box center [170, 100] width 40 height 18
type input "*"
click at [163, 149] on input "number" at bounding box center [170, 146] width 40 height 18
click at [346, 96] on input "number" at bounding box center [343, 100] width 40 height 18
type input "*"
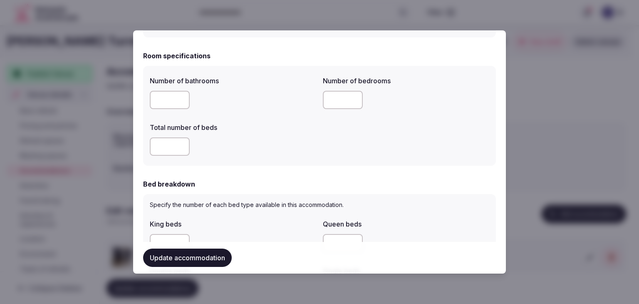
click at [158, 146] on input "number" at bounding box center [170, 146] width 40 height 18
type input "*"
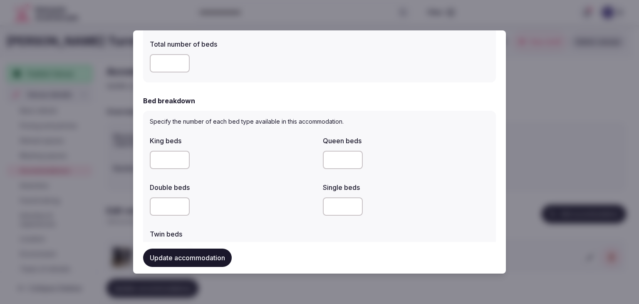
click at [156, 152] on input "number" at bounding box center [170, 160] width 40 height 18
type input "*"
click at [226, 176] on div "King beds * Queen beds Double beds Single beds Twin beds" at bounding box center [319, 198] width 339 height 133
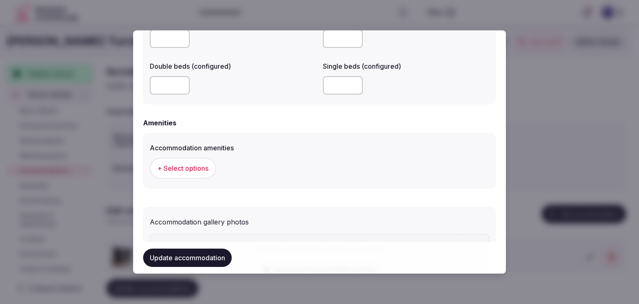
scroll to position [790, 0]
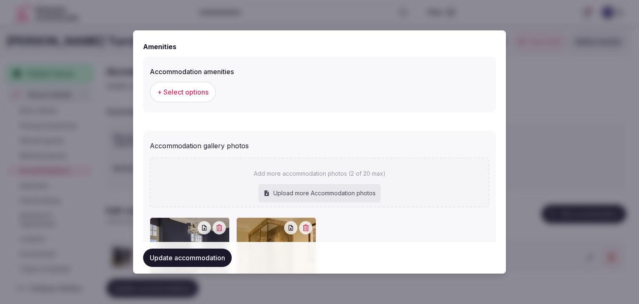
click at [189, 89] on span "+ Select options" at bounding box center [182, 91] width 51 height 9
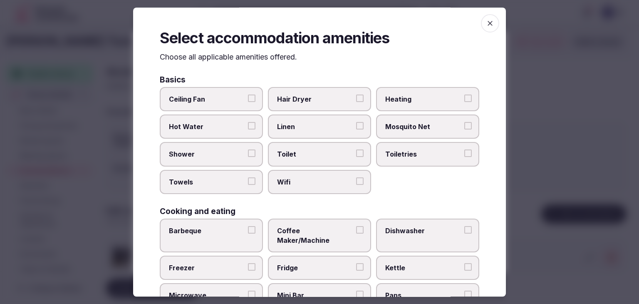
click at [313, 187] on label "Wifi" at bounding box center [319, 182] width 103 height 24
click at [356, 185] on button "Wifi" at bounding box center [359, 180] width 7 height 7
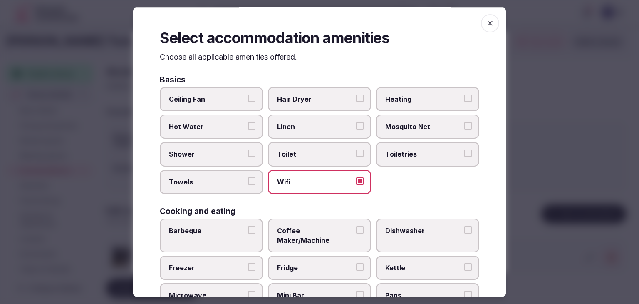
drag, startPoint x: 394, startPoint y: 155, endPoint x: 326, endPoint y: 103, distance: 84.9
click at [394, 154] on span "Toiletries" at bounding box center [423, 154] width 77 height 9
click at [464, 154] on button "Toiletries" at bounding box center [467, 153] width 7 height 7
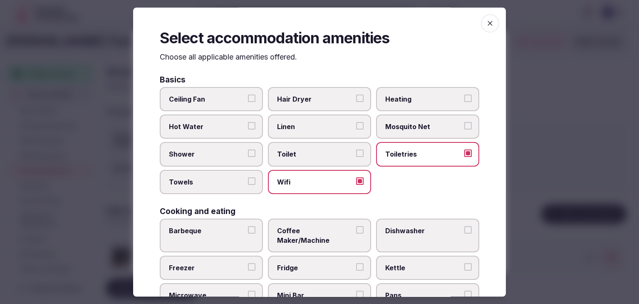
click at [323, 97] on span "Hair Dryer" at bounding box center [315, 98] width 77 height 9
click at [356, 97] on button "Hair Dryer" at bounding box center [359, 97] width 7 height 7
click at [307, 124] on span "Linen" at bounding box center [315, 126] width 77 height 9
click at [356, 124] on button "Linen" at bounding box center [359, 125] width 7 height 7
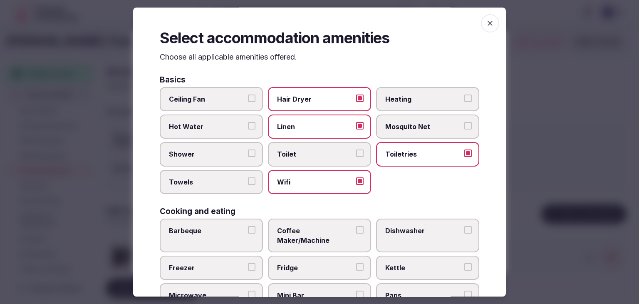
click at [224, 161] on label "Shower" at bounding box center [211, 154] width 103 height 24
click at [248, 157] on button "Shower" at bounding box center [251, 153] width 7 height 7
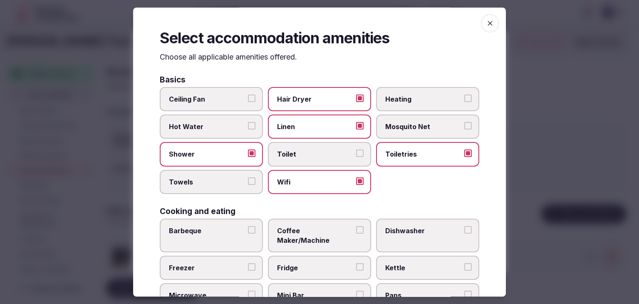
click at [221, 188] on label "Towels" at bounding box center [211, 182] width 103 height 24
click at [248, 185] on button "Towels" at bounding box center [251, 180] width 7 height 7
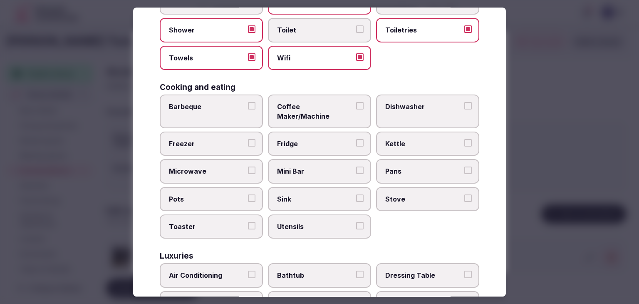
scroll to position [125, 0]
click at [305, 97] on label "Coffee Maker/Machine" at bounding box center [319, 111] width 103 height 34
click at [356, 101] on button "Coffee Maker/Machine" at bounding box center [359, 104] width 7 height 7
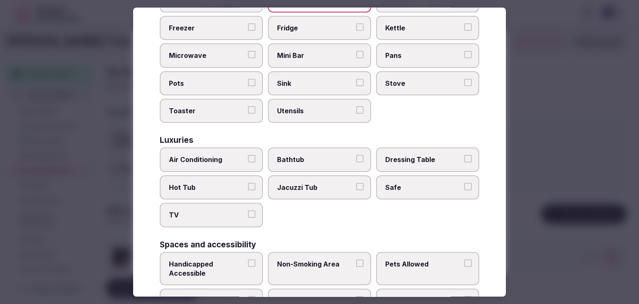
scroll to position [291, 0]
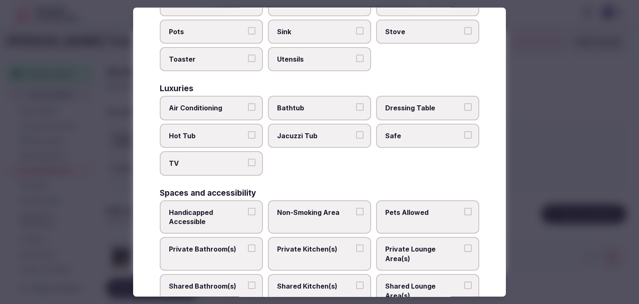
drag, startPoint x: 215, startPoint y: 99, endPoint x: 205, endPoint y: 134, distance: 35.5
click at [214, 104] on span "Air Conditioning" at bounding box center [207, 108] width 77 height 9
click at [248, 104] on button "Air Conditioning" at bounding box center [251, 107] width 7 height 7
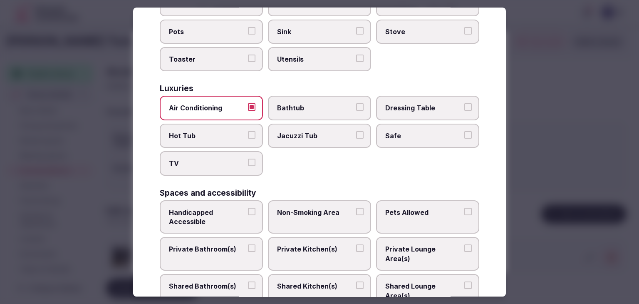
click at [200, 159] on span "TV" at bounding box center [207, 163] width 77 height 9
click at [248, 159] on button "TV" at bounding box center [251, 162] width 7 height 7
click at [419, 131] on span "Safe" at bounding box center [423, 135] width 77 height 9
click at [464, 131] on button "Safe" at bounding box center [467, 134] width 7 height 7
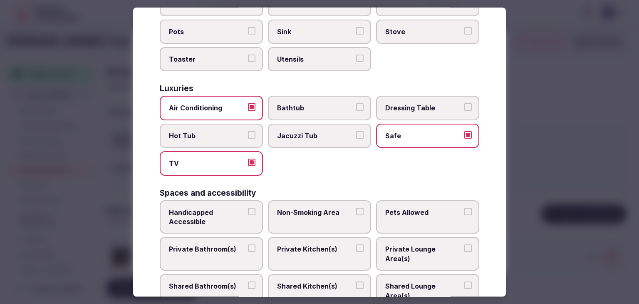
click at [235, 245] on span "Private Bathroom(s)" at bounding box center [207, 249] width 77 height 9
click at [248, 245] on button "Private Bathroom(s)" at bounding box center [251, 248] width 7 height 7
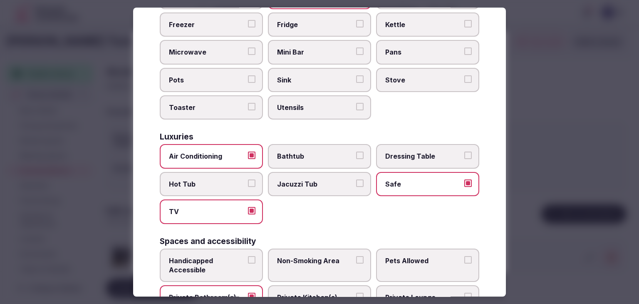
scroll to position [208, 0]
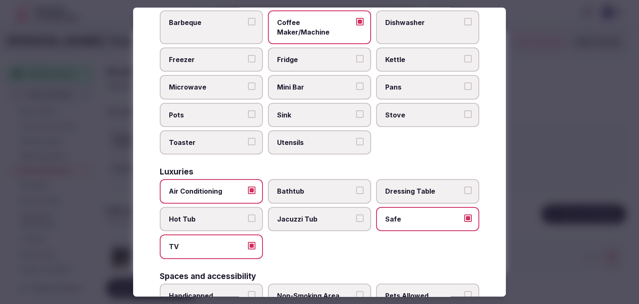
click at [300, 83] on span "Mini Bar" at bounding box center [315, 87] width 77 height 9
click at [356, 83] on button "Mini Bar" at bounding box center [359, 86] width 7 height 7
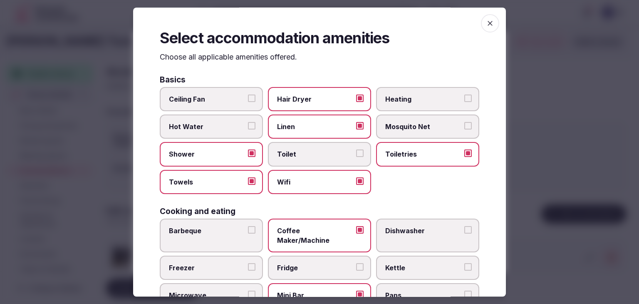
click at [488, 22] on icon "button" at bounding box center [490, 23] width 5 height 5
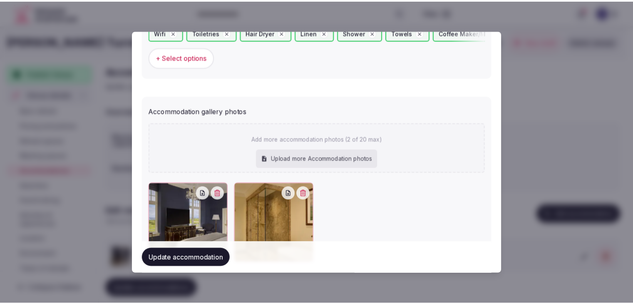
scroll to position [892, 0]
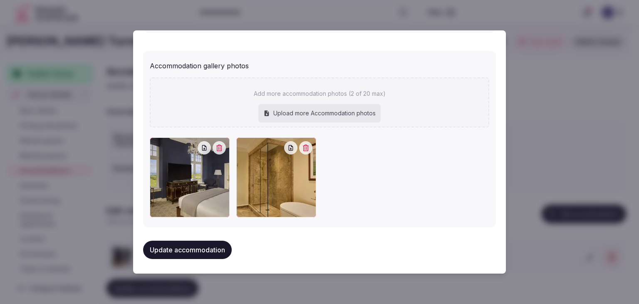
drag, startPoint x: 221, startPoint y: 245, endPoint x: 226, endPoint y: 250, distance: 6.8
click at [221, 246] on button "Update accommodation" at bounding box center [187, 249] width 89 height 18
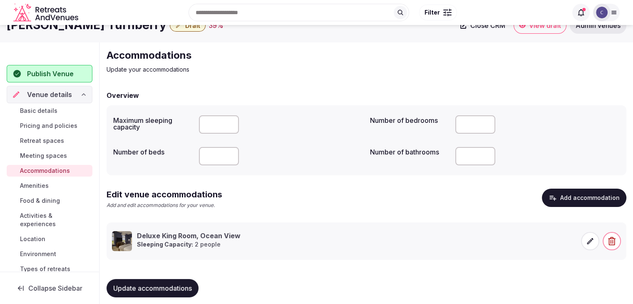
scroll to position [23, 0]
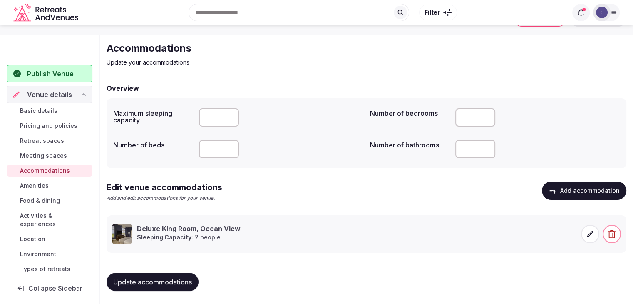
click at [186, 282] on span "Update accommodations" at bounding box center [152, 282] width 79 height 8
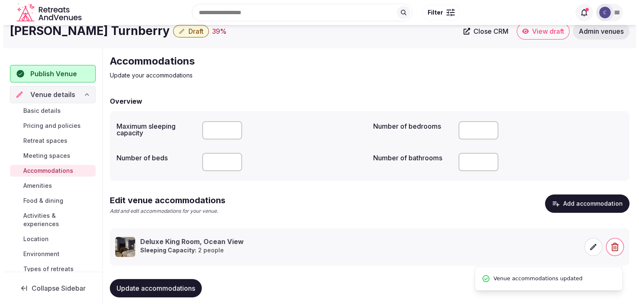
scroll to position [0, 0]
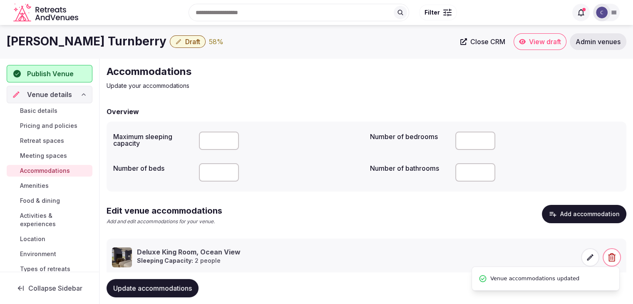
click at [62, 35] on h1 "[PERSON_NAME] Turnberry" at bounding box center [87, 41] width 160 height 16
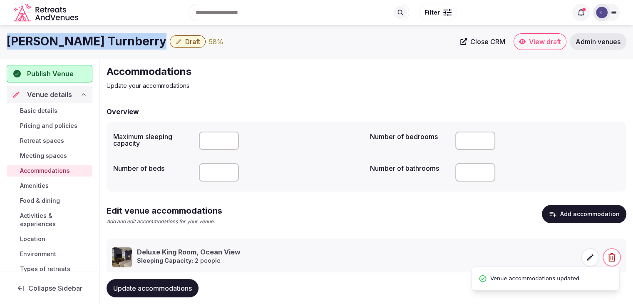
click at [62, 35] on h1 "[PERSON_NAME] Turnberry" at bounding box center [87, 41] width 160 height 16
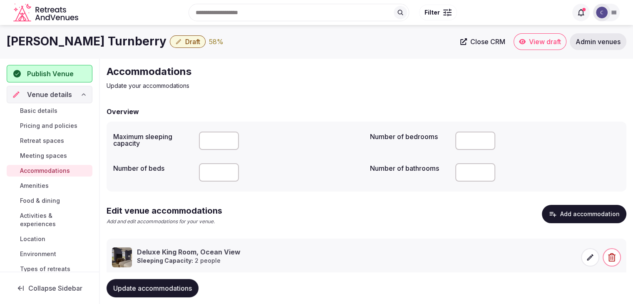
click at [478, 149] on input "number" at bounding box center [475, 140] width 40 height 18
type input "***"
click at [178, 287] on span "Update accommodations" at bounding box center [152, 288] width 79 height 8
click at [35, 183] on span "Amenities" at bounding box center [34, 185] width 29 height 8
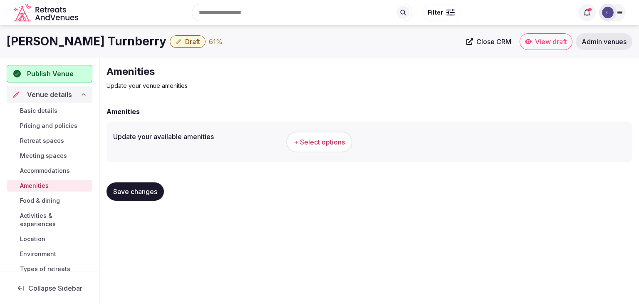
click at [47, 44] on h1 "[PERSON_NAME] Turnberry" at bounding box center [87, 41] width 160 height 16
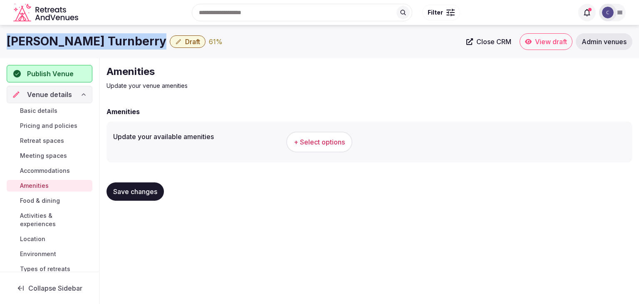
click at [47, 44] on h1 "[PERSON_NAME] Turnberry" at bounding box center [87, 41] width 160 height 16
click at [318, 146] on span "+ Select options" at bounding box center [319, 141] width 51 height 9
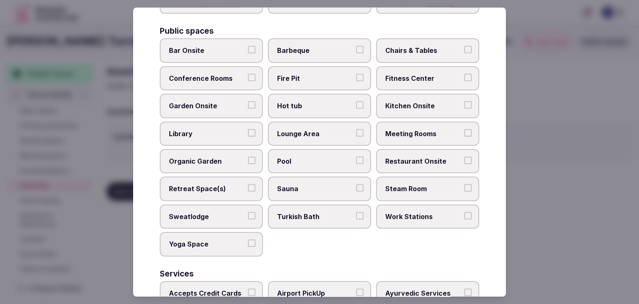
scroll to position [448, 0]
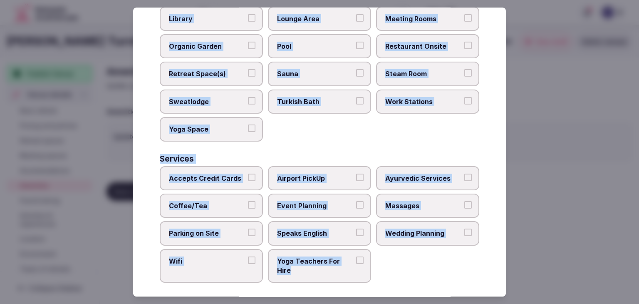
drag, startPoint x: 162, startPoint y: 55, endPoint x: 394, endPoint y: 280, distance: 323.1
click at [394, 280] on div "Select your venue amenities Choose all applicable amenities offered. Activities…" at bounding box center [319, 151] width 373 height 289
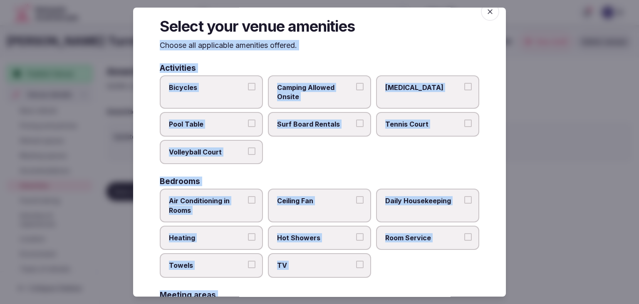
scroll to position [0, 0]
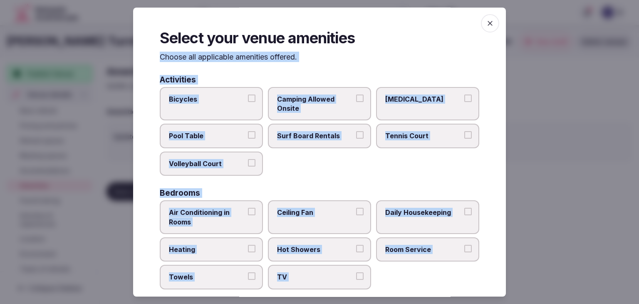
click at [210, 99] on span "Bicycles" at bounding box center [207, 98] width 77 height 9
click at [248, 99] on button "Bicycles" at bounding box center [251, 97] width 7 height 7
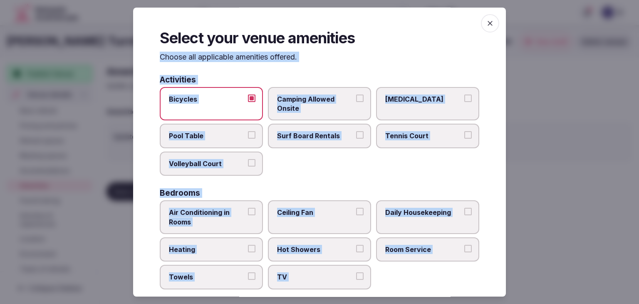
click at [394, 140] on span "Tennis Court" at bounding box center [423, 135] width 77 height 9
click at [464, 139] on button "Tennis Court" at bounding box center [467, 134] width 7 height 7
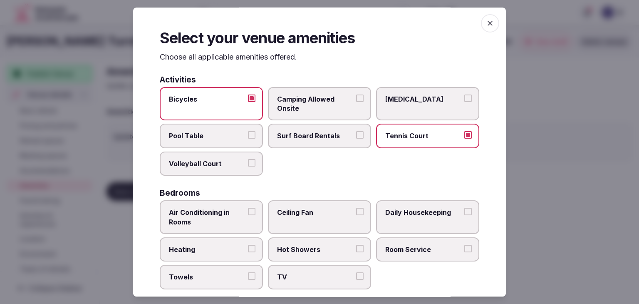
click at [230, 142] on label "Pool Table" at bounding box center [211, 136] width 103 height 24
click at [248, 139] on button "Pool Table" at bounding box center [251, 134] width 7 height 7
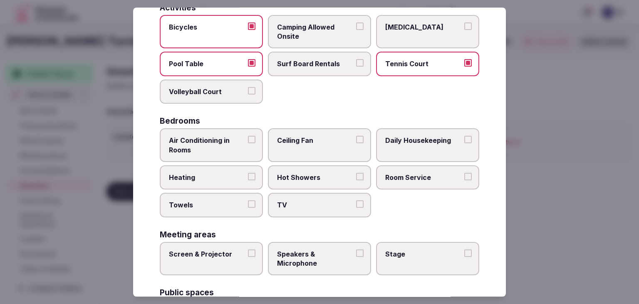
scroll to position [83, 0]
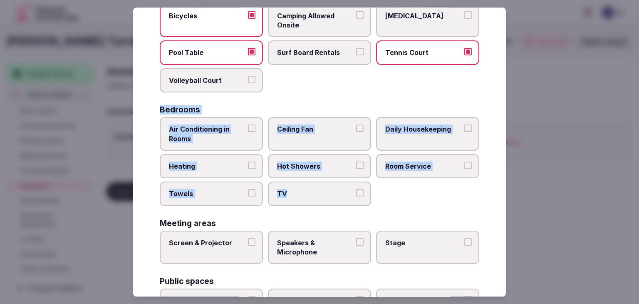
drag, startPoint x: 156, startPoint y: 112, endPoint x: 363, endPoint y: 194, distance: 222.3
click at [363, 194] on div "Select your venue amenities Choose all applicable amenities offered. Activities…" at bounding box center [319, 151] width 373 height 289
click at [245, 136] on label "Air Conditioning in Rooms" at bounding box center [211, 134] width 103 height 34
click at [248, 132] on button "Air Conditioning in Rooms" at bounding box center [251, 127] width 7 height 7
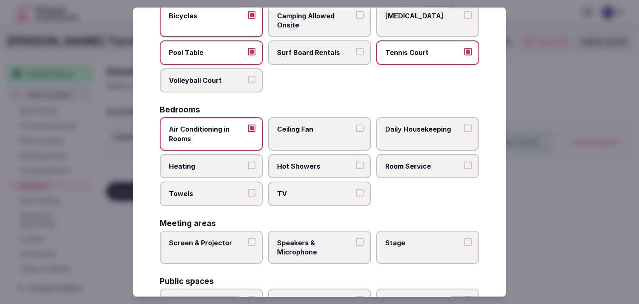
drag, startPoint x: 246, startPoint y: 160, endPoint x: 246, endPoint y: 167, distance: 6.7
click at [248, 161] on button "Heating" at bounding box center [251, 164] width 7 height 7
click at [237, 190] on span "Towels" at bounding box center [207, 193] width 77 height 9
click at [248, 190] on button "Towels" at bounding box center [251, 192] width 7 height 7
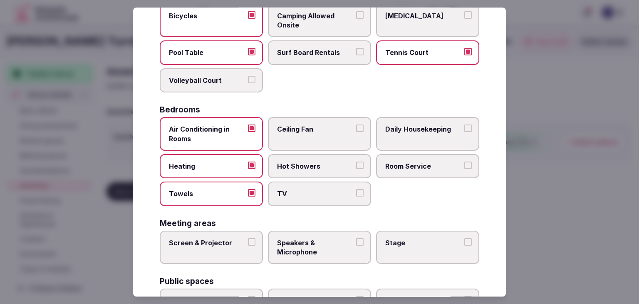
click at [300, 192] on span "TV" at bounding box center [315, 193] width 77 height 9
click at [356, 192] on button "TV" at bounding box center [359, 192] width 7 height 7
click at [310, 170] on label "Hot Showers" at bounding box center [319, 166] width 103 height 24
click at [356, 169] on button "Hot Showers" at bounding box center [359, 164] width 7 height 7
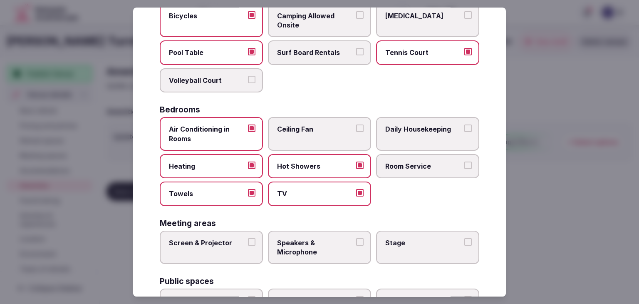
click at [390, 166] on span "Room Service" at bounding box center [423, 165] width 77 height 9
click at [464, 166] on button "Room Service" at bounding box center [467, 164] width 7 height 7
click at [402, 139] on label "Daily Housekeeping" at bounding box center [427, 134] width 103 height 34
click at [464, 132] on button "Daily Housekeeping" at bounding box center [467, 127] width 7 height 7
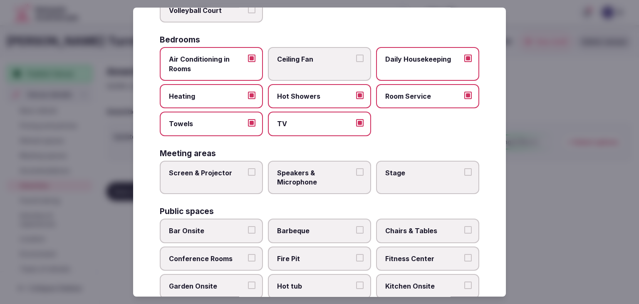
scroll to position [166, 0]
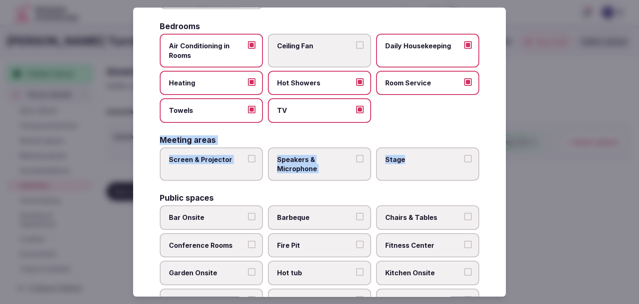
drag, startPoint x: 156, startPoint y: 138, endPoint x: 441, endPoint y: 165, distance: 285.9
click at [441, 165] on div "Select your venue amenities Choose all applicable amenities offered. Activities…" at bounding box center [319, 151] width 373 height 289
click at [223, 168] on label "Screen & Projector" at bounding box center [211, 164] width 103 height 34
click at [248, 162] on button "Screen & Projector" at bounding box center [251, 158] width 7 height 7
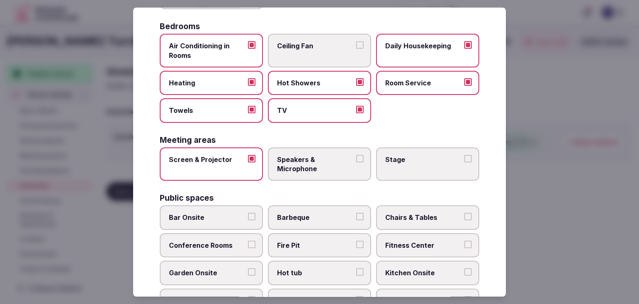
click at [296, 166] on span "Speakers & Microphone" at bounding box center [315, 164] width 77 height 19
click at [356, 162] on button "Speakers & Microphone" at bounding box center [359, 158] width 7 height 7
click at [404, 166] on label "Stage" at bounding box center [427, 164] width 103 height 34
click at [464, 162] on button "Stage" at bounding box center [467, 158] width 7 height 7
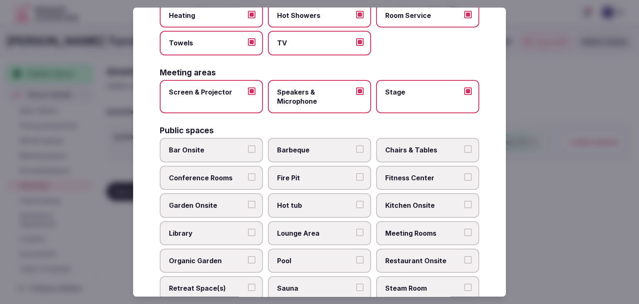
scroll to position [291, 0]
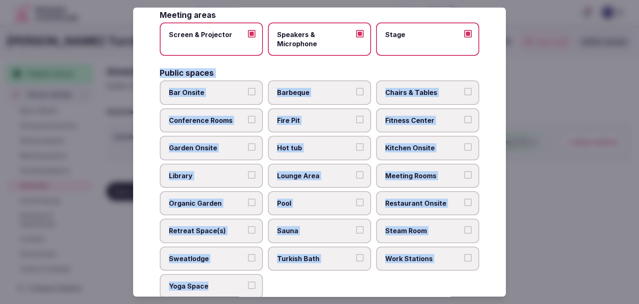
drag, startPoint x: 151, startPoint y: 69, endPoint x: 269, endPoint y: 278, distance: 239.8
click at [269, 278] on div "Select your venue amenities Choose all applicable amenities offered. Activities…" at bounding box center [319, 151] width 373 height 289
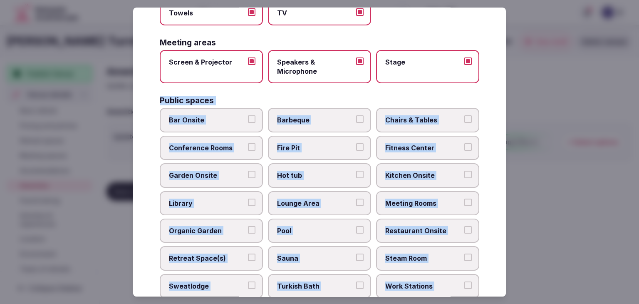
scroll to position [250, 0]
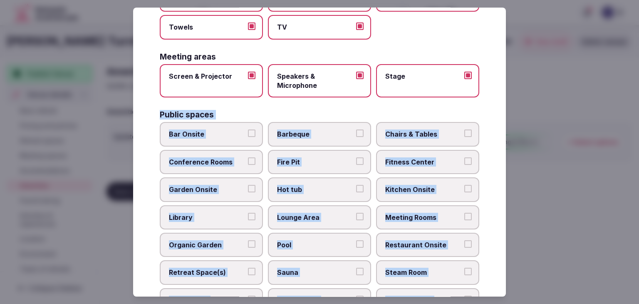
click at [235, 130] on span "Bar Onsite" at bounding box center [207, 134] width 77 height 9
click at [248, 130] on button "Bar Onsite" at bounding box center [251, 133] width 7 height 7
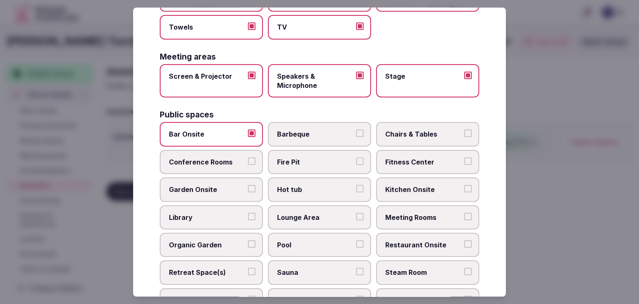
drag, startPoint x: 325, startPoint y: 145, endPoint x: 332, endPoint y: 144, distance: 7.7
click at [325, 146] on div "Bar Onsite Barbeque Chairs & Tables Conference Rooms Fire Pit Fitness Center Ga…" at bounding box center [320, 231] width 320 height 218
click at [337, 135] on span "Barbeque" at bounding box center [315, 134] width 77 height 9
click at [356, 135] on button "Barbeque" at bounding box center [359, 133] width 7 height 7
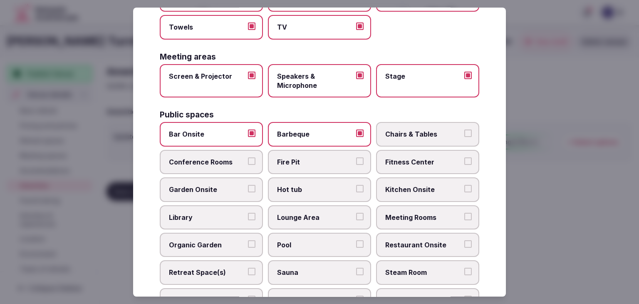
click at [421, 135] on span "Chairs & Tables" at bounding box center [423, 134] width 77 height 9
click at [464, 135] on button "Chairs & Tables" at bounding box center [467, 133] width 7 height 7
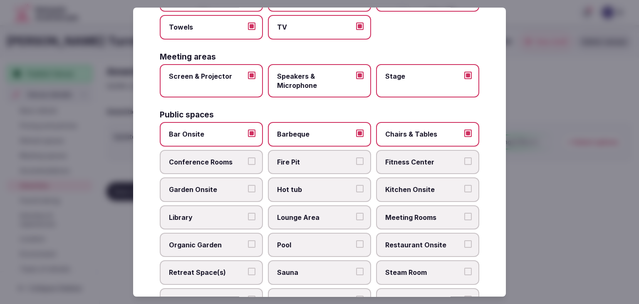
drag, startPoint x: 407, startPoint y: 159, endPoint x: 255, endPoint y: 167, distance: 152.5
click at [406, 160] on span "Fitness Center" at bounding box center [423, 161] width 77 height 9
click at [464, 160] on button "Fitness Center" at bounding box center [467, 160] width 7 height 7
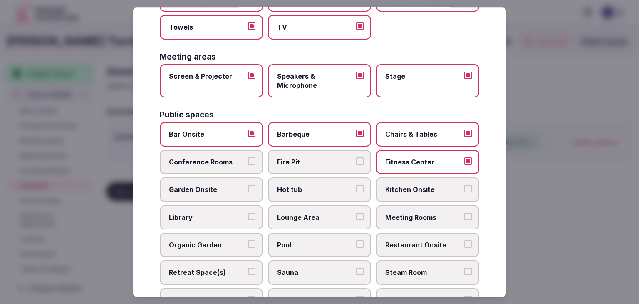
click at [235, 162] on span "Conference Rooms" at bounding box center [207, 161] width 77 height 9
click at [248, 162] on button "Conference Rooms" at bounding box center [251, 160] width 7 height 7
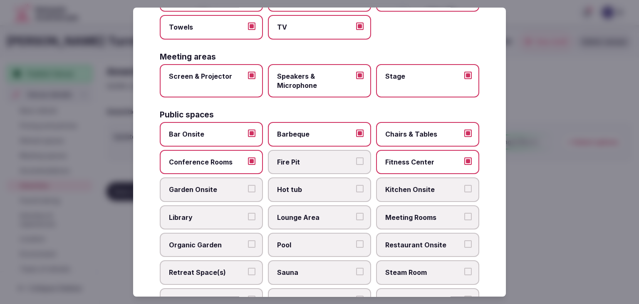
click at [417, 220] on label "Meeting Rooms" at bounding box center [427, 217] width 103 height 24
click at [464, 220] on button "Meeting Rooms" at bounding box center [467, 216] width 7 height 7
click at [411, 240] on span "Restaurant Onsite" at bounding box center [423, 244] width 77 height 9
click at [464, 240] on button "Restaurant Onsite" at bounding box center [467, 243] width 7 height 7
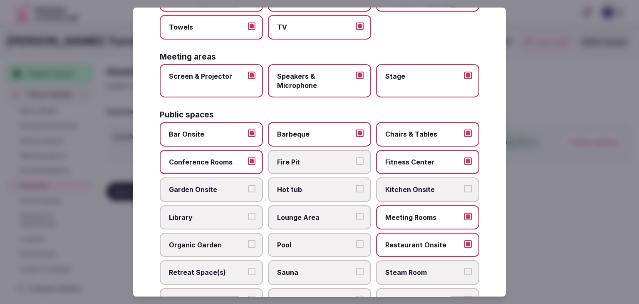
click at [330, 213] on span "Lounge Area" at bounding box center [315, 217] width 77 height 9
click at [356, 213] on button "Lounge Area" at bounding box center [359, 216] width 7 height 7
click at [231, 185] on span "Garden Onsite" at bounding box center [207, 189] width 77 height 9
click at [248, 185] on button "Garden Onsite" at bounding box center [251, 188] width 7 height 7
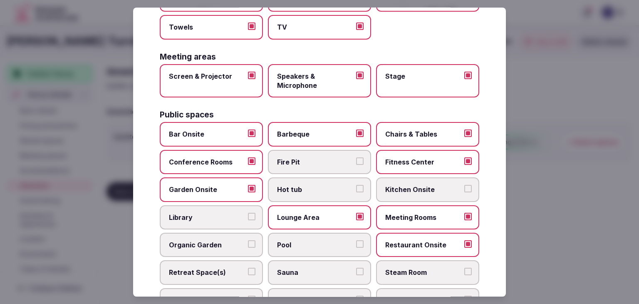
click at [312, 190] on span "Hot tub" at bounding box center [315, 189] width 77 height 9
click at [356, 190] on button "Hot tub" at bounding box center [359, 188] width 7 height 7
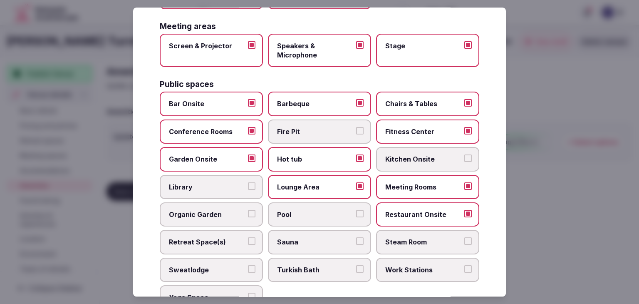
scroll to position [291, 0]
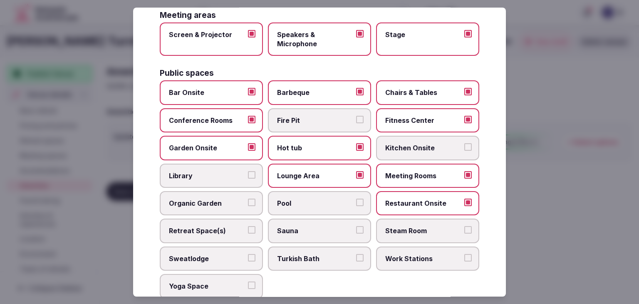
click at [404, 151] on label "Kitchen Onsite" at bounding box center [427, 148] width 103 height 24
click at [464, 151] on button "Kitchen Onsite" at bounding box center [467, 147] width 7 height 7
click at [213, 173] on span "Library" at bounding box center [207, 175] width 77 height 9
click at [248, 173] on button "Library" at bounding box center [251, 174] width 7 height 7
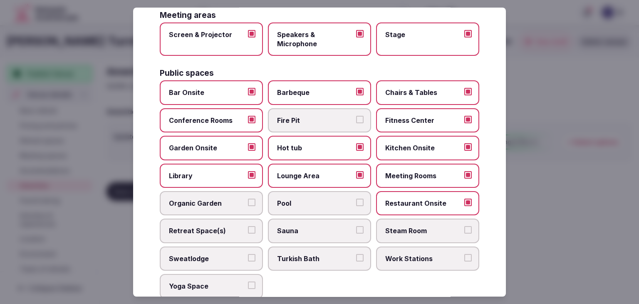
click at [303, 193] on label "Pool" at bounding box center [319, 203] width 103 height 24
click at [356, 198] on button "Pool" at bounding box center [359, 201] width 7 height 7
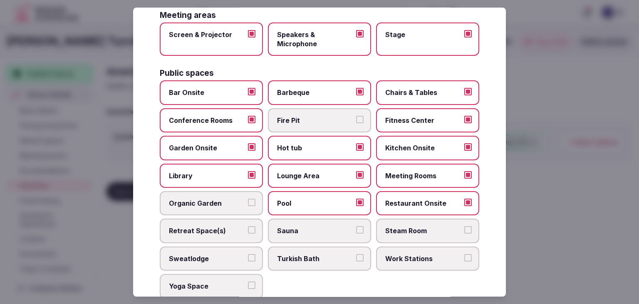
drag, startPoint x: 221, startPoint y: 235, endPoint x: 226, endPoint y: 231, distance: 5.6
click at [223, 233] on label "Retreat Space(s)" at bounding box center [211, 231] width 103 height 24
drag, startPoint x: 291, startPoint y: 231, endPoint x: 287, endPoint y: 238, distance: 8.4
click at [292, 233] on label "Sauna" at bounding box center [319, 231] width 103 height 24
click at [356, 233] on button "Sauna" at bounding box center [359, 229] width 7 height 7
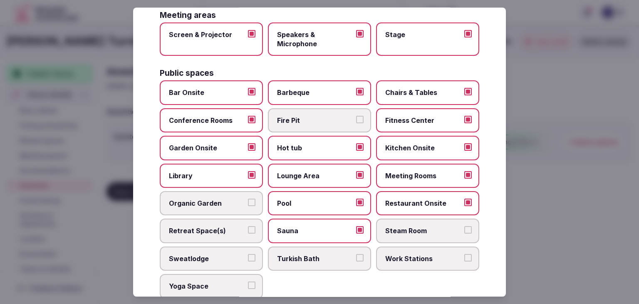
click at [243, 226] on span "Retreat Space(s)" at bounding box center [207, 230] width 77 height 9
click at [248, 226] on button "Retreat Space(s)" at bounding box center [251, 229] width 7 height 7
click at [408, 230] on span "Steam Room" at bounding box center [423, 230] width 77 height 9
click at [464, 230] on button "Steam Room" at bounding box center [467, 229] width 7 height 7
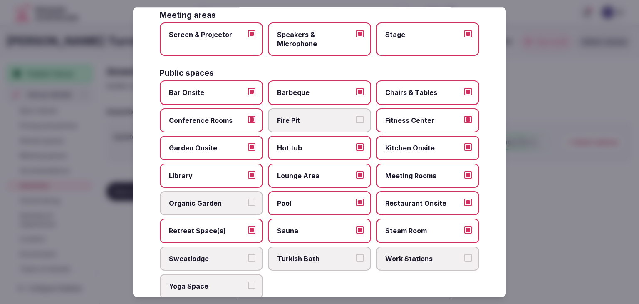
click at [395, 261] on label "Work Stations" at bounding box center [427, 258] width 103 height 24
click at [464, 261] on button "Work Stations" at bounding box center [467, 257] width 7 height 7
click at [216, 282] on span "Yoga Space" at bounding box center [207, 285] width 77 height 9
click at [248, 282] on button "Yoga Space" at bounding box center [251, 284] width 7 height 7
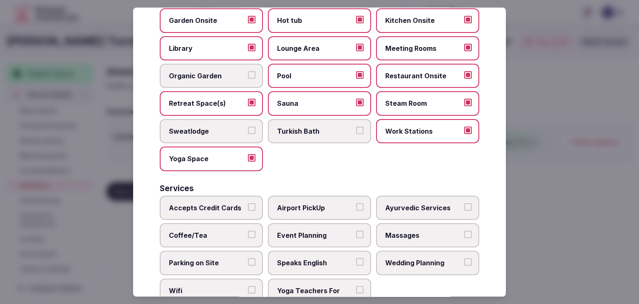
scroll to position [448, 0]
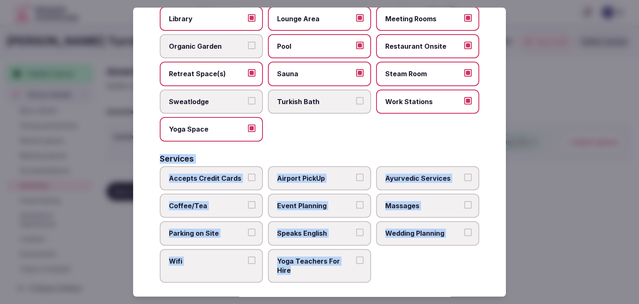
drag, startPoint x: 151, startPoint y: 153, endPoint x: 383, endPoint y: 277, distance: 262.3
click at [382, 277] on div "Select your venue amenities Choose all applicable amenities offered. Activities…" at bounding box center [319, 151] width 373 height 289
click at [233, 181] on label "Accepts Credit Cards" at bounding box center [211, 178] width 103 height 24
click at [248, 181] on button "Accepts Credit Cards" at bounding box center [251, 176] width 7 height 7
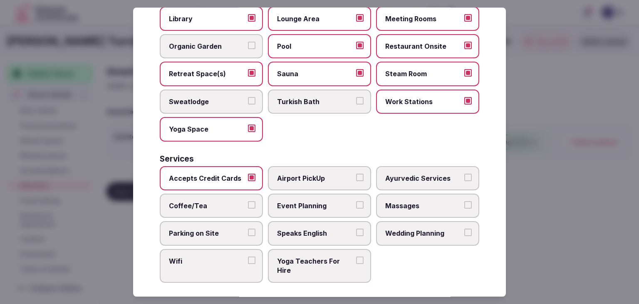
click at [315, 173] on span "Airport PickUp" at bounding box center [315, 177] width 77 height 9
click at [356, 173] on button "Airport PickUp" at bounding box center [359, 176] width 7 height 7
click at [221, 203] on span "Coffee/Tea" at bounding box center [207, 205] width 77 height 9
click at [248, 203] on button "Coffee/Tea" at bounding box center [251, 204] width 7 height 7
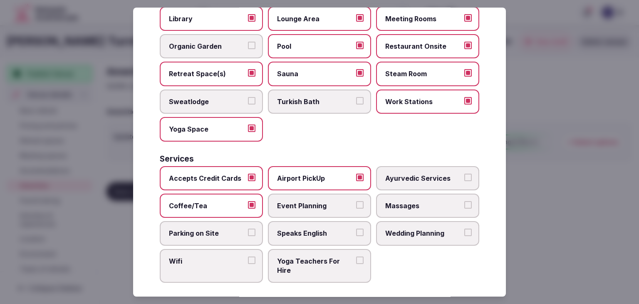
click at [217, 229] on span "Parking on Site" at bounding box center [207, 233] width 77 height 9
click at [248, 229] on button "Parking on Site" at bounding box center [251, 232] width 7 height 7
click at [213, 256] on span "Wifi" at bounding box center [207, 260] width 77 height 9
click at [248, 256] on button "Wifi" at bounding box center [251, 259] width 7 height 7
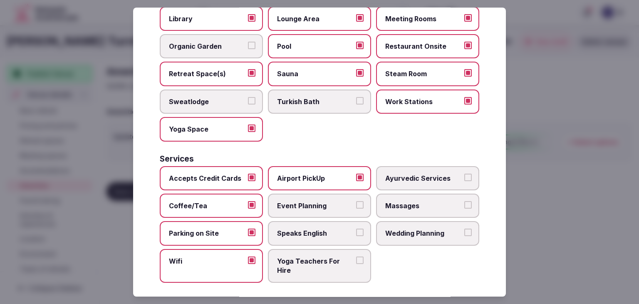
click at [303, 229] on span "Speaks English" at bounding box center [315, 233] width 77 height 9
click at [356, 229] on button "Speaks English" at bounding box center [359, 232] width 7 height 7
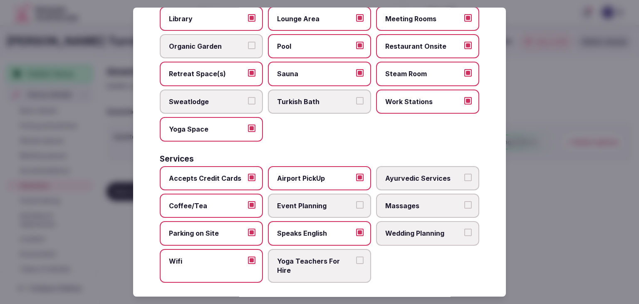
click at [310, 205] on label "Event Planning" at bounding box center [319, 205] width 103 height 24
click at [356, 205] on button "Event Planning" at bounding box center [359, 204] width 7 height 7
click at [419, 229] on span "Wedding Planning" at bounding box center [423, 233] width 77 height 9
click at [464, 229] on button "Wedding Planning" at bounding box center [467, 232] width 7 height 7
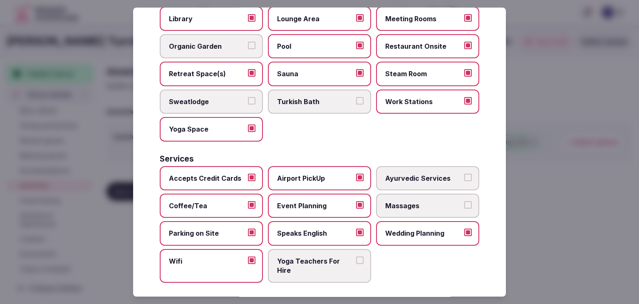
click at [421, 201] on span "Massages" at bounding box center [423, 205] width 77 height 9
click at [464, 201] on button "Massages" at bounding box center [467, 204] width 7 height 7
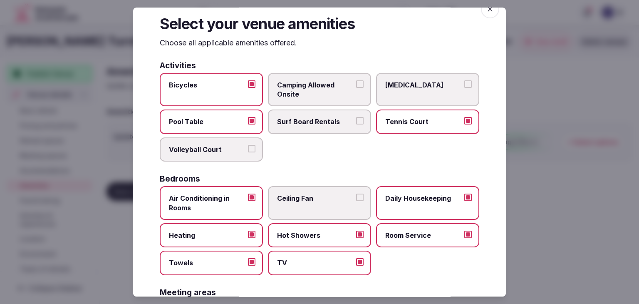
scroll to position [0, 0]
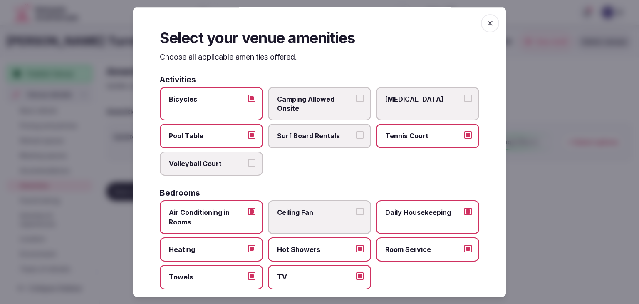
click at [488, 24] on icon "button" at bounding box center [490, 23] width 5 height 5
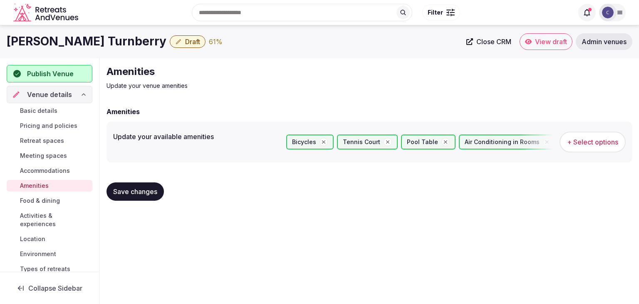
click at [147, 196] on button "Save changes" at bounding box center [135, 191] width 57 height 18
click at [36, 197] on span "Food & dining" at bounding box center [40, 200] width 40 height 8
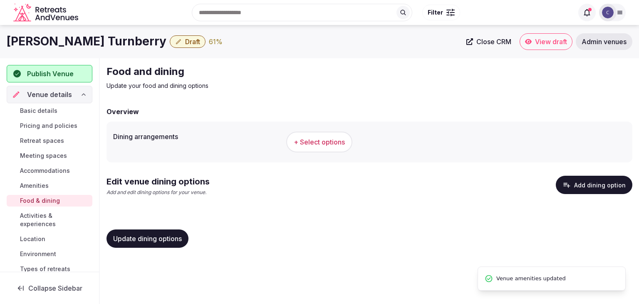
click at [325, 142] on span "+ Select options" at bounding box center [319, 141] width 51 height 9
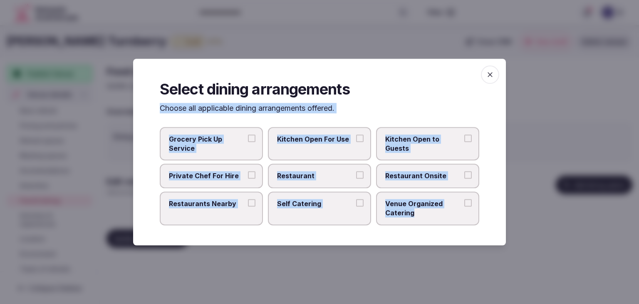
drag, startPoint x: 160, startPoint y: 105, endPoint x: 439, endPoint y: 217, distance: 301.2
click at [439, 217] on div "Select dining arrangements Choose all applicable dining arrangements offered. G…" at bounding box center [319, 152] width 373 height 186
click at [335, 172] on span "Restaurant" at bounding box center [315, 175] width 77 height 9
click at [356, 172] on button "Restaurant" at bounding box center [359, 174] width 7 height 7
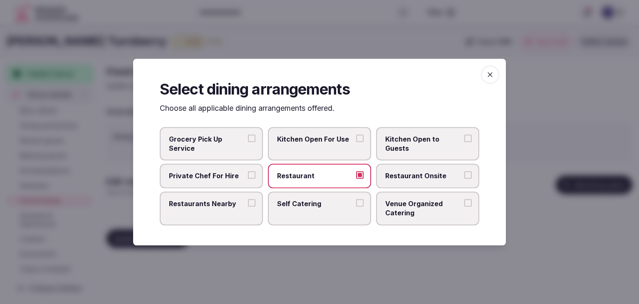
drag, startPoint x: 417, startPoint y: 178, endPoint x: 373, endPoint y: 181, distance: 43.8
click at [416, 178] on span "Restaurant Onsite" at bounding box center [423, 175] width 77 height 9
click at [323, 183] on label "Restaurant" at bounding box center [319, 176] width 103 height 24
click at [356, 179] on button "Restaurant" at bounding box center [359, 174] width 7 height 7
click at [406, 209] on span "Venue Organized Catering" at bounding box center [423, 208] width 77 height 19
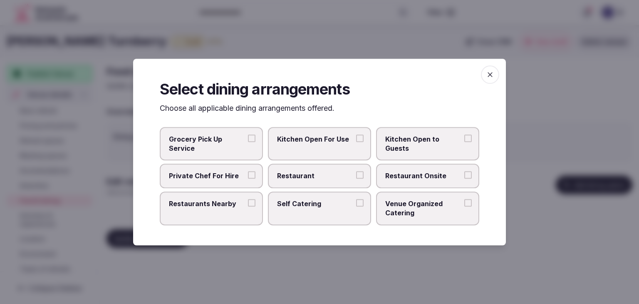
click at [464, 206] on button "Venue Organized Catering" at bounding box center [467, 202] width 7 height 7
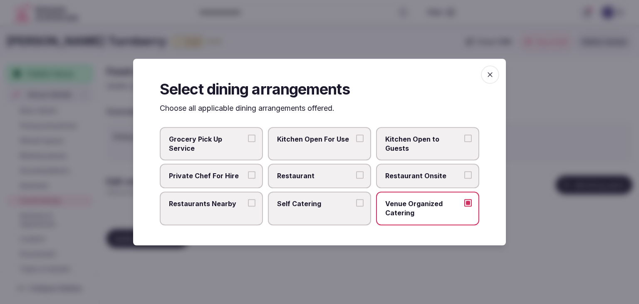
click at [208, 209] on label "Restaurants Nearby" at bounding box center [211, 208] width 103 height 34
click at [248, 206] on button "Restaurants Nearby" at bounding box center [251, 202] width 7 height 7
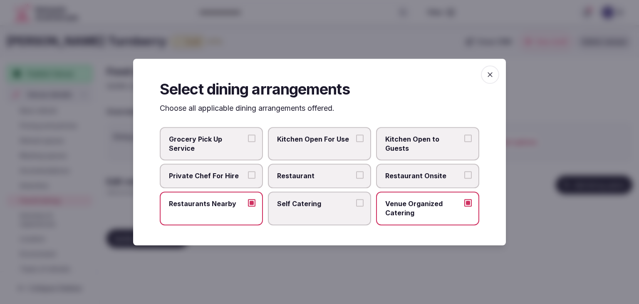
click at [440, 175] on span "Restaurant Onsite" at bounding box center [423, 175] width 77 height 9
click at [464, 175] on button "Restaurant Onsite" at bounding box center [467, 174] width 7 height 7
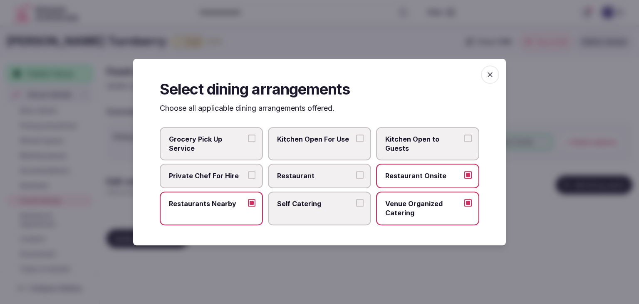
click at [490, 76] on icon "button" at bounding box center [490, 74] width 8 height 8
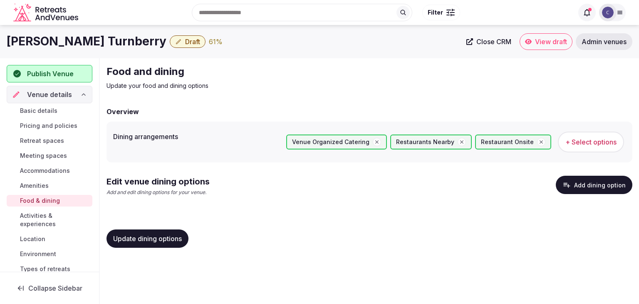
click at [174, 238] on span "Update dining options" at bounding box center [147, 238] width 69 height 8
click at [591, 184] on button "Add dining option" at bounding box center [594, 185] width 77 height 18
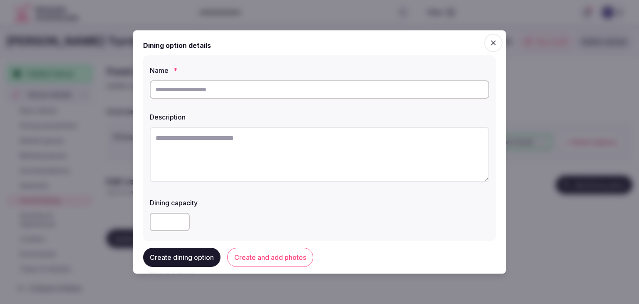
click at [244, 95] on input "text" at bounding box center [319, 89] width 339 height 18
paste input "**********"
drag, startPoint x: 158, startPoint y: 87, endPoint x: 175, endPoint y: 126, distance: 42.1
click at [159, 89] on input "**********" at bounding box center [319, 89] width 339 height 18
type input "**********"
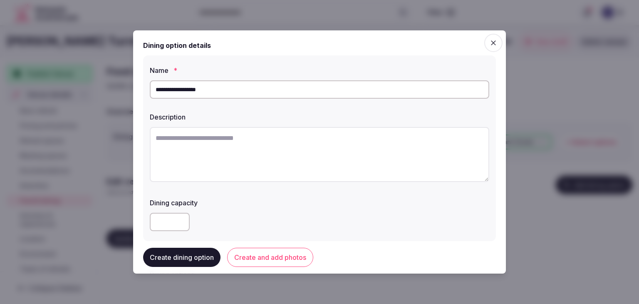
click at [292, 149] on textarea at bounding box center [319, 154] width 339 height 55
paste textarea "**********"
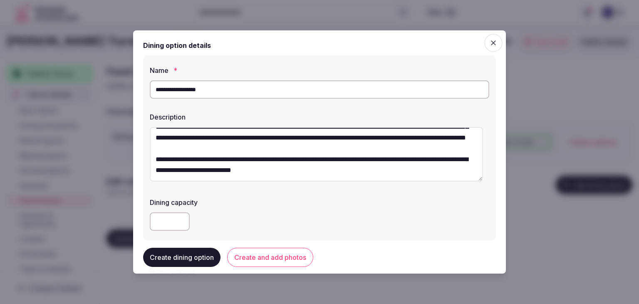
scroll to position [125, 0]
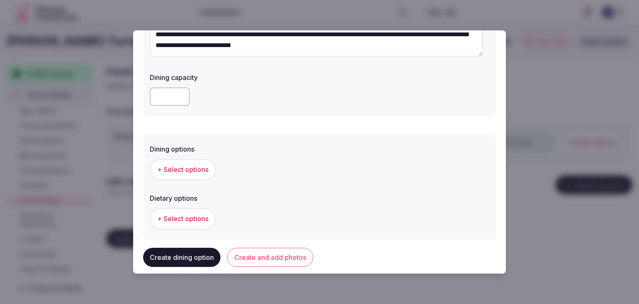
type textarea "**********"
click at [187, 171] on span "+ Select options" at bounding box center [182, 169] width 51 height 9
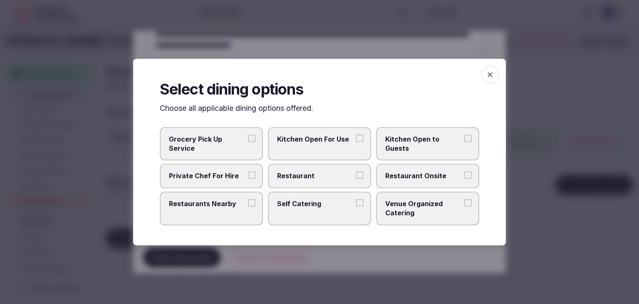
click at [405, 170] on label "Restaurant Onsite" at bounding box center [427, 176] width 103 height 24
click at [464, 171] on button "Restaurant Onsite" at bounding box center [467, 174] width 7 height 7
click at [492, 75] on icon "button" at bounding box center [490, 74] width 8 height 8
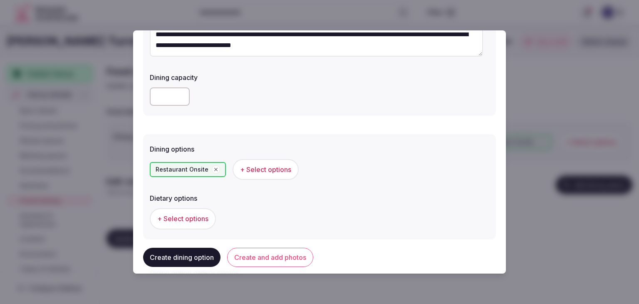
click at [280, 265] on button "Create and add photos" at bounding box center [270, 257] width 86 height 19
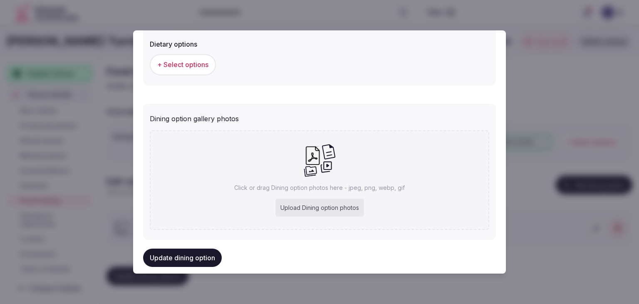
scroll to position [293, 0]
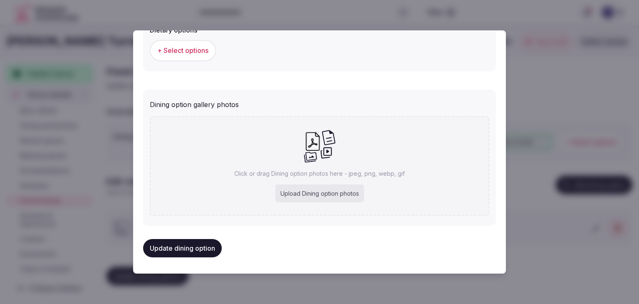
click at [329, 184] on div "Upload Dining option photos" at bounding box center [319, 193] width 89 height 18
type input "**********"
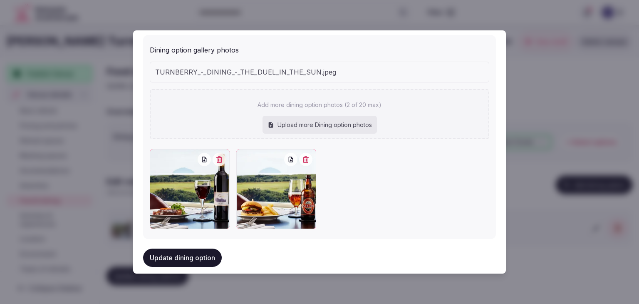
scroll to position [359, 0]
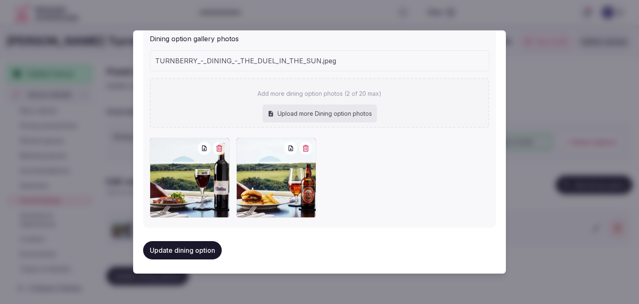
click at [198, 238] on div "Update dining option" at bounding box center [319, 250] width 353 height 32
drag, startPoint x: 192, startPoint y: 245, endPoint x: 192, endPoint y: 250, distance: 4.6
click at [192, 247] on button "Update dining option" at bounding box center [182, 250] width 79 height 18
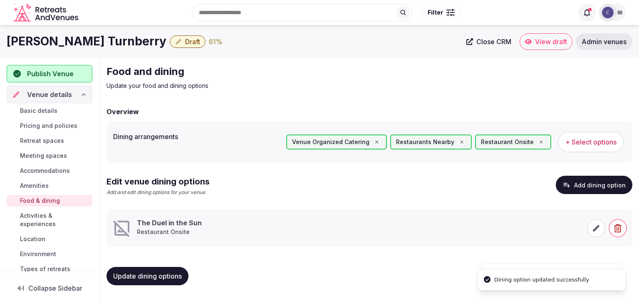
click at [599, 227] on icon at bounding box center [596, 228] width 8 height 8
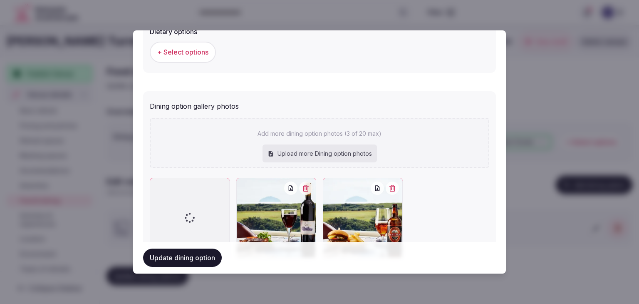
scroll to position [331, 0]
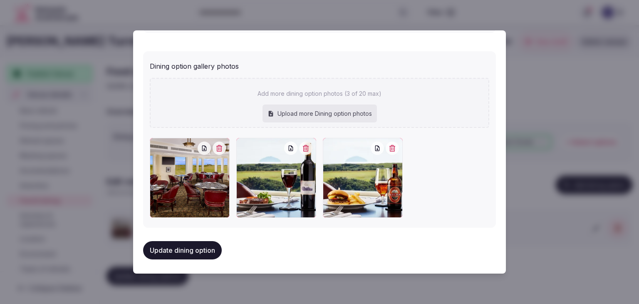
click at [206, 249] on button "Update dining option" at bounding box center [182, 250] width 79 height 18
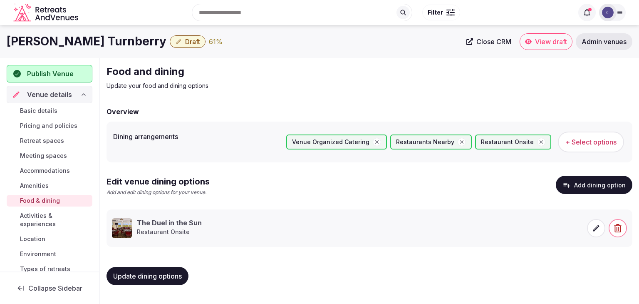
click at [154, 282] on button "Update dining options" at bounding box center [148, 276] width 82 height 18
click at [178, 274] on span "Update dining options" at bounding box center [147, 276] width 69 height 8
click at [52, 222] on span "Activities & experiences" at bounding box center [54, 219] width 69 height 17
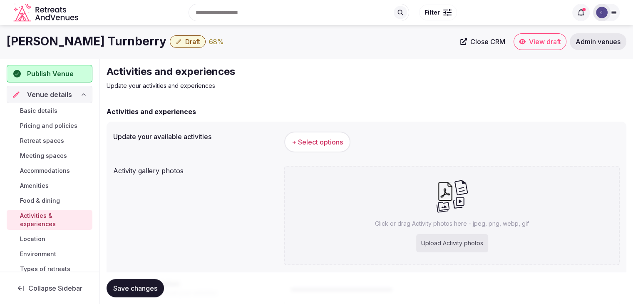
click at [331, 144] on span "+ Select options" at bounding box center [317, 141] width 51 height 9
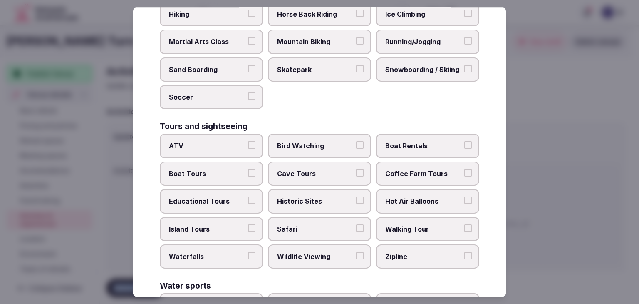
scroll to position [642, 0]
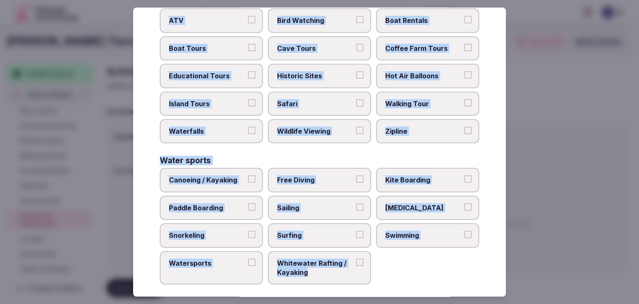
drag, startPoint x: 156, startPoint y: 57, endPoint x: 369, endPoint y: 271, distance: 301.3
click at [367, 273] on div "Select your activities Choose all applicable activities offered. Culture Dancin…" at bounding box center [319, 151] width 373 height 289
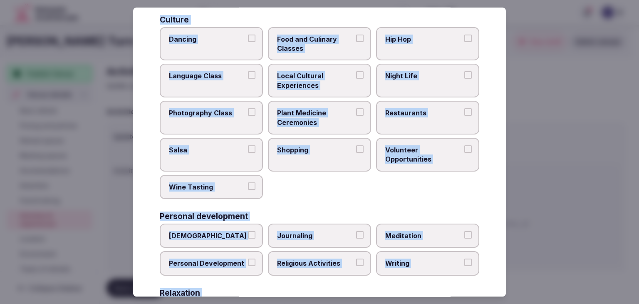
scroll to position [0, 0]
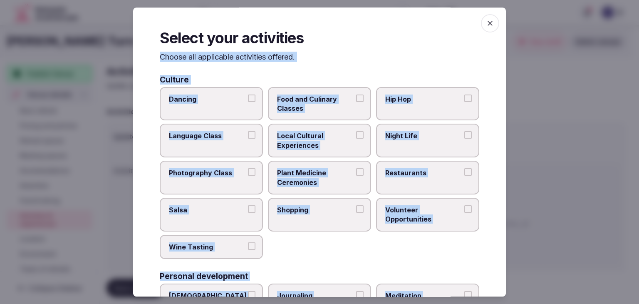
click at [322, 135] on span "Local Cultural Experiences" at bounding box center [315, 140] width 77 height 19
click at [356, 135] on button "Local Cultural Experiences" at bounding box center [359, 134] width 7 height 7
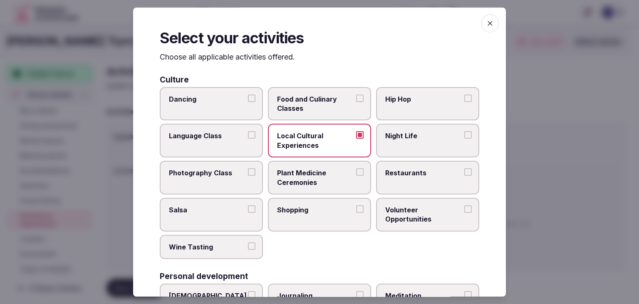
click at [411, 173] on span "Restaurants" at bounding box center [423, 172] width 77 height 9
click at [464, 173] on button "Restaurants" at bounding box center [467, 171] width 7 height 7
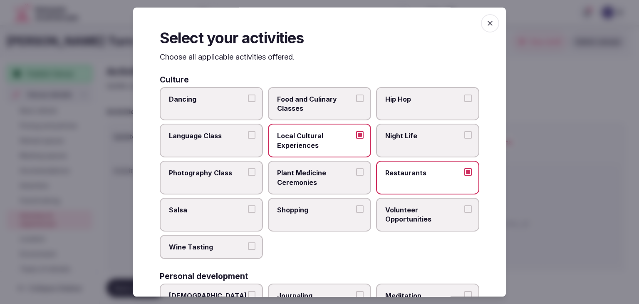
click at [416, 130] on label "Night Life" at bounding box center [427, 141] width 103 height 34
click at [464, 131] on button "Night Life" at bounding box center [467, 134] width 7 height 7
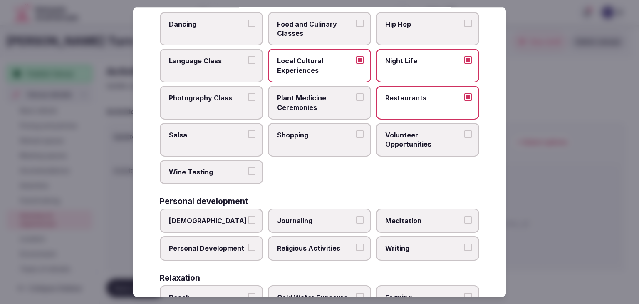
scroll to position [125, 0]
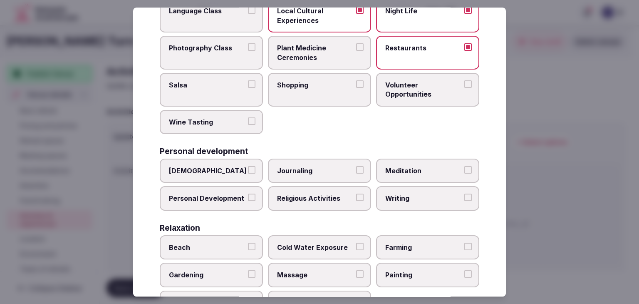
click at [221, 202] on label "Personal Development" at bounding box center [211, 198] width 103 height 24
click at [248, 201] on button "Personal Development" at bounding box center [251, 197] width 7 height 7
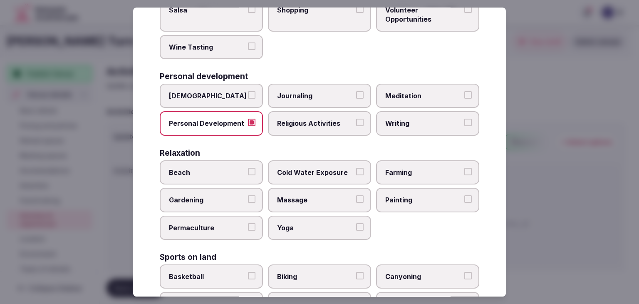
scroll to position [250, 0]
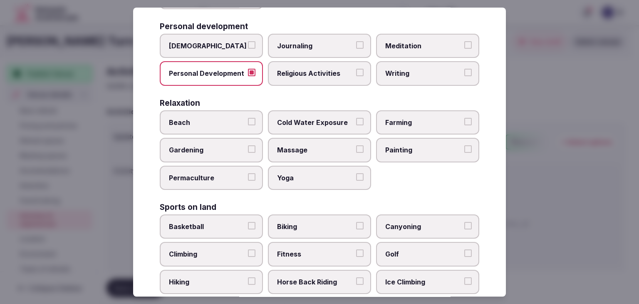
click at [316, 173] on span "Yoga" at bounding box center [315, 177] width 77 height 9
click at [356, 173] on button "Yoga" at bounding box center [359, 176] width 7 height 7
click at [332, 146] on span "Massage" at bounding box center [315, 150] width 77 height 9
click at [356, 146] on button "Massage" at bounding box center [359, 149] width 7 height 7
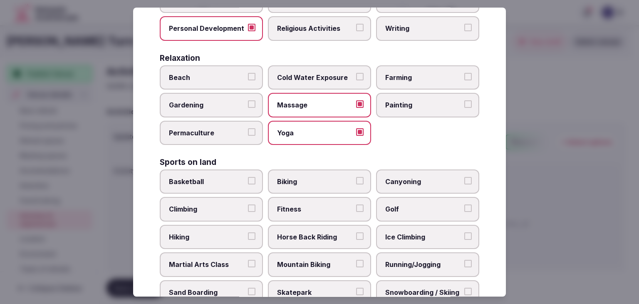
scroll to position [333, 0]
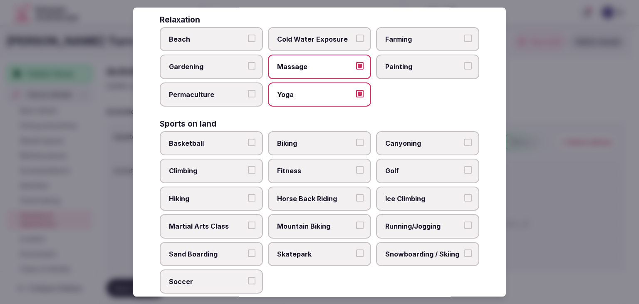
click at [396, 168] on span "Golf" at bounding box center [423, 170] width 77 height 9
click at [464, 168] on button "Golf" at bounding box center [467, 169] width 7 height 7
click at [310, 143] on span "Biking" at bounding box center [315, 143] width 77 height 9
click at [356, 143] on button "Biking" at bounding box center [359, 142] width 7 height 7
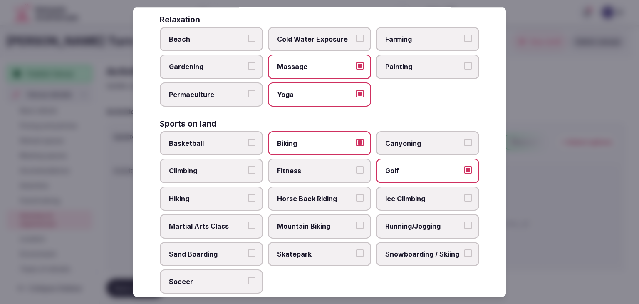
click at [311, 168] on span "Fitness" at bounding box center [315, 170] width 77 height 9
click at [356, 168] on button "Fitness" at bounding box center [359, 169] width 7 height 7
click at [192, 214] on label "Martial Arts Class" at bounding box center [211, 226] width 103 height 24
click at [248, 221] on button "Martial Arts Class" at bounding box center [251, 224] width 7 height 7
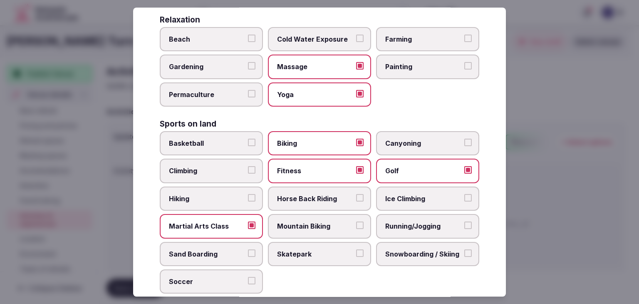
click at [203, 194] on span "Hiking" at bounding box center [207, 198] width 77 height 9
click at [248, 194] on button "Hiking" at bounding box center [251, 197] width 7 height 7
click at [204, 221] on span "Martial Arts Class" at bounding box center [207, 225] width 77 height 9
click at [248, 221] on button "Martial Arts Class" at bounding box center [251, 224] width 7 height 7
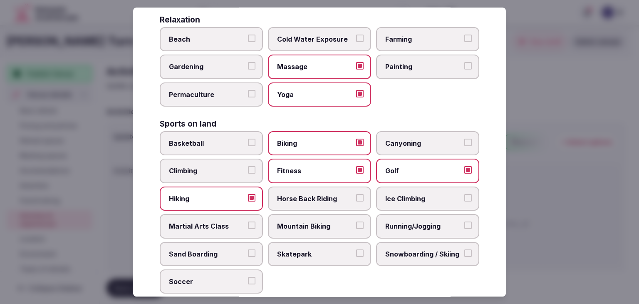
click at [311, 194] on span "Horse Back Riding" at bounding box center [315, 198] width 77 height 9
click at [356, 194] on button "Horse Back Riding" at bounding box center [359, 197] width 7 height 7
click at [408, 217] on label "Running/Jogging" at bounding box center [427, 226] width 103 height 24
click at [464, 221] on button "Running/Jogging" at bounding box center [467, 224] width 7 height 7
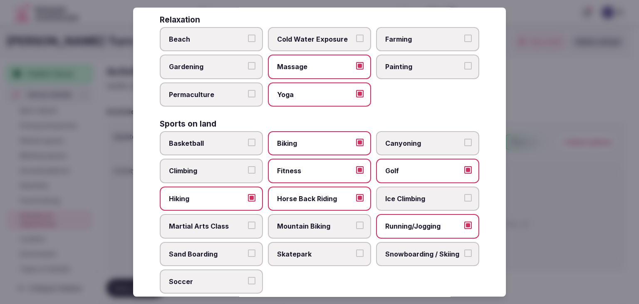
scroll to position [541, 0]
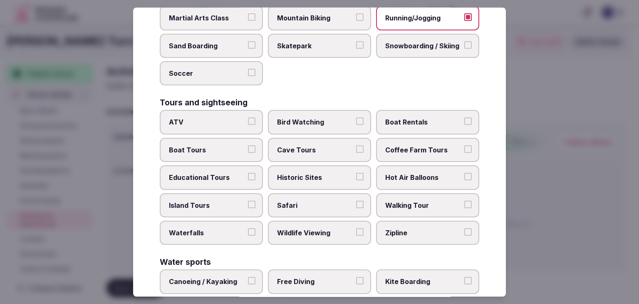
drag, startPoint x: 317, startPoint y: 164, endPoint x: 335, endPoint y: 171, distance: 19.6
click at [317, 165] on label "Historic Sites" at bounding box center [319, 177] width 103 height 24
click at [356, 173] on button "Historic Sites" at bounding box center [359, 176] width 7 height 7
click at [437, 201] on span "Walking Tour" at bounding box center [423, 205] width 77 height 9
click at [464, 201] on button "Walking Tour" at bounding box center [467, 204] width 7 height 7
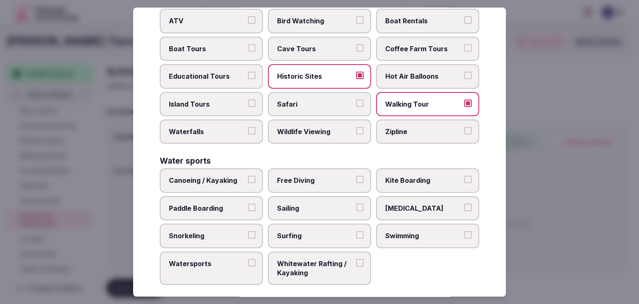
scroll to position [642, 0]
click at [218, 176] on span "Canoeing / Kayaking" at bounding box center [207, 180] width 77 height 9
click at [248, 176] on button "Canoeing / Kayaking" at bounding box center [251, 179] width 7 height 7
click at [215, 203] on span "Paddle Boarding" at bounding box center [207, 207] width 77 height 9
click at [248, 203] on button "Paddle Boarding" at bounding box center [251, 206] width 7 height 7
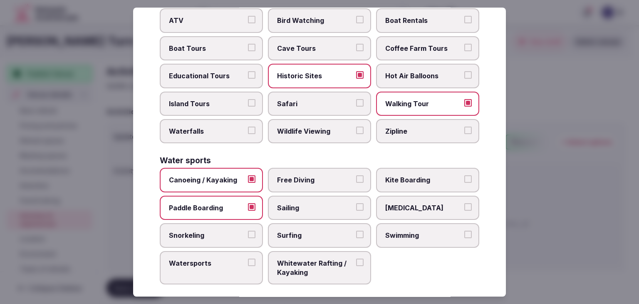
click at [426, 168] on label "Kite Boarding" at bounding box center [427, 180] width 103 height 24
click at [464, 176] on button "Kite Boarding" at bounding box center [467, 179] width 7 height 7
click at [313, 205] on label "Sailing" at bounding box center [319, 208] width 103 height 24
click at [356, 205] on button "Sailing" at bounding box center [359, 206] width 7 height 7
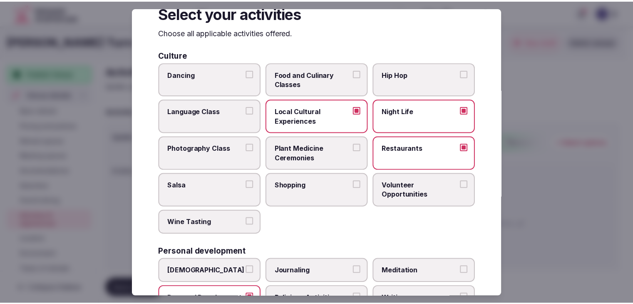
scroll to position [0, 0]
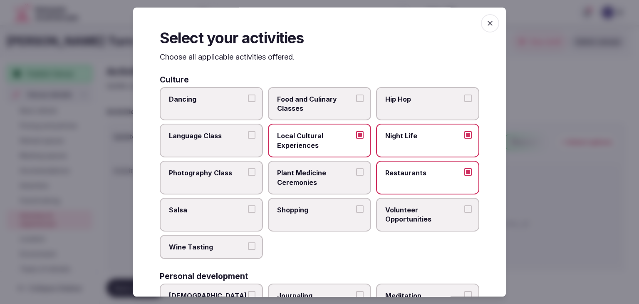
click at [489, 25] on span "button" at bounding box center [490, 23] width 18 height 18
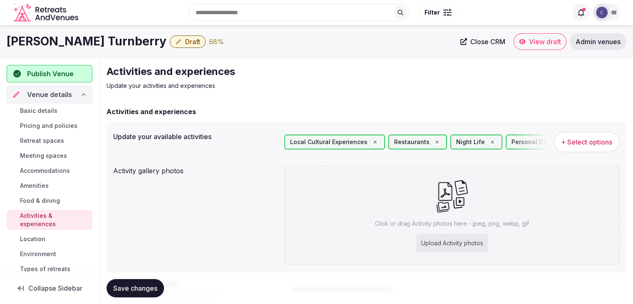
click at [436, 240] on div "Upload Activity photos" at bounding box center [452, 243] width 72 height 18
type input "**********"
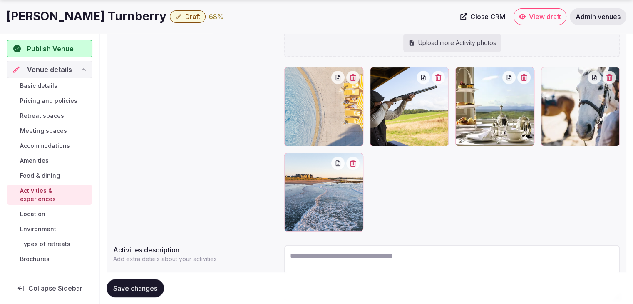
scroll to position [125, 0]
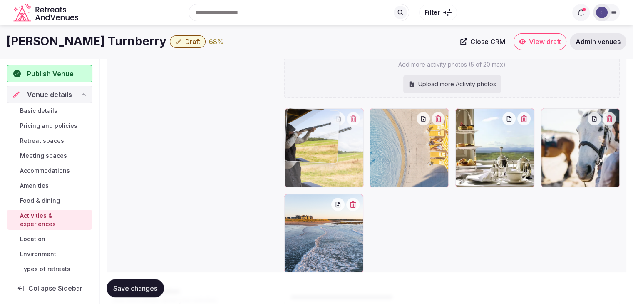
drag, startPoint x: 374, startPoint y: 116, endPoint x: 311, endPoint y: 118, distance: 63.3
click at [307, 118] on body "Search Popular Destinations Toscana, Italy Riviera Maya, Mexico Indonesia, Bali…" at bounding box center [316, 140] width 633 height 530
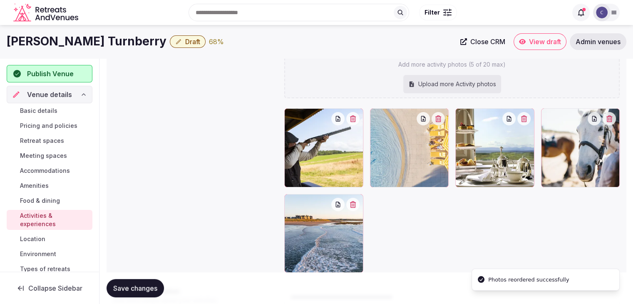
click at [143, 288] on span "Save changes" at bounding box center [135, 288] width 44 height 8
click at [63, 250] on link "Environment" at bounding box center [50, 254] width 86 height 12
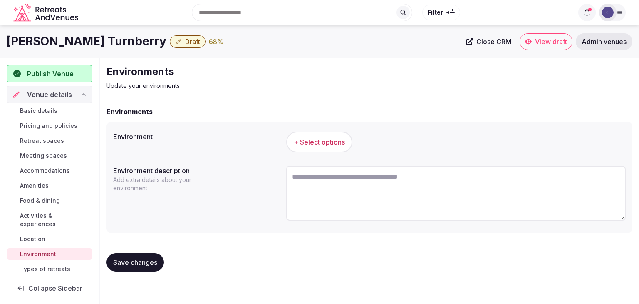
click at [320, 134] on button "+ Select options" at bounding box center [319, 141] width 66 height 21
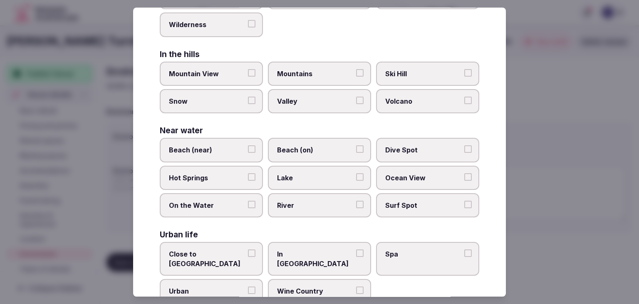
scroll to position [199, 0]
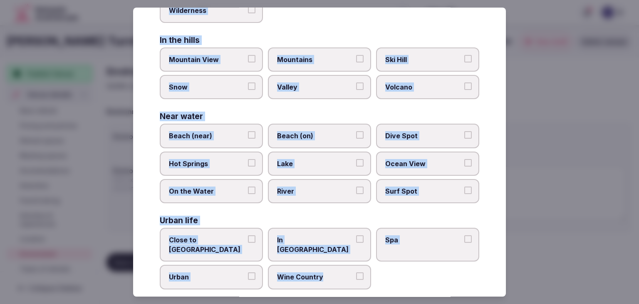
drag, startPoint x: 158, startPoint y: 58, endPoint x: 384, endPoint y: 268, distance: 308.5
click at [384, 268] on div "Select your environment Choose all applicable environments offered. In nature C…" at bounding box center [319, 151] width 373 height 289
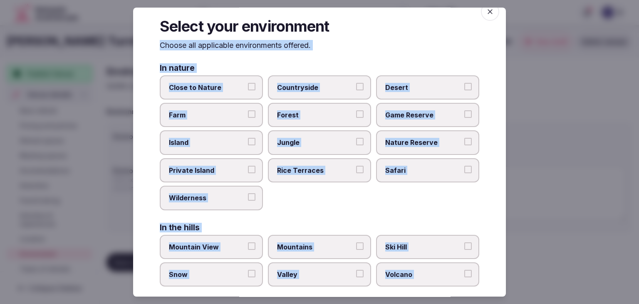
scroll to position [0, 0]
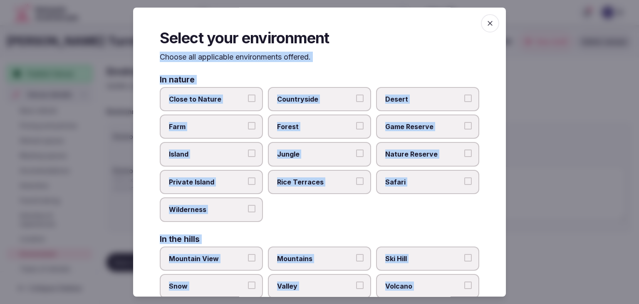
click at [220, 99] on span "Close to Nature" at bounding box center [207, 98] width 77 height 9
click at [248, 99] on button "Close to Nature" at bounding box center [251, 97] width 7 height 7
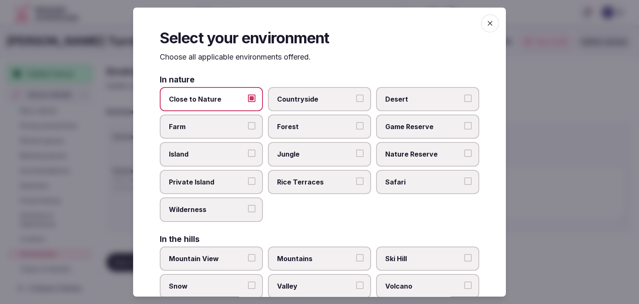
click at [309, 99] on span "Countryside" at bounding box center [315, 98] width 77 height 9
click at [356, 99] on button "Countryside" at bounding box center [359, 97] width 7 height 7
click at [319, 126] on span "Forest" at bounding box center [315, 126] width 77 height 9
click at [356, 126] on button "Forest" at bounding box center [359, 125] width 7 height 7
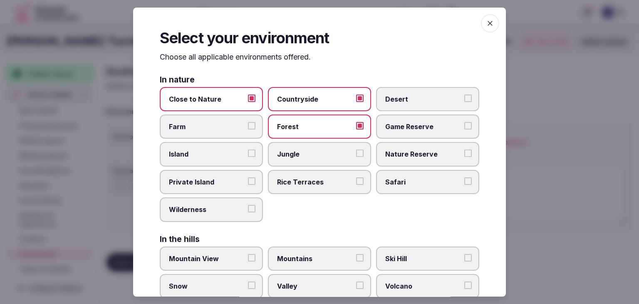
click at [224, 211] on span "Wilderness" at bounding box center [207, 209] width 77 height 9
click at [248, 211] on button "Wilderness" at bounding box center [251, 208] width 7 height 7
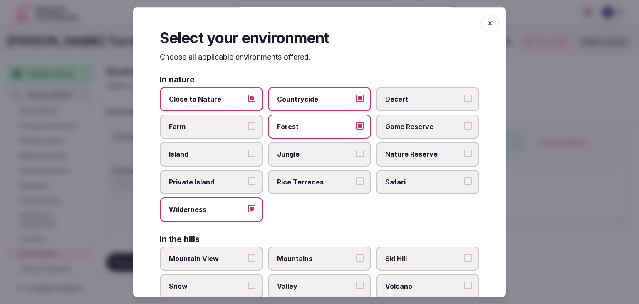
click at [481, 20] on span "button" at bounding box center [490, 23] width 18 height 18
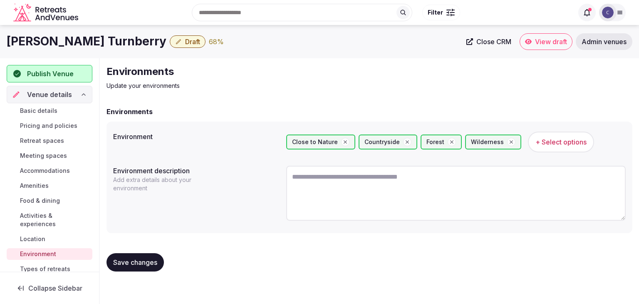
click at [150, 265] on span "Save changes" at bounding box center [135, 262] width 44 height 8
click at [140, 253] on button "Save changes" at bounding box center [135, 262] width 57 height 18
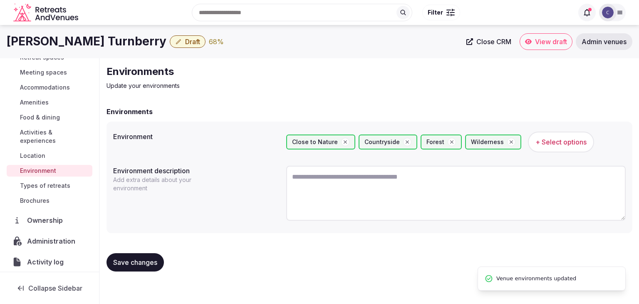
click at [42, 186] on span "Types of retreats" at bounding box center [45, 185] width 50 height 8
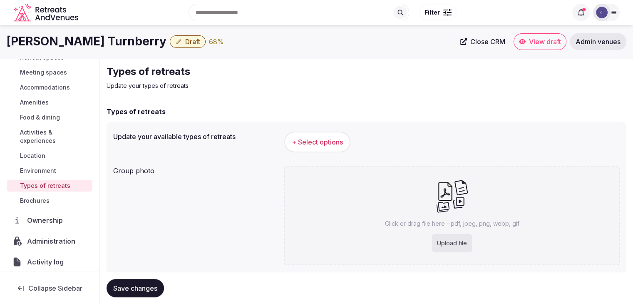
click at [444, 241] on div "Upload file" at bounding box center [452, 243] width 40 height 18
type input "**********"
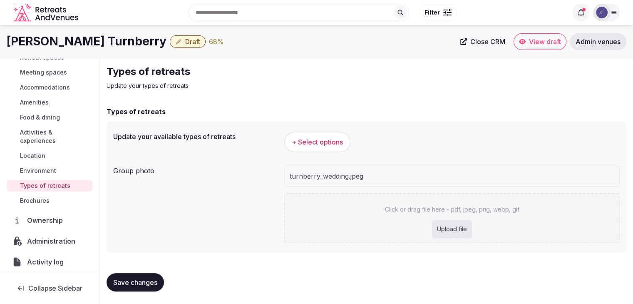
click at [308, 147] on button "+ Select options" at bounding box center [317, 141] width 66 height 21
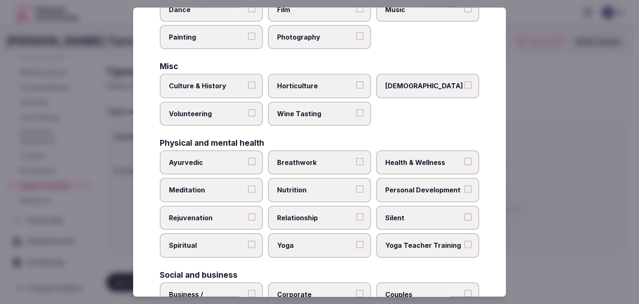
scroll to position [338, 0]
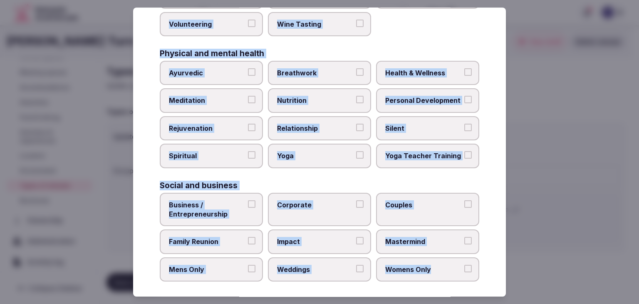
drag, startPoint x: 160, startPoint y: 54, endPoint x: 465, endPoint y: 273, distance: 375.9
click at [465, 273] on div "Select your types of retreats Choose all applicable types of retreats offered. …" at bounding box center [319, 151] width 373 height 289
click at [424, 75] on label "Health & Wellness" at bounding box center [427, 73] width 103 height 24
click at [464, 75] on button "Health & Wellness" at bounding box center [467, 71] width 7 height 7
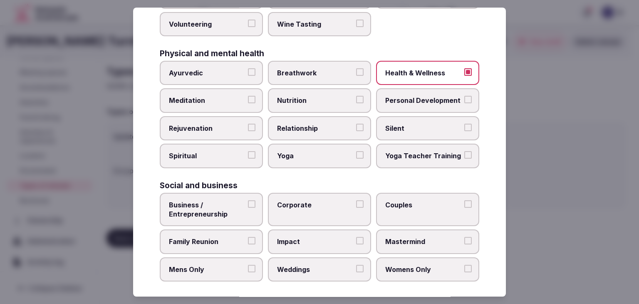
click at [417, 102] on label "Personal Development" at bounding box center [427, 101] width 103 height 24
click at [464, 102] on button "Personal Development" at bounding box center [467, 99] width 7 height 7
drag, startPoint x: 236, startPoint y: 102, endPoint x: 231, endPoint y: 126, distance: 24.6
click at [236, 104] on label "Meditation" at bounding box center [211, 101] width 103 height 24
click at [248, 104] on button "Meditation" at bounding box center [251, 99] width 7 height 7
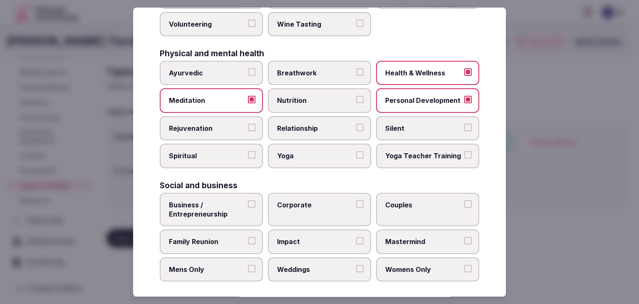
click at [231, 126] on span "Rejuvenation" at bounding box center [207, 128] width 77 height 9
click at [248, 126] on button "Rejuvenation" at bounding box center [251, 127] width 7 height 7
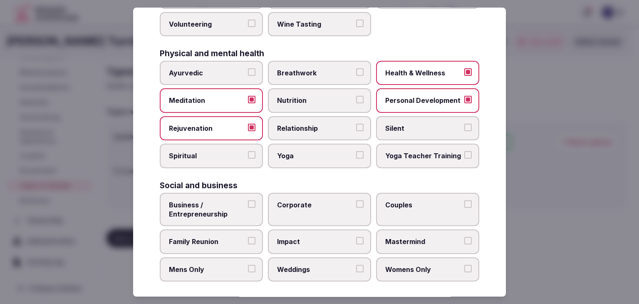
click at [295, 144] on label "Yoga" at bounding box center [319, 156] width 103 height 24
click at [356, 151] on button "Yoga" at bounding box center [359, 154] width 7 height 7
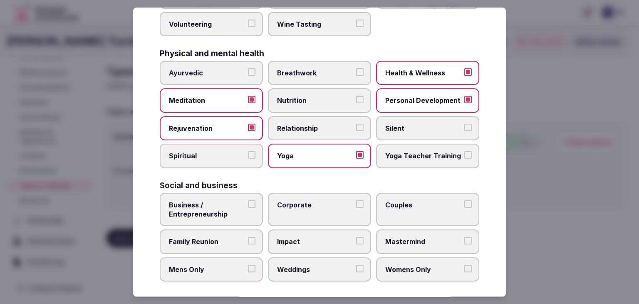
click at [243, 206] on span "Business / Entrepreneurship" at bounding box center [207, 209] width 77 height 19
click at [248, 206] on button "Business / Entrepreneurship" at bounding box center [251, 203] width 7 height 7
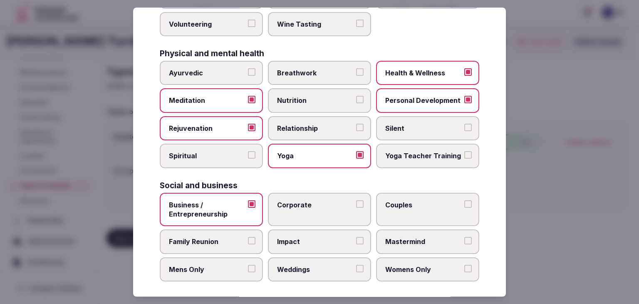
click at [305, 206] on label "Corporate" at bounding box center [319, 210] width 103 height 34
click at [356, 206] on button "Corporate" at bounding box center [359, 203] width 7 height 7
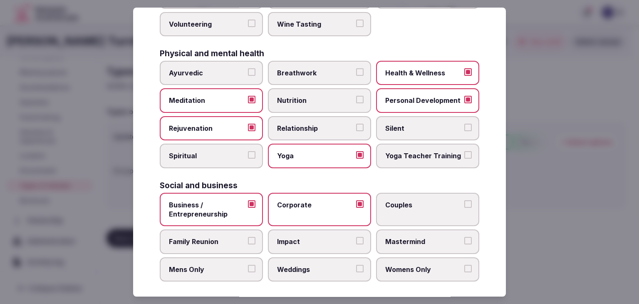
click at [240, 237] on span "Family Reunion" at bounding box center [207, 241] width 77 height 9
click at [248, 237] on button "Family Reunion" at bounding box center [251, 240] width 7 height 7
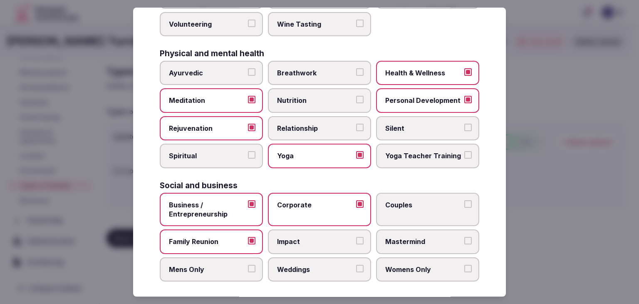
click at [306, 265] on span "Weddings" at bounding box center [315, 269] width 77 height 9
click at [356, 265] on button "Weddings" at bounding box center [359, 268] width 7 height 7
click at [398, 207] on label "Couples" at bounding box center [427, 210] width 103 height 34
click at [464, 207] on button "Couples" at bounding box center [467, 203] width 7 height 7
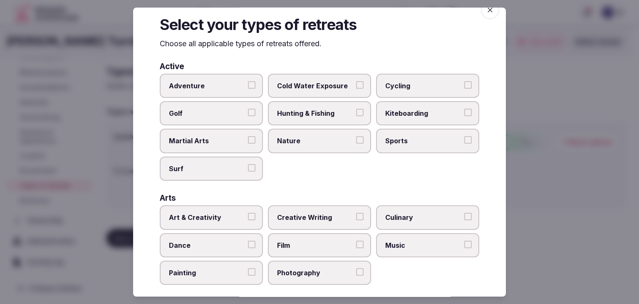
scroll to position [0, 0]
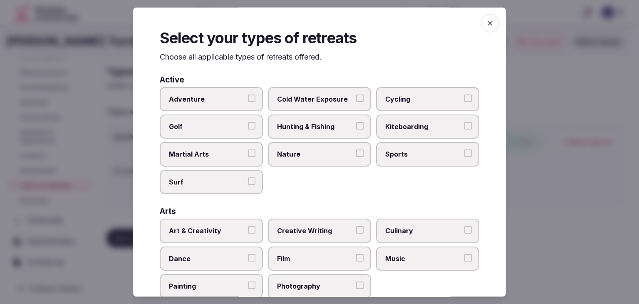
click at [493, 19] on div "Select your types of retreats Choose all applicable types of retreats offered. …" at bounding box center [319, 151] width 373 height 289
click at [486, 25] on icon "button" at bounding box center [490, 23] width 8 height 8
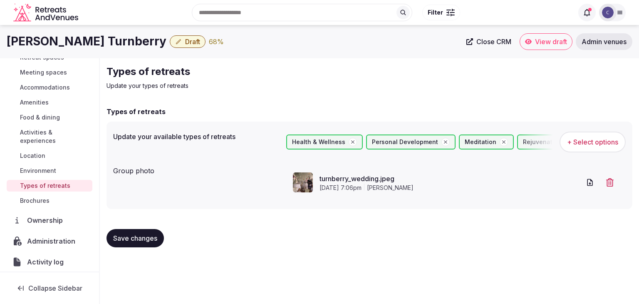
click at [139, 238] on span "Save changes" at bounding box center [135, 238] width 44 height 8
click at [137, 237] on span "Save changes" at bounding box center [135, 238] width 44 height 8
click at [41, 166] on span "Environment" at bounding box center [38, 170] width 36 height 8
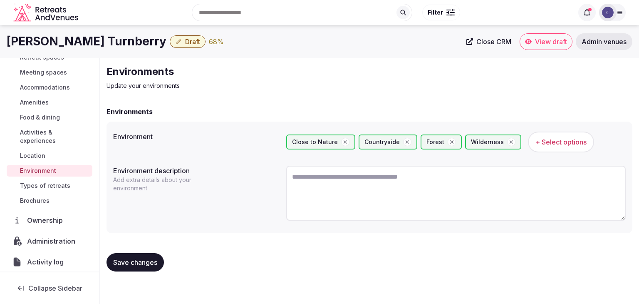
click at [47, 183] on span "Types of retreats" at bounding box center [45, 185] width 50 height 8
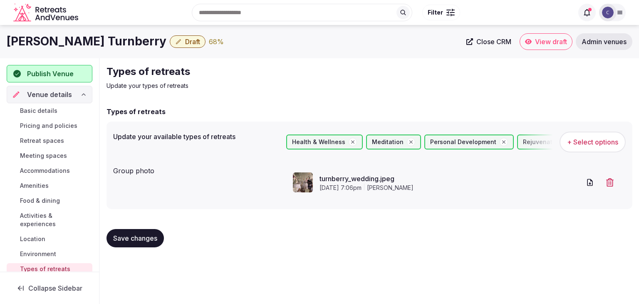
click at [43, 112] on span "Basic details" at bounding box center [38, 111] width 37 height 8
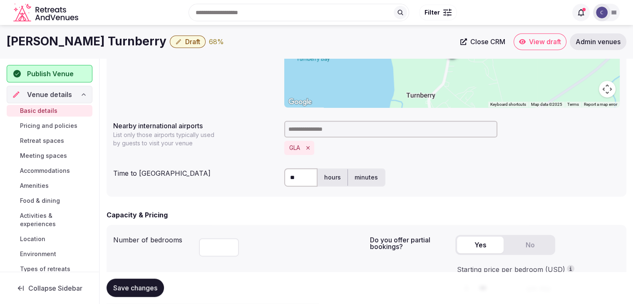
scroll to position [291, 0]
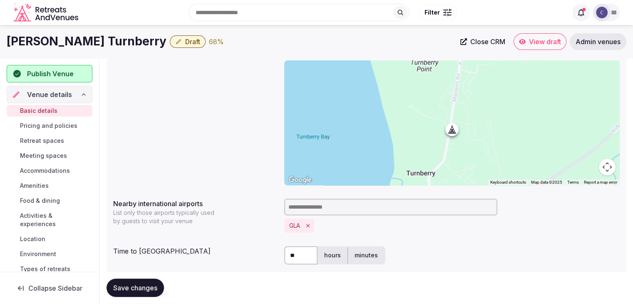
click at [62, 126] on span "Pricing and policies" at bounding box center [48, 125] width 57 height 8
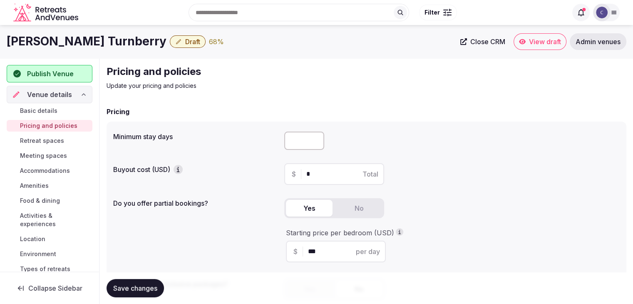
click at [50, 142] on span "Retreat spaces" at bounding box center [42, 140] width 44 height 8
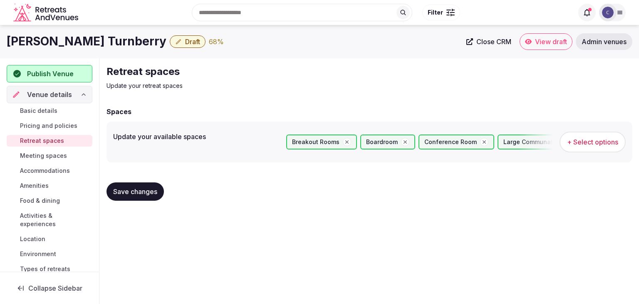
click at [57, 154] on span "Meeting spaces" at bounding box center [43, 155] width 47 height 8
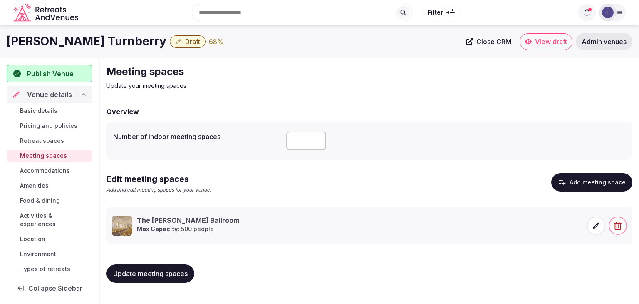
click at [58, 171] on span "Accommodations" at bounding box center [45, 170] width 50 height 8
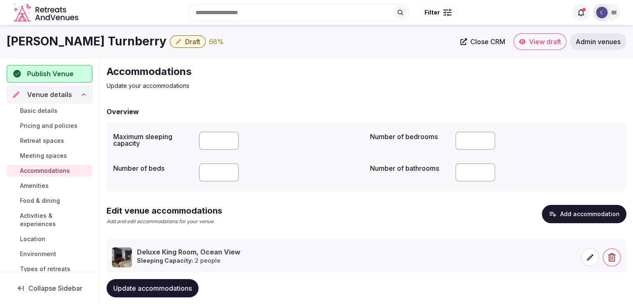
click at [55, 184] on link "Amenities" at bounding box center [50, 186] width 86 height 12
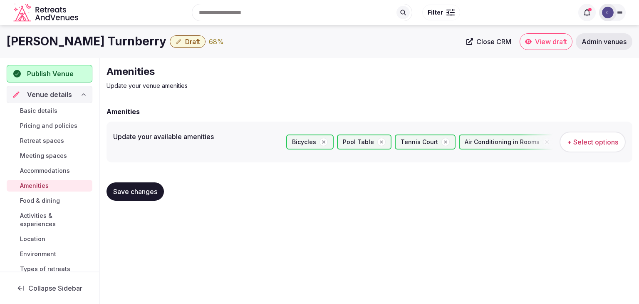
click at [57, 198] on span "Food & dining" at bounding box center [40, 200] width 40 height 8
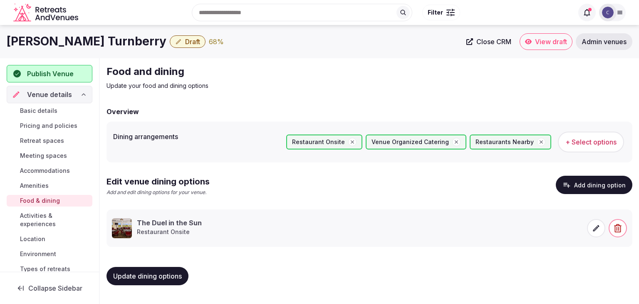
click at [58, 213] on span "Activities & experiences" at bounding box center [54, 219] width 69 height 17
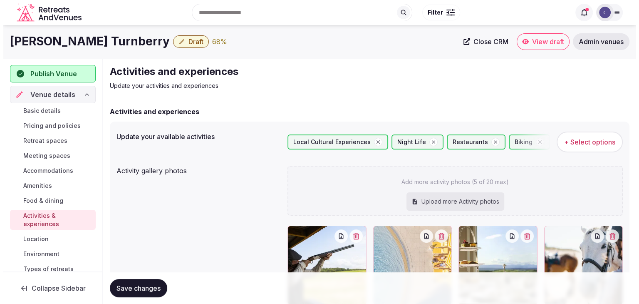
scroll to position [125, 0]
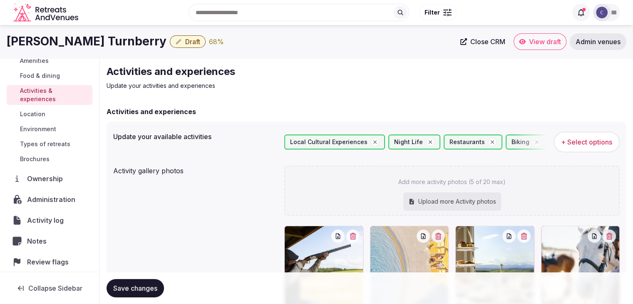
click at [48, 112] on link "Location" at bounding box center [50, 114] width 86 height 12
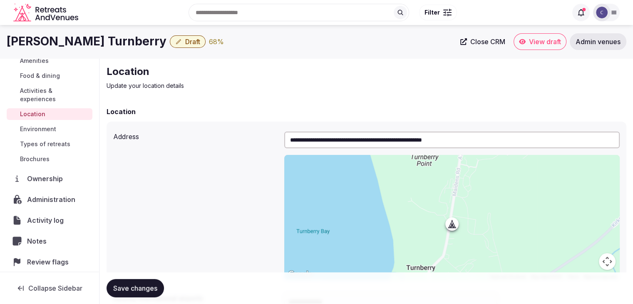
click at [51, 130] on span "Environment" at bounding box center [38, 129] width 36 height 8
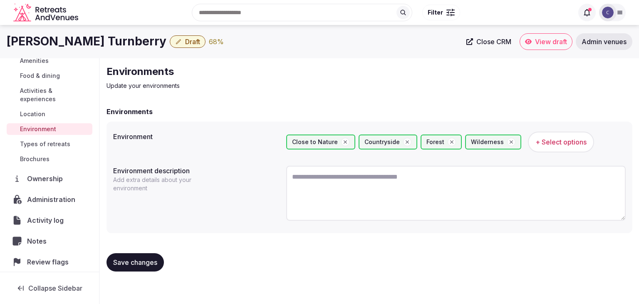
click at [63, 142] on span "Types of retreats" at bounding box center [45, 144] width 50 height 8
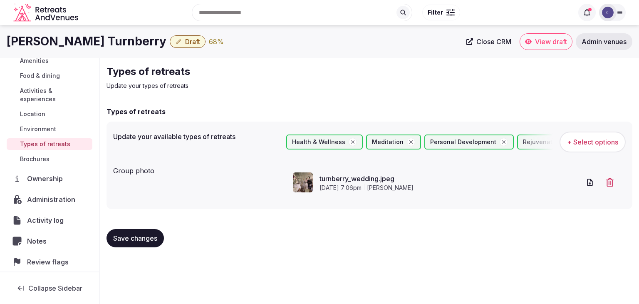
click at [65, 125] on link "Environment" at bounding box center [50, 129] width 86 height 12
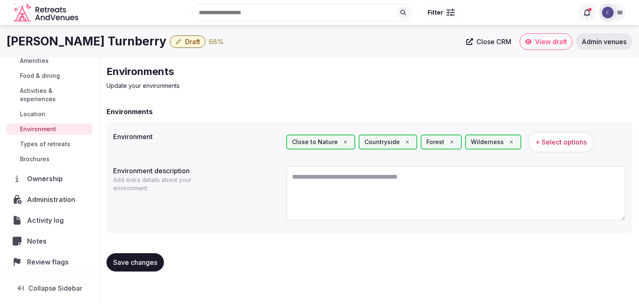
click at [326, 190] on textarea at bounding box center [455, 193] width 339 height 55
paste textarea "**********"
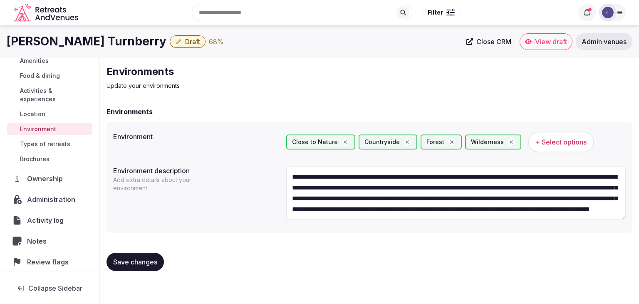
scroll to position [37, 0]
type textarea "**********"
click at [154, 263] on span "Save changes" at bounding box center [135, 262] width 44 height 8
click at [185, 43] on span "Draft" at bounding box center [192, 41] width 15 height 8
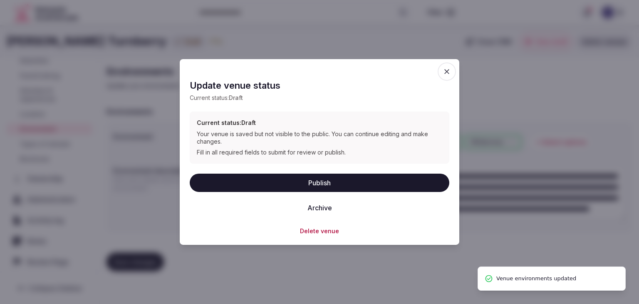
click at [345, 180] on button "Publish" at bounding box center [320, 182] width 260 height 18
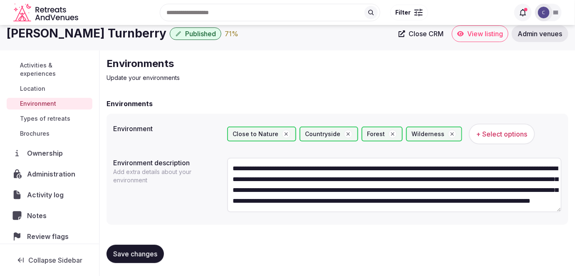
scroll to position [0, 0]
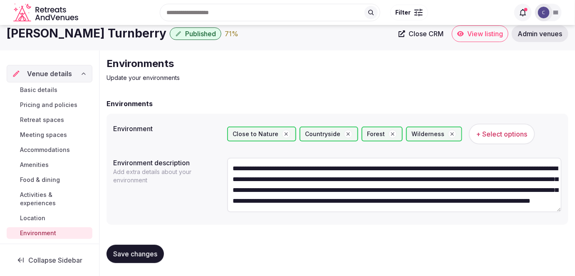
click at [71, 87] on link "Basic details" at bounding box center [50, 90] width 86 height 12
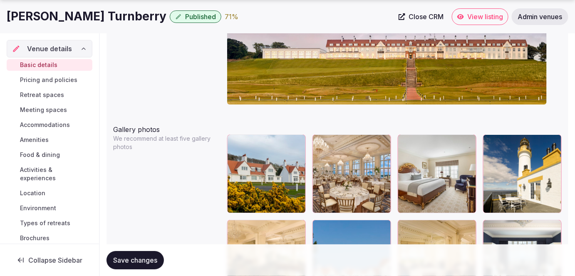
scroll to position [945, 0]
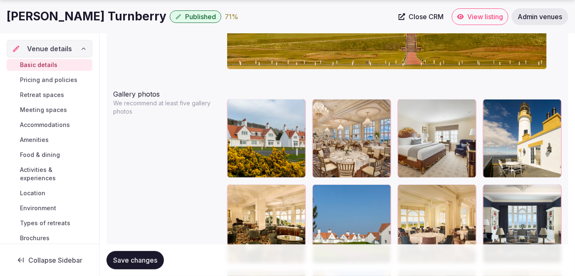
click at [532, 16] on span "Admin venues" at bounding box center [540, 16] width 45 height 8
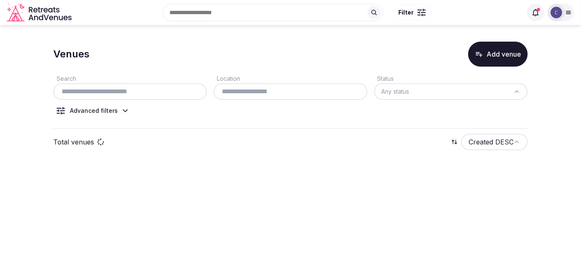
click at [139, 90] on input "text" at bounding box center [130, 92] width 147 height 10
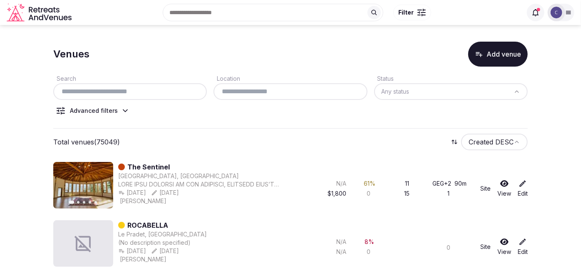
paste input "**********"
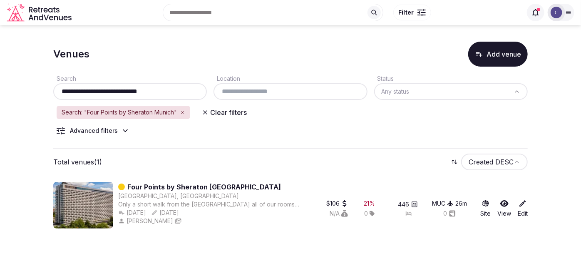
type input "**********"
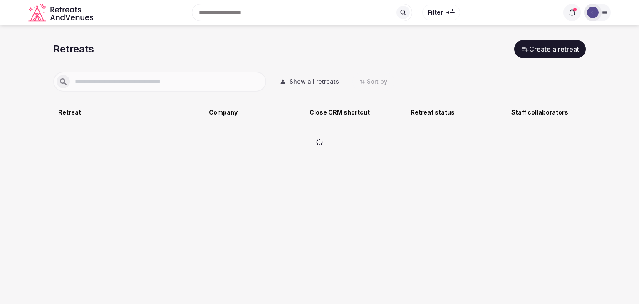
drag, startPoint x: 114, startPoint y: 75, endPoint x: 120, endPoint y: 80, distance: 7.4
click at [115, 77] on div at bounding box center [159, 82] width 213 height 20
click at [122, 82] on input "text" at bounding box center [166, 82] width 193 height 10
type input "****"
click at [327, 80] on span "Show all retreats" at bounding box center [315, 81] width 50 height 8
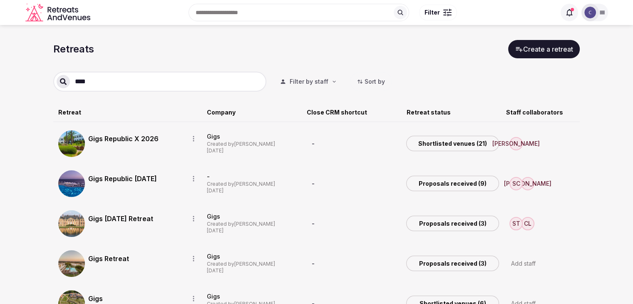
click at [114, 137] on link "Gigs Republic X 2026" at bounding box center [135, 139] width 94 height 10
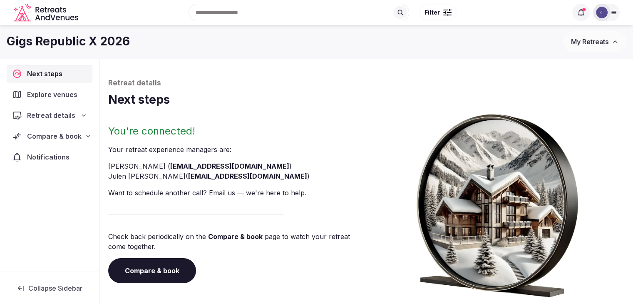
click at [171, 270] on link "Compare & book" at bounding box center [152, 270] width 88 height 25
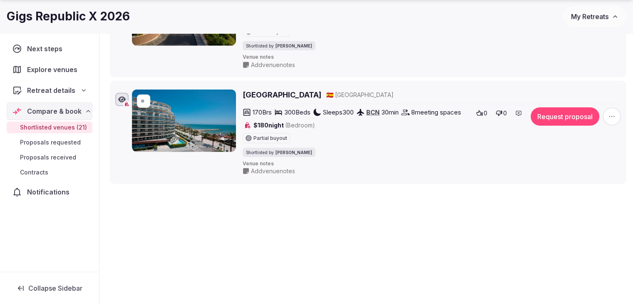
scroll to position [2214, 0]
click at [65, 71] on span "Explore venues" at bounding box center [54, 69] width 54 height 10
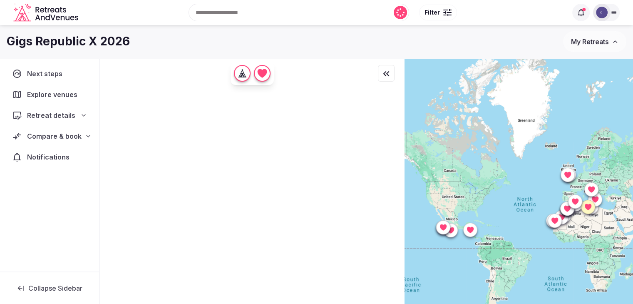
click at [63, 114] on span "Retreat details" at bounding box center [51, 115] width 48 height 10
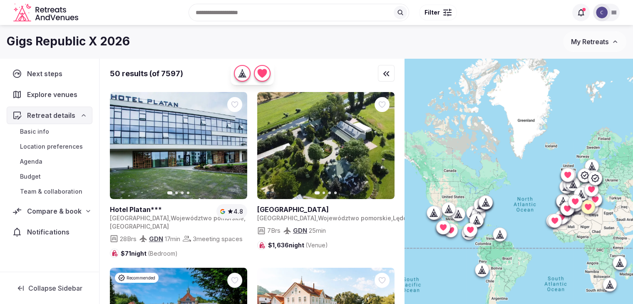
click at [55, 212] on span "Compare & book" at bounding box center [54, 211] width 55 height 10
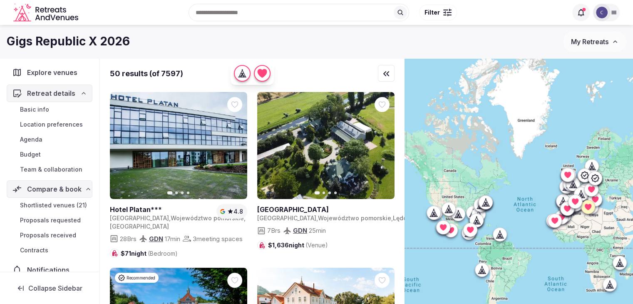
scroll to position [43, 0]
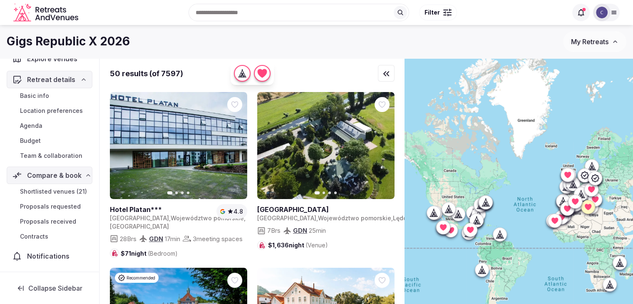
click at [57, 187] on span "Shortlisted venues (21)" at bounding box center [53, 191] width 67 height 8
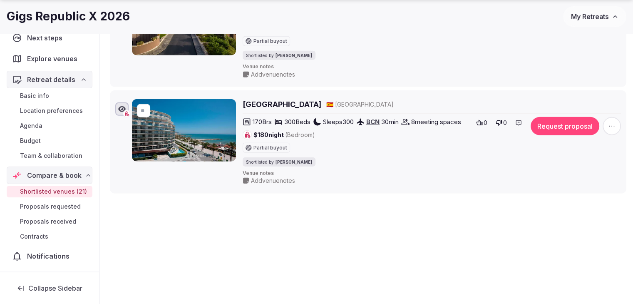
scroll to position [2214, 0]
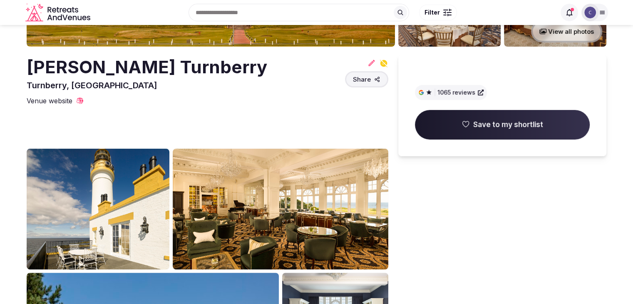
scroll to position [166, 0]
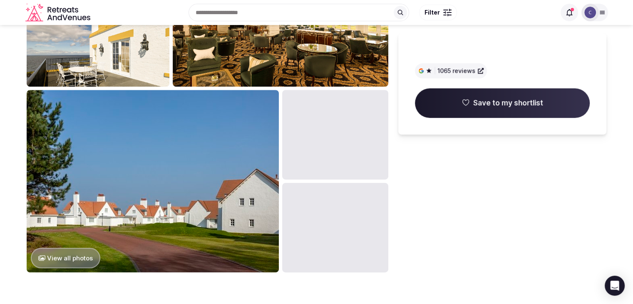
scroll to position [130, 0]
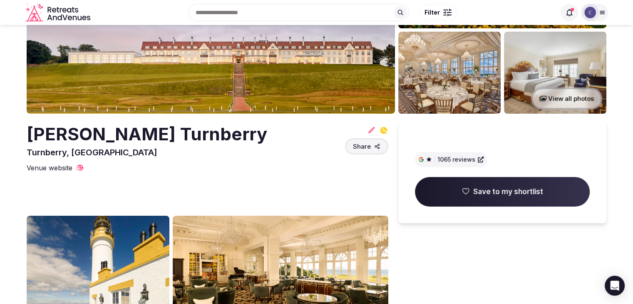
click at [139, 129] on h2 "[PERSON_NAME] Turnberry" at bounding box center [147, 134] width 240 height 25
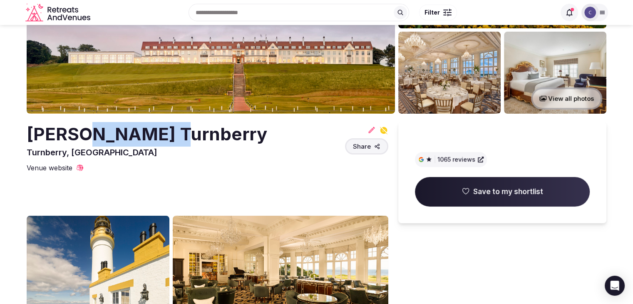
click at [139, 129] on h2 "[PERSON_NAME] Turnberry" at bounding box center [147, 134] width 240 height 25
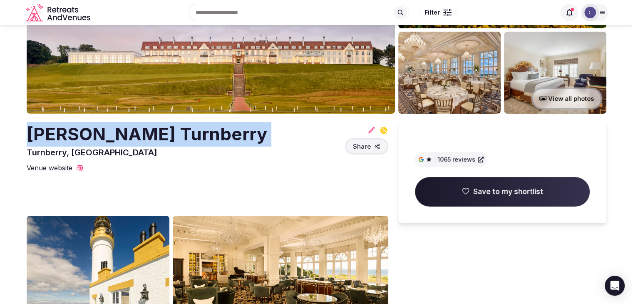
click at [140, 129] on h2 "[PERSON_NAME] Turnberry" at bounding box center [147, 134] width 240 height 25
copy h2 "[PERSON_NAME] Turnberry"
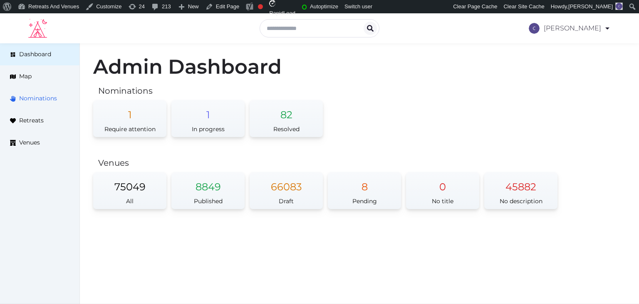
click at [45, 98] on span "Nominations" at bounding box center [38, 98] width 38 height 9
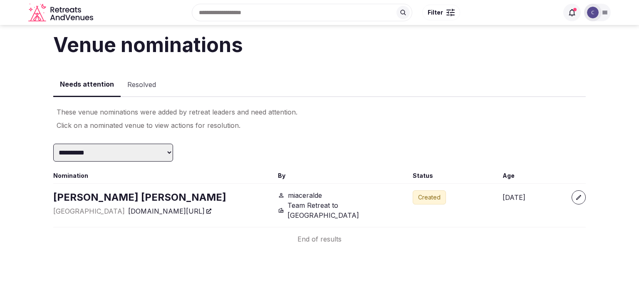
click at [137, 84] on button "Resolved" at bounding box center [142, 85] width 42 height 24
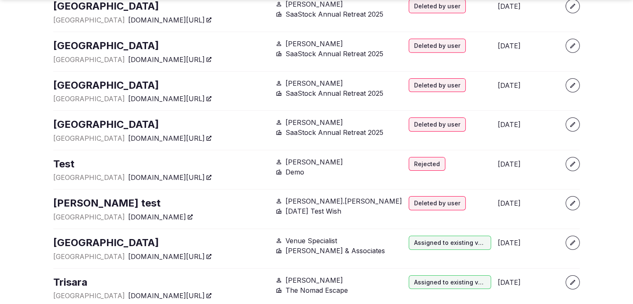
scroll to position [2911, 0]
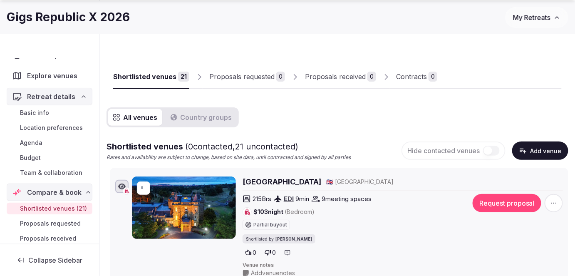
scroll to position [37, 0]
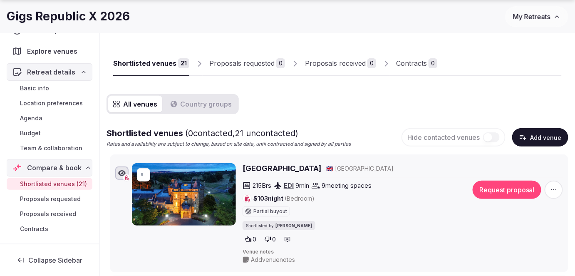
click at [545, 133] on button "Add venue" at bounding box center [540, 137] width 56 height 18
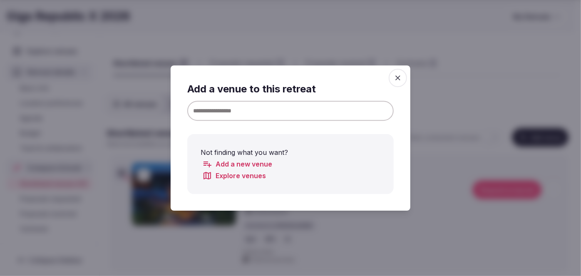
click at [271, 110] on input at bounding box center [290, 111] width 206 height 20
paste input "**********"
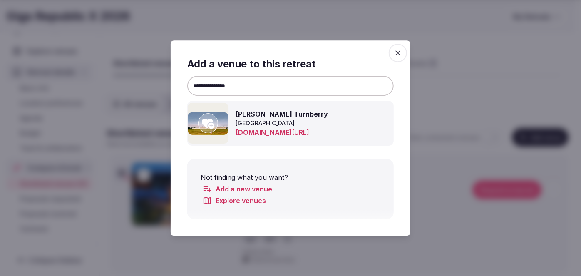
type input "**********"
click at [206, 125] on icon at bounding box center [208, 124] width 12 height 10
type input "*"
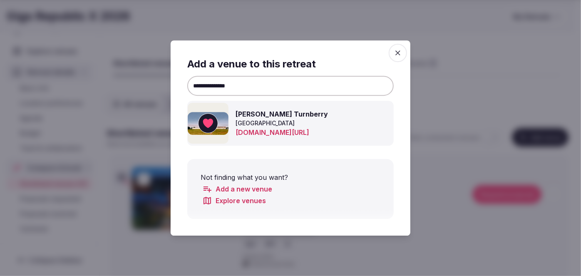
drag, startPoint x: 399, startPoint y: 53, endPoint x: 395, endPoint y: 71, distance: 18.5
click at [399, 53] on icon "button" at bounding box center [398, 53] width 8 height 8
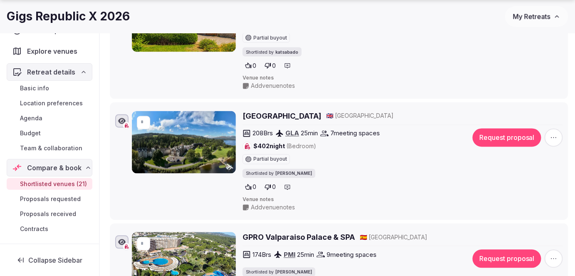
scroll to position [567, 0]
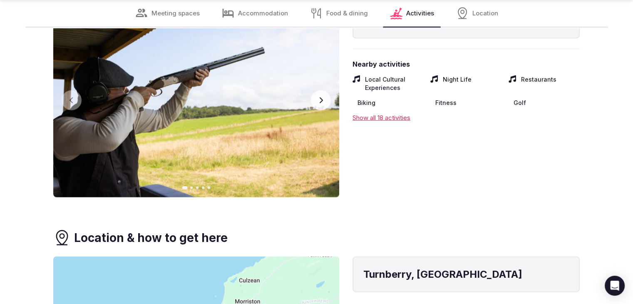
scroll to position [2122, 0]
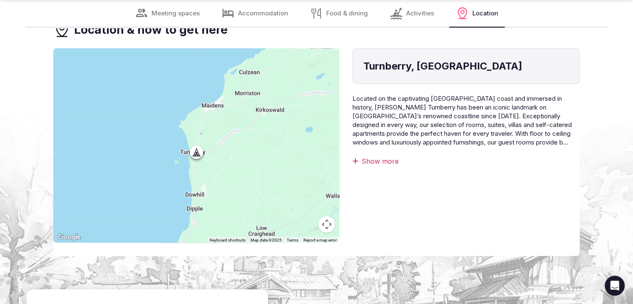
click at [386, 156] on div "Show more" at bounding box center [465, 160] width 227 height 9
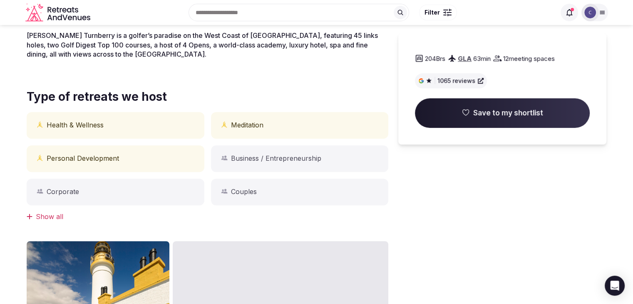
scroll to position [125, 0]
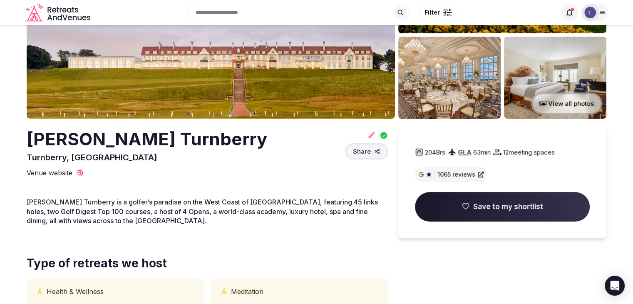
click at [139, 132] on h2 "[PERSON_NAME] Turnberry" at bounding box center [147, 139] width 240 height 25
click at [140, 132] on h2 "[PERSON_NAME] Turnberry" at bounding box center [147, 139] width 240 height 25
drag, startPoint x: 140, startPoint y: 132, endPoint x: 128, endPoint y: 120, distance: 17.1
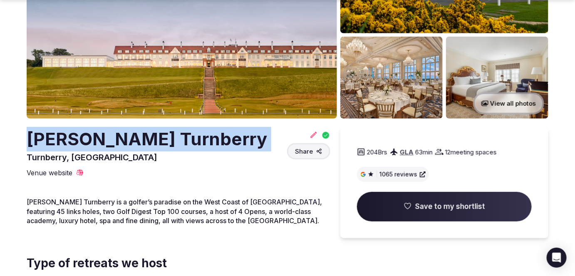
copy h2 "[PERSON_NAME] Turnberry"
click at [313, 134] on icon at bounding box center [314, 134] width 6 height 6
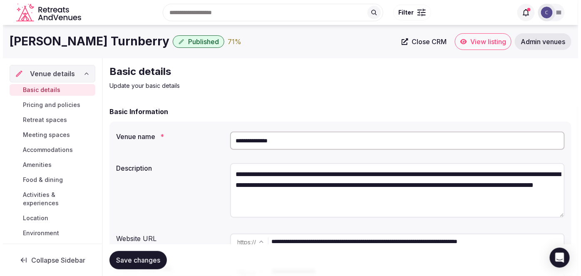
scroll to position [151, 0]
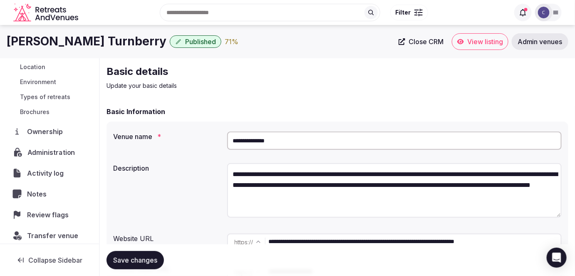
click at [42, 149] on span "Administration" at bounding box center [52, 152] width 51 height 10
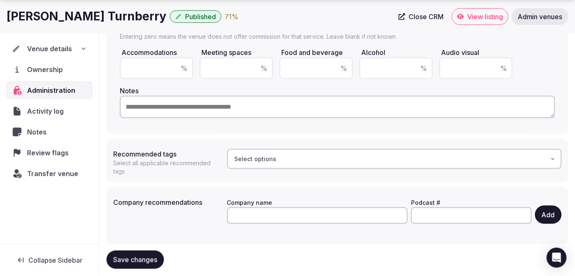
scroll to position [258, 0]
